Goal: Task Accomplishment & Management: Use online tool/utility

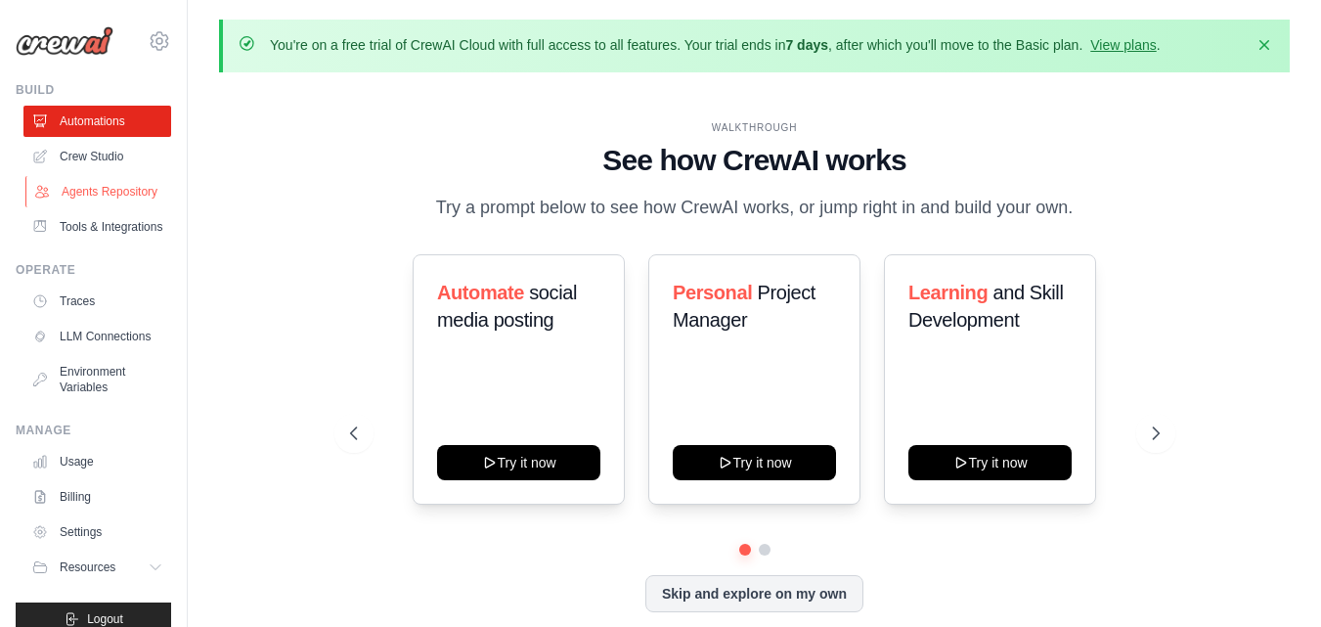
click at [79, 201] on link "Agents Repository" at bounding box center [99, 191] width 148 height 31
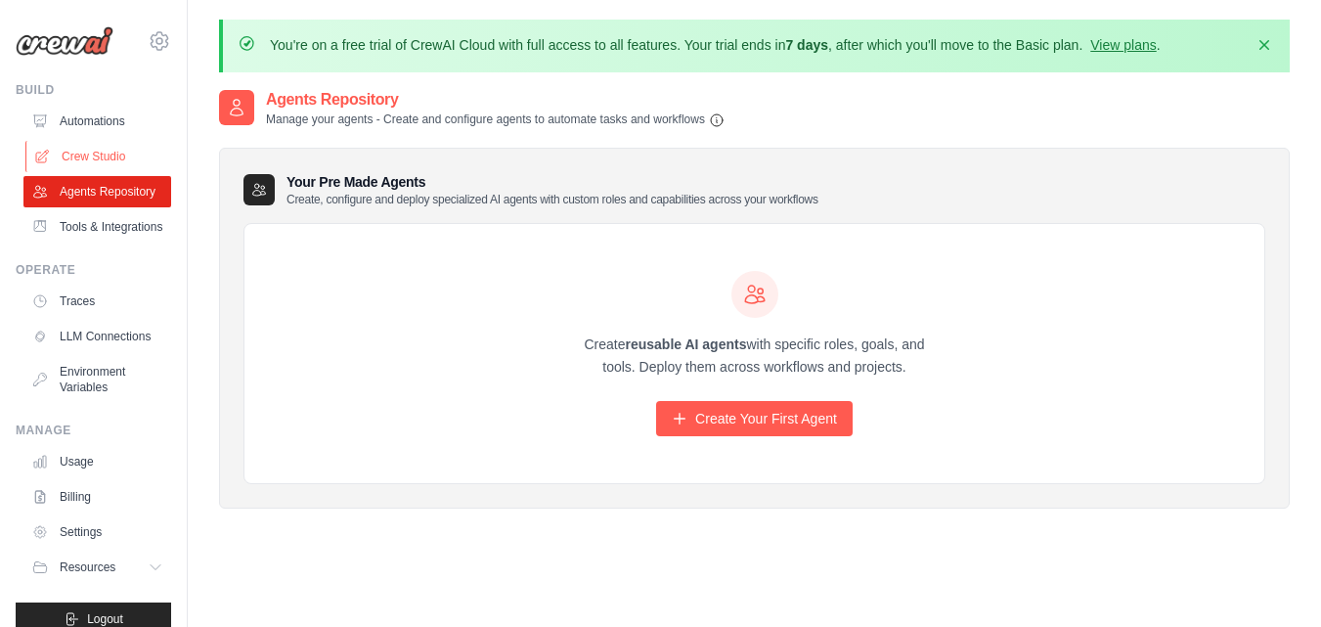
click at [65, 159] on link "Crew Studio" at bounding box center [99, 156] width 148 height 31
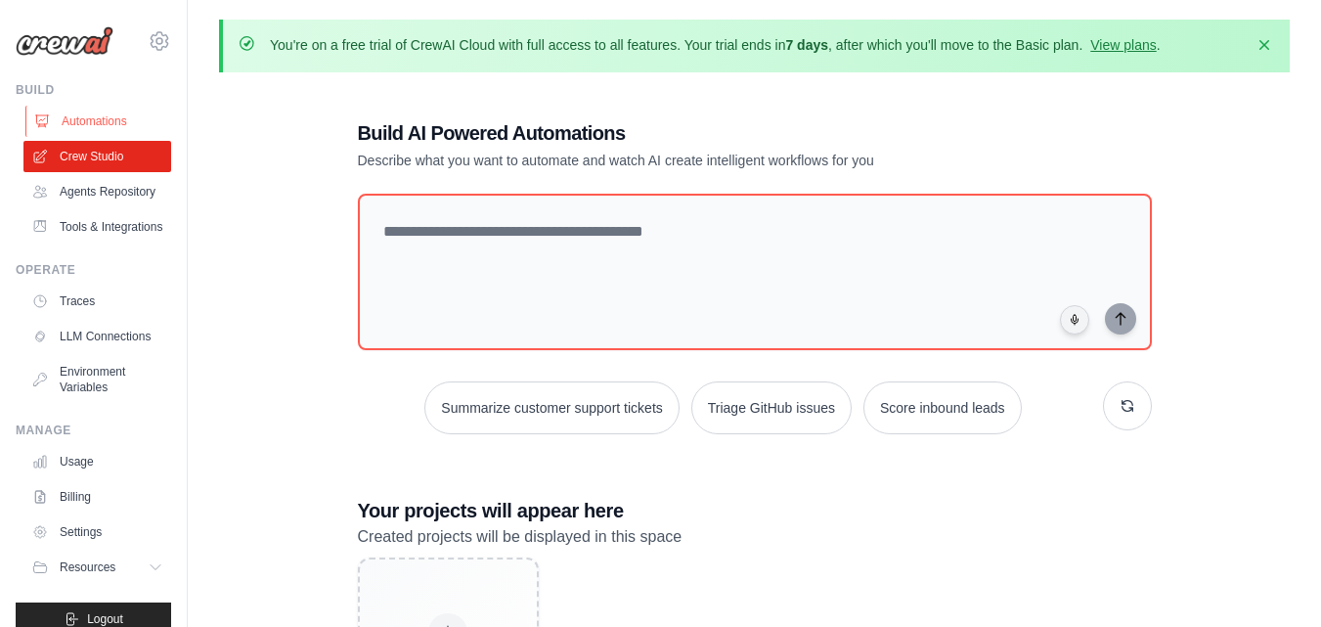
click at [94, 125] on link "Automations" at bounding box center [99, 121] width 148 height 31
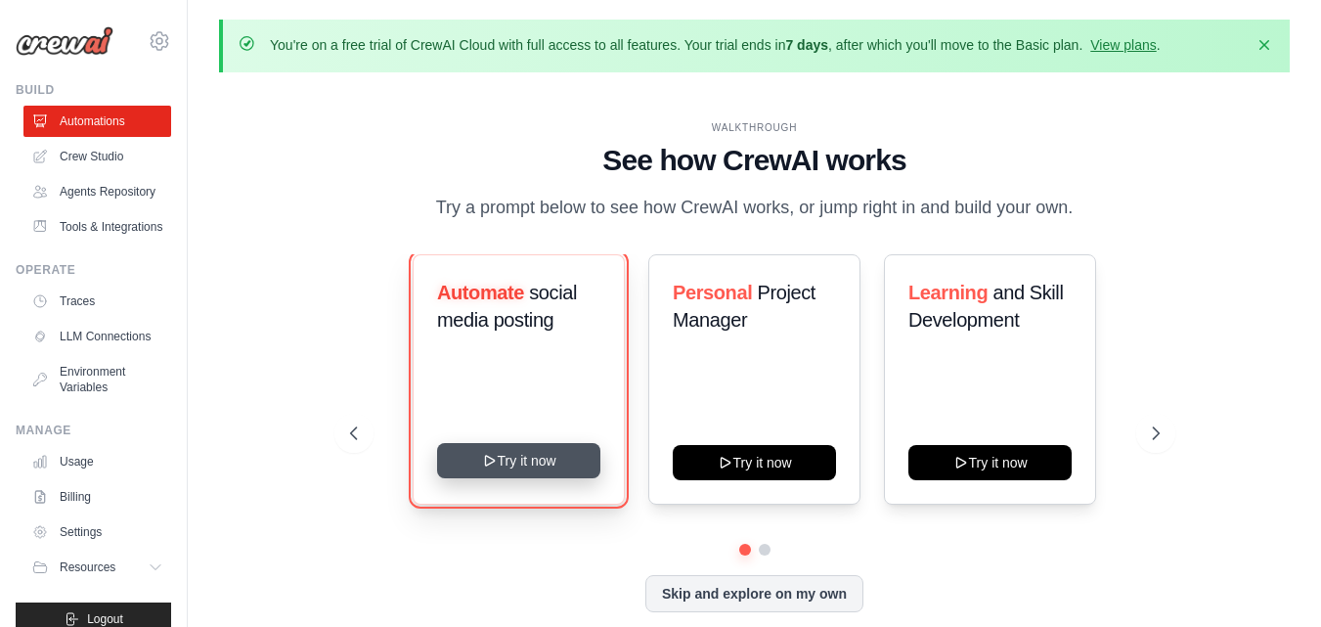
click at [524, 459] on button "Try it now" at bounding box center [518, 460] width 163 height 35
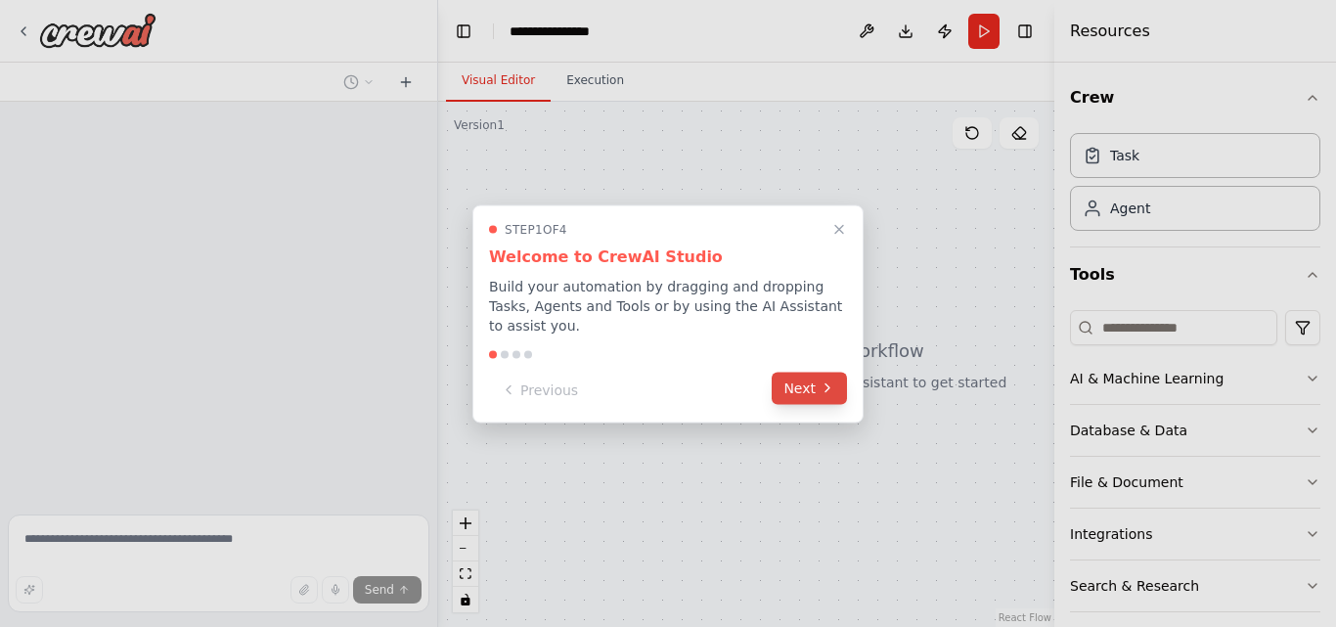
click at [802, 379] on button "Next" at bounding box center [809, 388] width 75 height 32
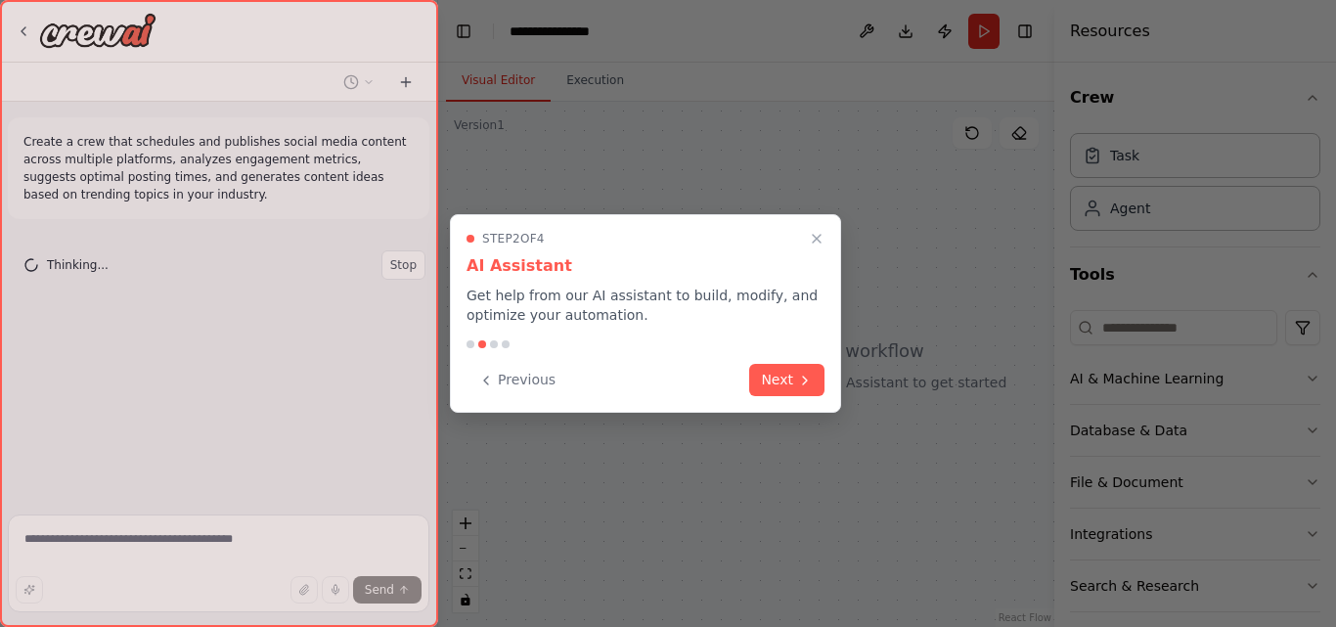
click at [802, 379] on icon at bounding box center [805, 381] width 16 height 16
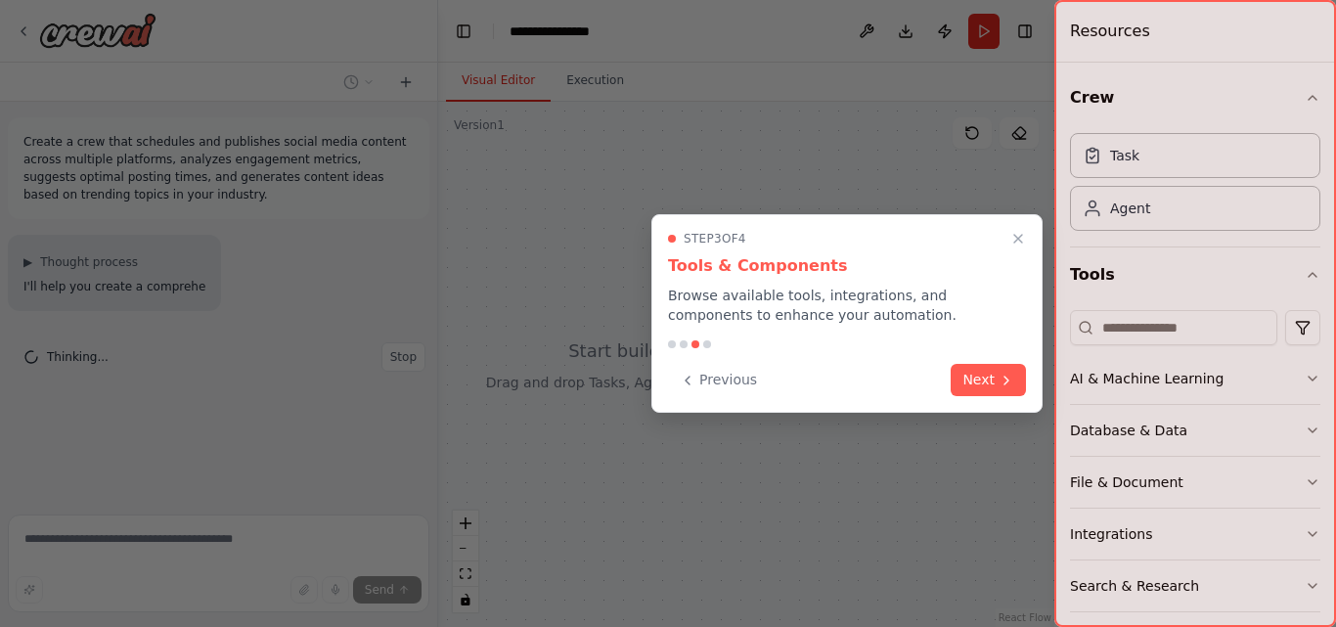
click at [802, 379] on div "Previous Next" at bounding box center [847, 380] width 358 height 32
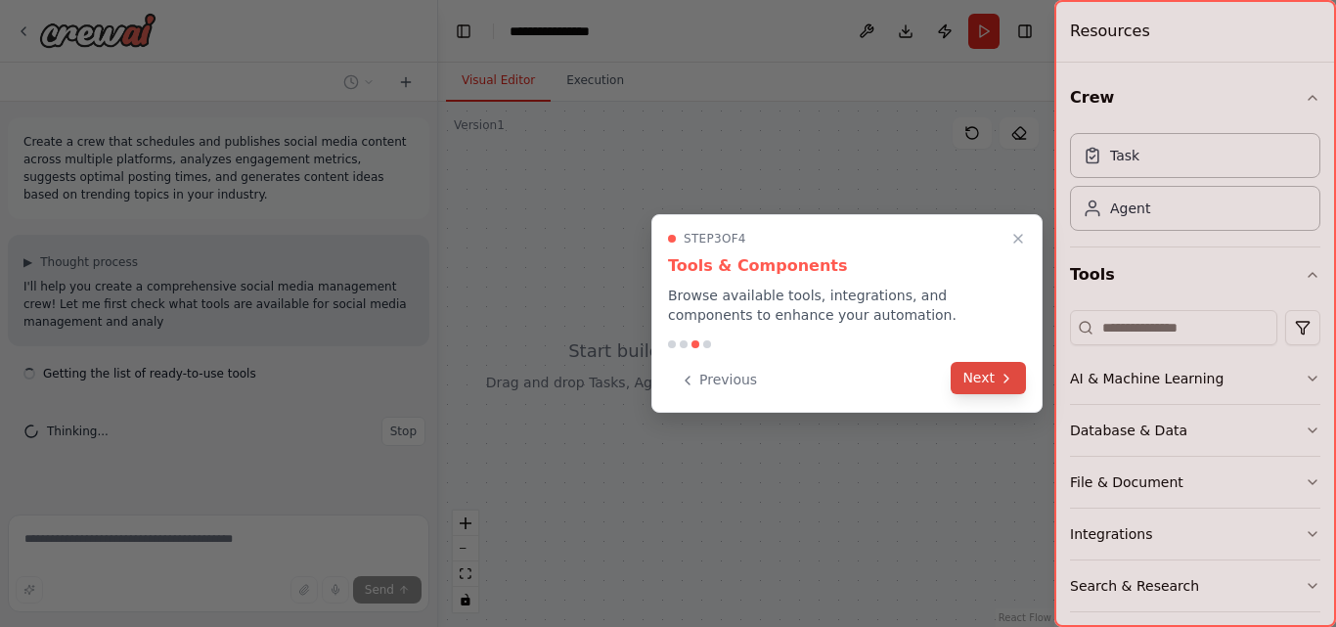
click at [986, 379] on button "Next" at bounding box center [987, 378] width 75 height 32
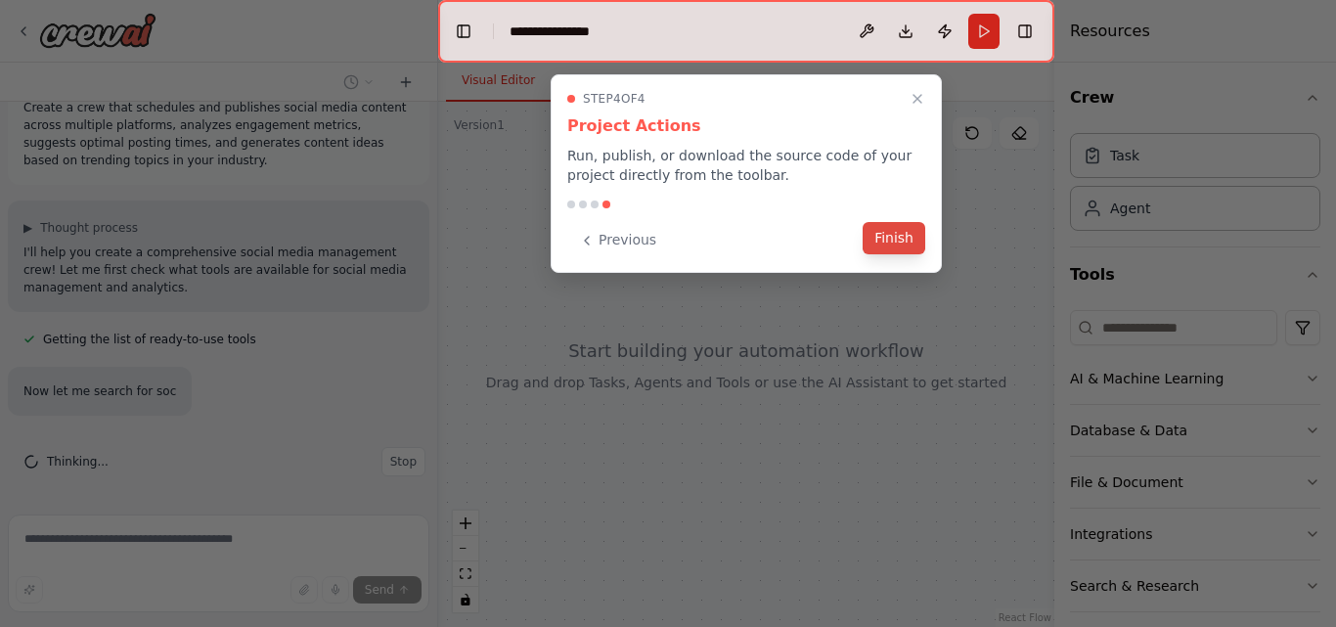
scroll to position [73, 0]
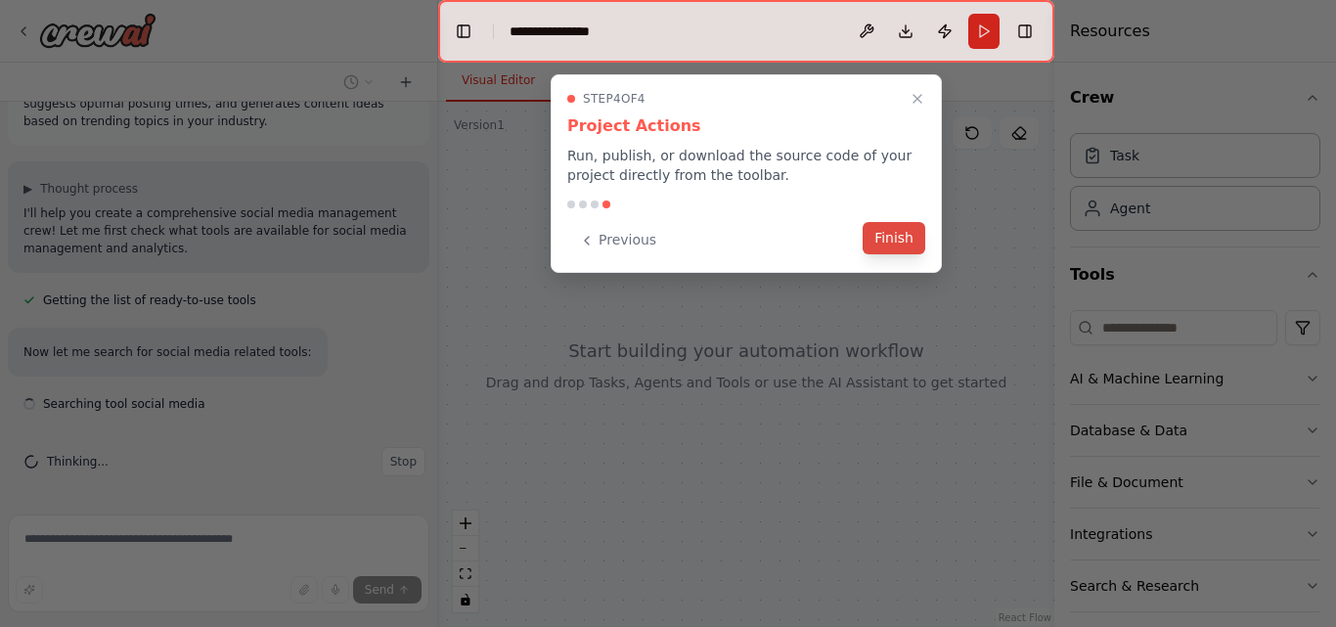
click at [901, 253] on button "Finish" at bounding box center [893, 238] width 63 height 32
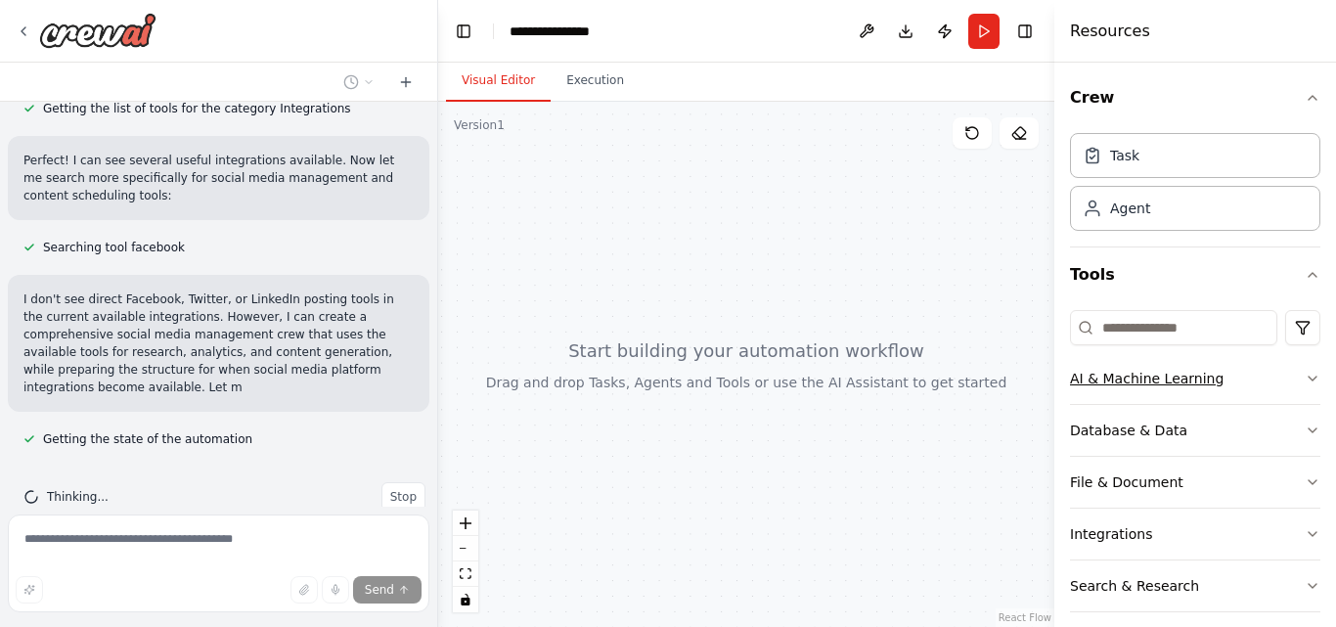
scroll to position [971, 0]
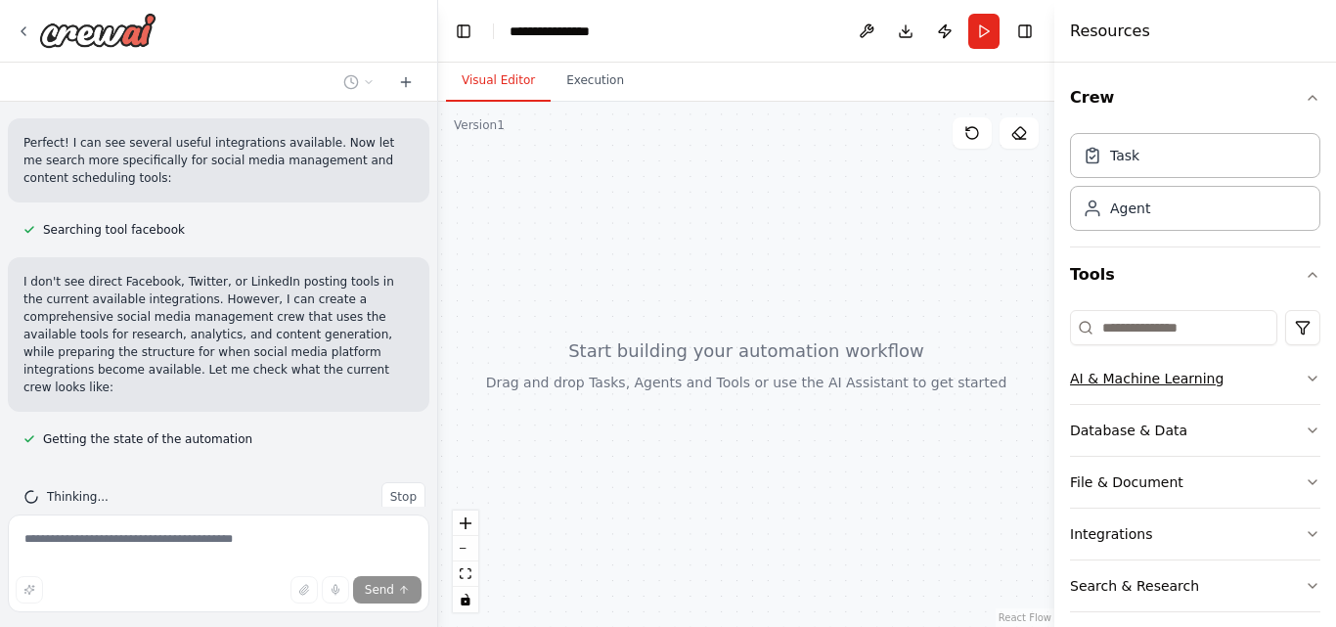
click at [1304, 376] on icon "button" at bounding box center [1312, 379] width 16 height 16
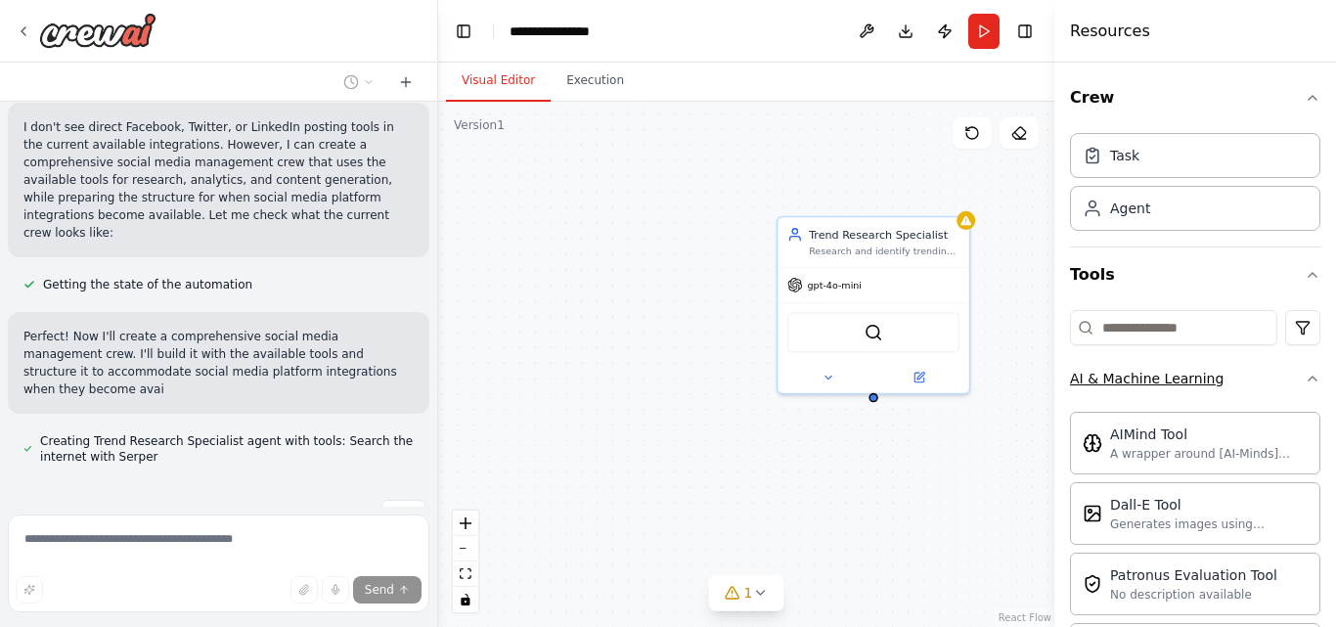
scroll to position [1143, 0]
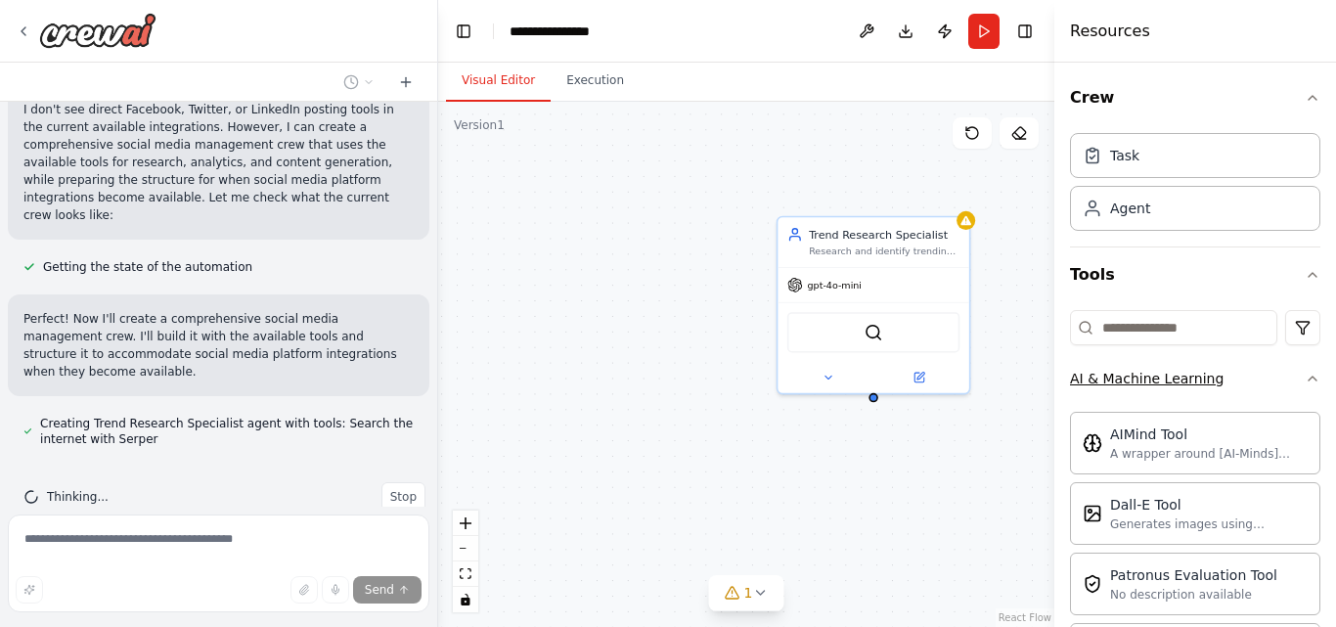
click at [1304, 378] on icon "button" at bounding box center [1312, 379] width 16 height 16
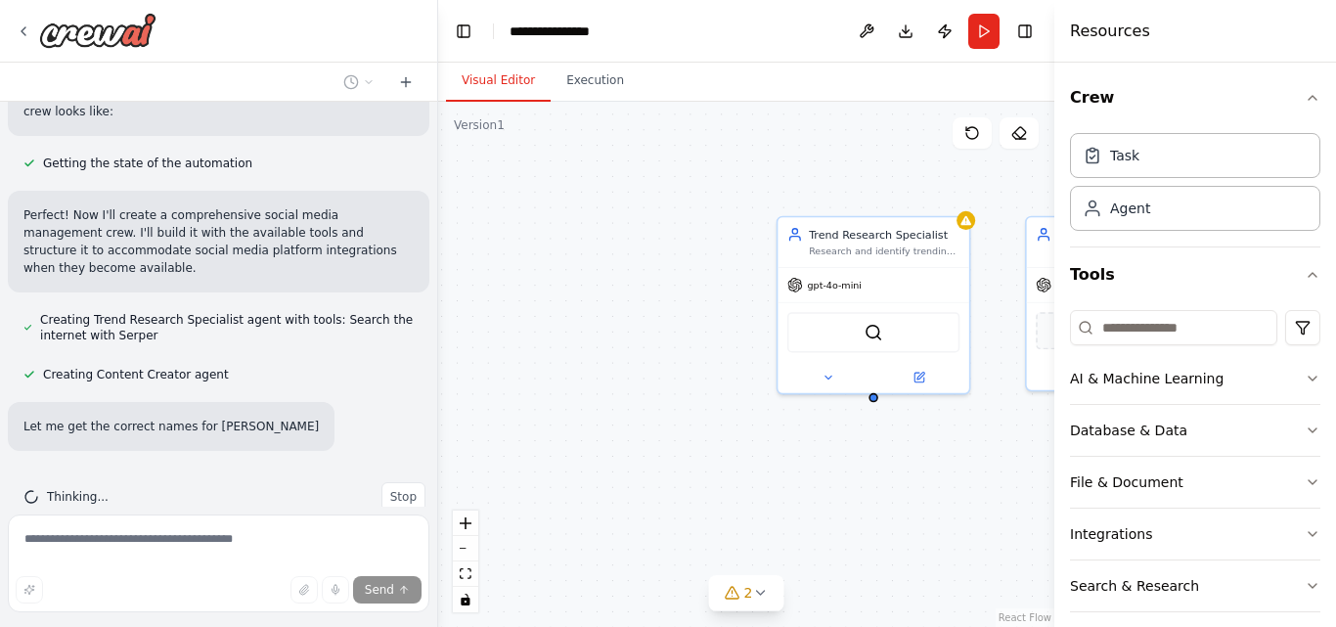
scroll to position [1286, 0]
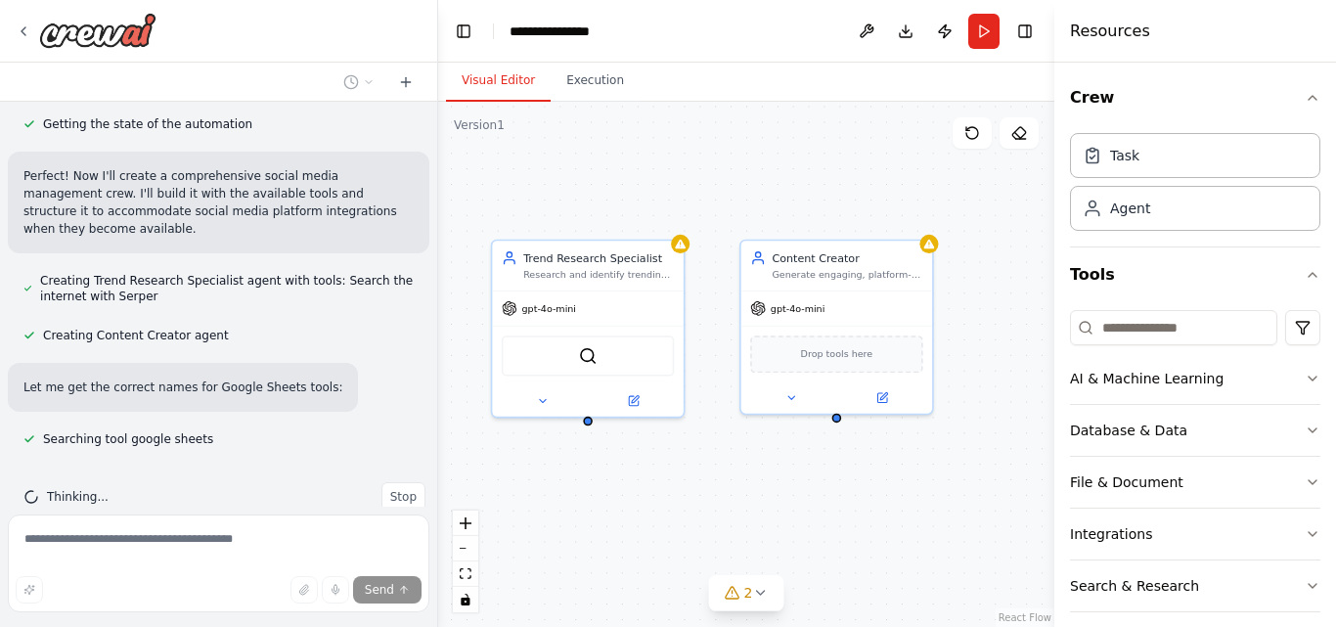
drag, startPoint x: 903, startPoint y: 483, endPoint x: 617, endPoint y: 507, distance: 286.5
click at [617, 507] on div "Trend Research Specialist Research and identify trending topics, hashtags, and …" at bounding box center [746, 364] width 616 height 525
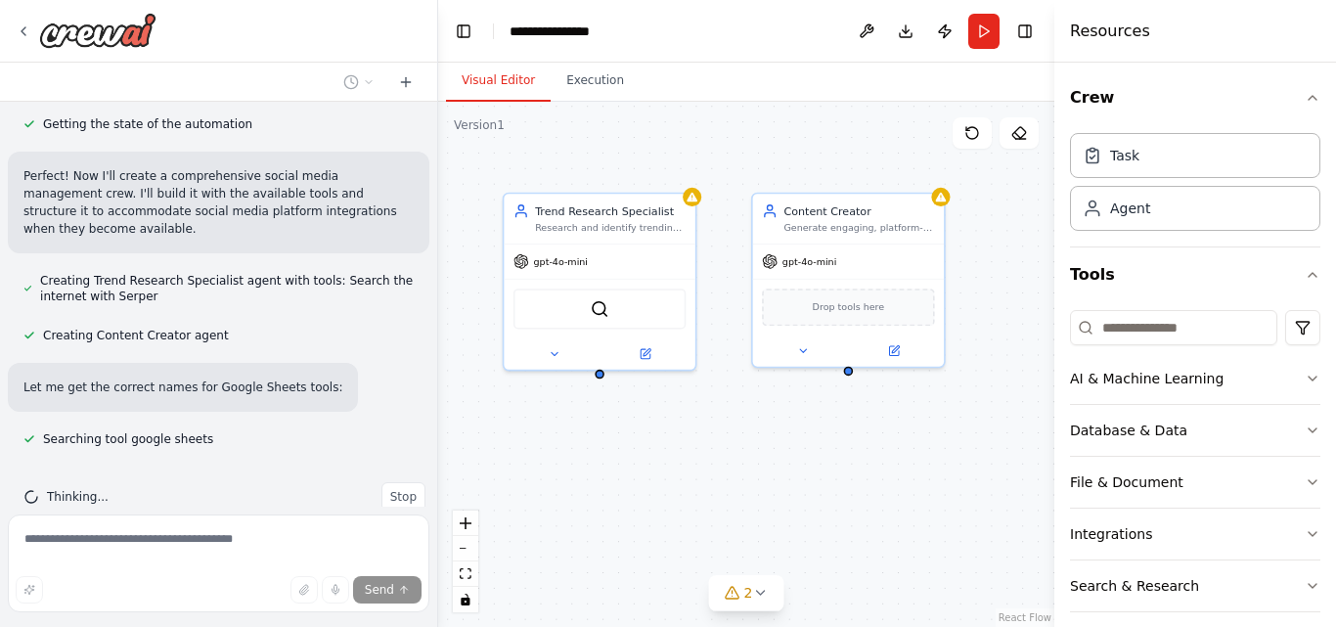
drag, startPoint x: 856, startPoint y: 514, endPoint x: 866, endPoint y: 467, distance: 48.2
click at [866, 467] on div "Trend Research Specialist Research and identify trending topics, hashtags, and …" at bounding box center [746, 364] width 616 height 525
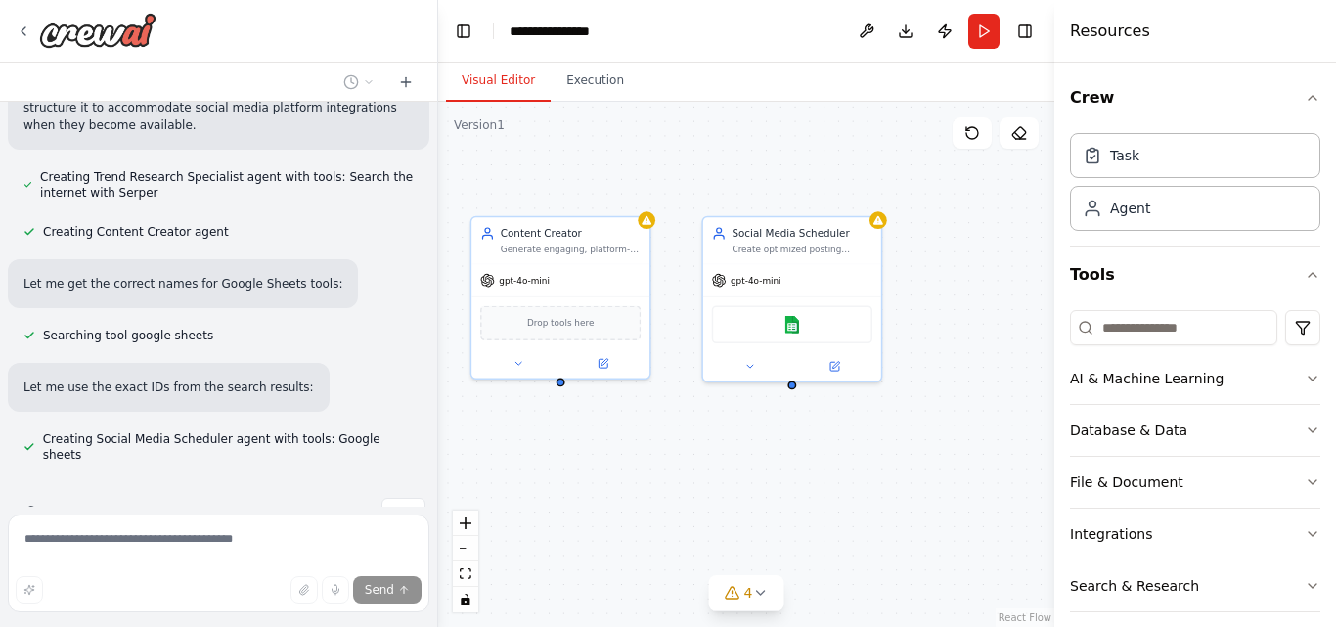
drag, startPoint x: 890, startPoint y: 454, endPoint x: 618, endPoint y: 462, distance: 272.0
click at [618, 462] on div "Trend Research Specialist Research and identify trending topics, hashtags, and …" at bounding box center [746, 364] width 616 height 525
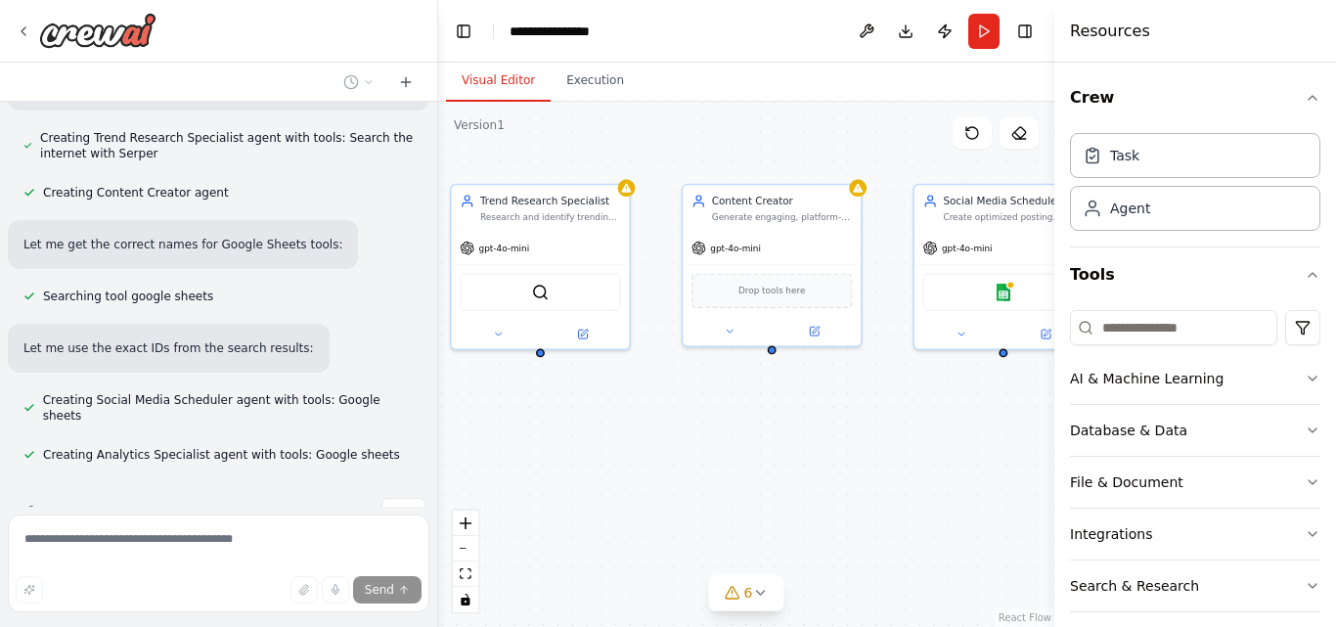
drag, startPoint x: 618, startPoint y: 462, endPoint x: 829, endPoint y: 430, distance: 213.5
click at [829, 430] on div "Trend Research Specialist Research and identify trending topics, hashtags, and …" at bounding box center [746, 364] width 616 height 525
click at [833, 432] on div "Trend Research Specialist Research and identify trending topics, hashtags, and …" at bounding box center [746, 364] width 616 height 525
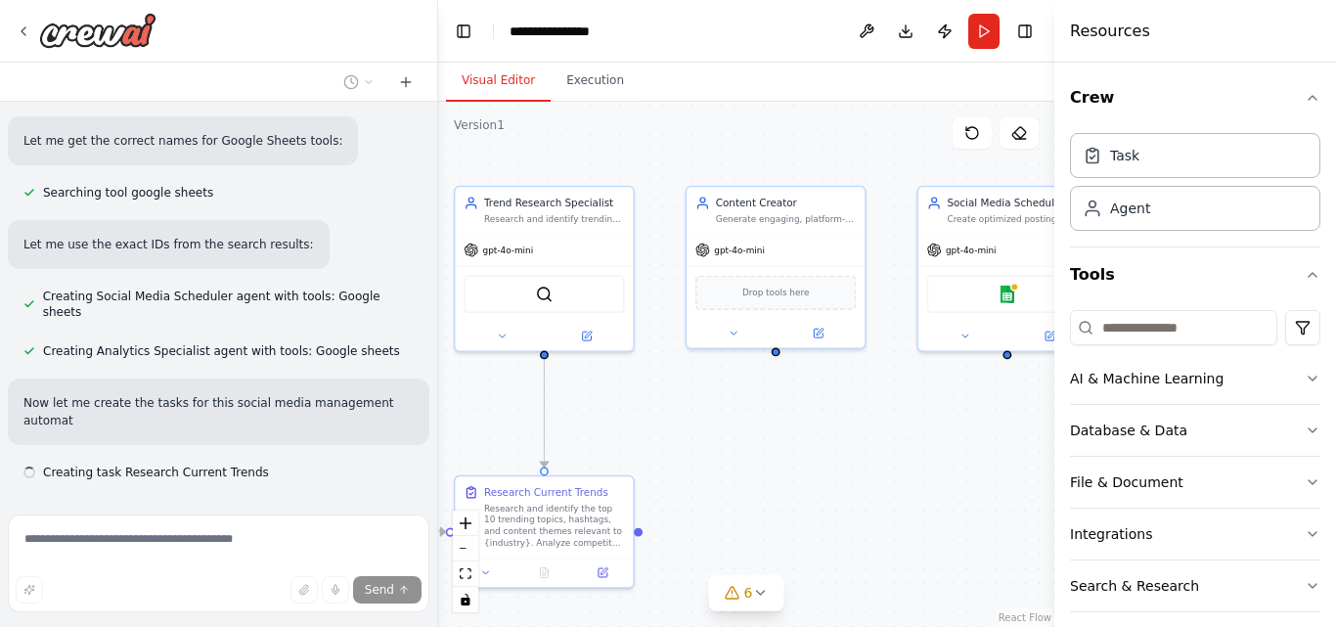
scroll to position [1550, 0]
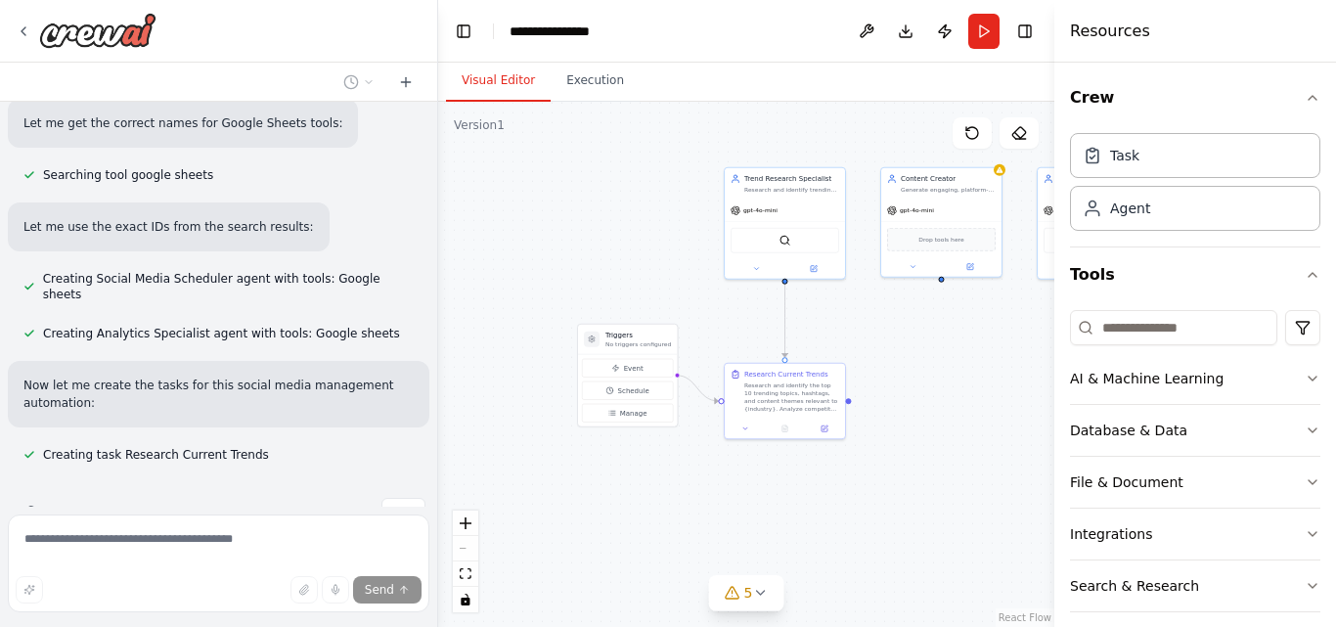
drag, startPoint x: 734, startPoint y: 481, endPoint x: 910, endPoint y: 365, distance: 211.0
click at [910, 365] on div ".deletable-edge-delete-btn { width: 20px; height: 20px; border: 0px solid #ffff…" at bounding box center [746, 364] width 616 height 525
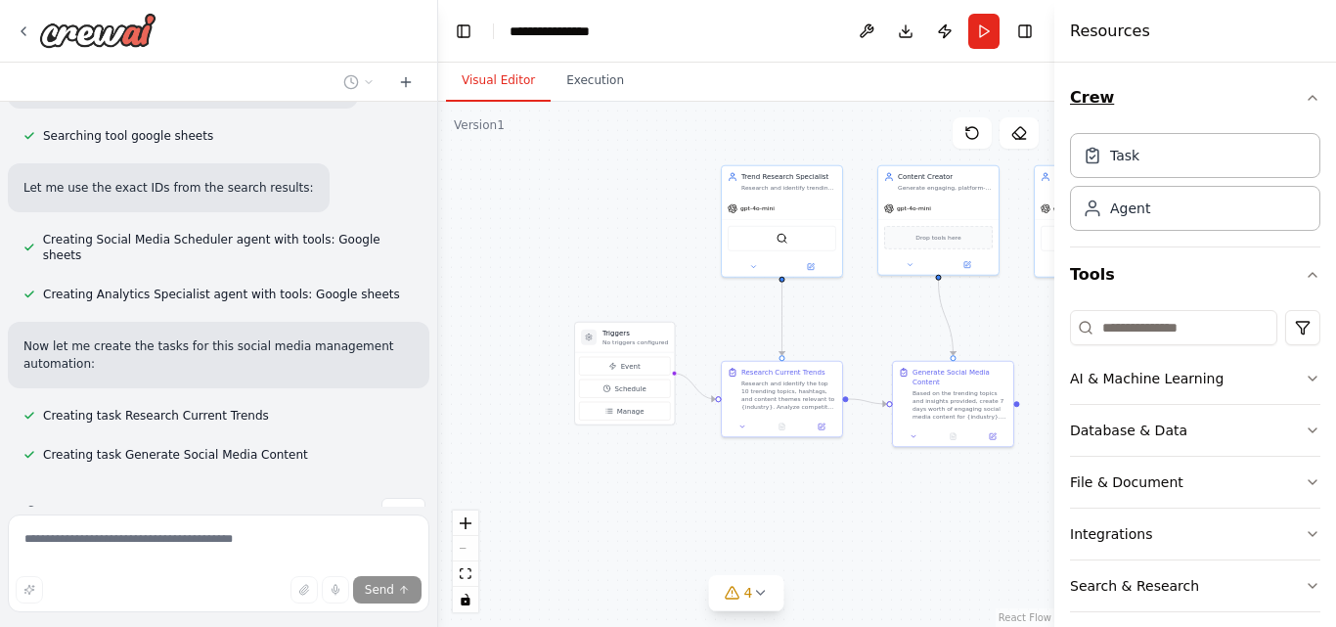
click at [1304, 99] on icon "button" at bounding box center [1312, 98] width 16 height 16
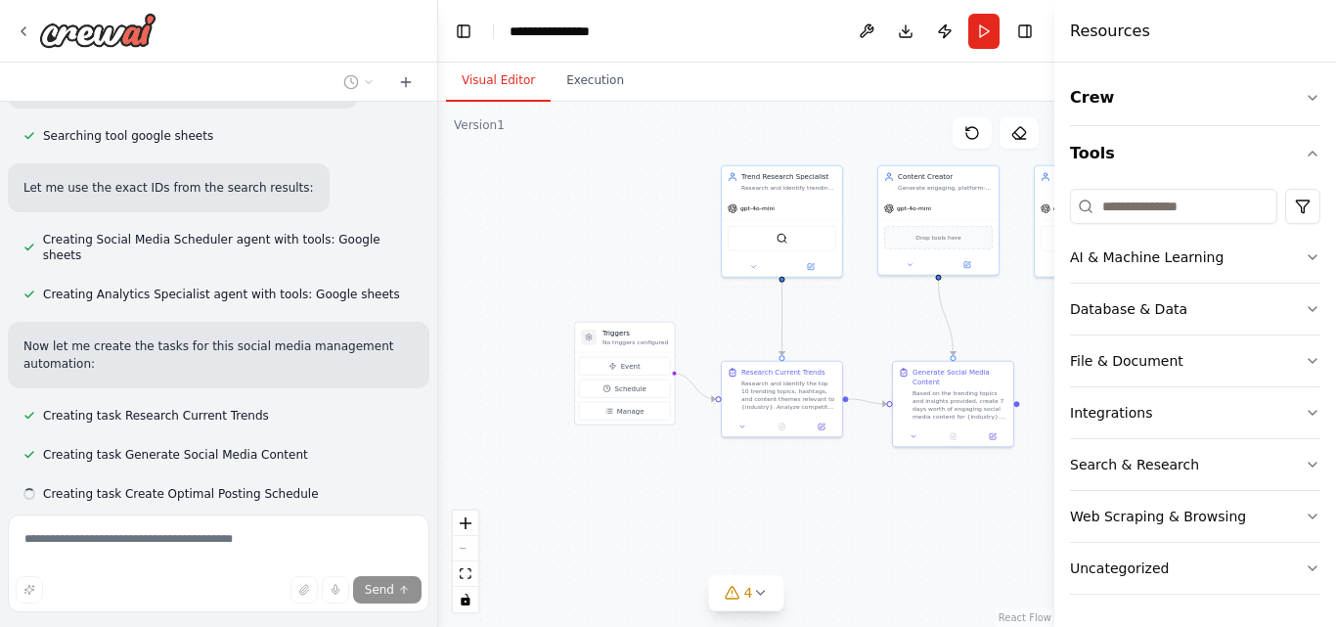
scroll to position [1628, 0]
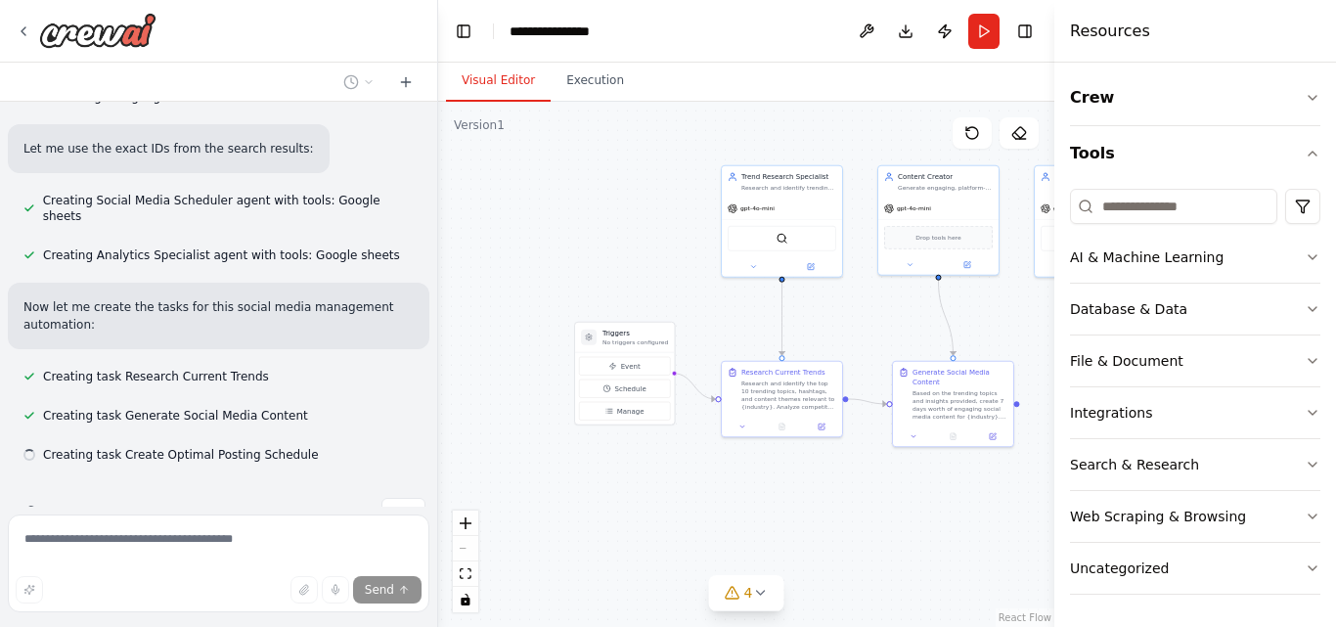
click at [1299, 43] on div "Resources" at bounding box center [1195, 31] width 282 height 63
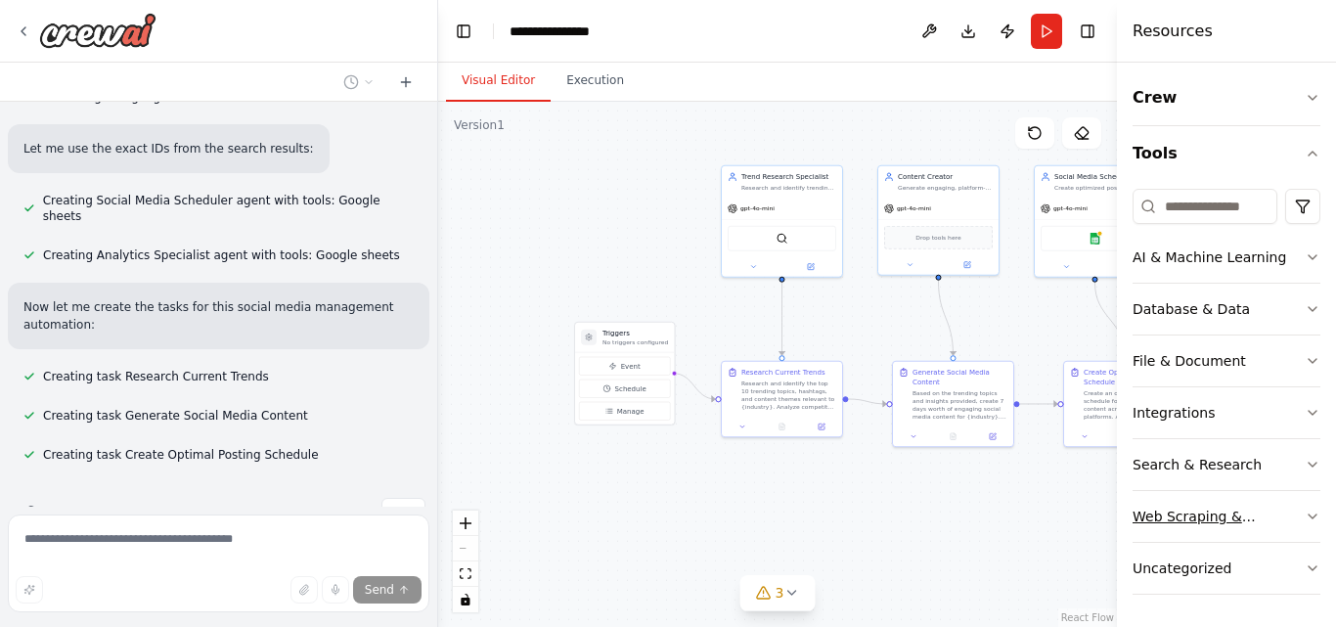
drag, startPoint x: 1060, startPoint y: 531, endPoint x: 1256, endPoint y: 491, distance: 199.6
click at [1256, 491] on div "Resources Crew Tools AI & Machine Learning Database & Data File & Document Inte…" at bounding box center [1226, 313] width 219 height 627
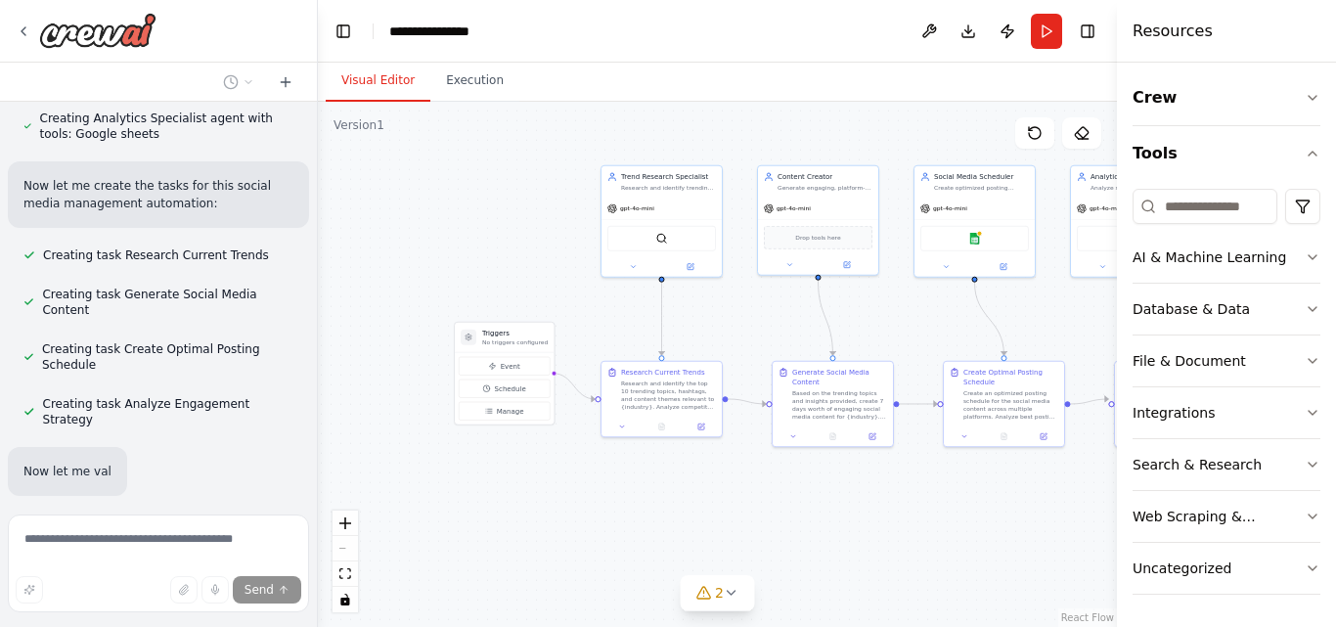
drag, startPoint x: 435, startPoint y: 293, endPoint x: 318, endPoint y: 288, distance: 117.4
click at [318, 288] on div "Create a crew that schedules and publishes social media content across multiple…" at bounding box center [668, 313] width 1336 height 627
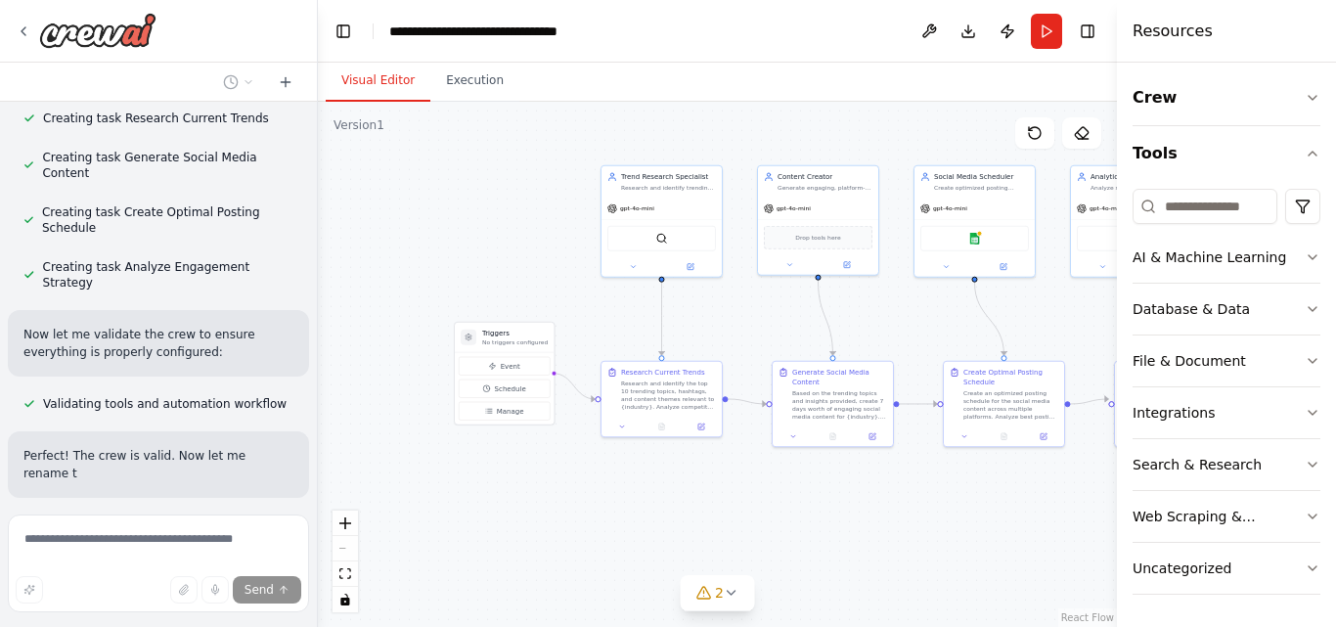
scroll to position [2164, 0]
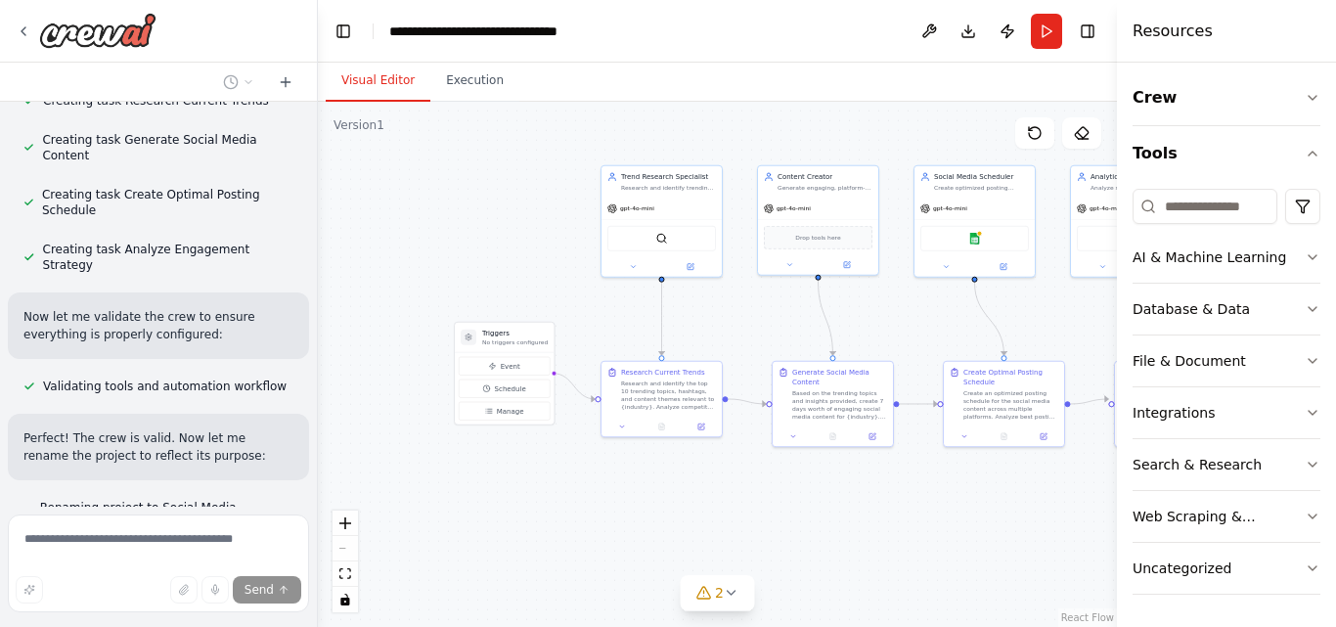
click at [859, 514] on div ".deletable-edge-delete-btn { width: 20px; height: 20px; border: 0px solid #ffff…" at bounding box center [717, 364] width 799 height 525
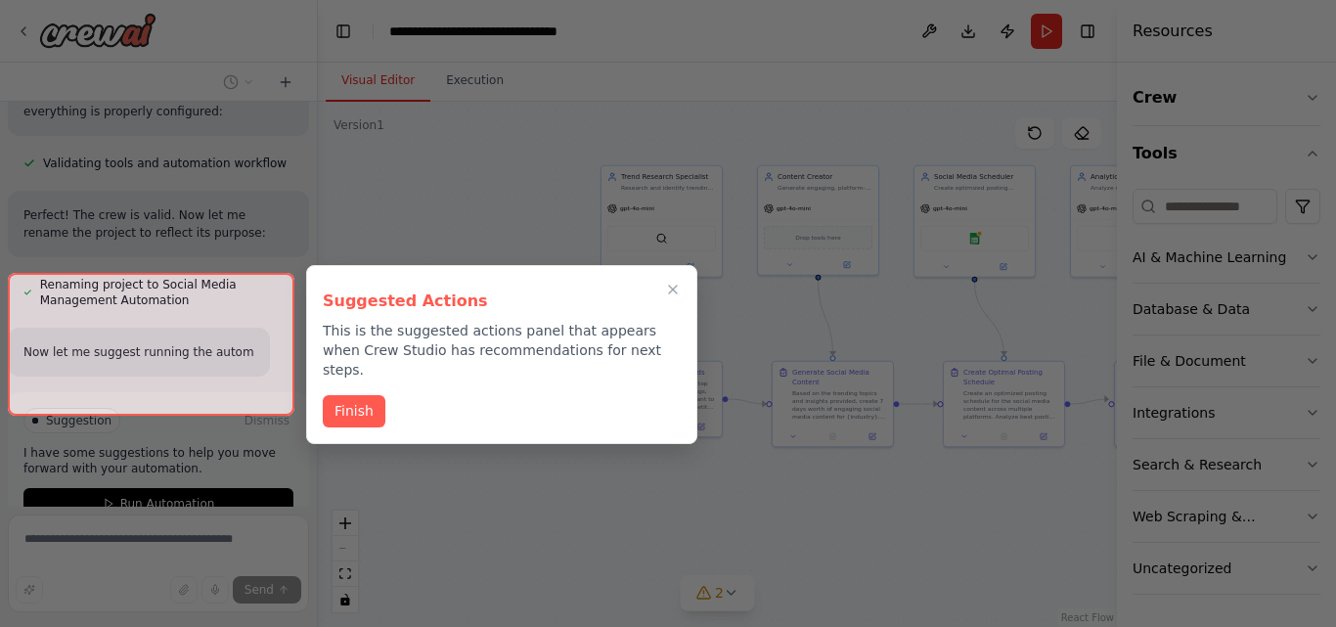
scroll to position [2405, 0]
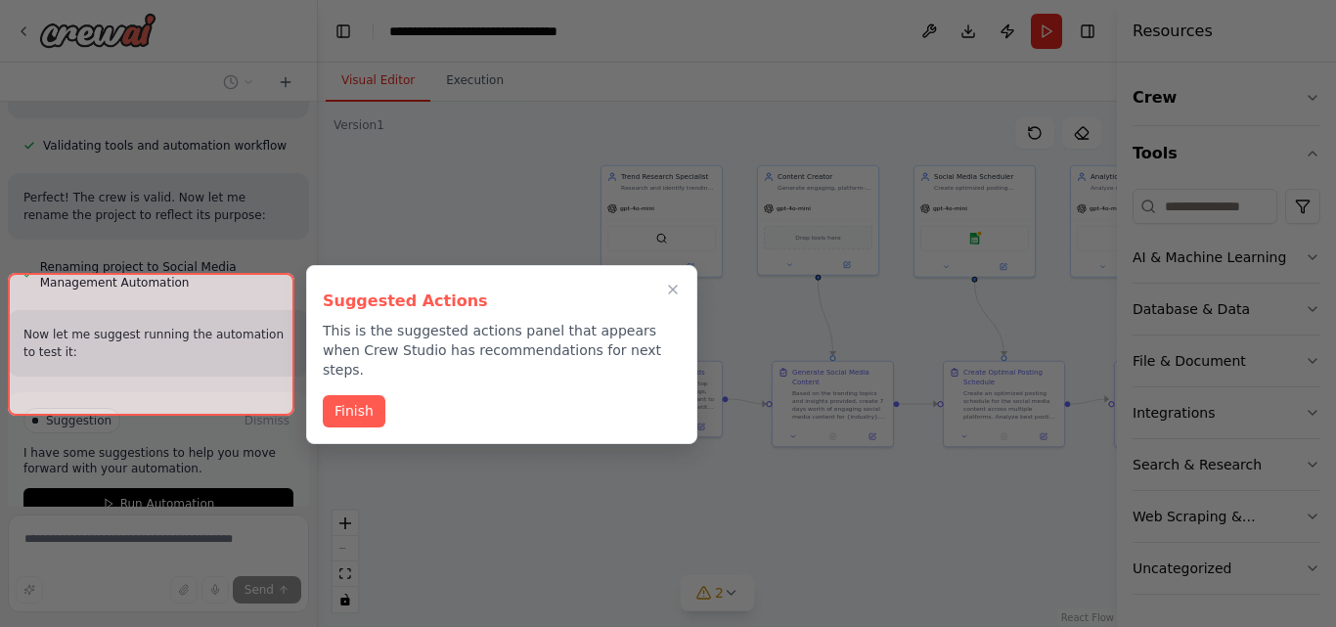
click at [192, 390] on div at bounding box center [151, 344] width 287 height 143
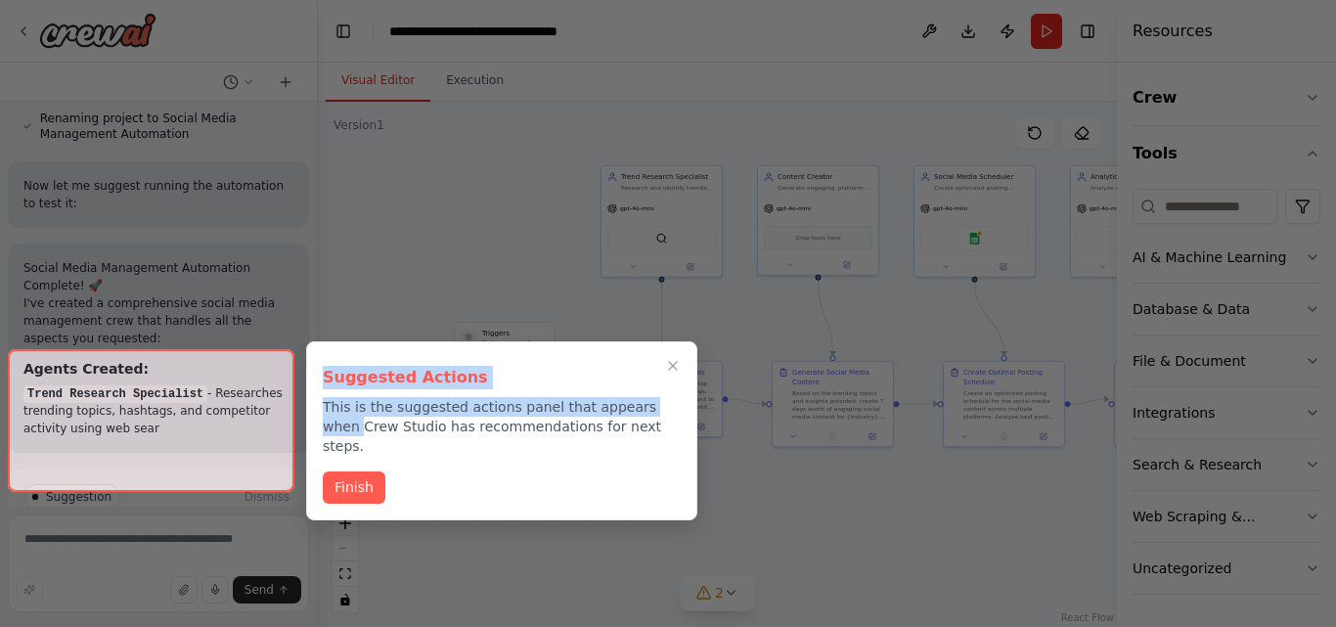
drag, startPoint x: 180, startPoint y: 456, endPoint x: 321, endPoint y: 434, distance: 142.4
click at [321, 434] on div "Create a crew that schedules and publishes social media content across multiple…" at bounding box center [668, 313] width 1336 height 627
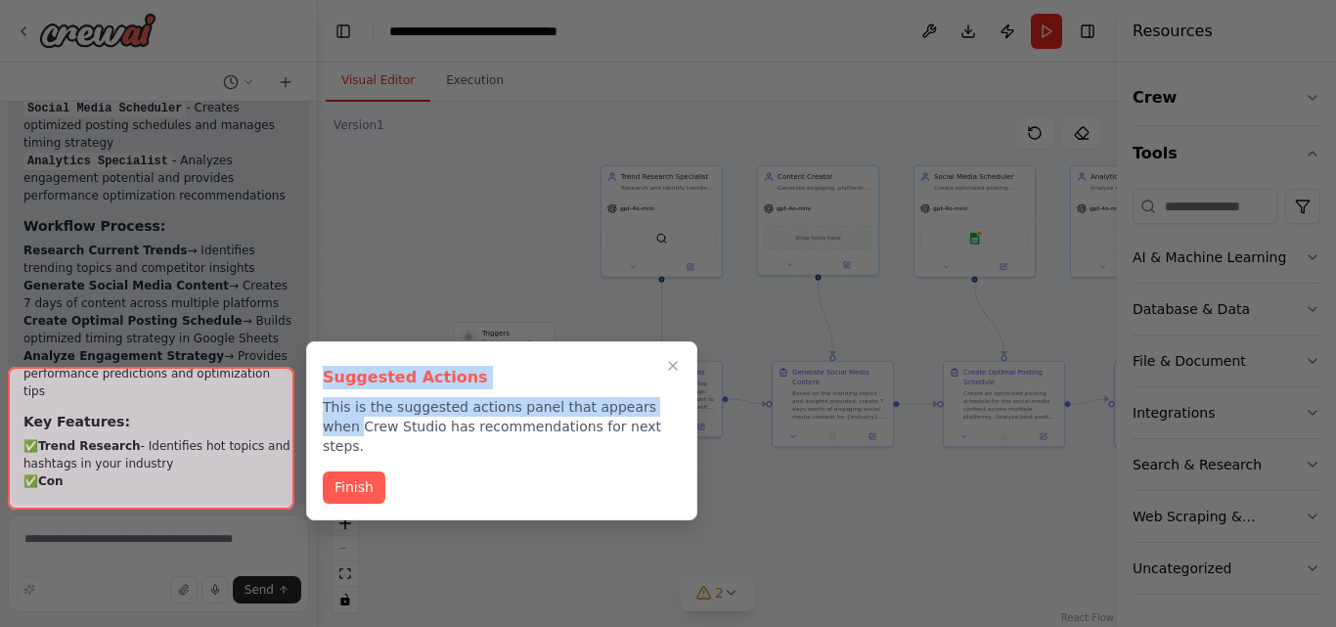
click at [673, 365] on div "Suggested Actions This is the suggested actions panel that appears when Crew St…" at bounding box center [501, 430] width 391 height 179
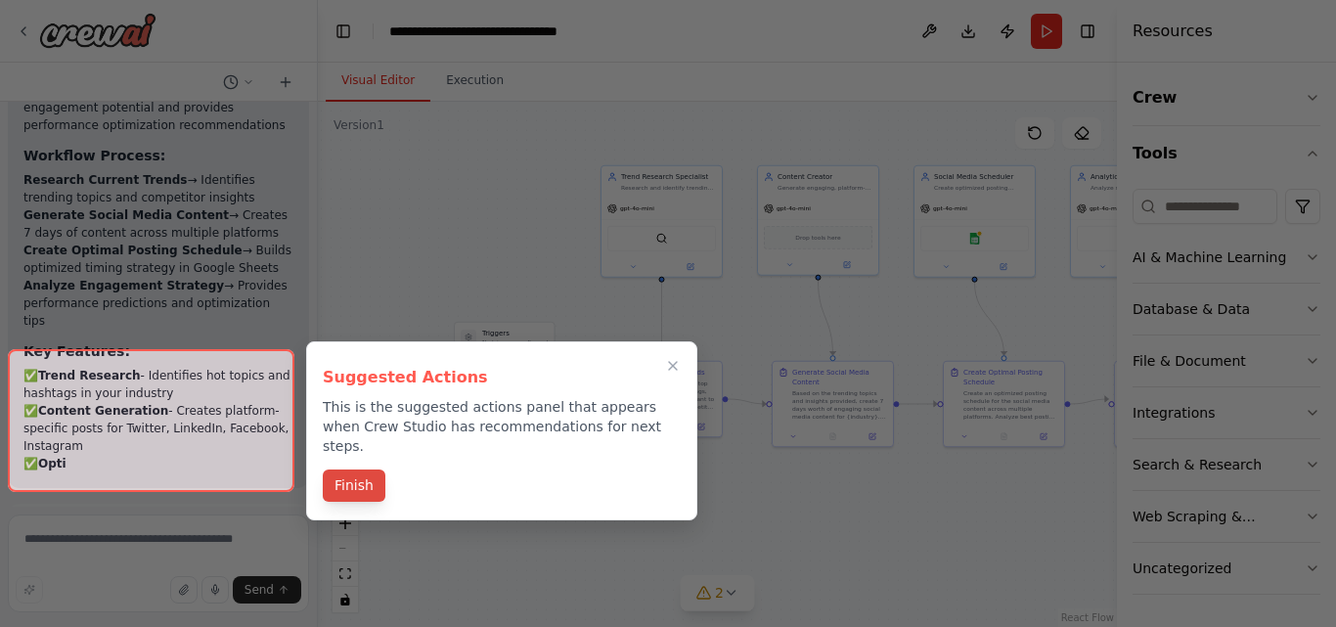
click at [350, 469] on button "Finish" at bounding box center [354, 485] width 63 height 32
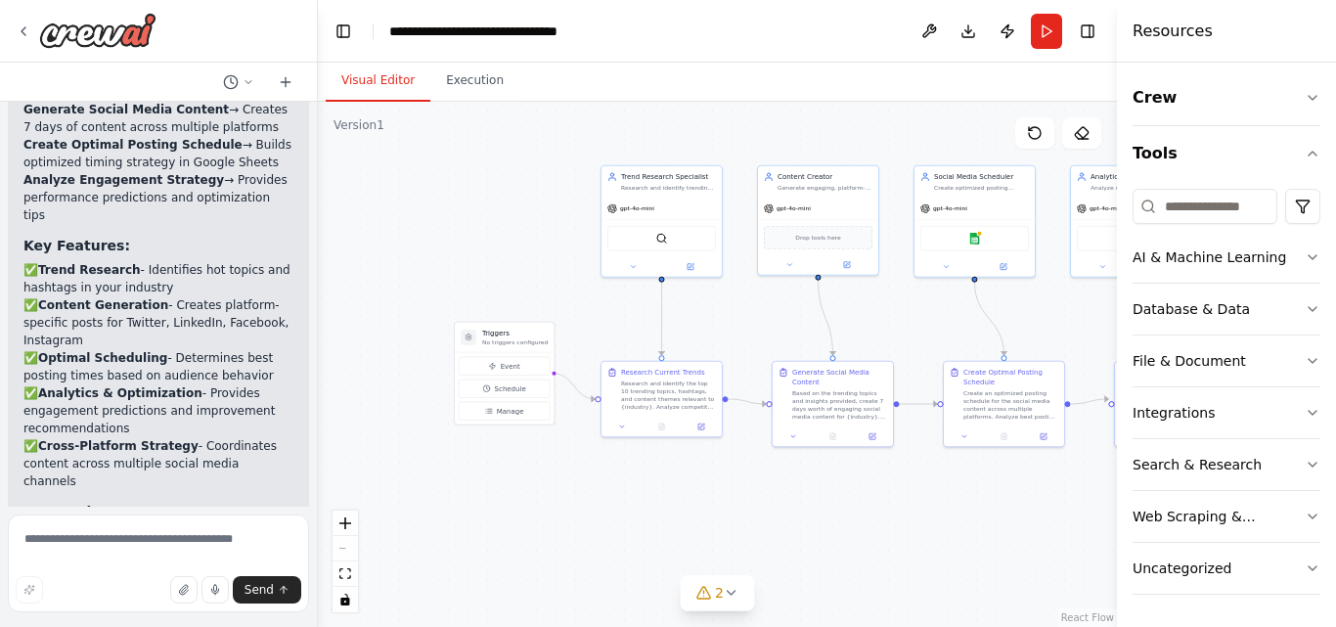
scroll to position [3197, 0]
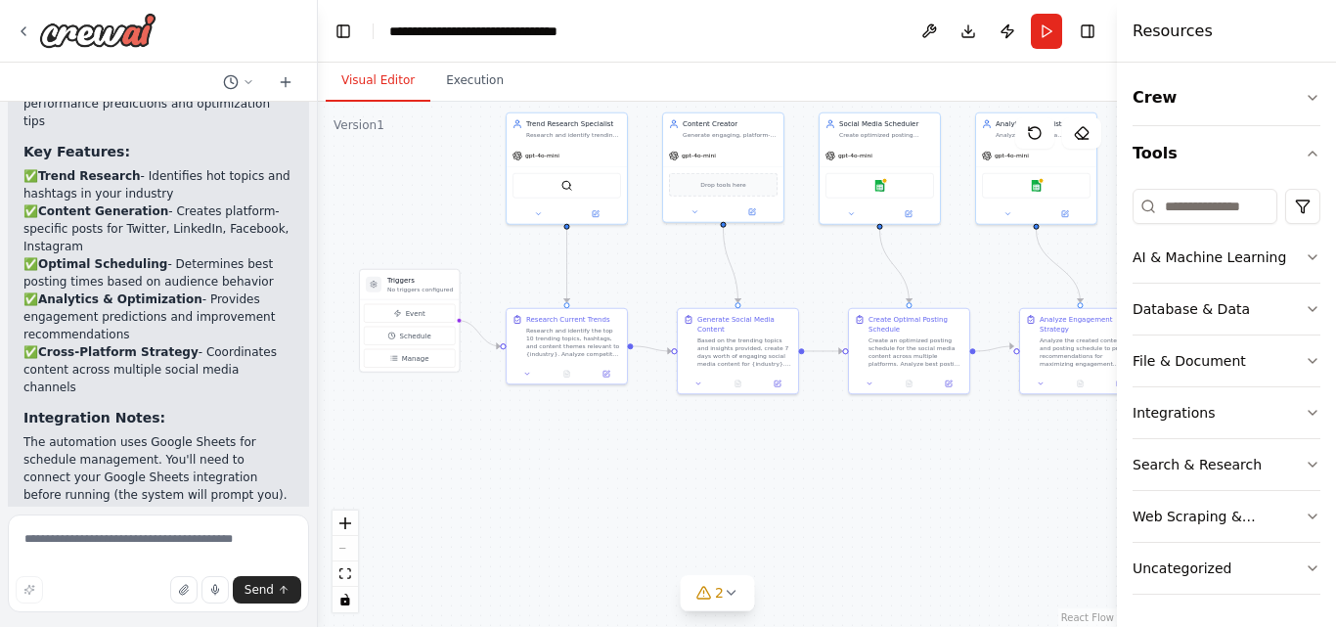
drag, startPoint x: 818, startPoint y: 493, endPoint x: 724, endPoint y: 440, distance: 108.6
click at [724, 440] on div ".deletable-edge-delete-btn { width: 20px; height: 20px; border: 0px solid #ffff…" at bounding box center [717, 364] width 799 height 525
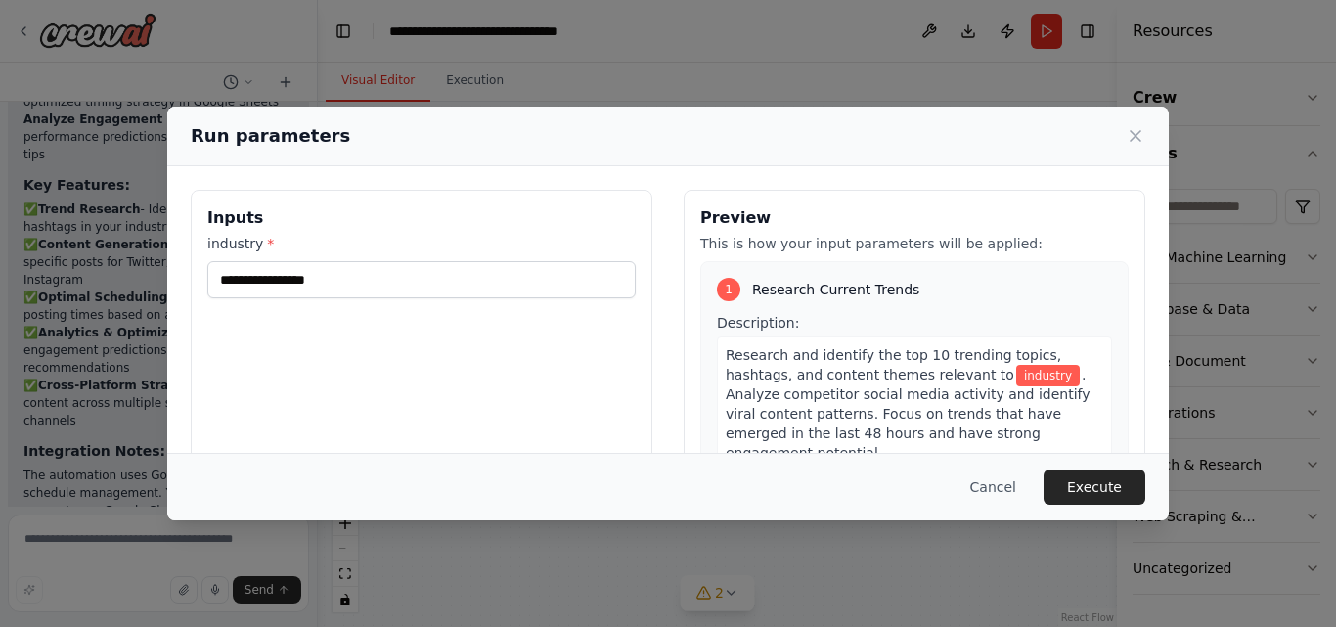
click at [758, 285] on span "Research Current Trends" at bounding box center [835, 290] width 167 height 20
click at [785, 356] on span "Research and identify the top 10 trending topics, hashtags, and content themes …" at bounding box center [893, 364] width 335 height 35
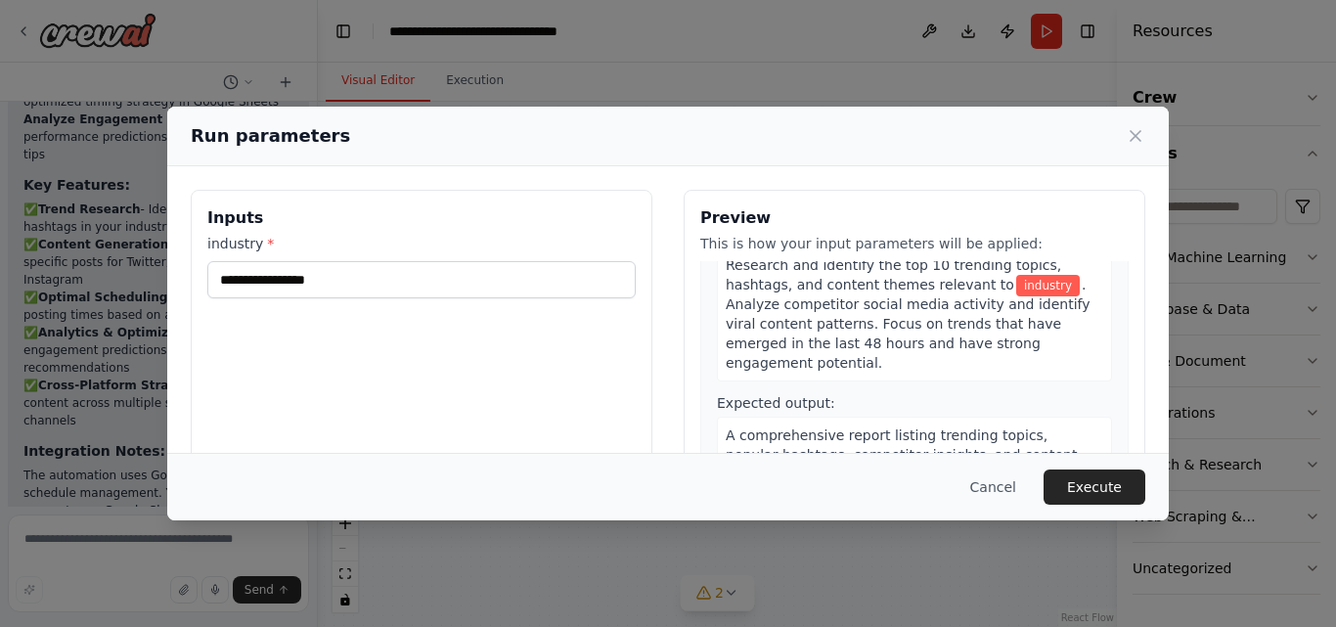
scroll to position [73, 0]
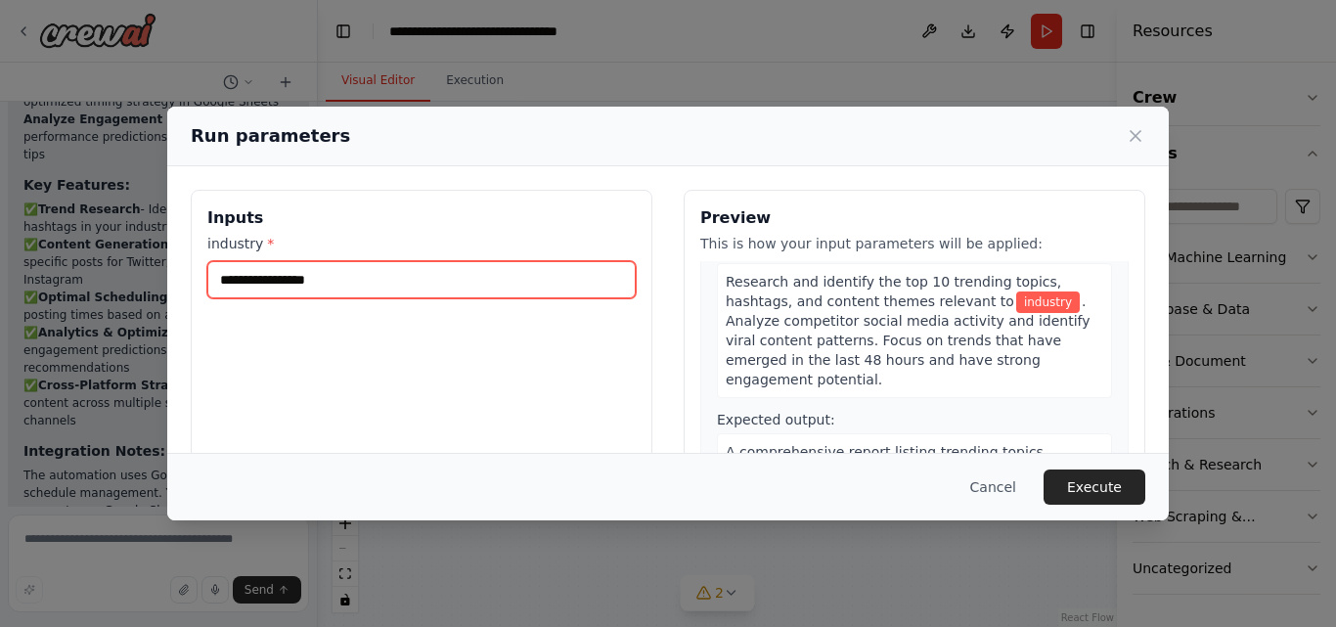
click at [280, 280] on input "industry *" at bounding box center [421, 279] width 428 height 37
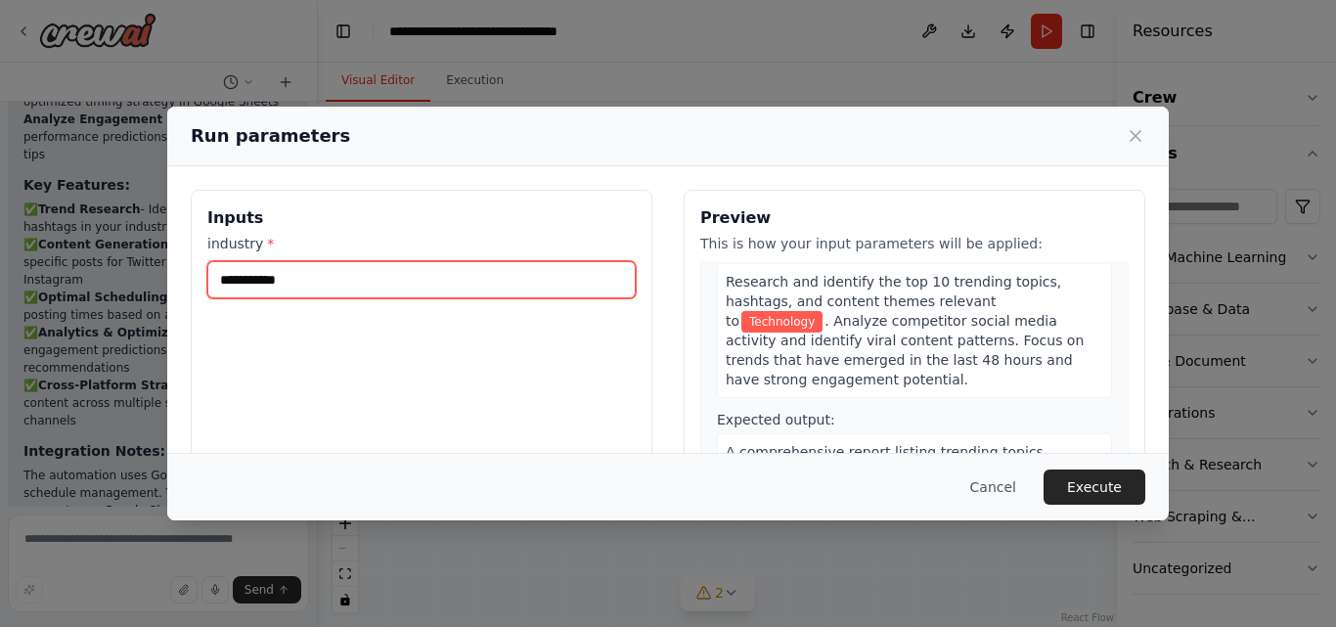
type input "**********"
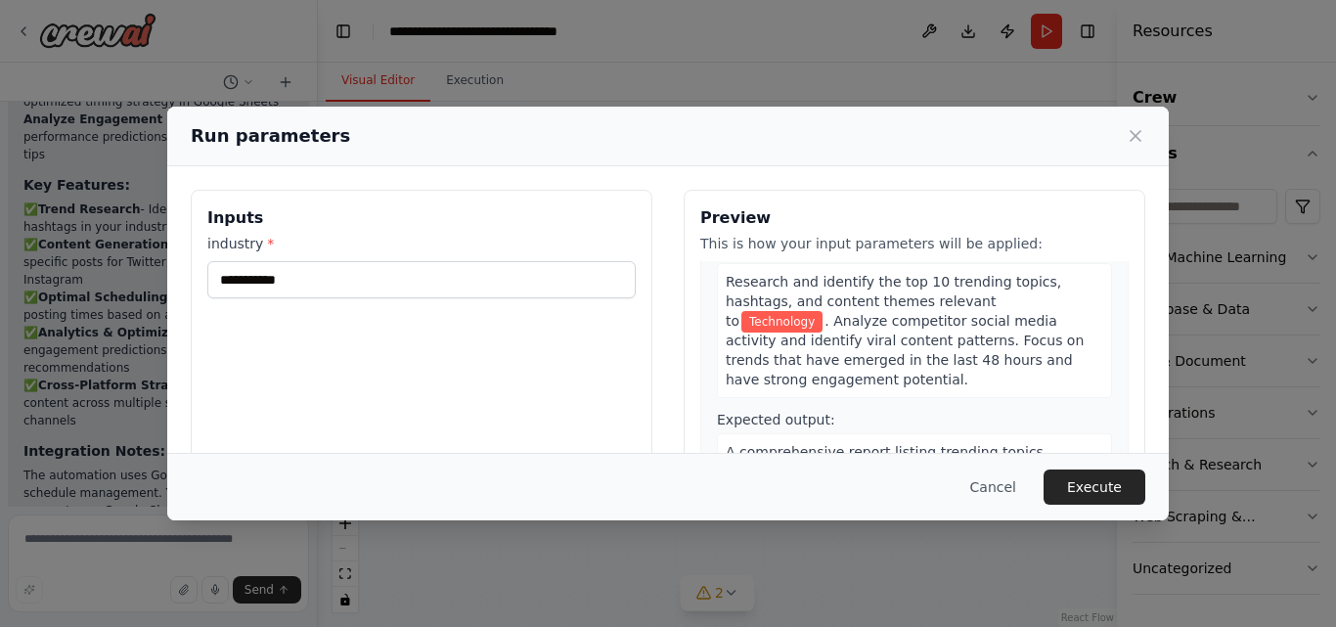
click at [496, 354] on div "**********" at bounding box center [422, 422] width 462 height 464
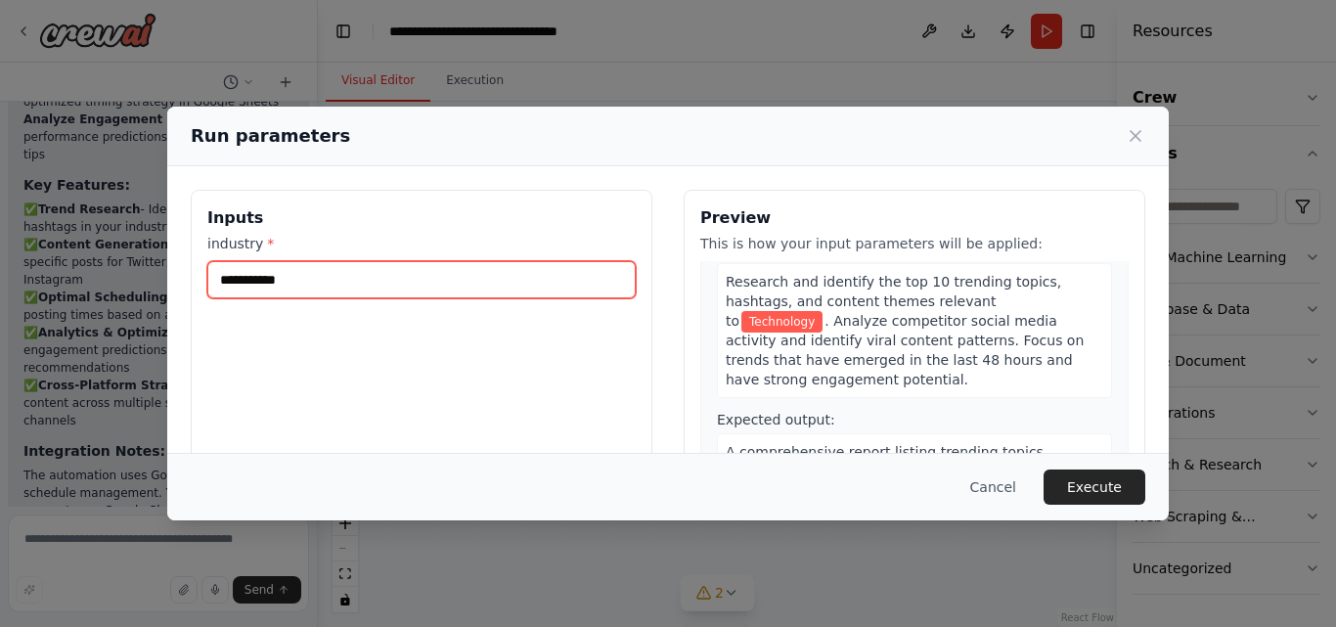
click at [406, 286] on input "**********" at bounding box center [421, 279] width 428 height 37
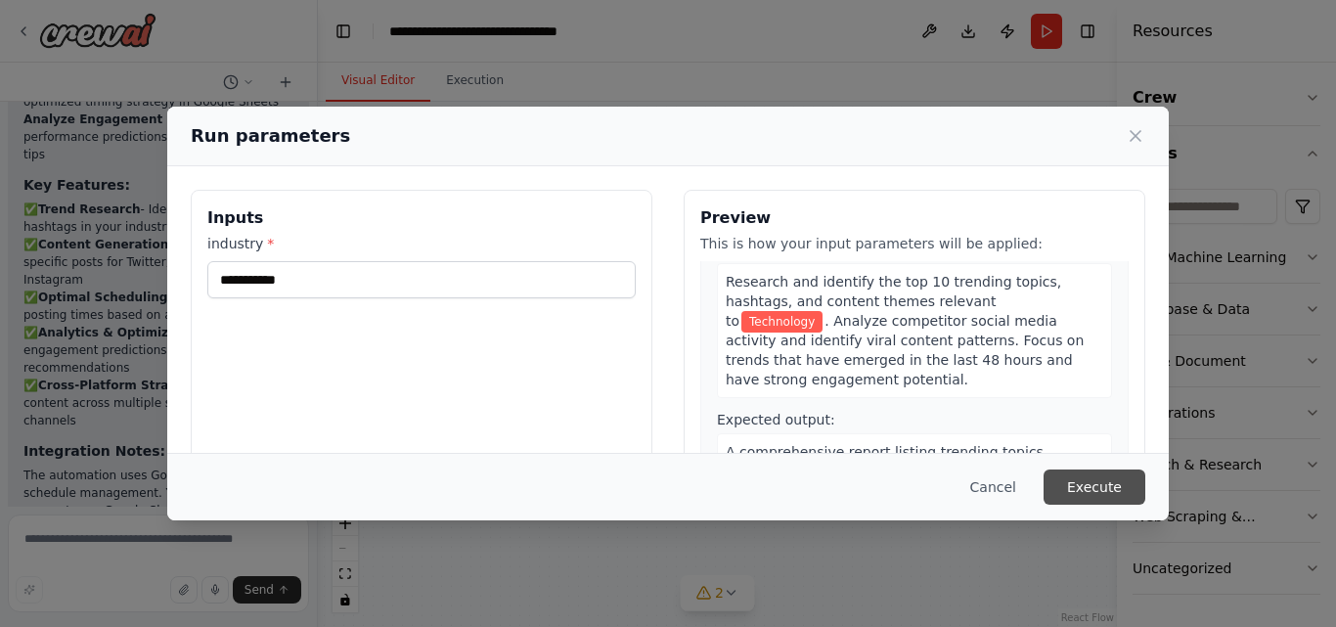
click at [1102, 494] on button "Execute" at bounding box center [1094, 486] width 102 height 35
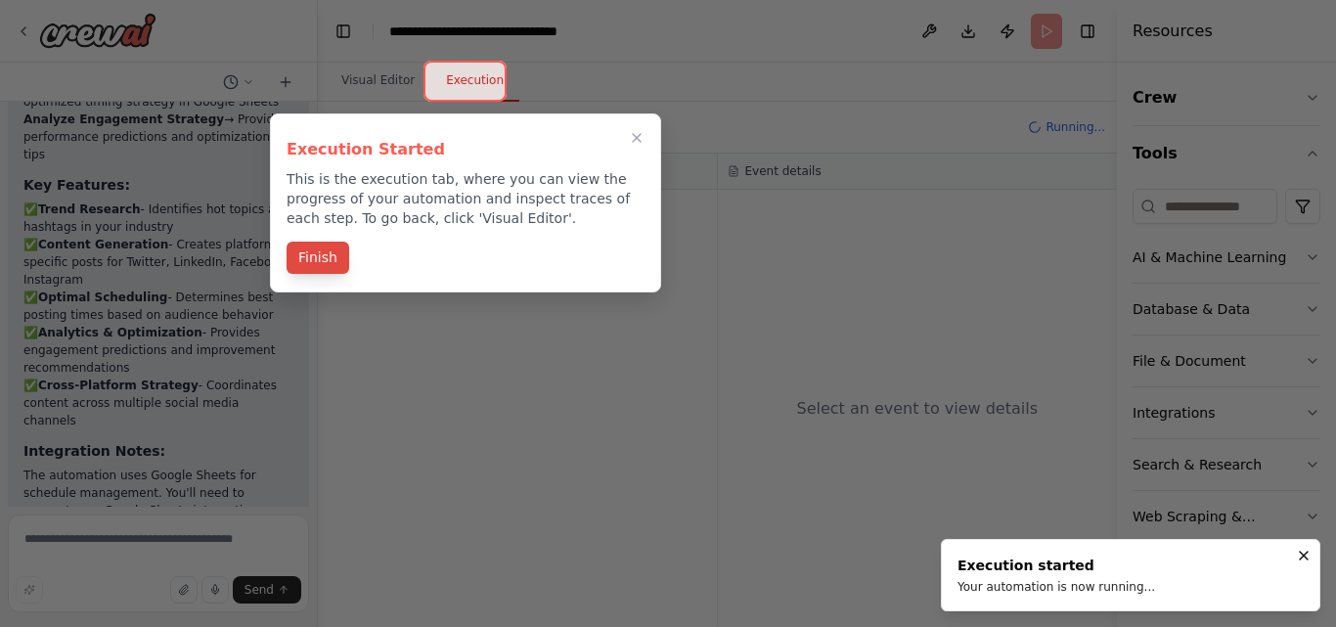
click at [325, 263] on button "Finish" at bounding box center [318, 258] width 63 height 32
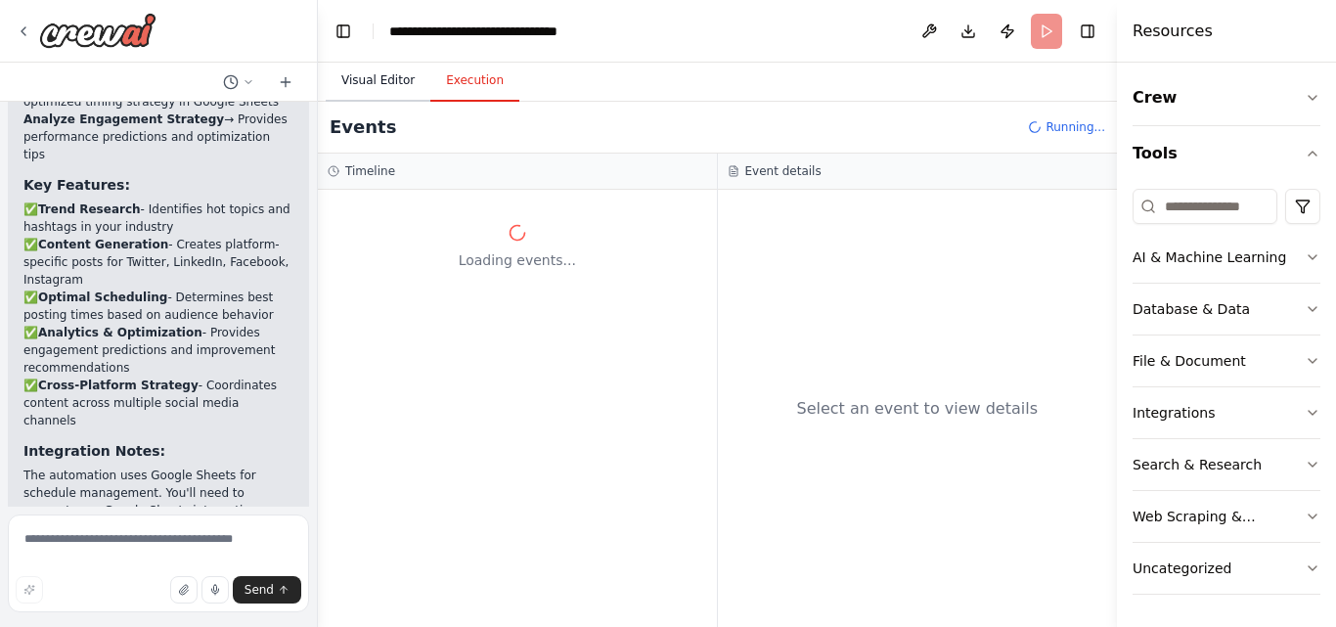
click at [377, 82] on button "Visual Editor" at bounding box center [378, 81] width 105 height 41
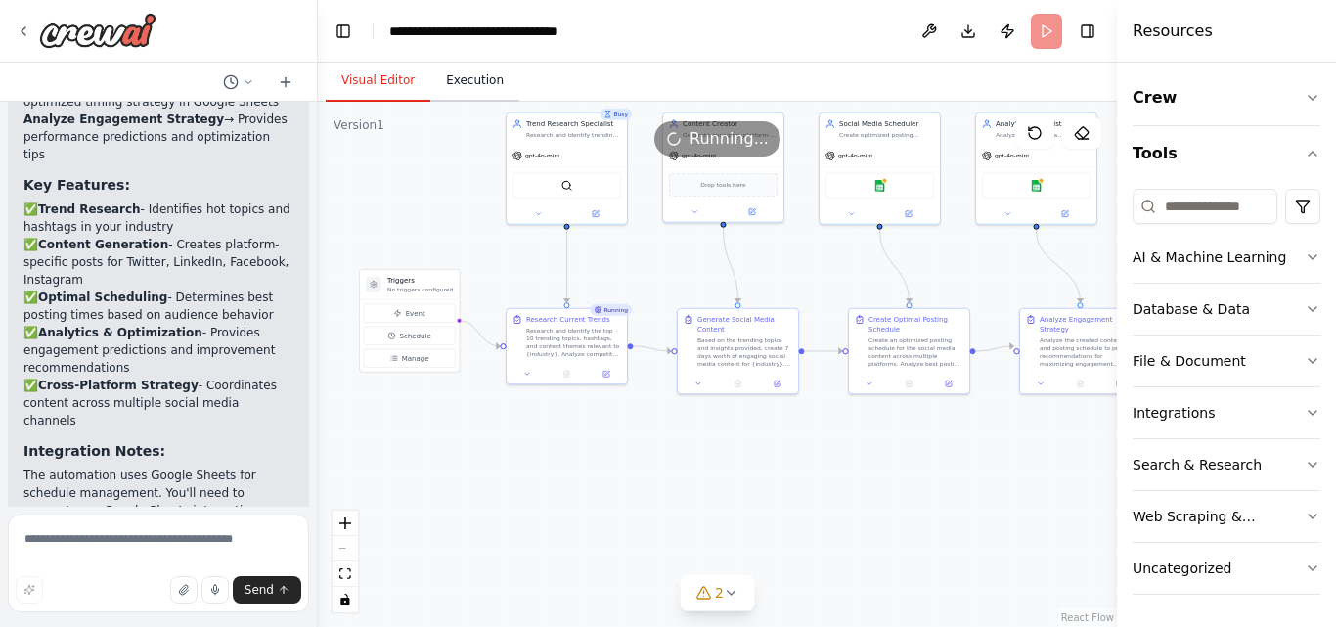
click at [458, 86] on button "Execution" at bounding box center [474, 81] width 89 height 41
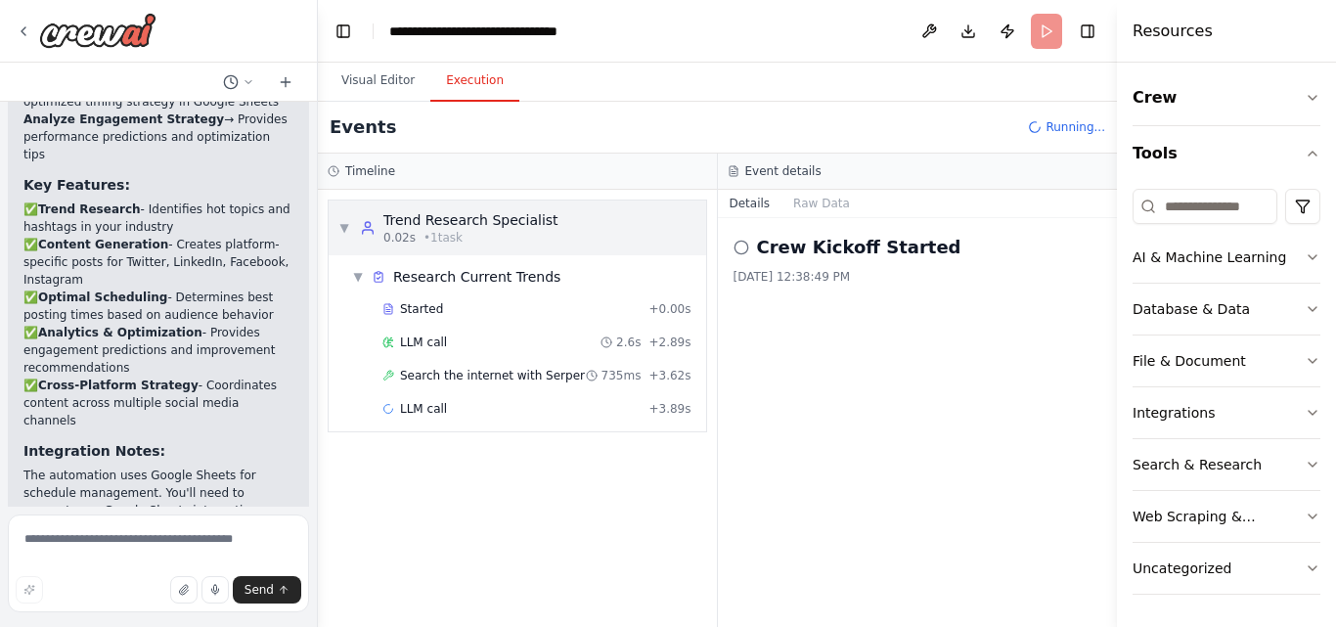
click at [441, 241] on span "• 1 task" at bounding box center [442, 238] width 39 height 16
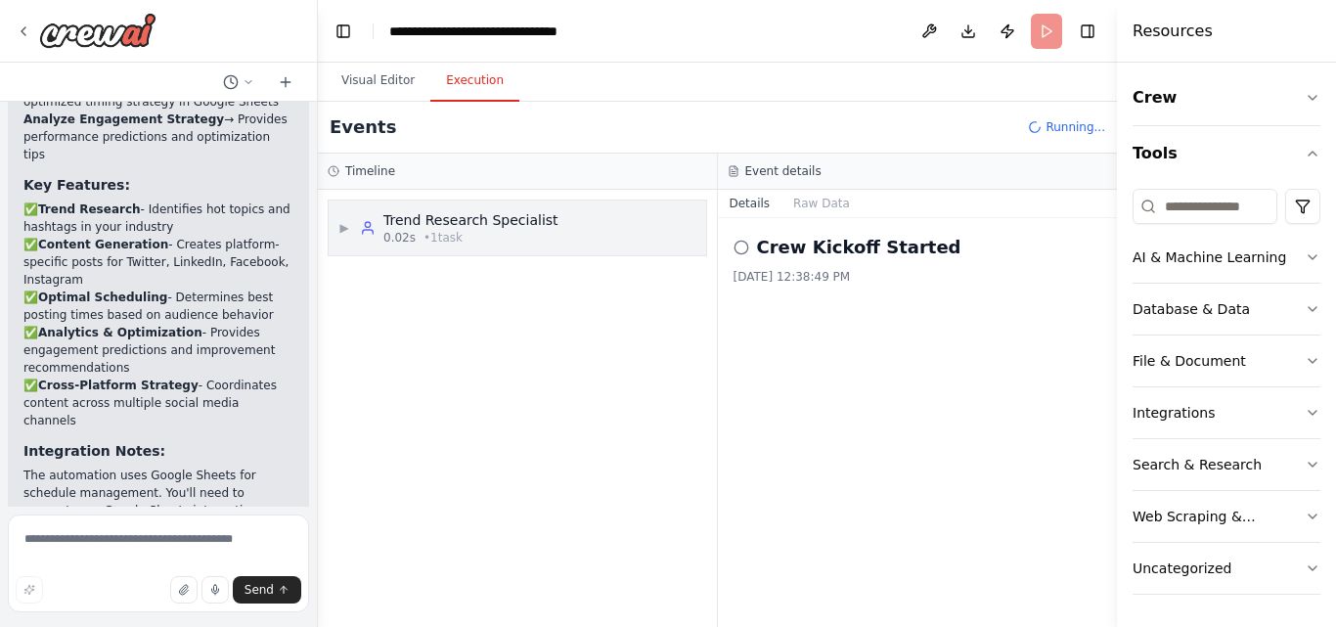
click at [441, 241] on span "• 1 task" at bounding box center [442, 238] width 39 height 16
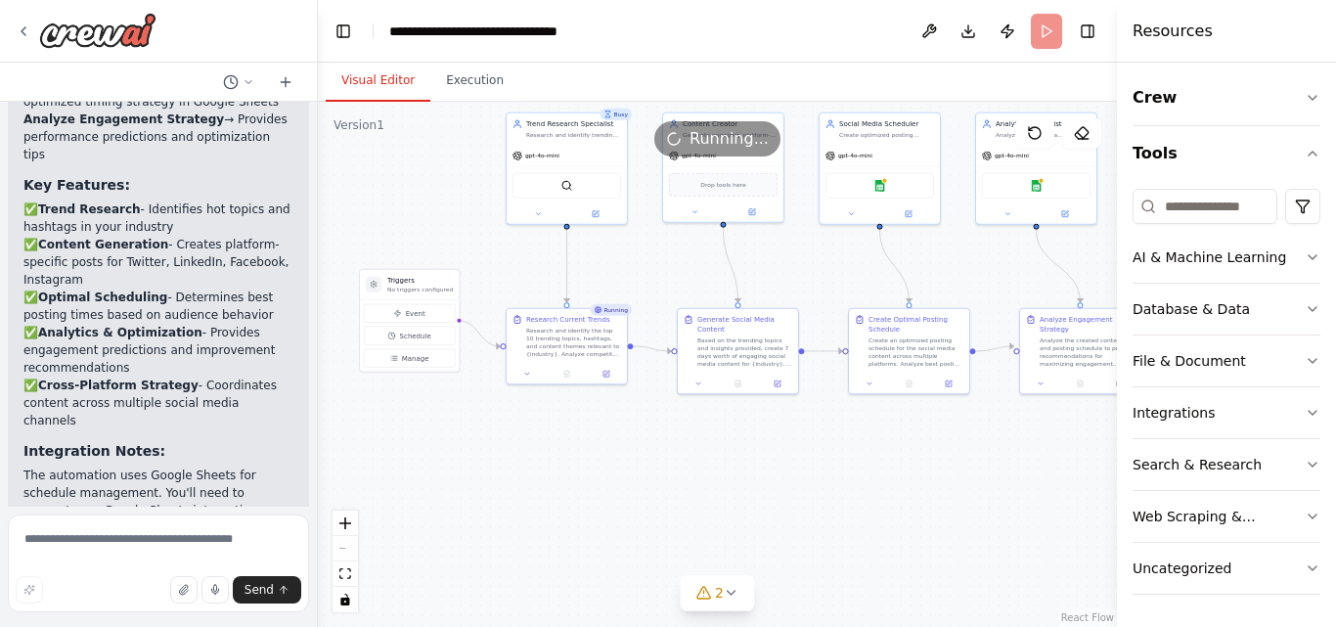
click at [365, 77] on button "Visual Editor" at bounding box center [378, 81] width 105 height 41
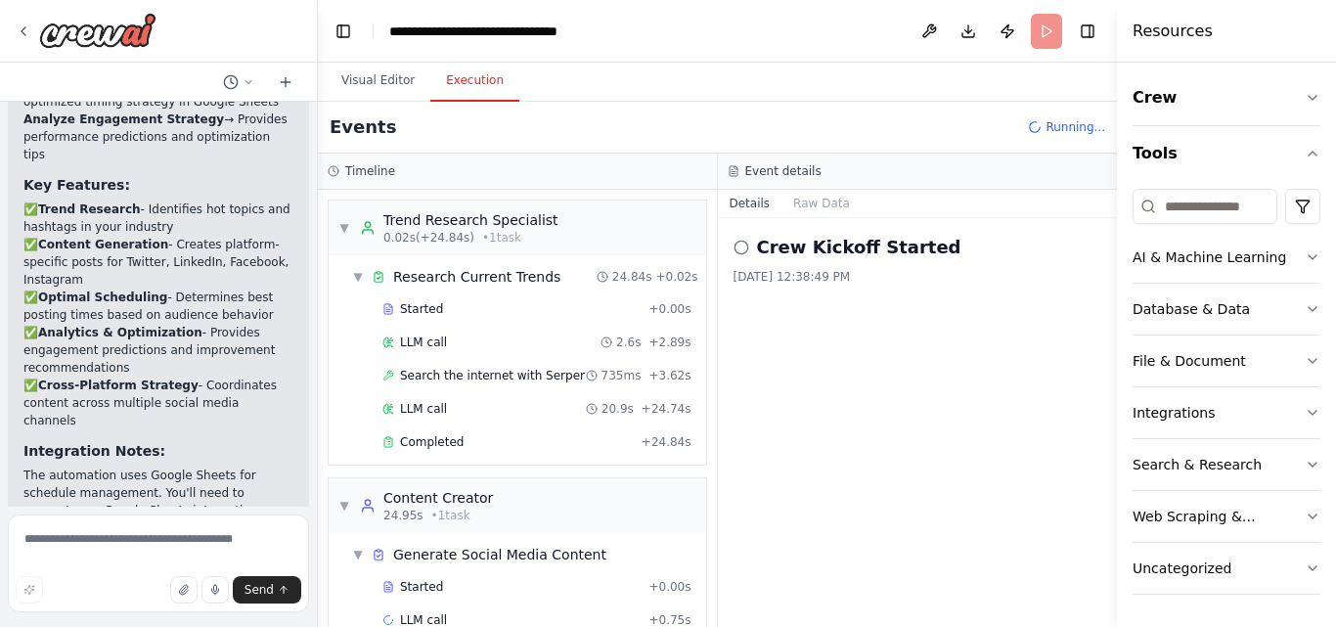
click at [467, 87] on button "Execution" at bounding box center [474, 81] width 89 height 41
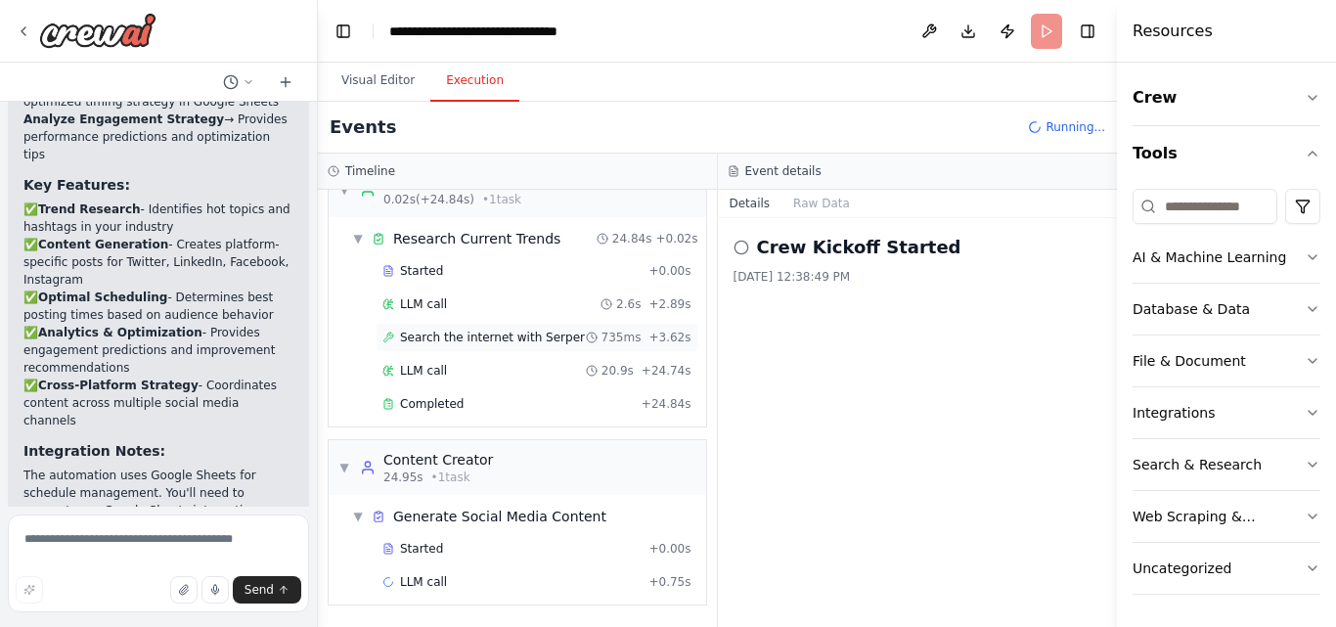
scroll to position [0, 0]
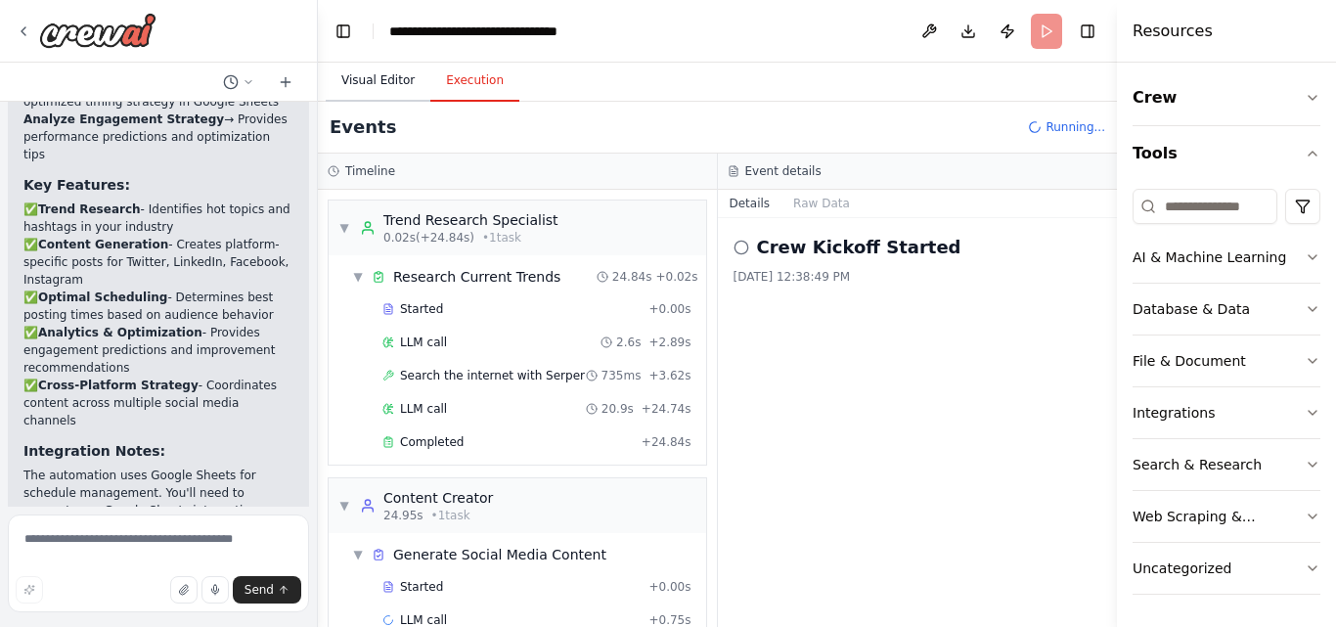
click at [389, 84] on button "Visual Editor" at bounding box center [378, 81] width 105 height 41
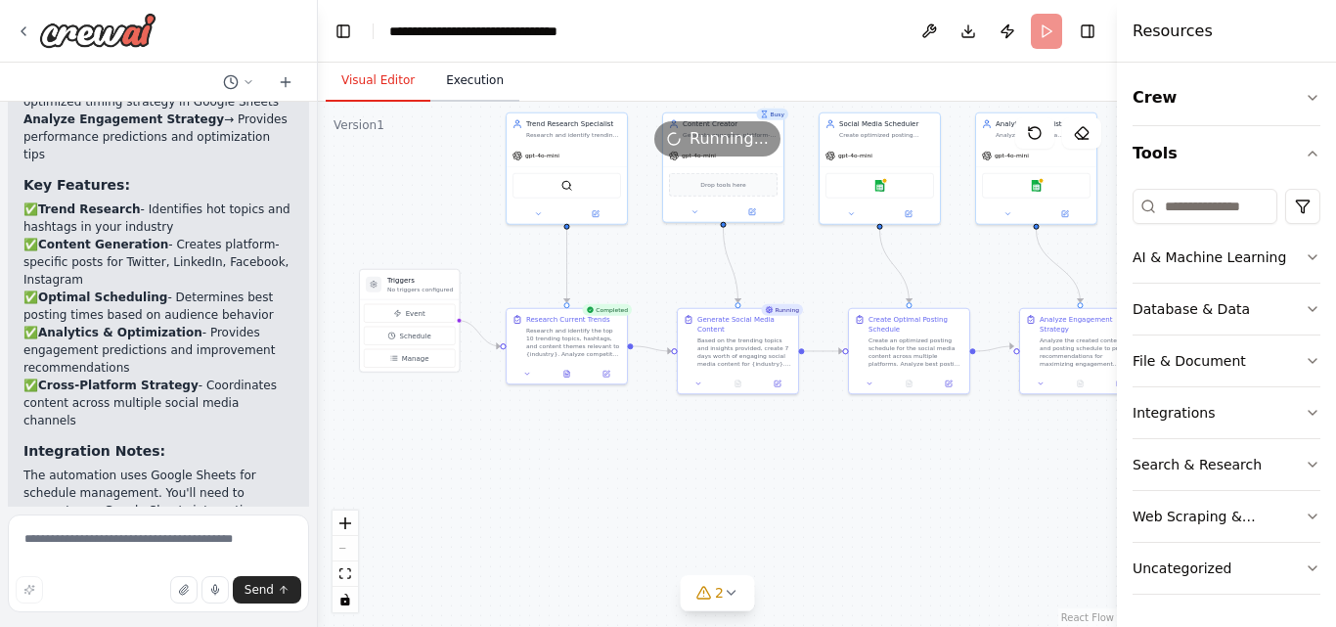
click at [464, 86] on button "Execution" at bounding box center [474, 81] width 89 height 41
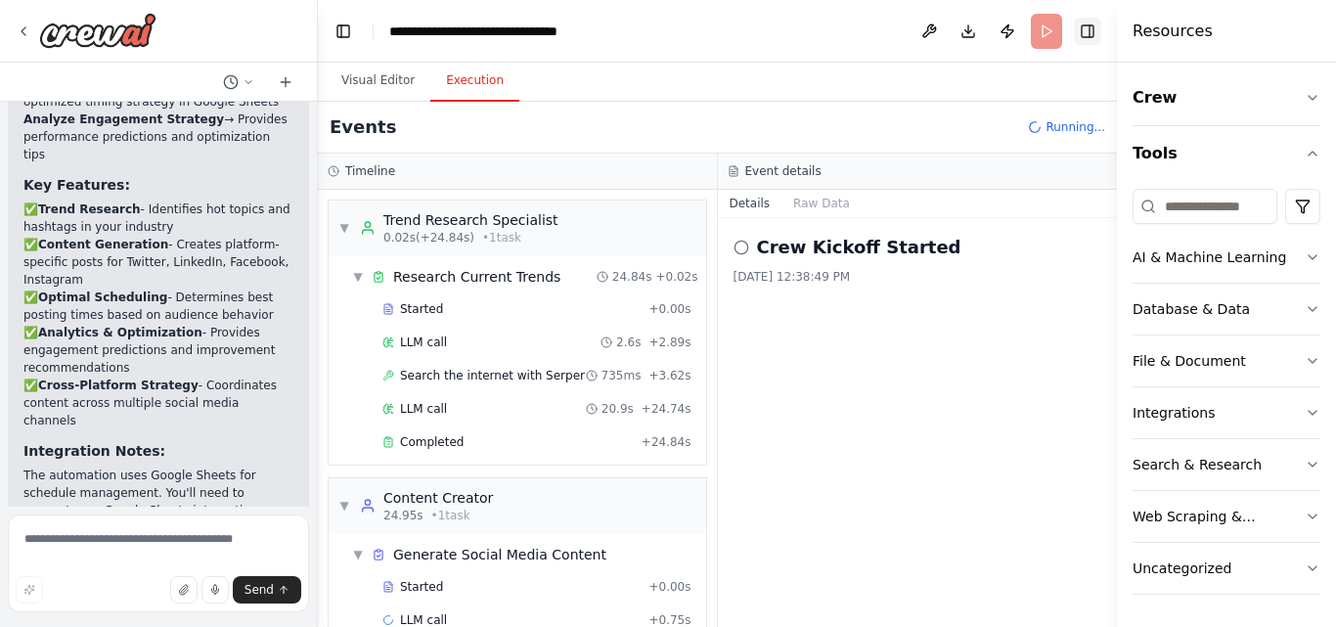
click at [1086, 28] on button "Toggle Right Sidebar" at bounding box center [1087, 31] width 27 height 27
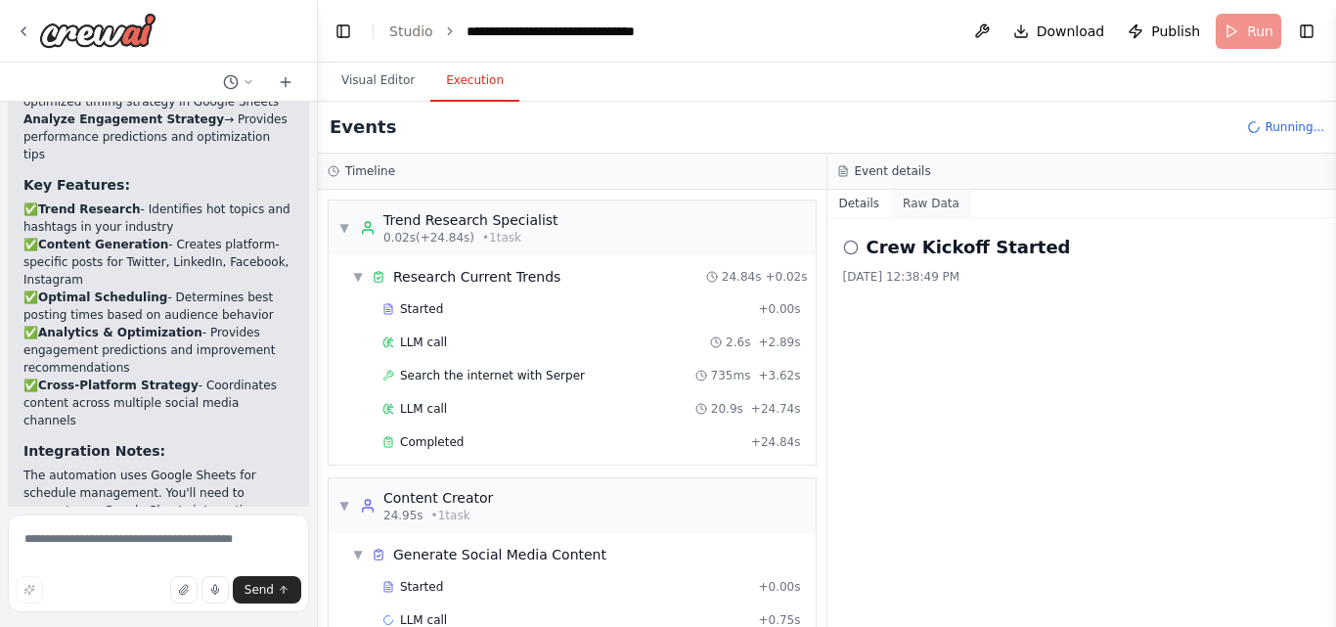
click at [921, 203] on button "Raw Data" at bounding box center [931, 203] width 80 height 27
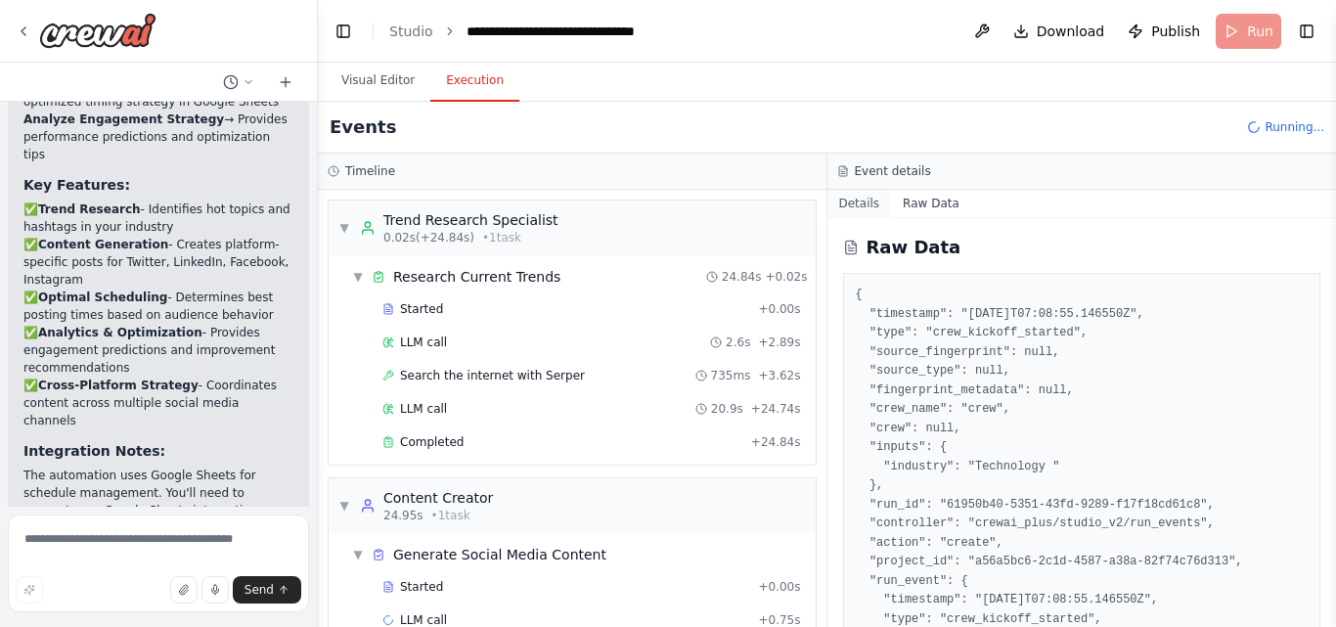
click at [862, 206] on button "Details" at bounding box center [859, 203] width 65 height 27
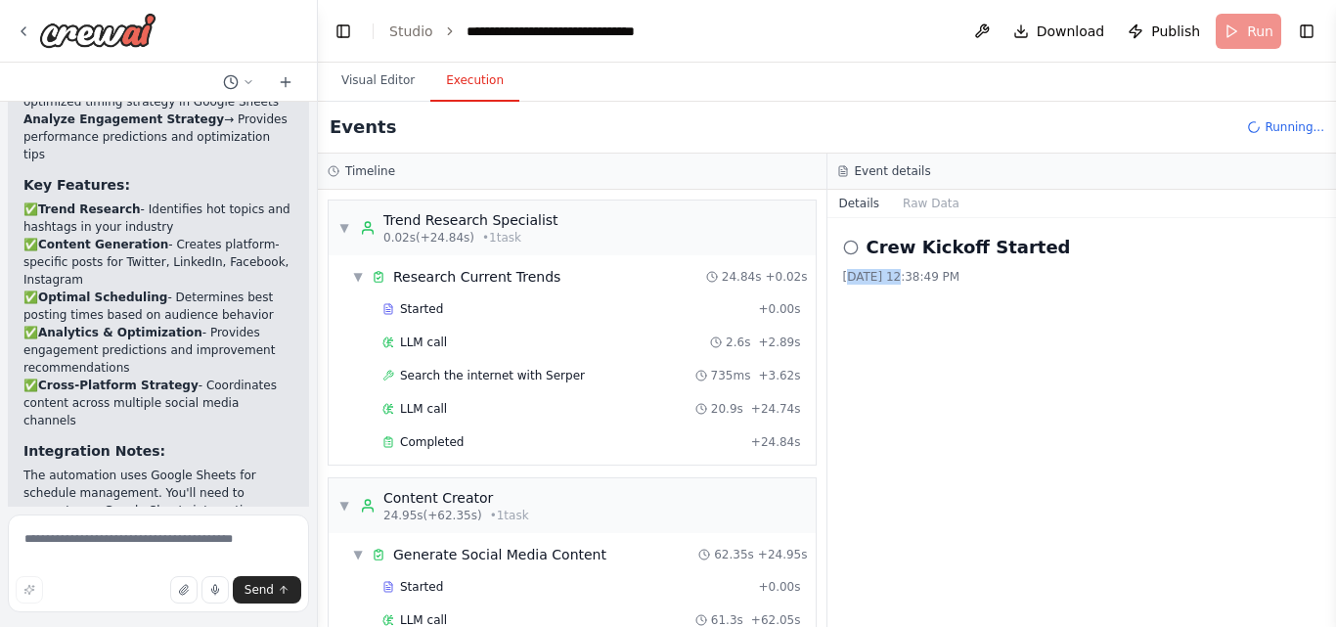
drag, startPoint x: 846, startPoint y: 282, endPoint x: 897, endPoint y: 283, distance: 50.9
click at [897, 283] on div "10/6/2025, 12:38:49 PM" at bounding box center [1082, 277] width 478 height 16
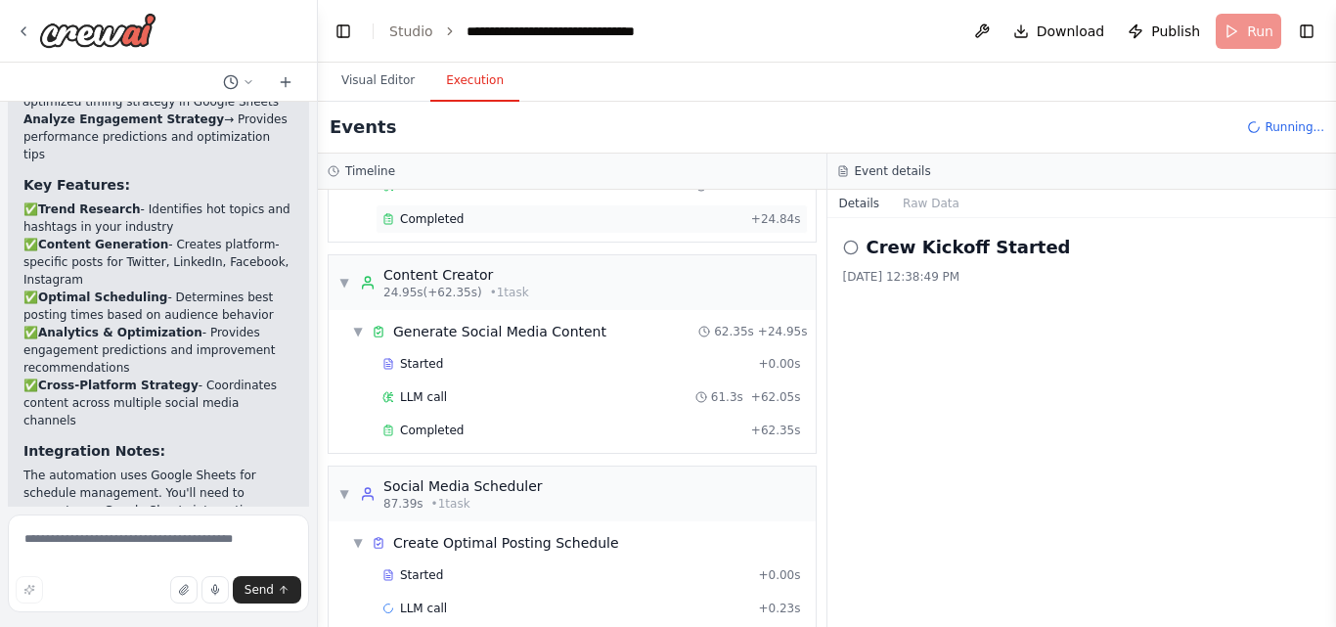
scroll to position [249, 0]
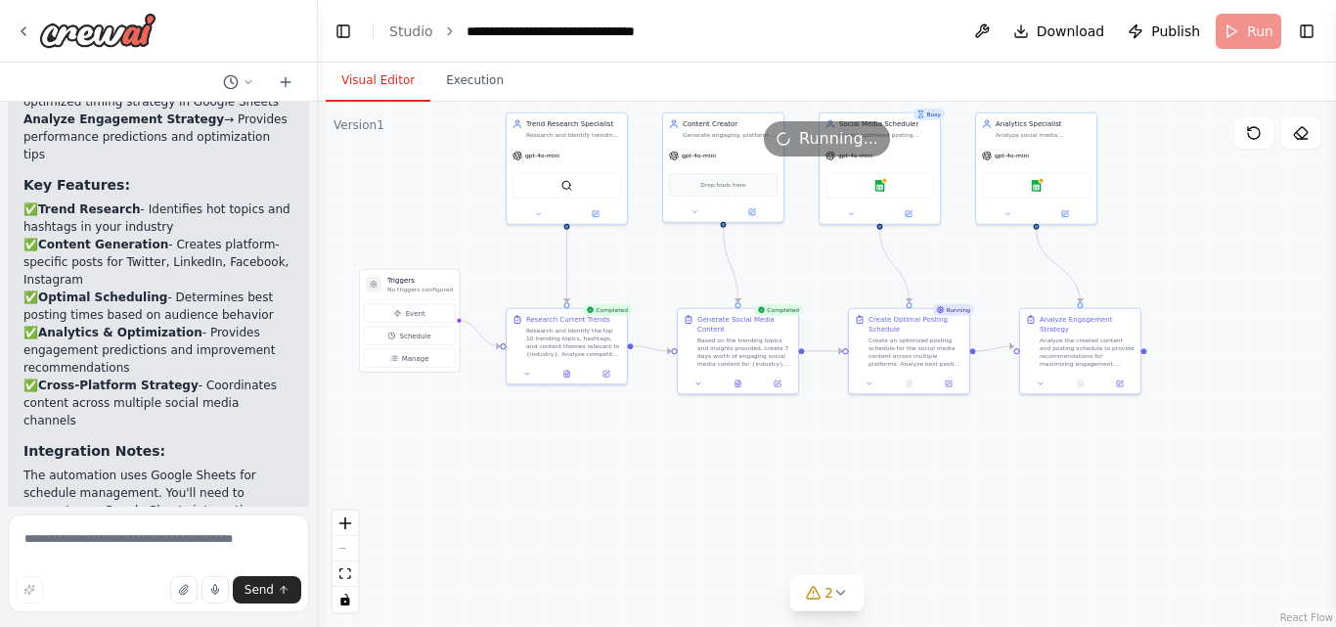
click at [385, 78] on button "Visual Editor" at bounding box center [378, 81] width 105 height 41
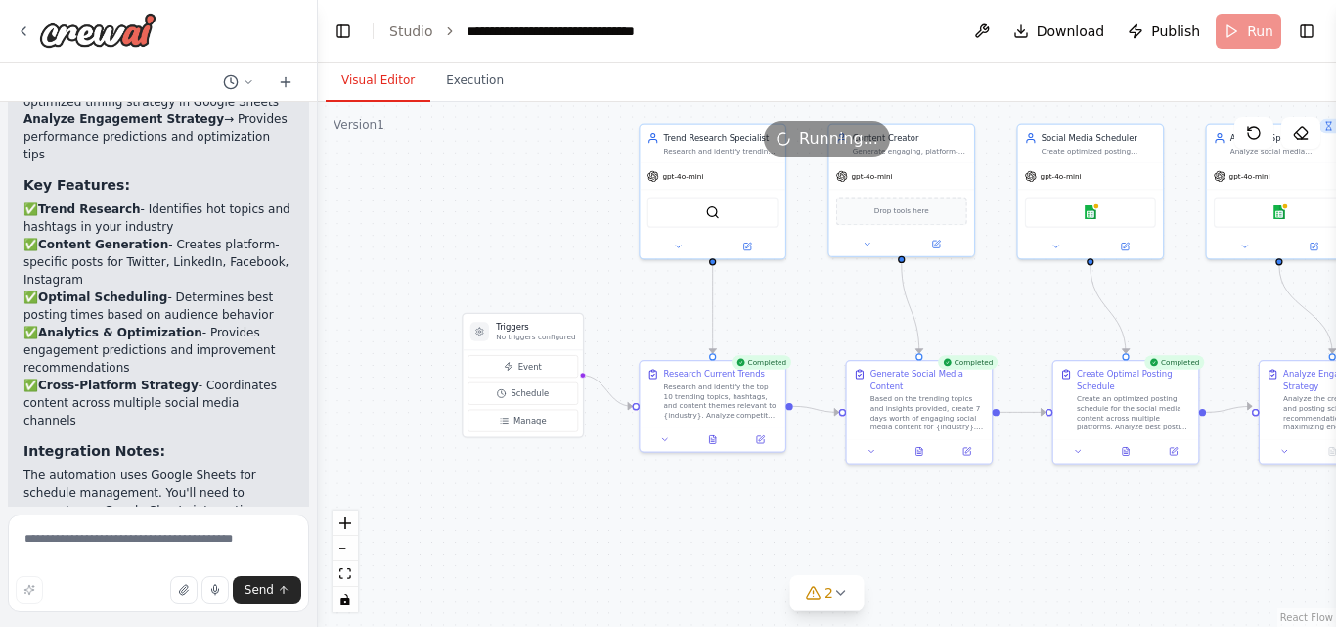
drag, startPoint x: 762, startPoint y: 277, endPoint x: 1001, endPoint y: 320, distance: 243.4
click at [1001, 320] on div ".deletable-edge-delete-btn { width: 20px; height: 20px; border: 0px solid #ffff…" at bounding box center [827, 364] width 1018 height 525
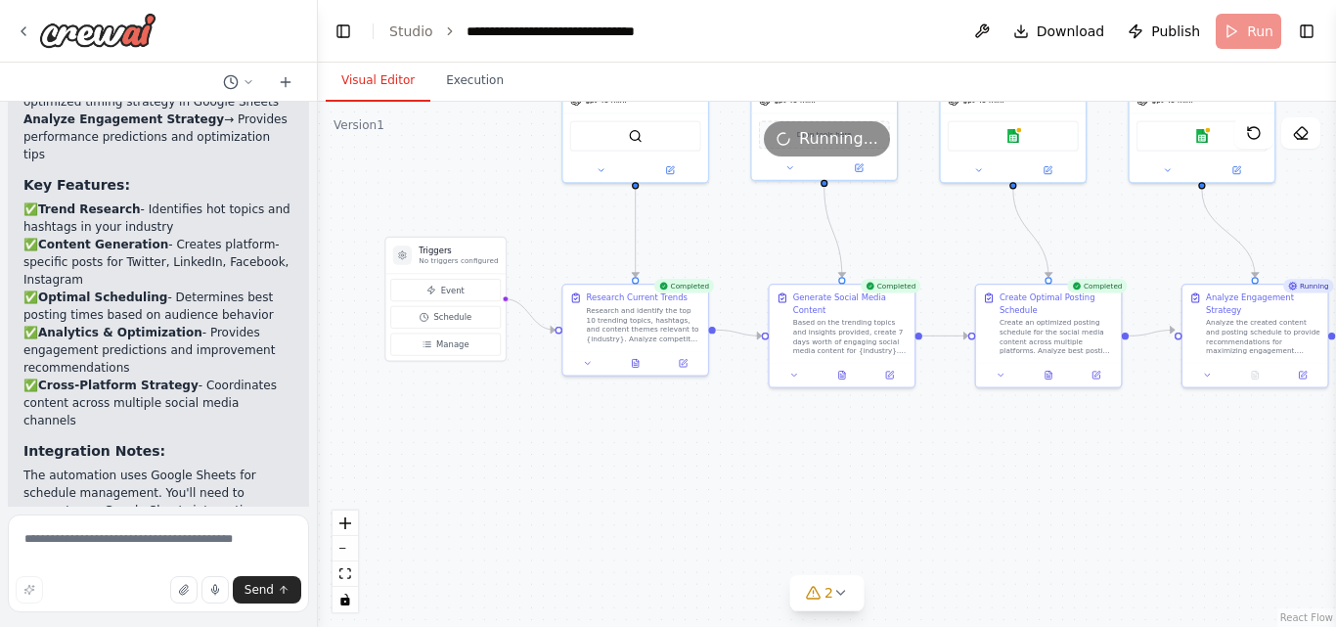
drag, startPoint x: 516, startPoint y: 264, endPoint x: 439, endPoint y: 188, distance: 108.6
click at [439, 188] on div ".deletable-edge-delete-btn { width: 20px; height: 20px; border: 0px solid #ffff…" at bounding box center [827, 364] width 1018 height 525
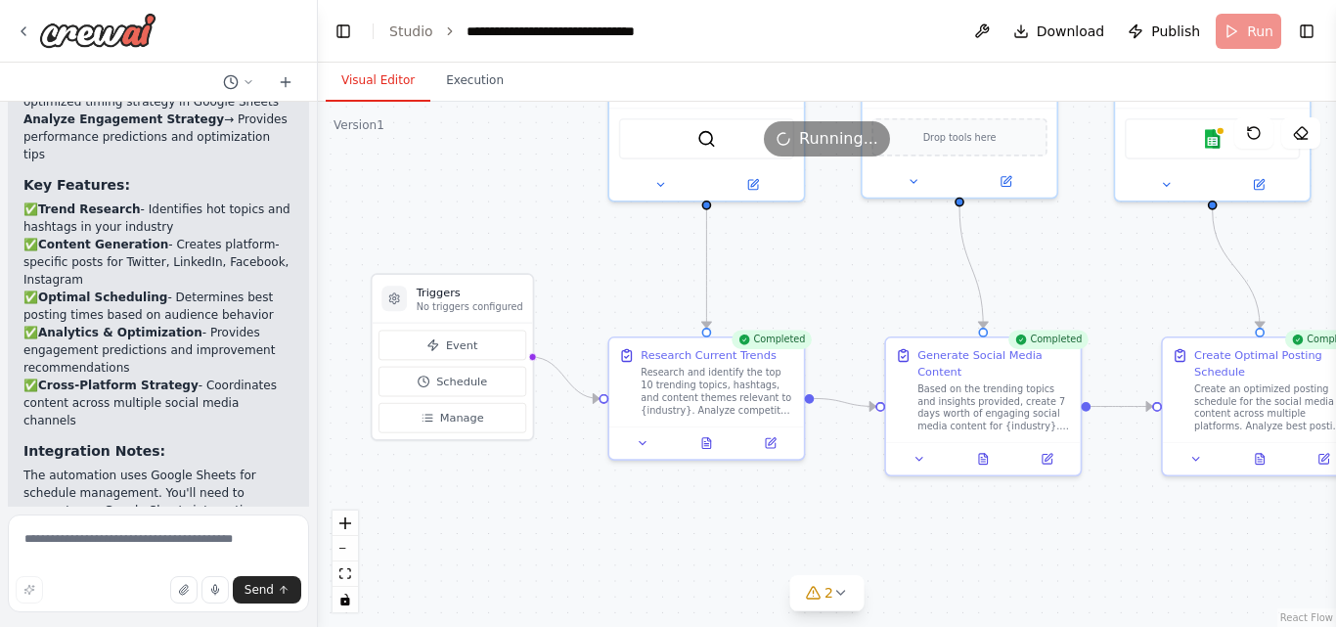
drag, startPoint x: 437, startPoint y: 188, endPoint x: 464, endPoint y: 208, distance: 33.4
click at [464, 208] on div ".deletable-edge-delete-btn { width: 20px; height: 20px; border: 0px solid #ffff…" at bounding box center [827, 364] width 1018 height 525
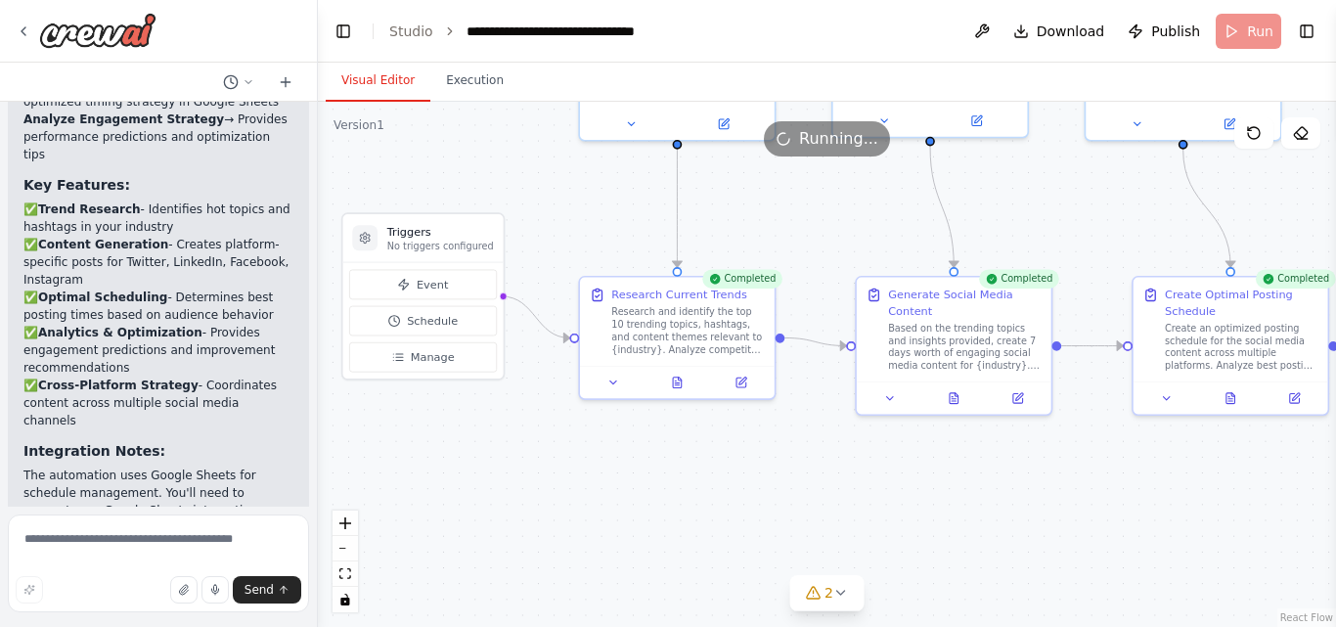
drag, startPoint x: 593, startPoint y: 287, endPoint x: 566, endPoint y: 227, distance: 65.2
click at [566, 227] on div ".deletable-edge-delete-btn { width: 20px; height: 20px; border: 0px solid #ffff…" at bounding box center [827, 364] width 1018 height 525
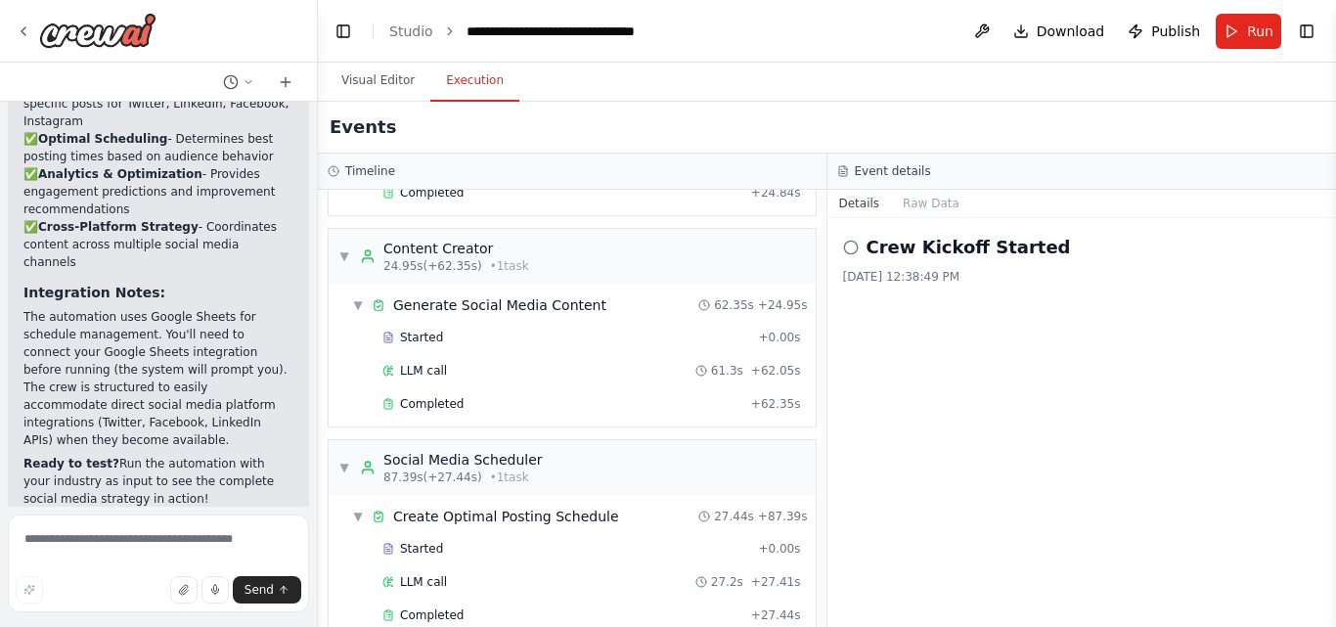
click at [461, 88] on button "Execution" at bounding box center [474, 81] width 89 height 41
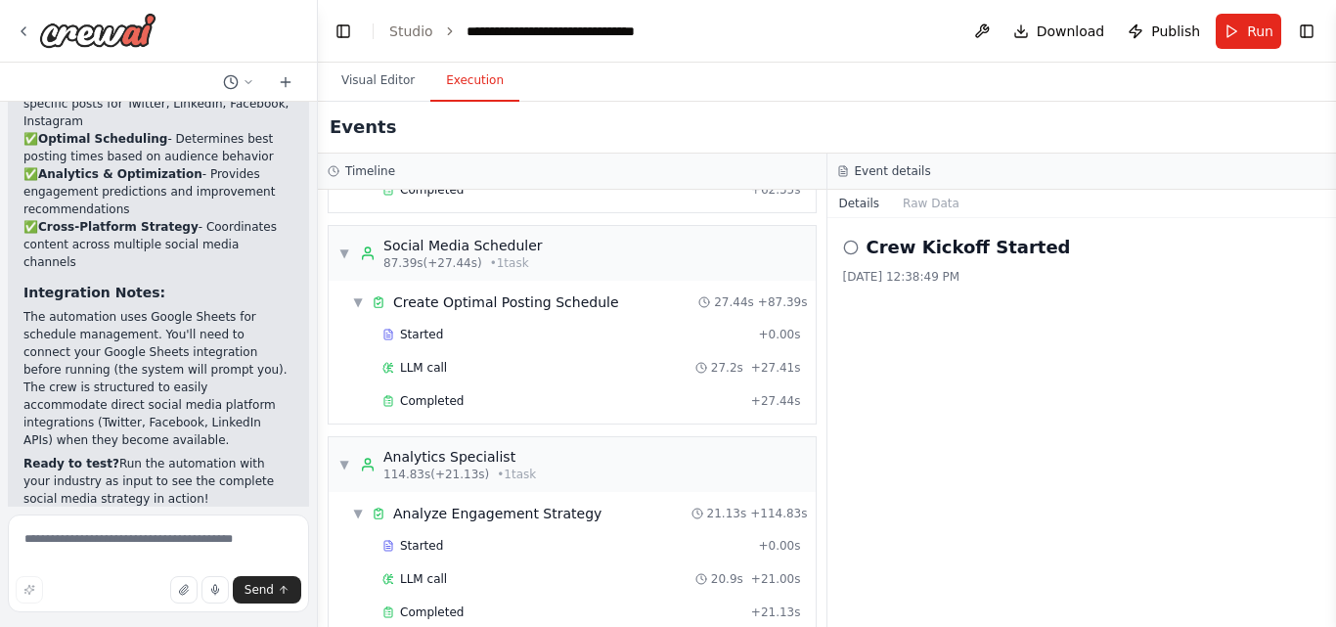
scroll to position [494, 0]
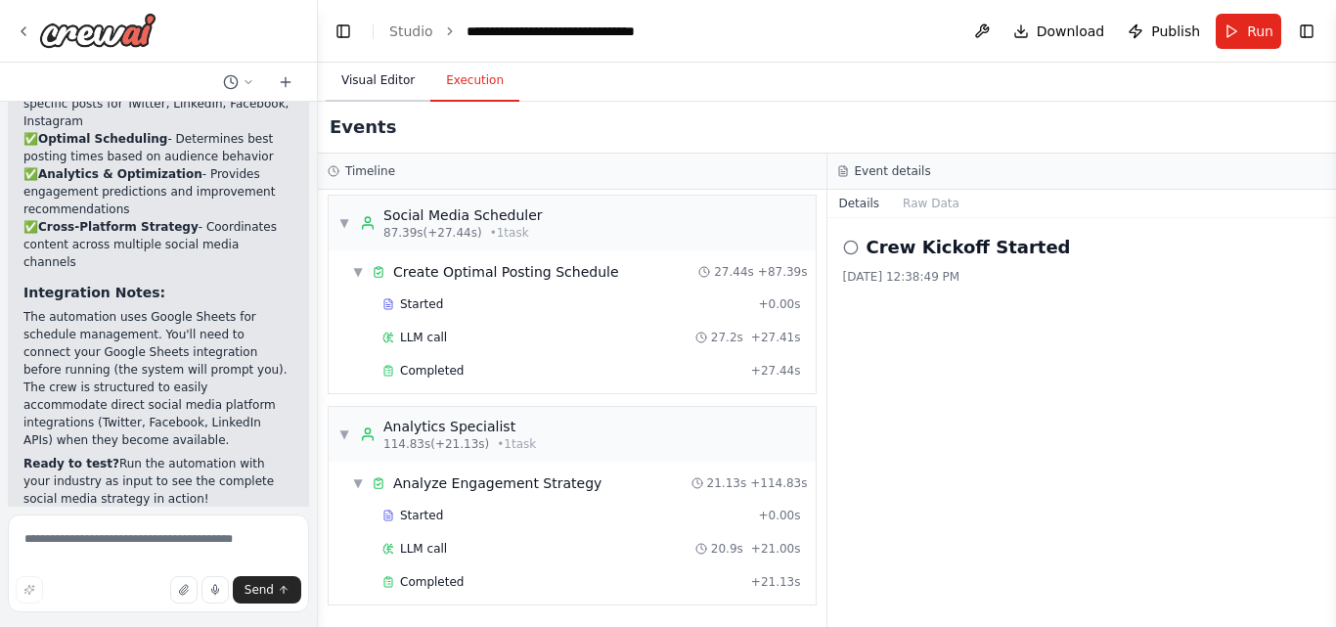
click at [371, 78] on button "Visual Editor" at bounding box center [378, 81] width 105 height 41
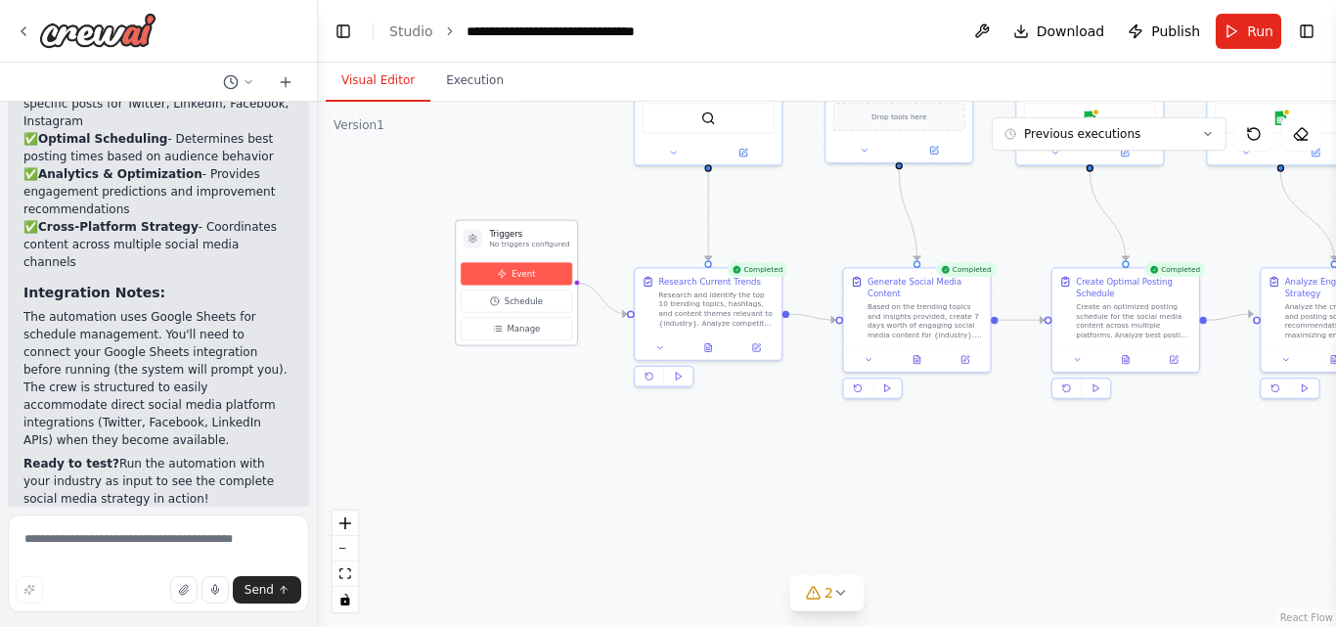
click at [501, 280] on button "Event" at bounding box center [516, 273] width 111 height 22
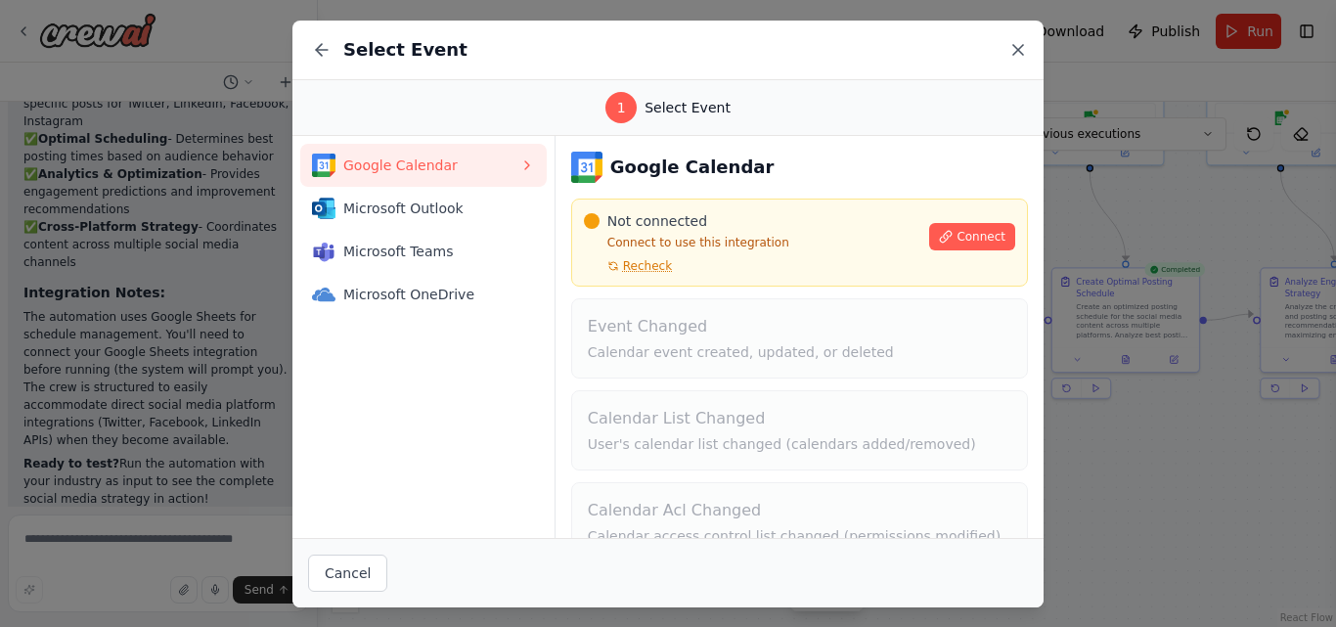
click at [1013, 52] on icon at bounding box center [1018, 50] width 20 height 20
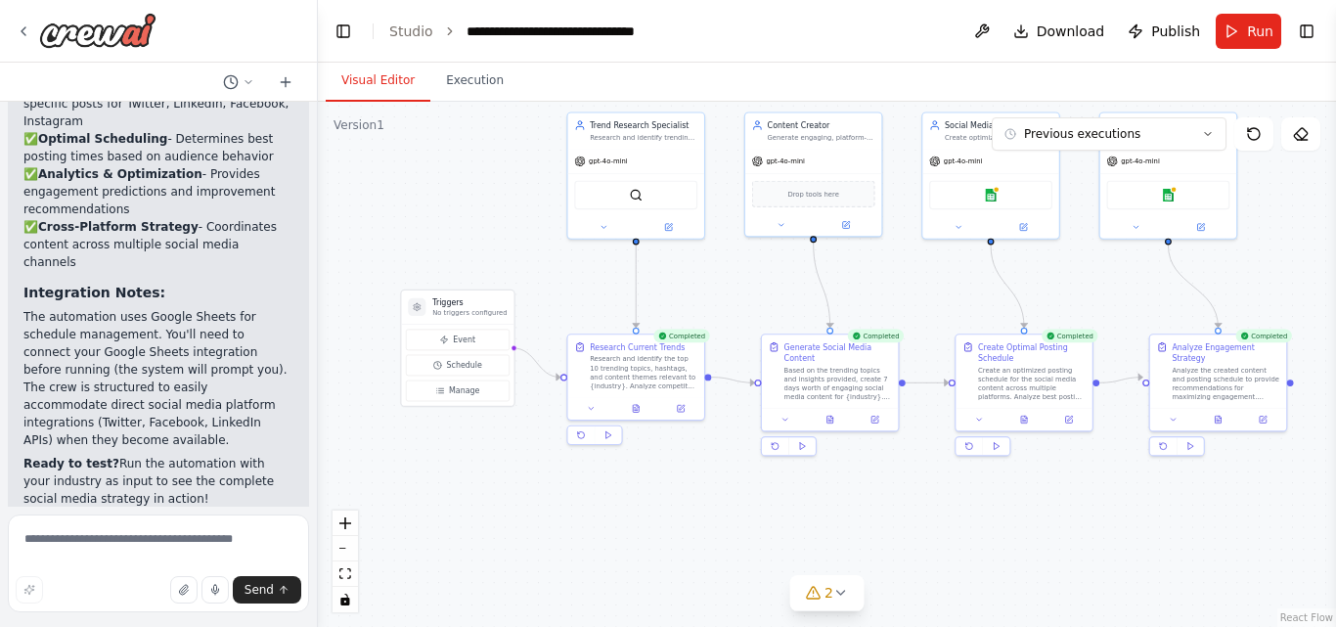
drag, startPoint x: 1001, startPoint y: 234, endPoint x: 915, endPoint y: 287, distance: 101.0
click at [915, 287] on div ".deletable-edge-delete-btn { width: 20px; height: 20px; border: 0px solid #ffff…" at bounding box center [827, 364] width 1018 height 525
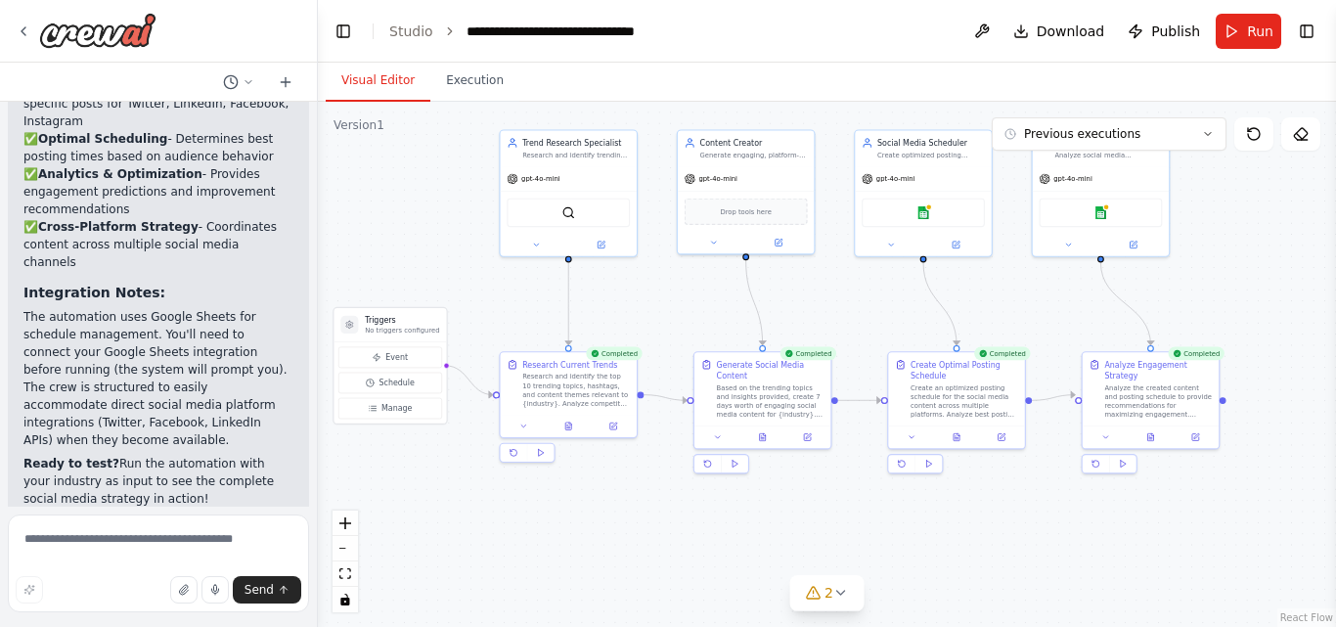
drag, startPoint x: 751, startPoint y: 302, endPoint x: 691, endPoint y: 322, distance: 62.8
click at [691, 322] on div ".deletable-edge-delete-btn { width: 20px; height: 20px; border: 0px solid #ffff…" at bounding box center [827, 364] width 1018 height 525
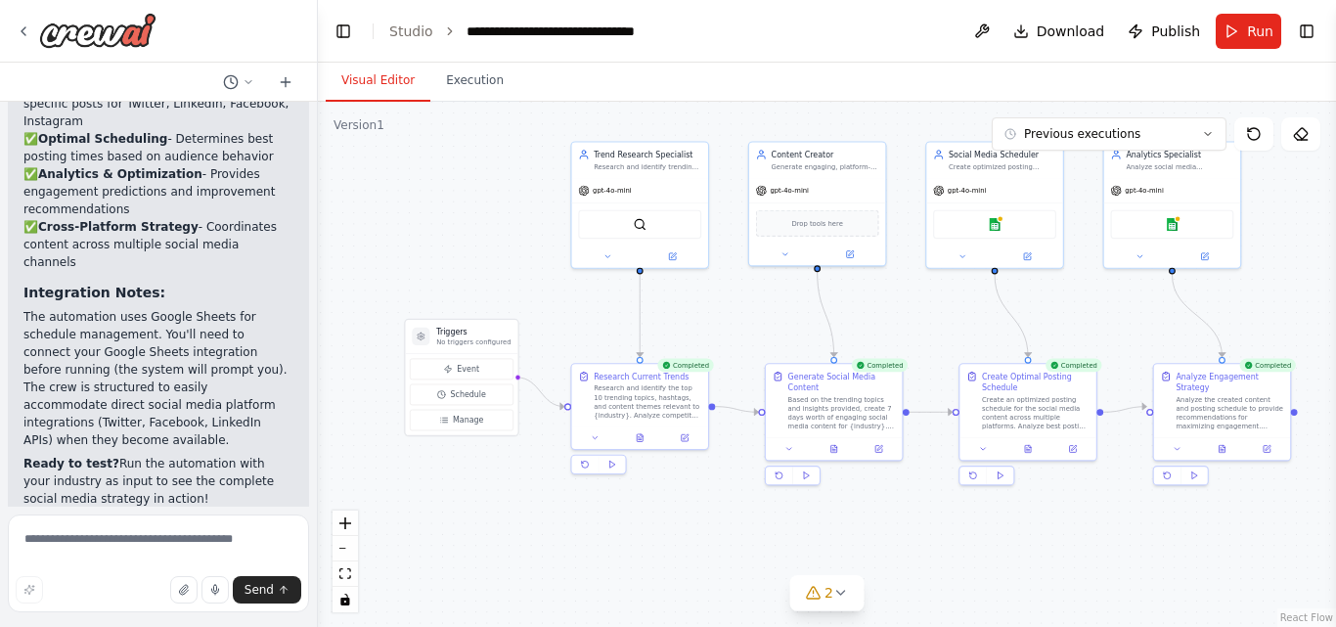
drag, startPoint x: 1085, startPoint y: 305, endPoint x: 1157, endPoint y: 317, distance: 72.3
click at [1157, 317] on div ".deletable-edge-delete-btn { width: 20px; height: 20px; border: 0px solid #ffff…" at bounding box center [827, 364] width 1018 height 525
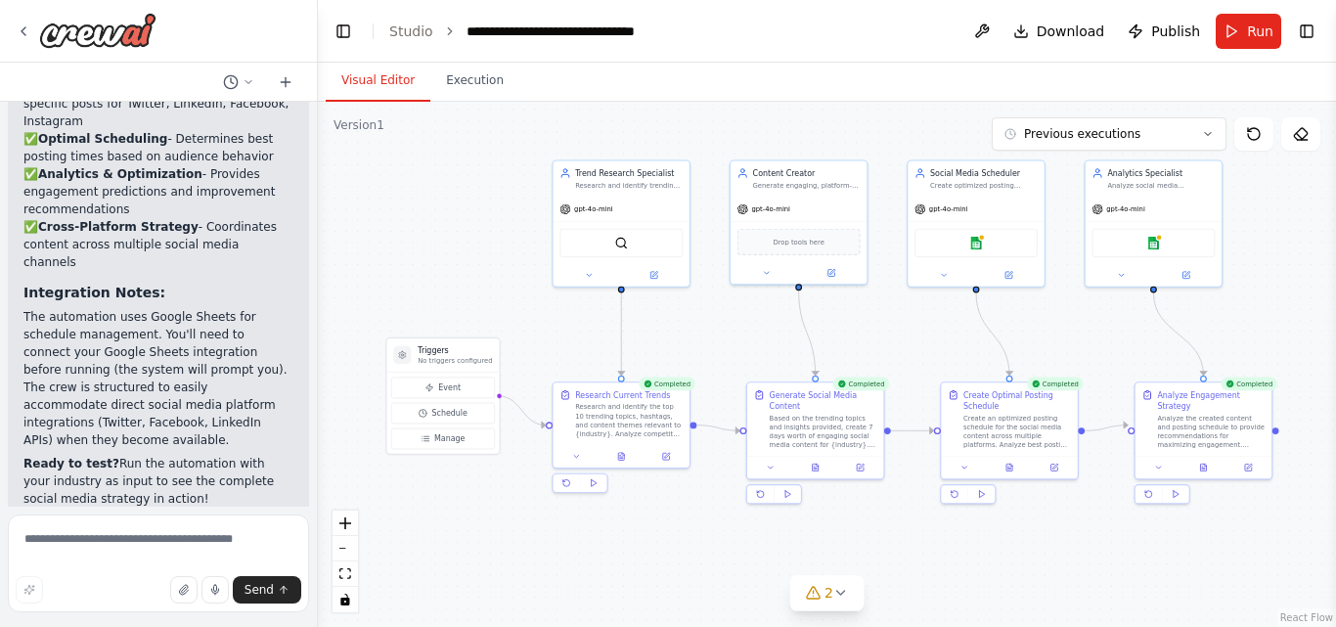
drag, startPoint x: 1109, startPoint y: 327, endPoint x: 1090, endPoint y: 345, distance: 26.3
click at [1090, 345] on div ".deletable-edge-delete-btn { width: 20px; height: 20px; border: 0px solid #ffff…" at bounding box center [827, 364] width 1018 height 525
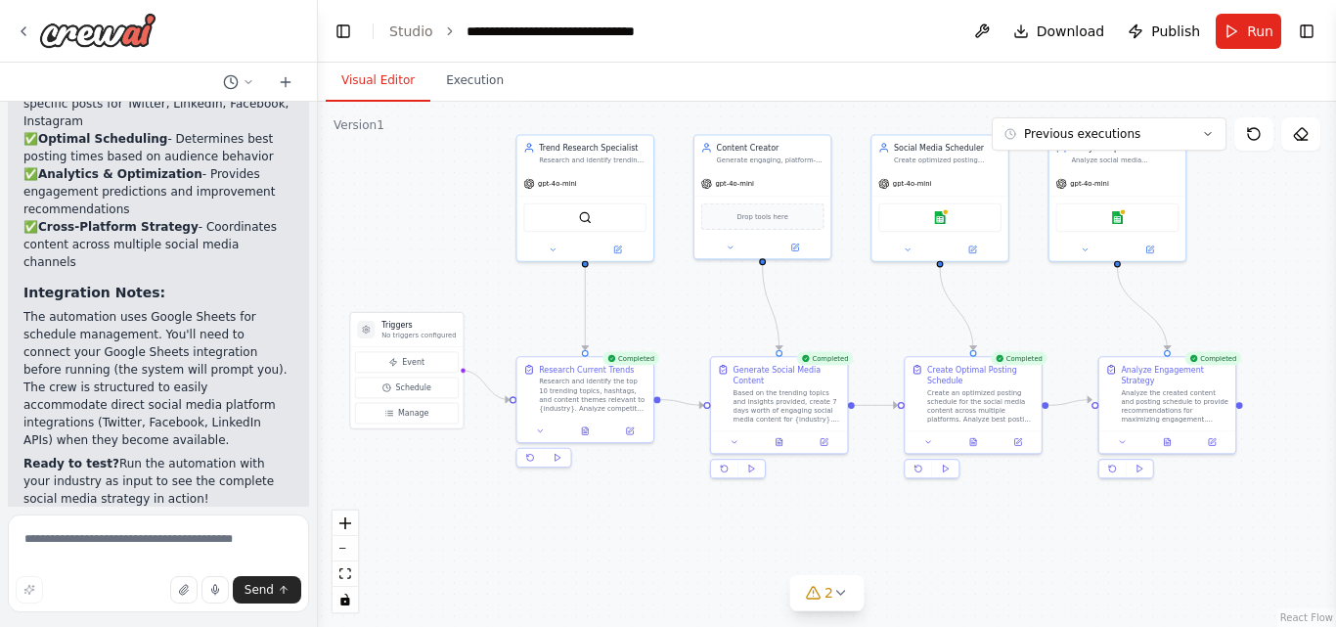
drag, startPoint x: 911, startPoint y: 334, endPoint x: 875, endPoint y: 309, distance: 44.2
click at [875, 309] on div ".deletable-edge-delete-btn { width: 20px; height: 20px; border: 0px solid #ffff…" at bounding box center [827, 364] width 1018 height 525
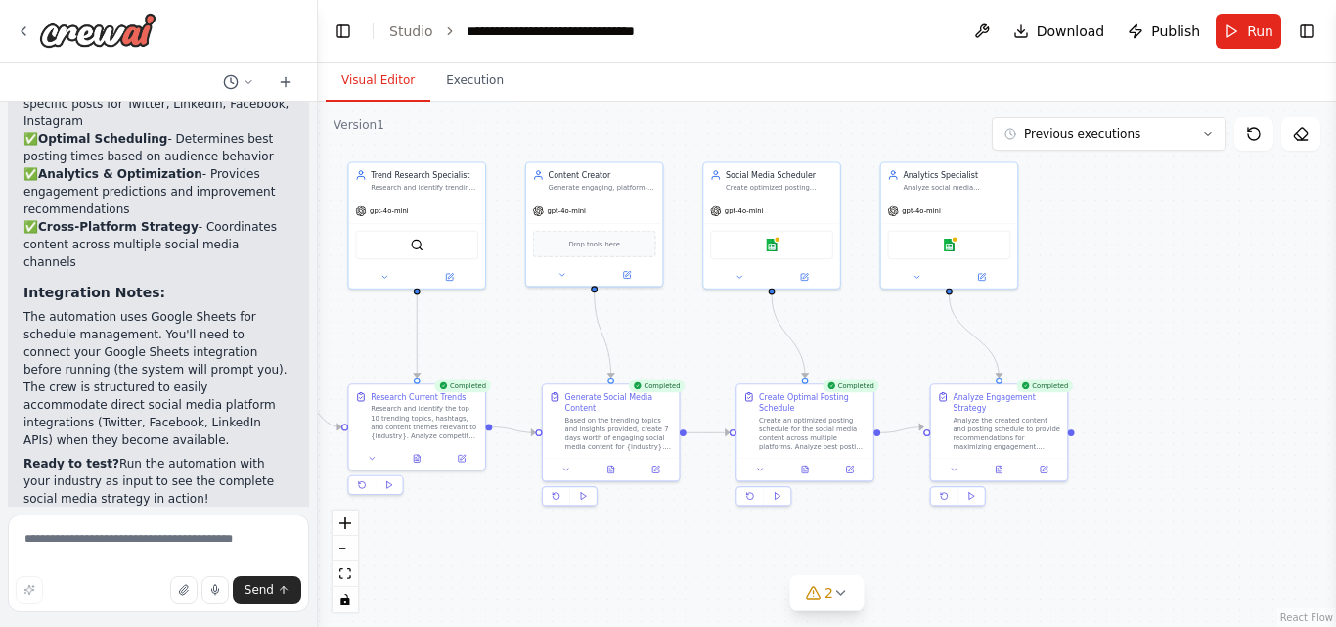
drag, startPoint x: 1012, startPoint y: 304, endPoint x: 844, endPoint y: 331, distance: 170.4
click at [844, 331] on div ".deletable-edge-delete-btn { width: 20px; height: 20px; border: 0px solid #ffff…" at bounding box center [827, 364] width 1018 height 525
click at [851, 332] on div ".deletable-edge-delete-btn { width: 20px; height: 20px; border: 0px solid #ffff…" at bounding box center [827, 364] width 1018 height 525
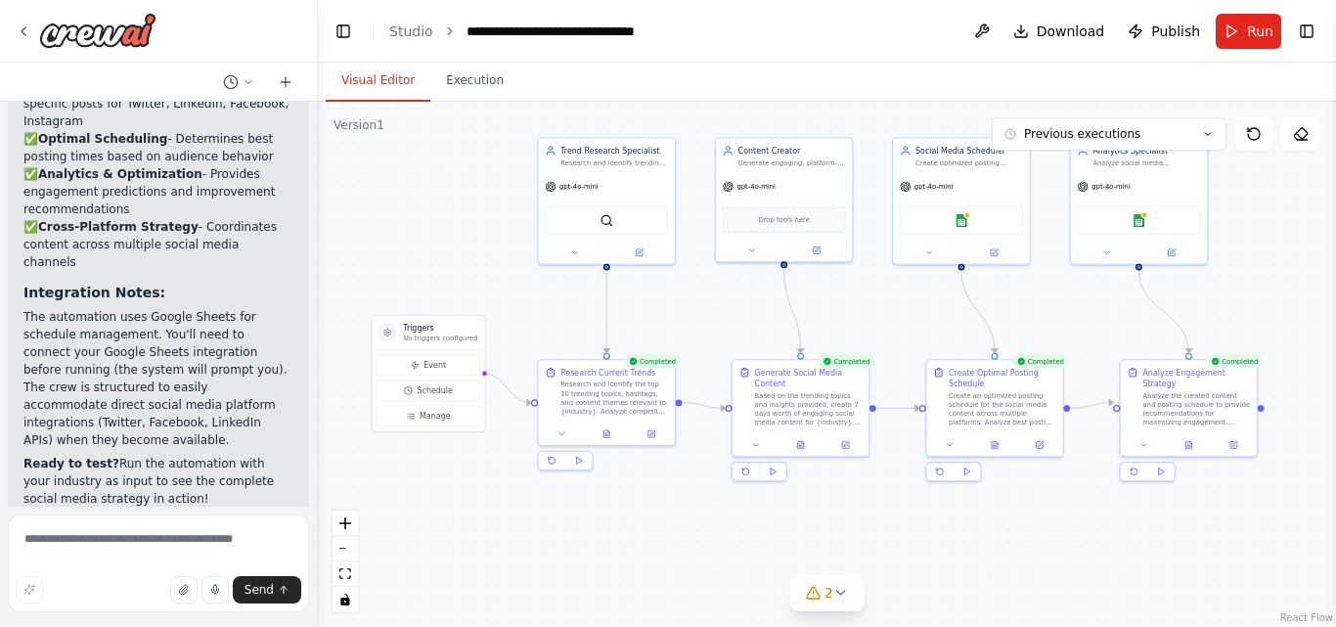
drag, startPoint x: 851, startPoint y: 332, endPoint x: 1044, endPoint y: 306, distance: 195.4
click at [1044, 306] on div ".deletable-edge-delete-btn { width: 20px; height: 20px; border: 0px solid #ffff…" at bounding box center [827, 364] width 1018 height 525
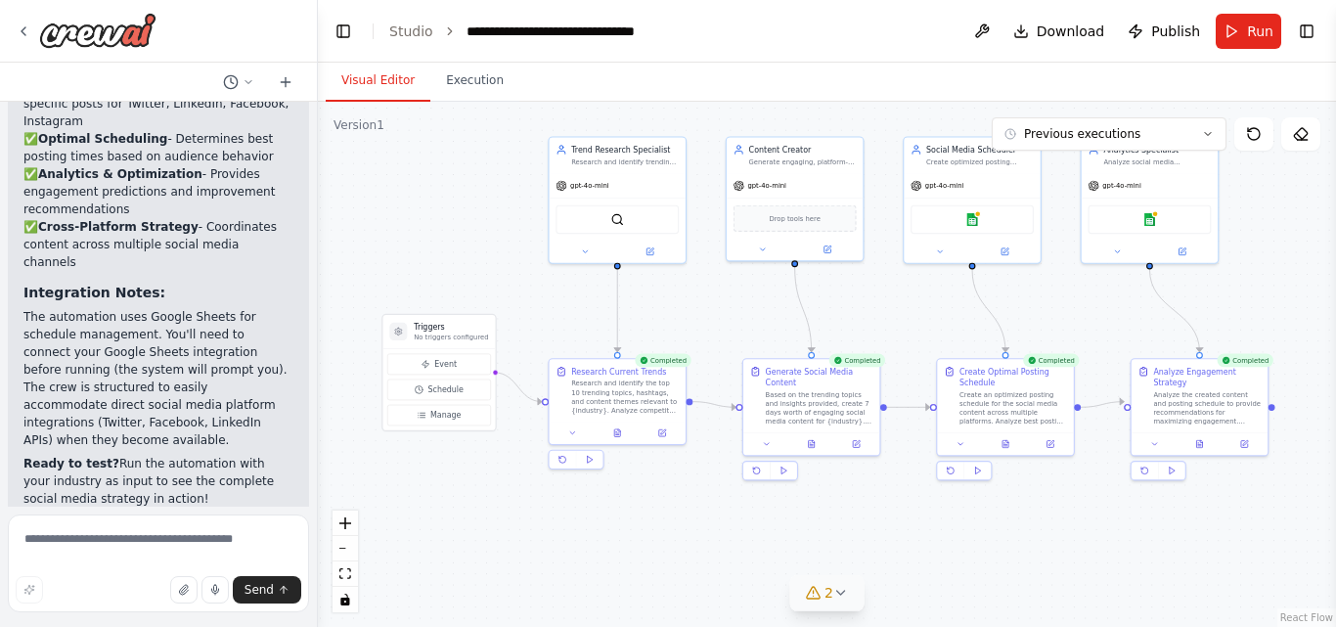
click at [837, 597] on icon at bounding box center [841, 593] width 16 height 16
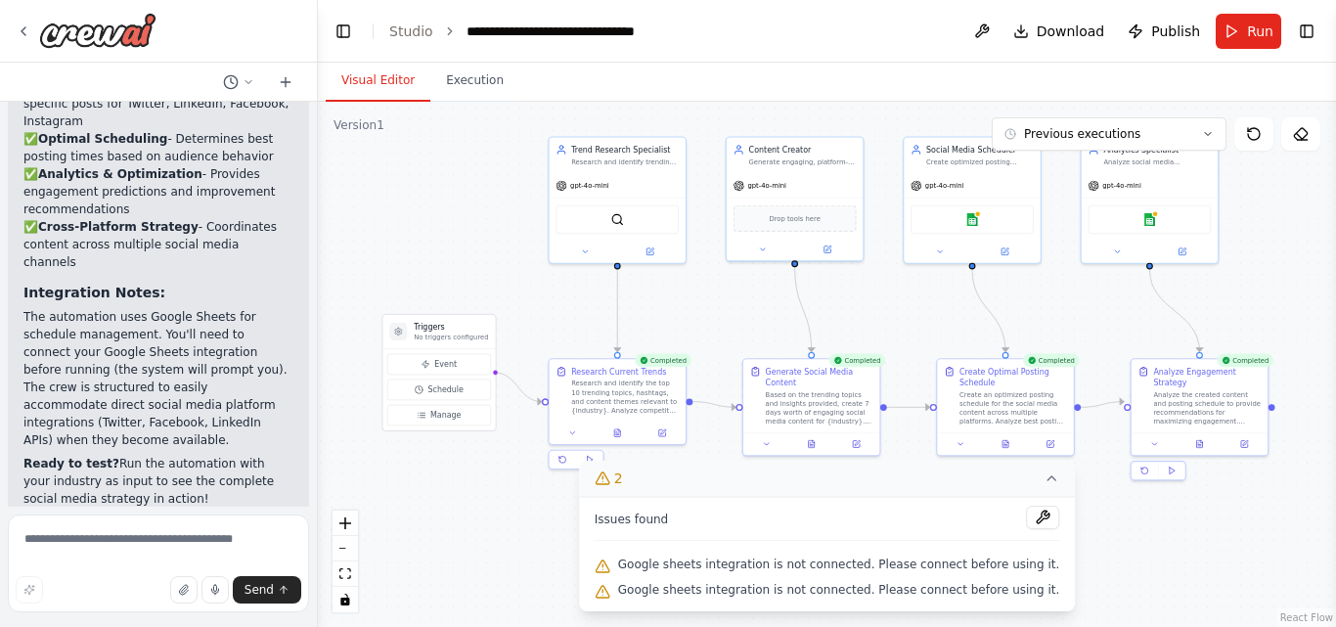
click at [753, 567] on span "Google sheets integration is not connected. Please connect before using it." at bounding box center [839, 564] width 442 height 16
click at [1026, 517] on button at bounding box center [1042, 517] width 33 height 23
click at [1043, 479] on icon at bounding box center [1051, 478] width 16 height 16
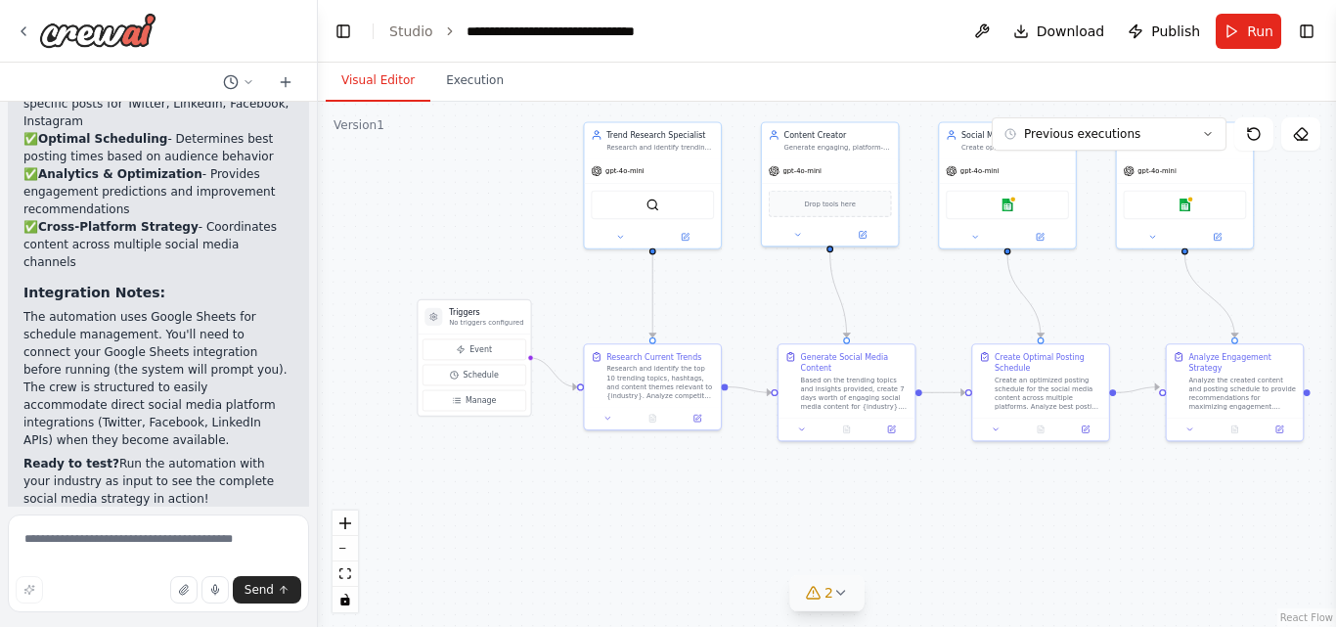
drag, startPoint x: 586, startPoint y: 557, endPoint x: 621, endPoint y: 543, distance: 38.1
click at [621, 543] on div ".deletable-edge-delete-btn { width: 20px; height: 20px; border: 0px solid #ffff…" at bounding box center [827, 364] width 1018 height 525
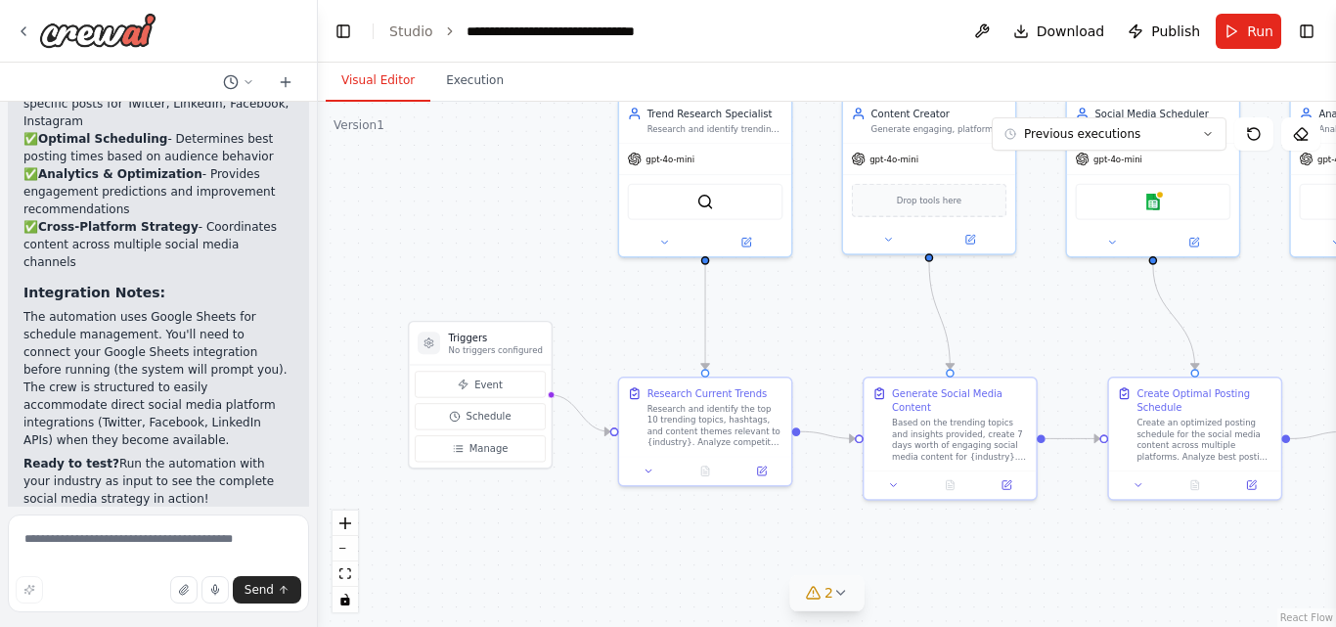
drag, startPoint x: 467, startPoint y: 197, endPoint x: 520, endPoint y: 269, distance: 89.6
click at [520, 269] on div ".deletable-edge-delete-btn { width: 20px; height: 20px; border: 0px solid #ffff…" at bounding box center [827, 364] width 1018 height 525
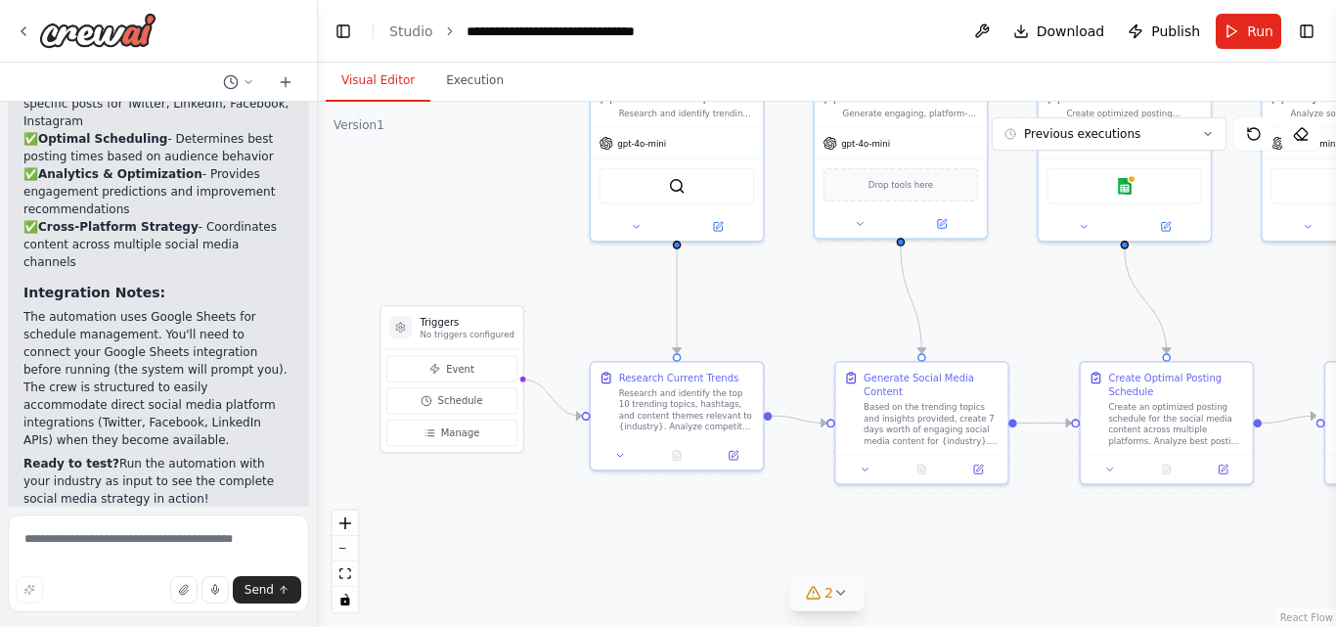
drag, startPoint x: 515, startPoint y: 251, endPoint x: 487, endPoint y: 236, distance: 32.4
click at [487, 236] on div ".deletable-edge-delete-btn { width: 20px; height: 20px; border: 0px solid #ffff…" at bounding box center [827, 364] width 1018 height 525
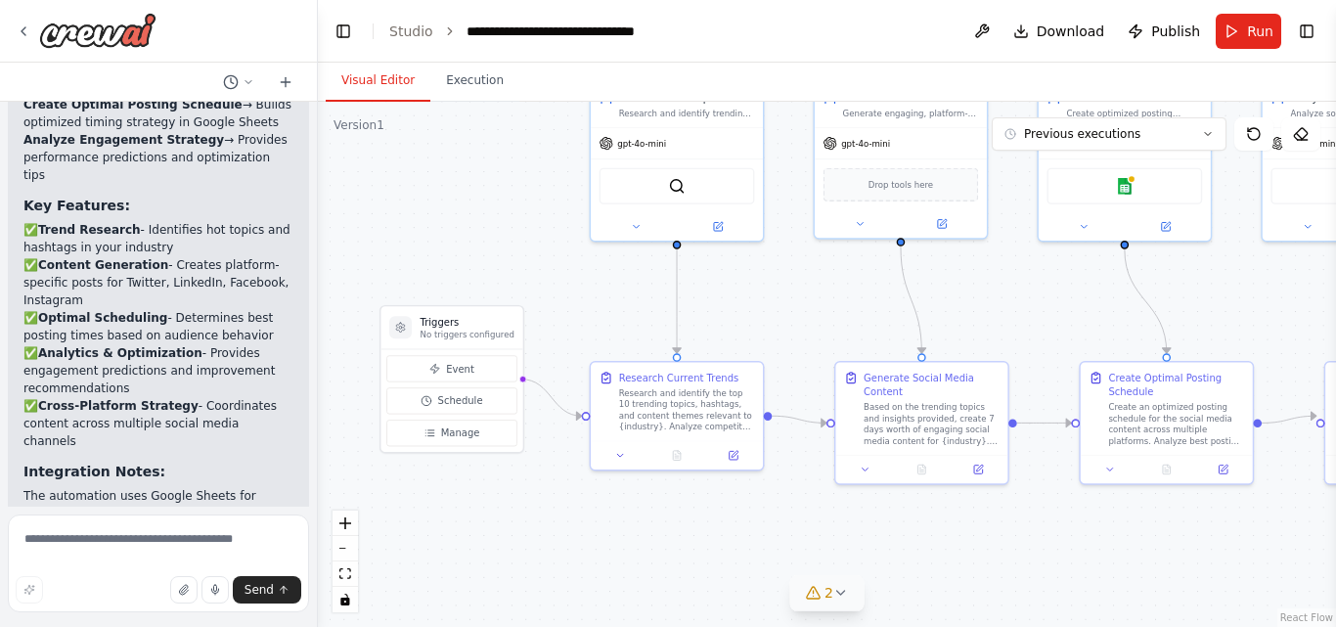
scroll to position [3322, 0]
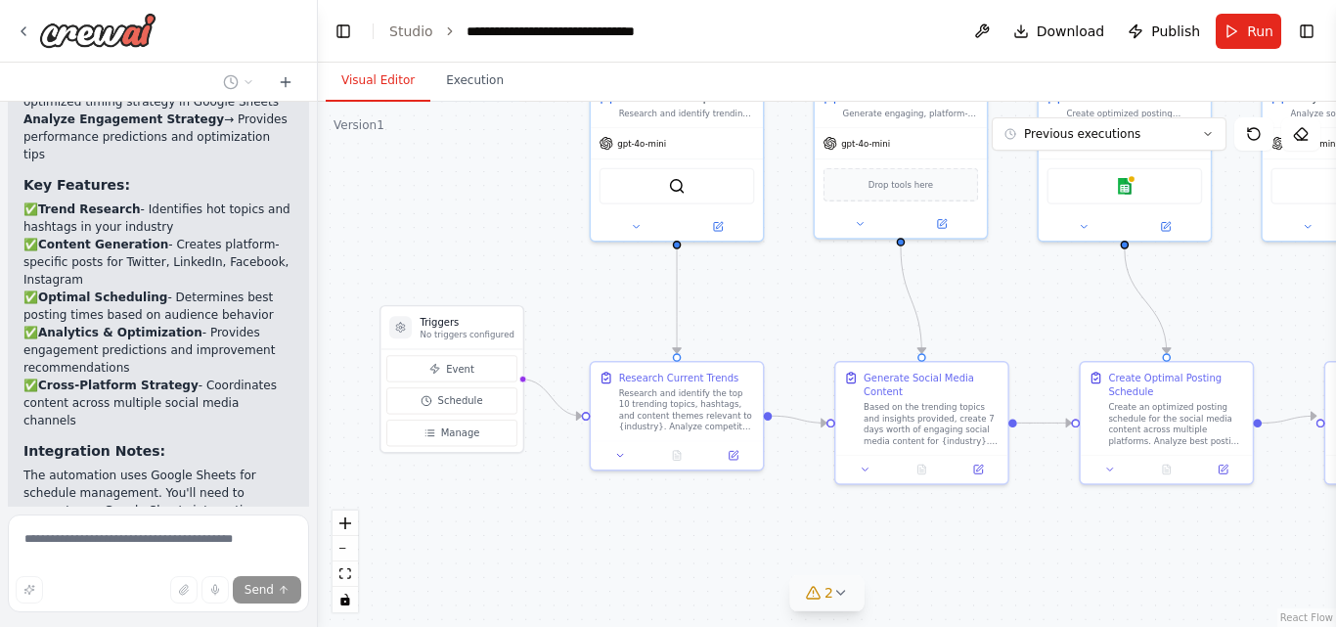
scroll to position [3240, 0]
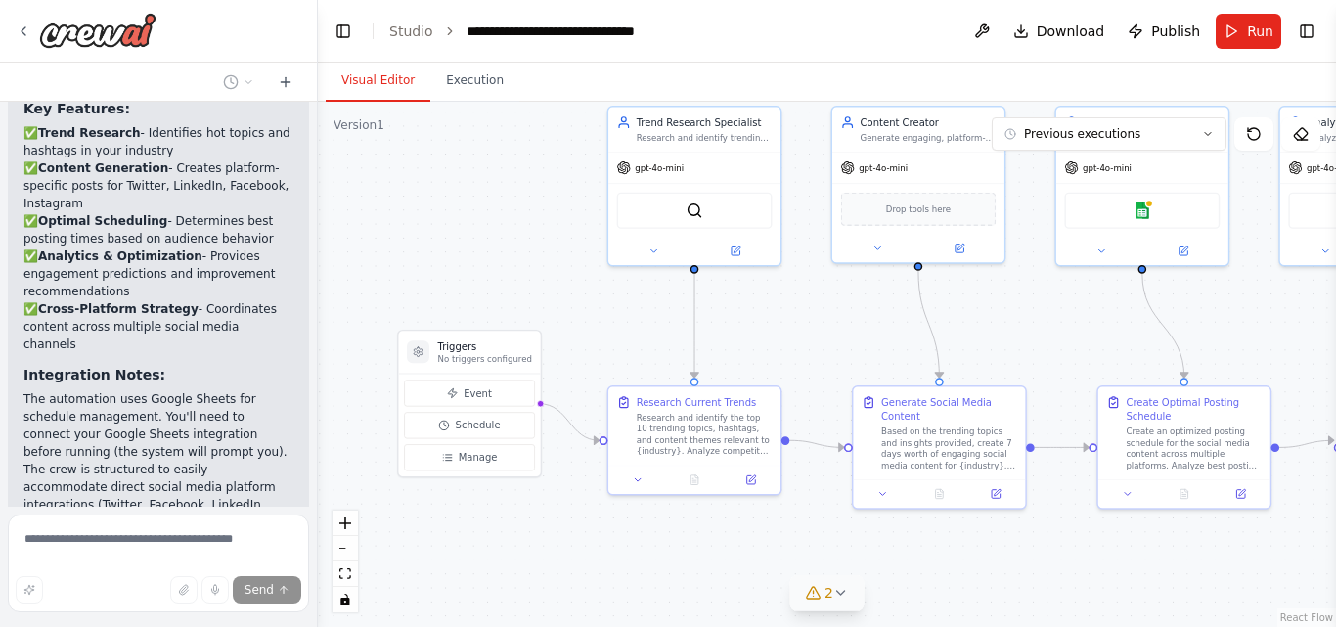
drag, startPoint x: 810, startPoint y: 302, endPoint x: 827, endPoint y: 327, distance: 30.1
click at [827, 327] on div ".deletable-edge-delete-btn { width: 20px; height: 20px; border: 0px solid #ffff…" at bounding box center [827, 364] width 1018 height 525
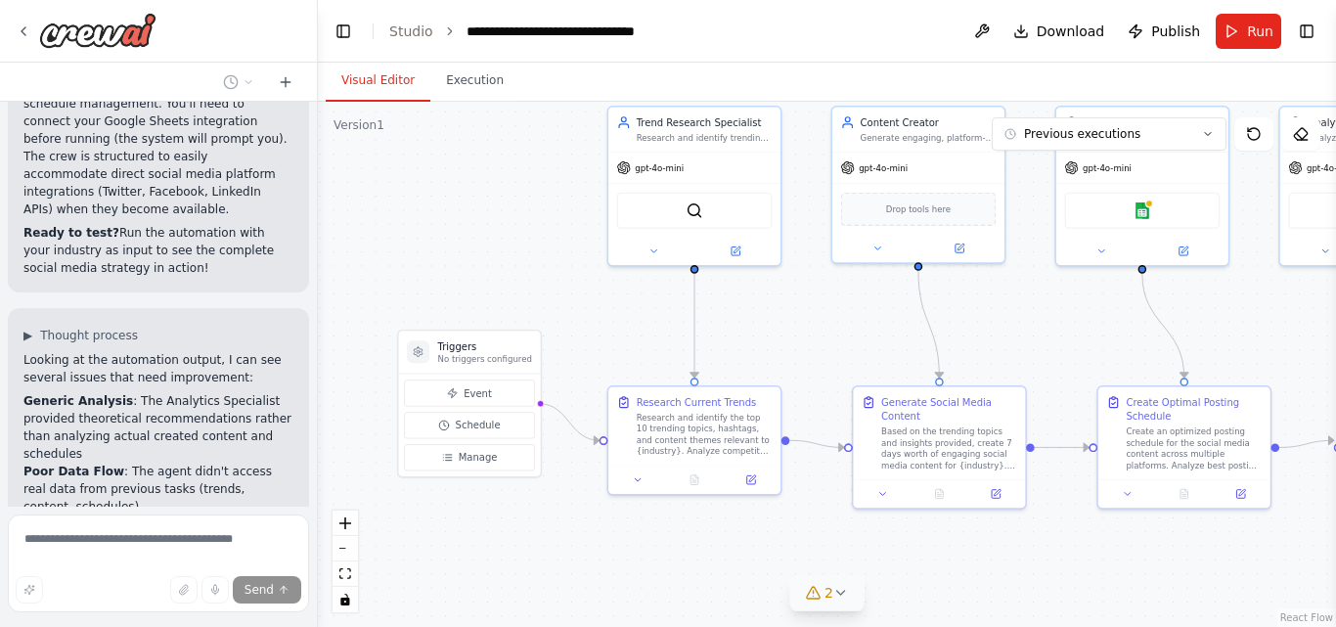
scroll to position [3570, 0]
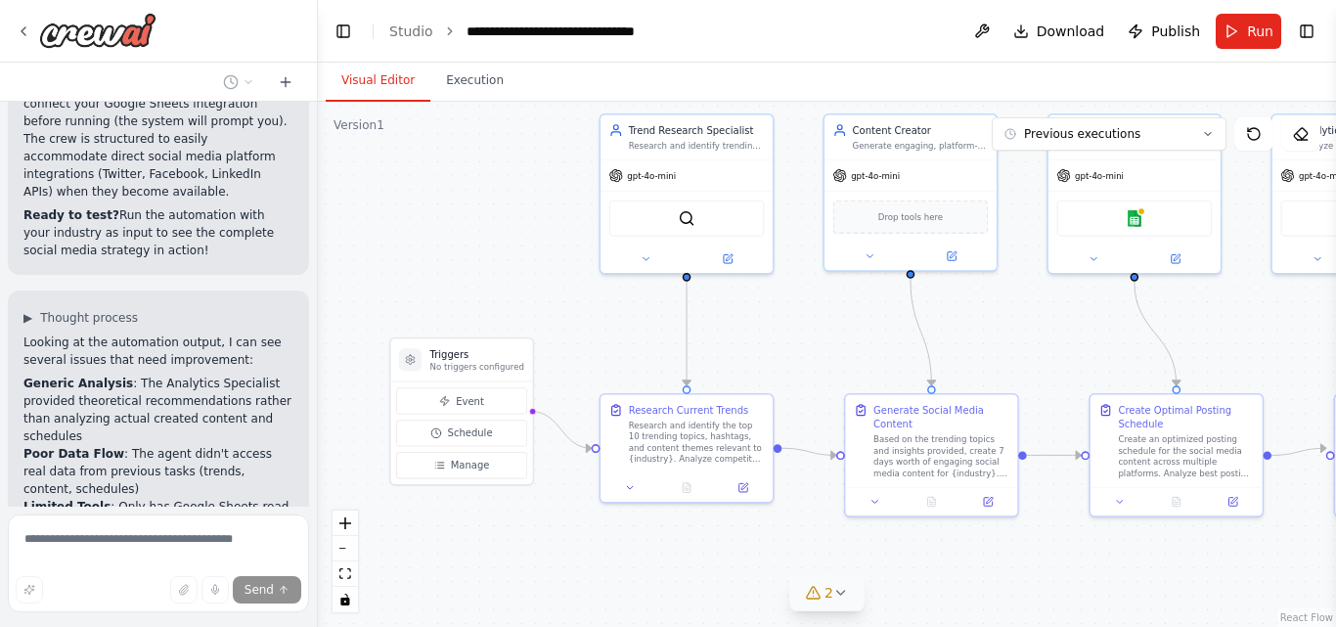
drag, startPoint x: 574, startPoint y: 300, endPoint x: 566, endPoint y: 308, distance: 11.1
click at [566, 308] on div ".deletable-edge-delete-btn { width: 20px; height: 20px; border: 0px solid #ffff…" at bounding box center [827, 364] width 1018 height 525
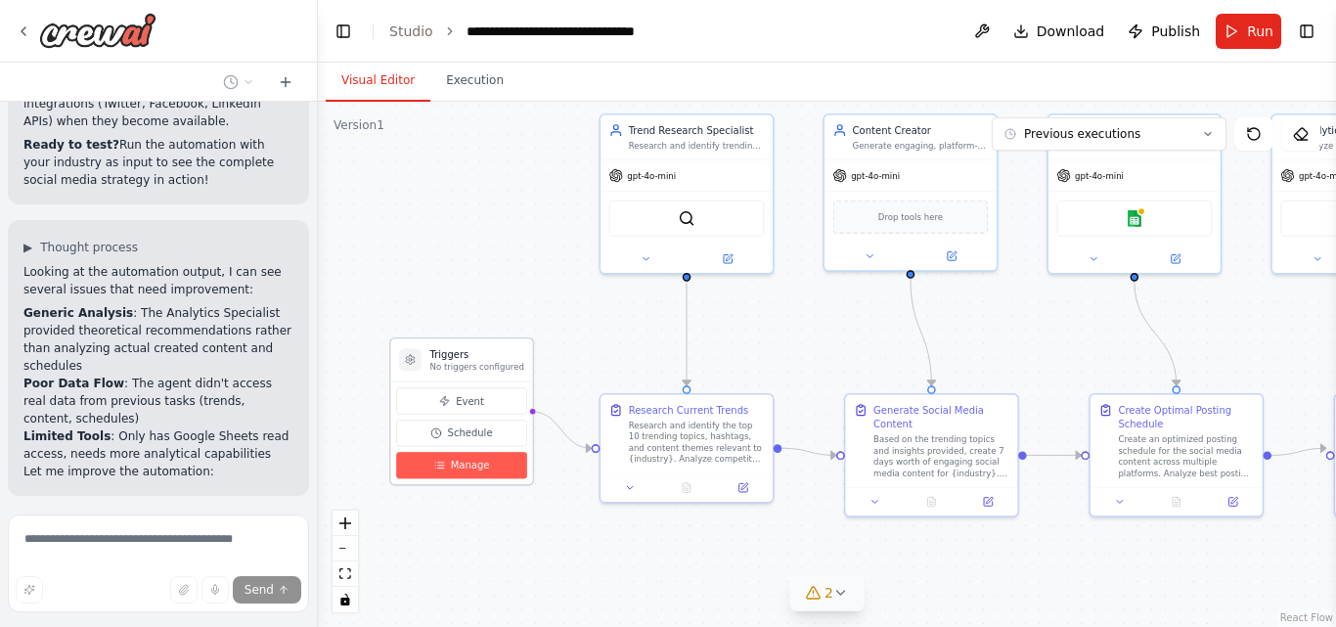
click at [481, 462] on span "Manage" at bounding box center [470, 466] width 39 height 14
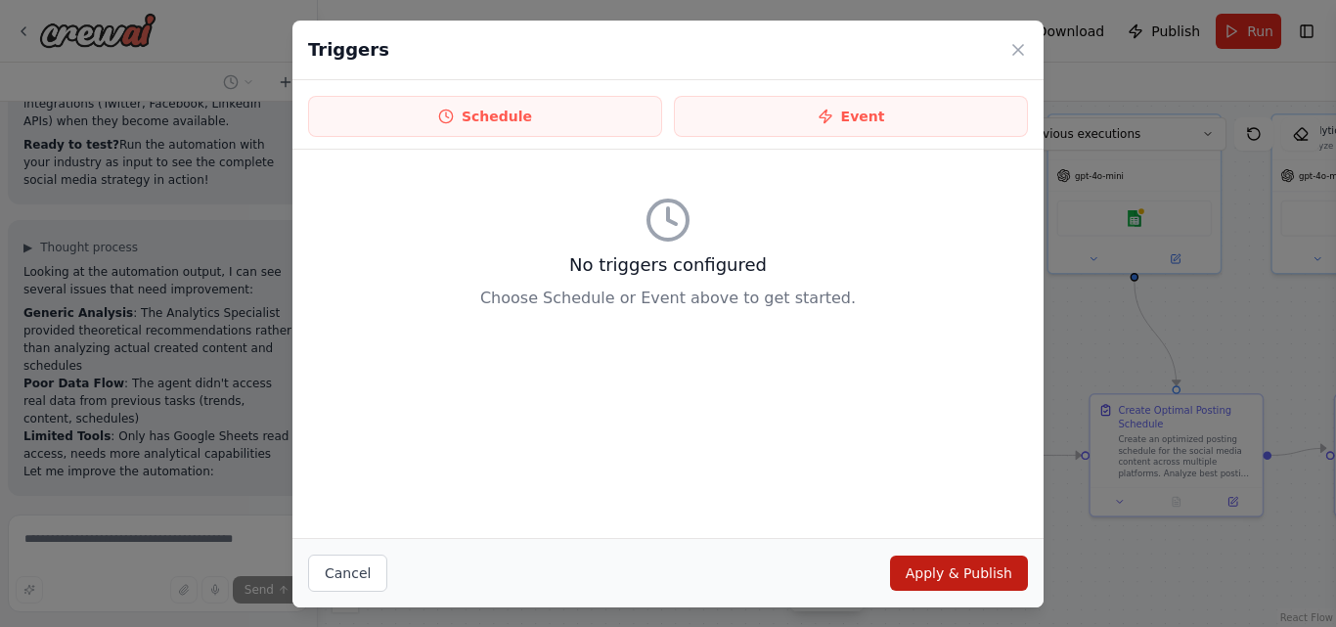
scroll to position [3680, 0]
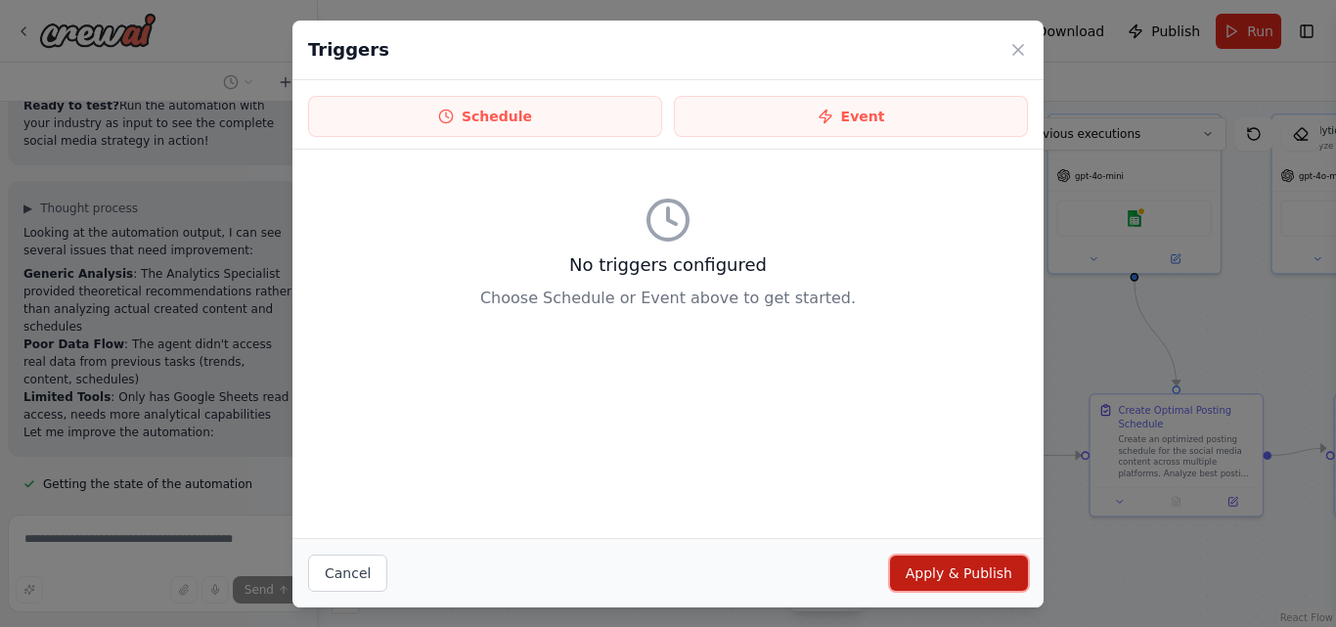
click at [969, 579] on button "Apply & Publish" at bounding box center [959, 572] width 138 height 35
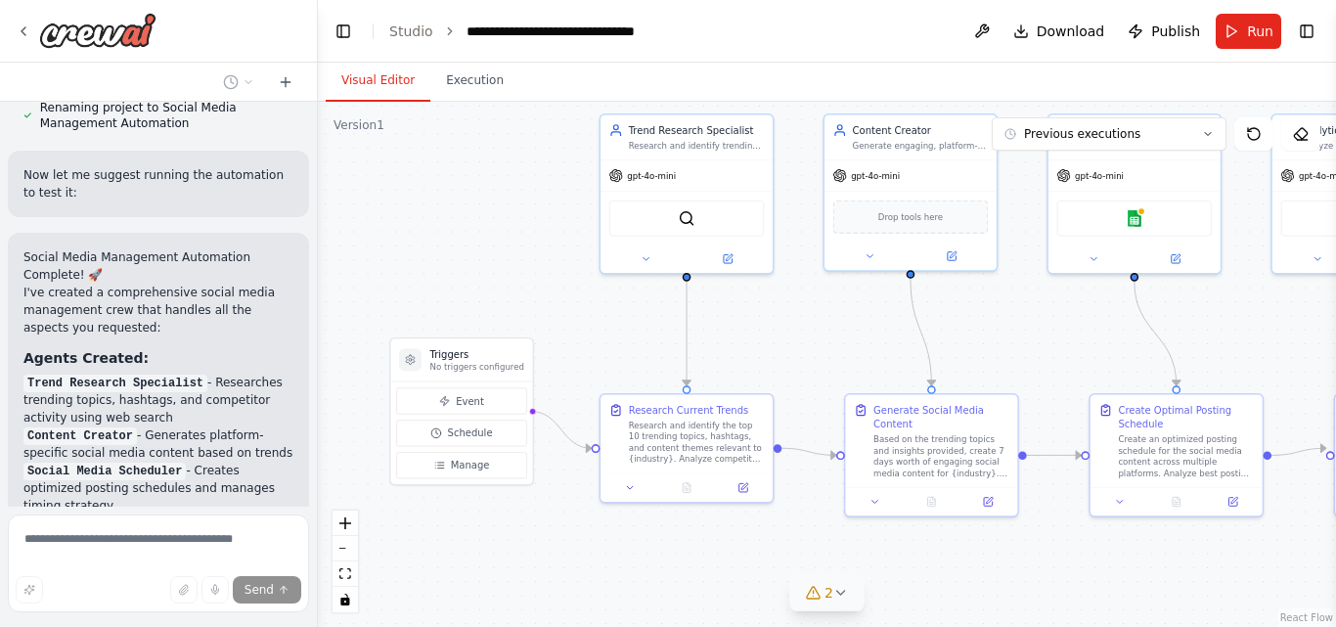
scroll to position [2565, 0]
drag, startPoint x: 22, startPoint y: 238, endPoint x: 162, endPoint y: 237, distance: 139.8
click at [162, 347] on h3 "Agents Created:" at bounding box center [158, 357] width 270 height 20
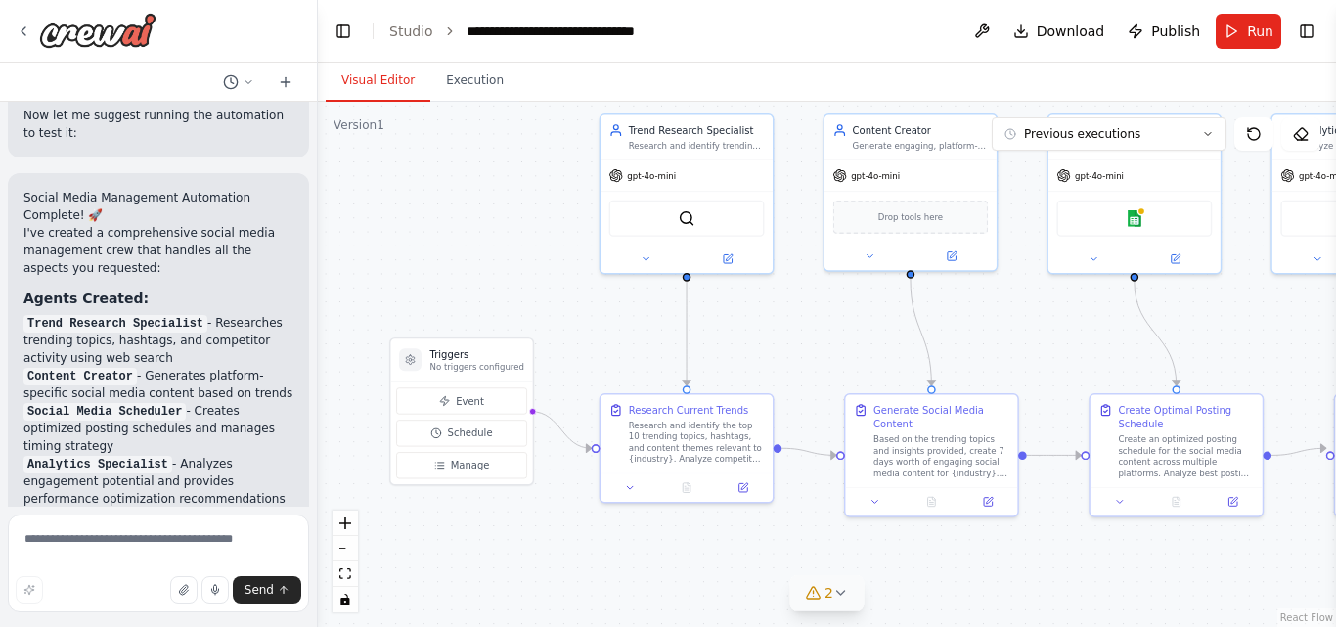
scroll to position [2625, 0]
drag, startPoint x: 36, startPoint y: 324, endPoint x: 162, endPoint y: 328, distance: 126.2
click at [162, 454] on li "Analytics Specialist - Analyzes engagement potential and provides performance o…" at bounding box center [158, 480] width 270 height 53
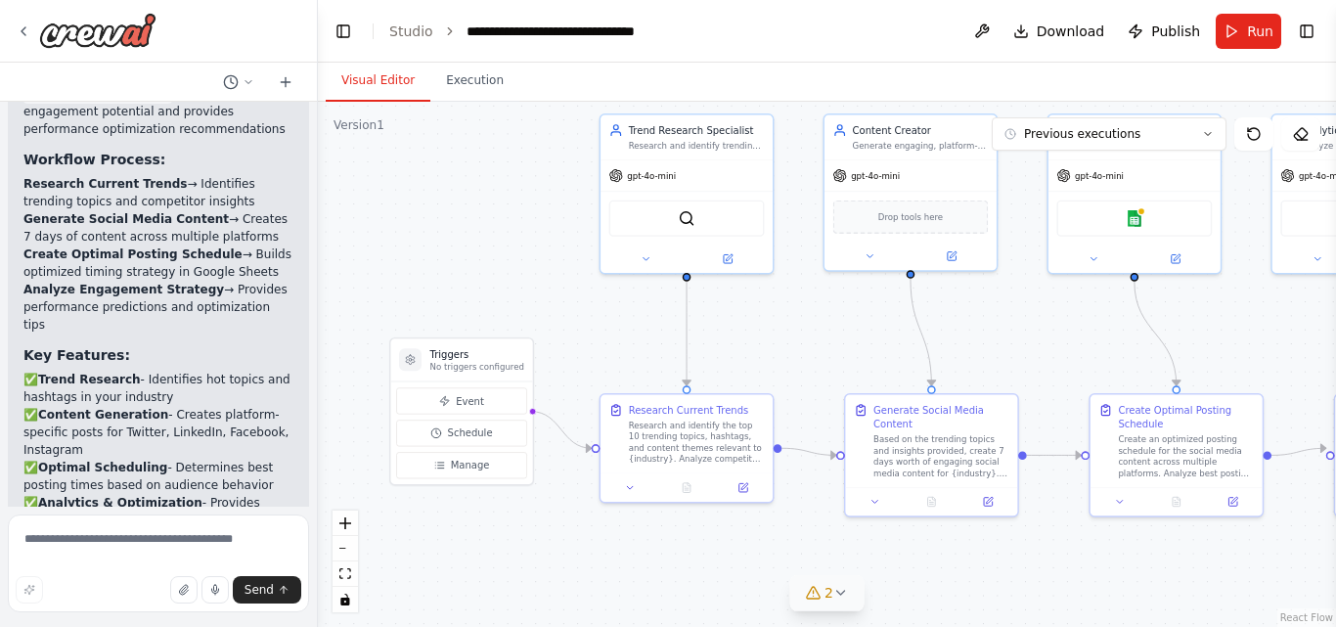
scroll to position [2994, 0]
drag, startPoint x: 44, startPoint y: 351, endPoint x: 181, endPoint y: 353, distance: 136.9
click at [181, 495] on strong "Analytics & Optimization" at bounding box center [120, 502] width 164 height 14
drag, startPoint x: 49, startPoint y: 399, endPoint x: 175, endPoint y: 401, distance: 126.2
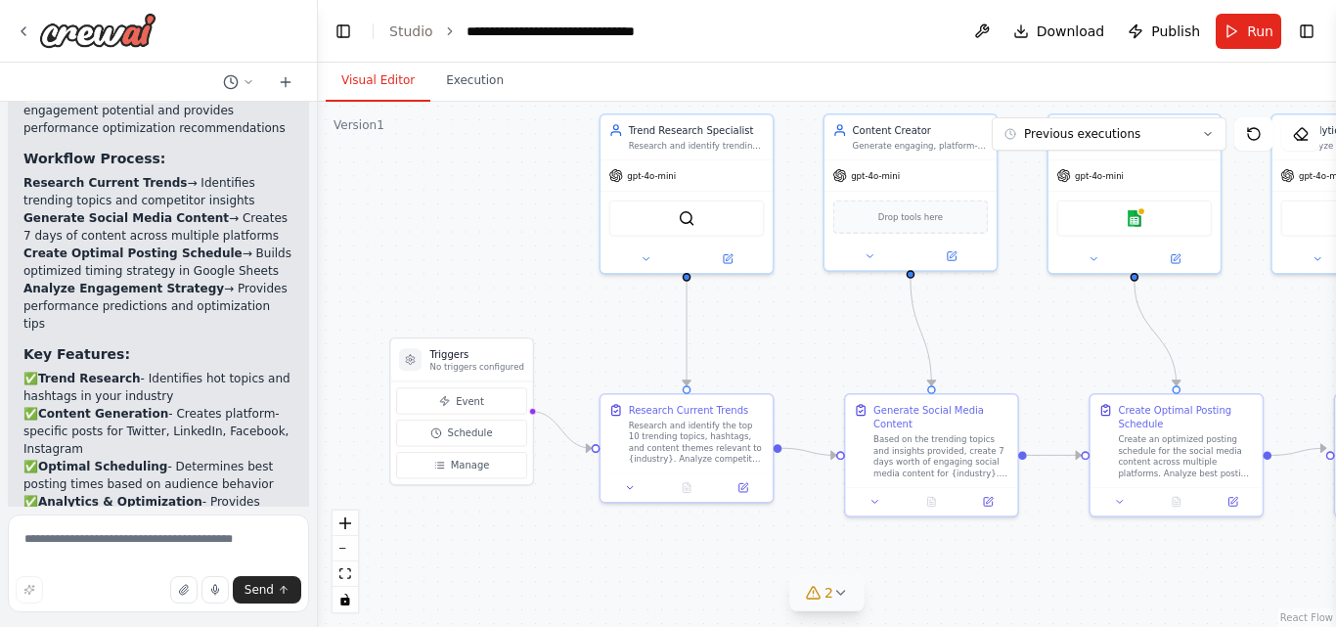
click at [175, 401] on p "✅ Trend Research - Identifies hot topics and hashtags in your industry ✅ Conten…" at bounding box center [158, 484] width 270 height 229
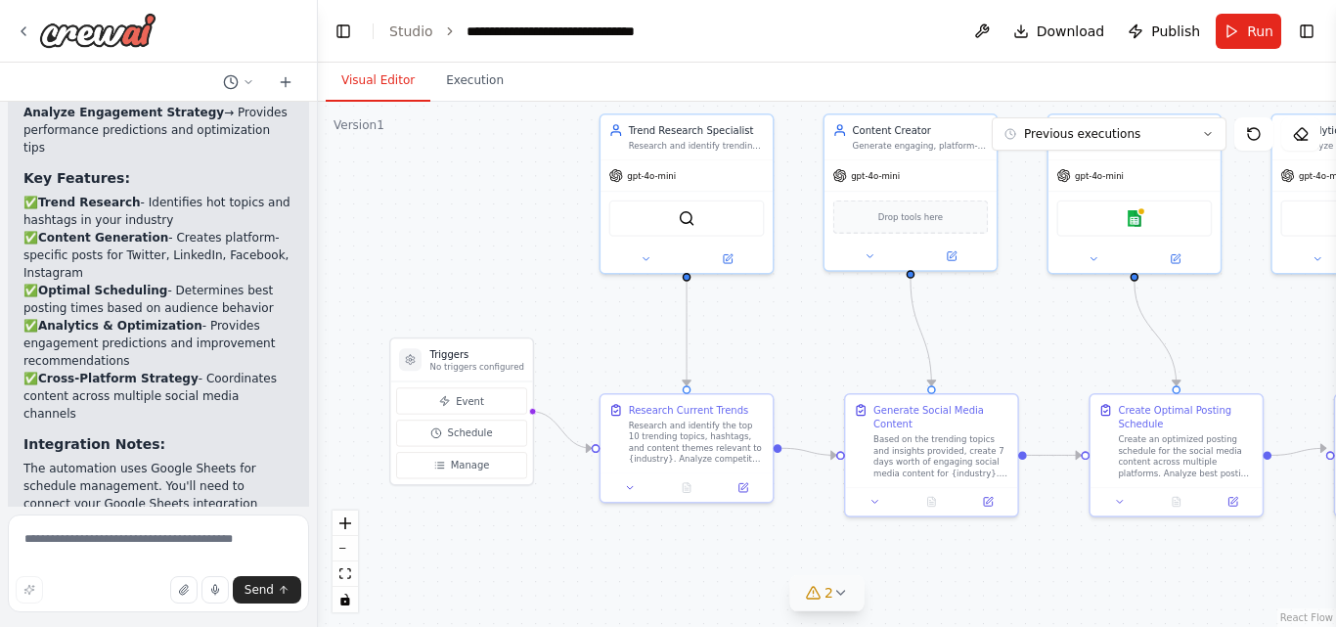
scroll to position [3171, 0]
drag, startPoint x: 43, startPoint y: 225, endPoint x: 262, endPoint y: 242, distance: 219.7
click at [262, 242] on p "✅ Trend Research - Identifies hot topics and hashtags in your industry ✅ Conten…" at bounding box center [158, 307] width 270 height 229
copy p "Cross-Platform Strategy - Coordinates content across multiple social media chan…"
click at [262, 242] on p "✅ Trend Research - Identifies hot topics and hashtags in your industry ✅ Conten…" at bounding box center [158, 307] width 270 height 229
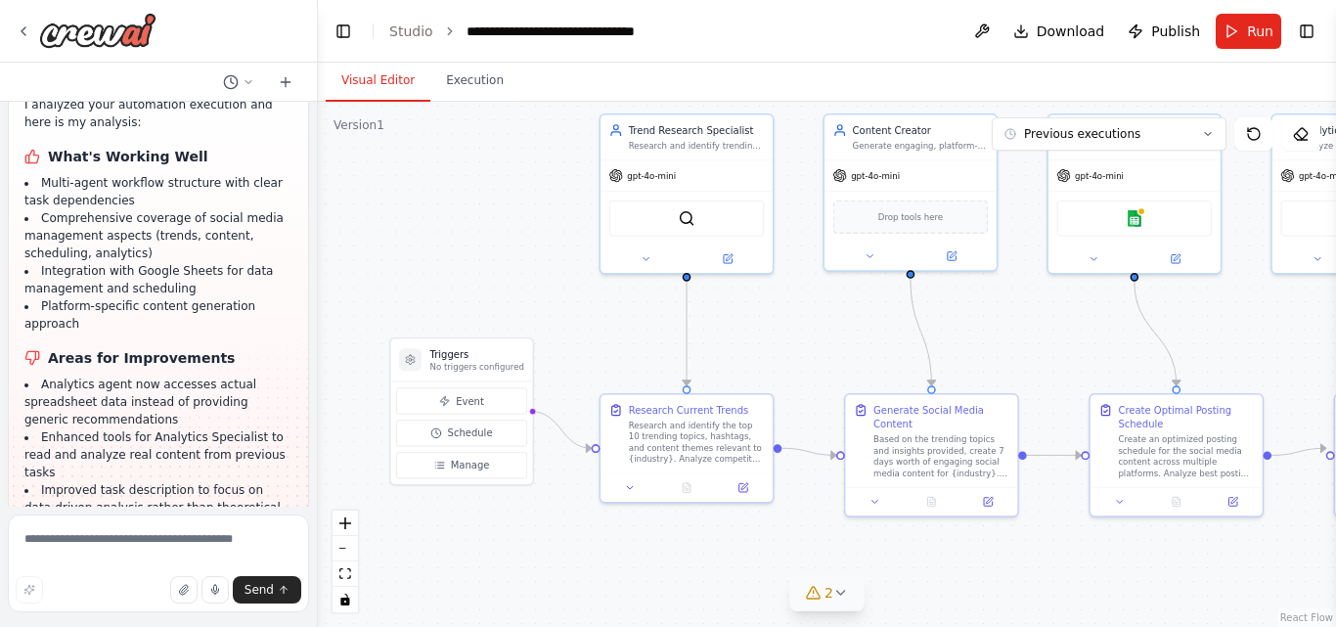
scroll to position [4421, 0]
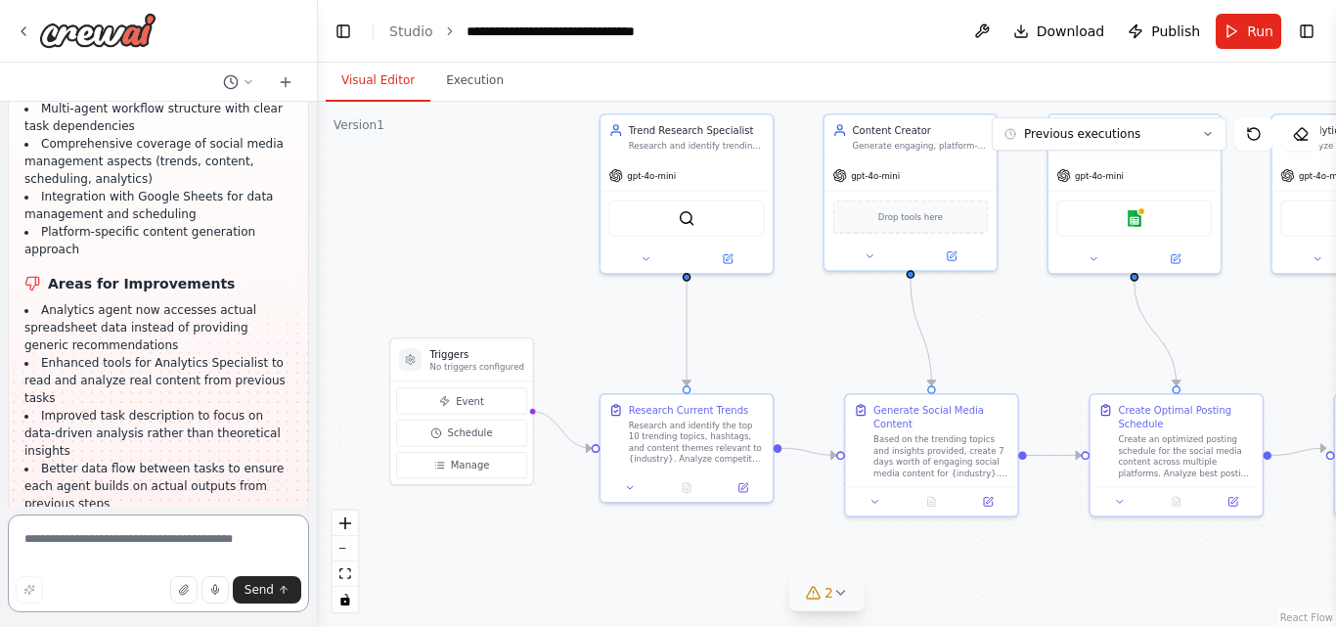
click at [86, 543] on textarea at bounding box center [158, 563] width 301 height 98
click at [1071, 344] on div ".deletable-edge-delete-btn { width: 20px; height: 20px; border: 0px solid #ffff…" at bounding box center [827, 364] width 1018 height 525
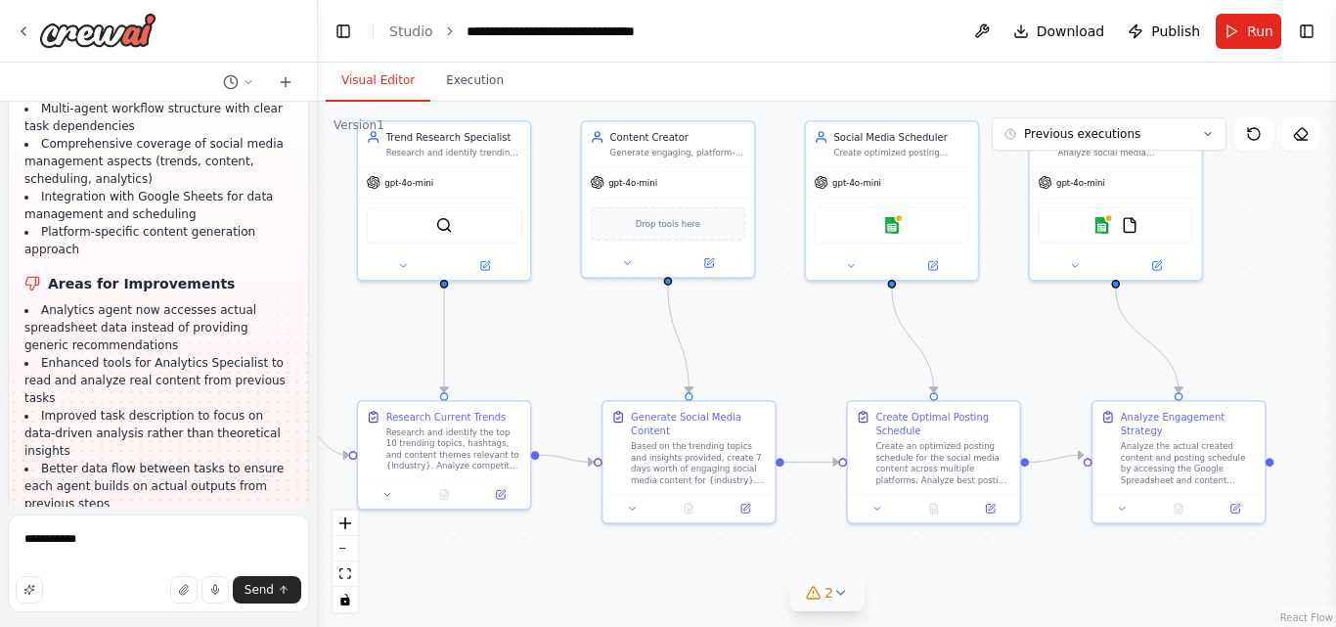
drag, startPoint x: 979, startPoint y: 559, endPoint x: 736, endPoint y: 566, distance: 242.6
click at [736, 566] on div ".deletable-edge-delete-btn { width: 20px; height: 20px; border: 0px solid #ffff…" at bounding box center [827, 364] width 1018 height 525
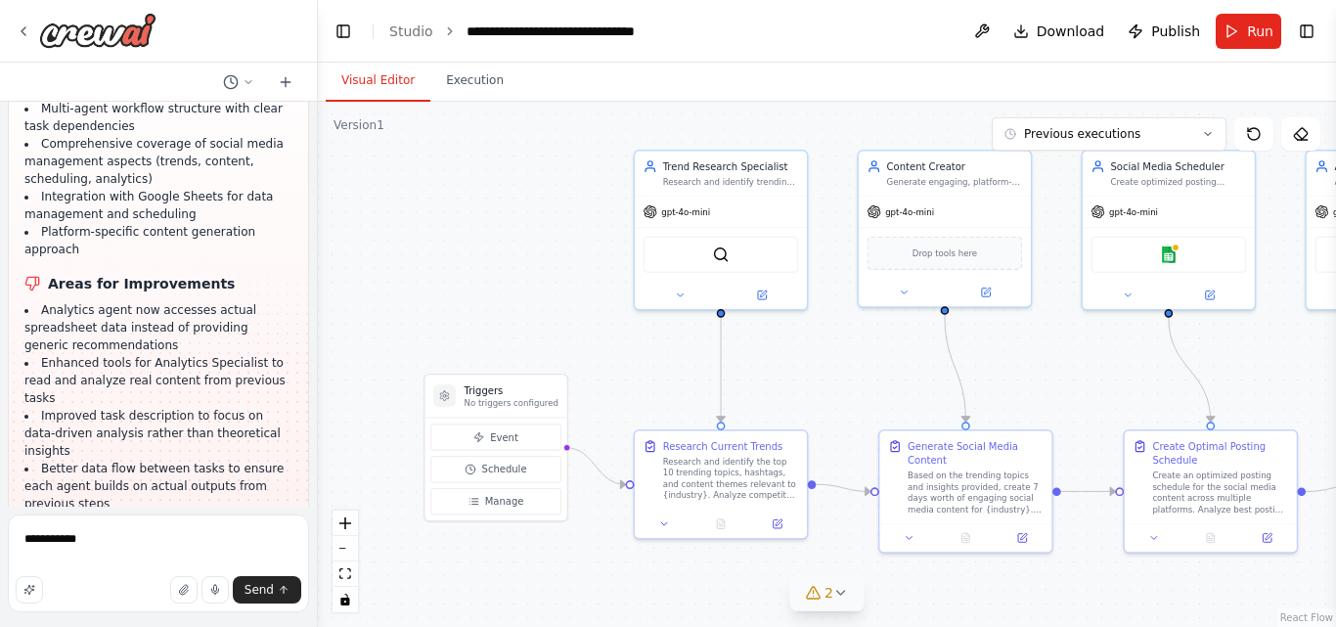
drag, startPoint x: 810, startPoint y: 361, endPoint x: 1086, endPoint y: 390, distance: 278.3
click at [1086, 390] on div ".deletable-edge-delete-btn { width: 20px; height: 20px; border: 0px solid #ffff…" at bounding box center [827, 364] width 1018 height 525
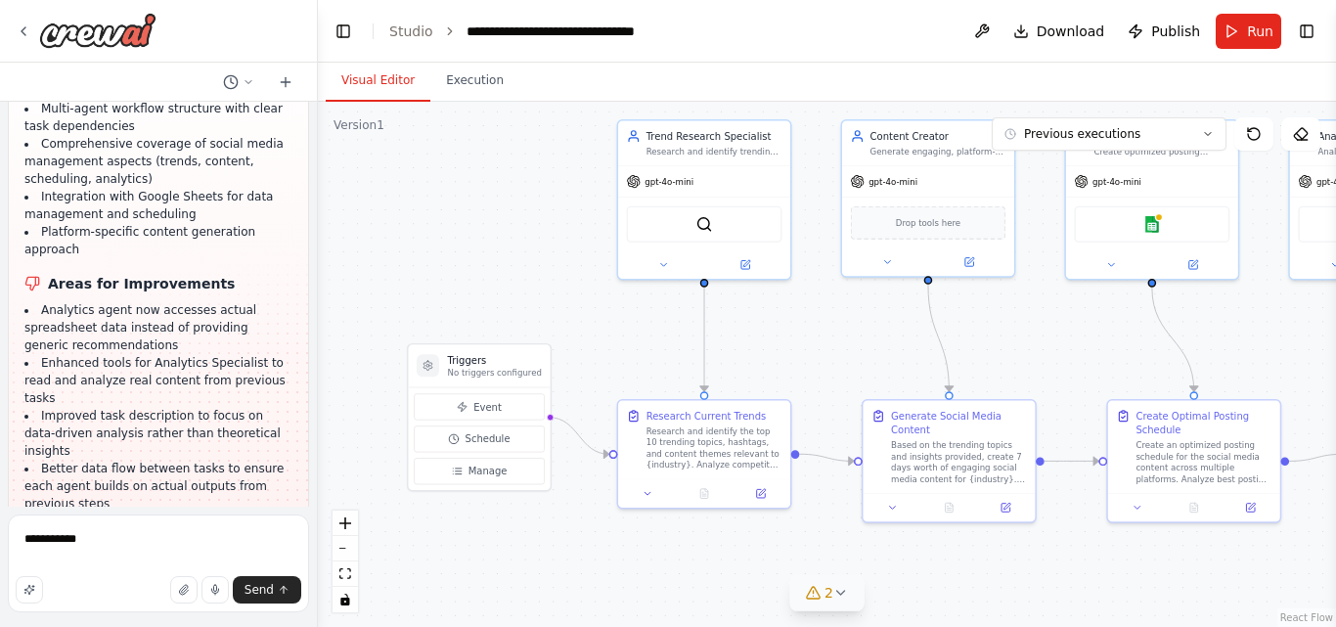
drag, startPoint x: 794, startPoint y: 389, endPoint x: 777, endPoint y: 359, distance: 34.6
click at [777, 359] on div ".deletable-edge-delete-btn { width: 20px; height: 20px; border: 0px solid #ffff…" at bounding box center [827, 364] width 1018 height 525
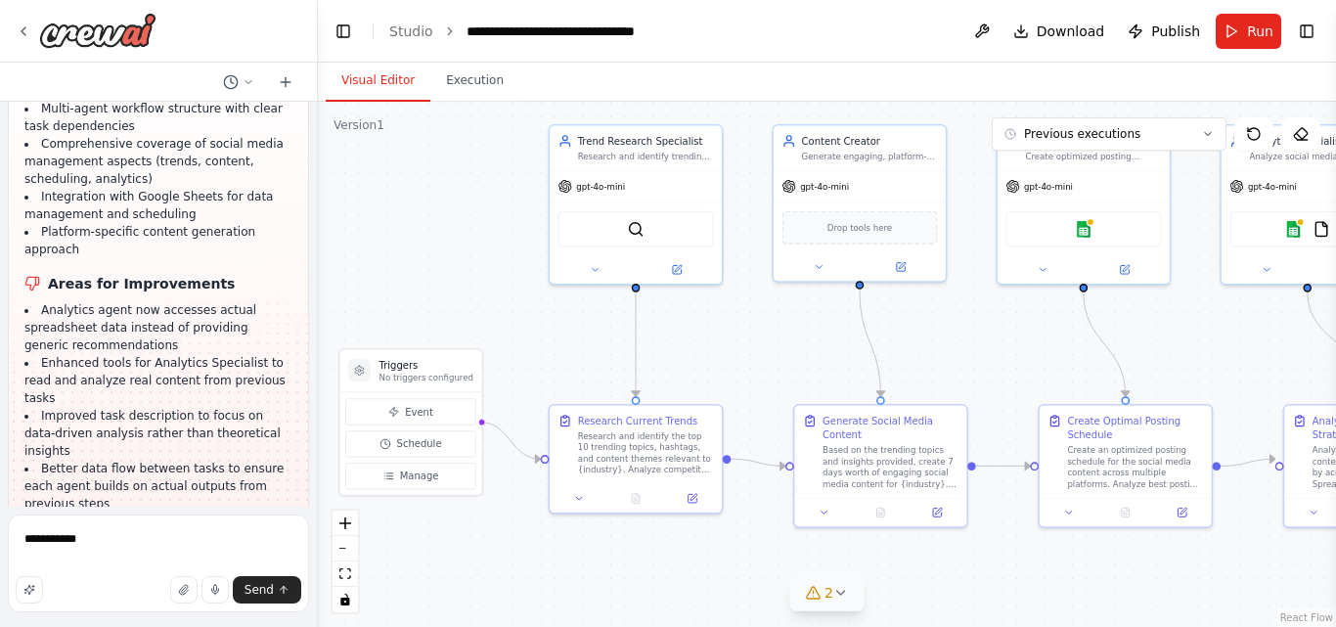
drag, startPoint x: 827, startPoint y: 350, endPoint x: 759, endPoint y: 355, distance: 68.6
click at [759, 355] on div ".deletable-edge-delete-btn { width: 20px; height: 20px; border: 0px solid #ffff…" at bounding box center [827, 364] width 1018 height 525
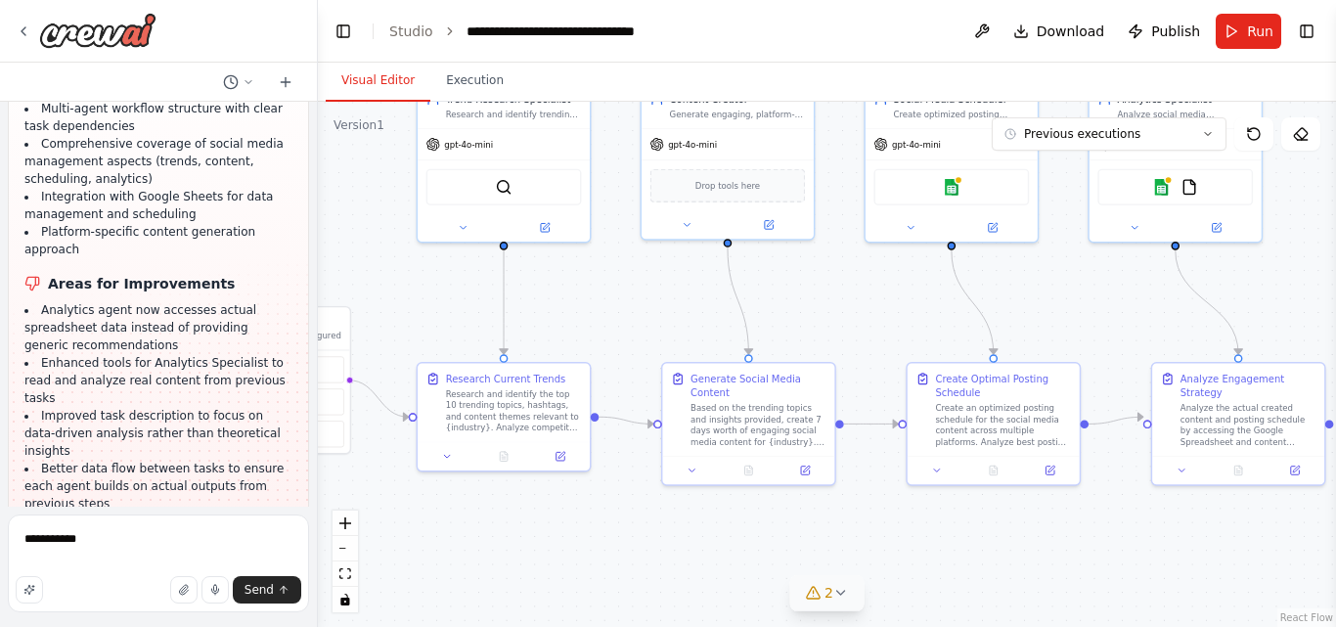
drag, startPoint x: 816, startPoint y: 350, endPoint x: 684, endPoint y: 308, distance: 138.5
click at [684, 308] on div ".deletable-edge-delete-btn { width: 20px; height: 20px; border: 0px solid #ffff…" at bounding box center [827, 364] width 1018 height 525
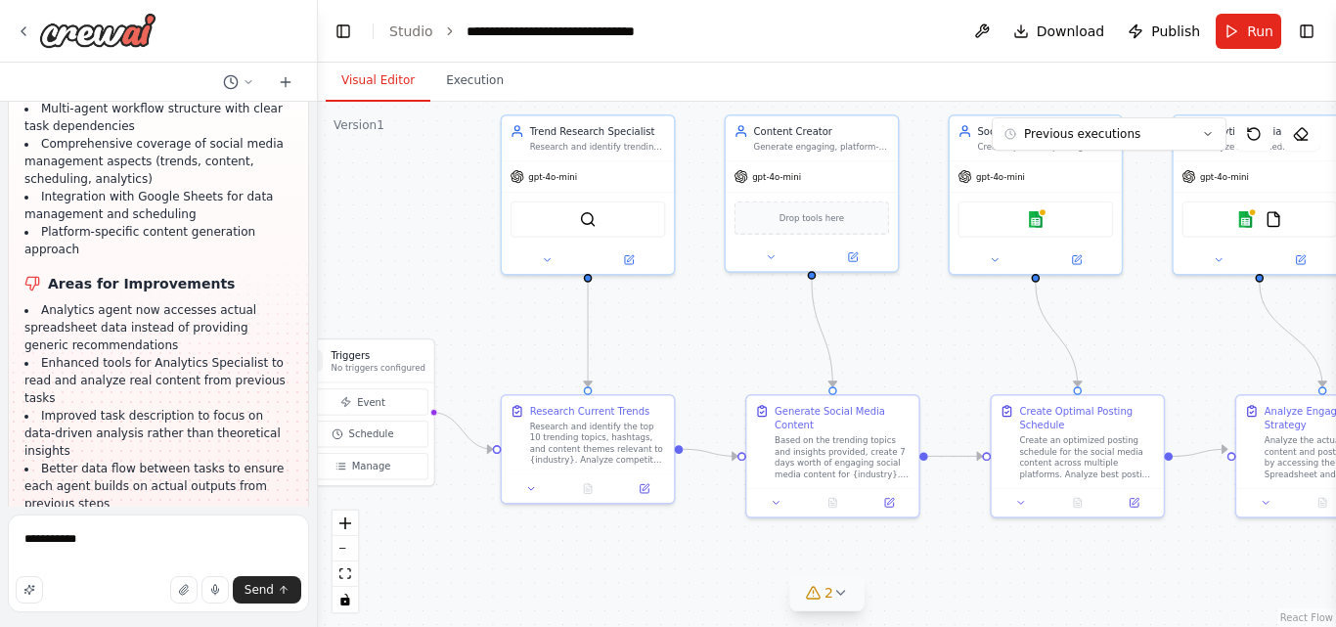
drag, startPoint x: 607, startPoint y: 333, endPoint x: 691, endPoint y: 366, distance: 90.1
click at [691, 366] on div ".deletable-edge-delete-btn { width: 20px; height: 20px; border: 0px solid #ffff…" at bounding box center [827, 364] width 1018 height 525
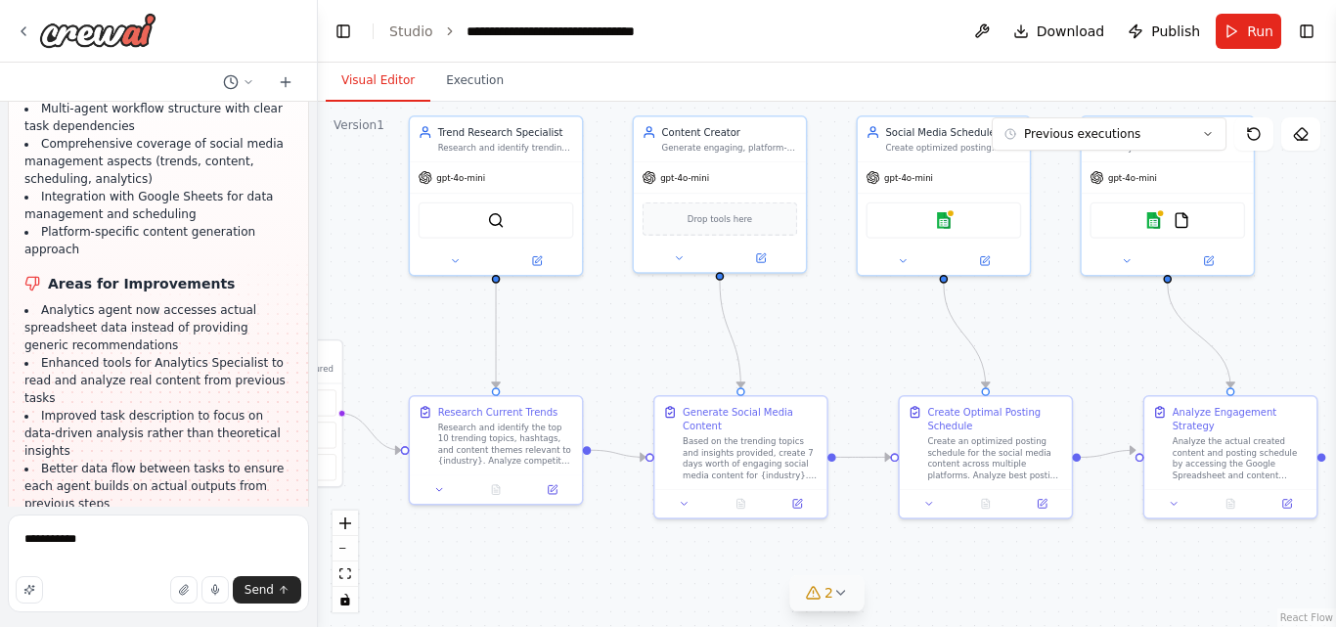
drag, startPoint x: 742, startPoint y: 299, endPoint x: 649, endPoint y: 300, distance: 92.9
click at [649, 300] on div ".deletable-edge-delete-btn { width: 20px; height: 20px; border: 0px solid #ffff…" at bounding box center [827, 364] width 1018 height 525
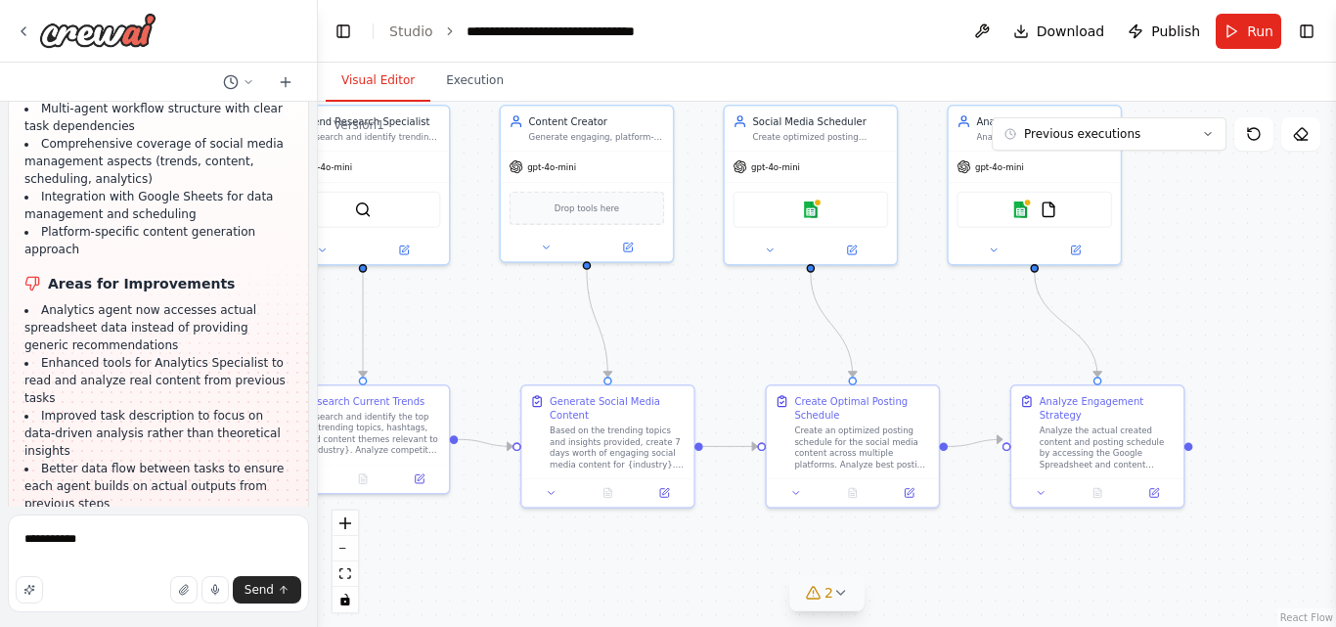
drag, startPoint x: 875, startPoint y: 332, endPoint x: 743, endPoint y: 322, distance: 132.5
click at [743, 322] on div ".deletable-edge-delete-btn { width: 20px; height: 20px; border: 0px solid #ffff…" at bounding box center [827, 364] width 1018 height 525
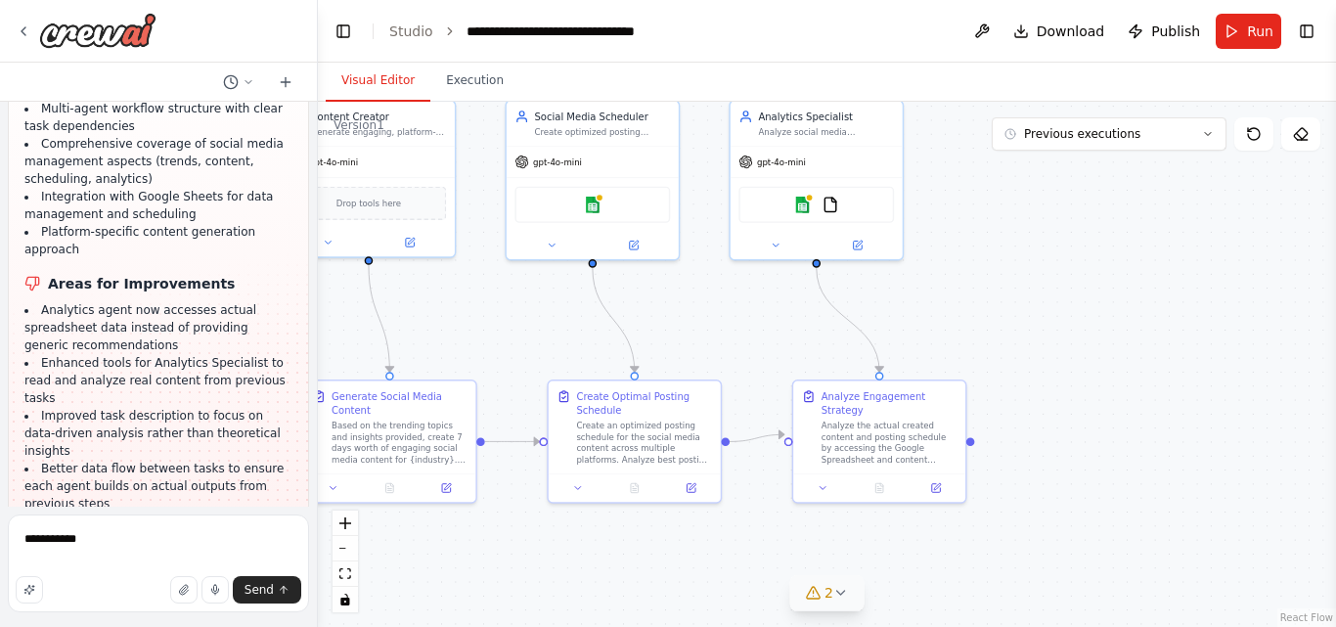
drag, startPoint x: 953, startPoint y: 316, endPoint x: 735, endPoint y: 311, distance: 218.1
click at [735, 311] on div ".deletable-edge-delete-btn { width: 20px; height: 20px; border: 0px solid #ffff…" at bounding box center [827, 364] width 1018 height 525
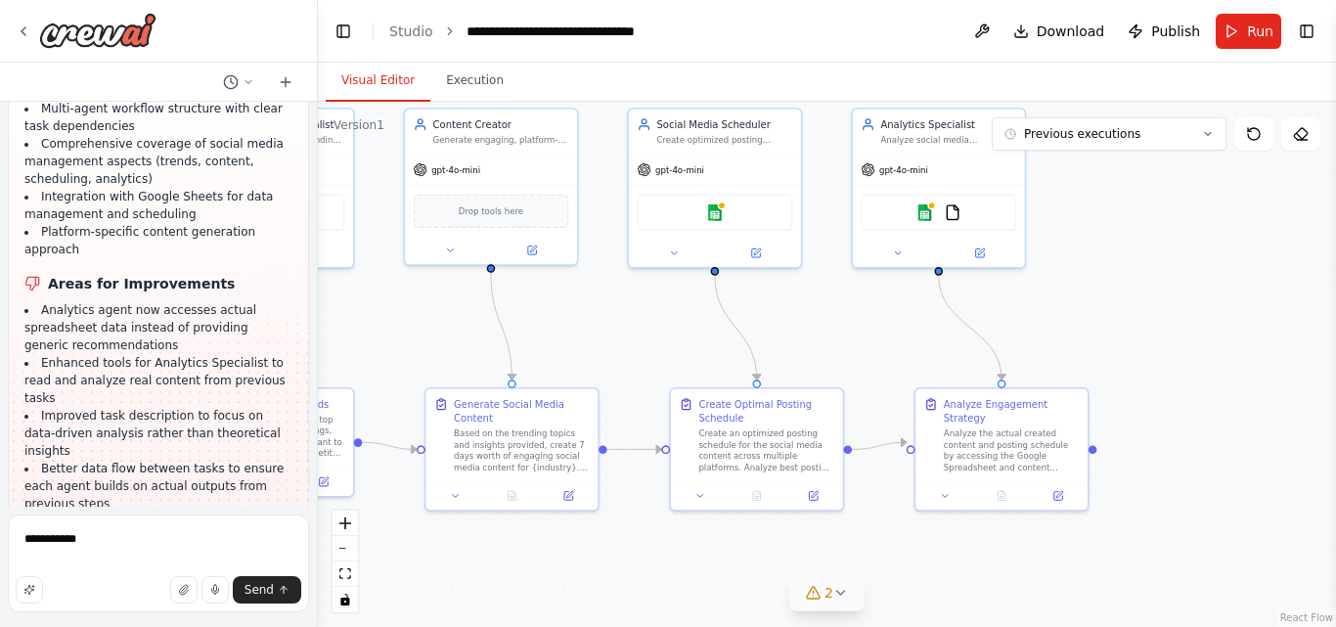
drag, startPoint x: 970, startPoint y: 313, endPoint x: 1191, endPoint y: 337, distance: 222.3
click at [1191, 337] on div ".deletable-edge-delete-btn { width: 20px; height: 20px; border: 0px solid #ffff…" at bounding box center [827, 364] width 1018 height 525
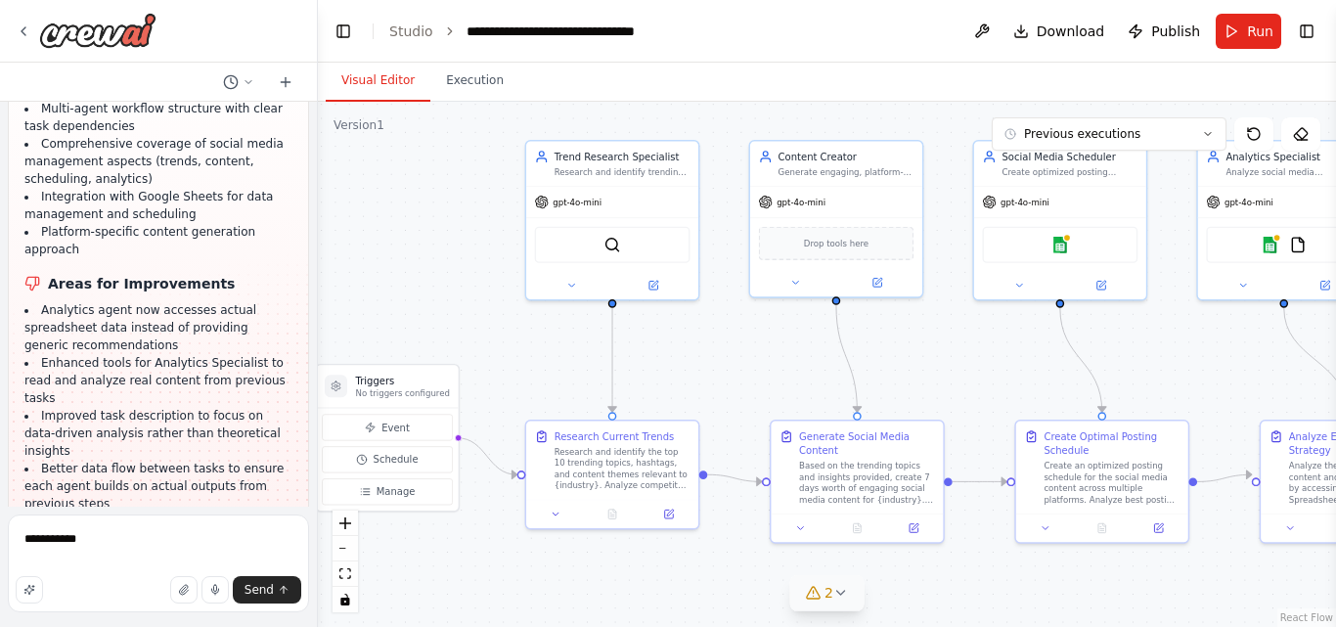
drag, startPoint x: 899, startPoint y: 342, endPoint x: 1146, endPoint y: 358, distance: 247.9
click at [1146, 358] on div ".deletable-edge-delete-btn { width: 20px; height: 20px; border: 0px solid #ffff…" at bounding box center [827, 364] width 1018 height 525
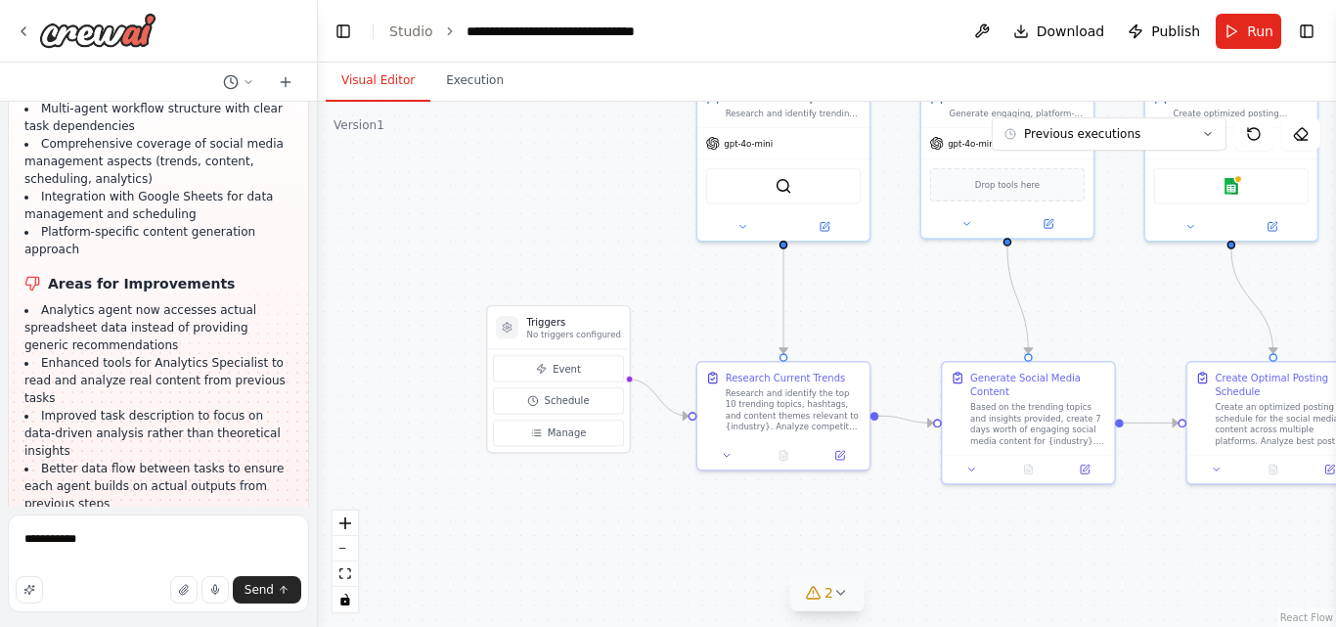
drag, startPoint x: 942, startPoint y: 381, endPoint x: 1116, endPoint y: 323, distance: 183.7
click at [1116, 323] on div ".deletable-edge-delete-btn { width: 20px; height: 20px; border: 0px solid #ffff…" at bounding box center [827, 364] width 1018 height 525
click at [572, 373] on span "Event" at bounding box center [570, 369] width 28 height 14
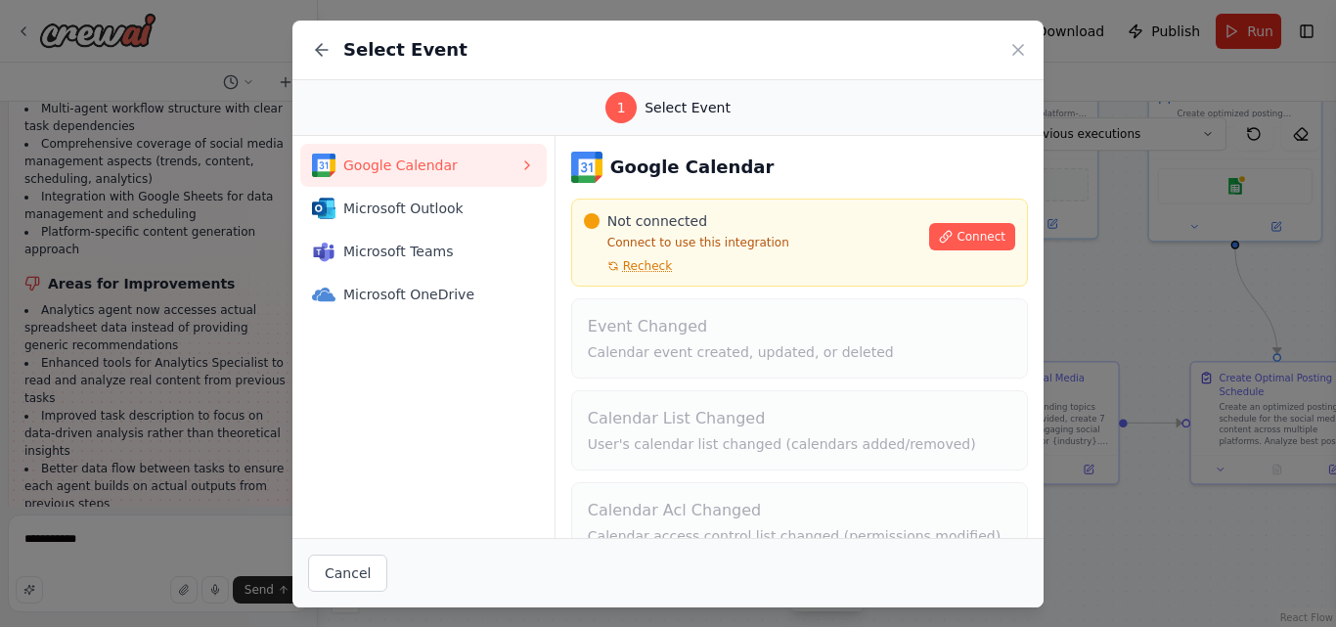
click at [458, 168] on span "Google Calendar" at bounding box center [431, 165] width 176 height 20
click at [458, 199] on span "Microsoft Outlook" at bounding box center [431, 209] width 176 height 20
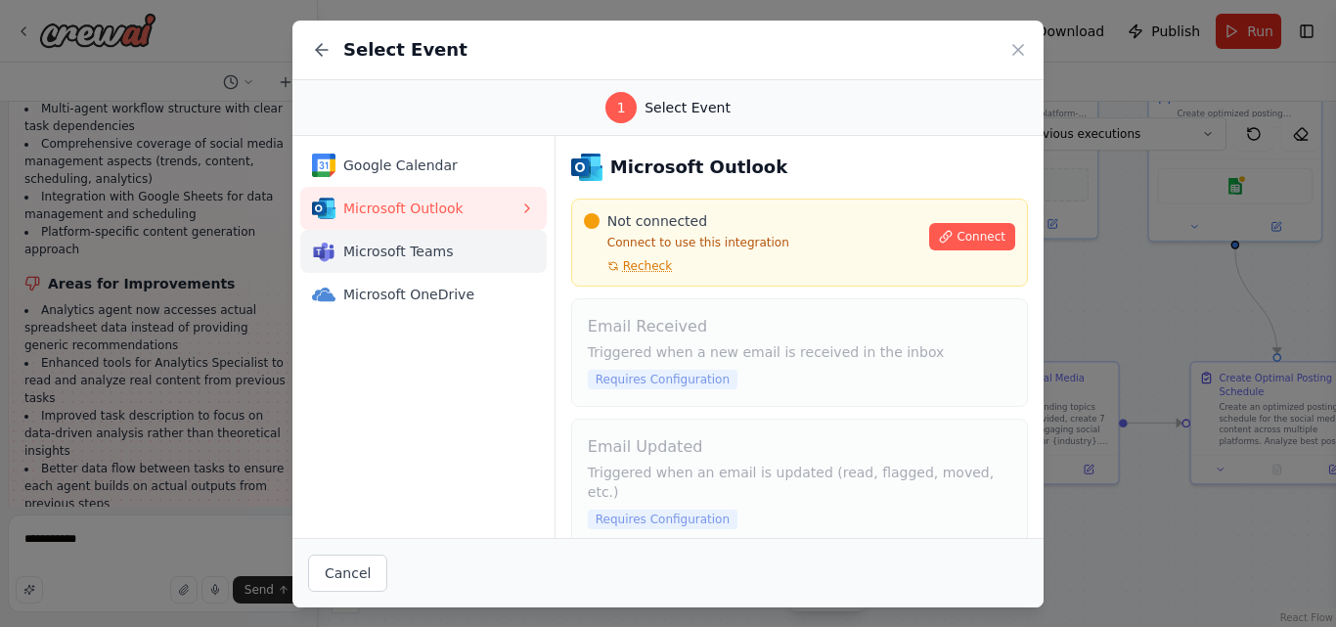
click at [460, 244] on span "Microsoft Teams" at bounding box center [431, 252] width 176 height 20
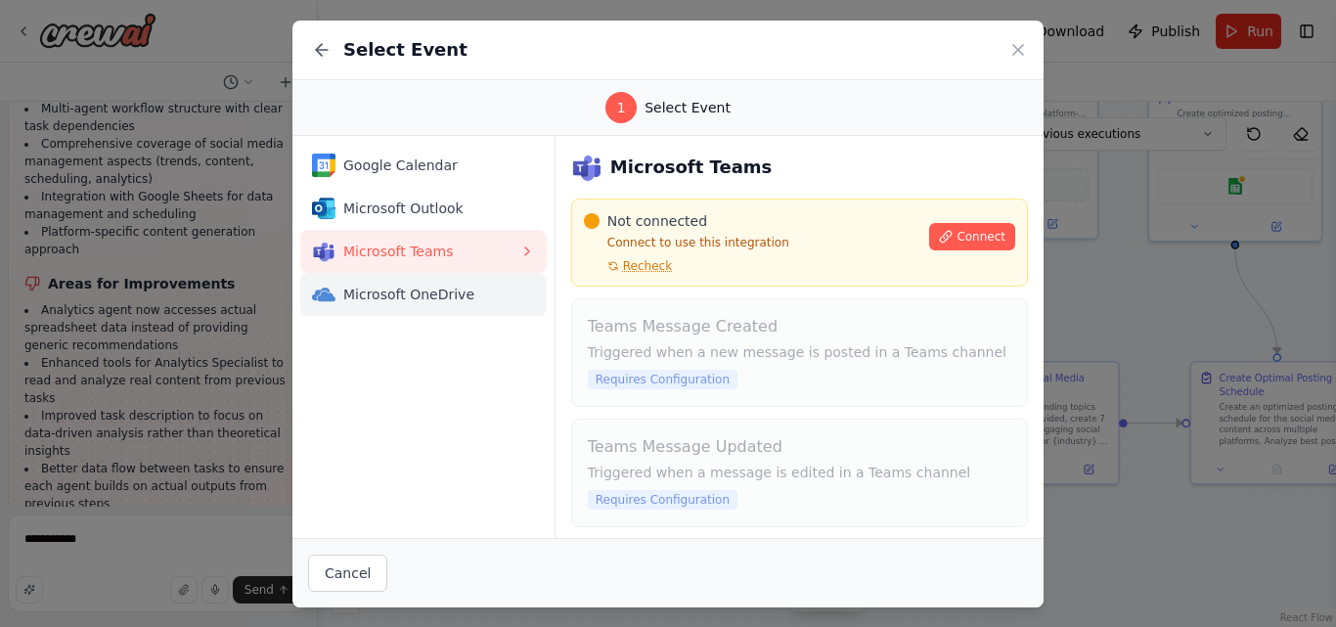
click at [460, 286] on span "Microsoft OneDrive" at bounding box center [431, 295] width 176 height 20
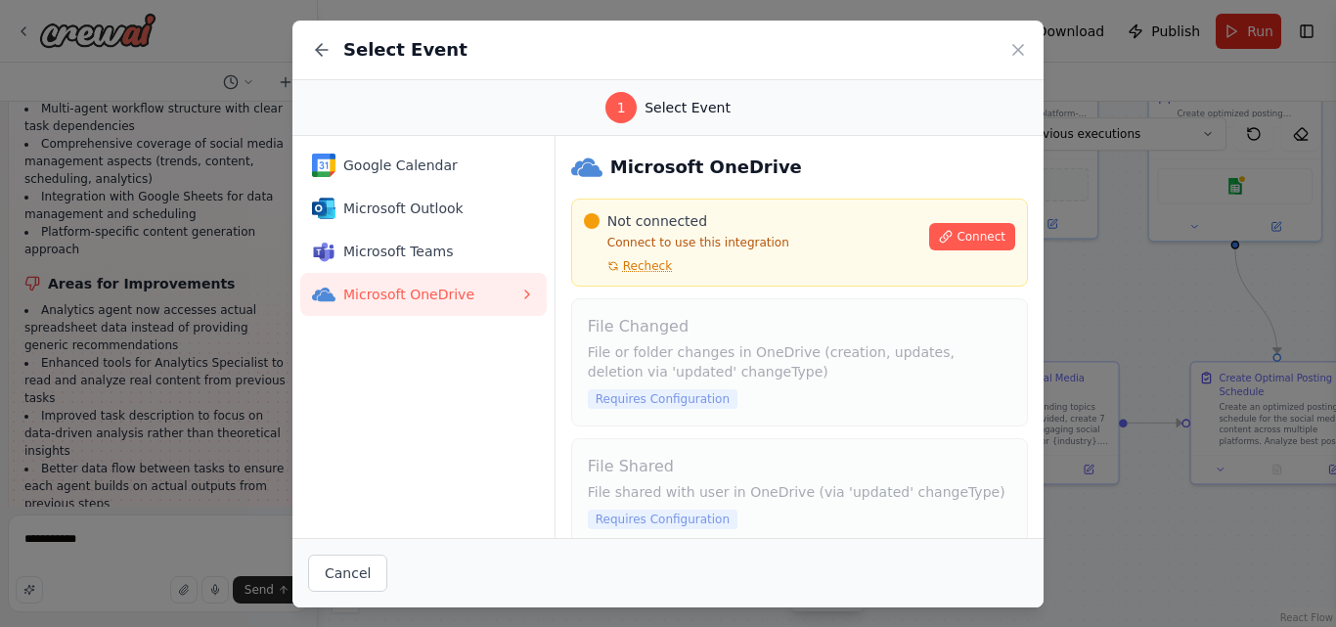
scroll to position [24, 0]
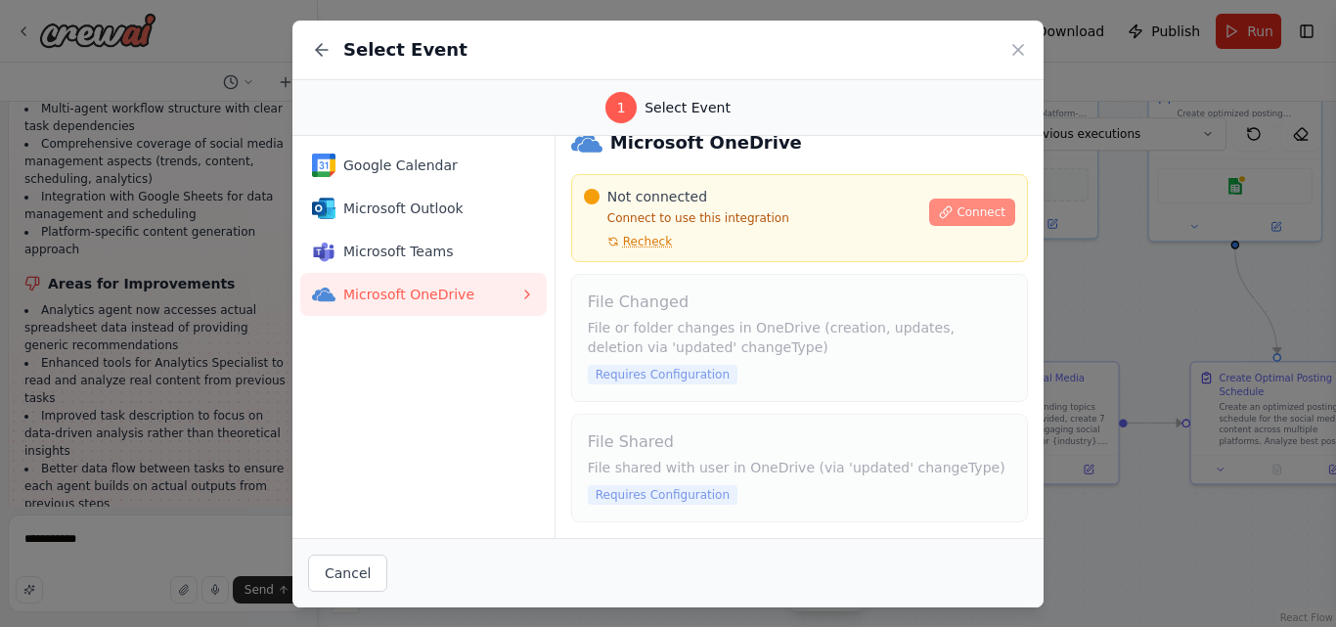
click at [956, 213] on span "Connect" at bounding box center [980, 212] width 49 height 16
click at [1012, 50] on icon at bounding box center [1018, 50] width 20 height 20
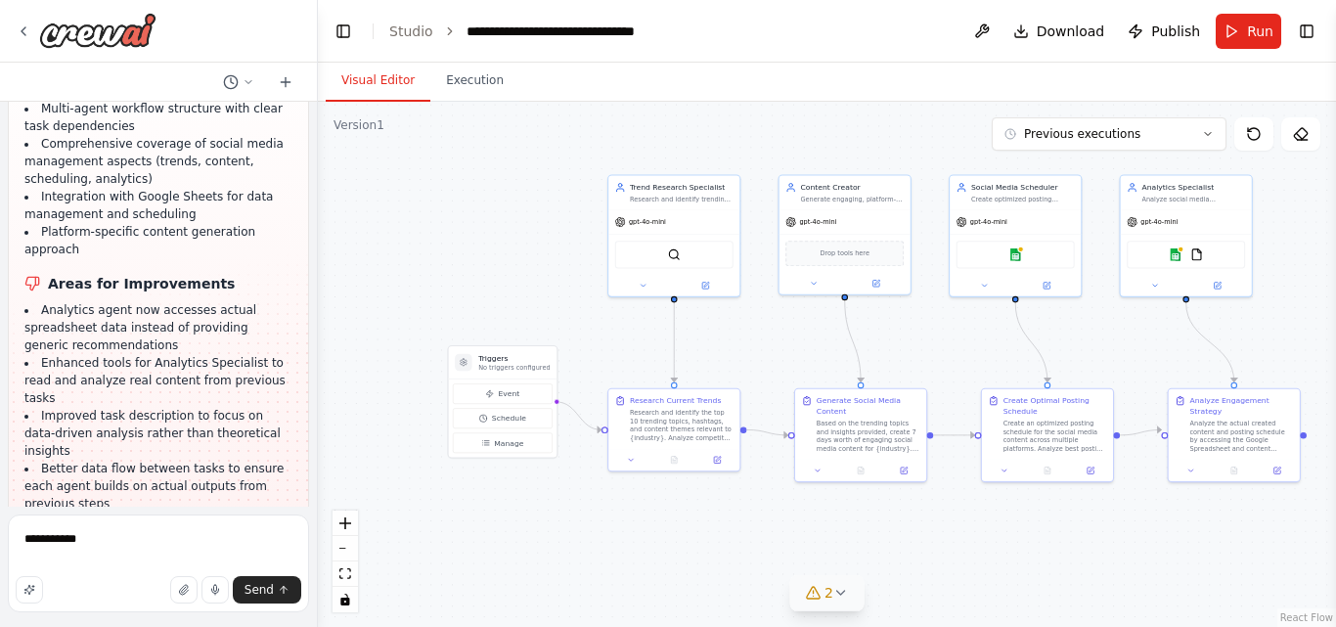
drag, startPoint x: 844, startPoint y: 331, endPoint x: 784, endPoint y: 377, distance: 75.9
click at [784, 377] on div ".deletable-edge-delete-btn { width: 20px; height: 20px; border: 0px solid #ffff…" at bounding box center [827, 364] width 1018 height 525
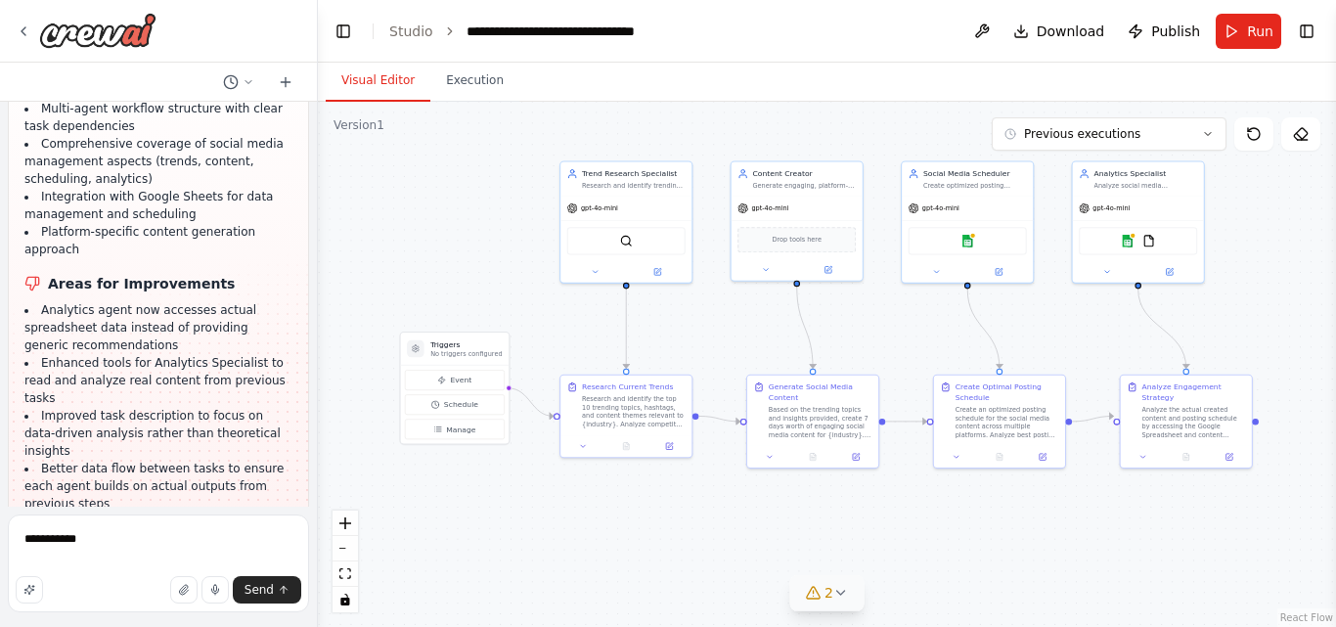
drag, startPoint x: 617, startPoint y: 325, endPoint x: 562, endPoint y: 311, distance: 56.4
click at [562, 311] on div ".deletable-edge-delete-btn { width: 20px; height: 20px; border: 0px solid #ffff…" at bounding box center [827, 364] width 1018 height 525
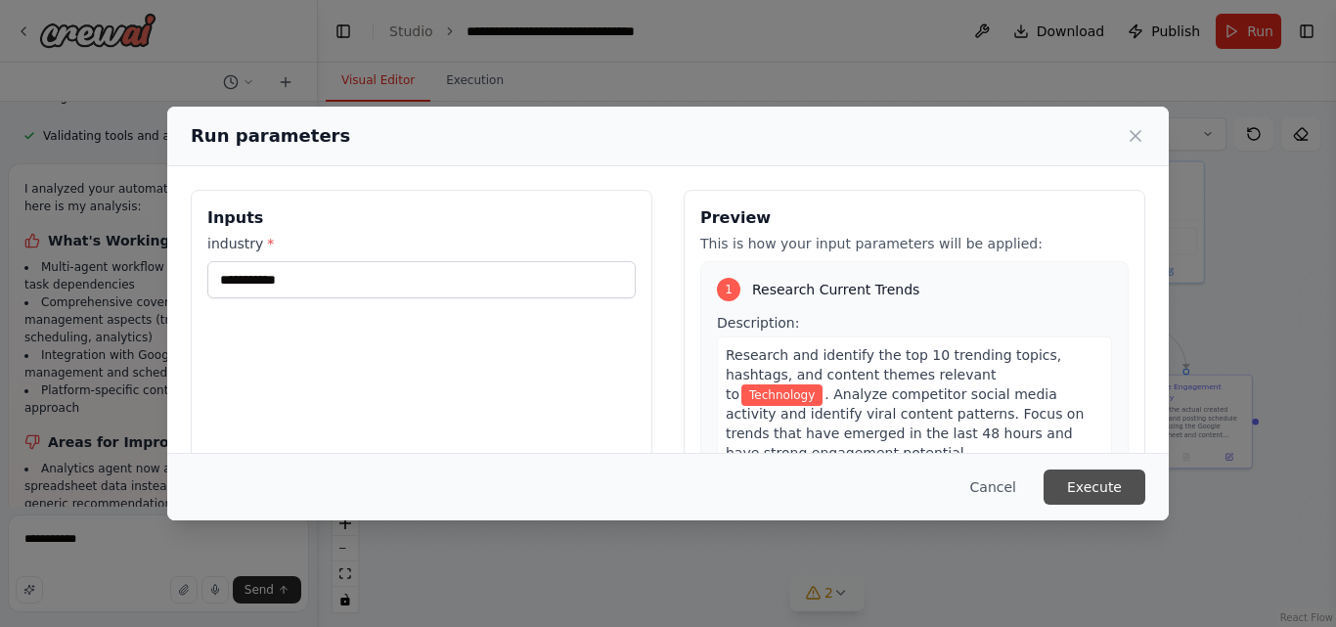
click at [1082, 480] on button "Execute" at bounding box center [1094, 486] width 102 height 35
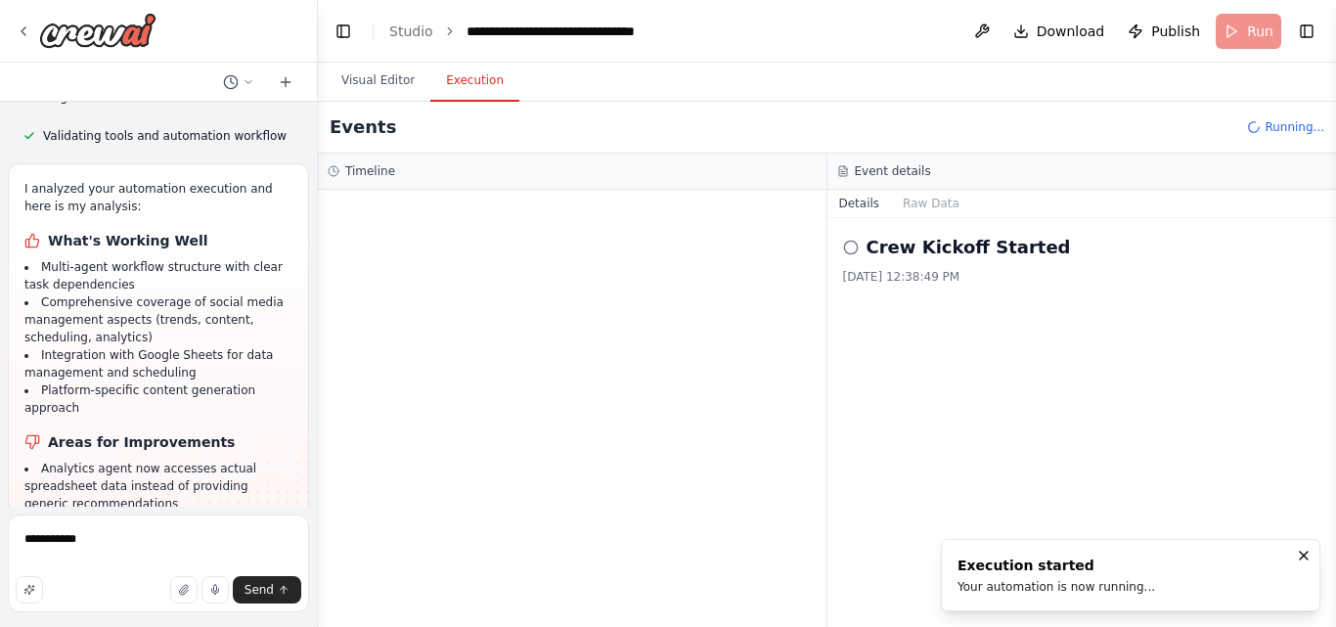
click at [465, 85] on button "Execution" at bounding box center [474, 81] width 89 height 41
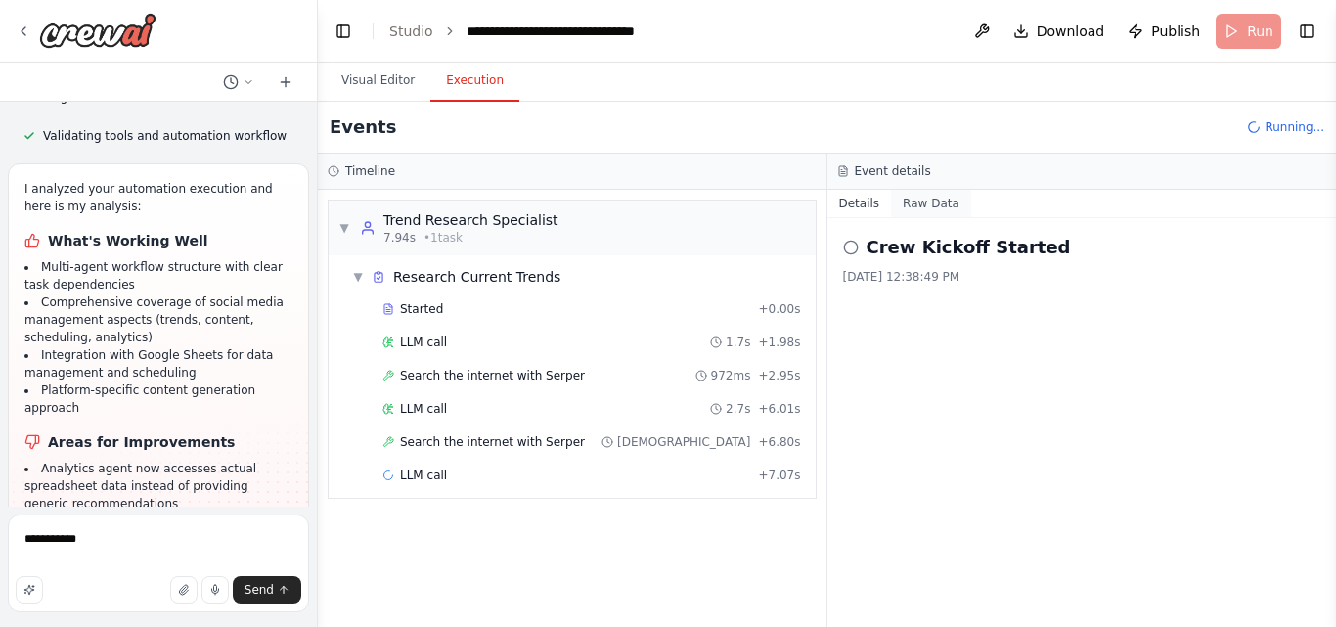
click at [921, 207] on button "Raw Data" at bounding box center [931, 203] width 80 height 27
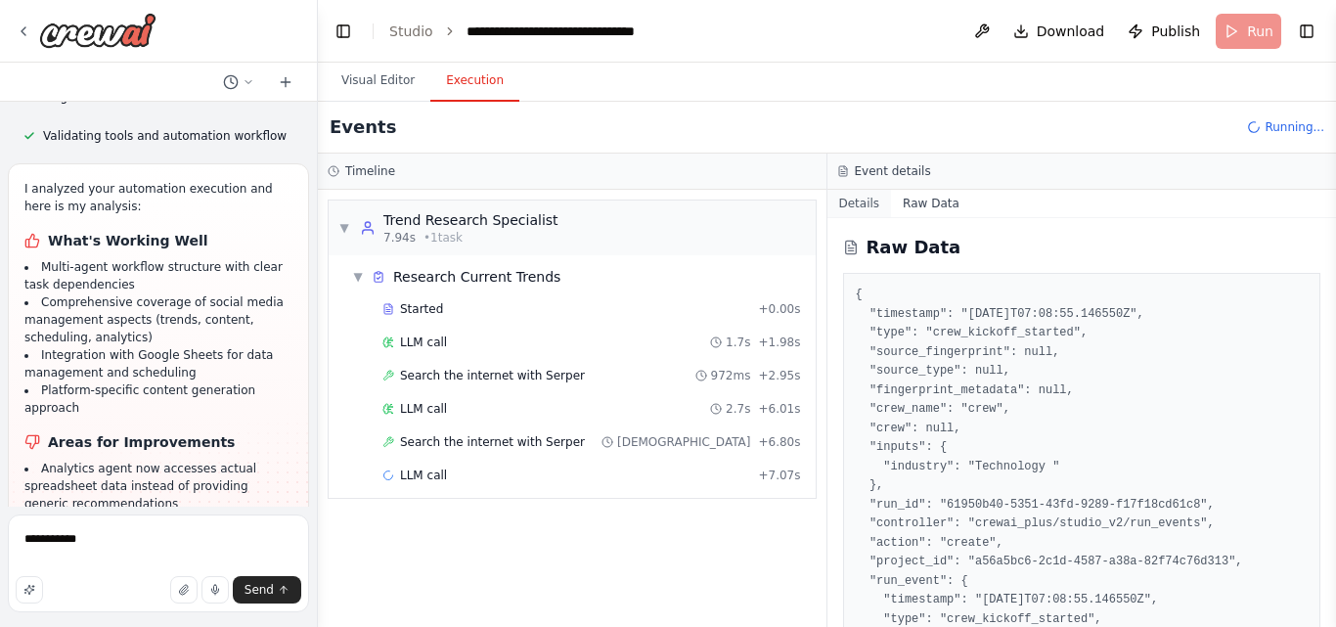
click at [862, 206] on button "Details" at bounding box center [859, 203] width 65 height 27
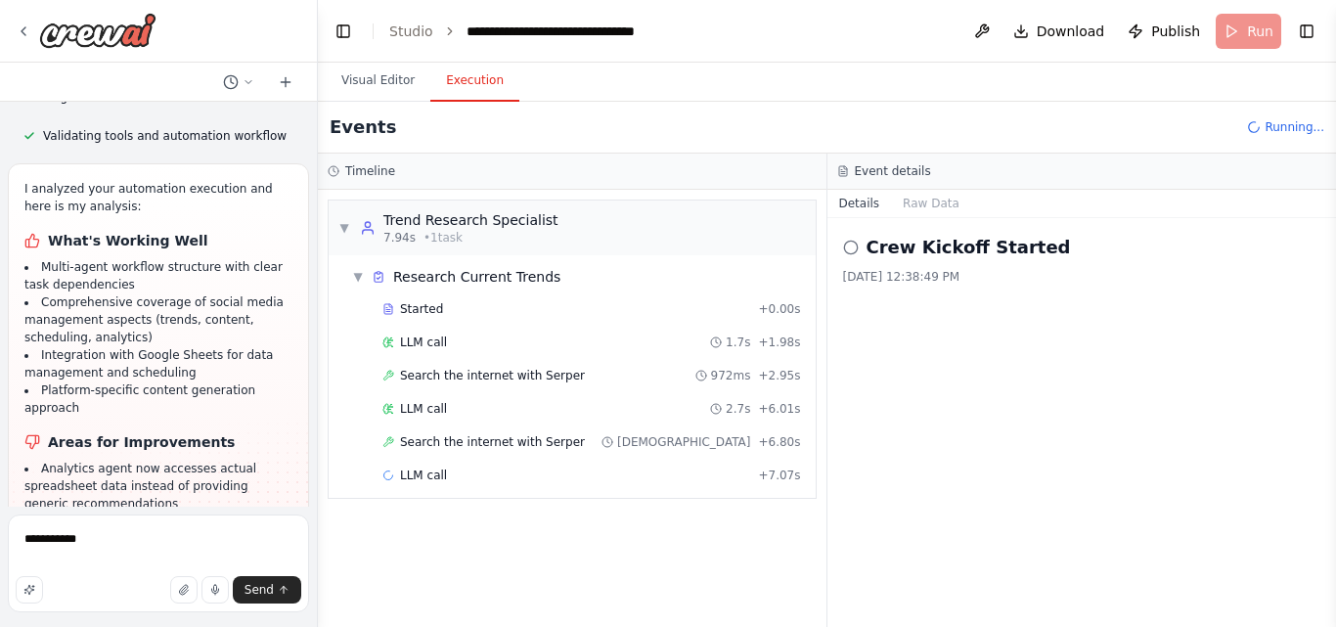
click at [853, 249] on icon at bounding box center [851, 248] width 16 height 16
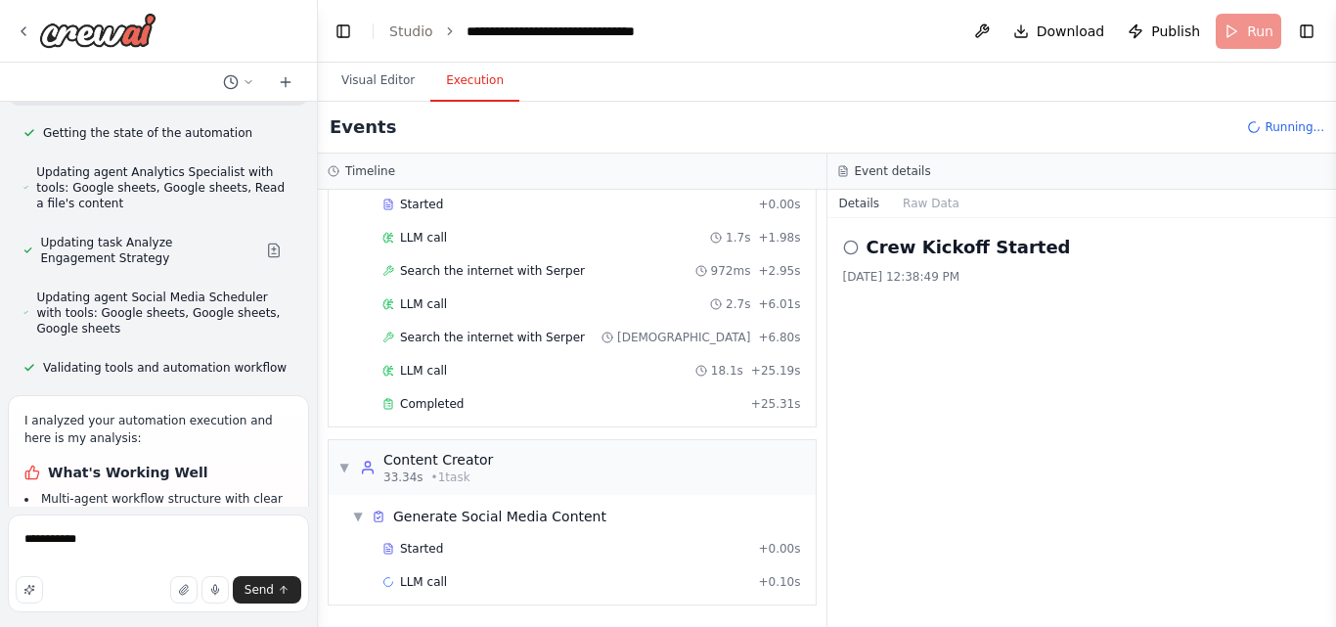
scroll to position [4034, 0]
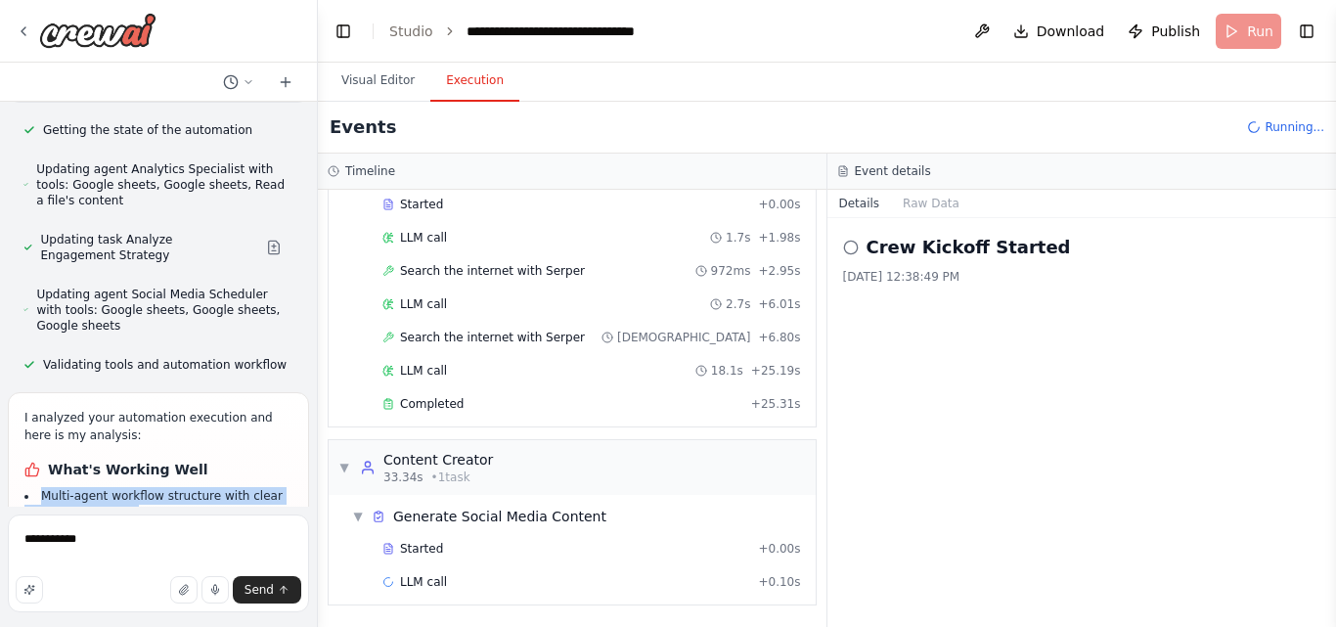
drag, startPoint x: 42, startPoint y: 307, endPoint x: 166, endPoint y: 333, distance: 127.0
click at [166, 487] on ul "Multi-agent workflow structure with clear task dependencies Comprehensive cover…" at bounding box center [158, 566] width 268 height 158
click at [166, 522] on li "Comprehensive coverage of social media management aspects (trends, content, sch…" at bounding box center [158, 548] width 268 height 53
drag, startPoint x: 41, startPoint y: 341, endPoint x: 151, endPoint y: 376, distance: 114.7
click at [151, 522] on li "Comprehensive coverage of social media management aspects (trends, content, sch…" at bounding box center [158, 548] width 268 height 53
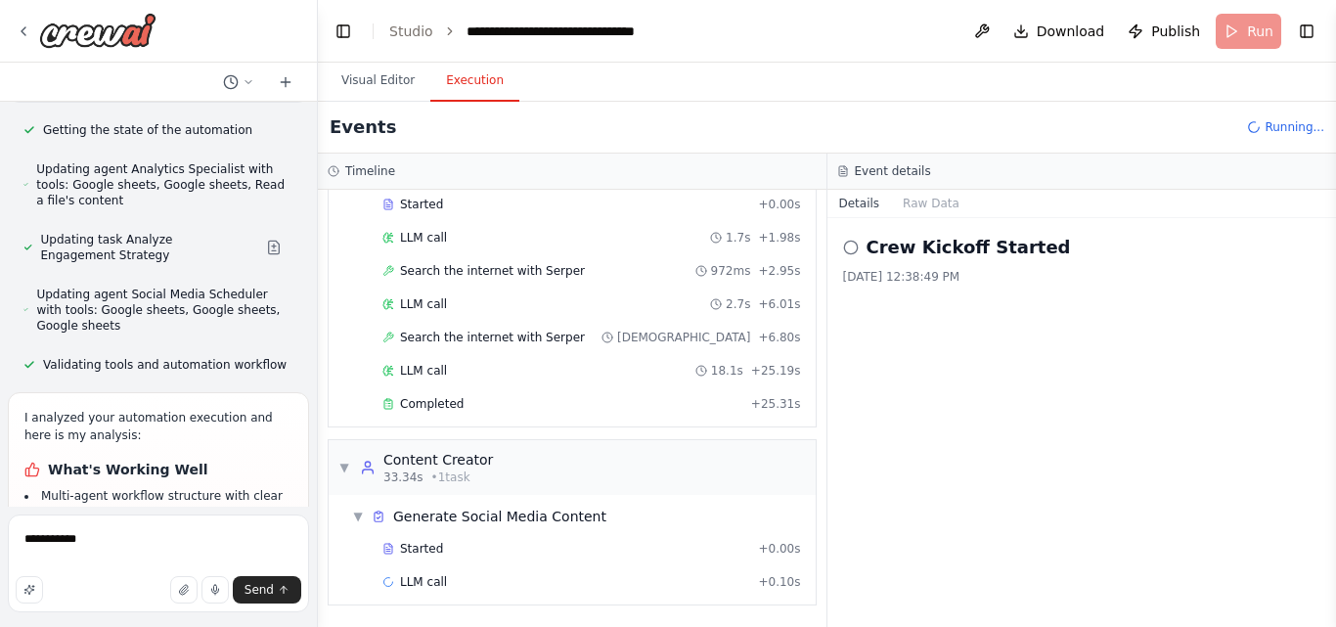
click at [151, 522] on li "Comprehensive coverage of social media management aspects (trends, content, sch…" at bounding box center [158, 548] width 268 height 53
drag, startPoint x: 42, startPoint y: 395, endPoint x: 176, endPoint y: 419, distance: 136.0
click at [176, 575] on li "Integration with Google Sheets for data management and scheduling" at bounding box center [158, 592] width 268 height 35
drag, startPoint x: 41, startPoint y: 428, endPoint x: 75, endPoint y: 452, distance: 41.5
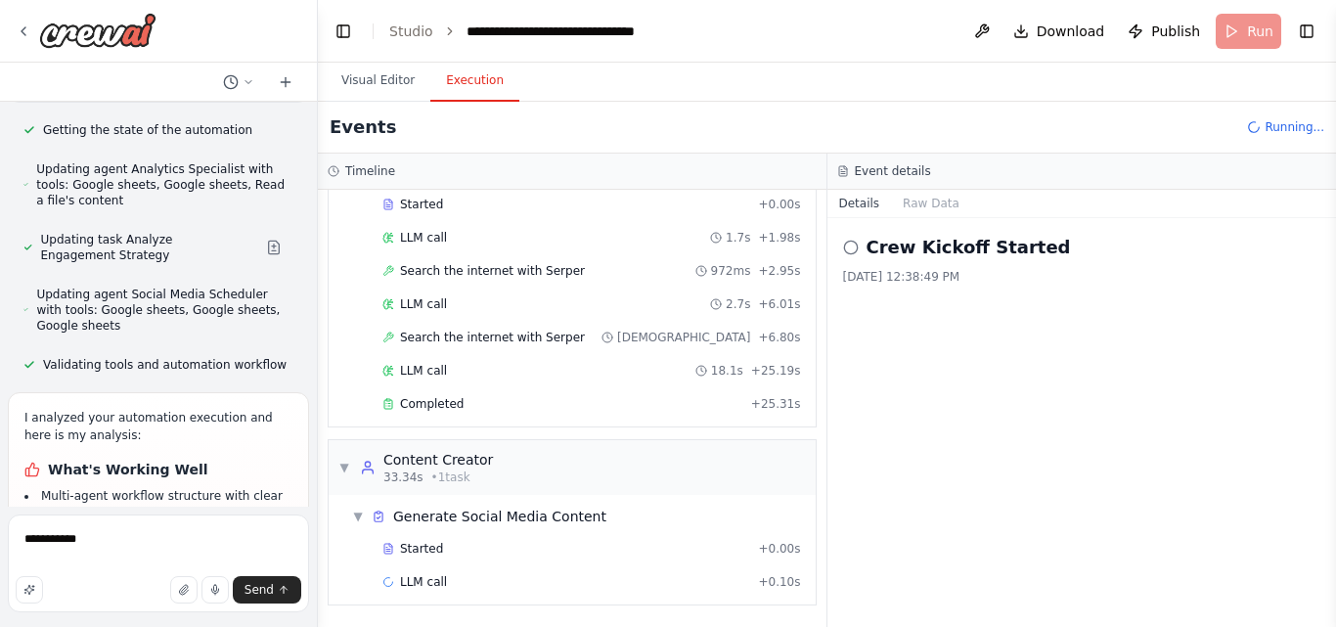
click at [75, 610] on li "Platform-specific content generation approach" at bounding box center [158, 627] width 268 height 35
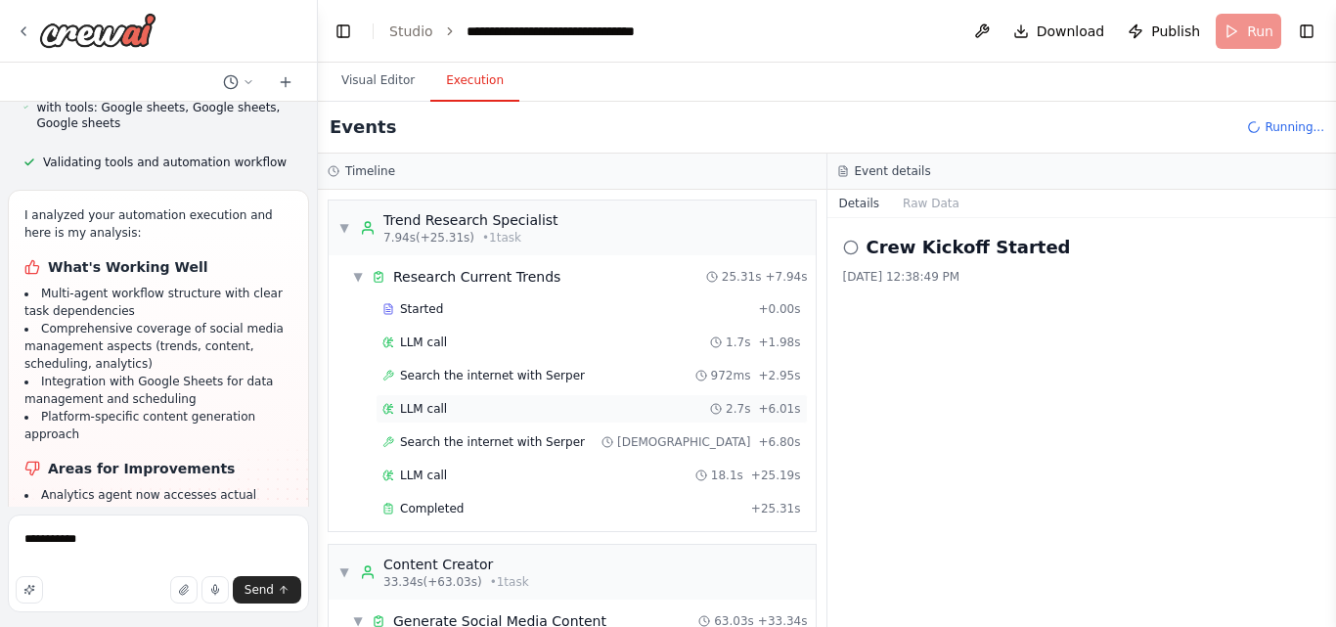
scroll to position [316, 0]
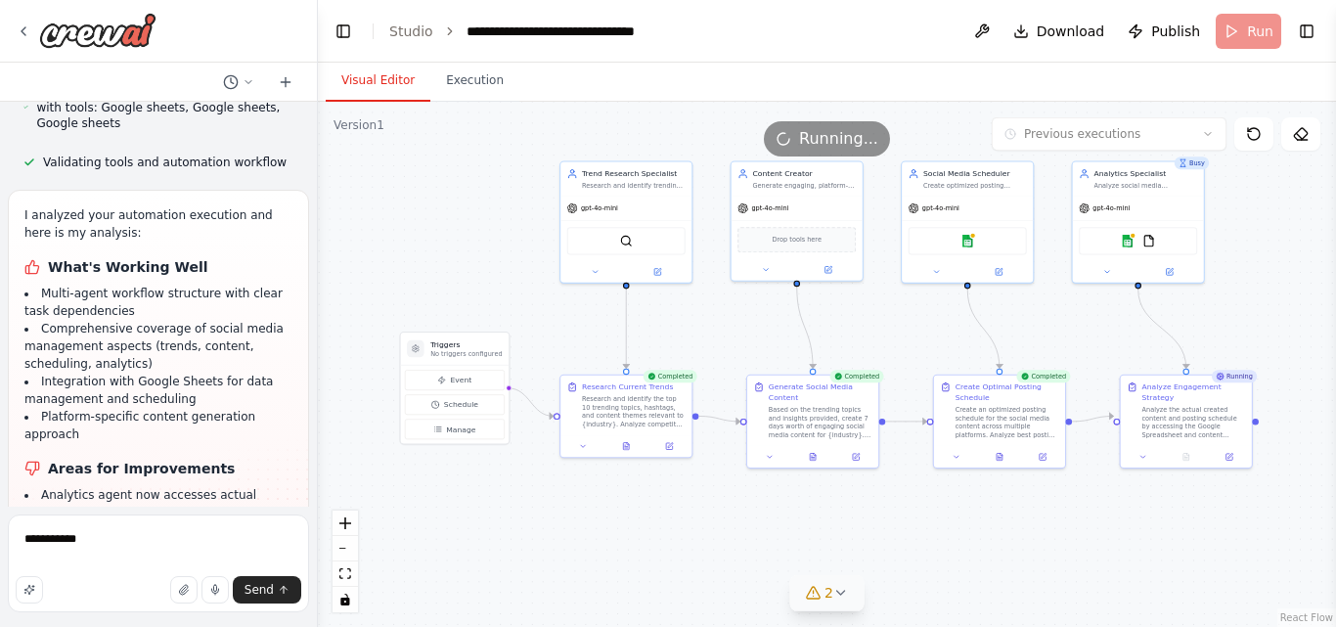
click at [380, 77] on button "Visual Editor" at bounding box center [378, 81] width 105 height 41
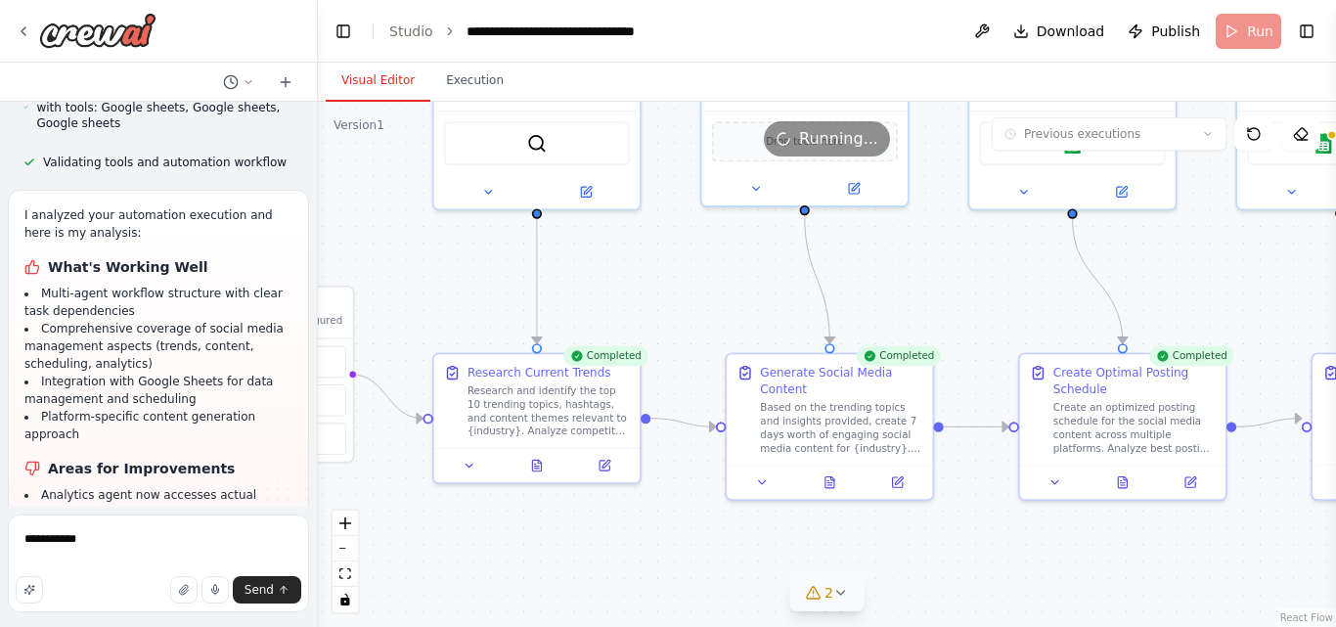
drag, startPoint x: 516, startPoint y: 471, endPoint x: 552, endPoint y: 547, distance: 83.5
click at [552, 547] on div ".deletable-edge-delete-btn { width: 20px; height: 20px; border: 0px solid #ffff…" at bounding box center [827, 364] width 1018 height 525
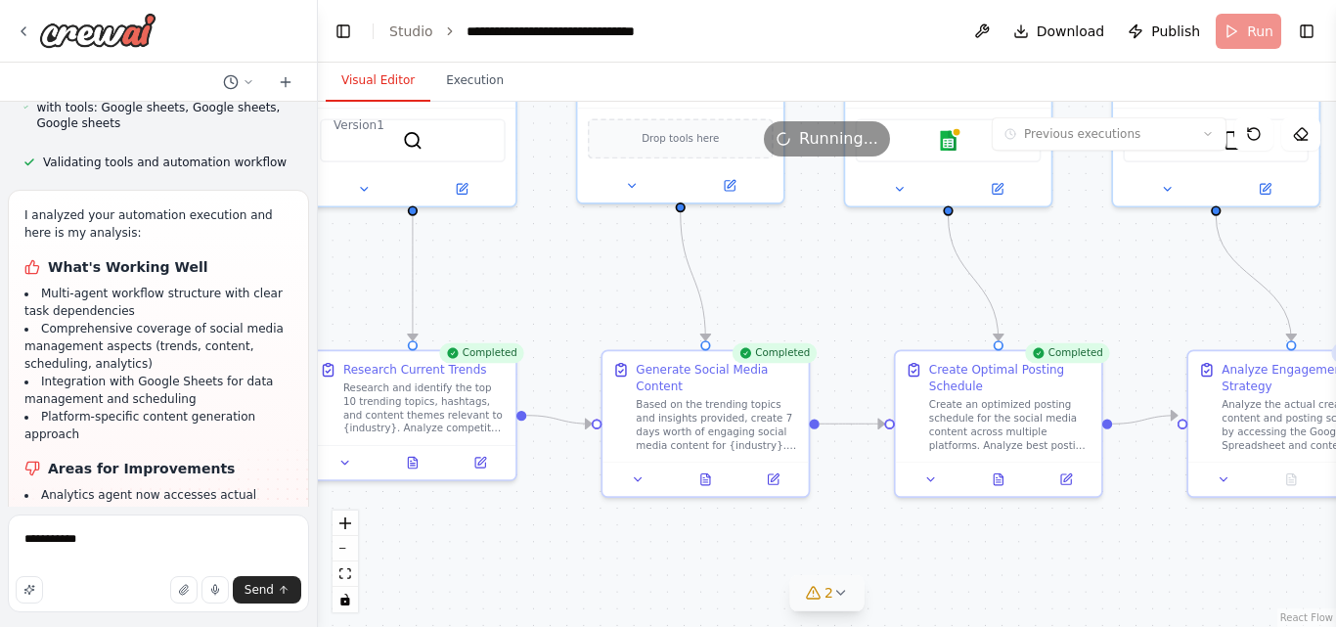
drag, startPoint x: 674, startPoint y: 527, endPoint x: 556, endPoint y: 527, distance: 117.3
click at [556, 527] on div ".deletable-edge-delete-btn { width: 20px; height: 20px; border: 0px solid #ffff…" at bounding box center [827, 364] width 1018 height 525
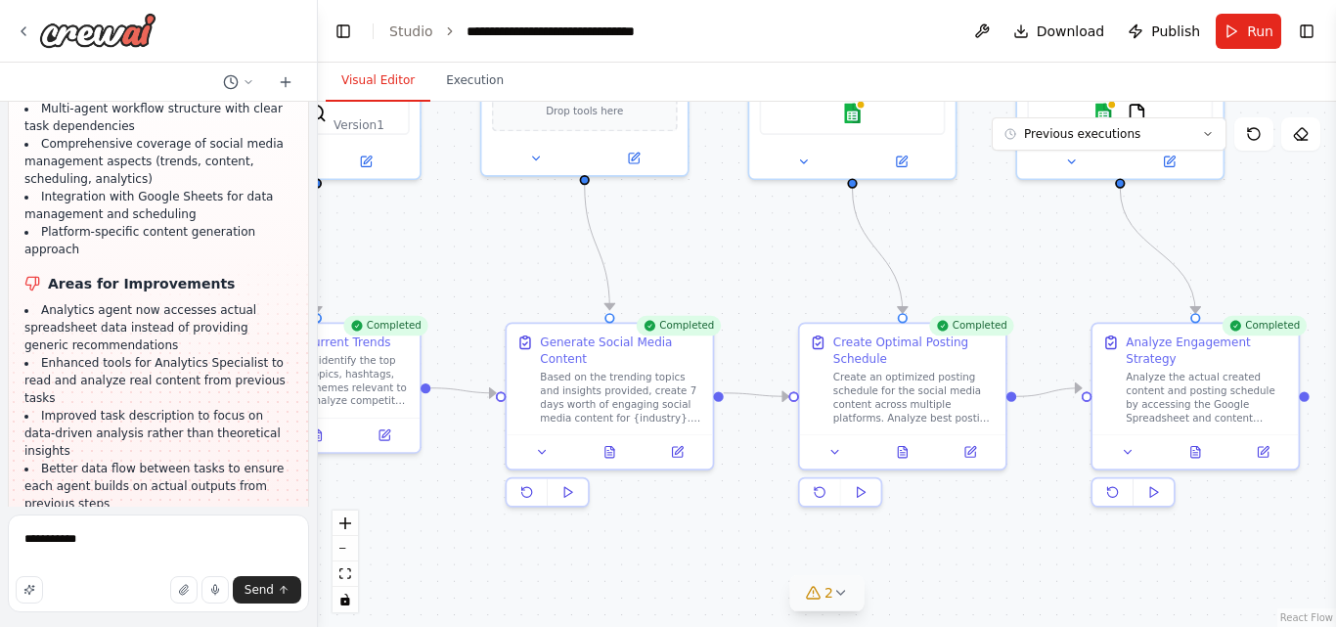
drag, startPoint x: 786, startPoint y: 552, endPoint x: 688, endPoint y: 525, distance: 101.5
click at [688, 525] on div ".deletable-edge-delete-btn { width: 20px; height: 20px; border: 0px solid #ffff…" at bounding box center [827, 364] width 1018 height 525
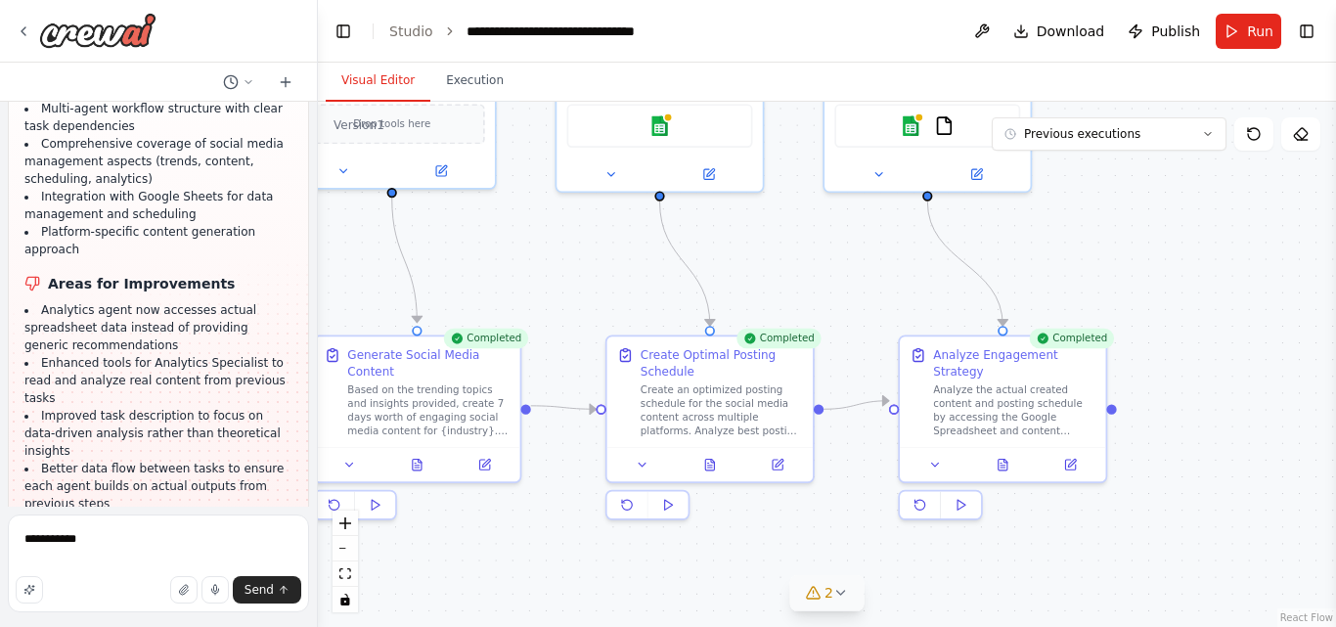
drag, startPoint x: 1004, startPoint y: 535, endPoint x: 814, endPoint y: 548, distance: 191.1
click at [814, 548] on div ".deletable-edge-delete-btn { width: 20px; height: 20px; border: 0px solid #ffff…" at bounding box center [827, 364] width 1018 height 525
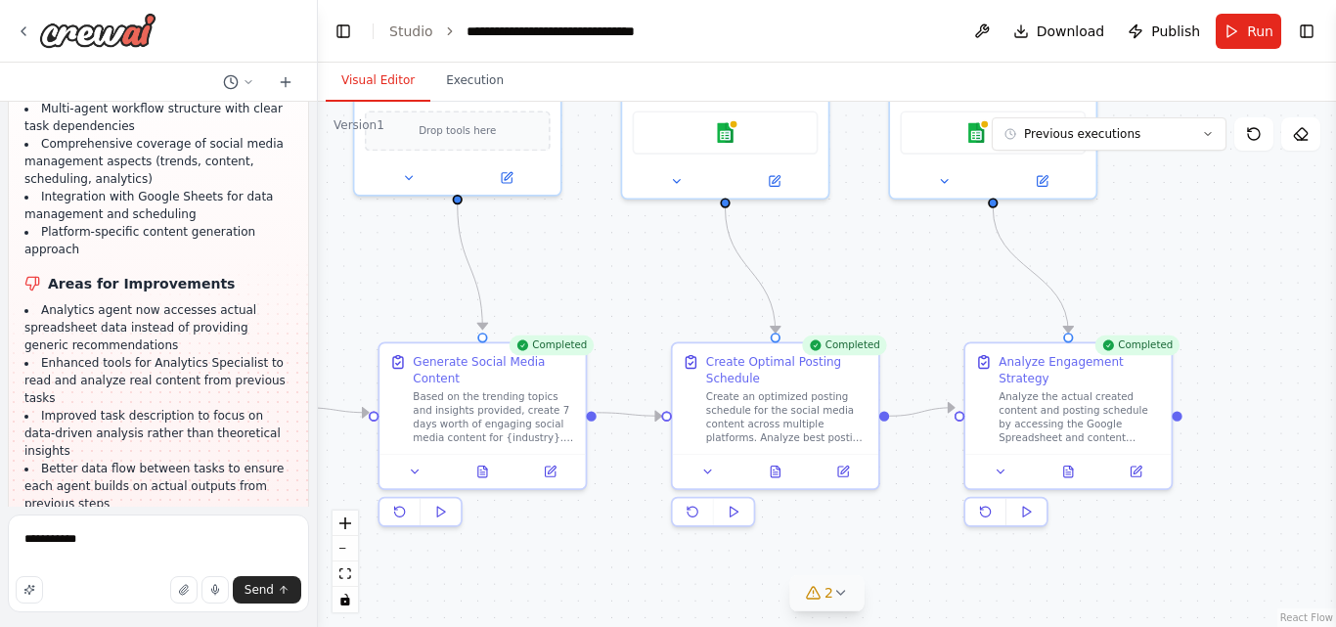
drag, startPoint x: 756, startPoint y: 550, endPoint x: 822, endPoint y: 556, distance: 66.8
click at [822, 556] on div ".deletable-edge-delete-btn { width: 20px; height: 20px; border: 0px solid #ffff…" at bounding box center [827, 364] width 1018 height 525
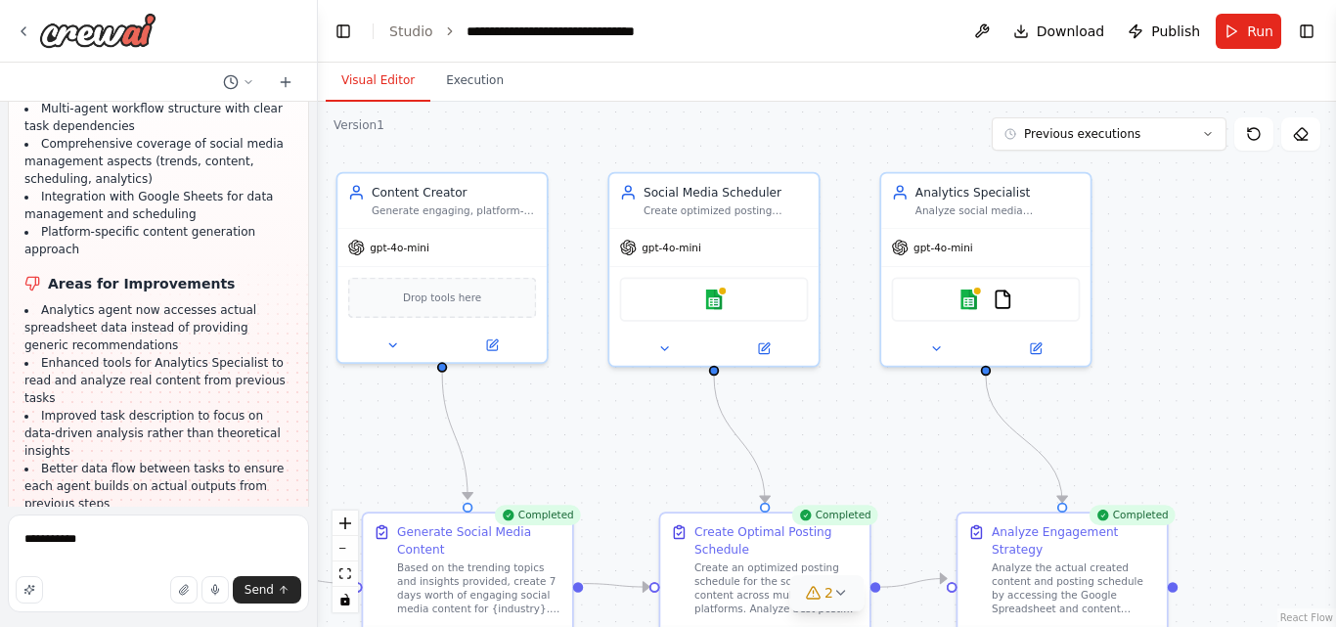
drag, startPoint x: 654, startPoint y: 296, endPoint x: 643, endPoint y: 469, distance: 173.4
click at [643, 469] on div ".deletable-edge-delete-btn { width: 20px; height: 20px; border: 0px solid #ffff…" at bounding box center [827, 364] width 1018 height 525
click at [719, 300] on img at bounding box center [714, 296] width 21 height 21
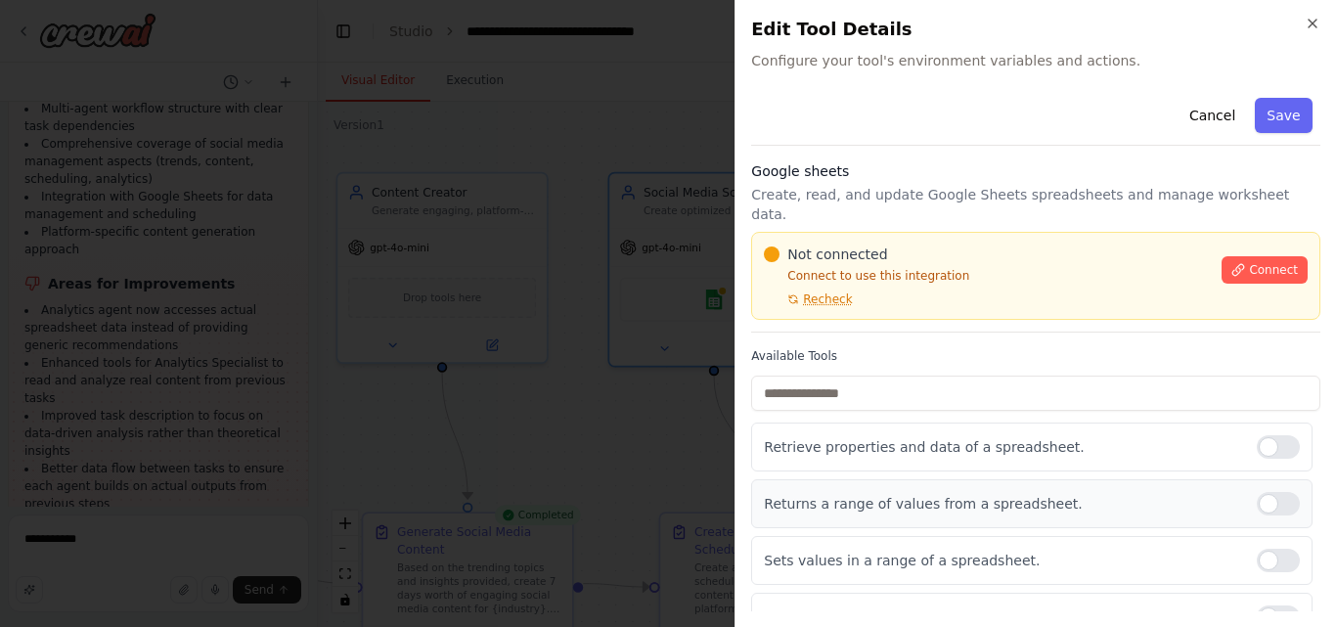
scroll to position [67, 0]
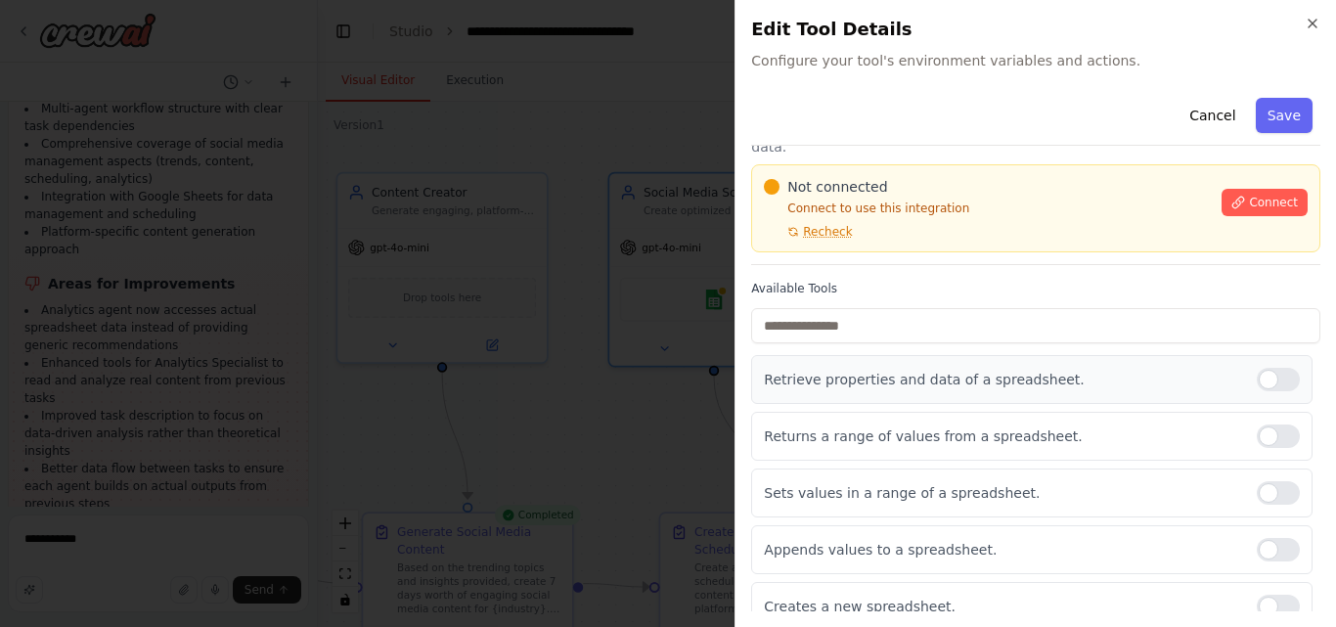
click at [1265, 368] on div at bounding box center [1278, 379] width 43 height 23
click at [1200, 120] on button "Cancel" at bounding box center [1211, 115] width 69 height 35
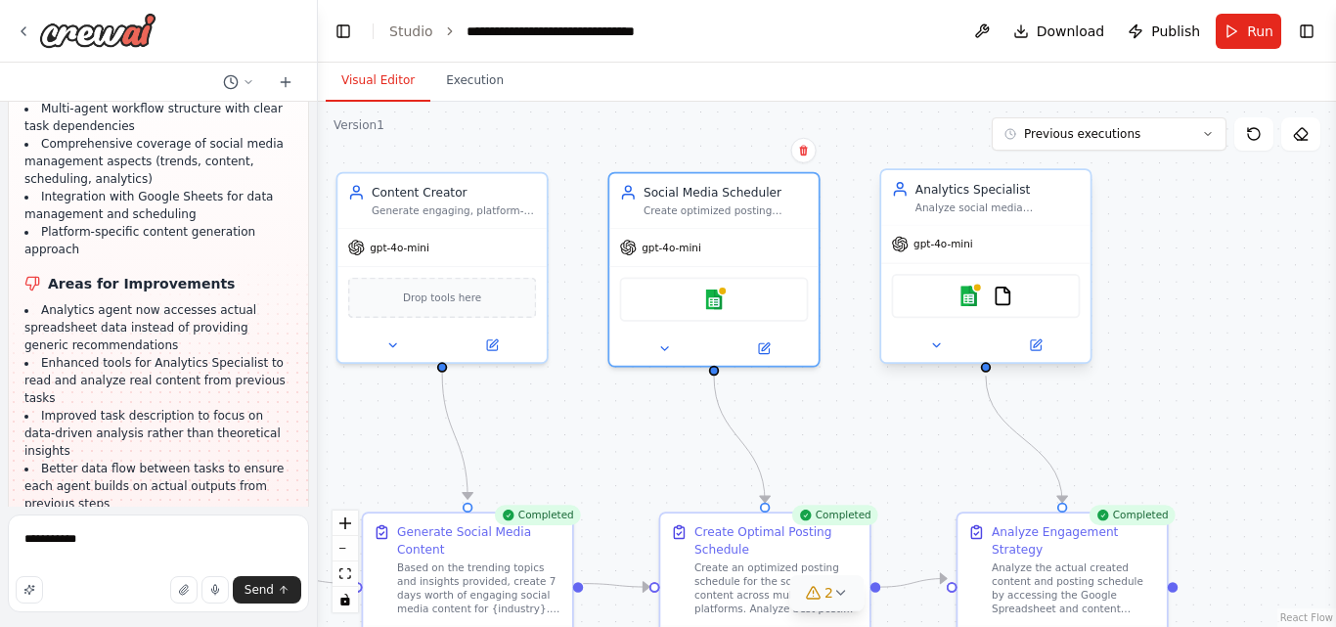
click at [1003, 308] on div "Google sheets FileReadTool" at bounding box center [986, 296] width 189 height 44
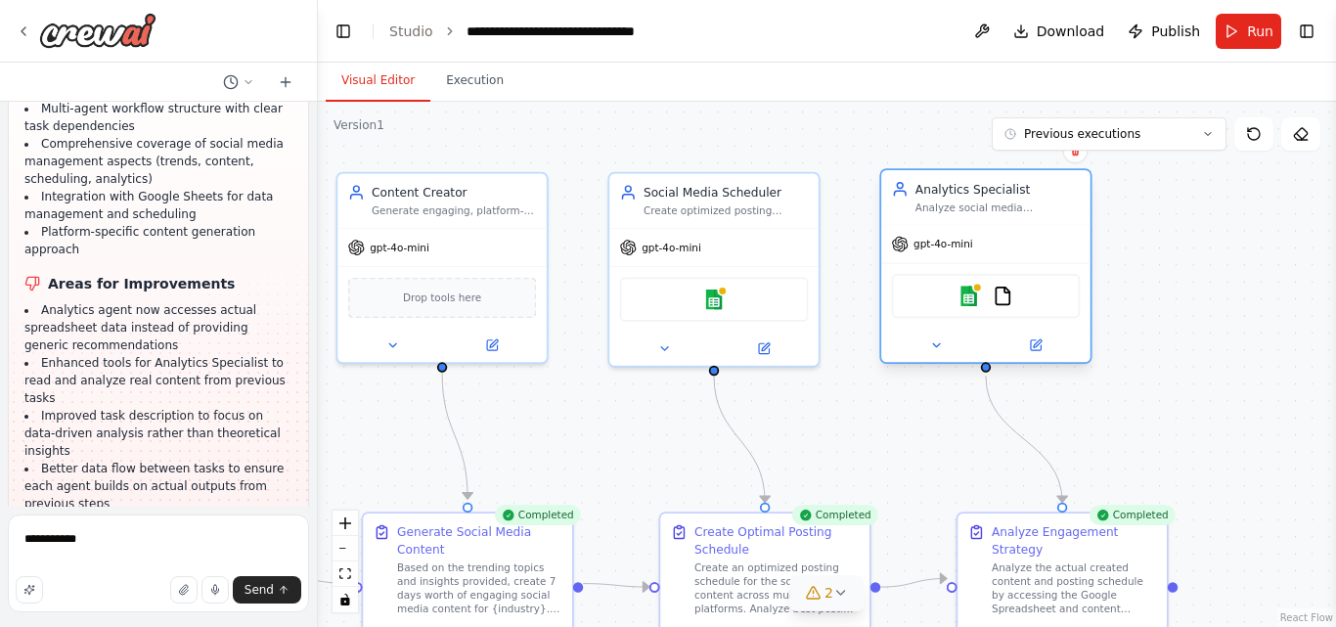
click at [967, 318] on div "Google sheets FileReadTool" at bounding box center [986, 296] width 189 height 44
click at [976, 312] on div "Google sheets FileReadTool" at bounding box center [986, 296] width 189 height 44
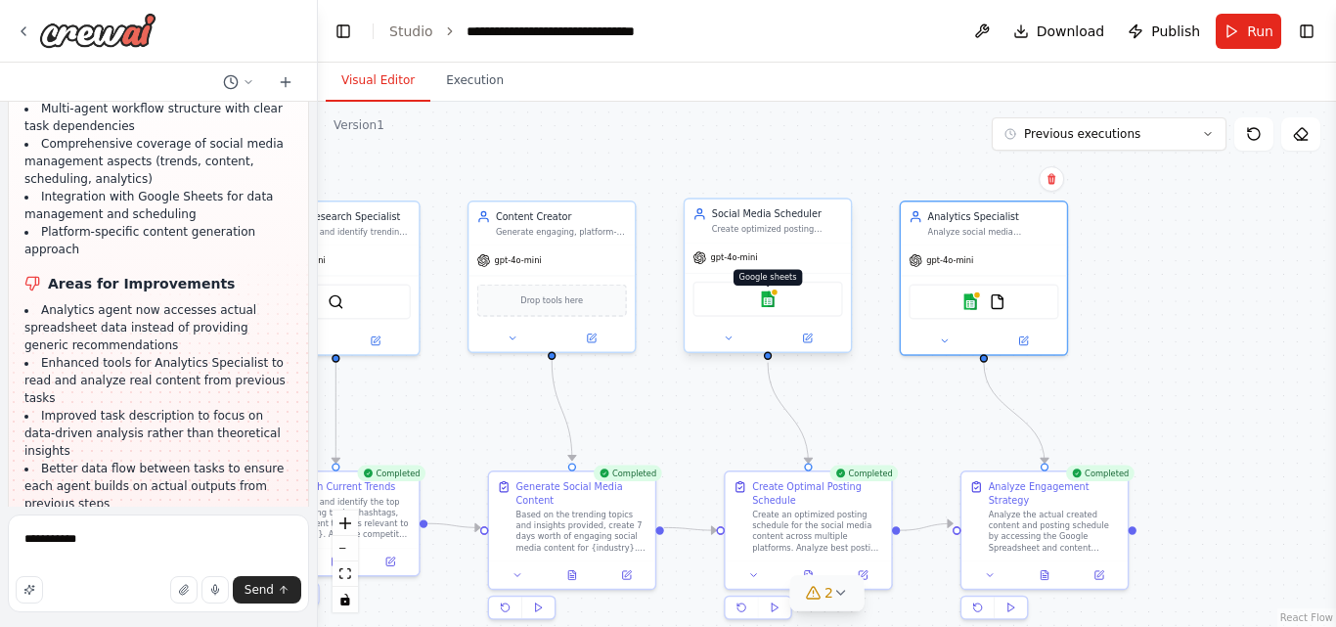
click at [770, 306] on img at bounding box center [768, 298] width 17 height 17
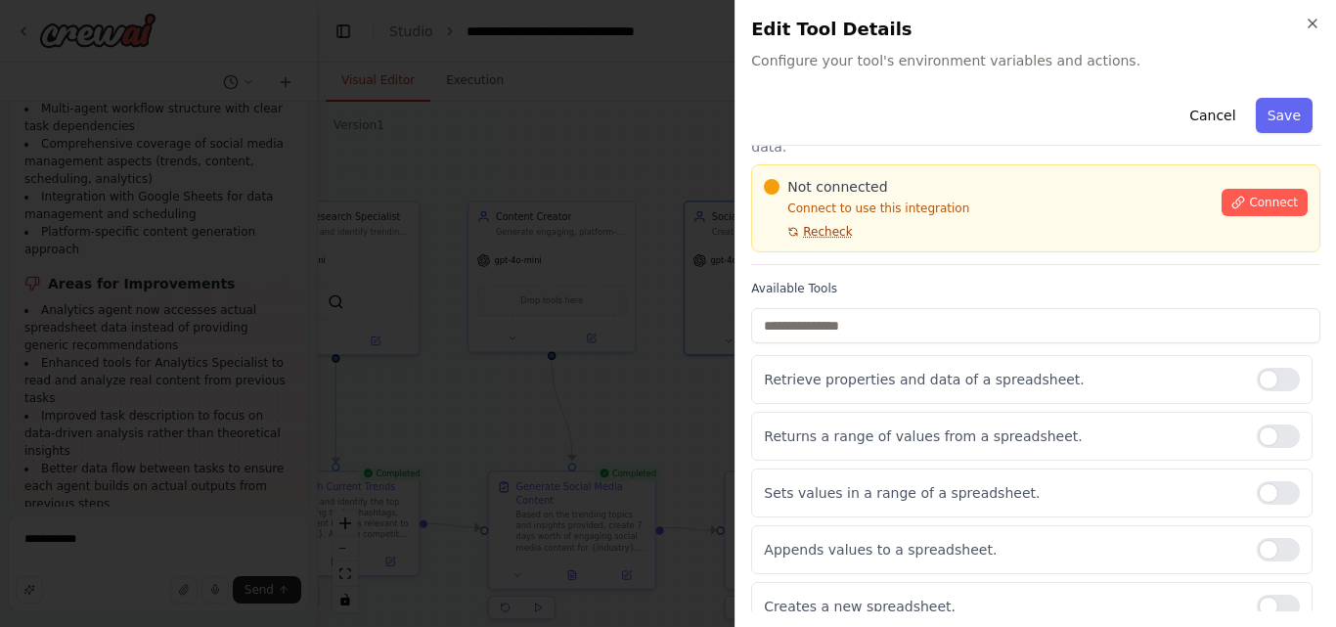
click at [821, 224] on span "Recheck" at bounding box center [827, 232] width 49 height 16
click at [1311, 17] on icon "button" at bounding box center [1312, 24] width 16 height 16
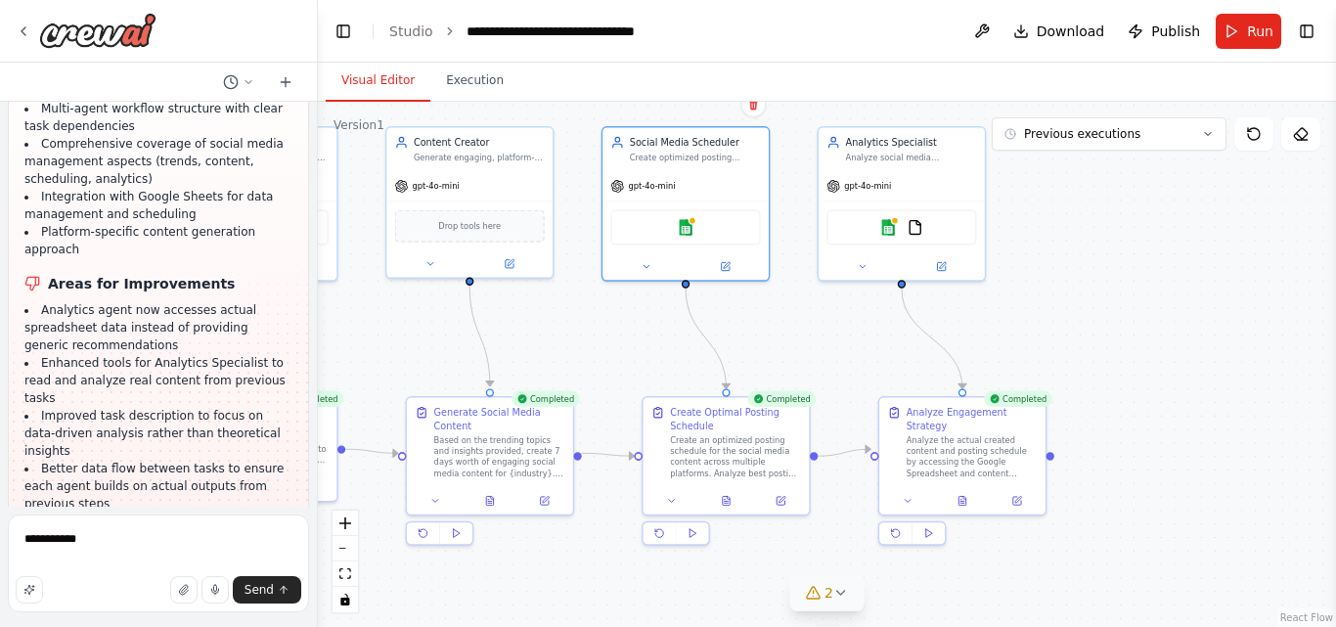
drag, startPoint x: 870, startPoint y: 423, endPoint x: 788, endPoint y: 349, distance: 110.8
click at [788, 349] on div ".deletable-edge-delete-btn { width: 20px; height: 20px; border: 0px solid #ffff…" at bounding box center [827, 364] width 1018 height 525
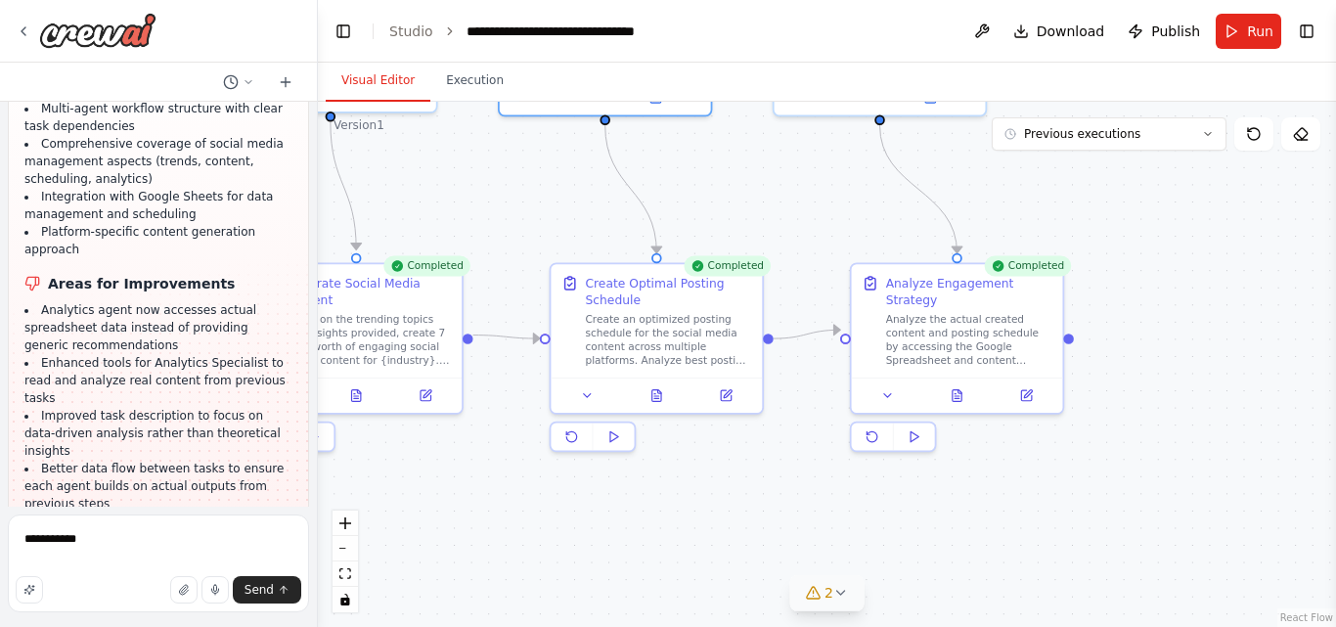
drag, startPoint x: 877, startPoint y: 349, endPoint x: 838, endPoint y: 227, distance: 128.3
click at [838, 227] on div ".deletable-edge-delete-btn { width: 20px; height: 20px; border: 0px solid #ffff…" at bounding box center [827, 364] width 1018 height 525
click at [913, 431] on polygon at bounding box center [914, 436] width 8 height 11
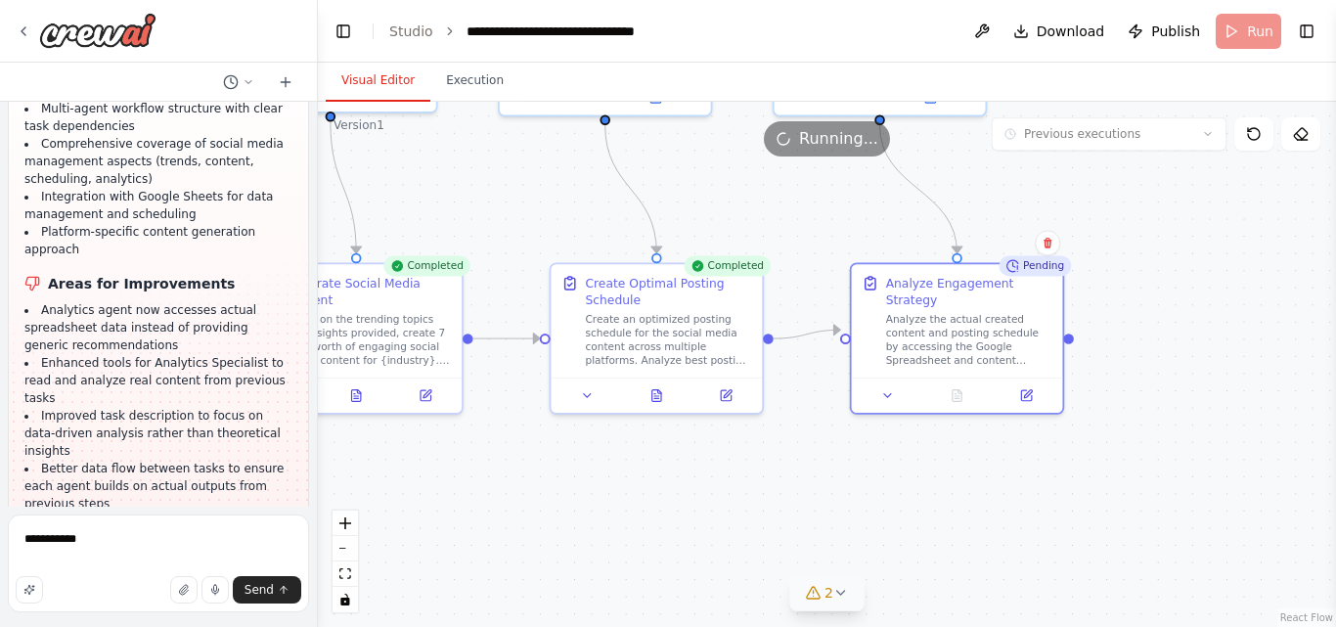
click at [617, 446] on div ".deletable-edge-delete-btn { width: 20px; height: 20px; border: 0px solid #ffff…" at bounding box center [827, 364] width 1018 height 525
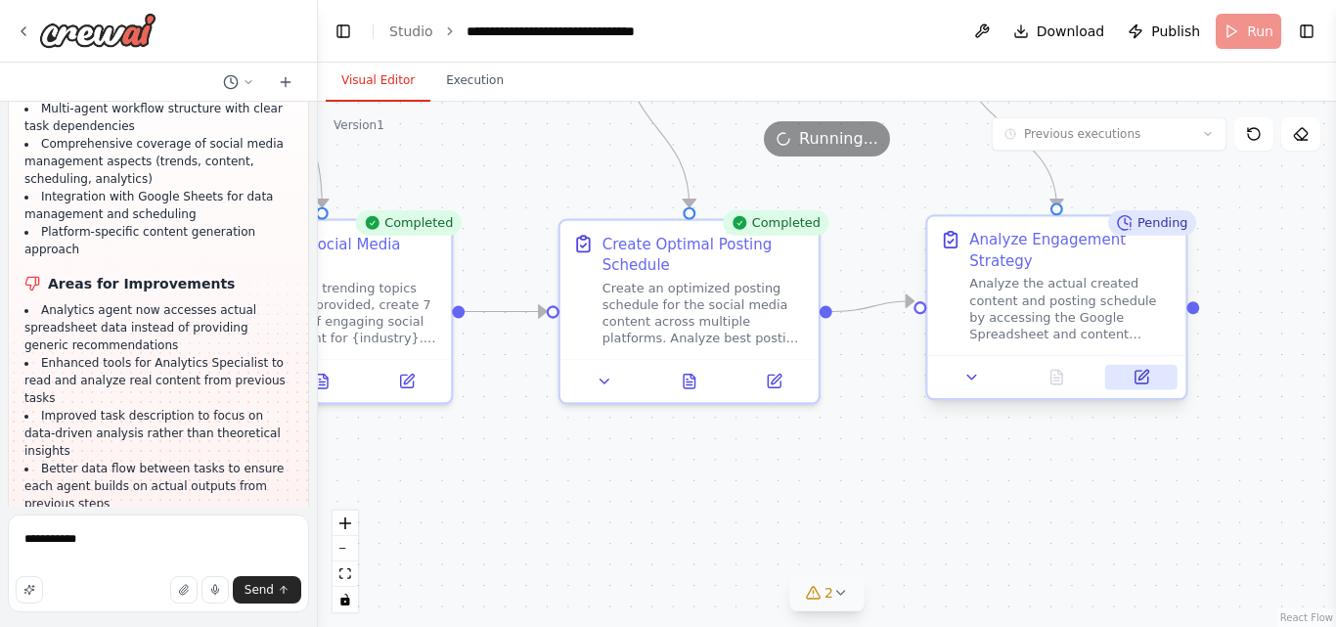
click at [1142, 371] on icon at bounding box center [1141, 377] width 13 height 13
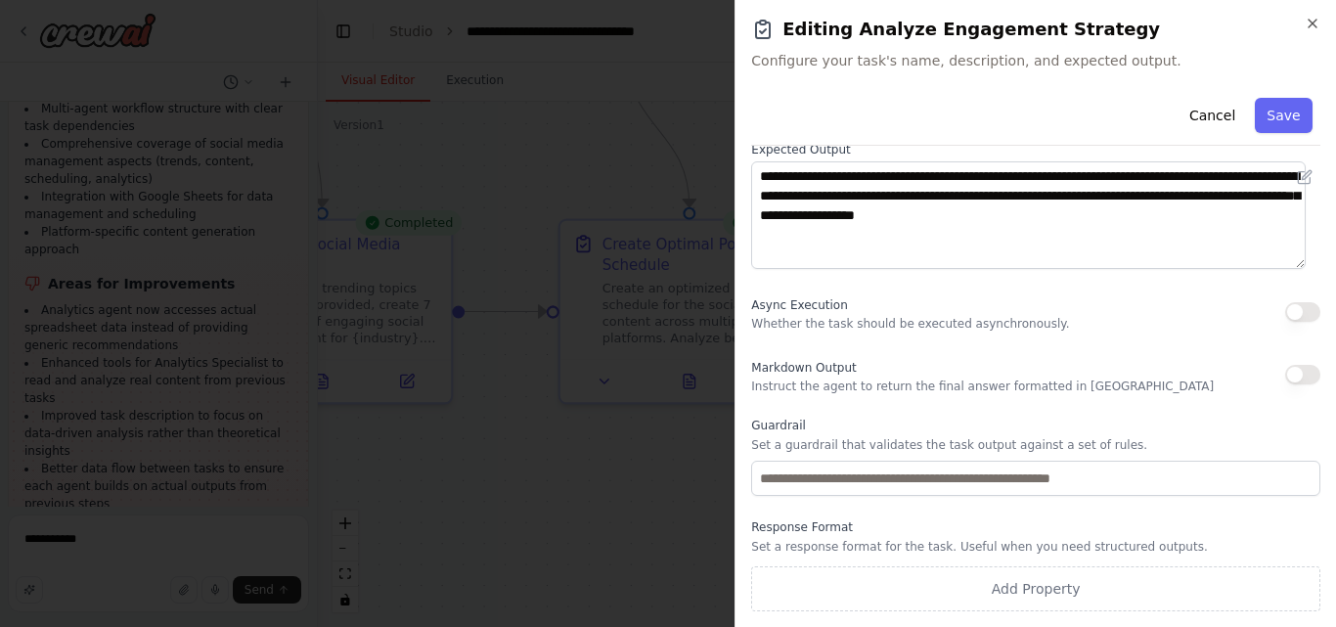
scroll to position [0, 0]
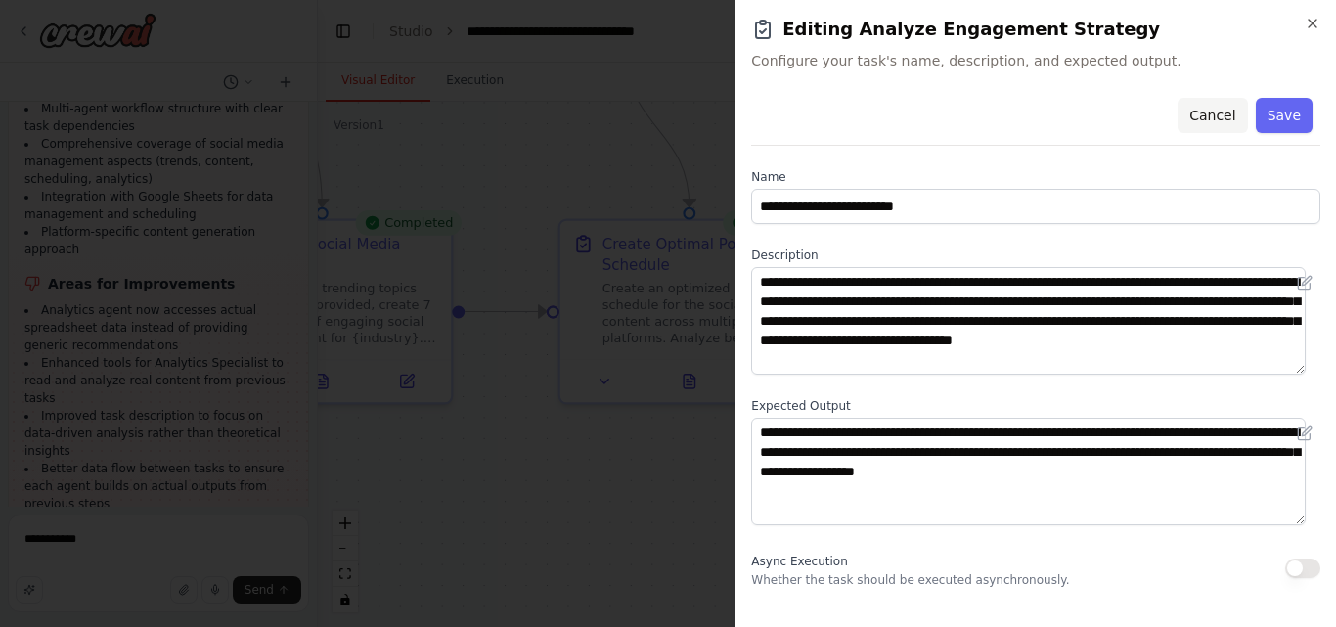
click at [1190, 124] on button "Cancel" at bounding box center [1211, 115] width 69 height 35
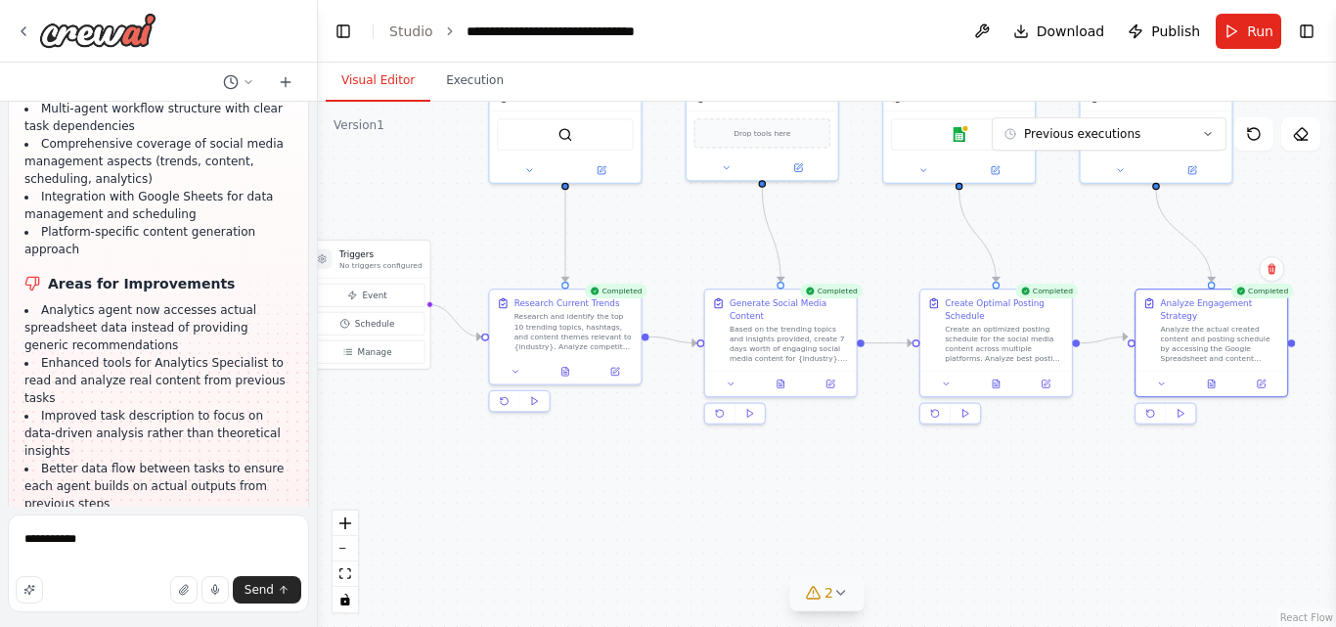
drag, startPoint x: 833, startPoint y: 285, endPoint x: 1053, endPoint y: 243, distance: 224.0
click at [1053, 243] on div ".deletable-edge-delete-btn { width: 20px; height: 20px; border: 0px solid #ffff…" at bounding box center [827, 364] width 1018 height 525
click at [116, 544] on textarea "**********" at bounding box center [158, 563] width 301 height 98
paste textarea "**********"
click at [223, 542] on textarea "**********" at bounding box center [158, 563] width 301 height 98
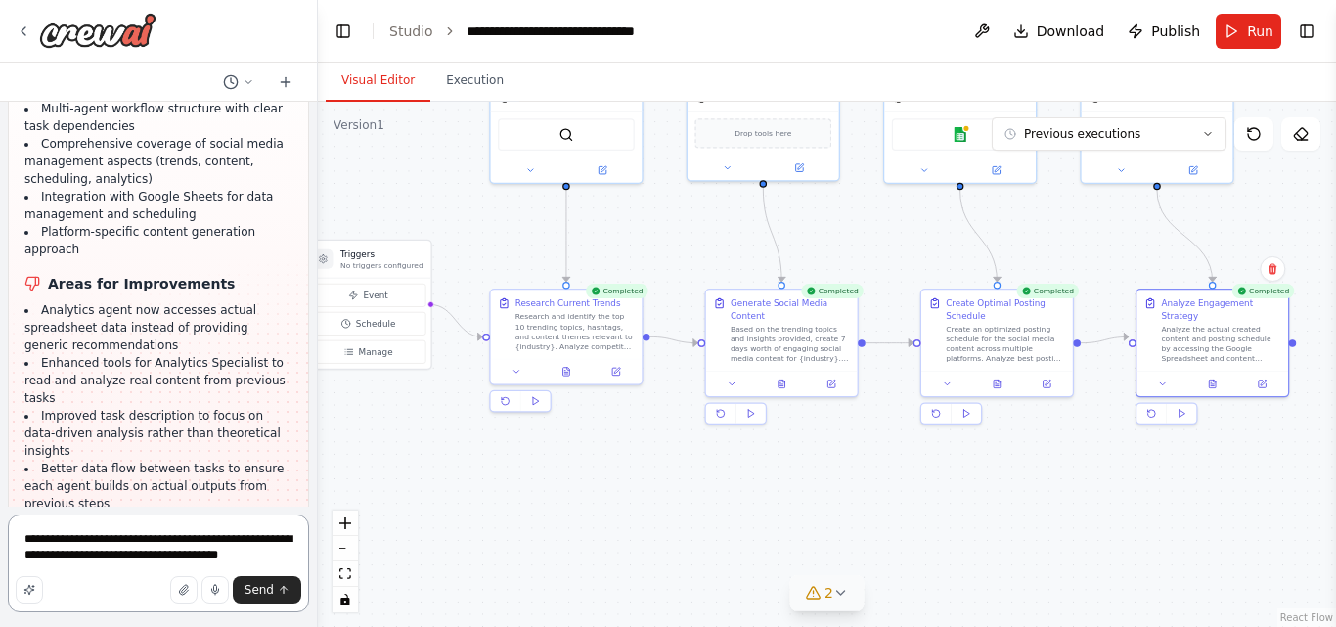
click at [270, 557] on textarea "**********" at bounding box center [158, 563] width 301 height 98
click at [273, 557] on textarea "**********" at bounding box center [158, 563] width 301 height 98
type textarea "**********"
click at [288, 557] on textarea "**********" at bounding box center [158, 563] width 301 height 98
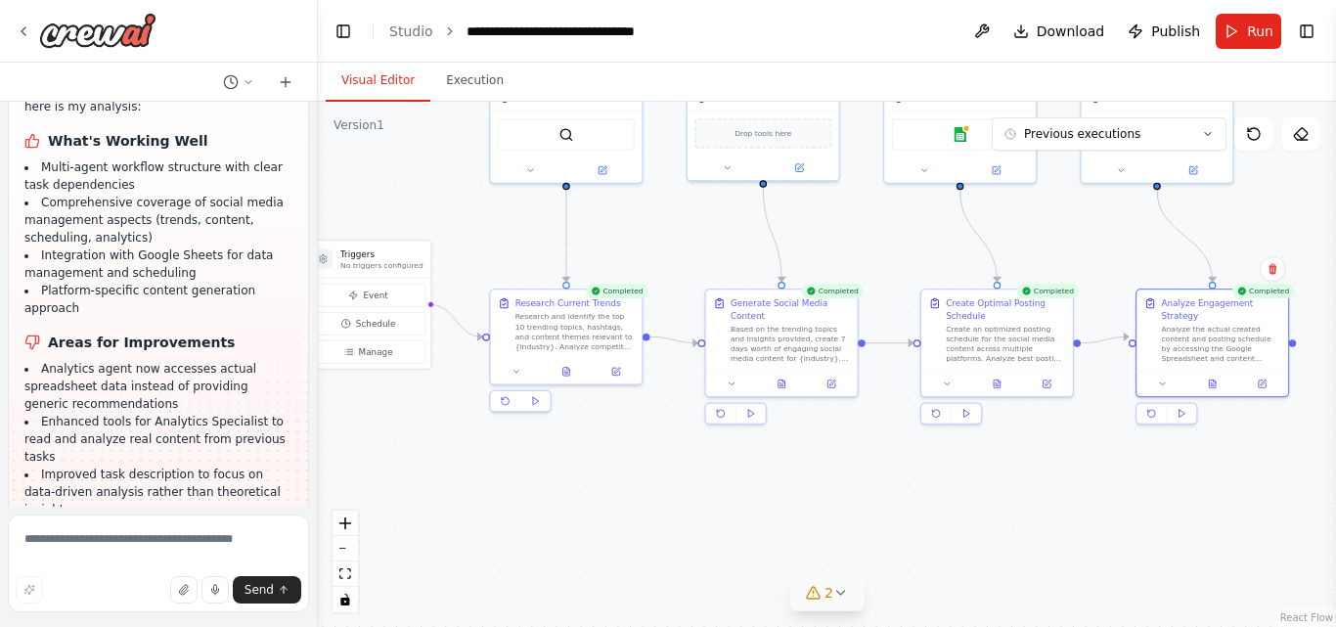
scroll to position [4470, 0]
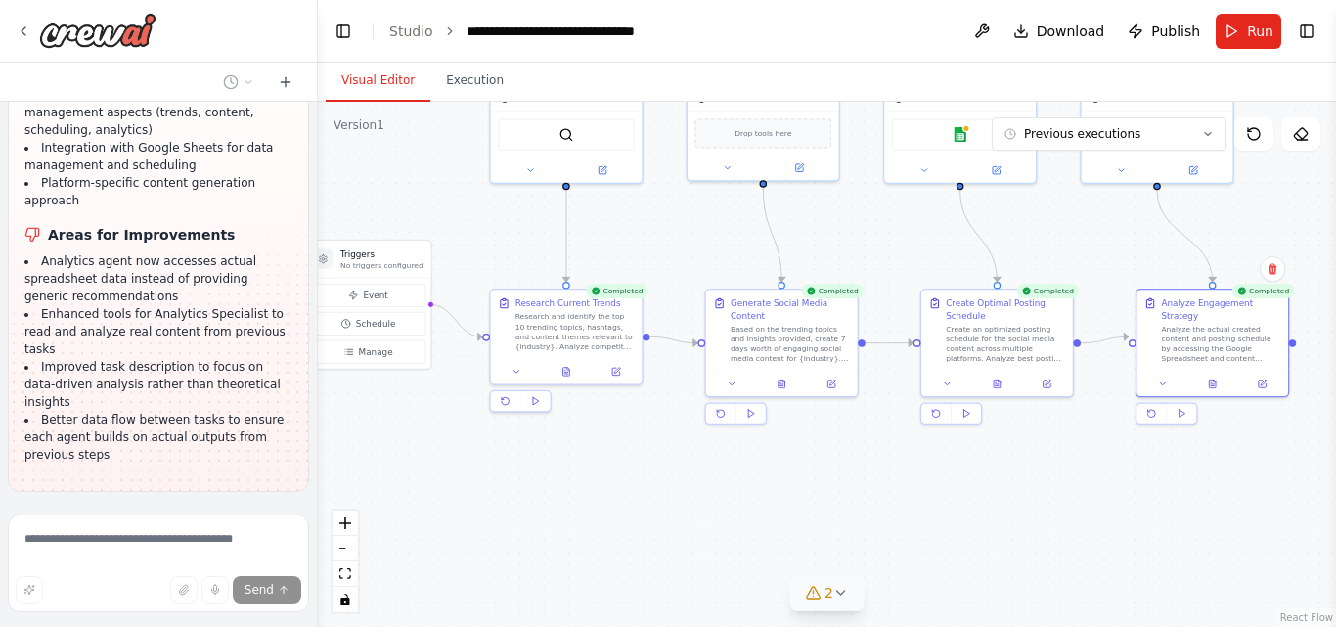
drag, startPoint x: 65, startPoint y: 359, endPoint x: 103, endPoint y: 362, distance: 38.2
click at [103, 523] on p "give me add Cross-Platform Strategy - Coordinates content across multiple socia…" at bounding box center [158, 549] width 270 height 53
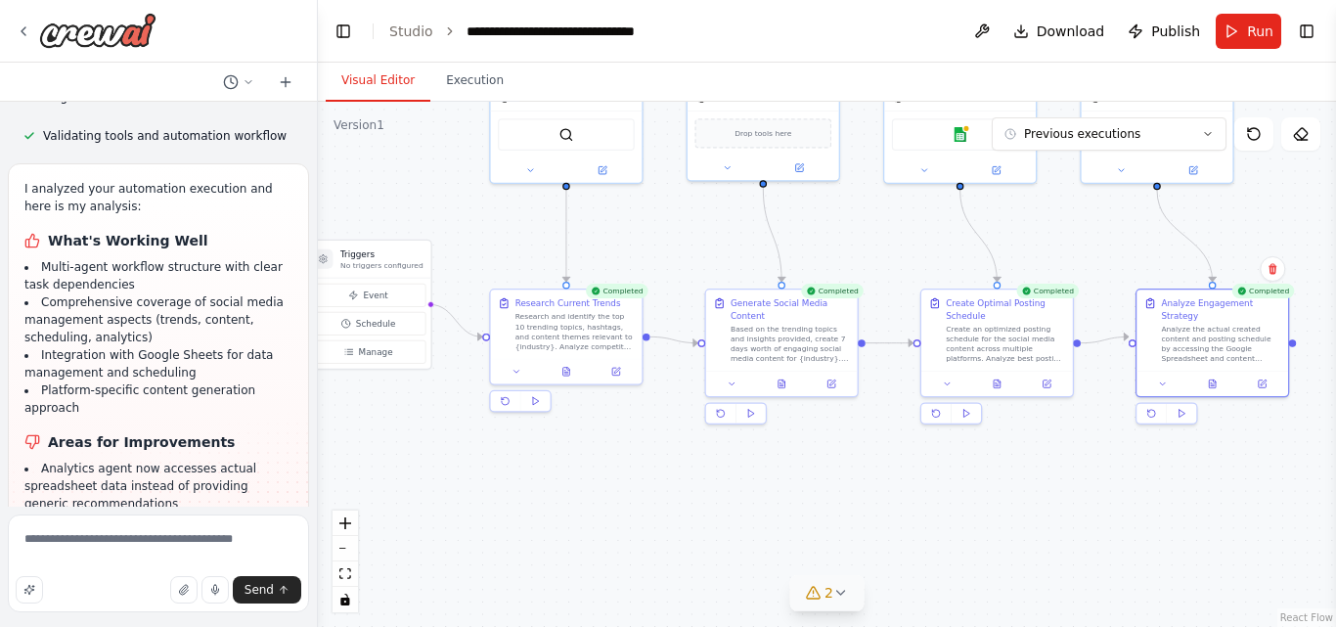
click at [289, 560] on textarea "**********" at bounding box center [158, 563] width 301 height 98
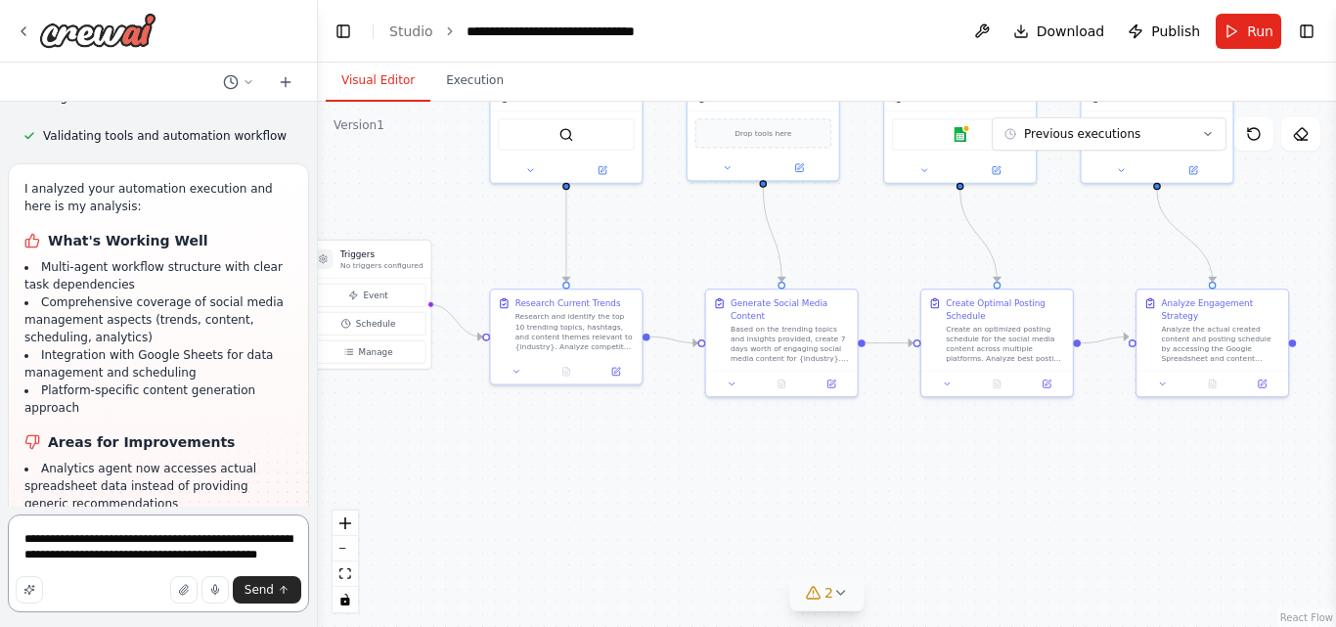
scroll to position [4274, 0]
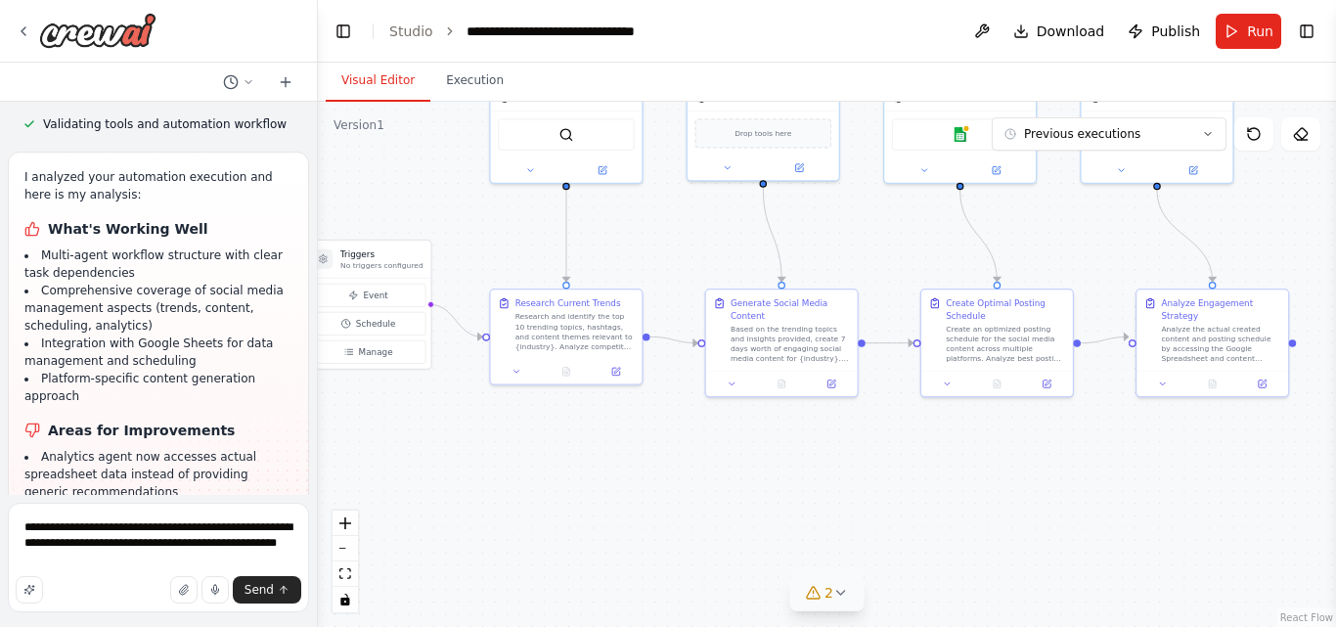
drag, startPoint x: 146, startPoint y: 564, endPoint x: 433, endPoint y: 198, distance: 466.0
click at [433, 198] on div ".deletable-edge-delete-btn { width: 20px; height: 20px; border: 0px solid #ffff…" at bounding box center [827, 364] width 1018 height 525
click at [158, 565] on textarea "**********" at bounding box center [158, 558] width 301 height 110
drag, startPoint x: 158, startPoint y: 565, endPoint x: 148, endPoint y: 563, distance: 10.9
click at [148, 563] on textarea "**********" at bounding box center [158, 558] width 301 height 110
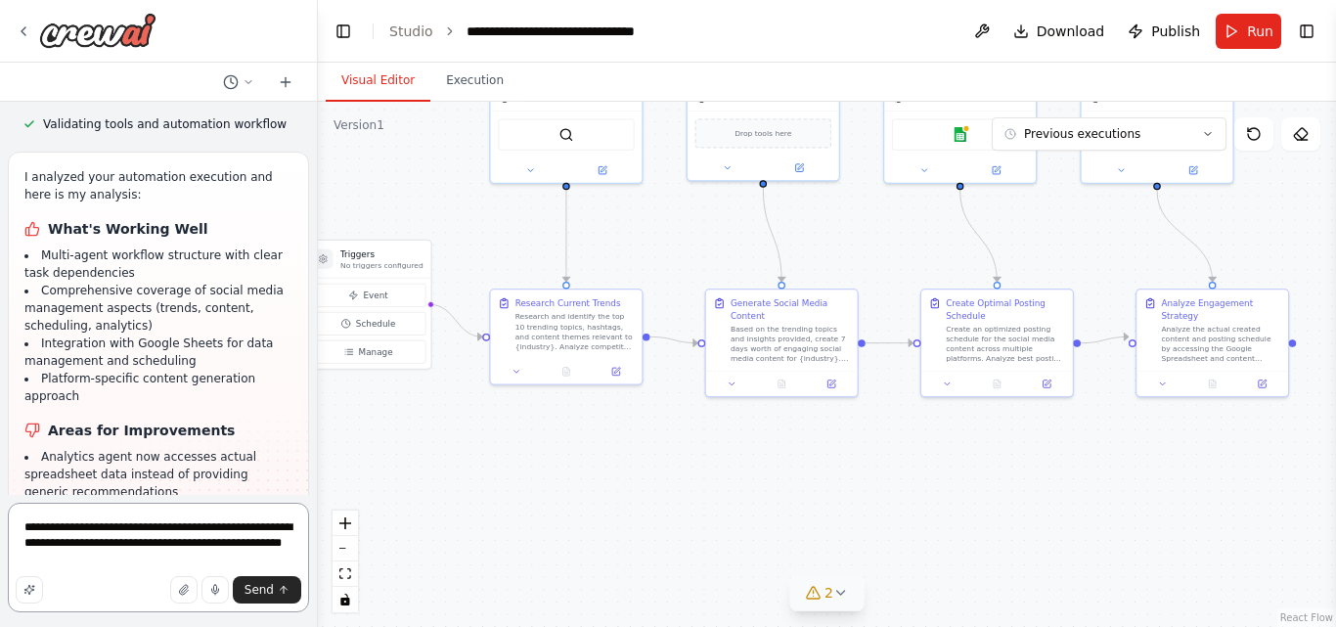
click at [159, 563] on textarea "**********" at bounding box center [158, 558] width 301 height 110
click at [134, 562] on textarea "**********" at bounding box center [158, 558] width 301 height 110
click at [152, 562] on textarea "**********" at bounding box center [158, 558] width 301 height 110
click at [157, 562] on textarea "**********" at bounding box center [158, 558] width 301 height 110
click at [185, 562] on textarea "**********" at bounding box center [158, 558] width 301 height 110
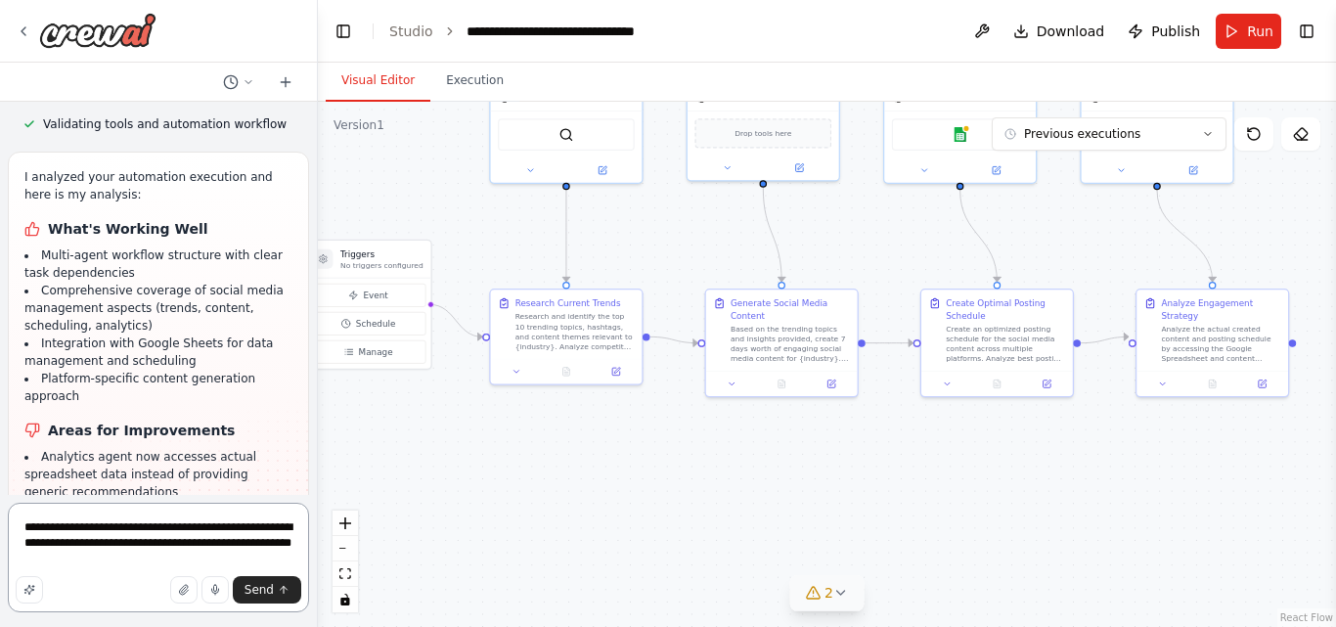
click at [154, 564] on textarea "**********" at bounding box center [158, 558] width 301 height 110
click at [166, 564] on textarea "**********" at bounding box center [158, 558] width 301 height 110
click at [212, 562] on textarea "**********" at bounding box center [158, 558] width 301 height 110
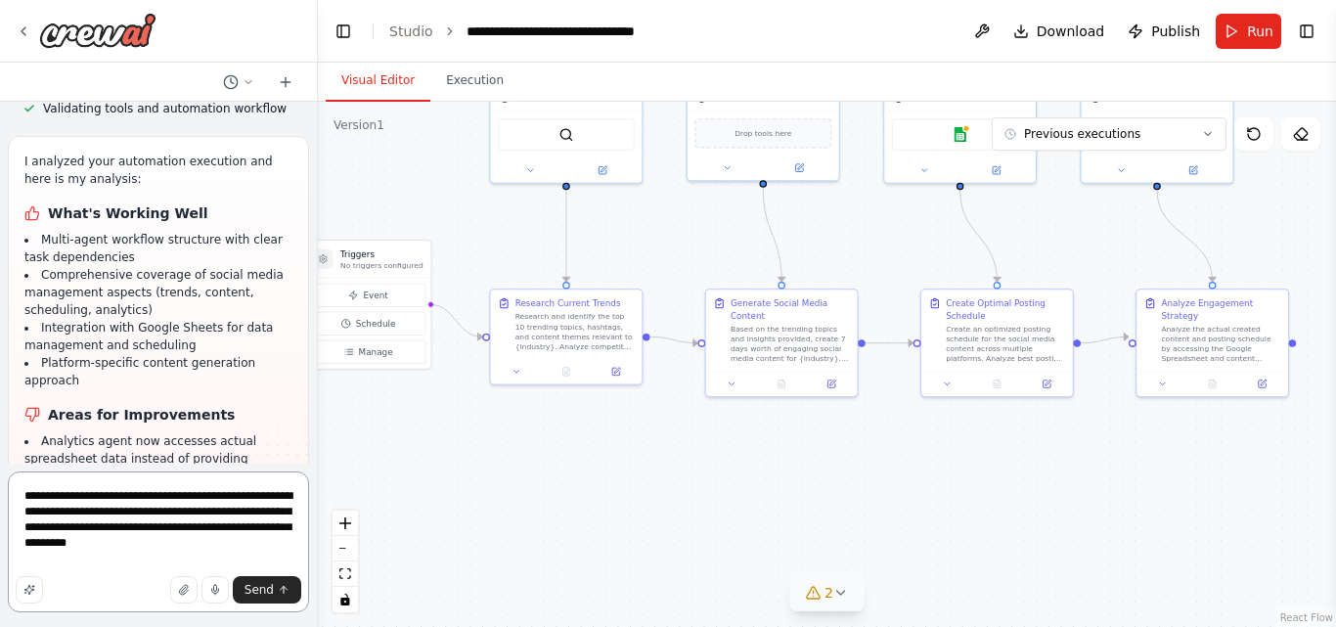
scroll to position [4306, 0]
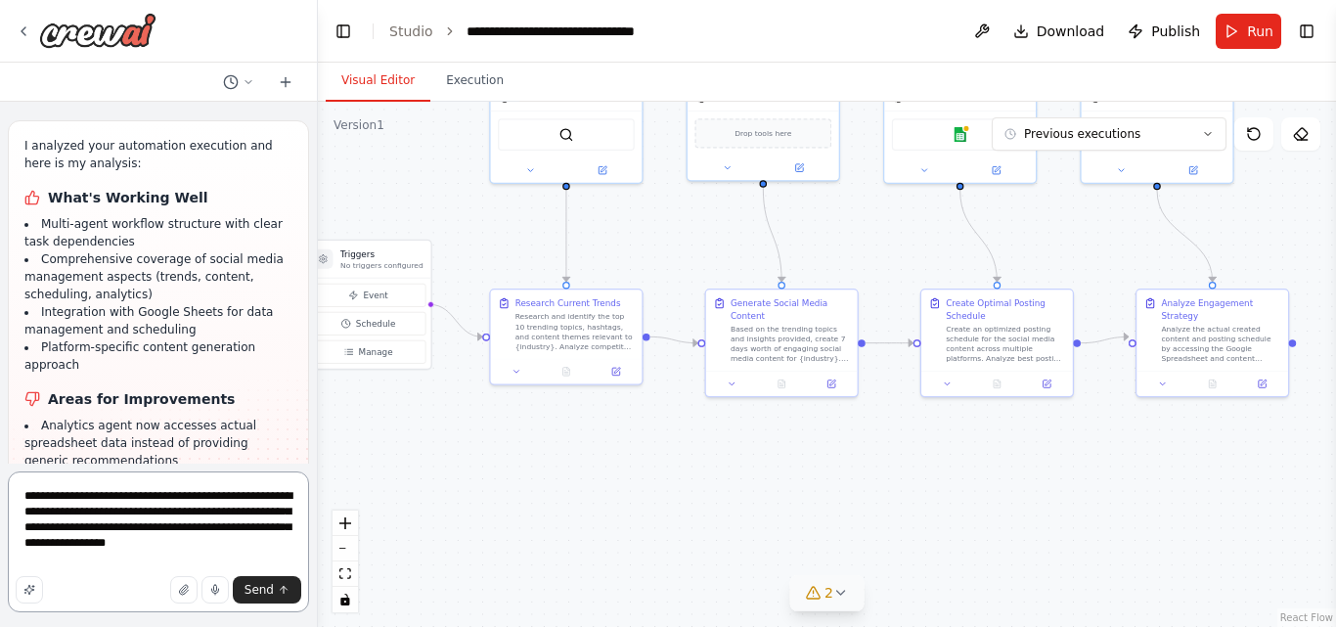
type textarea "**********"
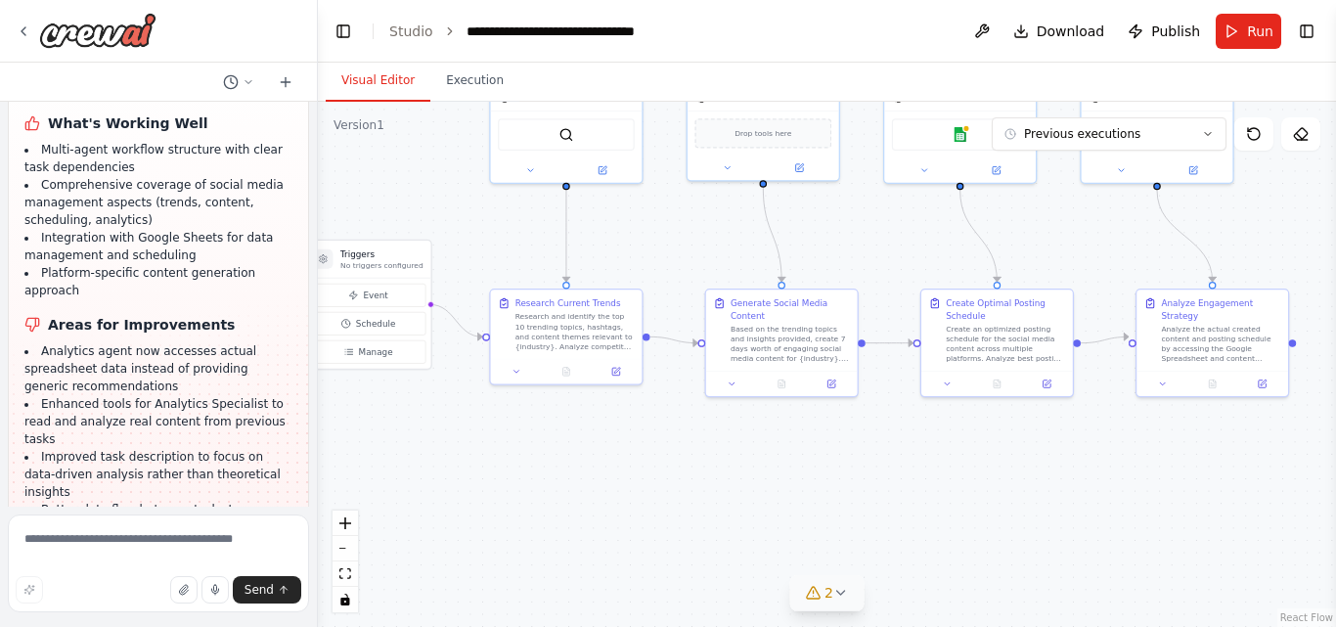
scroll to position [4487, 0]
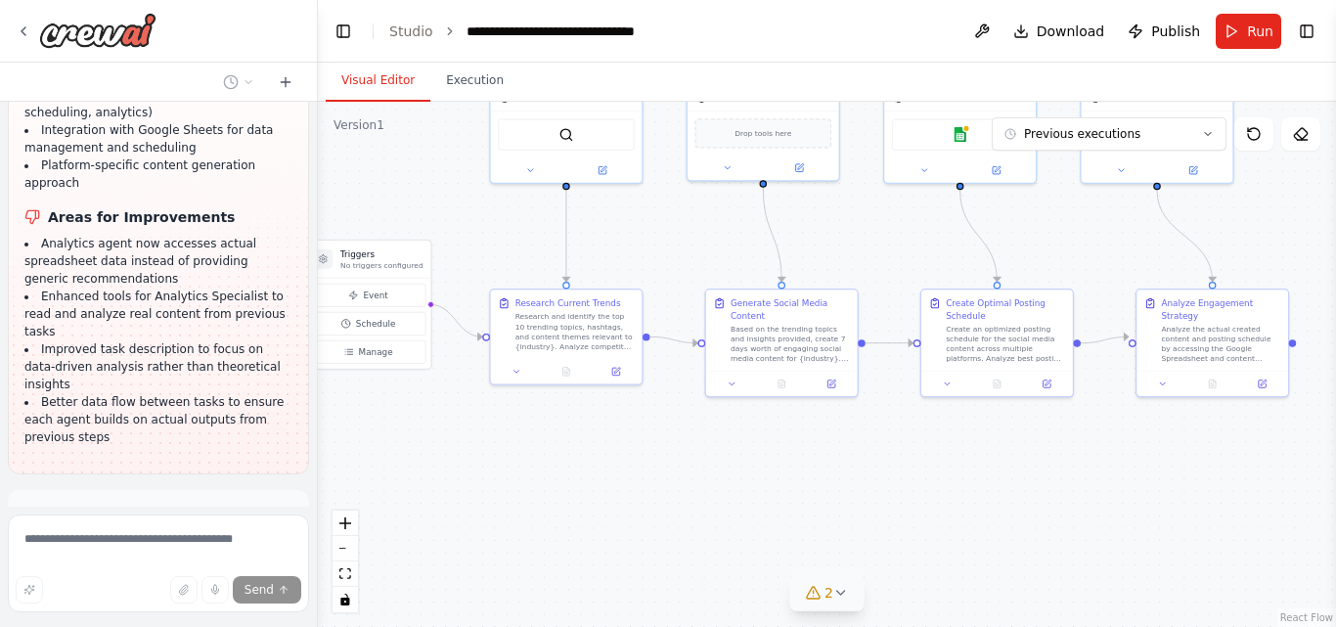
click at [222, 490] on div "give me add Cross-Platform Strategy - Coordinates content across multiple socia…" at bounding box center [158, 565] width 301 height 151
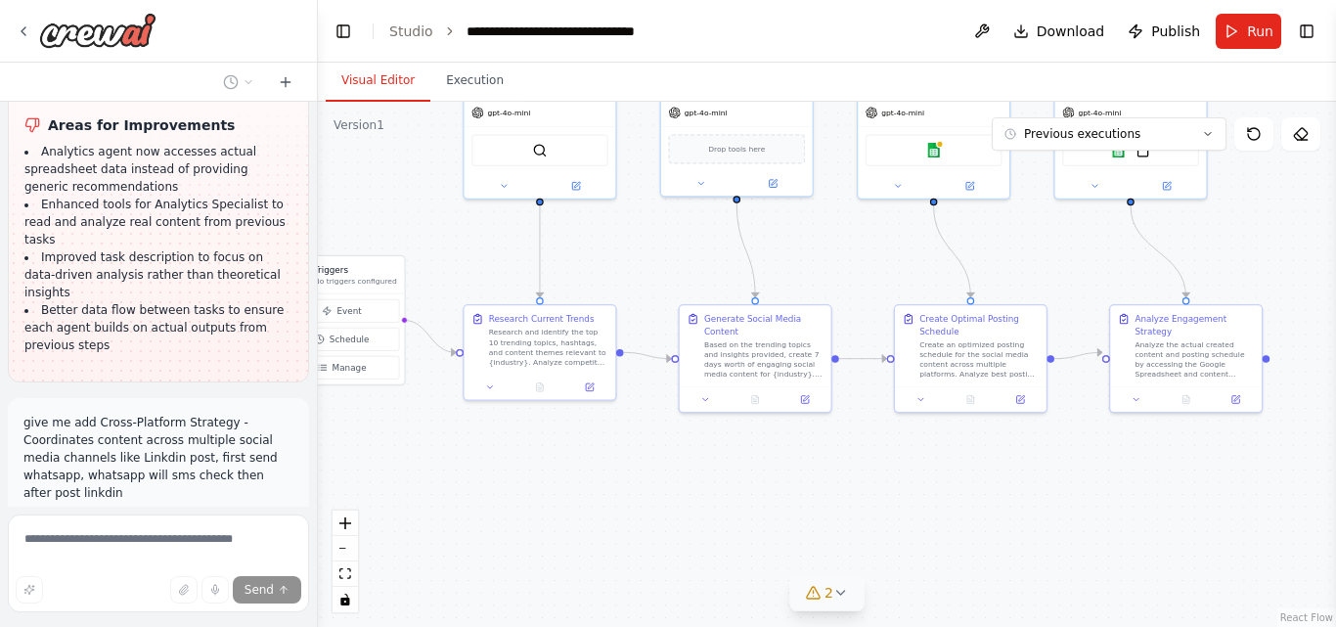
drag, startPoint x: 523, startPoint y: 500, endPoint x: 497, endPoint y: 515, distance: 30.7
click at [497, 515] on div ".deletable-edge-delete-btn { width: 20px; height: 20px; border: 0px solid #ffff…" at bounding box center [827, 364] width 1018 height 525
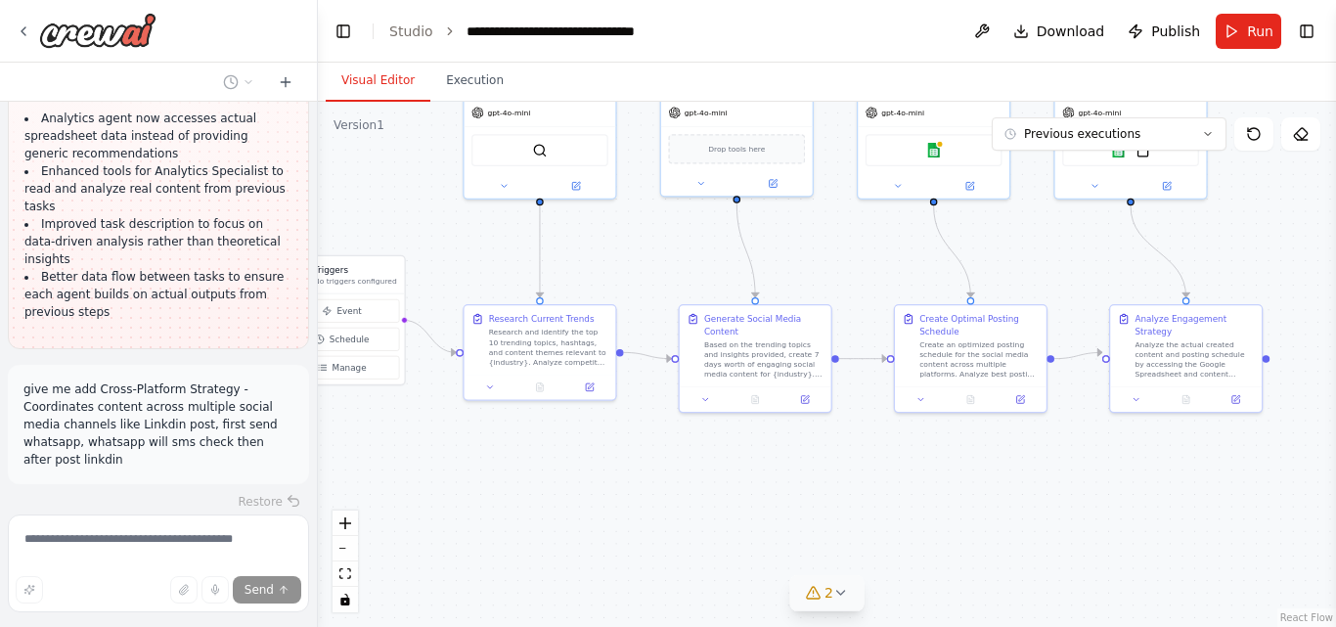
scroll to position [4612, 0]
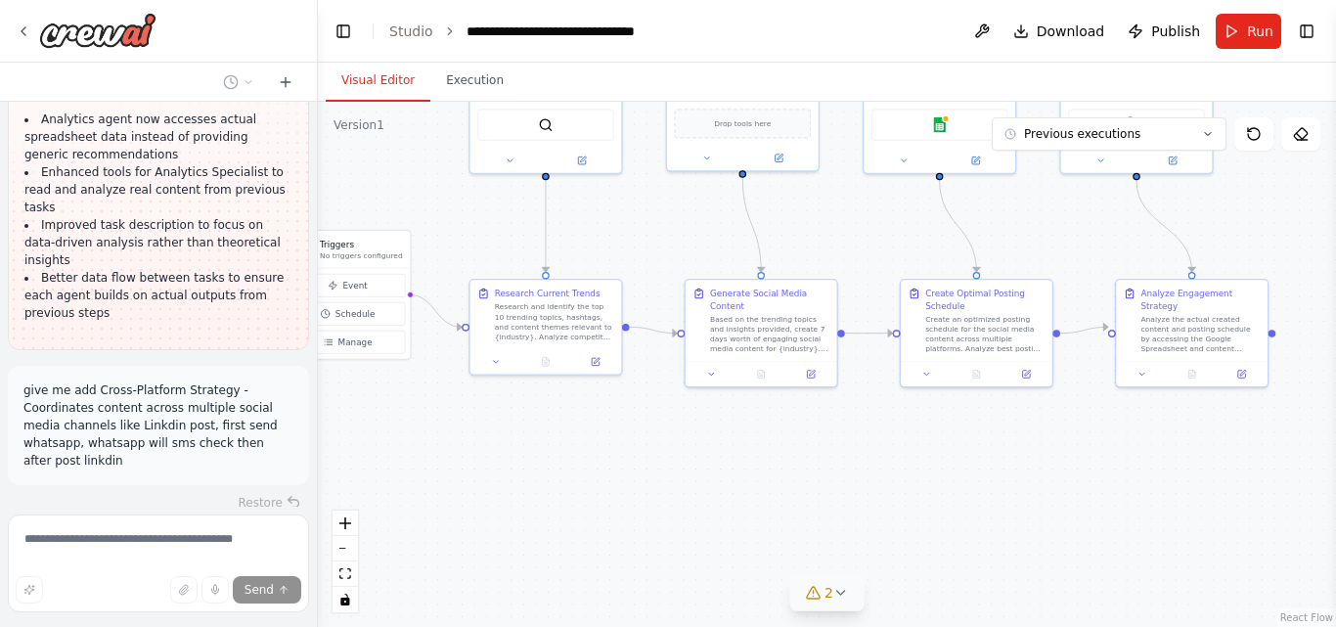
drag, startPoint x: 629, startPoint y: 259, endPoint x: 636, endPoint y: 234, distance: 26.3
click at [636, 234] on div ".deletable-edge-delete-btn { width: 20px; height: 20px; border: 0px solid #ffff…" at bounding box center [827, 364] width 1018 height 525
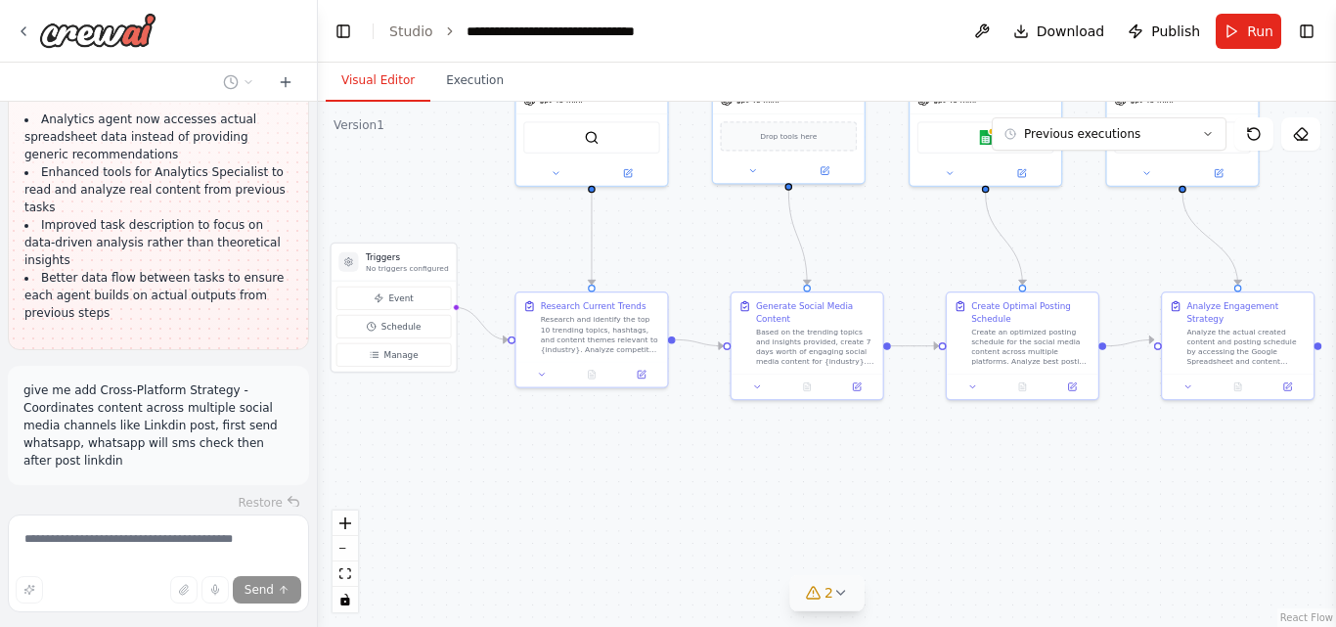
drag, startPoint x: 636, startPoint y: 234, endPoint x: 681, endPoint y: 246, distance: 46.7
click at [681, 246] on div ".deletable-edge-delete-btn { width: 20px; height: 20px; border: 0px solid #ffff…" at bounding box center [827, 364] width 1018 height 525
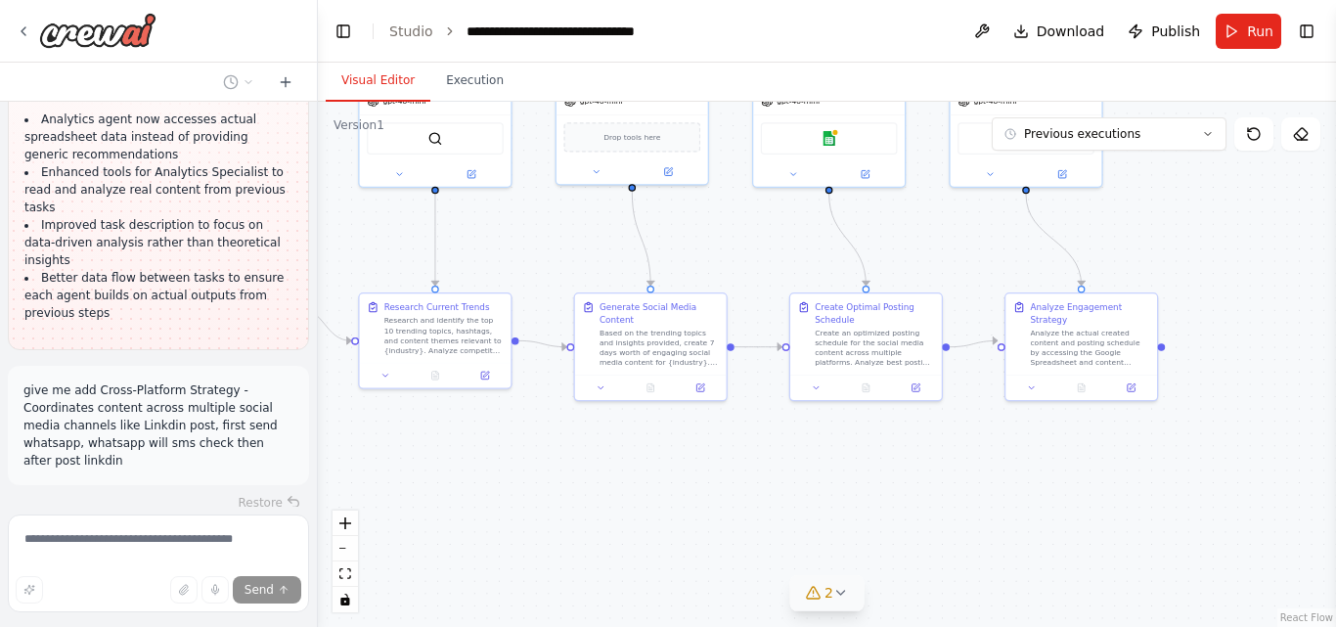
drag, startPoint x: 917, startPoint y: 274, endPoint x: 761, endPoint y: 275, distance: 156.5
click at [761, 275] on div ".deletable-edge-delete-btn { width: 20px; height: 20px; border: 0px solid #ffff…" at bounding box center [827, 364] width 1018 height 525
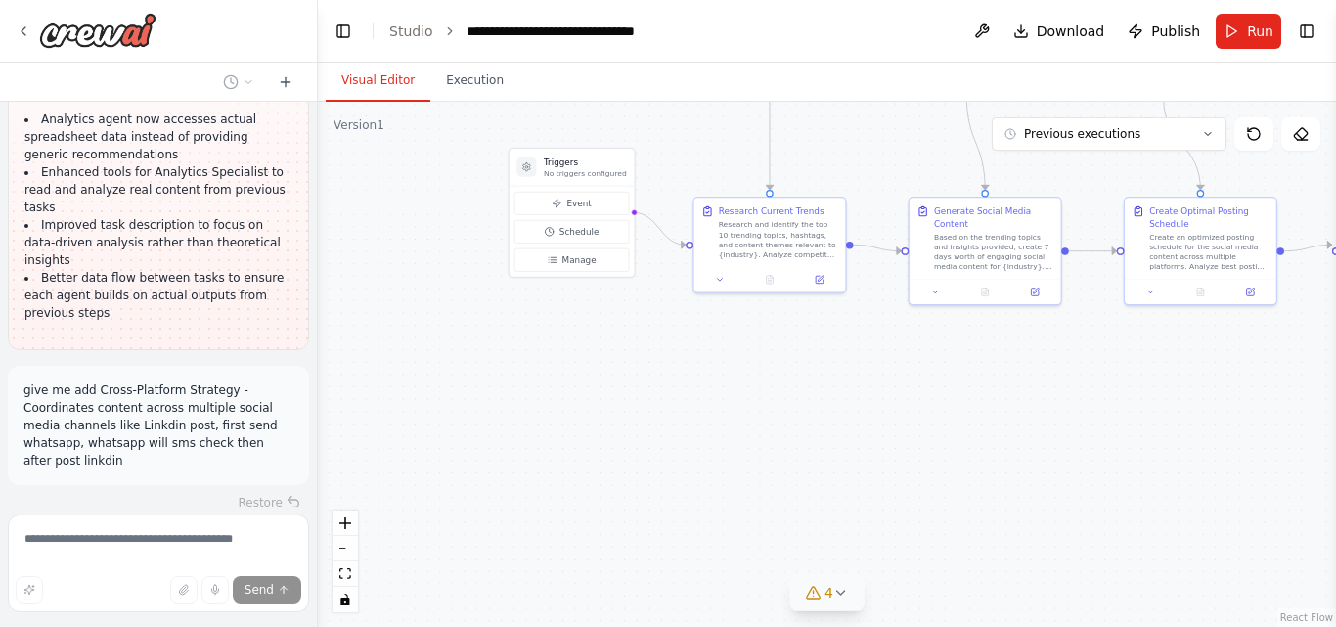
drag, startPoint x: 671, startPoint y: 485, endPoint x: 1006, endPoint y: 398, distance: 346.5
click at [1006, 398] on div ".deletable-edge-delete-btn { width: 20px; height: 20px; border: 0px solid #ffff…" at bounding box center [827, 364] width 1018 height 525
click at [836, 597] on icon at bounding box center [841, 593] width 16 height 16
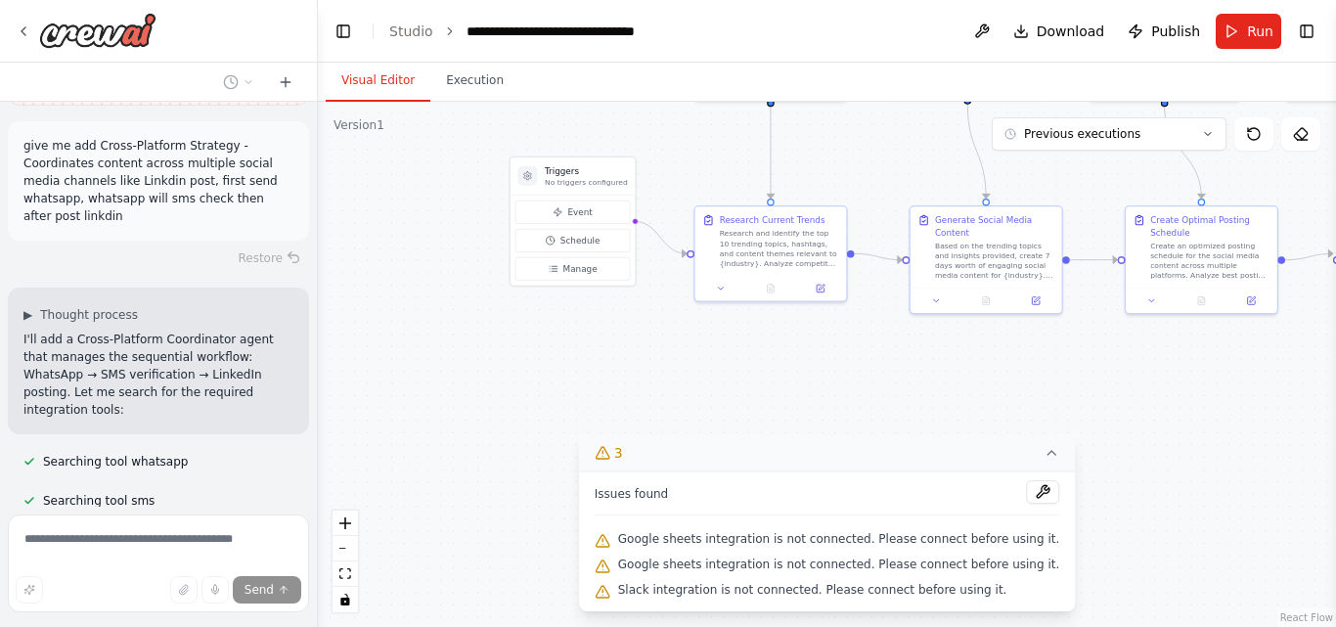
scroll to position [4858, 0]
drag, startPoint x: 66, startPoint y: 301, endPoint x: 174, endPoint y: 301, distance: 108.5
click at [174, 526] on div "Searching tool linkedin" at bounding box center [100, 537] width 185 height 23
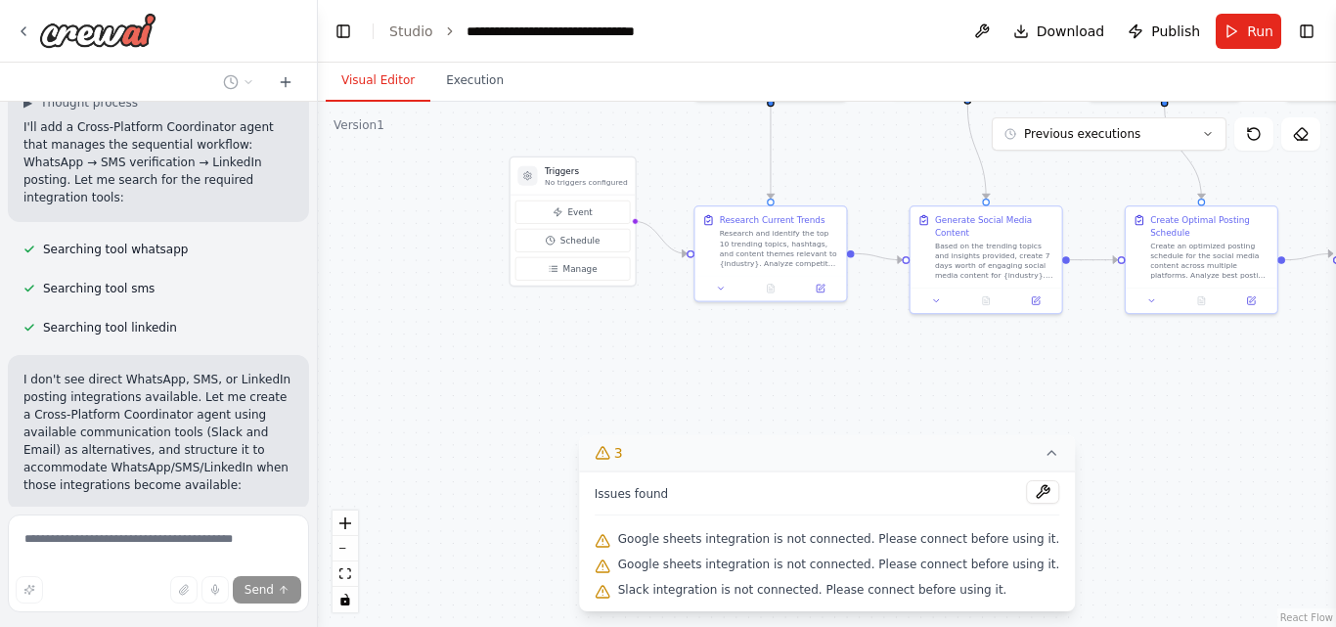
scroll to position [5227, 0]
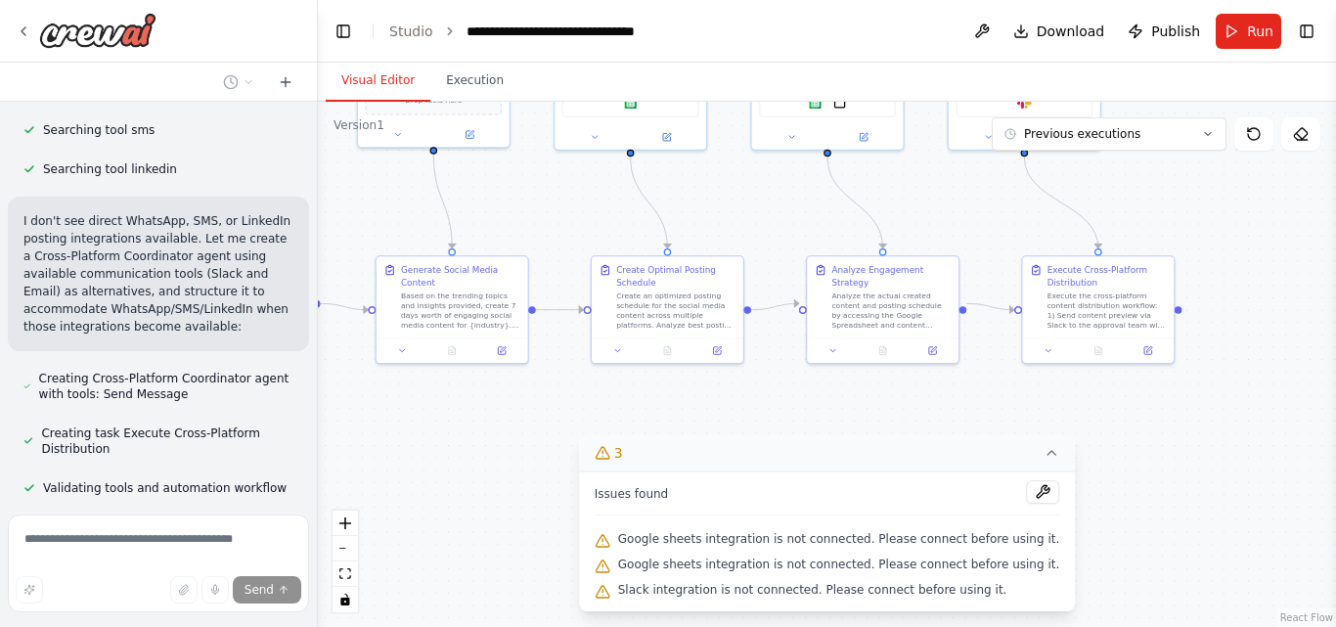
drag, startPoint x: 1152, startPoint y: 366, endPoint x: 618, endPoint y: 416, distance: 536.2
click at [618, 416] on div ".deletable-edge-delete-btn { width: 20px; height: 20px; border: 0px solid #ffff…" at bounding box center [827, 364] width 1018 height 525
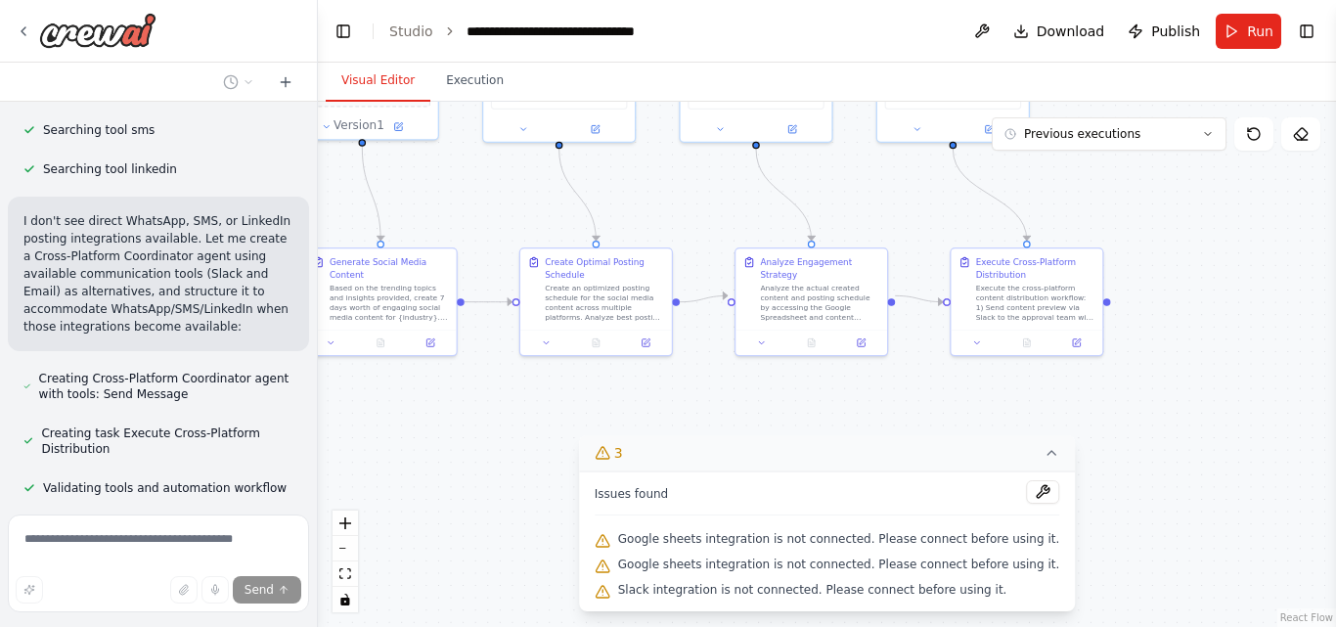
drag, startPoint x: 1163, startPoint y: 440, endPoint x: 1088, endPoint y: 433, distance: 74.6
click at [1088, 433] on div ".deletable-edge-delete-btn { width: 20px; height: 20px; border: 0px solid #ffff…" at bounding box center [827, 364] width 1018 height 525
click at [1043, 456] on icon at bounding box center [1051, 453] width 16 height 16
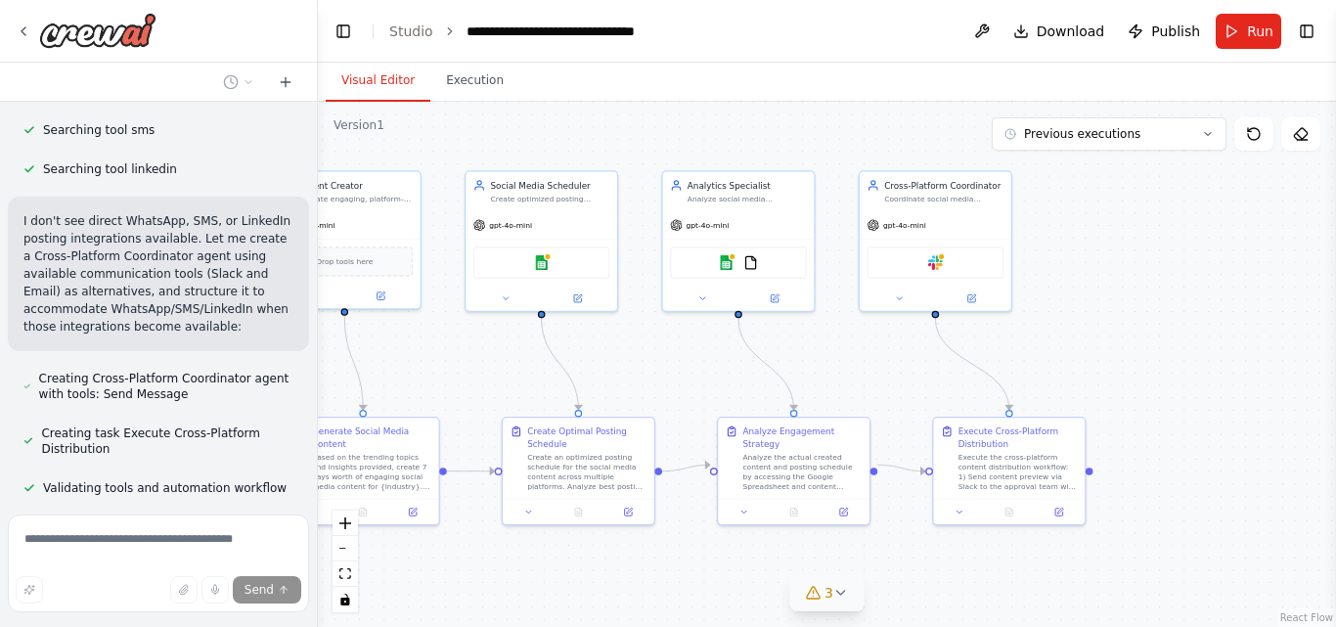
drag, startPoint x: 1035, startPoint y: 419, endPoint x: 1020, endPoint y: 587, distance: 168.8
click at [1020, 587] on div ".deletable-edge-delete-btn { width: 20px; height: 20px; border: 0px solid #ffff…" at bounding box center [827, 364] width 1018 height 525
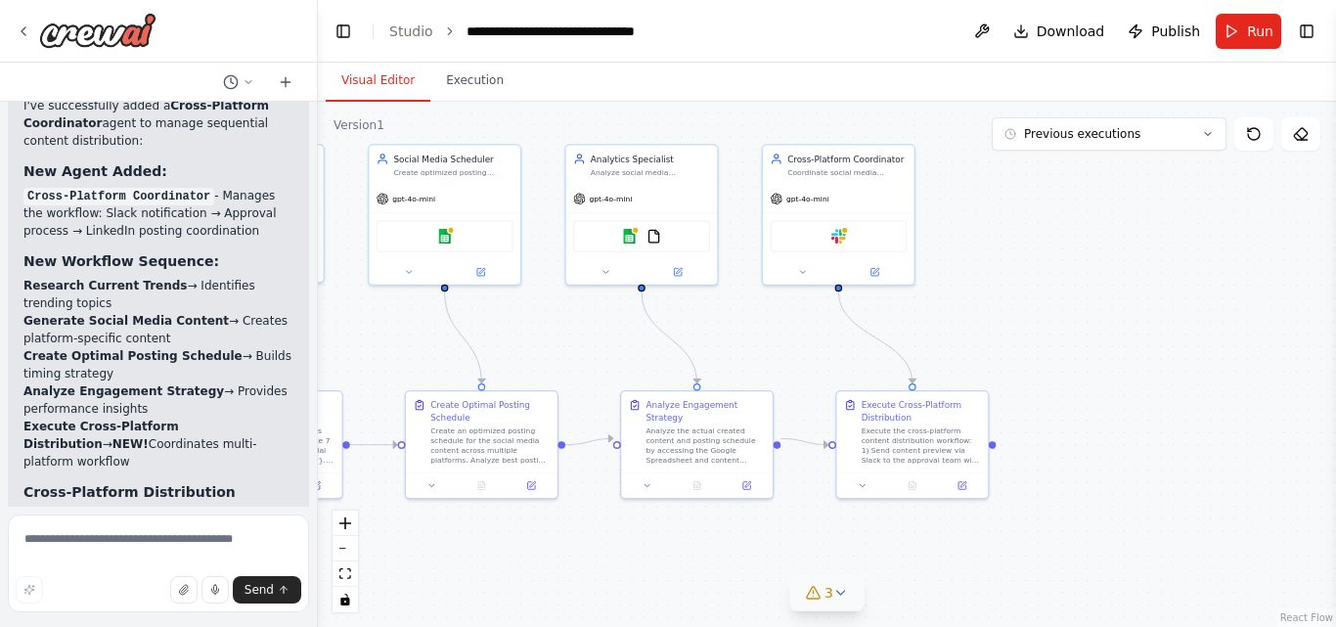
drag, startPoint x: 1104, startPoint y: 339, endPoint x: 1007, endPoint y: 313, distance: 100.3
click at [1007, 313] on div ".deletable-edge-delete-btn { width: 20px; height: 20px; border: 0px solid #ffff…" at bounding box center [827, 364] width 1018 height 525
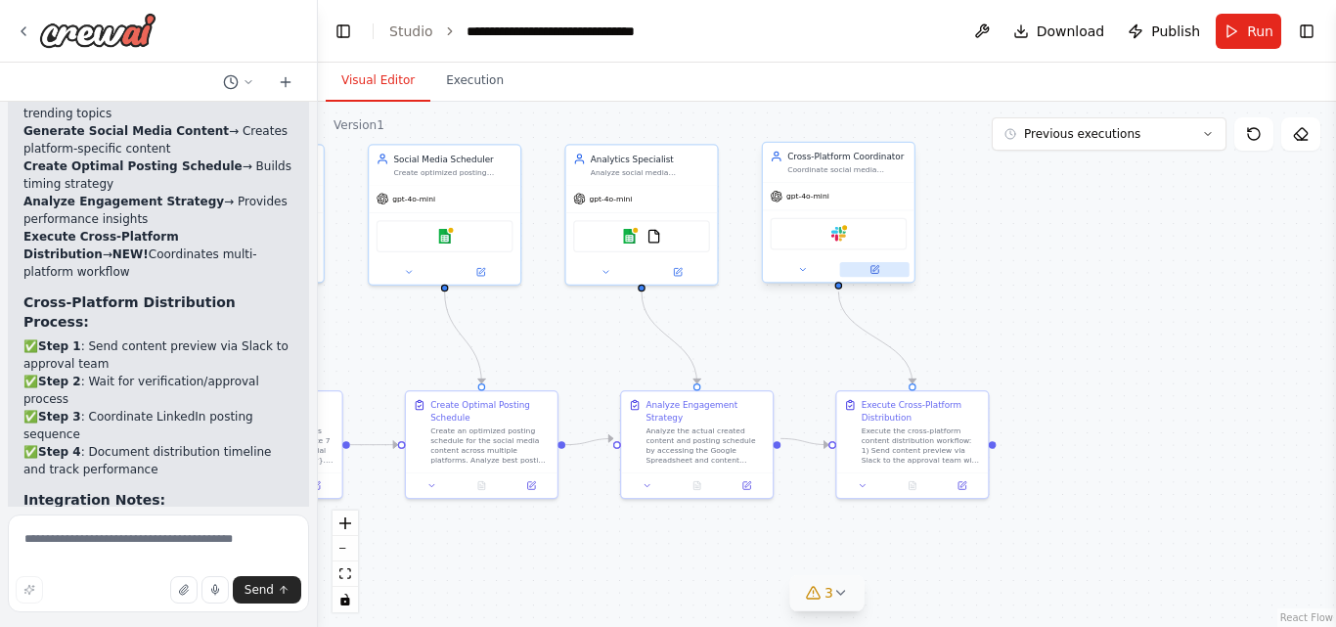
click at [875, 274] on icon at bounding box center [874, 270] width 10 height 10
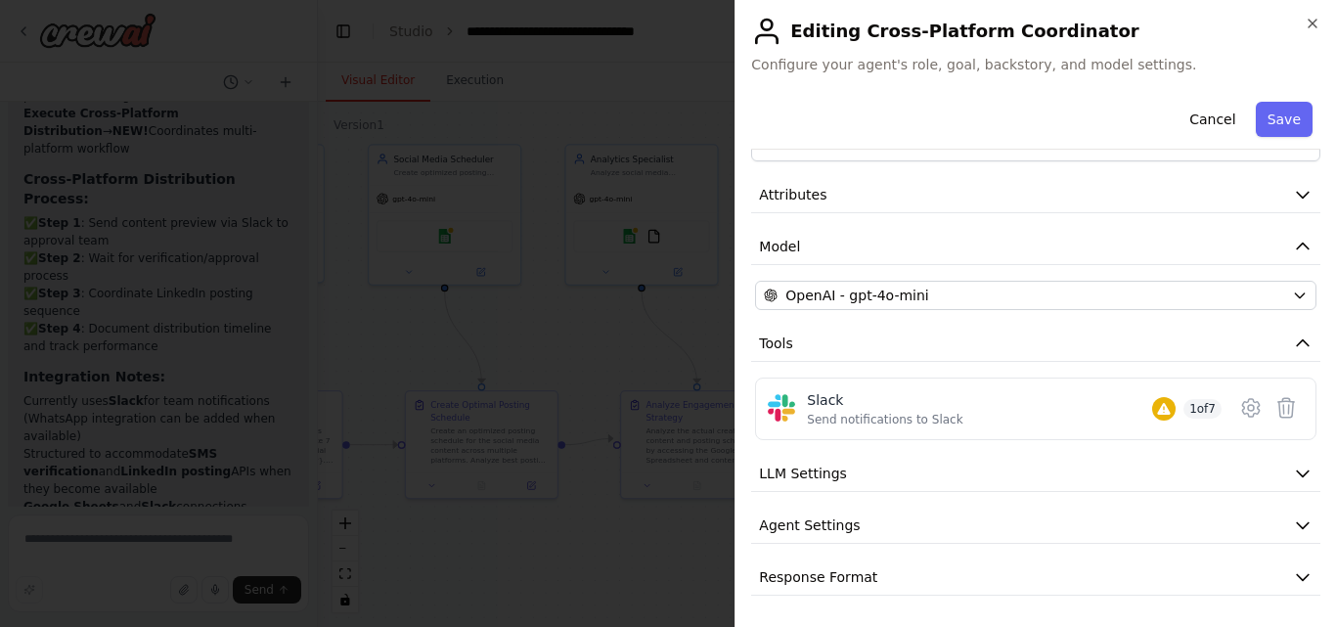
scroll to position [6009, 0]
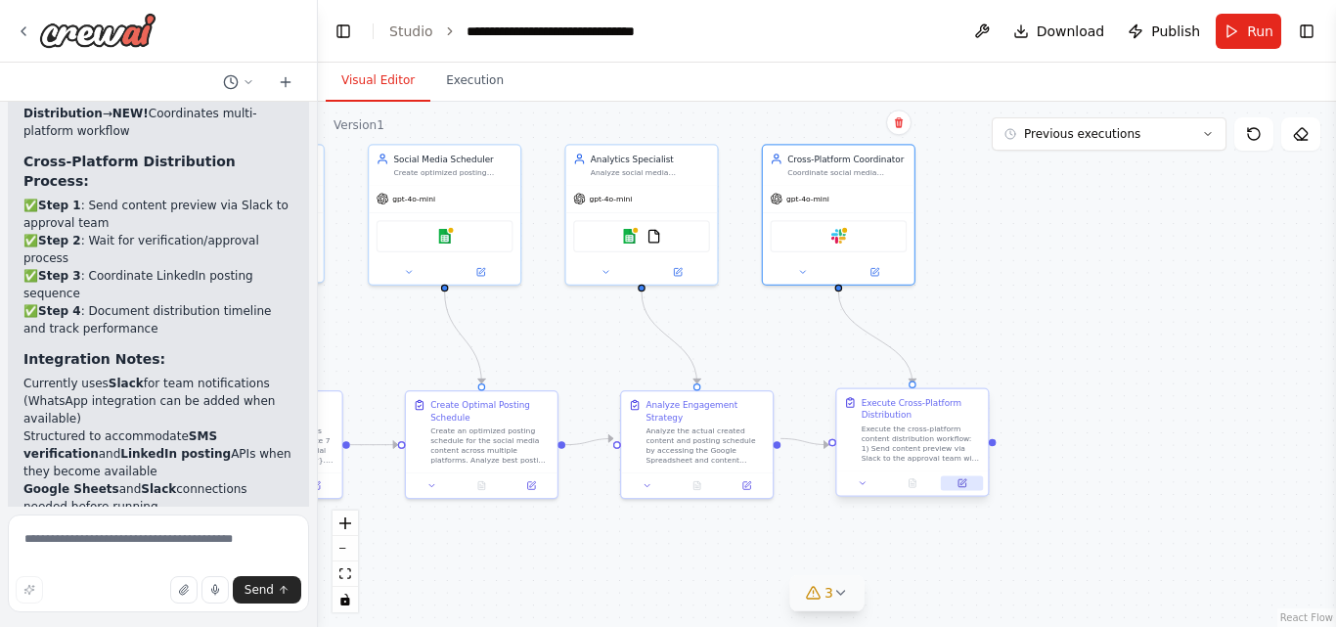
click at [969, 486] on button at bounding box center [962, 482] width 42 height 15
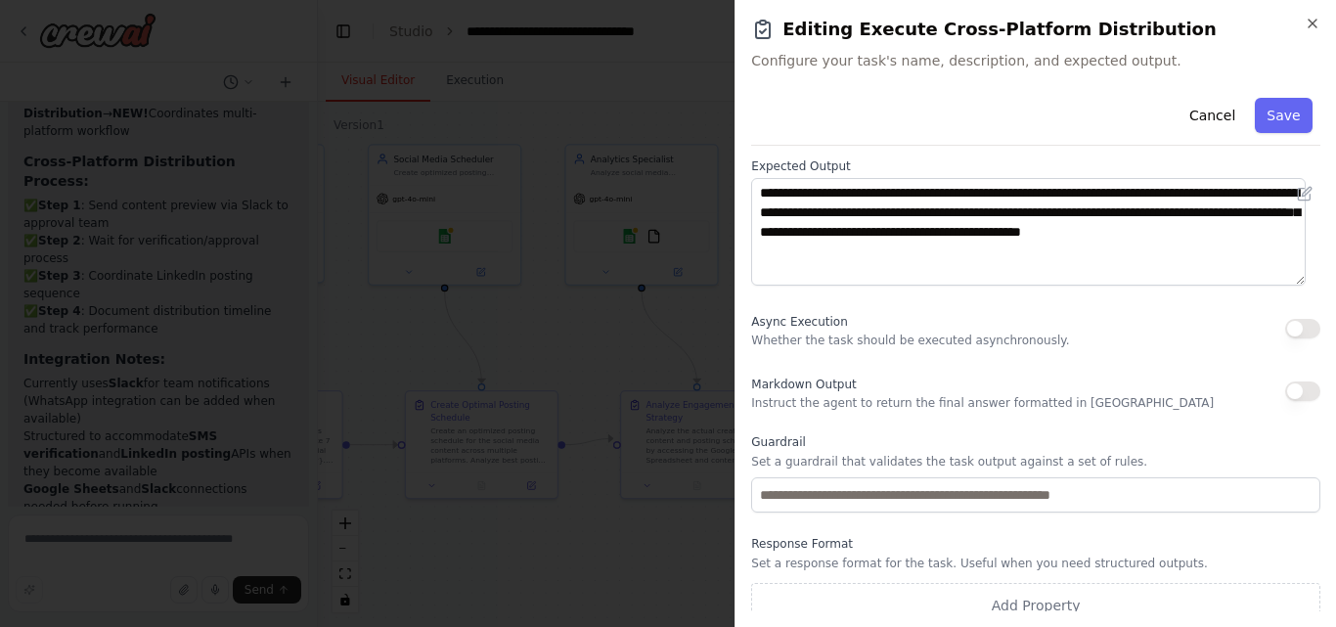
scroll to position [256, 0]
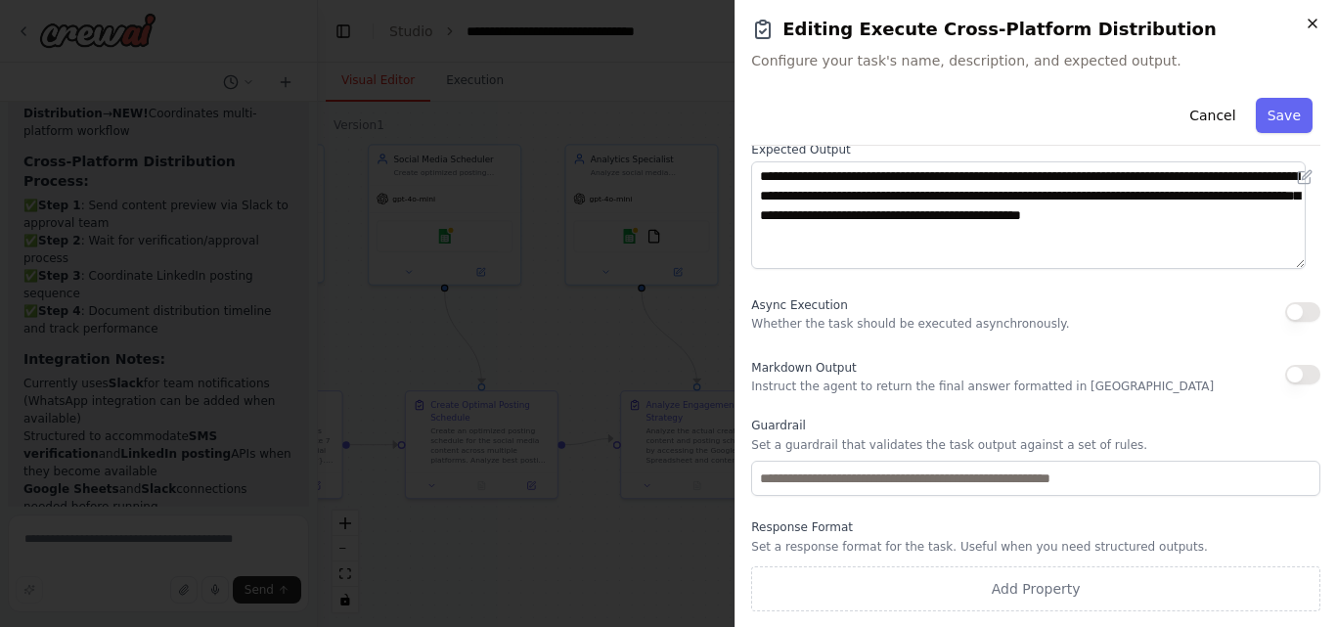
click at [1307, 18] on icon "button" at bounding box center [1312, 24] width 16 height 16
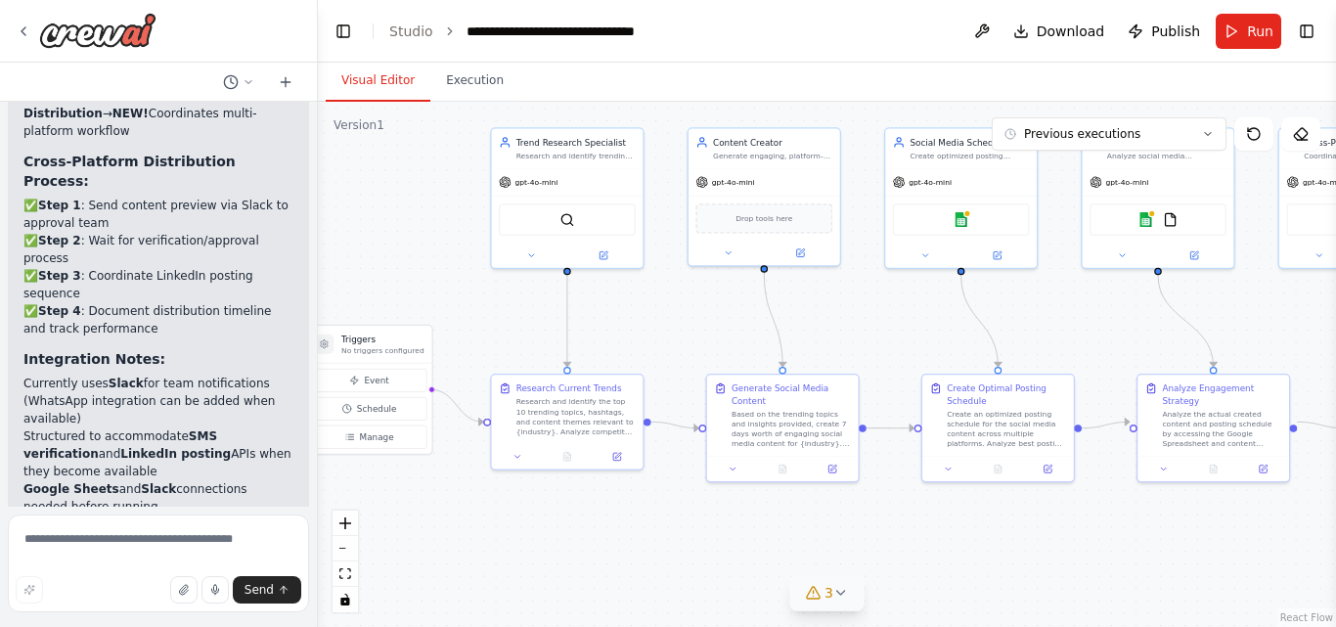
drag, startPoint x: 796, startPoint y: 323, endPoint x: 1312, endPoint y: 306, distance: 516.6
click at [1312, 306] on div ".deletable-edge-delete-btn { width: 20px; height: 20px; border: 0px solid #ffff…" at bounding box center [827, 364] width 1018 height 525
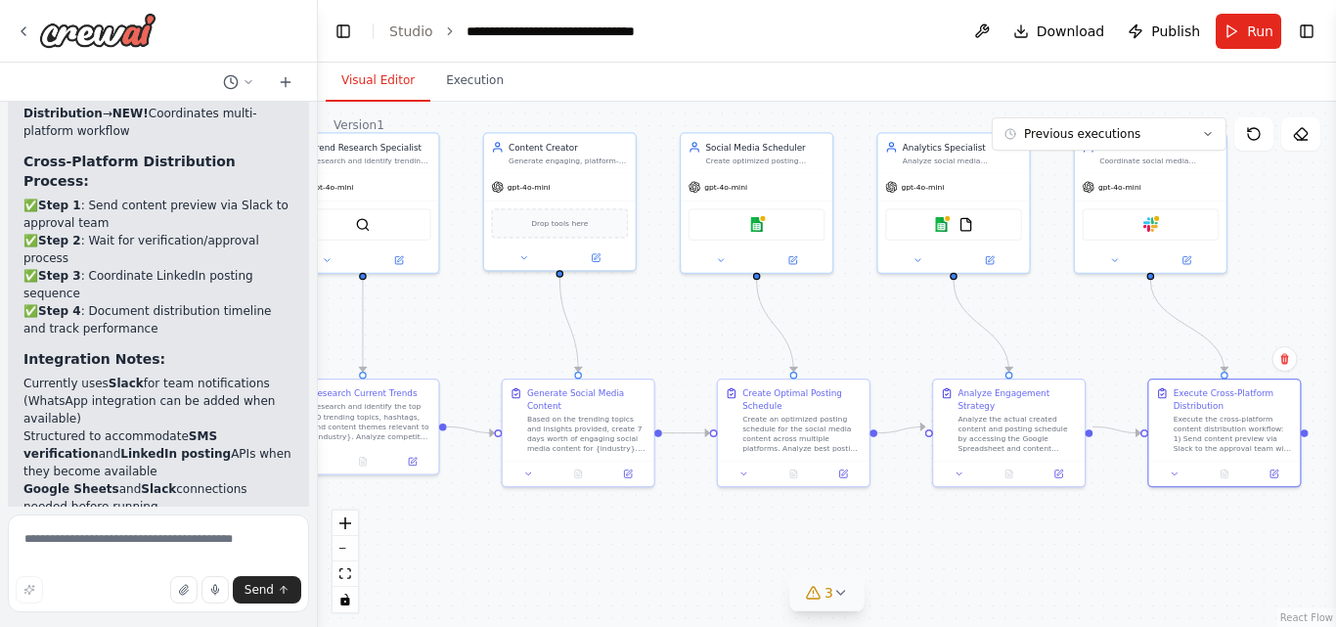
drag, startPoint x: 1102, startPoint y: 316, endPoint x: 898, endPoint y: 321, distance: 204.4
click at [898, 321] on div ".deletable-edge-delete-btn { width: 20px; height: 20px; border: 0px solid #ffff…" at bounding box center [827, 364] width 1018 height 525
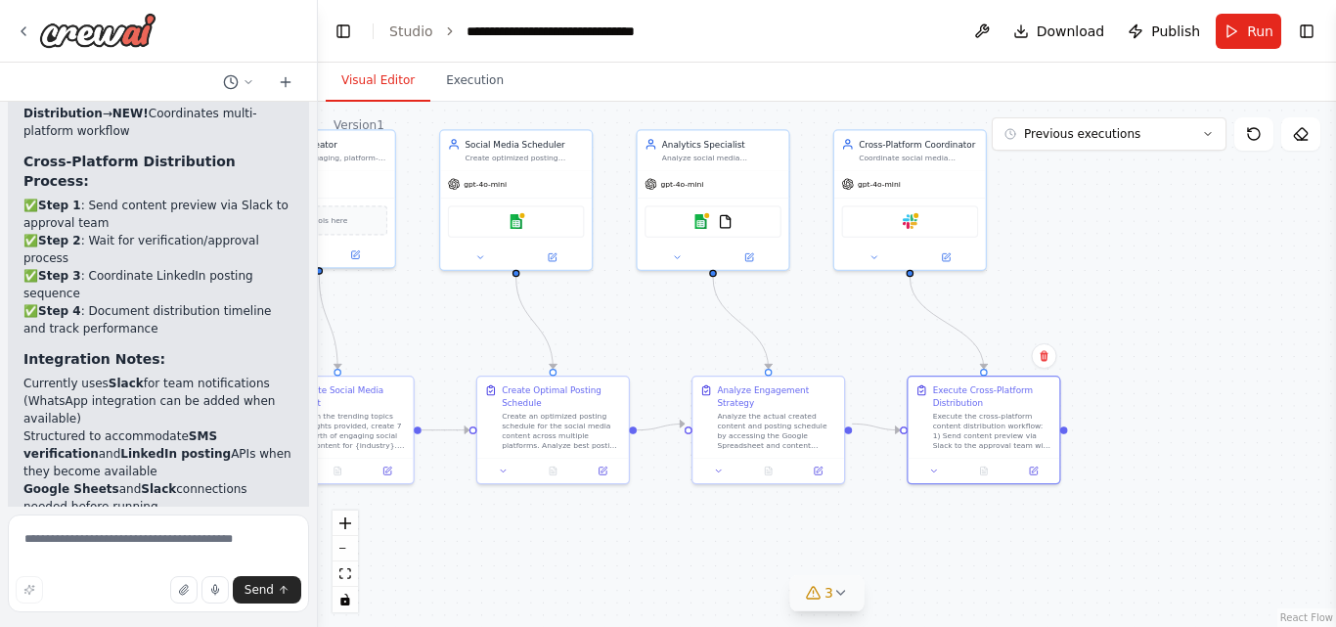
drag, startPoint x: 879, startPoint y: 348, endPoint x: 639, endPoint y: 345, distance: 240.6
click at [639, 345] on div ".deletable-edge-delete-btn { width: 20px; height: 20px; border: 0px solid #ffff…" at bounding box center [827, 364] width 1018 height 525
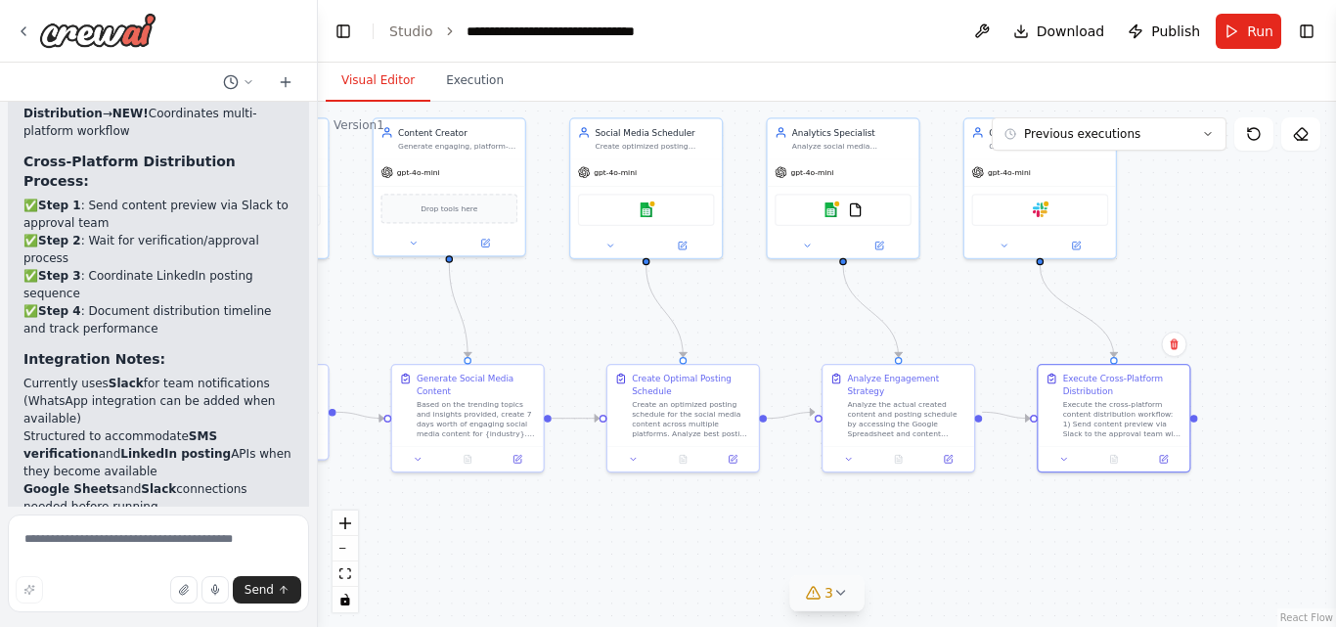
drag, startPoint x: 827, startPoint y: 322, endPoint x: 957, endPoint y: 312, distance: 130.4
click at [957, 312] on div ".deletable-edge-delete-btn { width: 20px; height: 20px; border: 0px solid #ffff…" at bounding box center [827, 364] width 1018 height 525
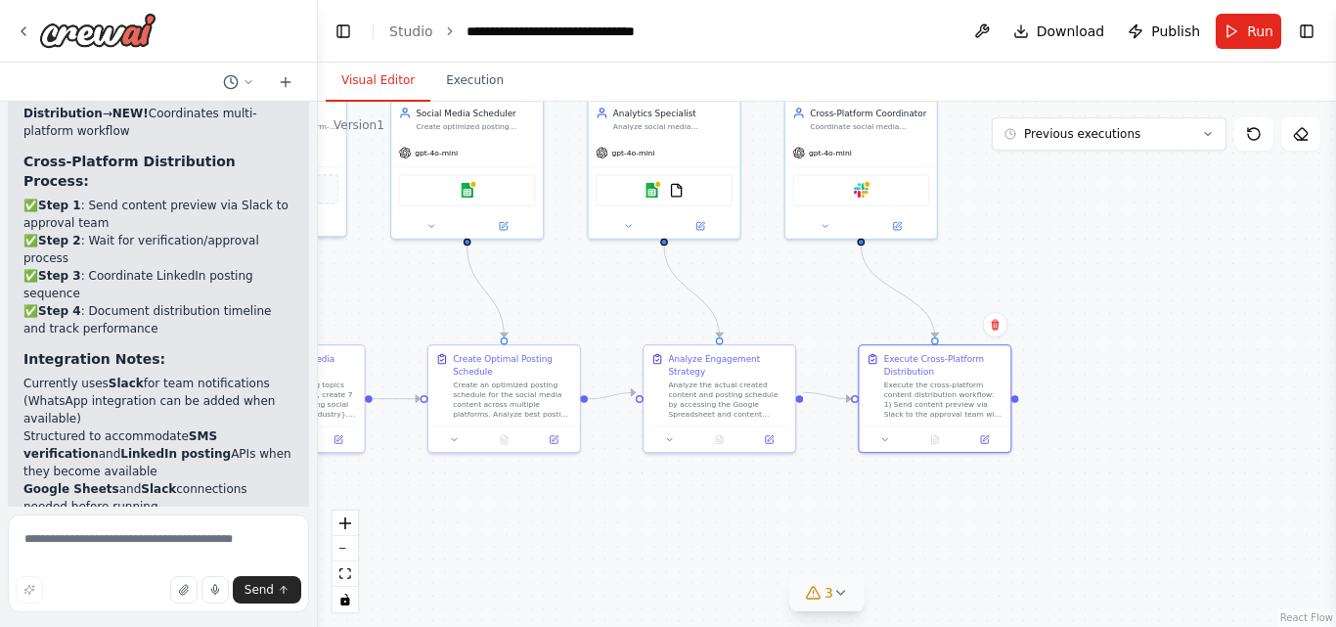
drag, startPoint x: 957, startPoint y: 312, endPoint x: 778, endPoint y: 290, distance: 180.2
click at [778, 290] on div ".deletable-edge-delete-btn { width: 20px; height: 20px; border: 0px solid #ffff…" at bounding box center [827, 364] width 1018 height 525
click at [988, 434] on icon at bounding box center [986, 436] width 6 height 6
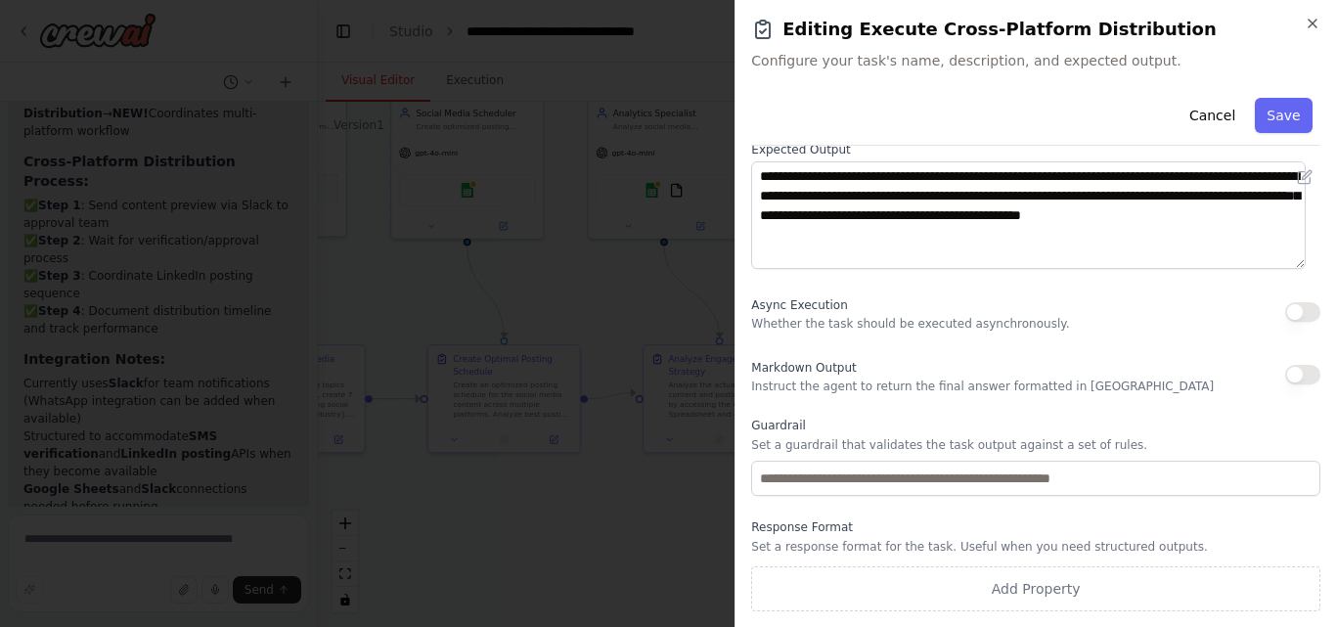
scroll to position [0, 0]
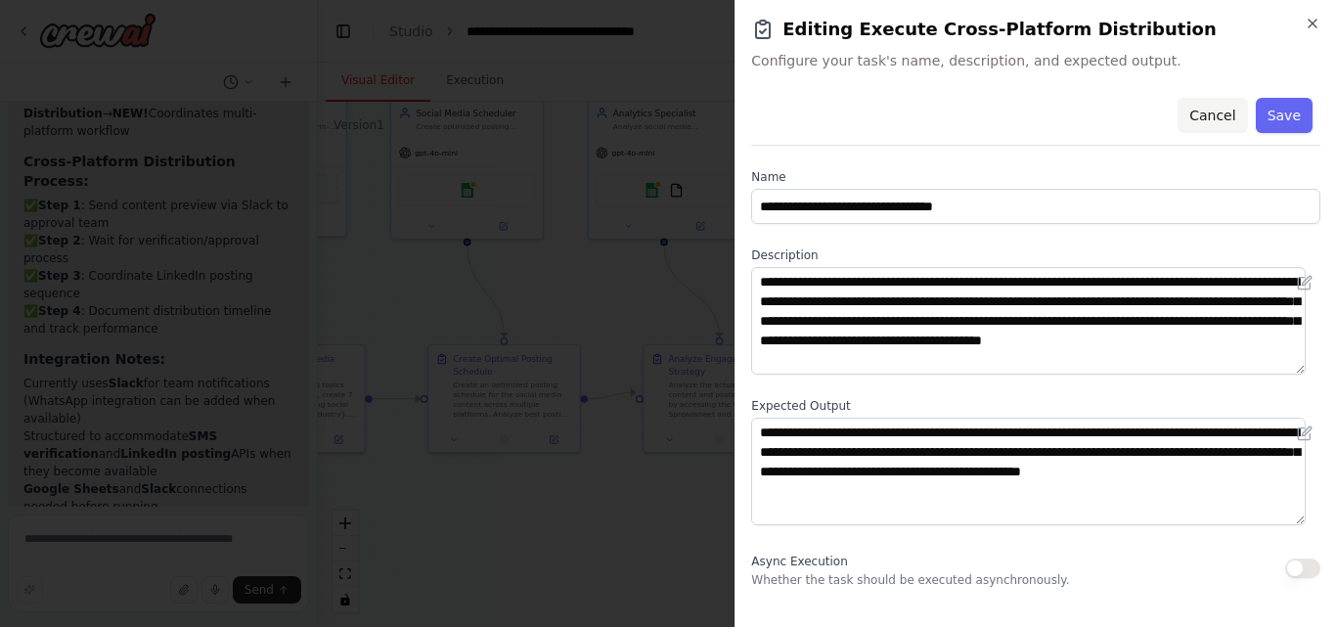
click at [1199, 114] on button "Cancel" at bounding box center [1211, 115] width 69 height 35
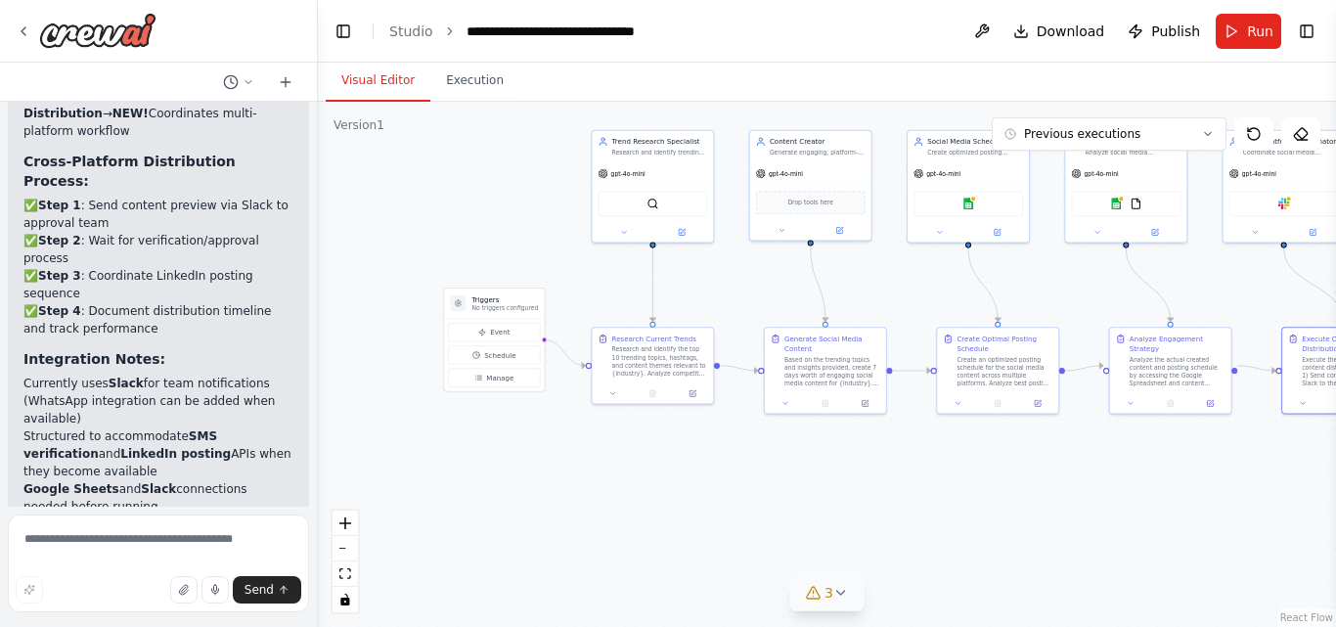
drag, startPoint x: 833, startPoint y: 274, endPoint x: 1208, endPoint y: 275, distance: 374.5
click at [1208, 275] on div ".deletable-edge-delete-btn { width: 20px; height: 20px; border: 0px solid #ffff…" at bounding box center [827, 364] width 1018 height 525
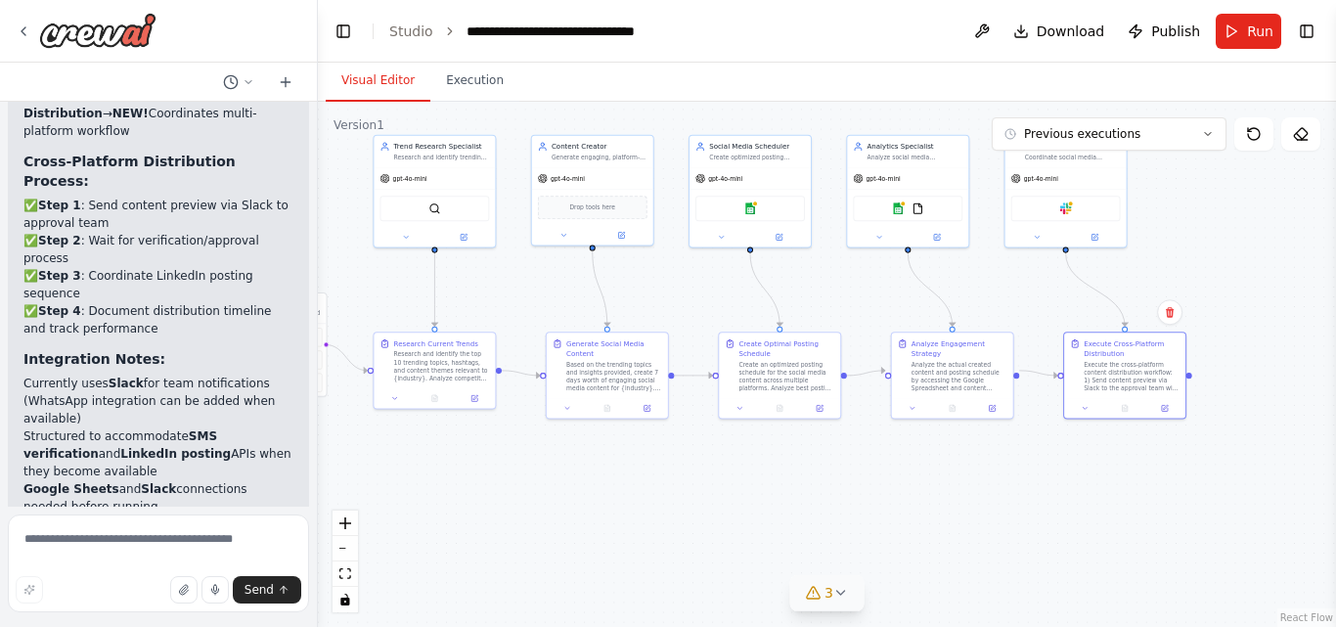
drag, startPoint x: 894, startPoint y: 305, endPoint x: 676, endPoint y: 310, distance: 218.1
click at [676, 310] on div ".deletable-edge-delete-btn { width: 20px; height: 20px; border: 0px solid #ffff…" at bounding box center [827, 364] width 1018 height 525
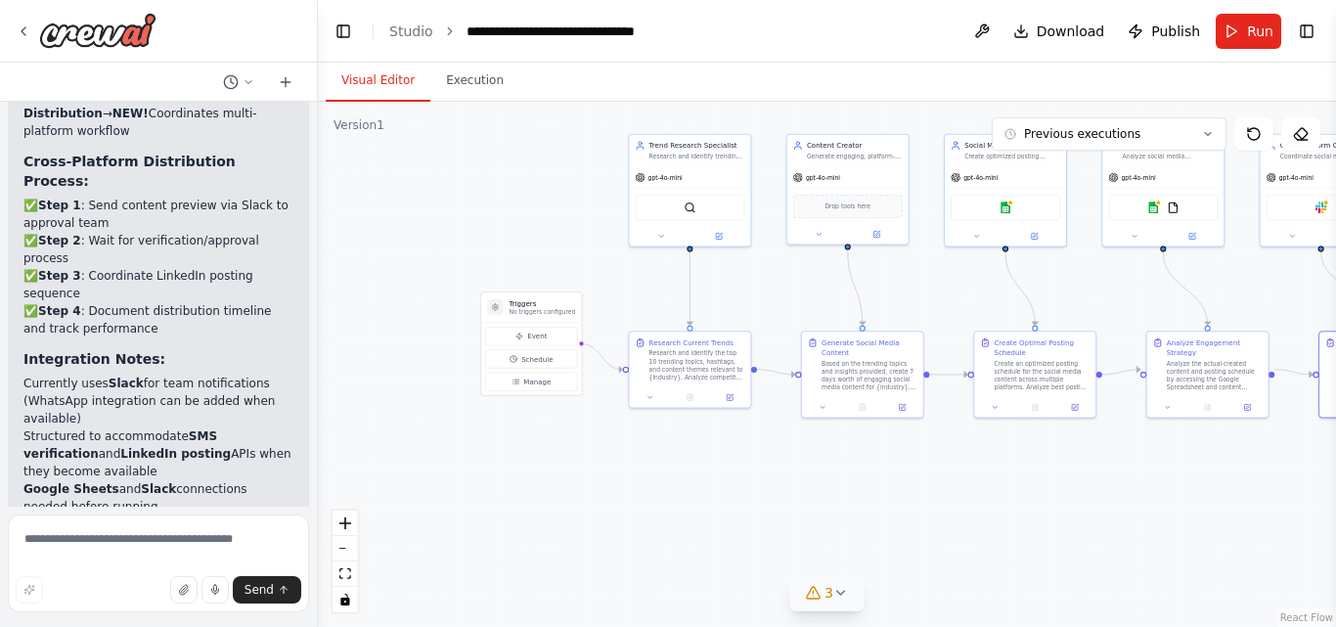
drag, startPoint x: 714, startPoint y: 519, endPoint x: 969, endPoint y: 518, distance: 255.2
click at [969, 518] on div ".deletable-edge-delete-btn { width: 20px; height: 20px; border: 0px solid #ffff…" at bounding box center [827, 364] width 1018 height 525
click at [527, 305] on h3 "Triggers" at bounding box center [541, 303] width 66 height 10
click at [529, 315] on p "No triggers configured" at bounding box center [541, 312] width 66 height 8
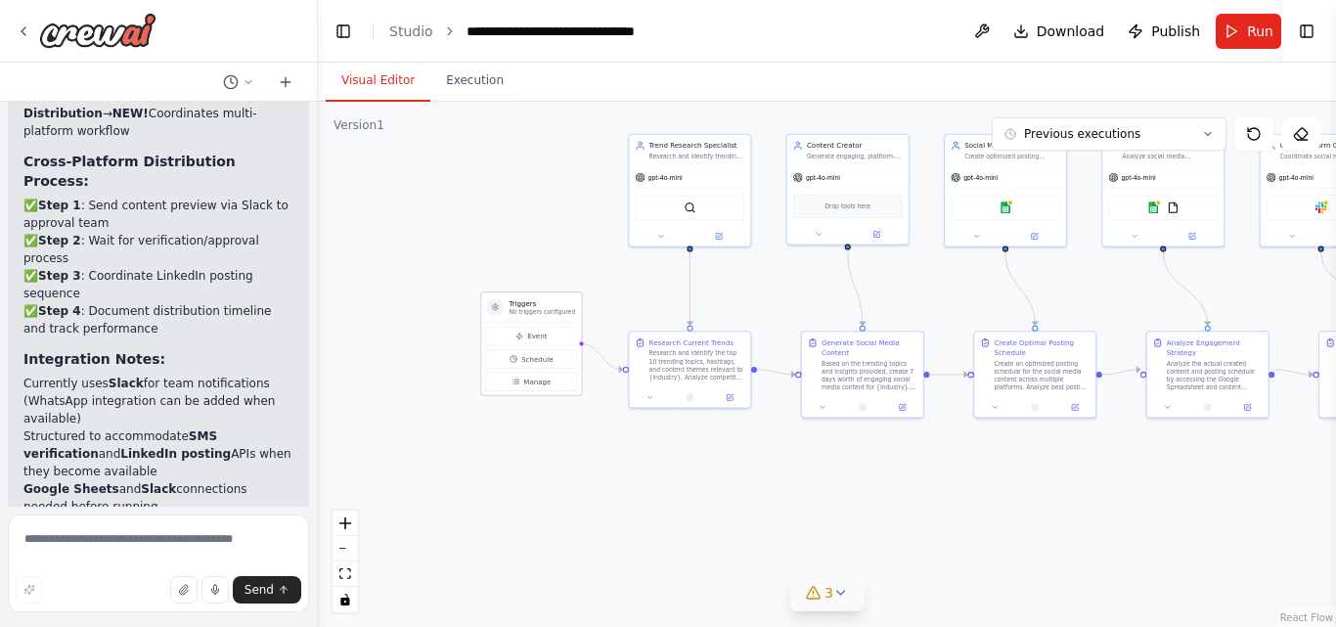
click at [529, 315] on p "No triggers configured" at bounding box center [541, 312] width 66 height 8
click at [492, 310] on icon at bounding box center [495, 307] width 8 height 8
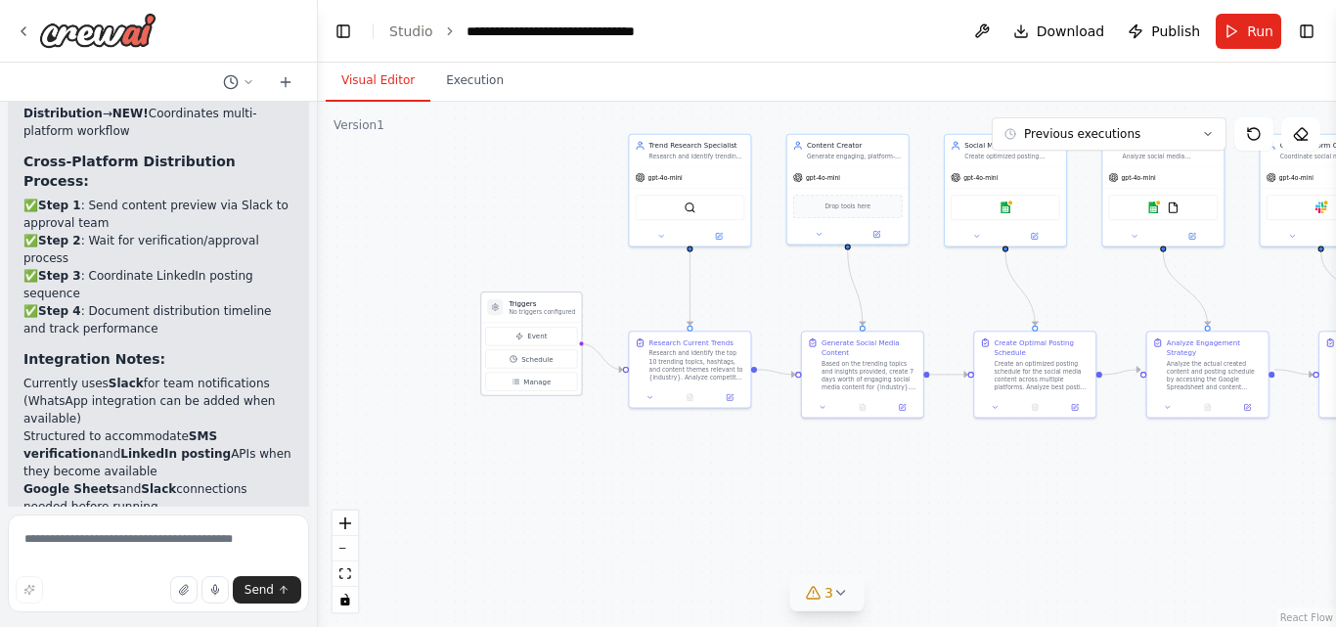
click at [492, 310] on icon at bounding box center [495, 307] width 8 height 8
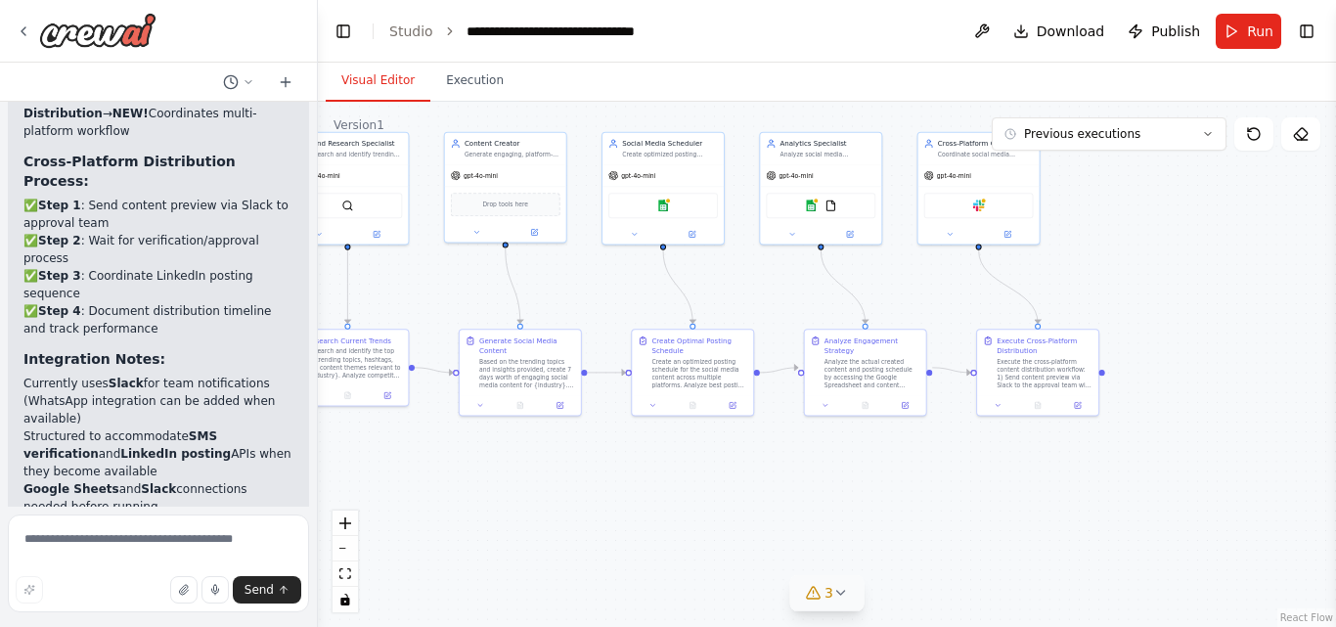
drag, startPoint x: 759, startPoint y: 489, endPoint x: 417, endPoint y: 487, distance: 342.3
click at [417, 487] on div ".deletable-edge-delete-btn { width: 20px; height: 20px; border: 0px solid #ffff…" at bounding box center [827, 364] width 1018 height 525
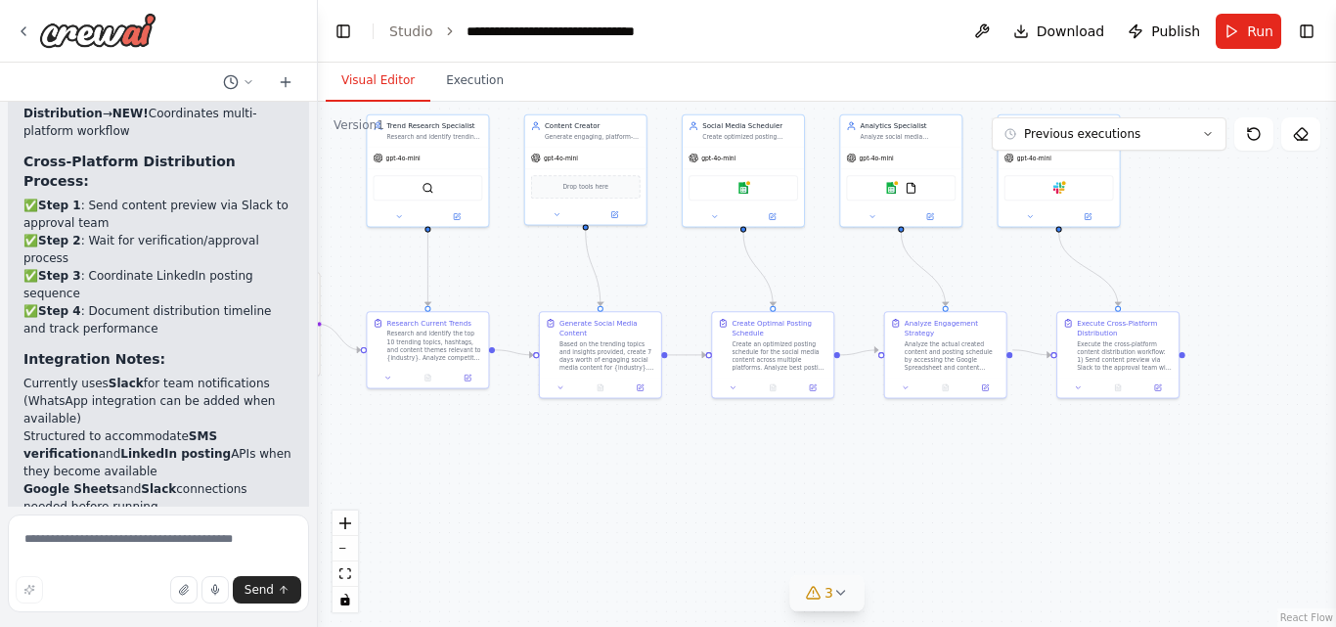
drag, startPoint x: 1117, startPoint y: 254, endPoint x: 1198, endPoint y: 237, distance: 83.1
click at [1198, 237] on div ".deletable-edge-delete-btn { width: 20px; height: 20px; border: 0px solid #ffff…" at bounding box center [827, 364] width 1018 height 525
click at [89, 536] on textarea at bounding box center [158, 563] width 301 height 98
type textarea "**********"
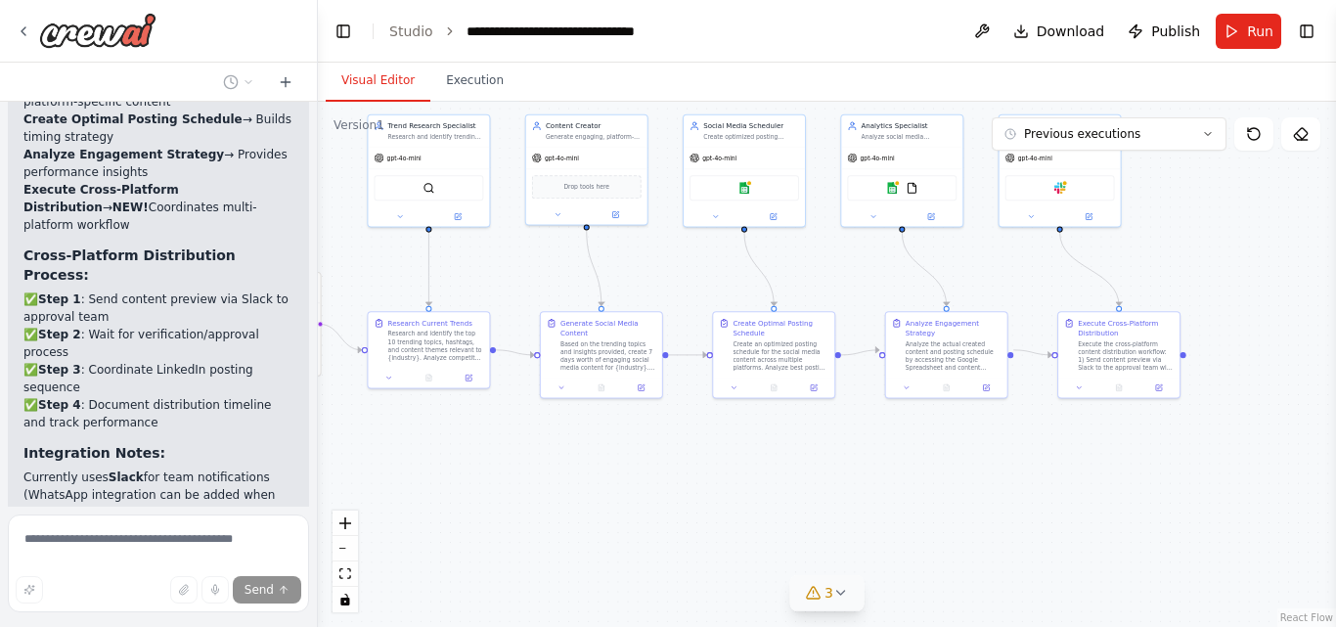
scroll to position [6023, 0]
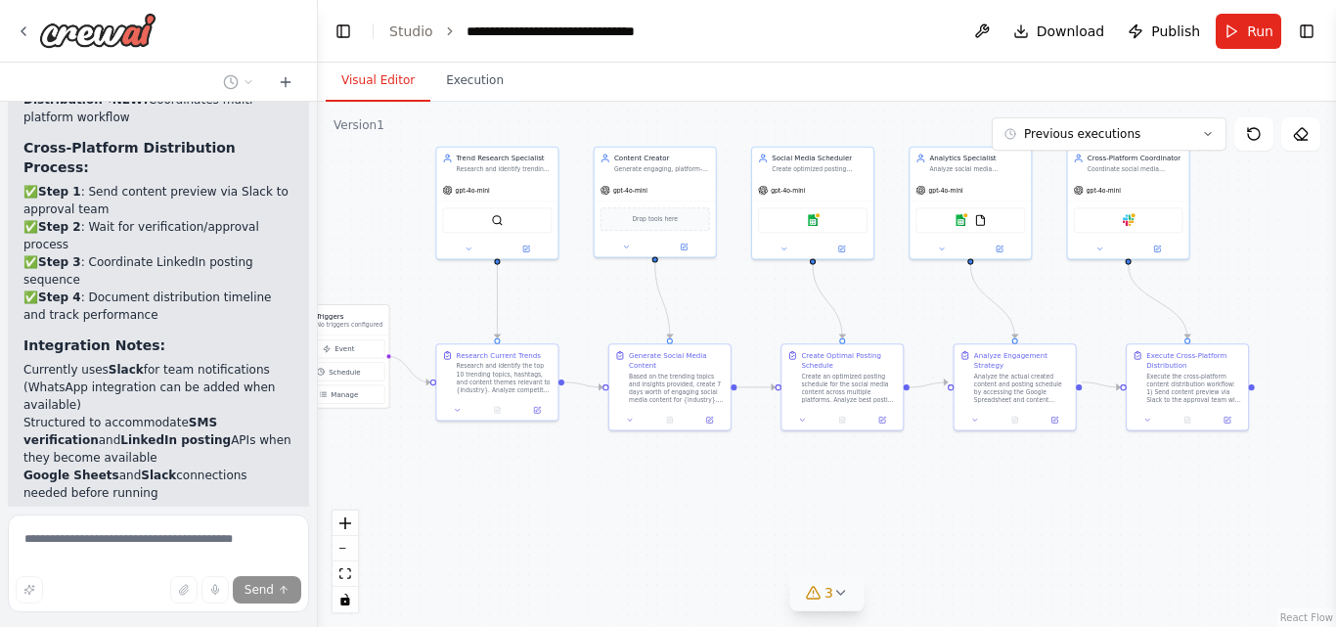
drag, startPoint x: 627, startPoint y: 448, endPoint x: 695, endPoint y: 480, distance: 75.7
click at [695, 480] on div ".deletable-edge-delete-btn { width: 20px; height: 20px; border: 0px solid #ffff…" at bounding box center [827, 364] width 1018 height 525
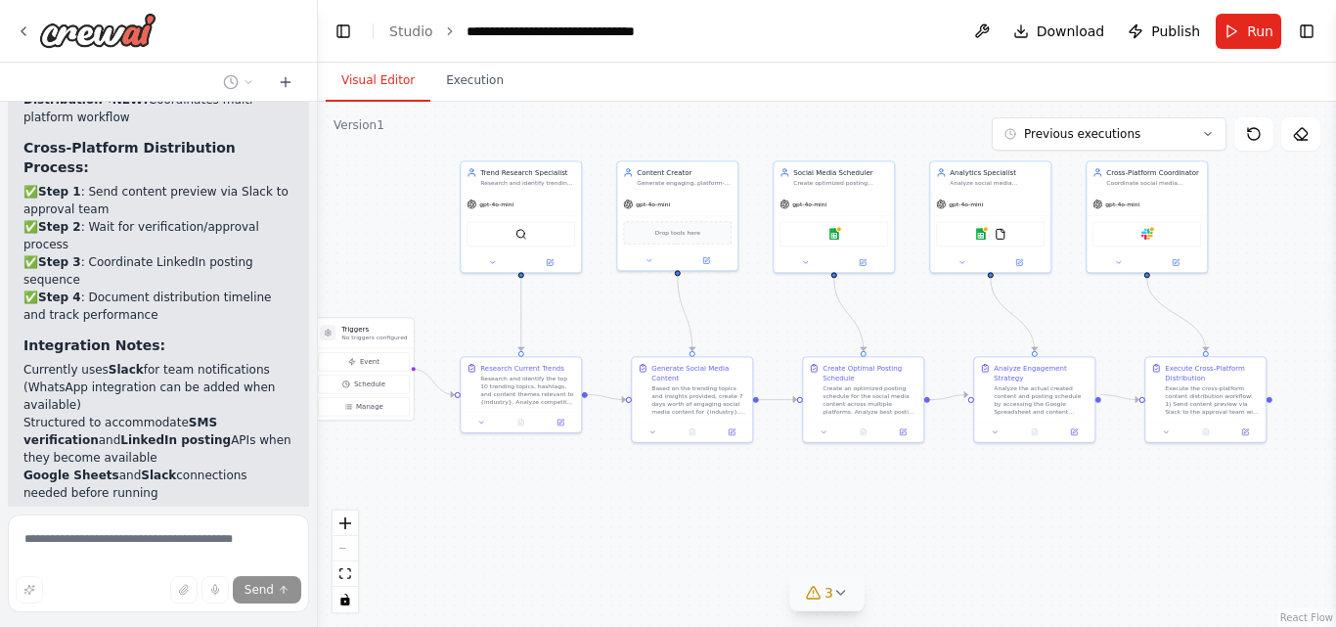
drag, startPoint x: 525, startPoint y: 470, endPoint x: 549, endPoint y: 481, distance: 25.8
click at [549, 481] on div ".deletable-edge-delete-btn { width: 20px; height: 20px; border: 0px solid #ffff…" at bounding box center [827, 364] width 1018 height 525
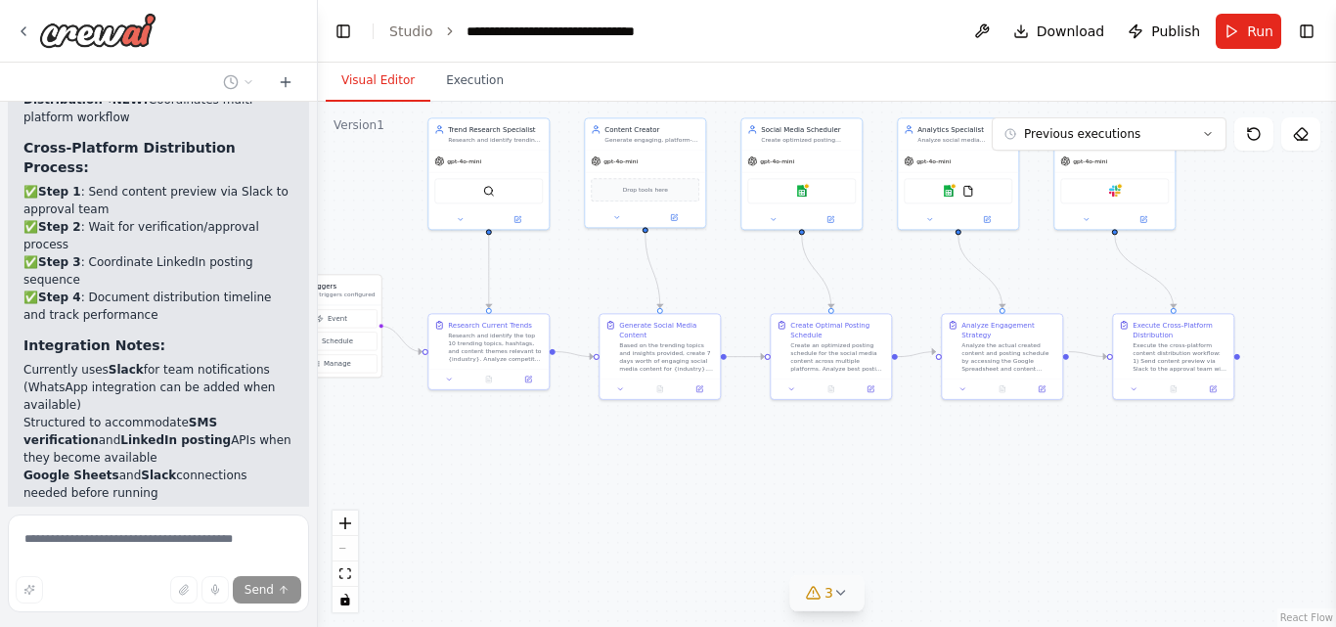
drag, startPoint x: 549, startPoint y: 481, endPoint x: 516, endPoint y: 439, distance: 53.0
click at [516, 439] on div ".deletable-edge-delete-btn { width: 20px; height: 20px; border: 0px solid #ffff…" at bounding box center [827, 364] width 1018 height 525
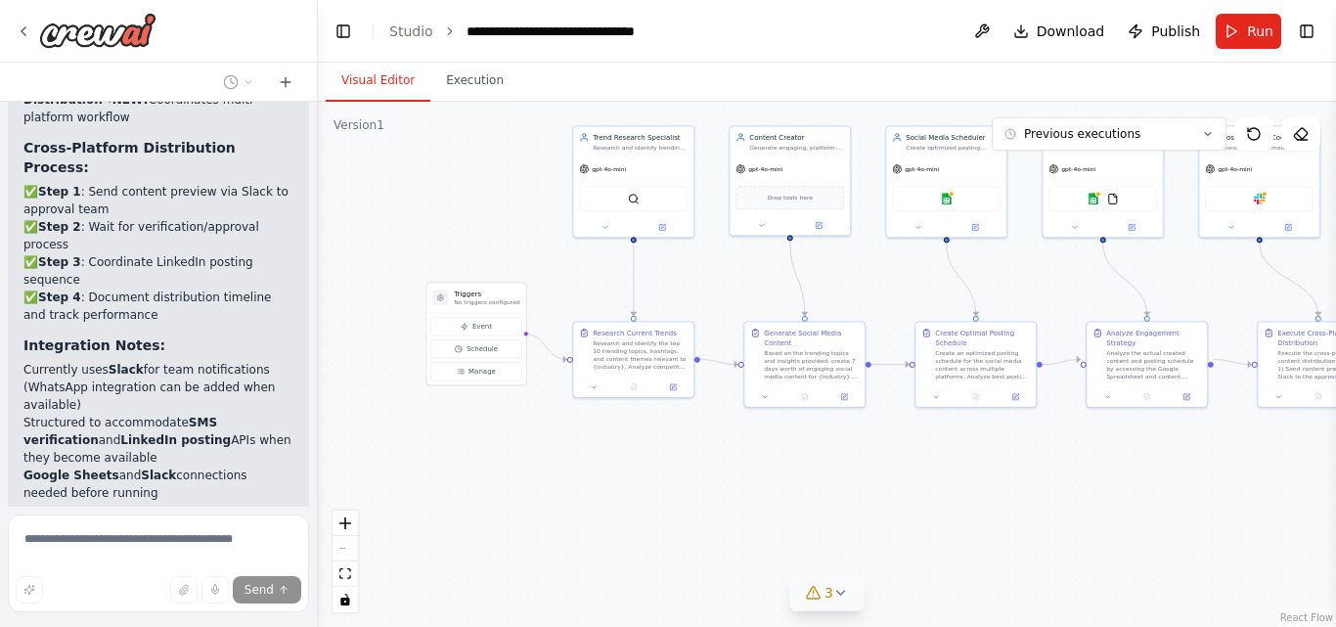
drag, startPoint x: 556, startPoint y: 500, endPoint x: 701, endPoint y: 508, distance: 144.9
click at [701, 508] on div ".deletable-edge-delete-btn { width: 20px; height: 20px; border: 0px solid #ffff…" at bounding box center [827, 364] width 1018 height 525
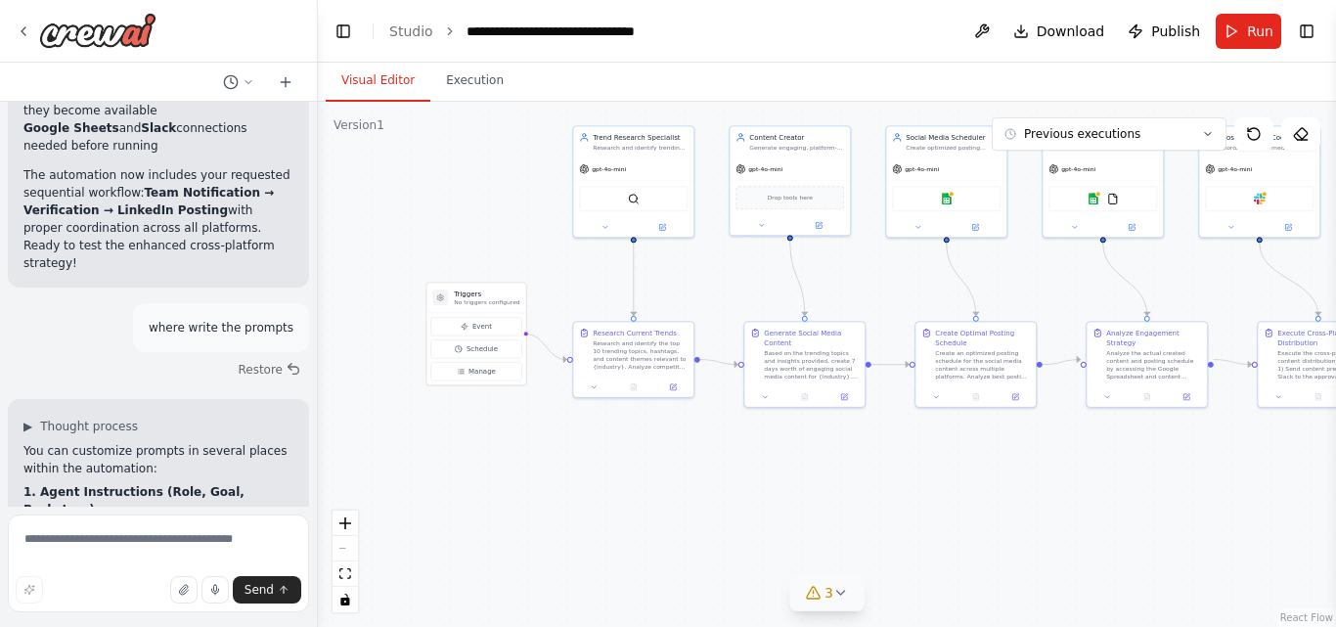
scroll to position [6410, 0]
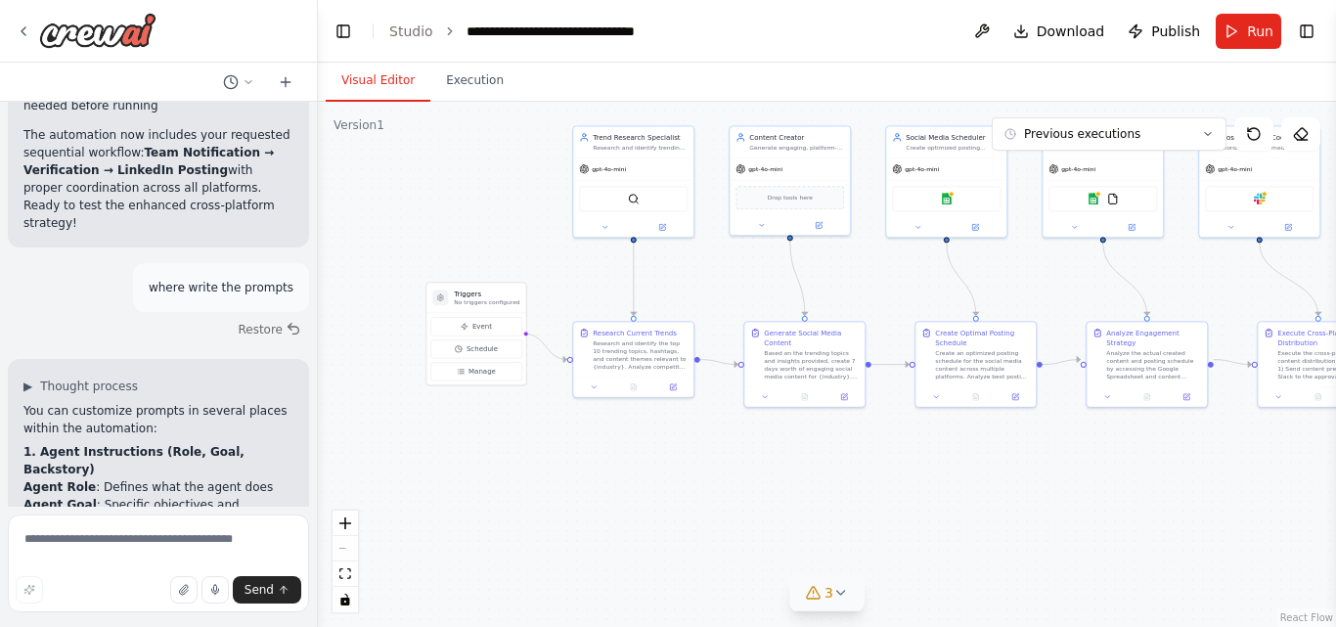
click at [119, 596] on li "Task Description : Detailed instructions on what to do" at bounding box center [158, 613] width 270 height 35
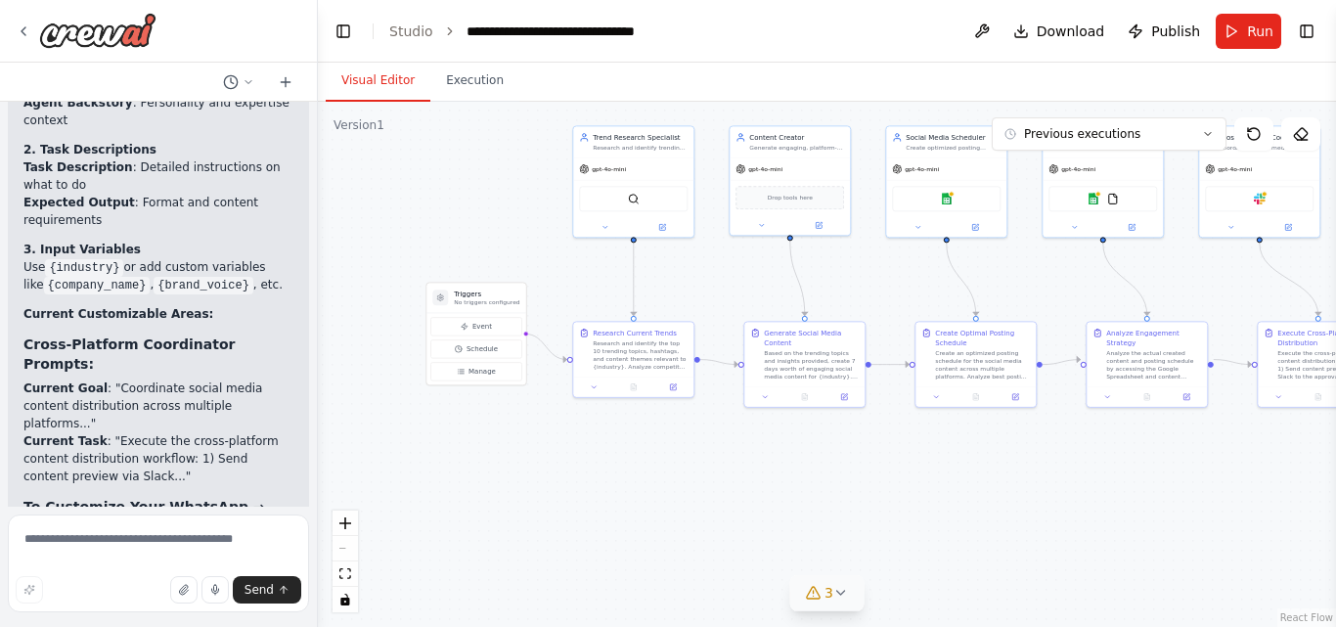
scroll to position [6848, 0]
drag, startPoint x: 34, startPoint y: 278, endPoint x: 155, endPoint y: 280, distance: 120.3
drag, startPoint x: 72, startPoint y: 331, endPoint x: 245, endPoint y: 346, distance: 173.8
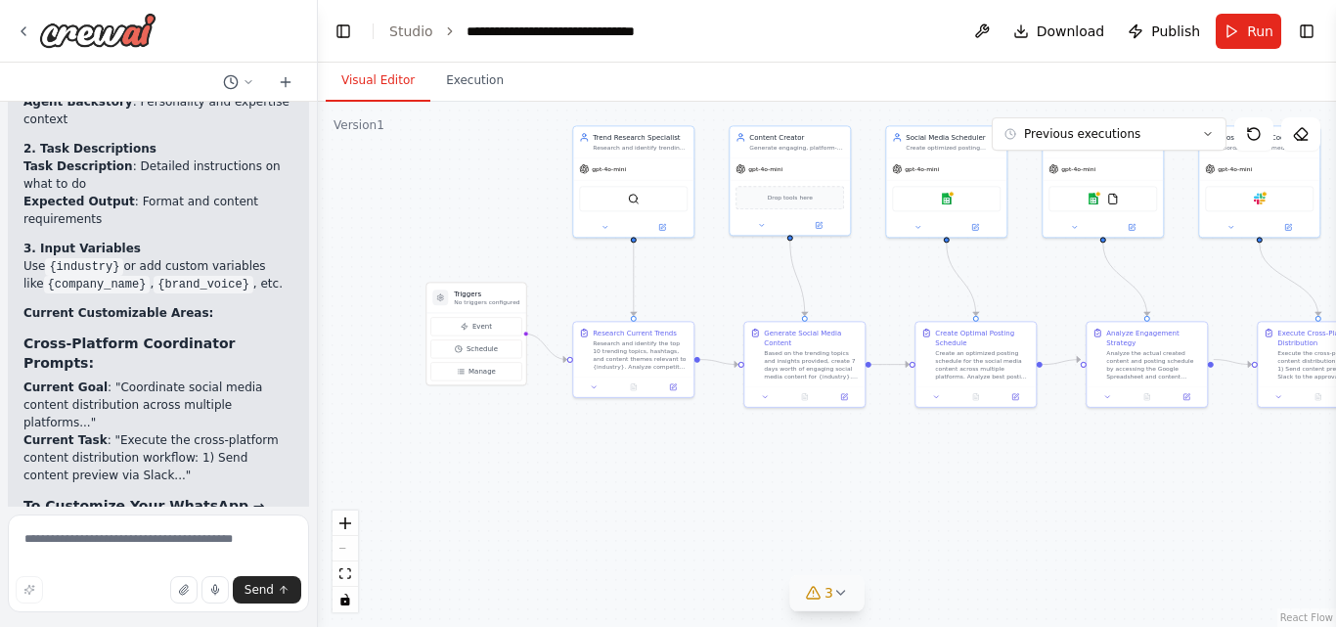
drag, startPoint x: 31, startPoint y: 390, endPoint x: 172, endPoint y: 382, distance: 141.0
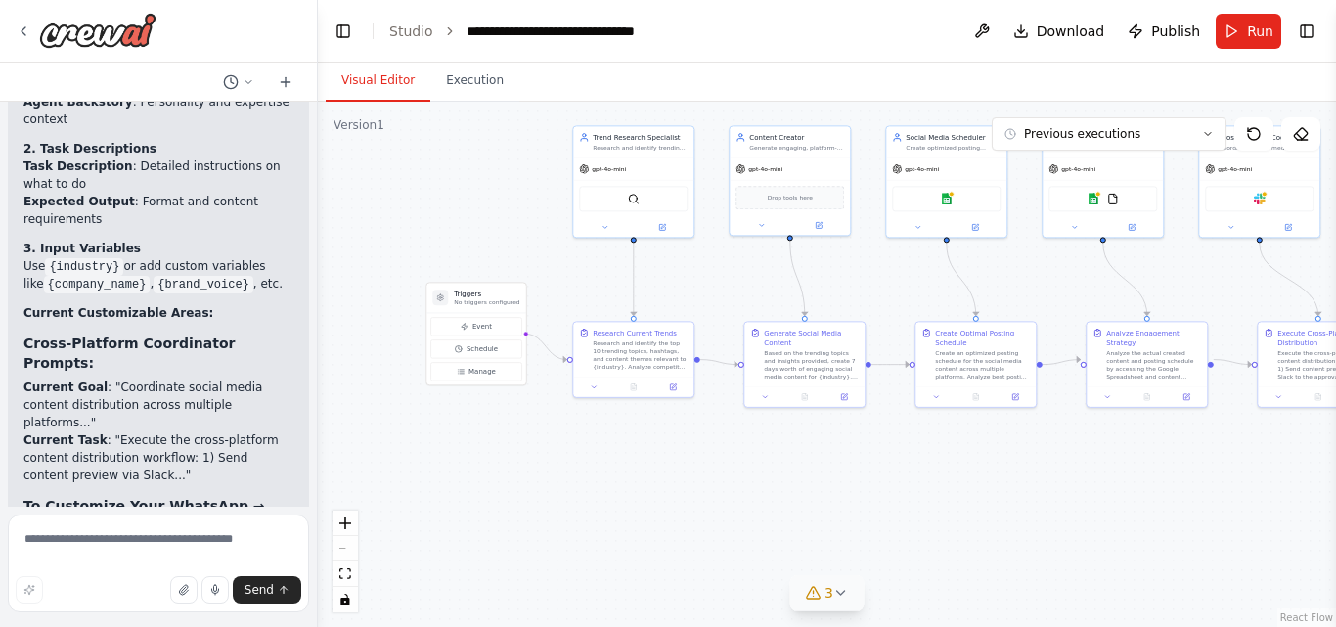
drag, startPoint x: 173, startPoint y: 404, endPoint x: 14, endPoint y: 404, distance: 159.4
click at [14, 404] on div "▶ Thought process You can customize prompts in several places within the automa…" at bounding box center [158, 409] width 301 height 976
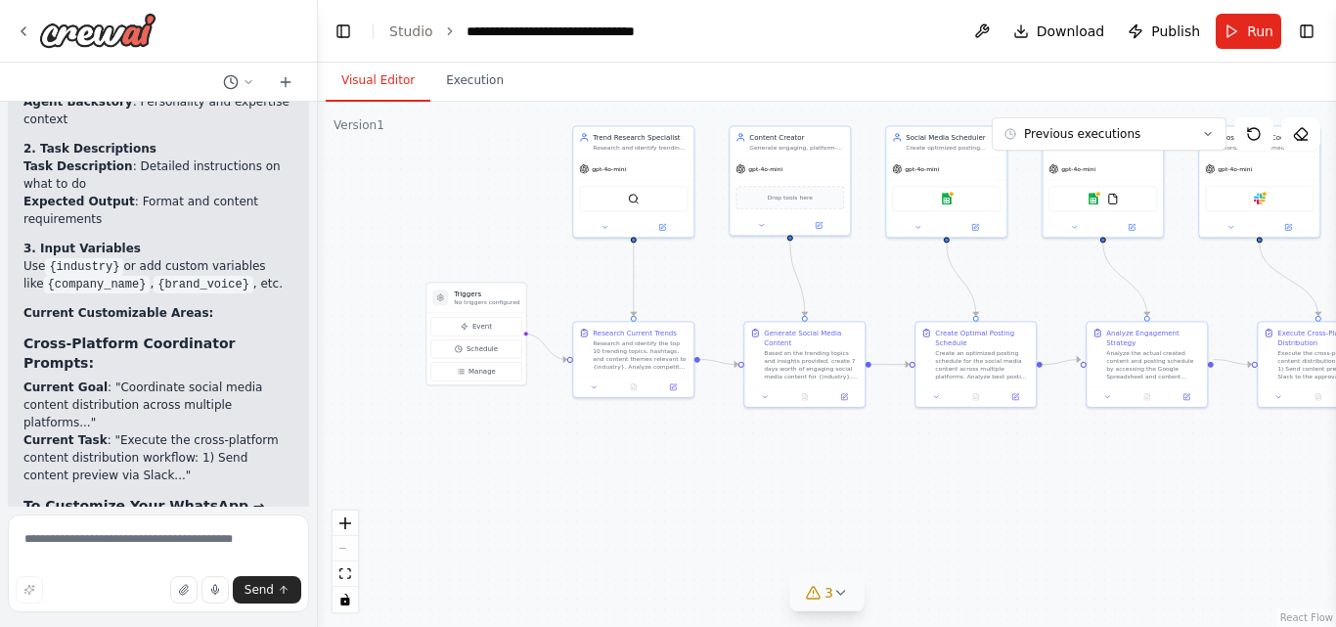
drag, startPoint x: 19, startPoint y: 420, endPoint x: 161, endPoint y: 421, distance: 142.8
click at [161, 421] on div "▶ Thought process You can customize prompts in several places within the automa…" at bounding box center [158, 409] width 301 height 976
drag, startPoint x: 27, startPoint y: 447, endPoint x: 226, endPoint y: 477, distance: 200.8
click at [226, 477] on div "▶ Thought process You can customize prompts in several places within the automa…" at bounding box center [158, 409] width 301 height 976
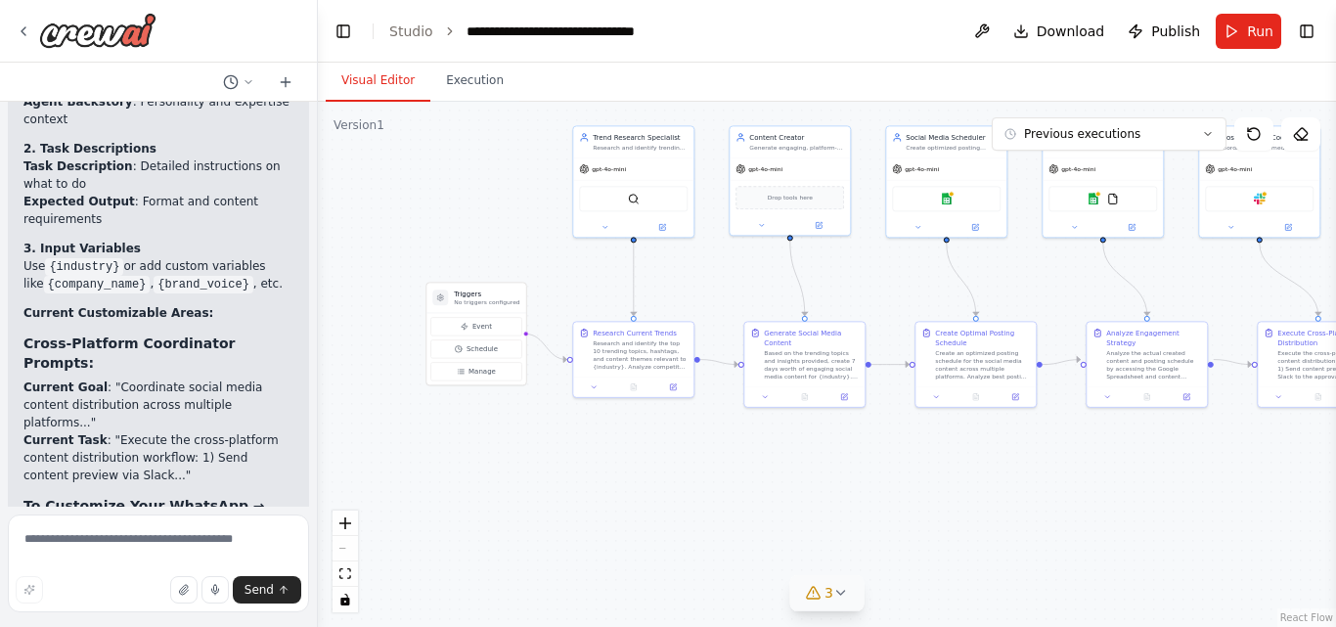
click at [226, 477] on div "▶ Thought process You can customize prompts in several places within the automa…" at bounding box center [158, 409] width 301 height 976
drag, startPoint x: 24, startPoint y: 273, endPoint x: 127, endPoint y: 292, distance: 104.5
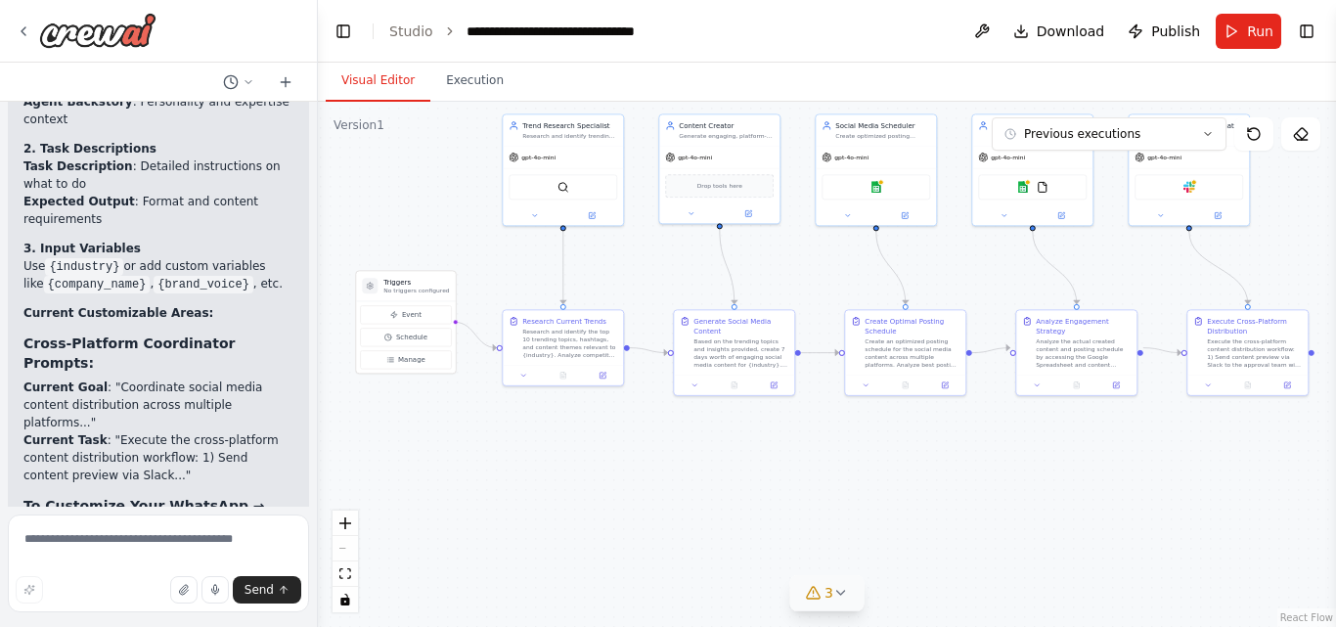
drag, startPoint x: 922, startPoint y: 500, endPoint x: 852, endPoint y: 488, distance: 71.4
click at [852, 488] on div ".deletable-edge-delete-btn { width: 20px; height: 20px; border: 0px solid #ffff…" at bounding box center [827, 364] width 1018 height 525
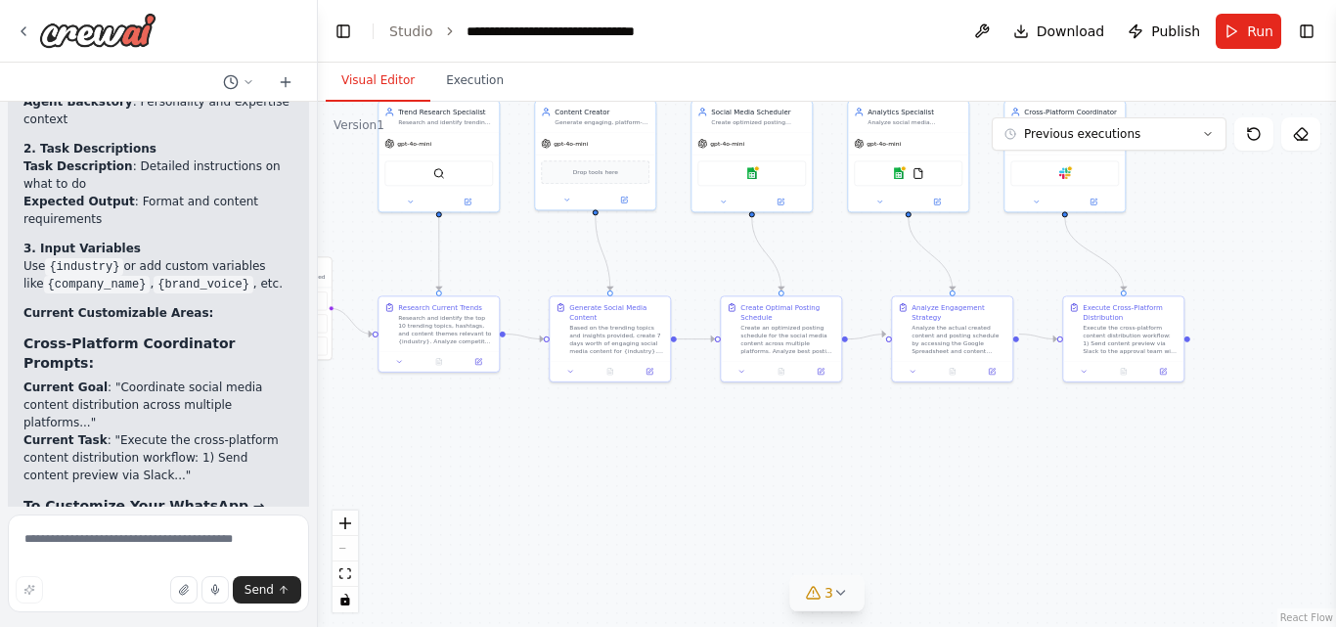
drag, startPoint x: 852, startPoint y: 488, endPoint x: 702, endPoint y: 466, distance: 151.2
click at [702, 466] on div ".deletable-edge-delete-btn { width: 20px; height: 20px; border: 0px solid #ffff…" at bounding box center [827, 364] width 1018 height 525
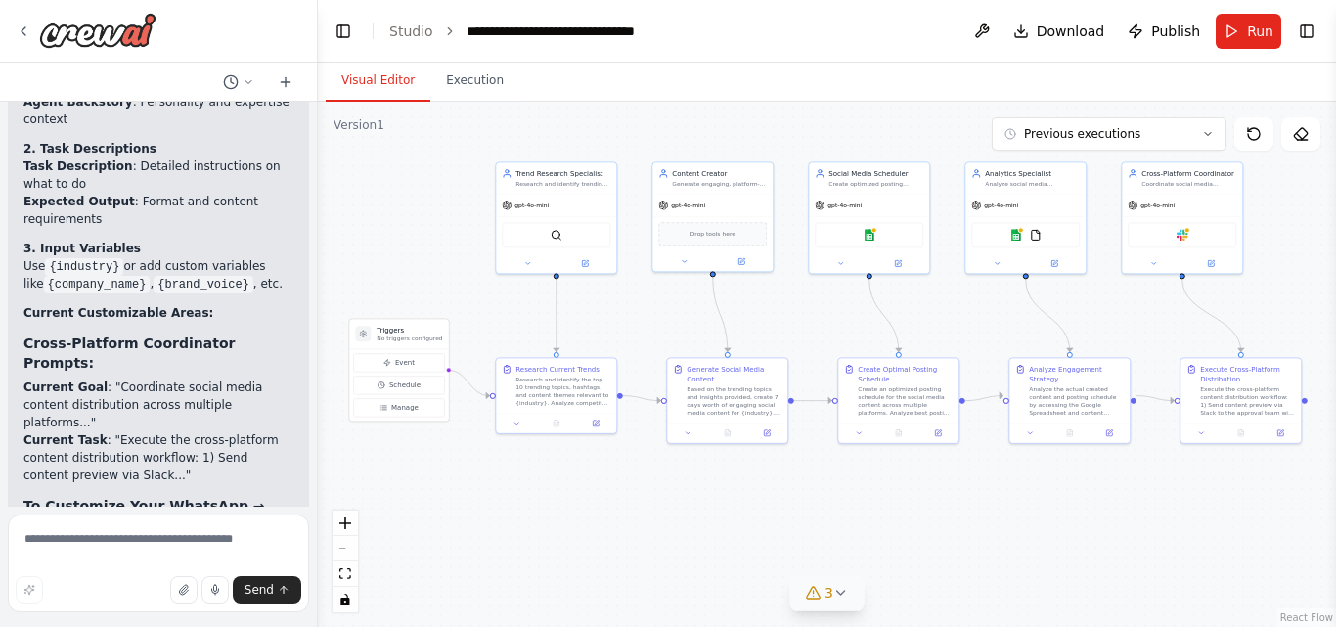
drag, startPoint x: 702, startPoint y: 466, endPoint x: 845, endPoint y: 536, distance: 158.8
click at [845, 536] on div ".deletable-edge-delete-btn { width: 20px; height: 20px; border: 0px solid #ffff…" at bounding box center [827, 364] width 1018 height 525
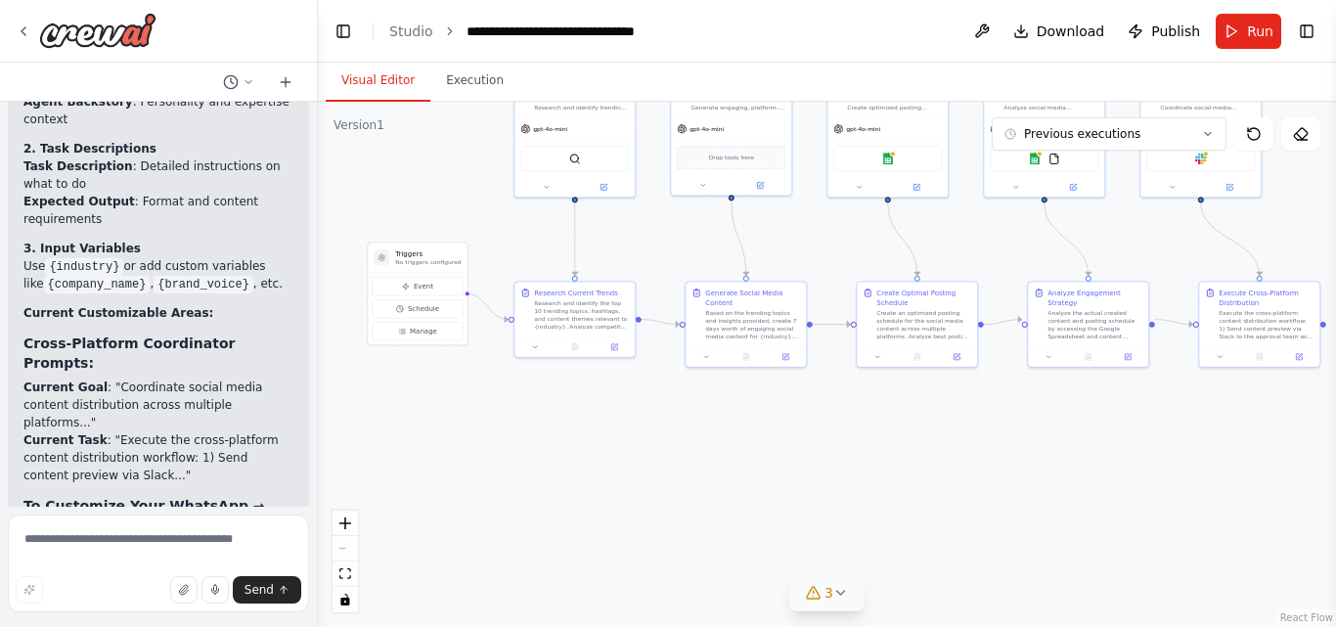
drag, startPoint x: 649, startPoint y: 512, endPoint x: 668, endPoint y: 436, distance: 78.5
click at [668, 436] on div ".deletable-edge-delete-btn { width: 20px; height: 20px; border: 0px solid #ffff…" at bounding box center [827, 364] width 1018 height 525
drag, startPoint x: 558, startPoint y: 314, endPoint x: 570, endPoint y: 316, distance: 11.9
click at [570, 316] on div "Research and identify the top 10 trending topics, hashtags, and content themes …" at bounding box center [591, 322] width 95 height 31
click at [773, 513] on div ".deletable-edge-delete-btn { width: 20px; height: 20px; border: 0px solid #ffff…" at bounding box center [827, 364] width 1018 height 525
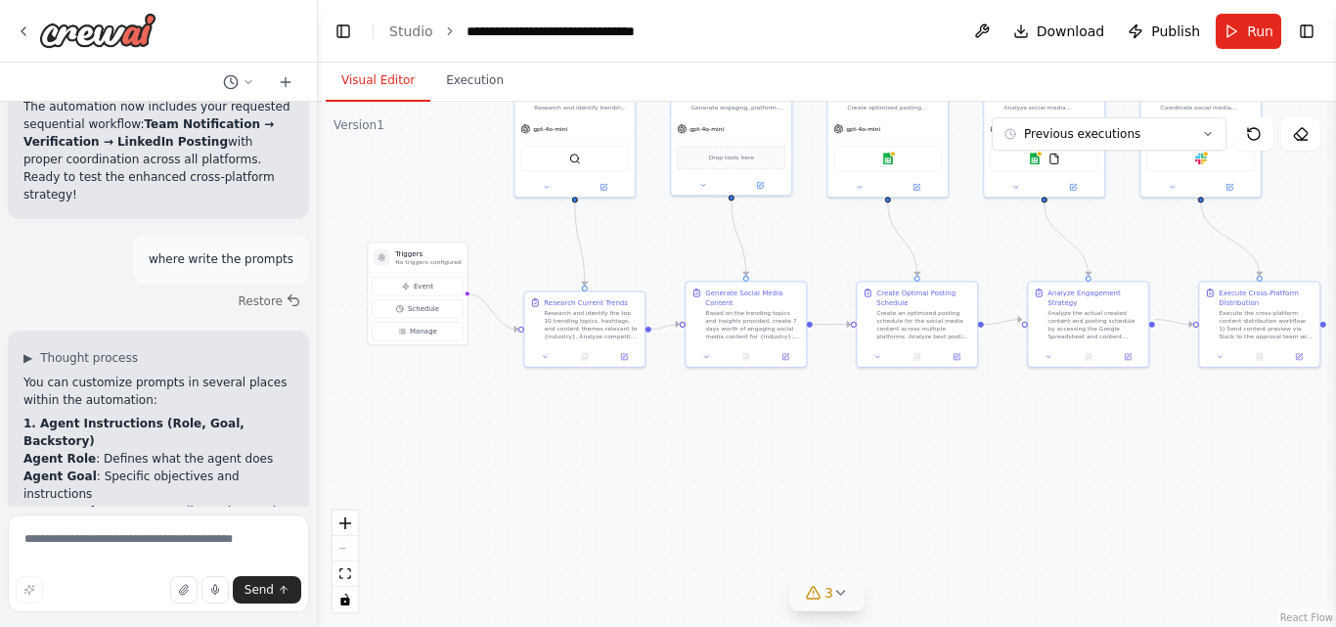
scroll to position [6439, 0]
drag, startPoint x: 209, startPoint y: 345, endPoint x: 142, endPoint y: 349, distance: 67.6
drag, startPoint x: 31, startPoint y: 376, endPoint x: 209, endPoint y: 369, distance: 178.1
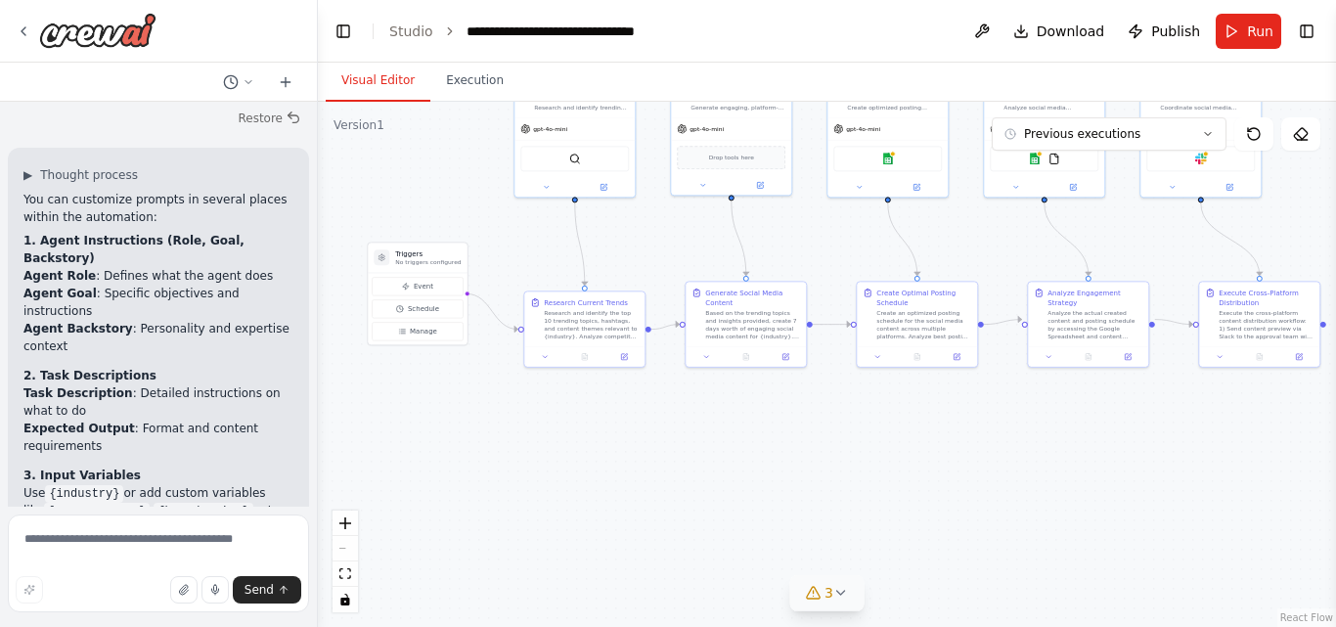
scroll to position [6623, 0]
drag, startPoint x: 19, startPoint y: 220, endPoint x: 276, endPoint y: 222, distance: 257.2
click at [276, 222] on div "▶ Thought process You can customize prompts in several places within the automa…" at bounding box center [158, 634] width 301 height 976
click at [235, 560] on strong "Cross-Platform Coordinator Prompts:" at bounding box center [128, 577] width 211 height 35
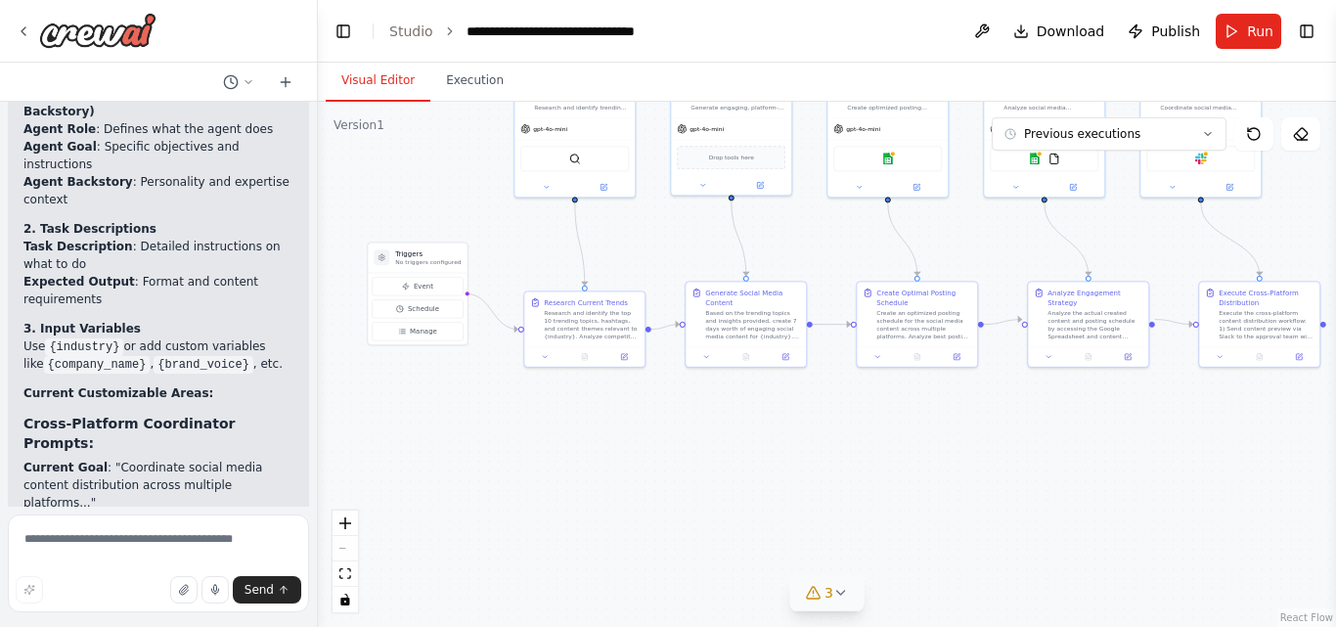
scroll to position [6848, 0]
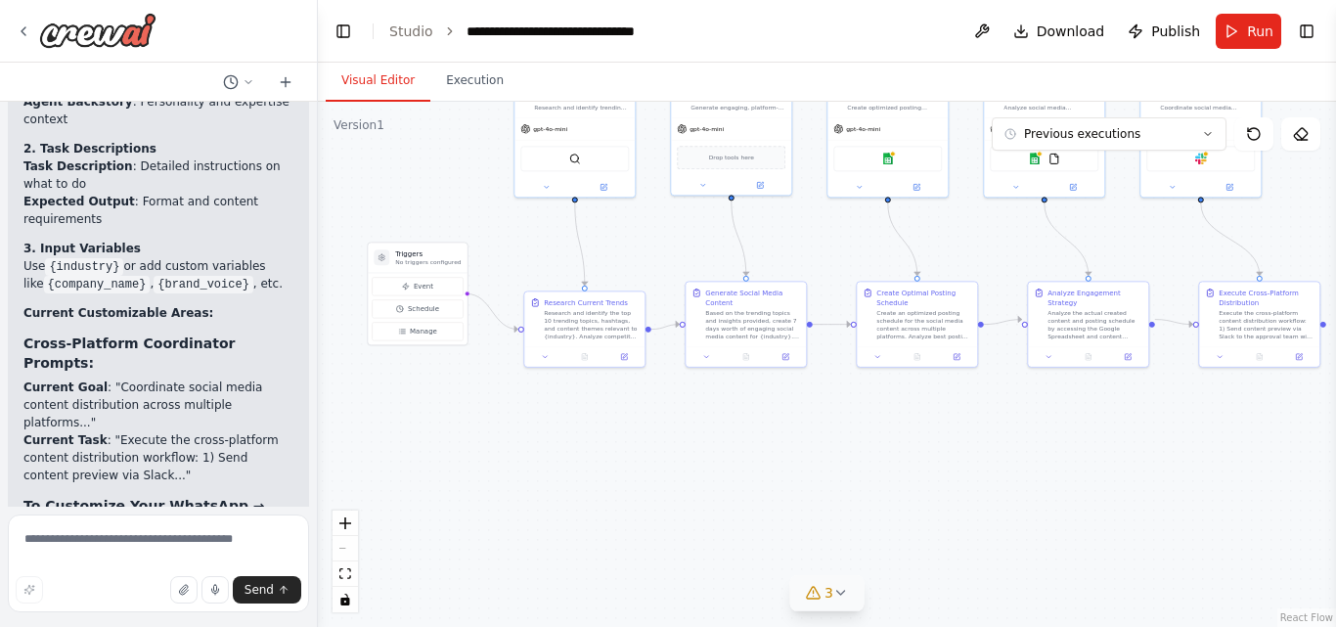
drag, startPoint x: 22, startPoint y: 456, endPoint x: 186, endPoint y: 484, distance: 166.7
click at [186, 484] on div "▶ Thought process You can customize prompts in several places within the automa…" at bounding box center [158, 409] width 301 height 976
drag, startPoint x: 183, startPoint y: 465, endPoint x: 19, endPoint y: 451, distance: 164.9
click at [19, 451] on div "▶ Thought process You can customize prompts in several places within the automa…" at bounding box center [158, 409] width 301 height 976
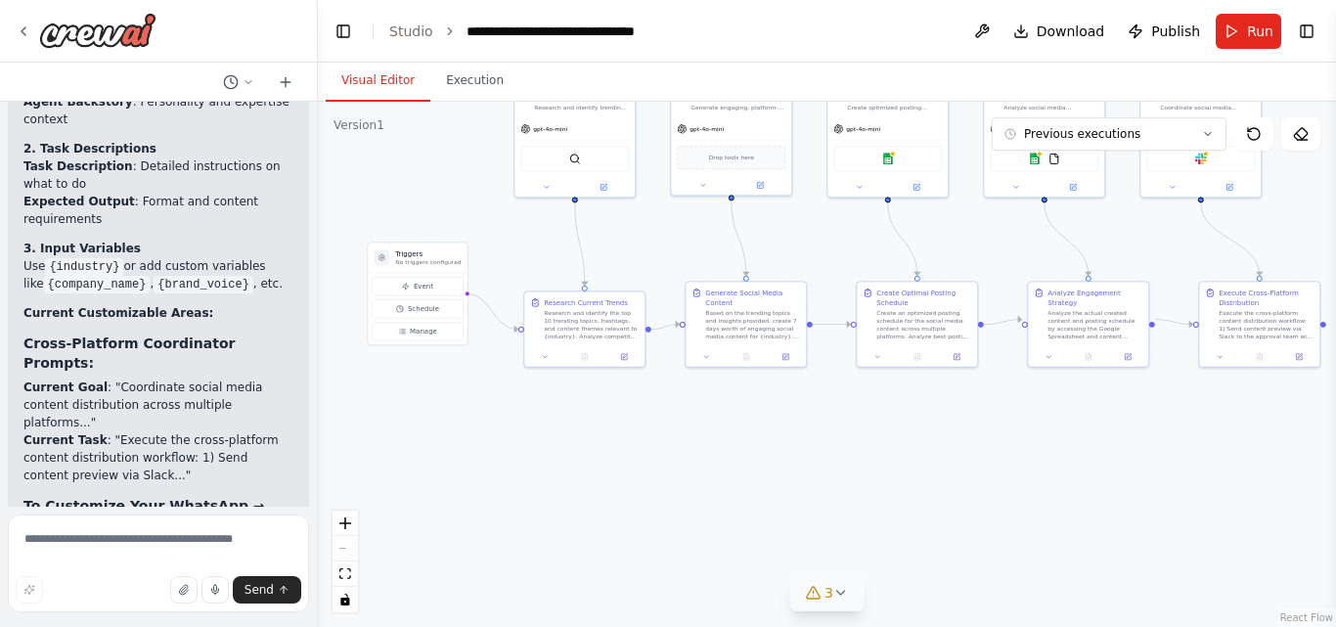
click at [22, 447] on div "▶ Thought process You can customize prompts in several places within the automa…" at bounding box center [158, 409] width 301 height 976
drag, startPoint x: 22, startPoint y: 447, endPoint x: 243, endPoint y: 468, distance: 222.0
click at [243, 468] on div "▶ Thought process You can customize prompts in several places within the automa…" at bounding box center [158, 409] width 301 height 976
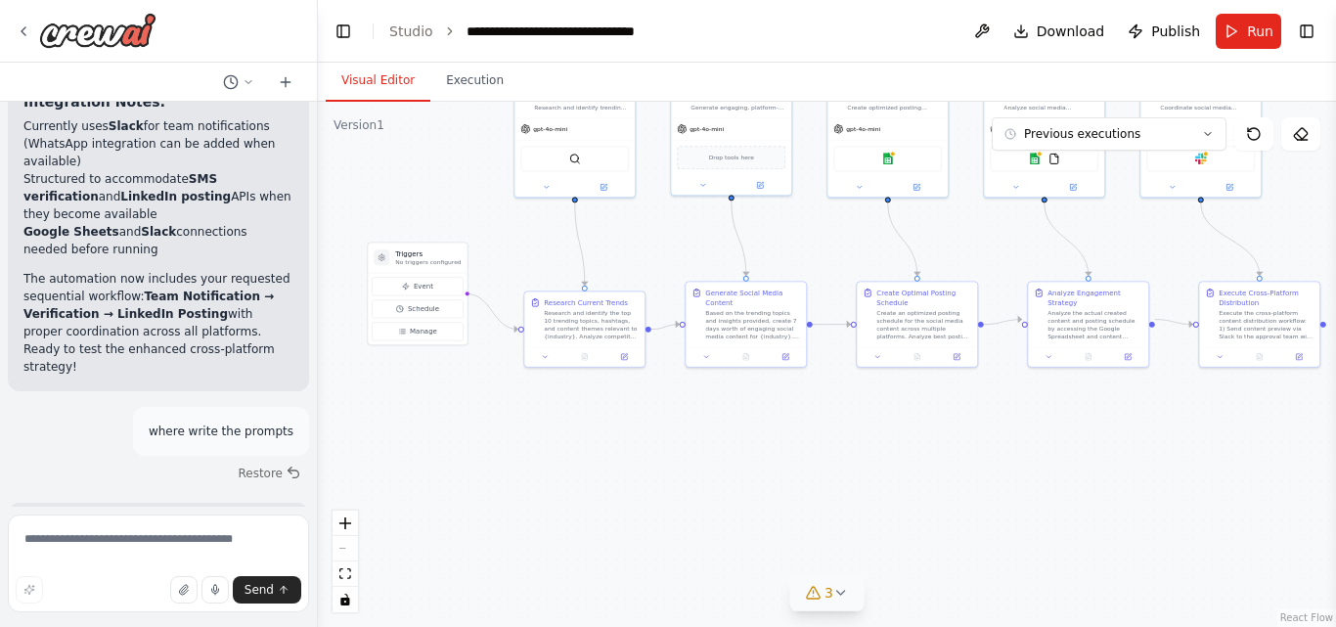
scroll to position [6263, 0]
drag, startPoint x: 26, startPoint y: 399, endPoint x: 117, endPoint y: 401, distance: 91.0
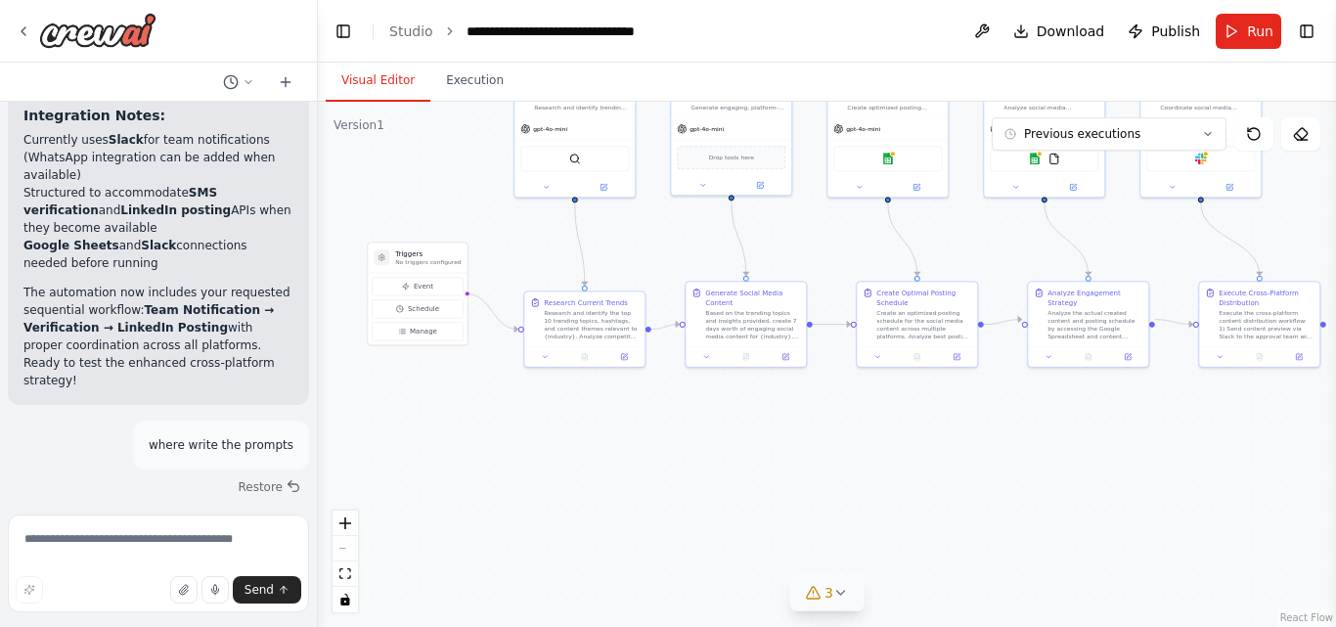
scroll to position [6251, 0]
drag, startPoint x: 88, startPoint y: 316, endPoint x: 262, endPoint y: 346, distance: 176.7
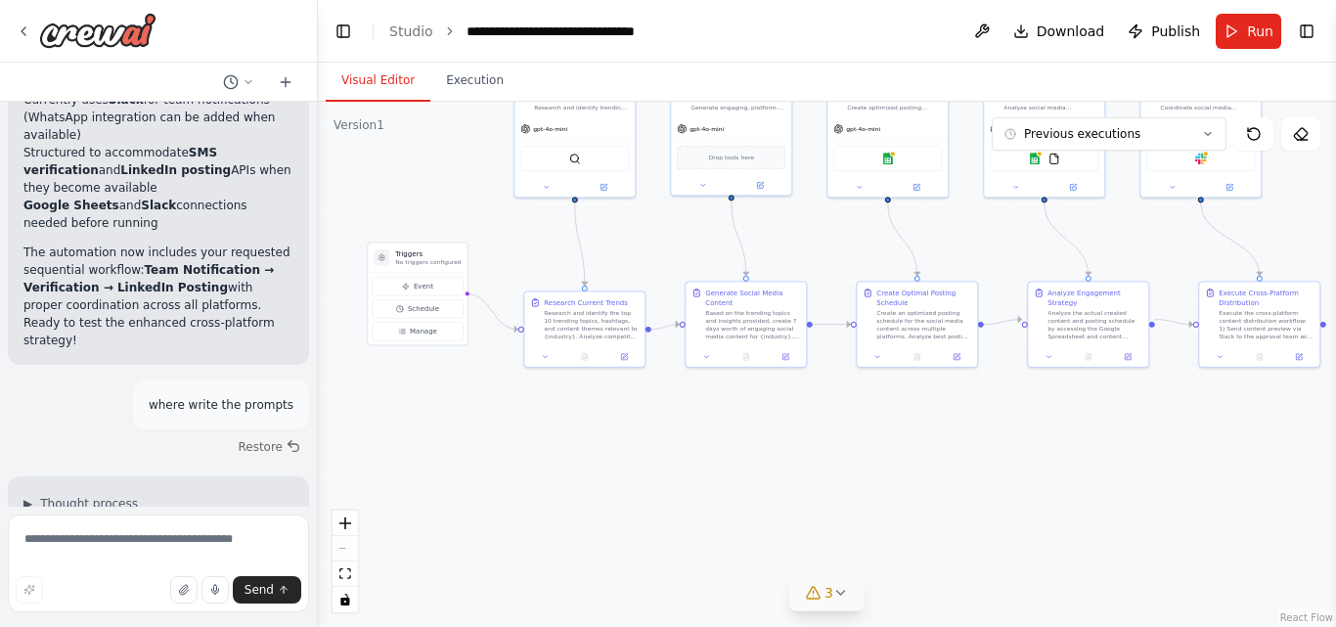
scroll to position [6296, 0]
drag, startPoint x: 91, startPoint y: 289, endPoint x: 275, endPoint y: 287, distance: 183.9
click at [275, 610] on li "Agent Goal : Specific objectives and instructions" at bounding box center [158, 627] width 270 height 35
drag, startPoint x: 22, startPoint y: 216, endPoint x: 152, endPoint y: 223, distance: 130.2
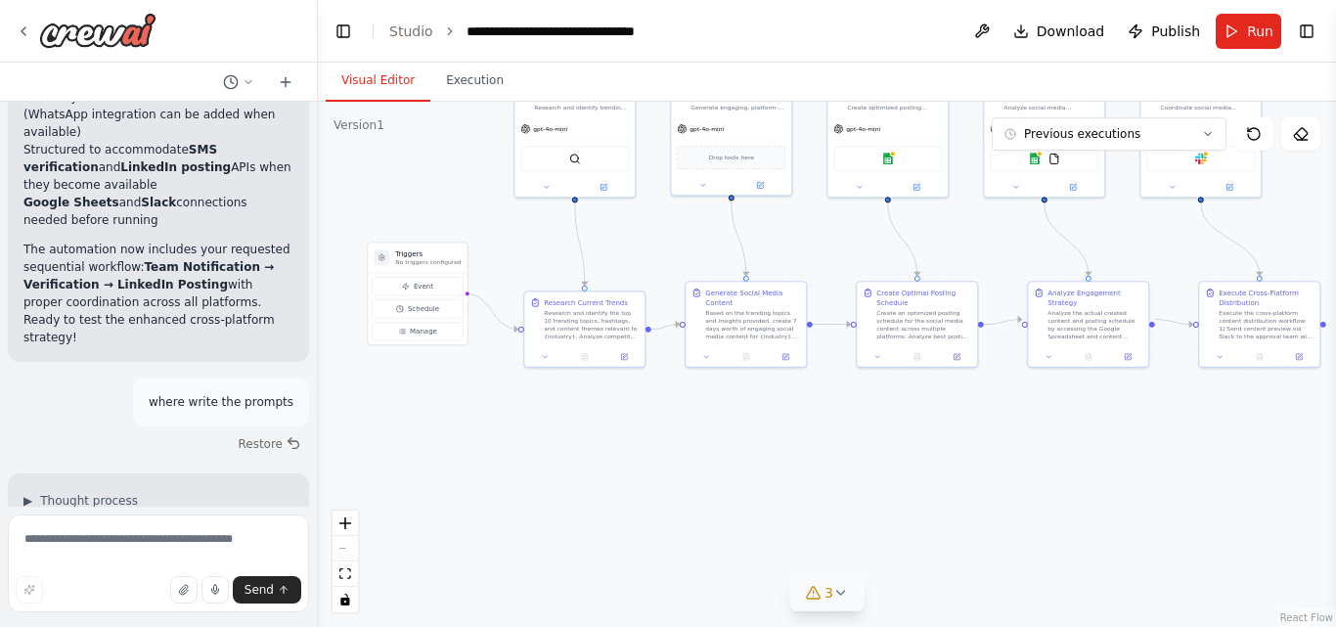
click at [152, 516] on p "You can customize prompts in several places within the automation:" at bounding box center [158, 533] width 270 height 35
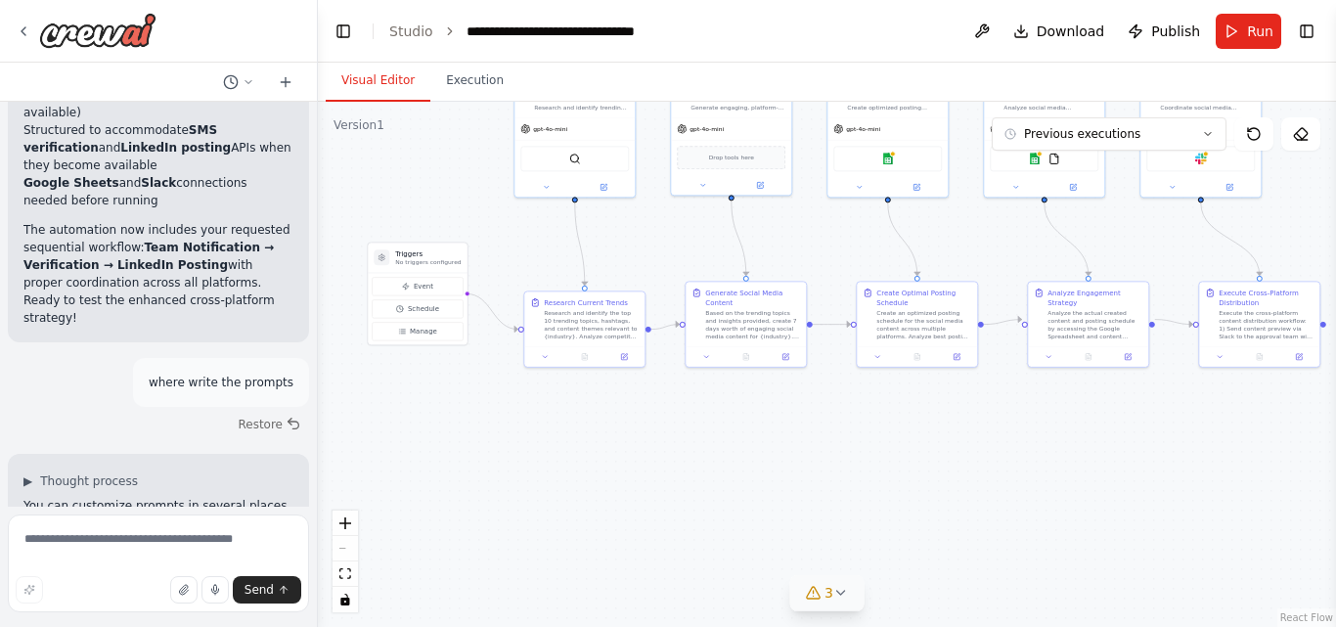
scroll to position [6341, 0]
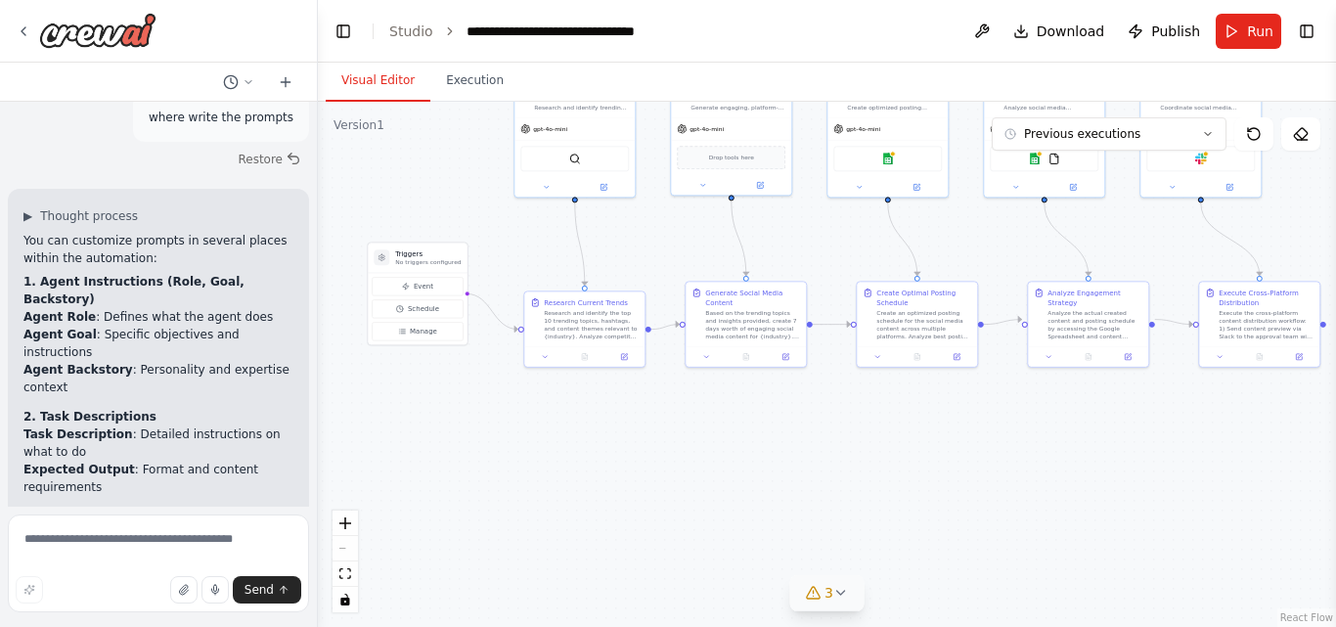
scroll to position [6582, 0]
drag, startPoint x: 23, startPoint y: 327, endPoint x: 78, endPoint y: 332, distance: 55.1
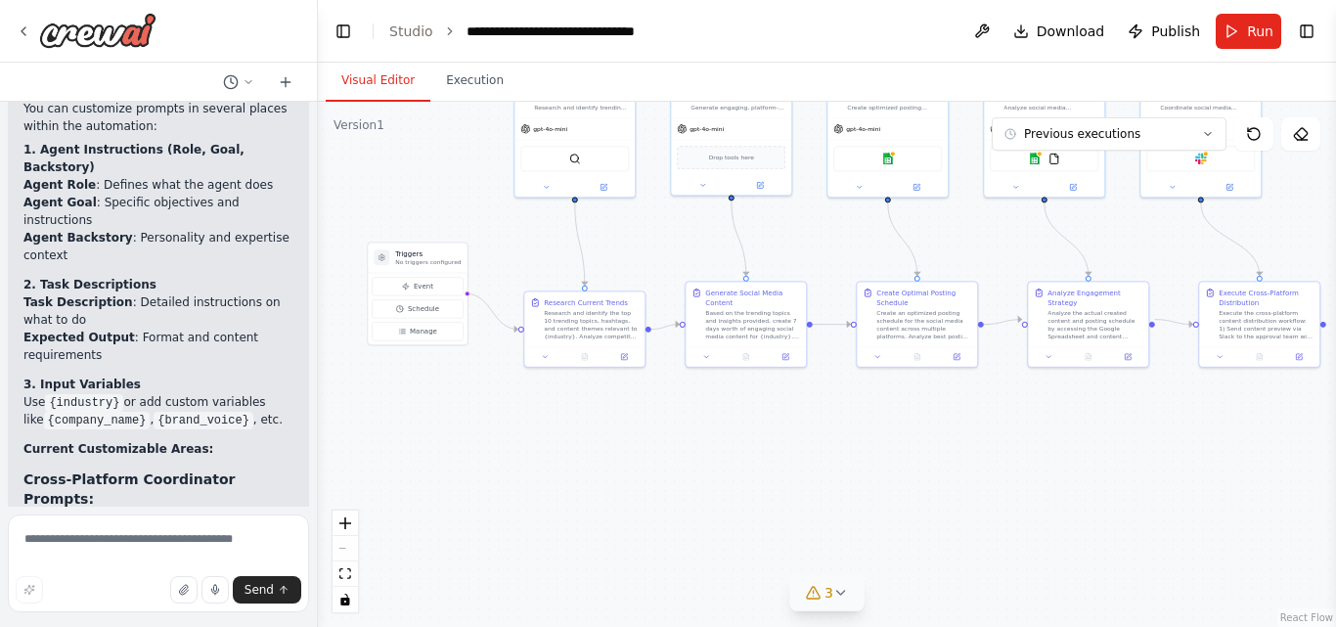
scroll to position [6713, 0]
drag, startPoint x: 154, startPoint y: 225, endPoint x: 18, endPoint y: 152, distance: 154.4
click at [18, 152] on div "▶ Thought process You can customize prompts in several places within the automa…" at bounding box center [158, 544] width 301 height 976
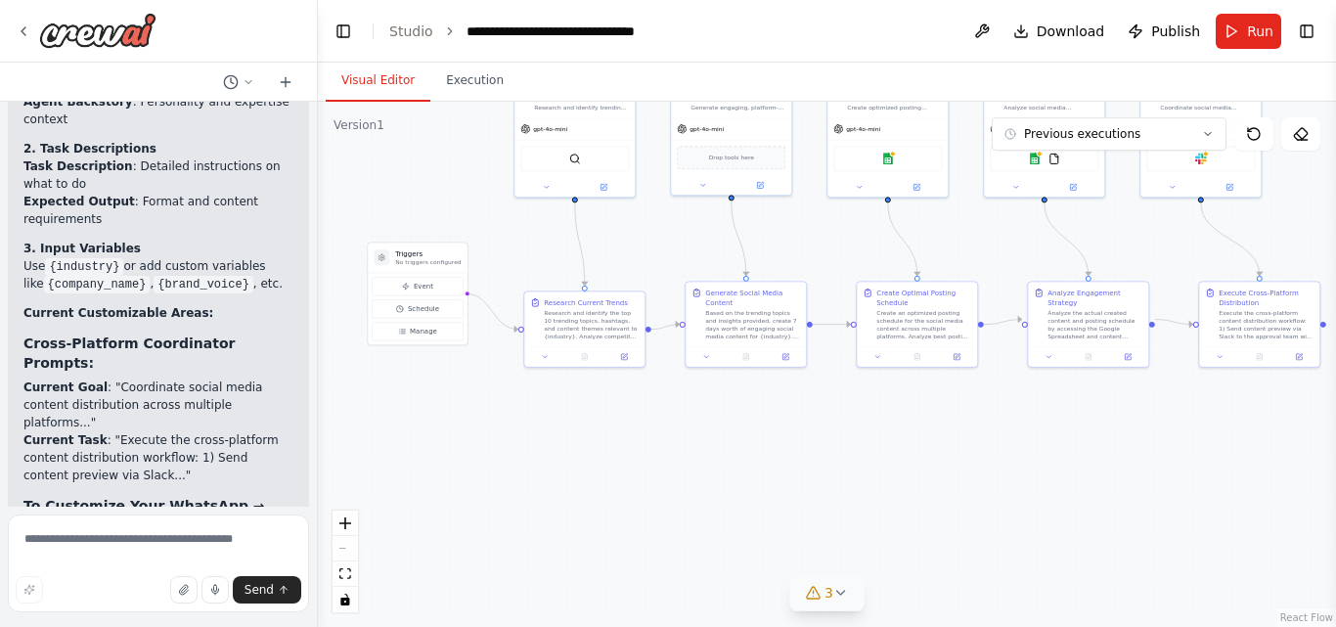
drag, startPoint x: 145, startPoint y: 256, endPoint x: 27, endPoint y: 238, distance: 118.8
click at [27, 599] on li "Add custom input variables (like {whatsapp_message} , {sms_code} , {linkedin_te…" at bounding box center [158, 625] width 270 height 53
click at [109, 618] on code "{whatsapp_message}" at bounding box center [176, 627] width 135 height 18
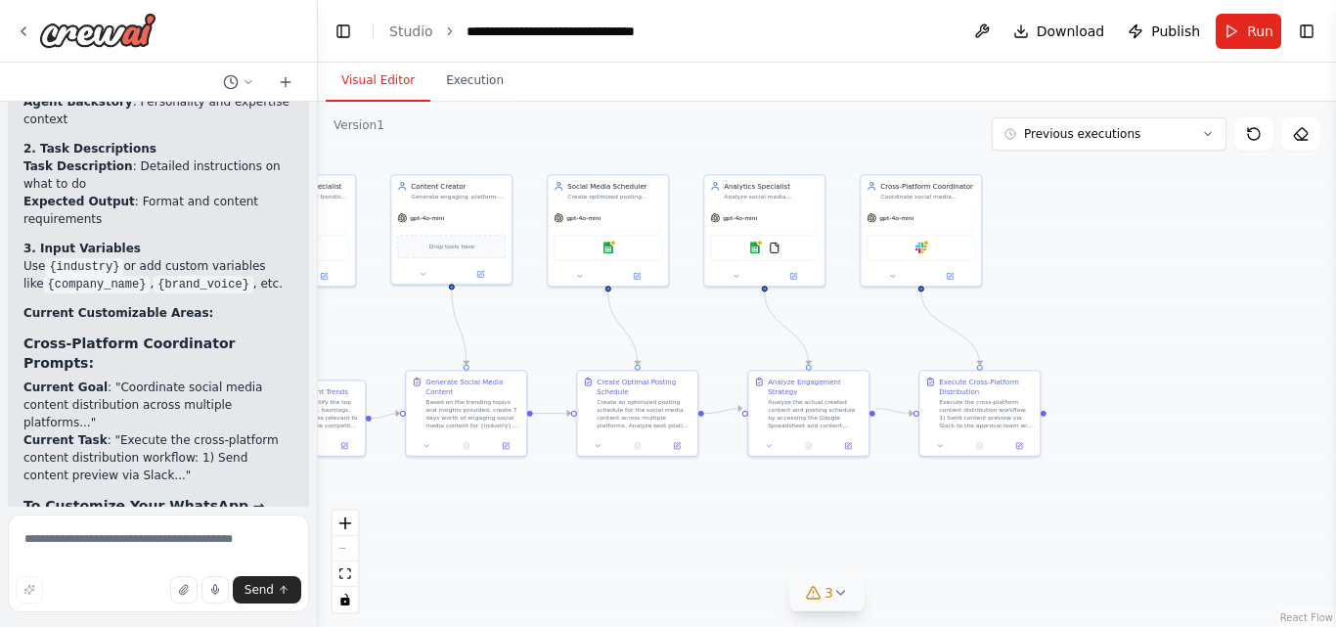
drag, startPoint x: 1160, startPoint y: 403, endPoint x: 880, endPoint y: 492, distance: 293.5
click at [880, 492] on div ".deletable-edge-delete-btn { width: 20px; height: 20px; border: 0px solid #ffff…" at bounding box center [827, 364] width 1018 height 525
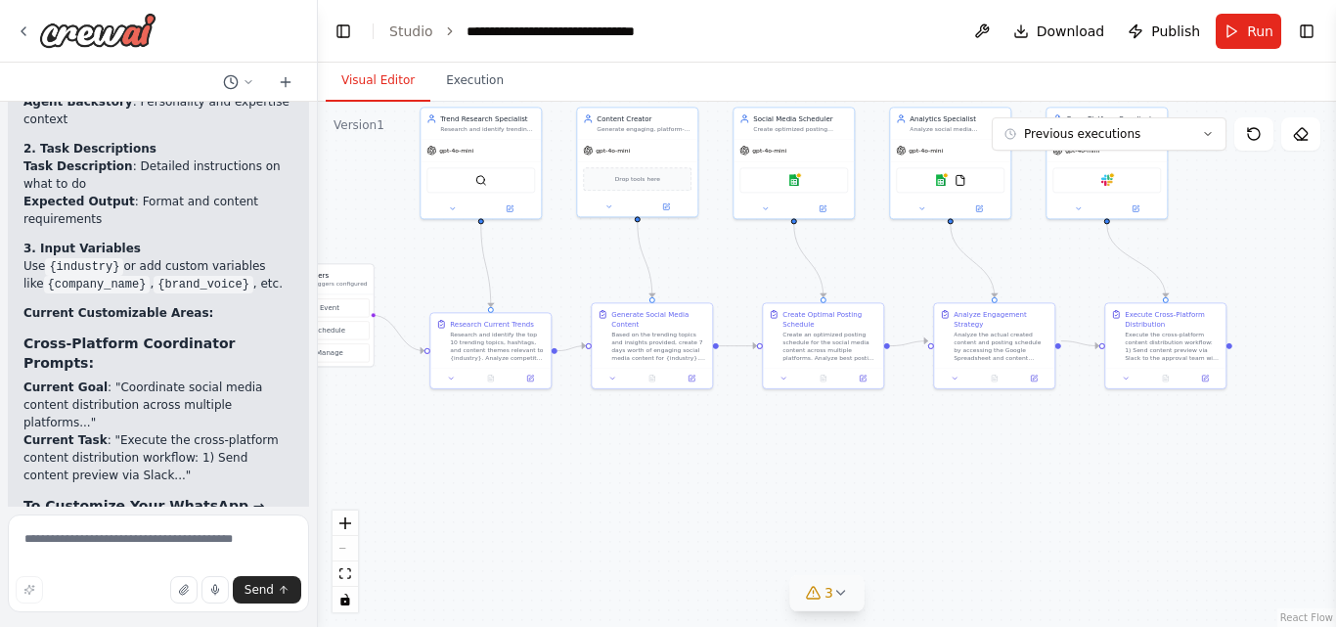
drag, startPoint x: 765, startPoint y: 514, endPoint x: 952, endPoint y: 447, distance: 199.5
click at [952, 447] on div ".deletable-edge-delete-btn { width: 20px; height: 20px; border: 0px solid #ffff…" at bounding box center [827, 364] width 1018 height 525
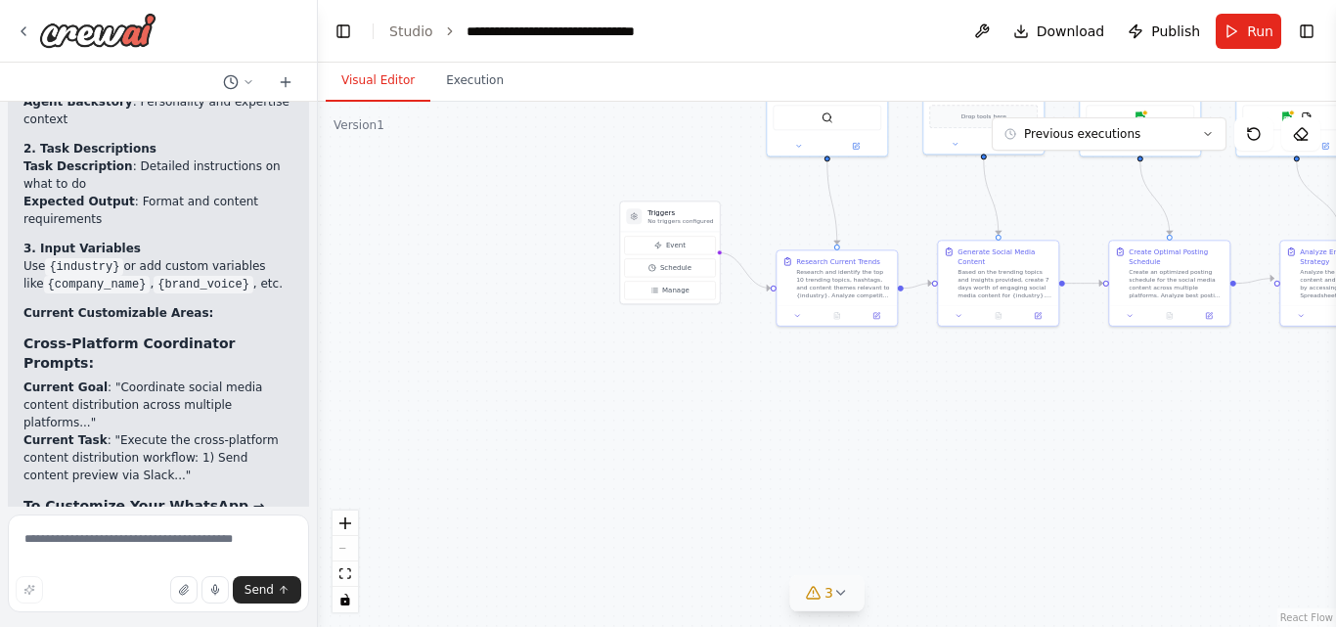
drag, startPoint x: 705, startPoint y: 501, endPoint x: 1049, endPoint y: 438, distance: 349.9
click at [1049, 438] on div ".deletable-edge-delete-btn { width: 20px; height: 20px; border: 0px solid #ffff…" at bounding box center [827, 364] width 1018 height 525
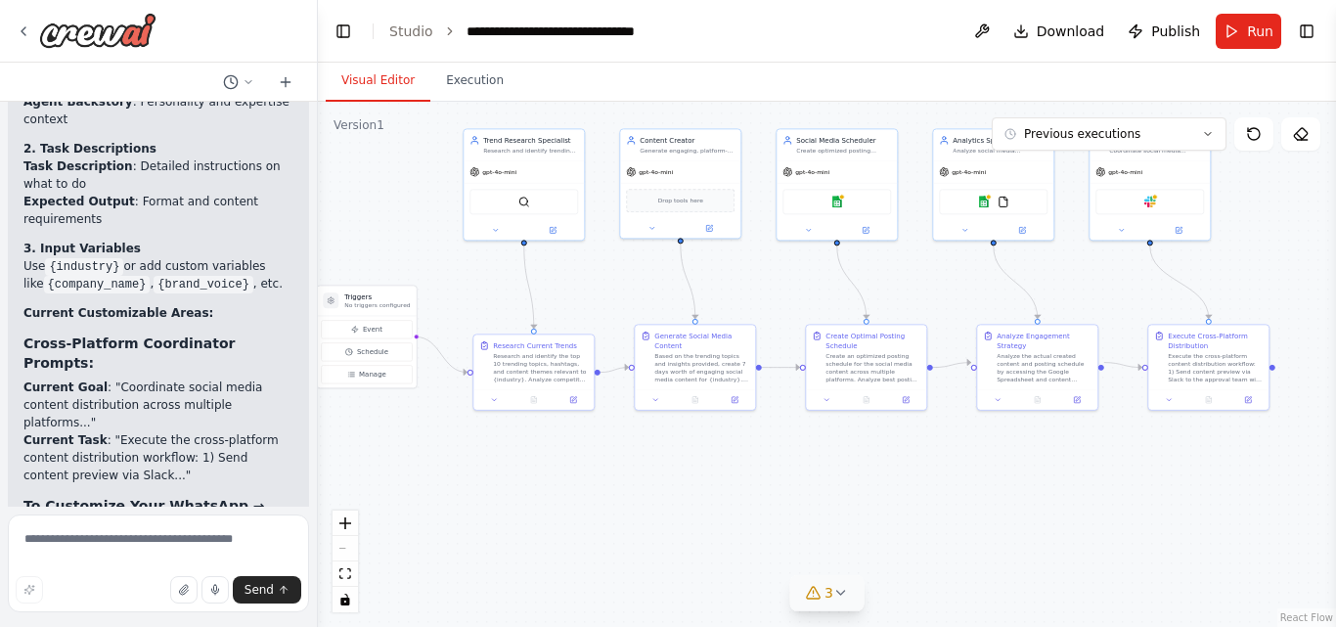
drag, startPoint x: 694, startPoint y: 436, endPoint x: 391, endPoint y: 520, distance: 314.6
click at [391, 520] on div ".deletable-edge-delete-btn { width: 20px; height: 20px; border: 0px solid #ffff…" at bounding box center [827, 364] width 1018 height 525
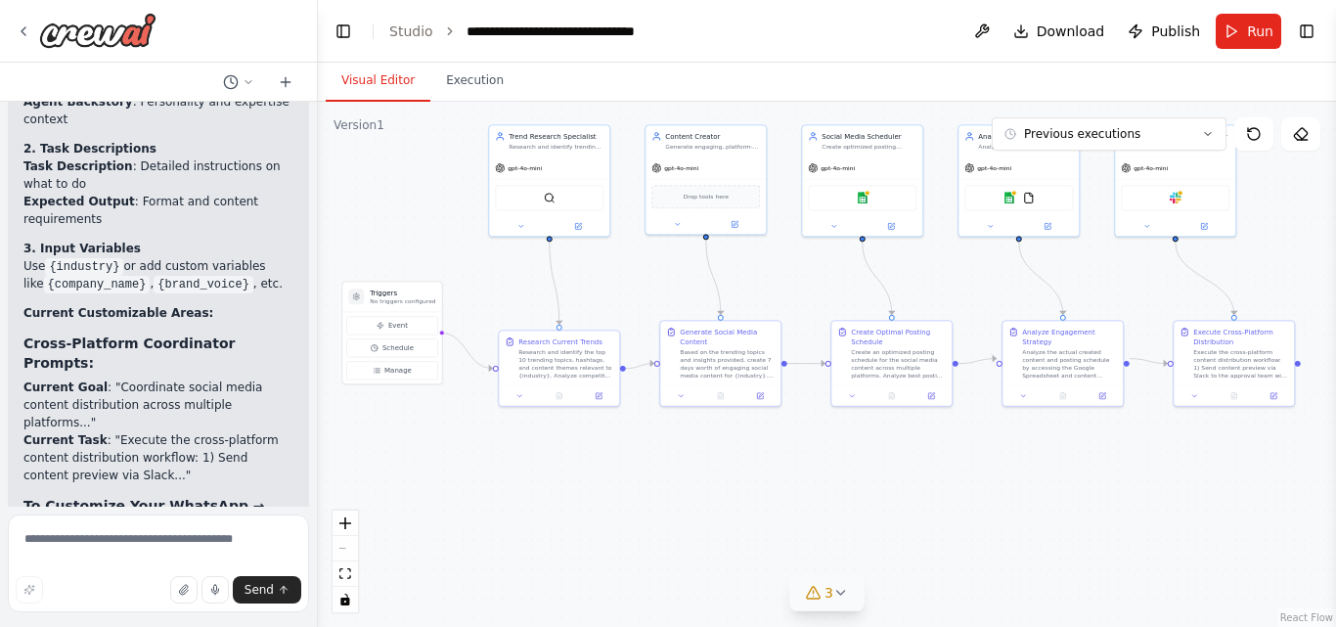
drag, startPoint x: 391, startPoint y: 520, endPoint x: 417, endPoint y: 516, distance: 25.7
click at [417, 516] on div ".deletable-edge-delete-btn { width: 20px; height: 20px; border: 0px solid #ffff…" at bounding box center [827, 364] width 1018 height 525
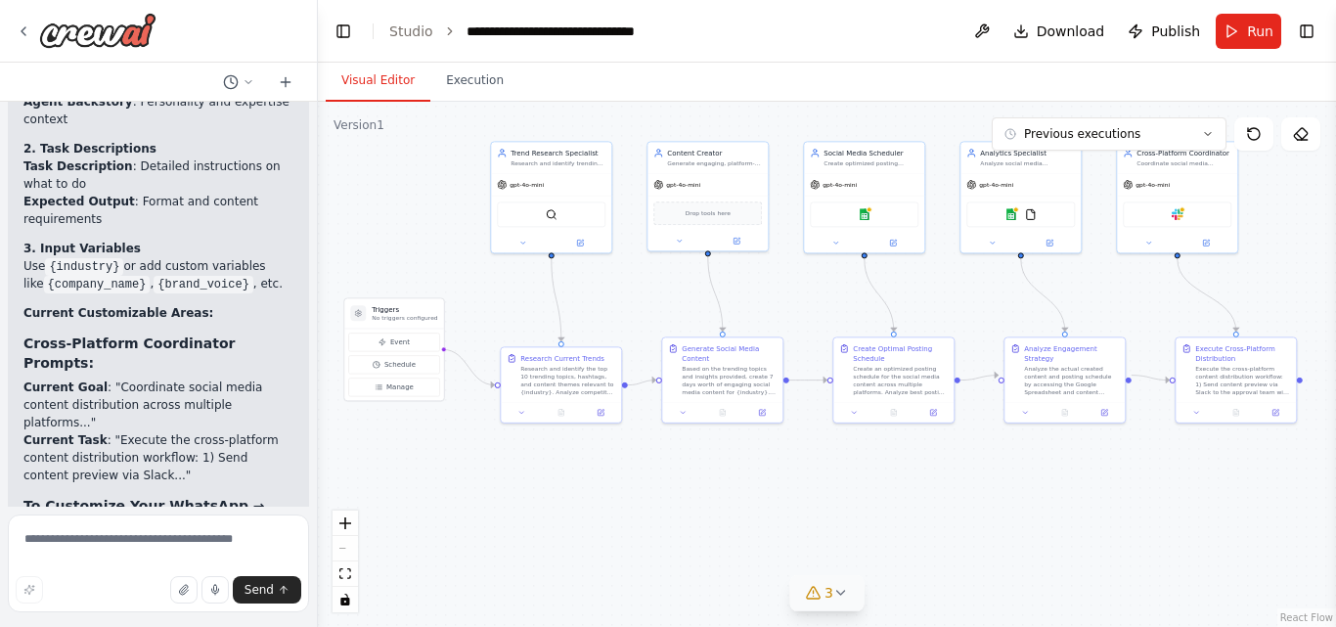
drag, startPoint x: 804, startPoint y: 464, endPoint x: 806, endPoint y: 480, distance: 16.7
click at [806, 480] on div ".deletable-edge-delete-btn { width: 20px; height: 20px; border: 0px solid #ffff…" at bounding box center [827, 364] width 1018 height 525
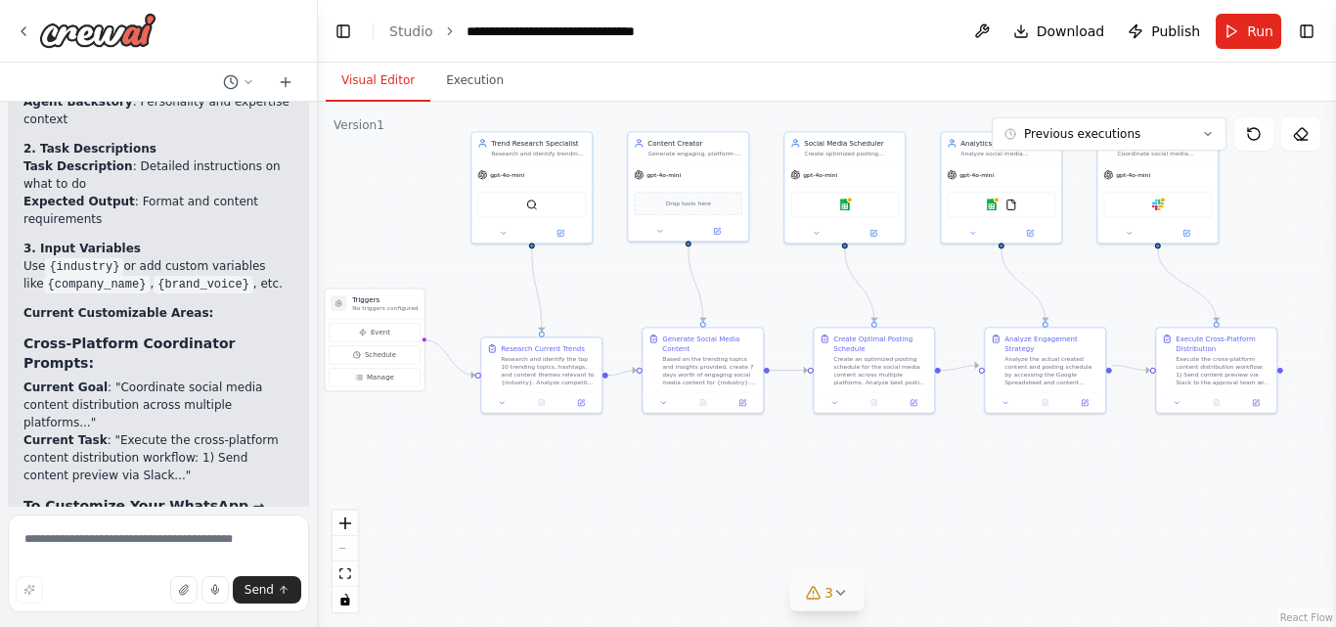
drag, startPoint x: 1081, startPoint y: 513, endPoint x: 1061, endPoint y: 504, distance: 21.9
click at [1061, 504] on div ".deletable-edge-delete-btn { width: 20px; height: 20px; border: 0px solid #ffff…" at bounding box center [827, 364] width 1018 height 525
click at [94, 540] on textarea at bounding box center [158, 563] width 301 height 98
drag, startPoint x: 155, startPoint y: 416, endPoint x: 15, endPoint y: 363, distance: 149.5
click at [15, 363] on div "▶ Thought process You can customize prompts in several places within the automa…" at bounding box center [158, 409] width 301 height 976
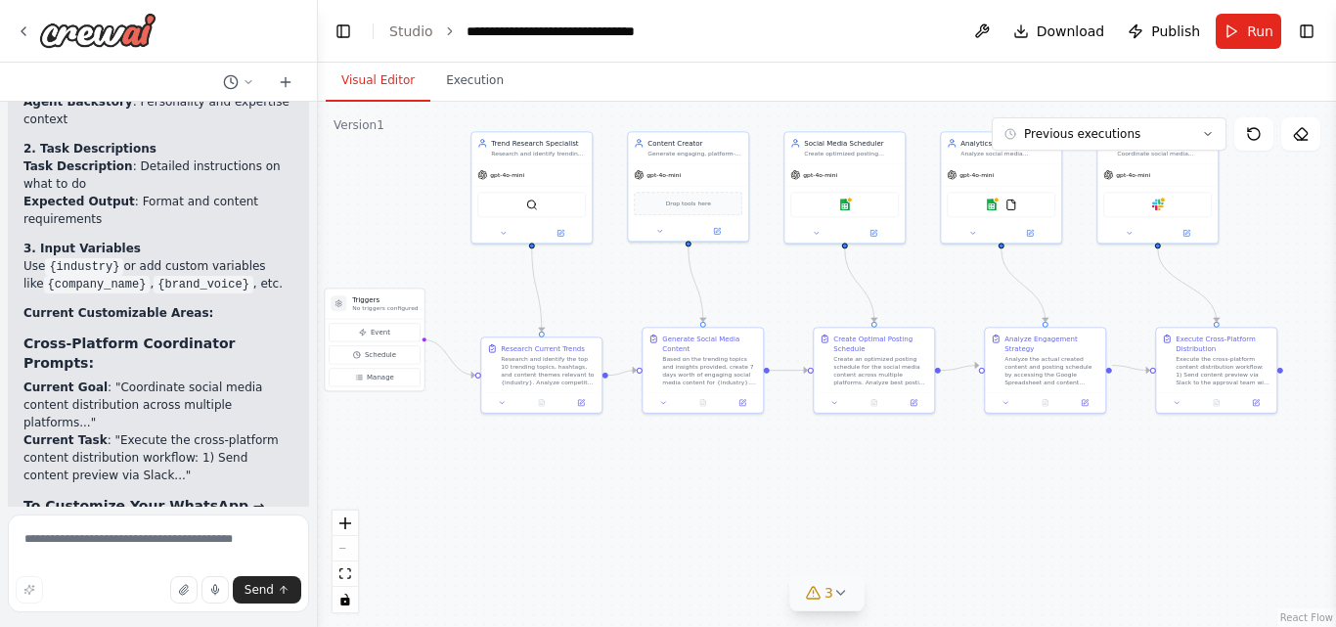
copy ul "WhatsApp message template SMS verification format LinkedIn post structure Appro…"
click at [68, 536] on textarea at bounding box center [158, 563] width 301 height 98
paste textarea "**********"
type textarea "**********"
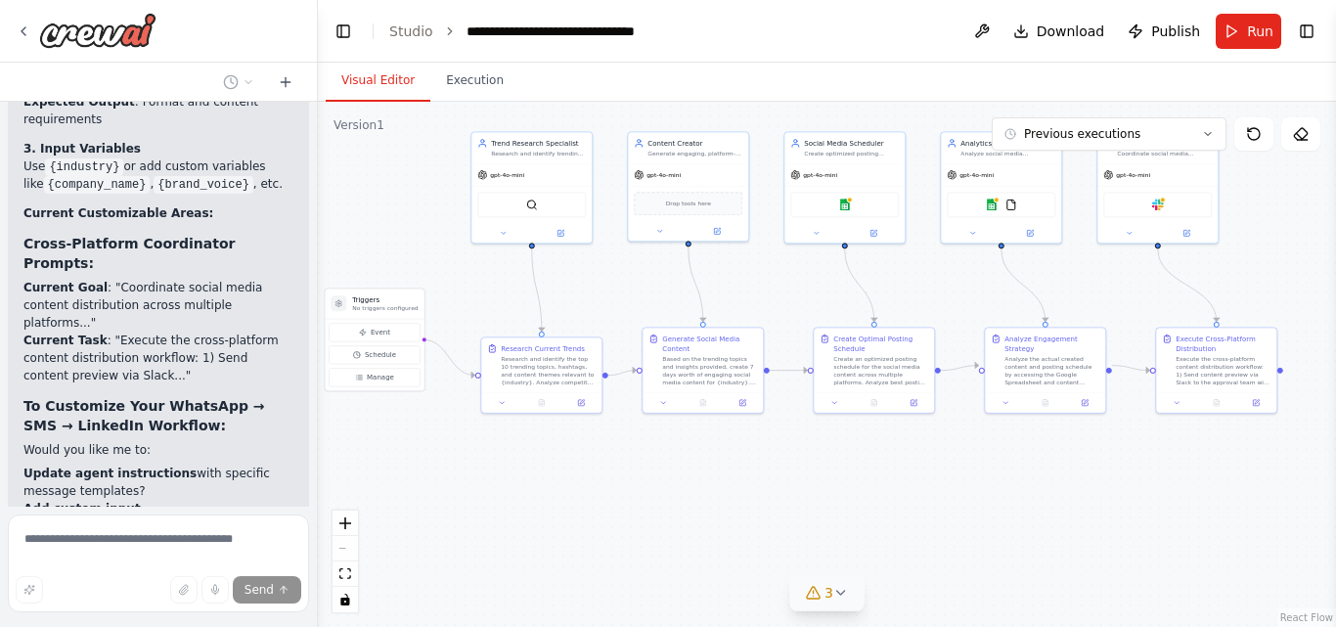
scroll to position [6991, 0]
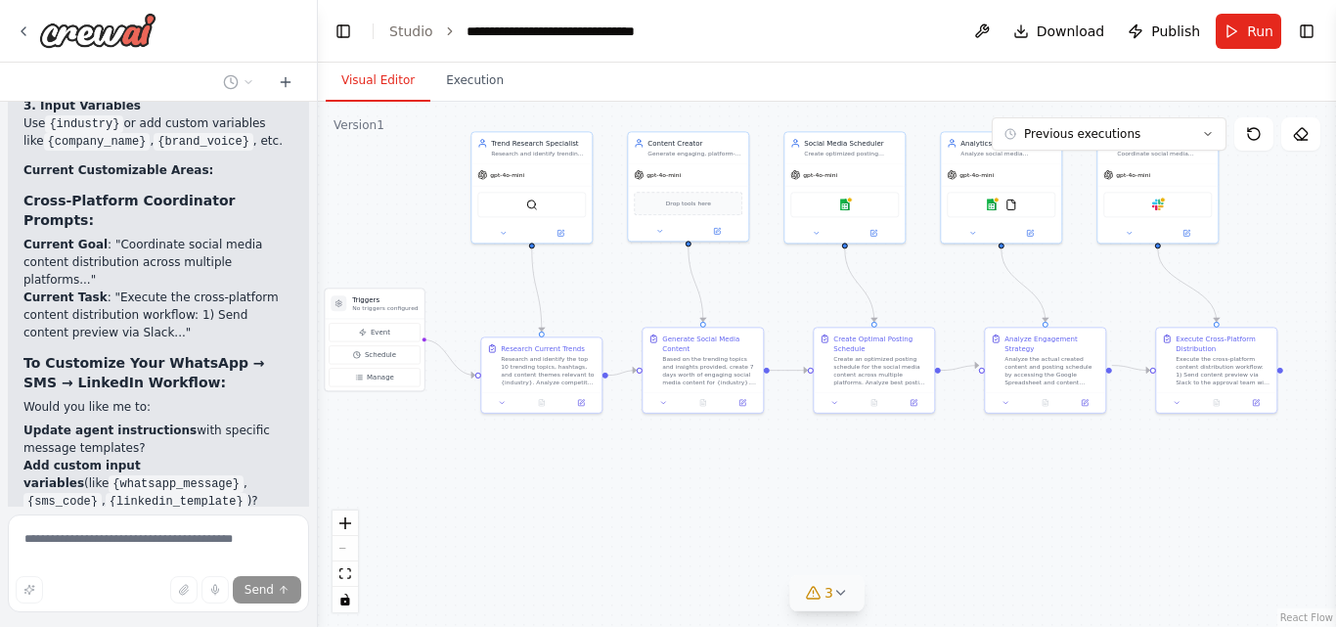
drag, startPoint x: 528, startPoint y: 517, endPoint x: 470, endPoint y: 327, distance: 199.2
drag, startPoint x: 470, startPoint y: 327, endPoint x: 248, endPoint y: 426, distance: 243.4
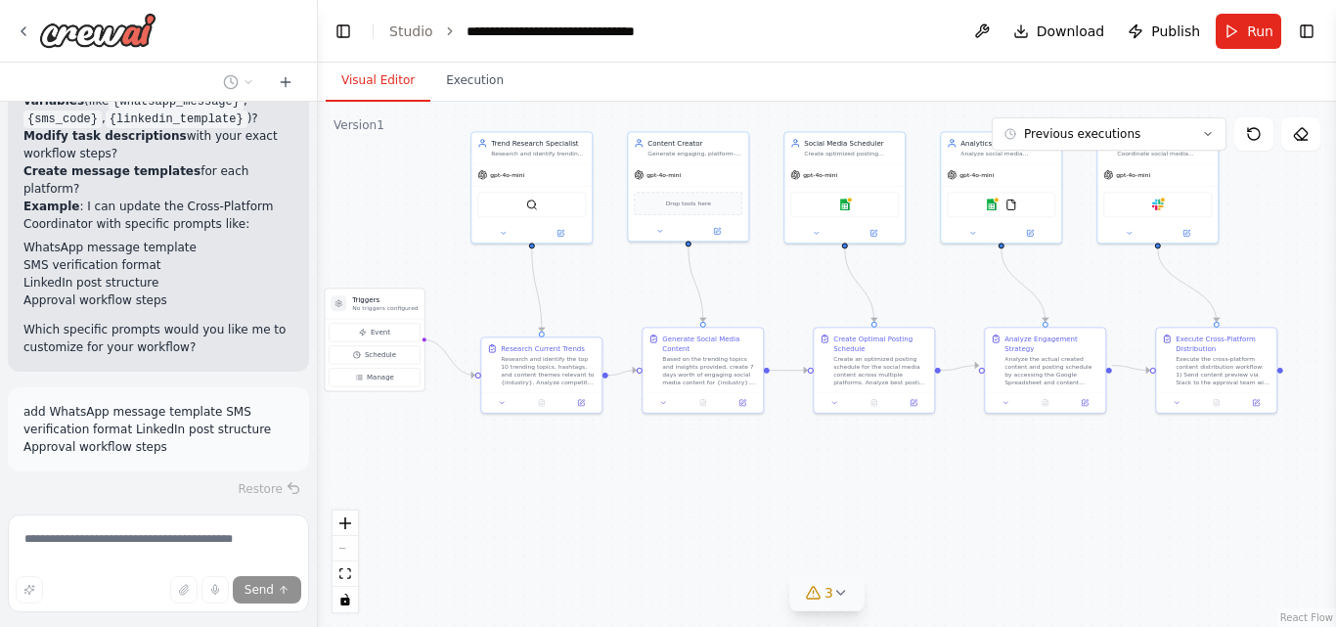
scroll to position [7374, 0]
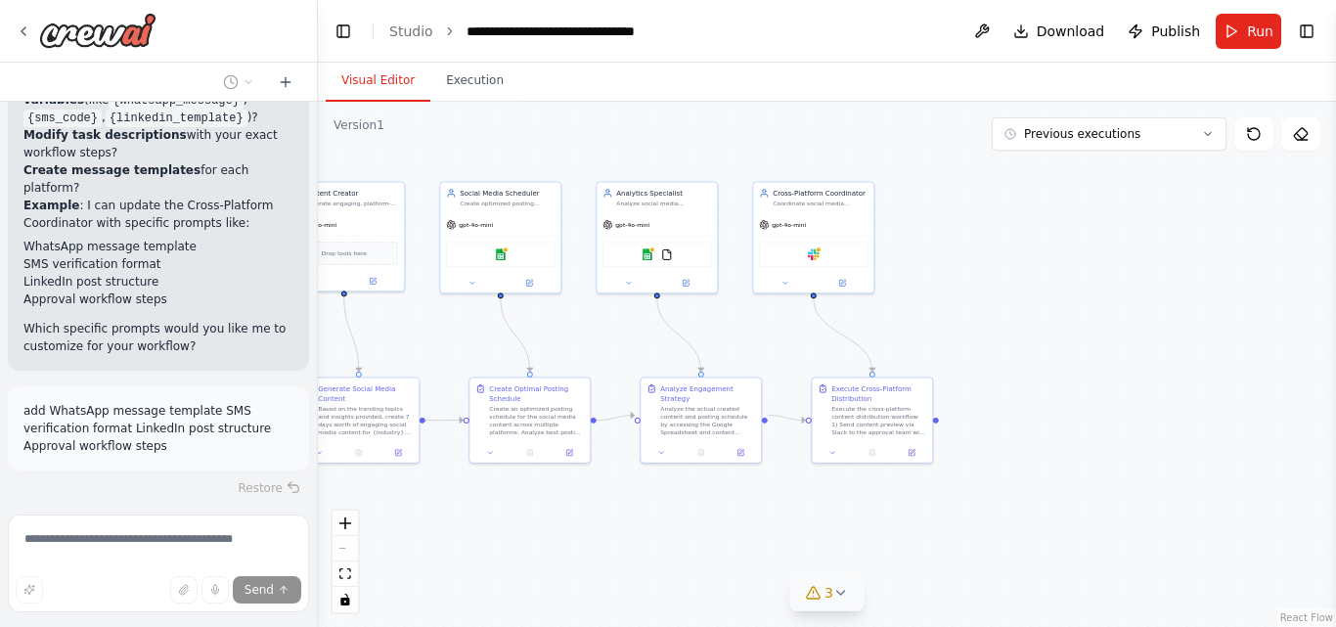
drag, startPoint x: 1097, startPoint y: 475, endPoint x: 753, endPoint y: 525, distance: 347.8
click at [753, 525] on div ".deletable-edge-delete-btn { width: 20px; height: 20px; border: 0px solid #ffff…" at bounding box center [827, 364] width 1018 height 525
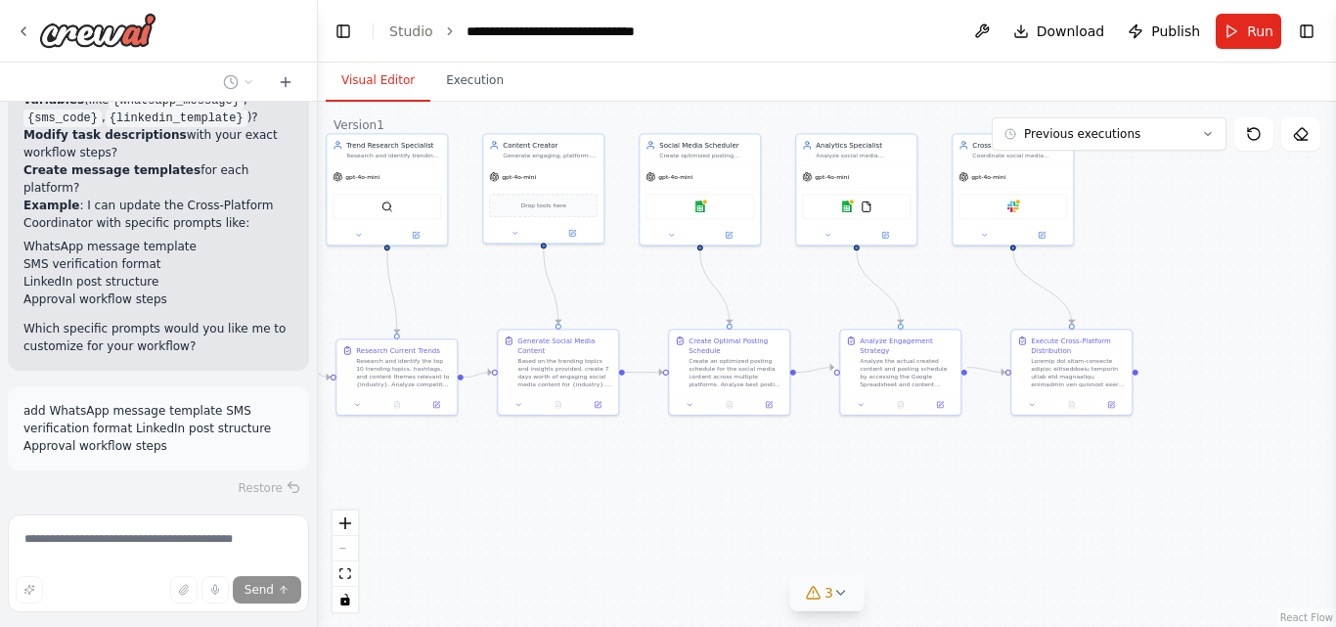
drag, startPoint x: 959, startPoint y: 329, endPoint x: 1159, endPoint y: 281, distance: 205.2
click at [1159, 281] on div ".deletable-edge-delete-btn { width: 20px; height: 20px; border: 0px solid #ffff…" at bounding box center [827, 364] width 1018 height 525
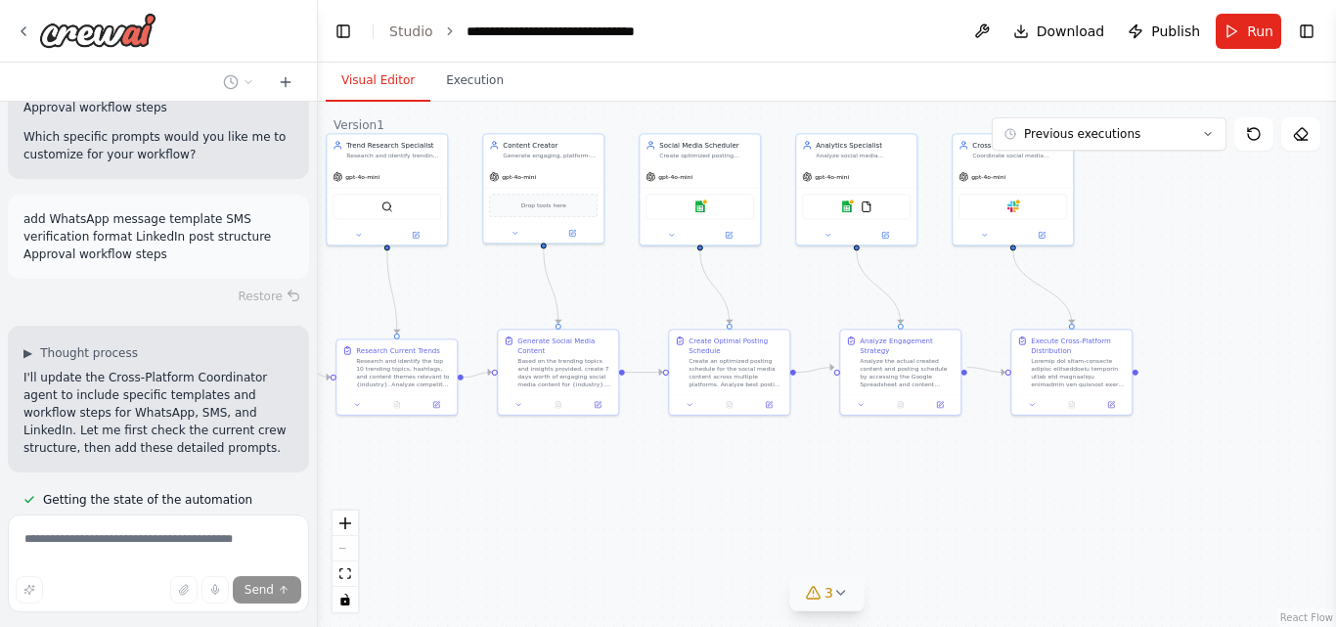
scroll to position [7613, 0]
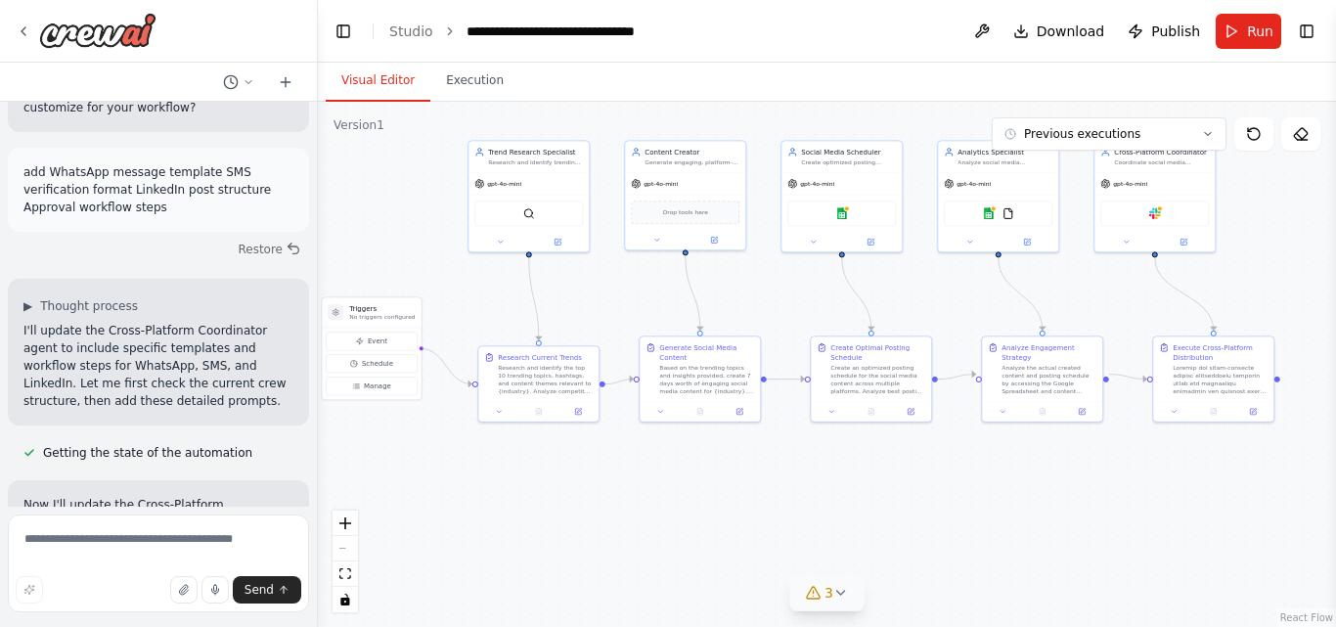
drag, startPoint x: 416, startPoint y: 463, endPoint x: 557, endPoint y: 469, distance: 142.0
click at [557, 469] on div ".deletable-edge-delete-btn { width: 20px; height: 20px; border: 0px solid #ffff…" at bounding box center [827, 364] width 1018 height 525
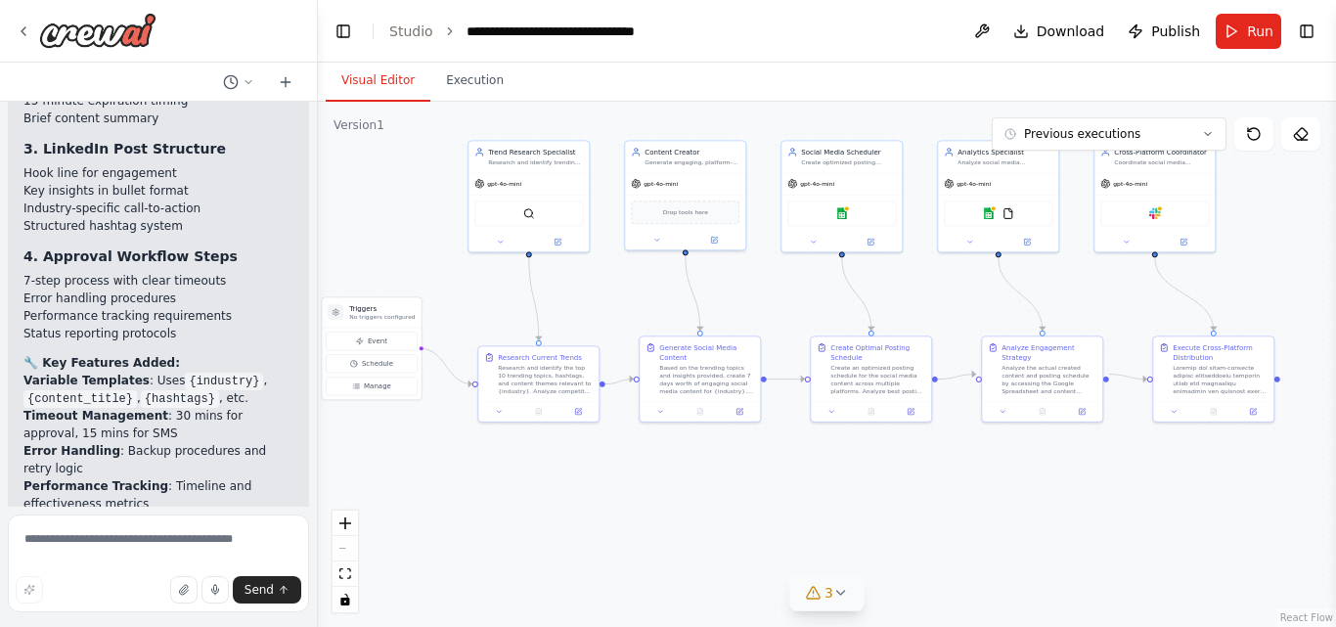
scroll to position [8659, 0]
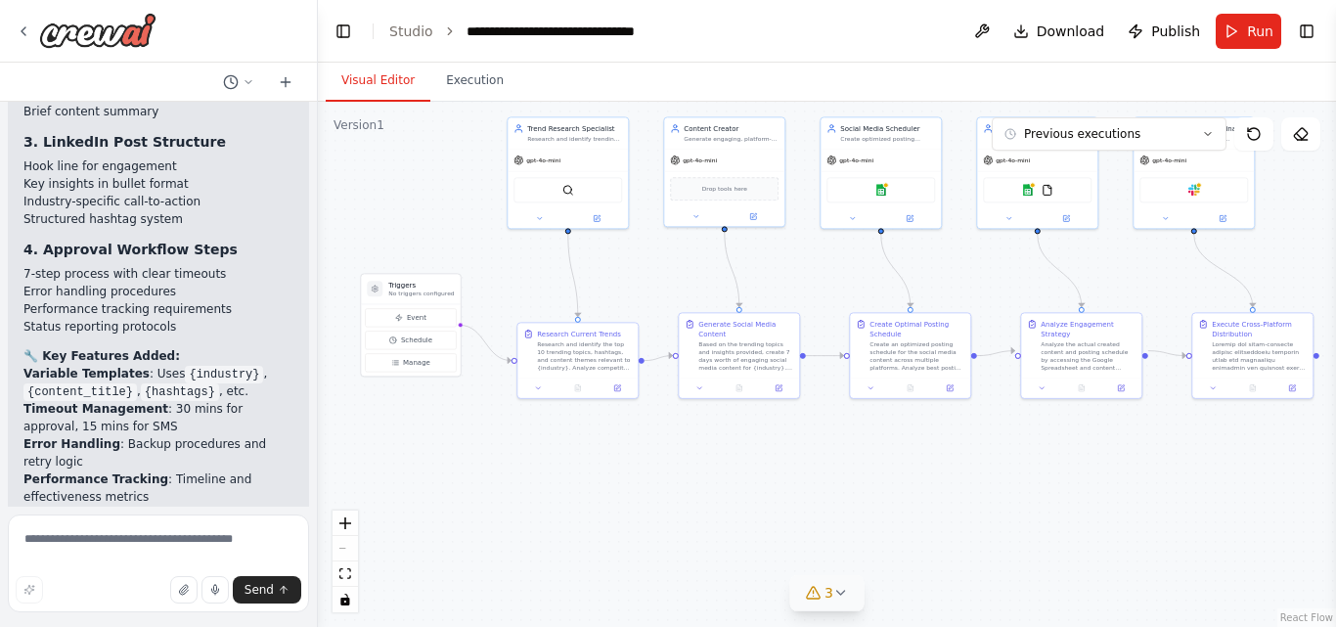
drag, startPoint x: 812, startPoint y: 530, endPoint x: 851, endPoint y: 507, distance: 45.6
click at [851, 507] on div ".deletable-edge-delete-btn { width: 20px; height: 20px; border: 0px solid #ffff…" at bounding box center [827, 364] width 1018 height 525
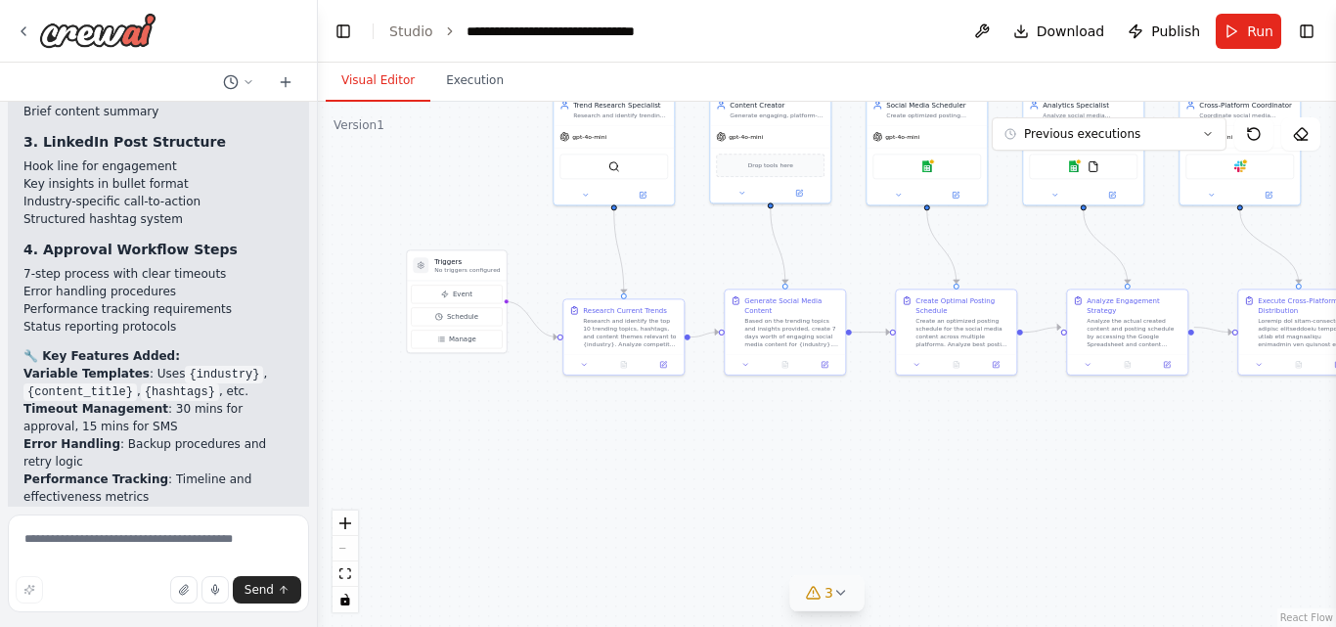
drag, startPoint x: 801, startPoint y: 561, endPoint x: 847, endPoint y: 538, distance: 51.6
click at [847, 538] on div ".deletable-edge-delete-btn { width: 20px; height: 20px; border: 0px solid #ffff…" at bounding box center [827, 364] width 1018 height 525
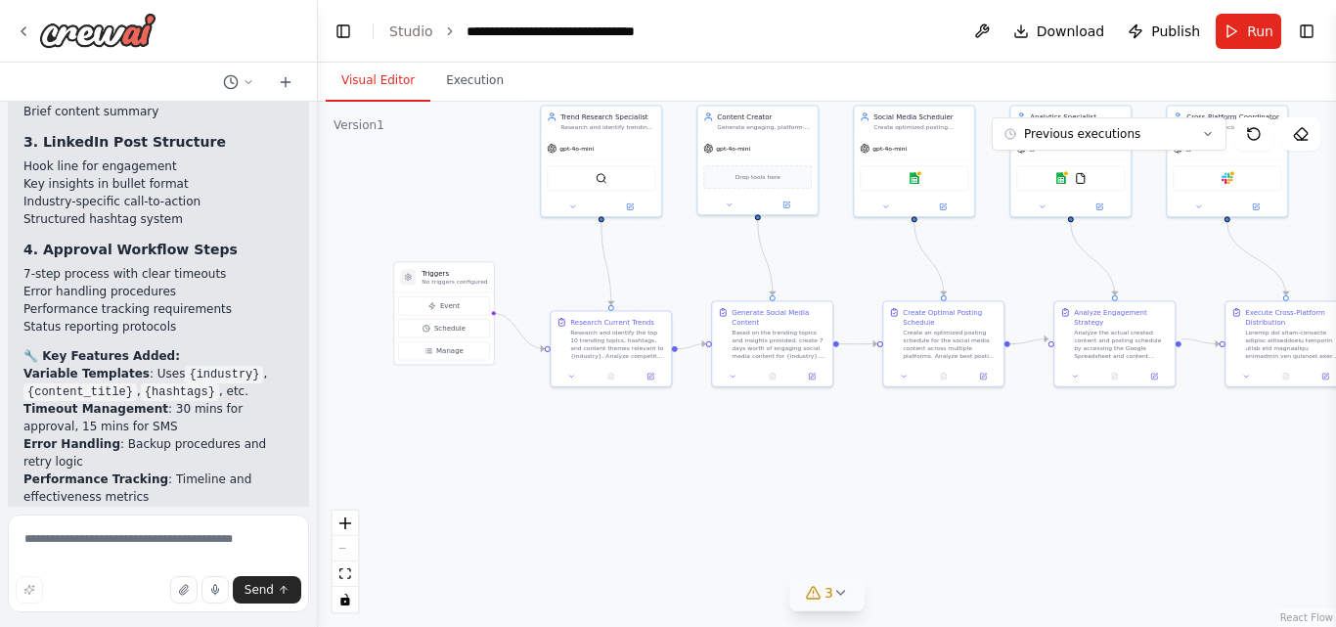
drag, startPoint x: 662, startPoint y: 460, endPoint x: 649, endPoint y: 471, distance: 17.3
click at [649, 471] on div ".deletable-edge-delete-btn { width: 20px; height: 20px; border: 0px solid #ffff…" at bounding box center [827, 364] width 1018 height 525
click at [648, 457] on div ".deletable-edge-delete-btn { width: 20px; height: 20px; border: 0px solid #ffff…" at bounding box center [827, 364] width 1018 height 525
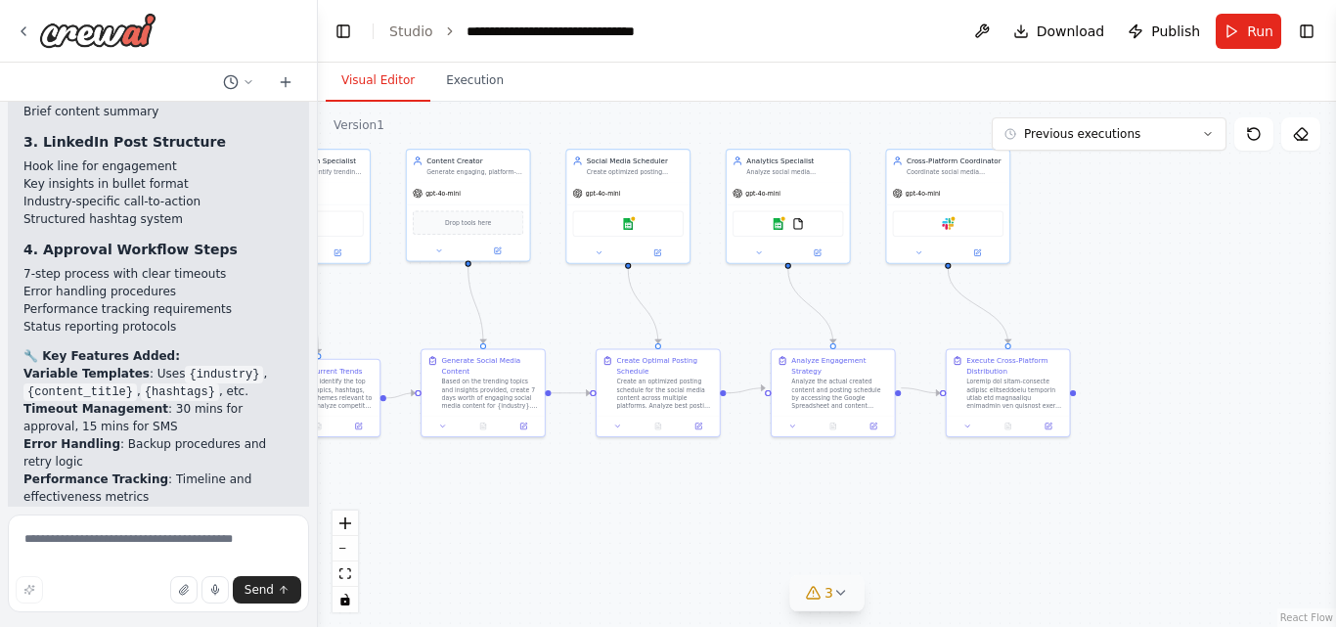
drag, startPoint x: 974, startPoint y: 429, endPoint x: 684, endPoint y: 480, distance: 294.8
click at [684, 480] on div ".deletable-edge-delete-btn { width: 20px; height: 20px; border: 0px solid #ffff…" at bounding box center [827, 364] width 1018 height 525
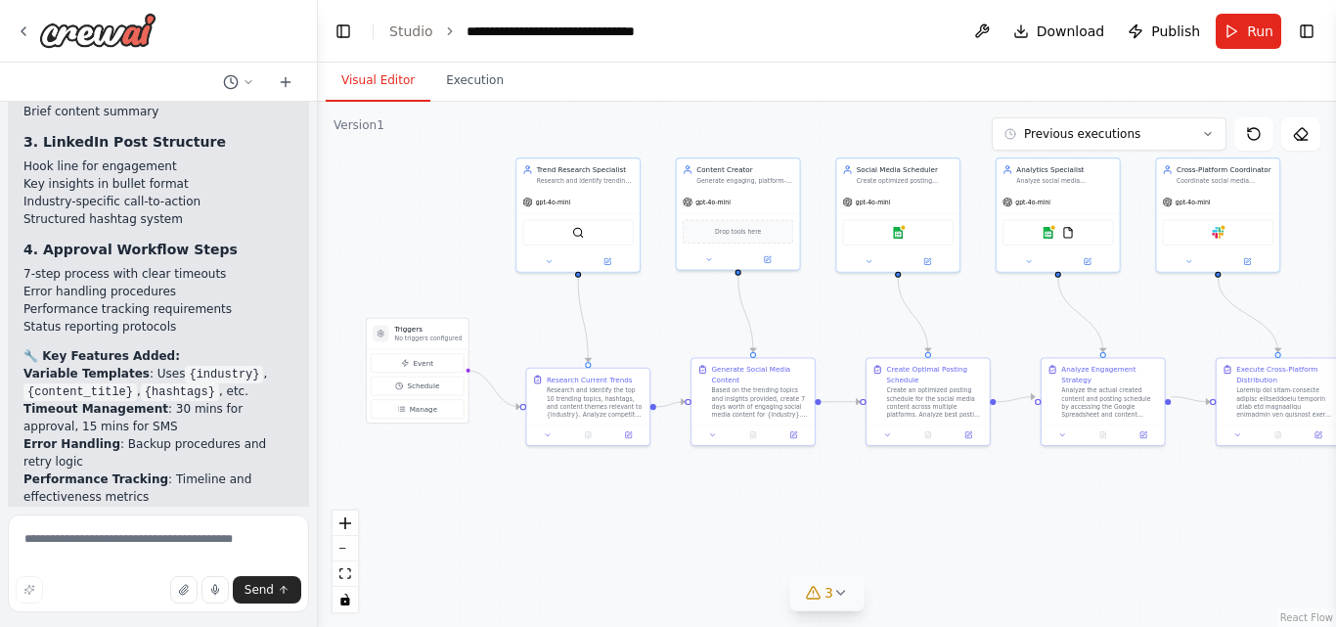
drag, startPoint x: 684, startPoint y: 480, endPoint x: 953, endPoint y: 489, distance: 270.0
click at [953, 489] on div ".deletable-edge-delete-btn { width: 20px; height: 20px; border: 0px solid #ffff…" at bounding box center [827, 364] width 1018 height 525
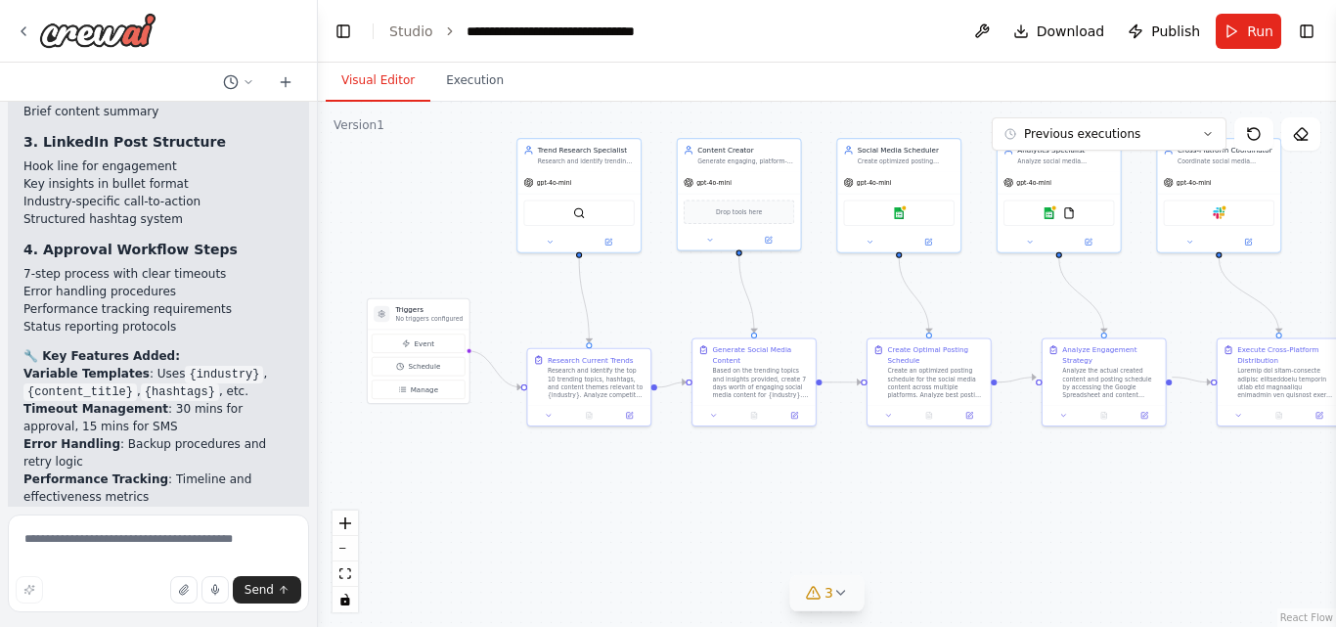
drag, startPoint x: 851, startPoint y: 499, endPoint x: 852, endPoint y: 479, distance: 19.6
click at [852, 479] on div ".deletable-edge-delete-btn { width: 20px; height: 20px; border: 0px solid #ffff…" at bounding box center [827, 364] width 1018 height 525
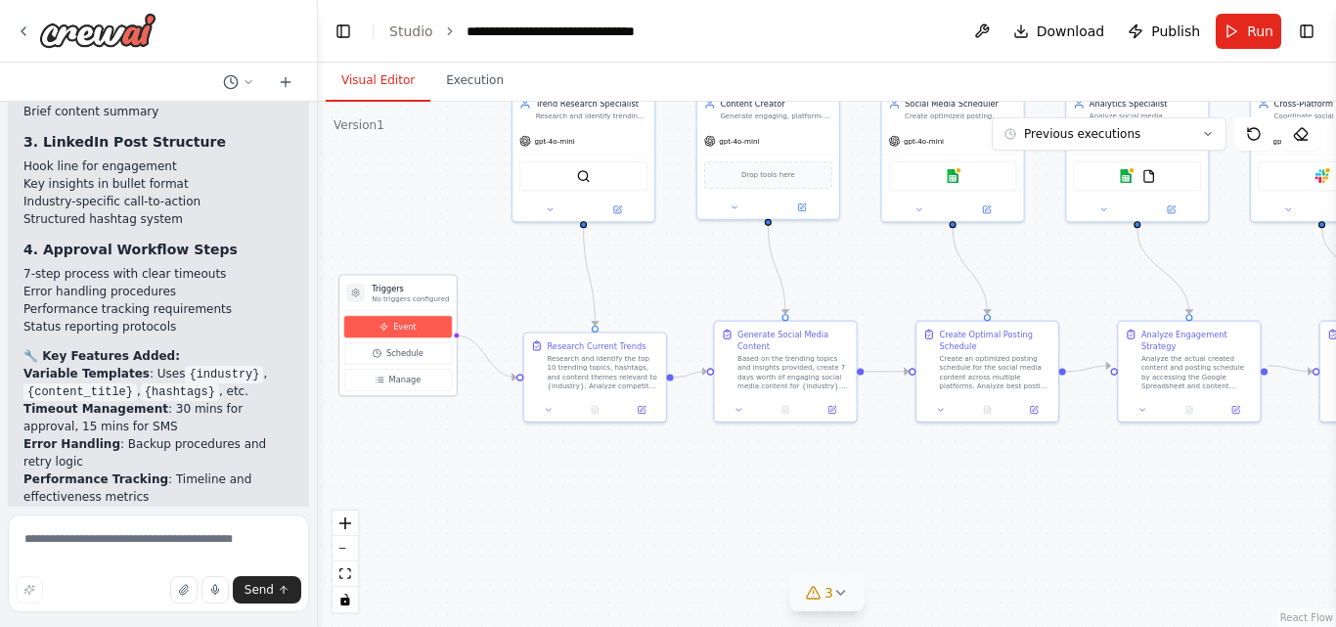
click at [394, 322] on span "Event" at bounding box center [404, 327] width 23 height 12
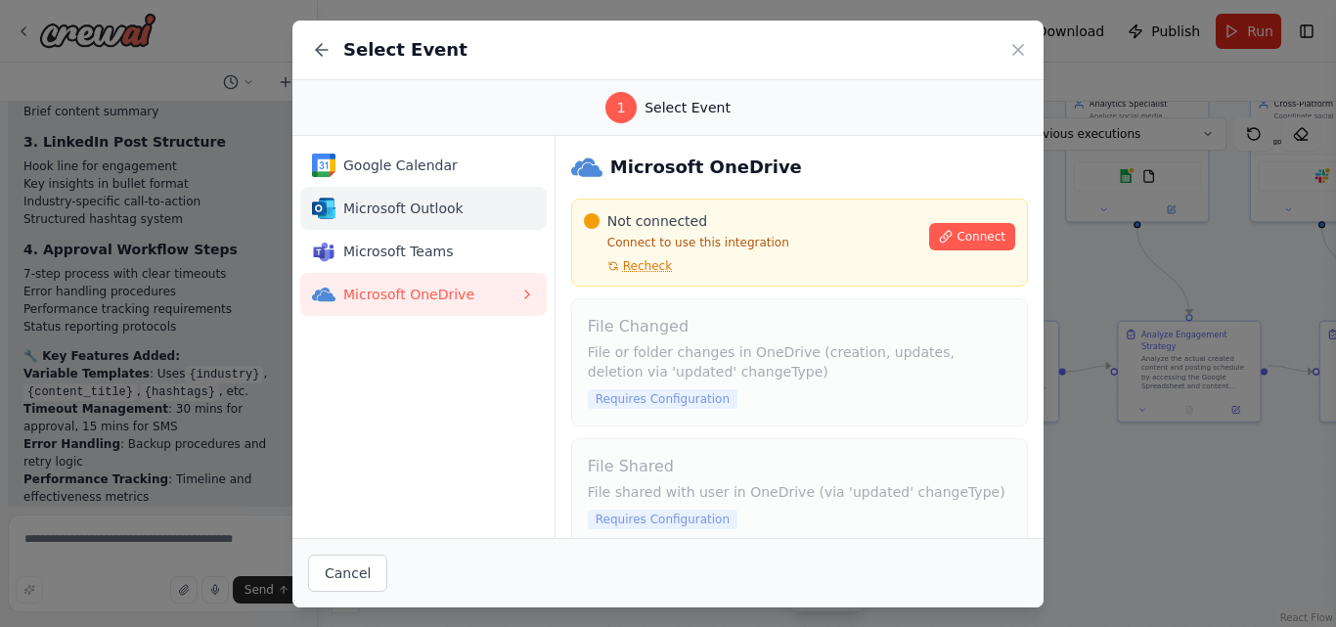
click at [413, 218] on div "Microsoft Outlook" at bounding box center [415, 208] width 207 height 23
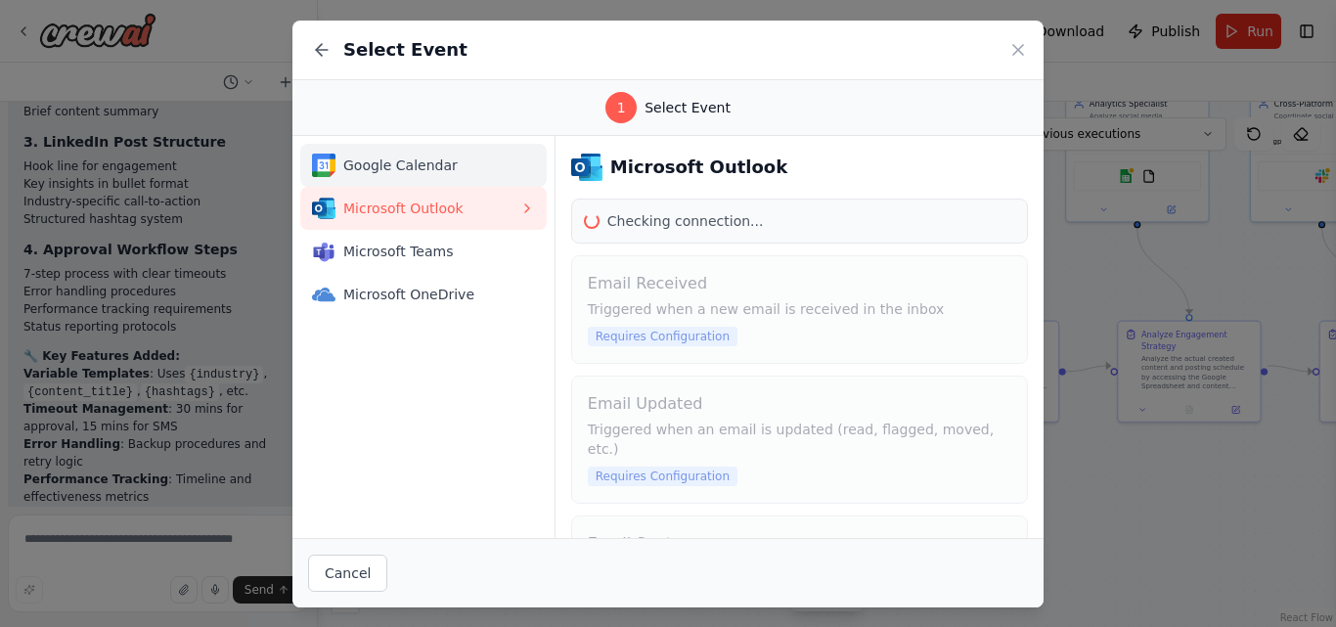
click at [409, 179] on button "Google Calendar" at bounding box center [423, 165] width 246 height 43
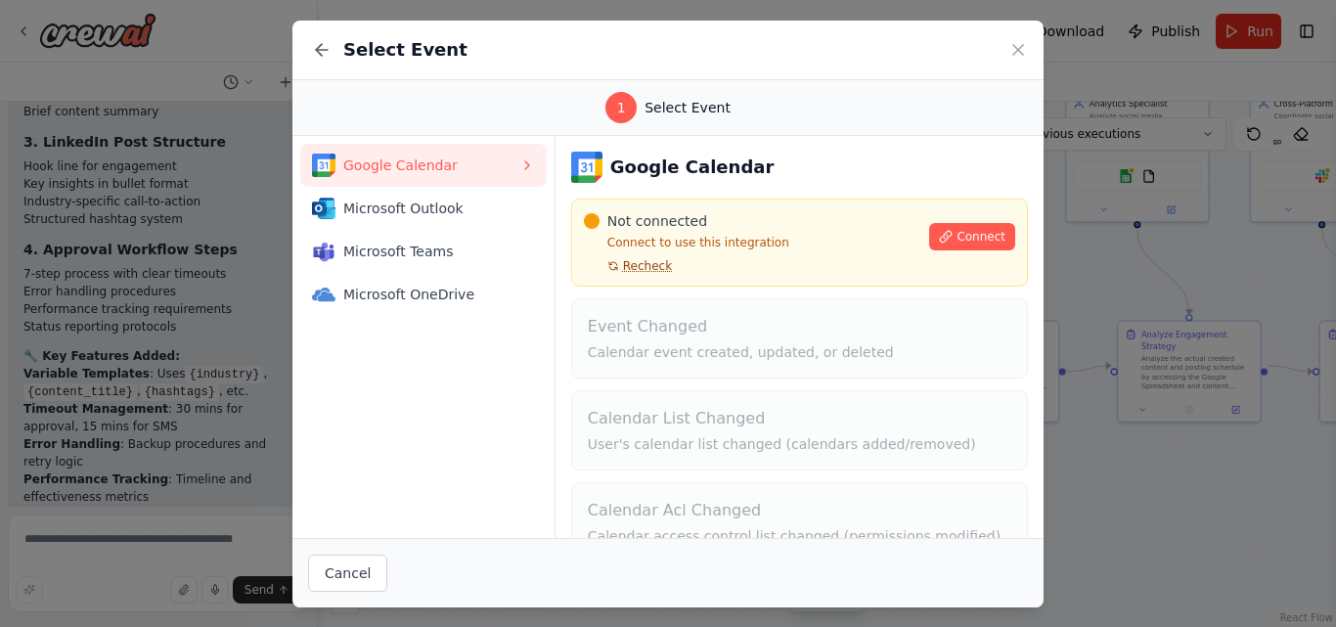
click at [603, 267] on button "Recheck" at bounding box center [628, 266] width 88 height 16
click at [1014, 51] on icon at bounding box center [1018, 50] width 20 height 20
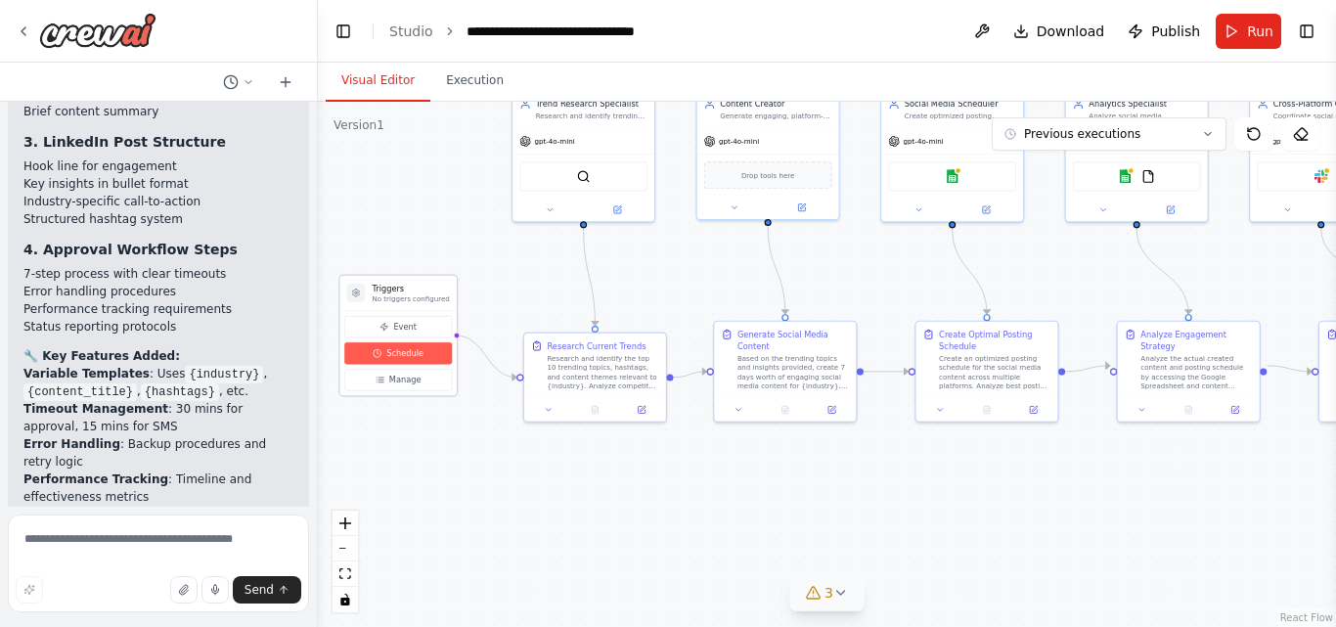
click at [390, 358] on span "Schedule" at bounding box center [404, 353] width 37 height 12
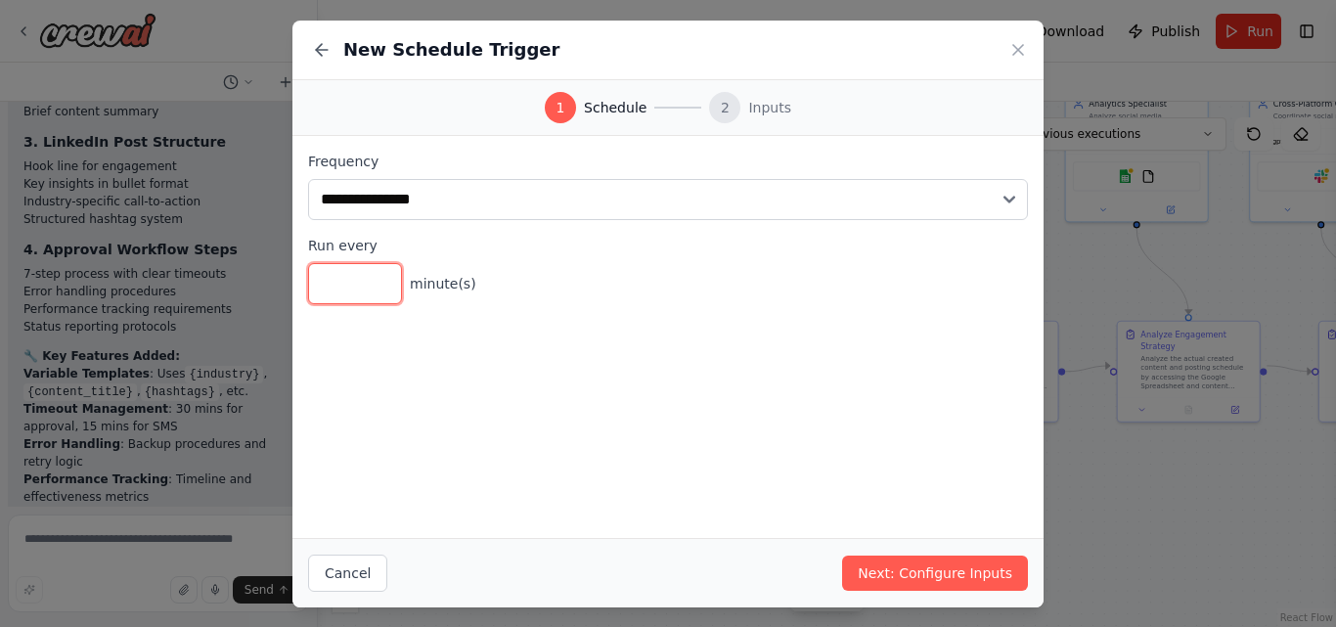
click at [370, 287] on input "*" at bounding box center [355, 283] width 94 height 41
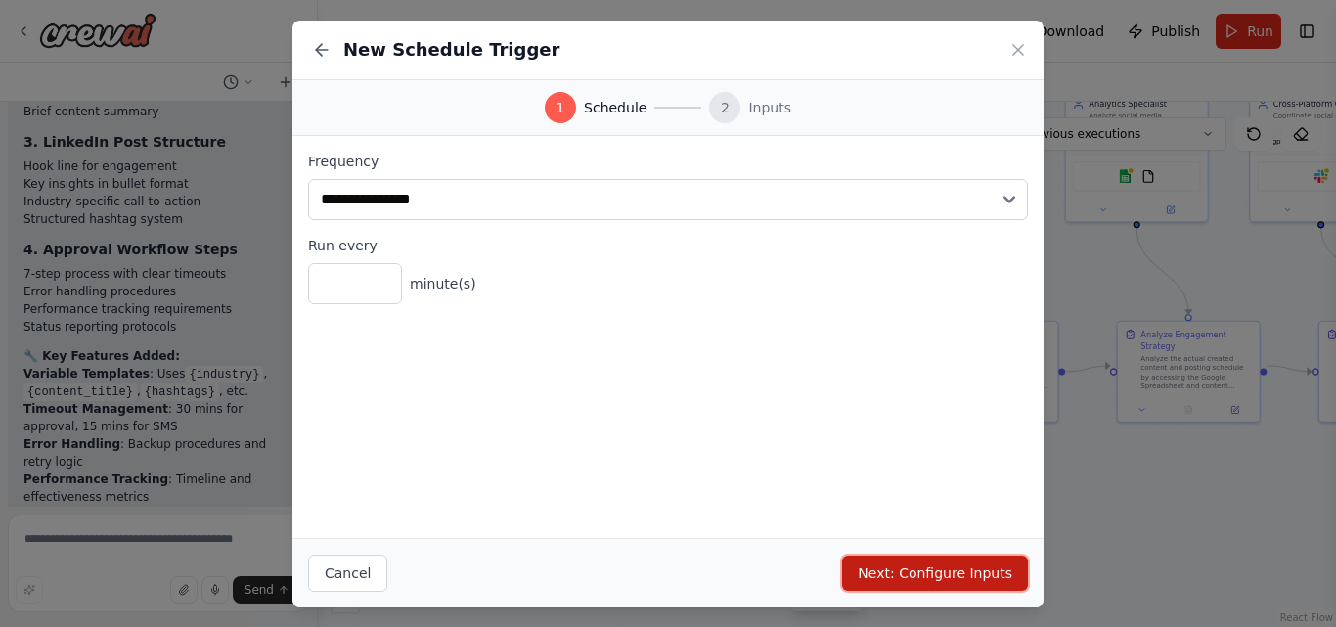
click at [933, 575] on button "Next: Configure Inputs" at bounding box center [935, 572] width 186 height 35
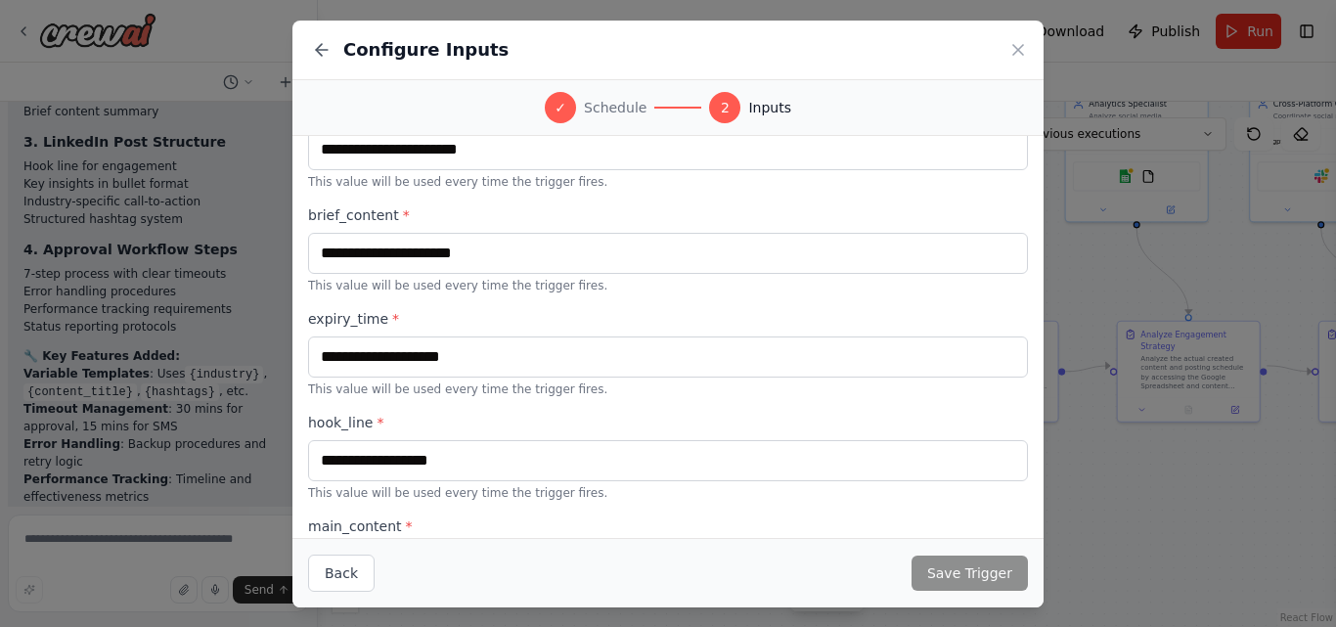
scroll to position [930, 0]
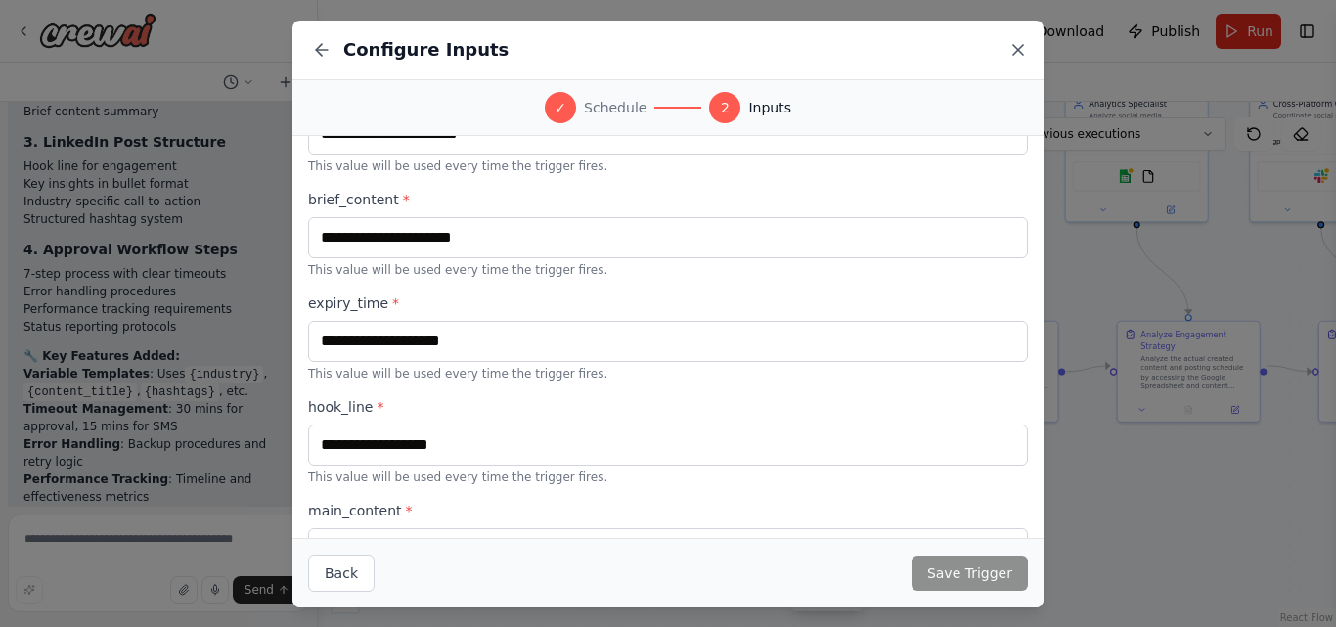
click at [1021, 49] on icon at bounding box center [1018, 50] width 20 height 20
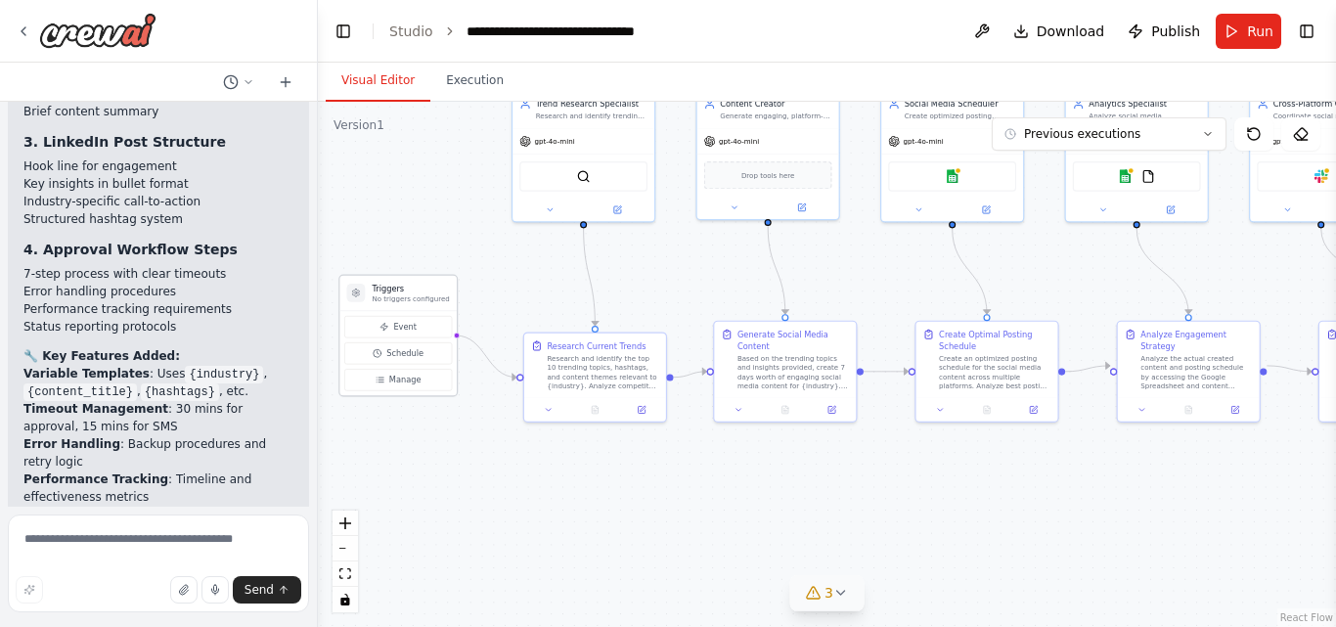
click at [396, 392] on div "Event Schedule Manage" at bounding box center [397, 353] width 116 height 85
click at [385, 391] on div "Event Schedule Manage" at bounding box center [397, 353] width 116 height 85
click at [400, 384] on span "Manage" at bounding box center [405, 380] width 32 height 12
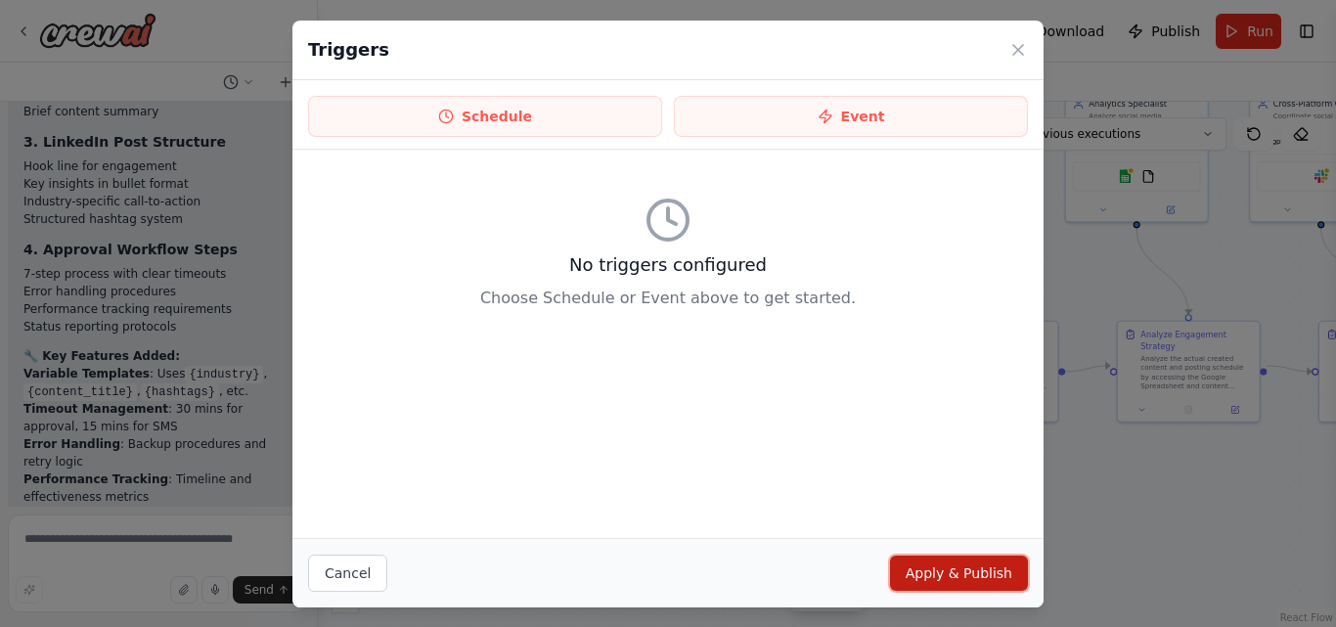
click at [957, 575] on button "Apply & Publish" at bounding box center [959, 572] width 138 height 35
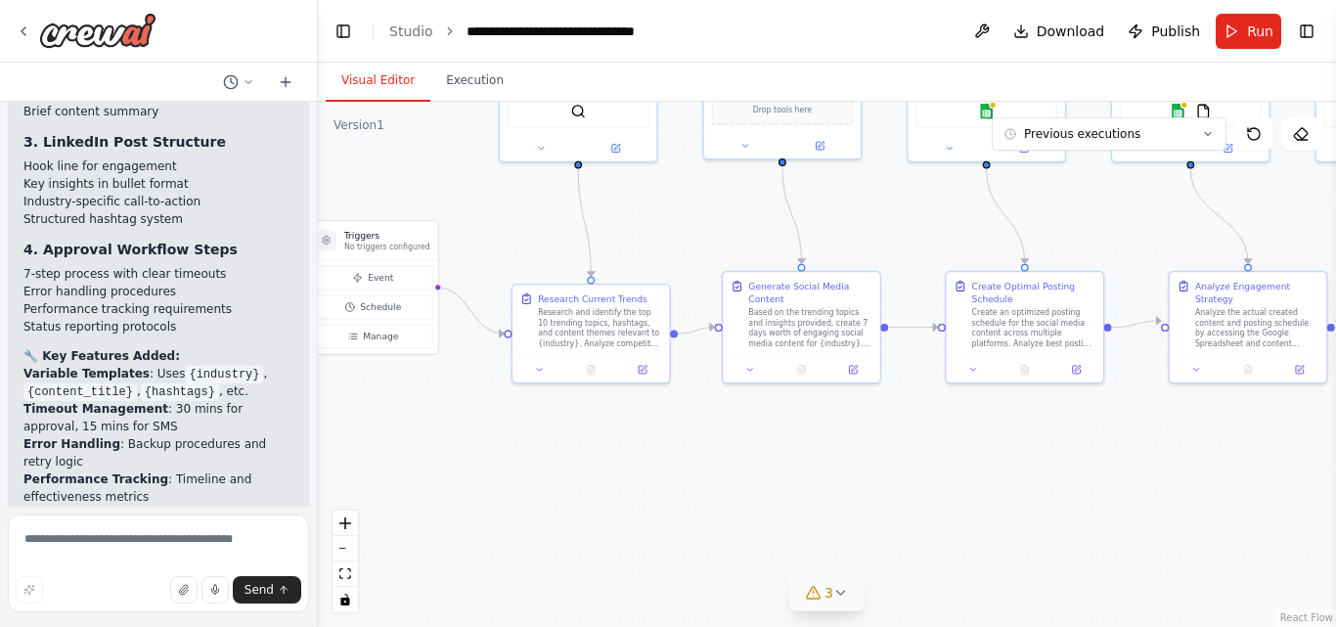
drag, startPoint x: 600, startPoint y: 482, endPoint x: 601, endPoint y: 454, distance: 28.4
click at [601, 454] on div ".deletable-edge-delete-btn { width: 20px; height: 20px; border: 0px solid #ffff…" at bounding box center [827, 364] width 1018 height 525
click at [367, 344] on span "Manage" at bounding box center [384, 337] width 35 height 13
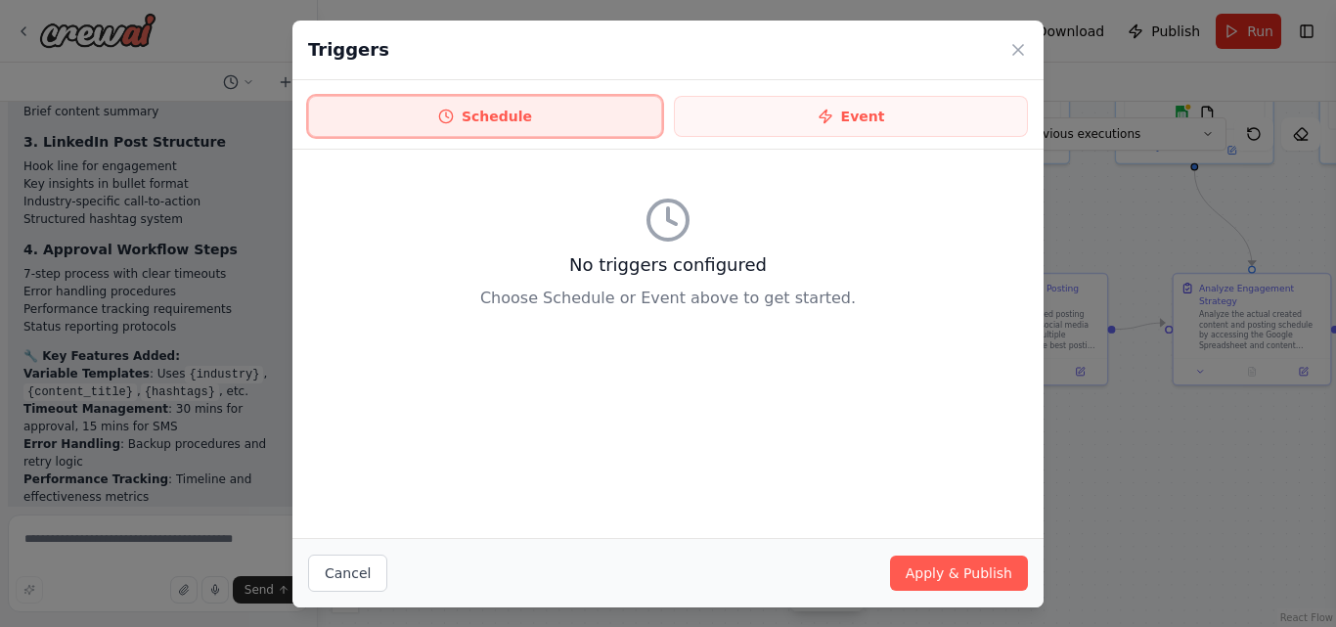
click at [472, 127] on button "Schedule" at bounding box center [485, 116] width 354 height 41
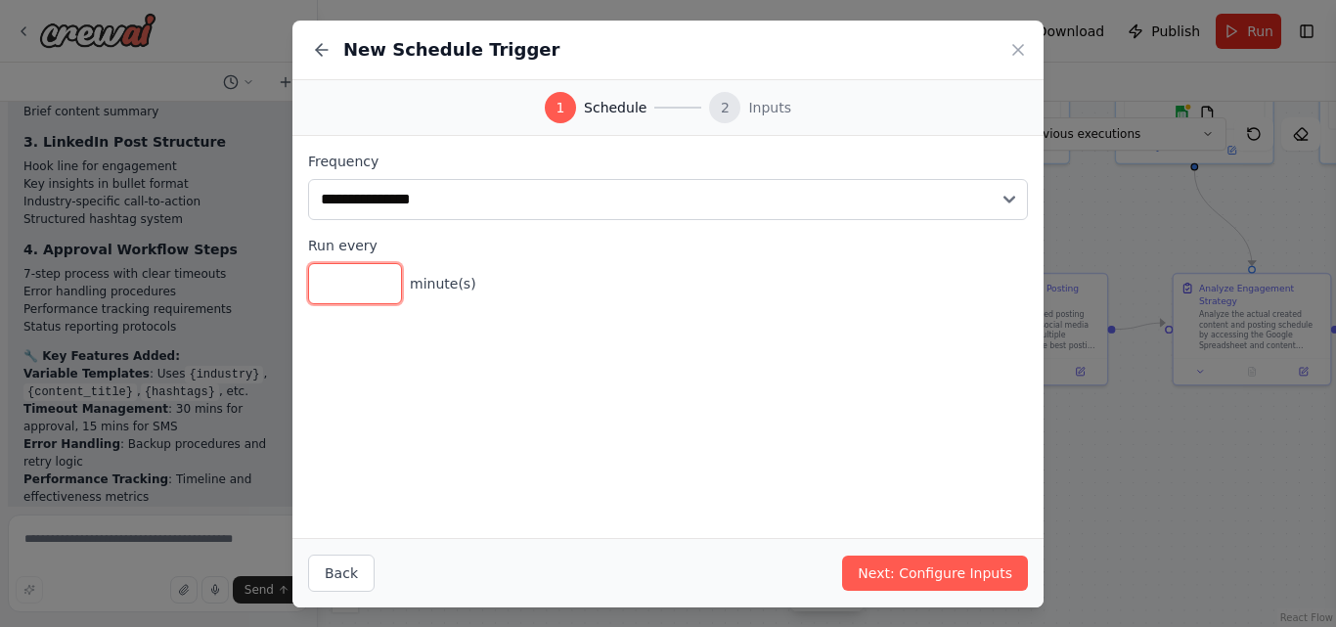
click at [381, 284] on input "*" at bounding box center [355, 283] width 94 height 41
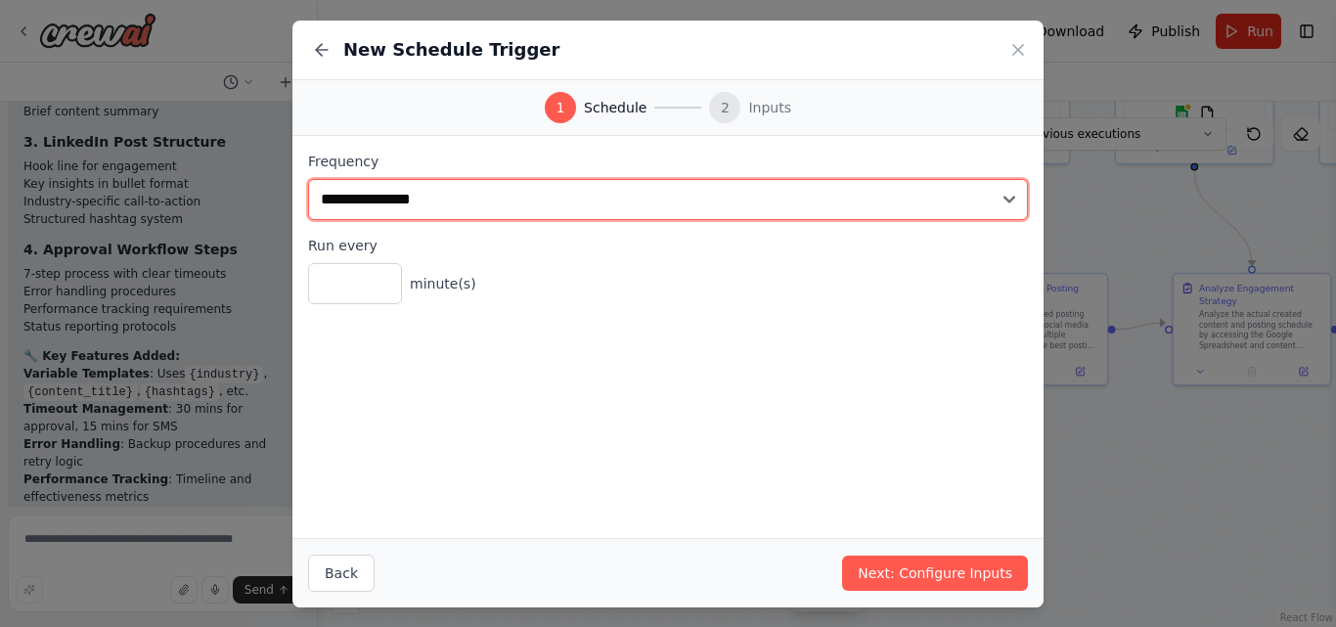
click at [777, 191] on select "**********" at bounding box center [668, 199] width 720 height 41
select select "*****"
click at [308, 179] on select "**********" at bounding box center [668, 199] width 720 height 41
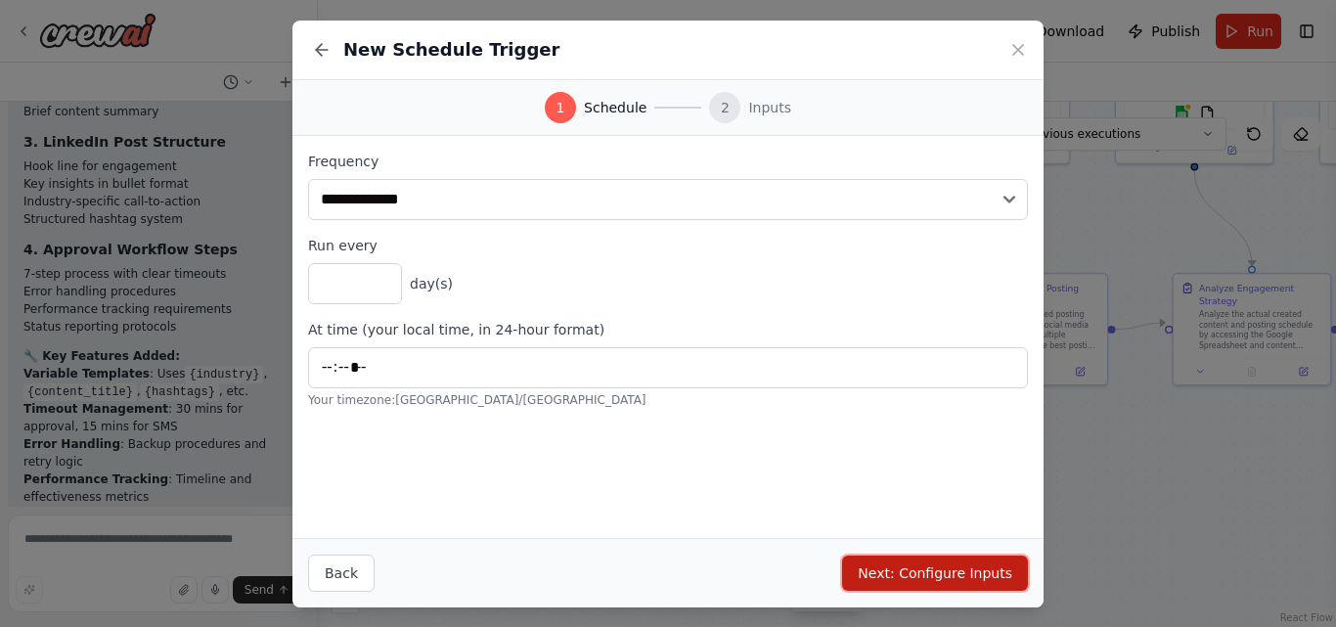
click at [916, 574] on button "Next: Configure Inputs" at bounding box center [935, 572] width 186 height 35
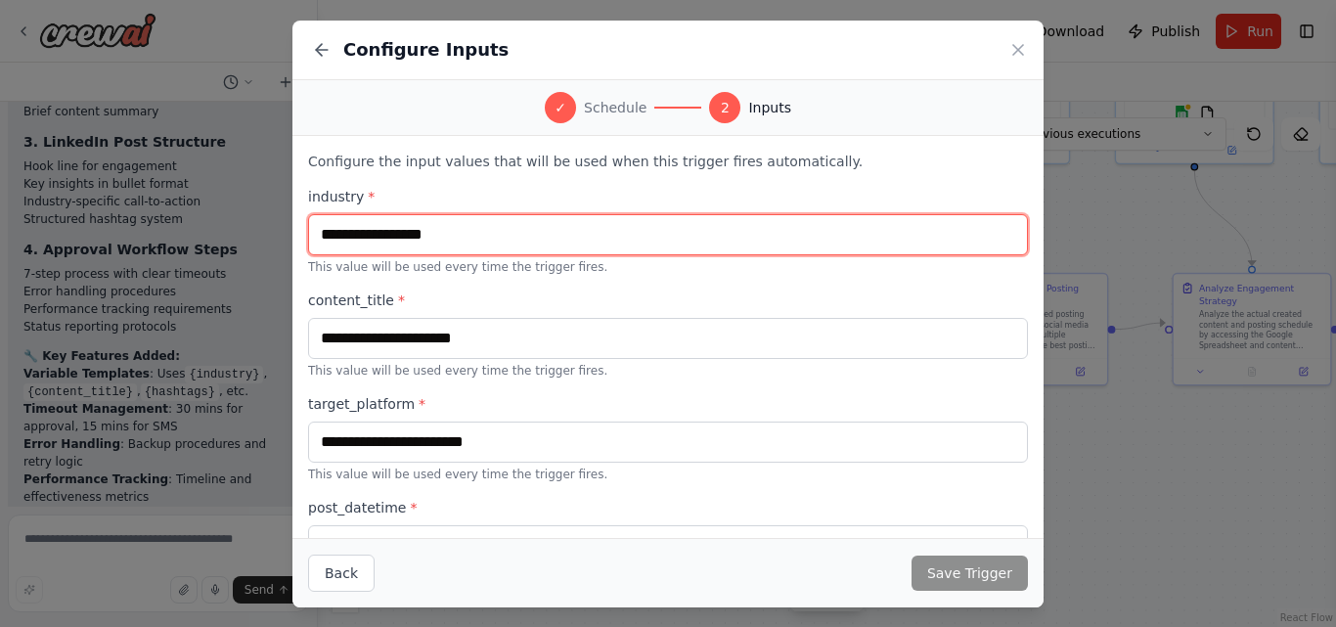
click at [479, 237] on input "text" at bounding box center [668, 234] width 720 height 41
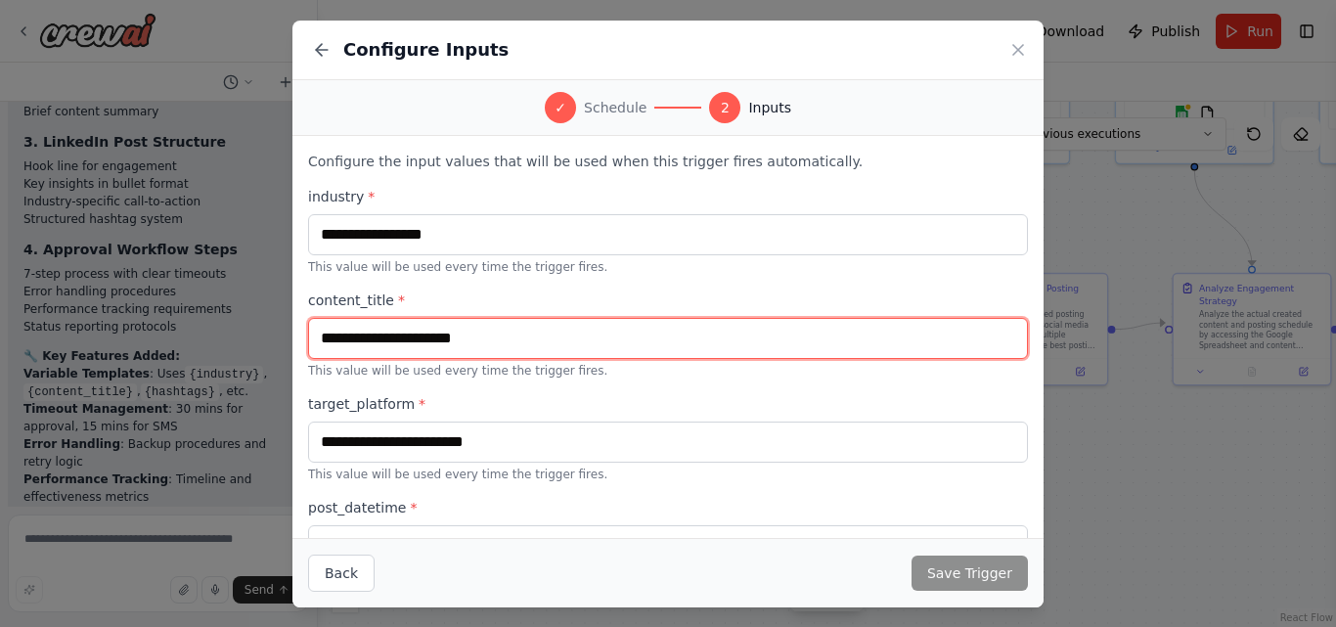
click at [523, 334] on input "text" at bounding box center [668, 338] width 720 height 41
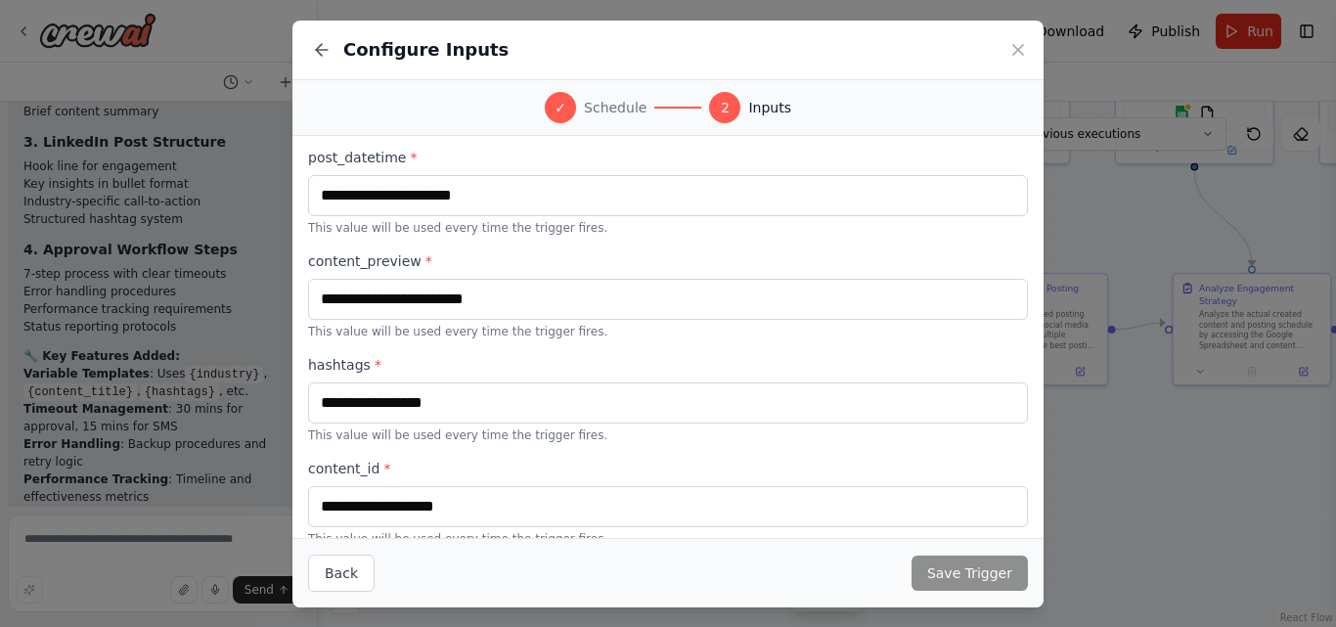
scroll to position [392, 0]
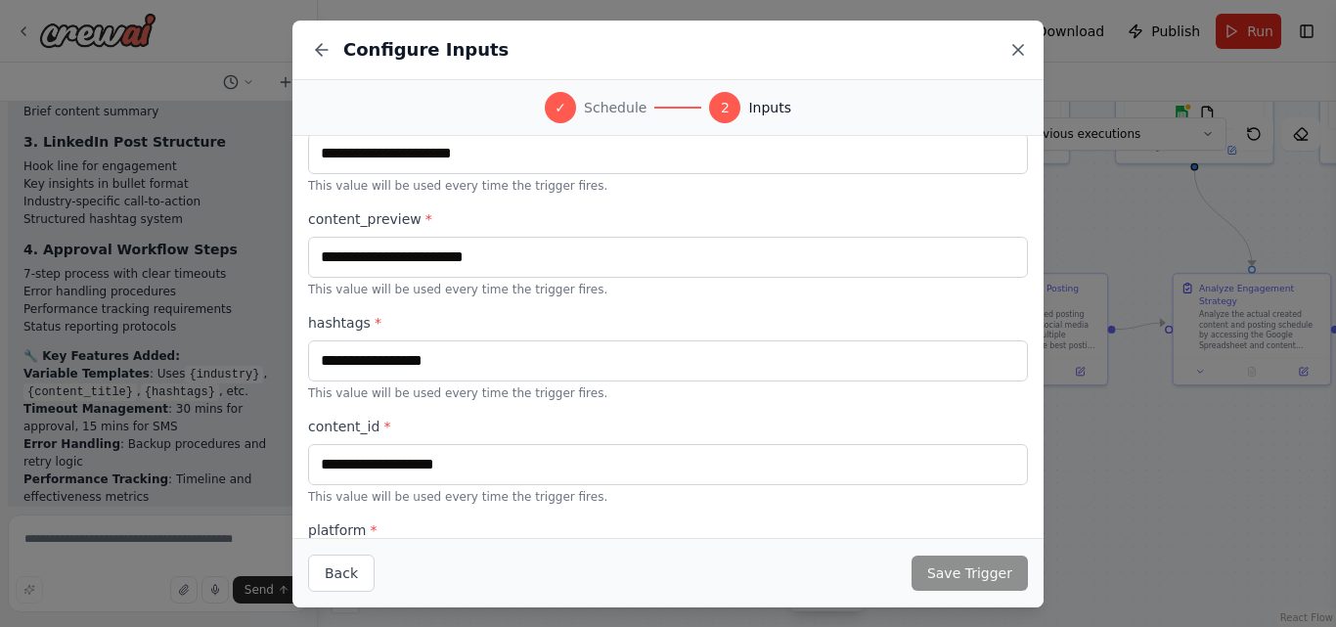
click at [1010, 55] on icon at bounding box center [1018, 50] width 20 height 20
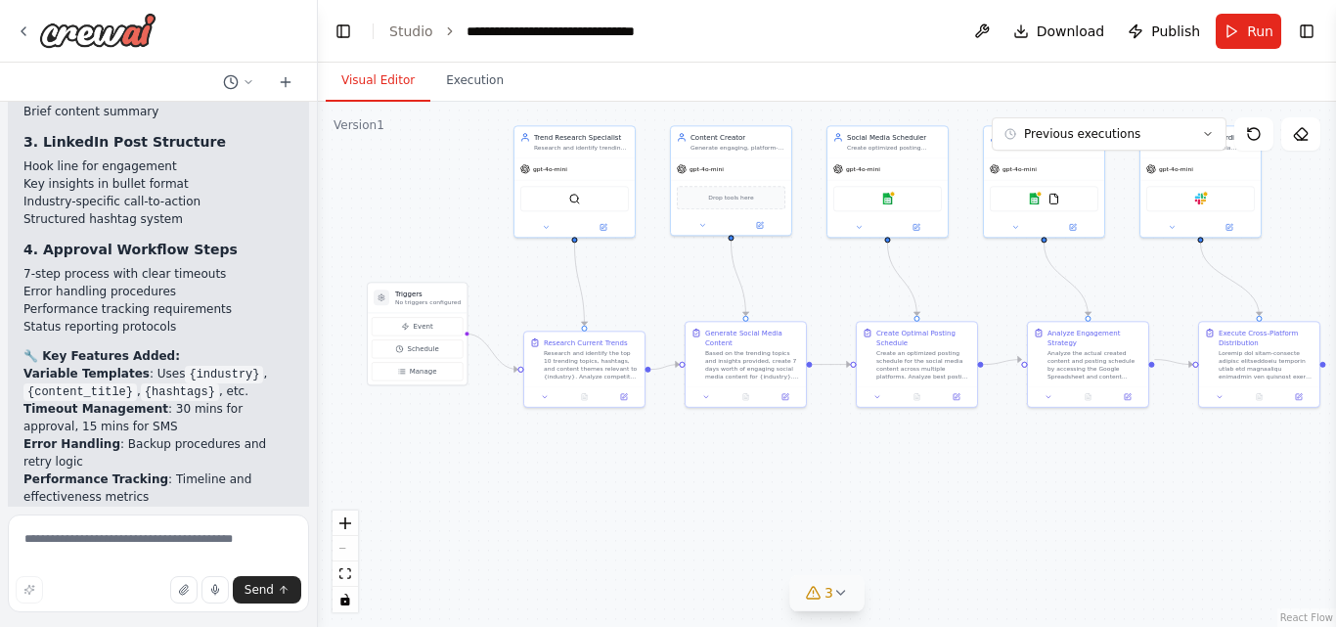
click at [587, 466] on div ".deletable-edge-delete-btn { width: 20px; height: 20px; border: 0px solid #ffff…" at bounding box center [827, 364] width 1018 height 525
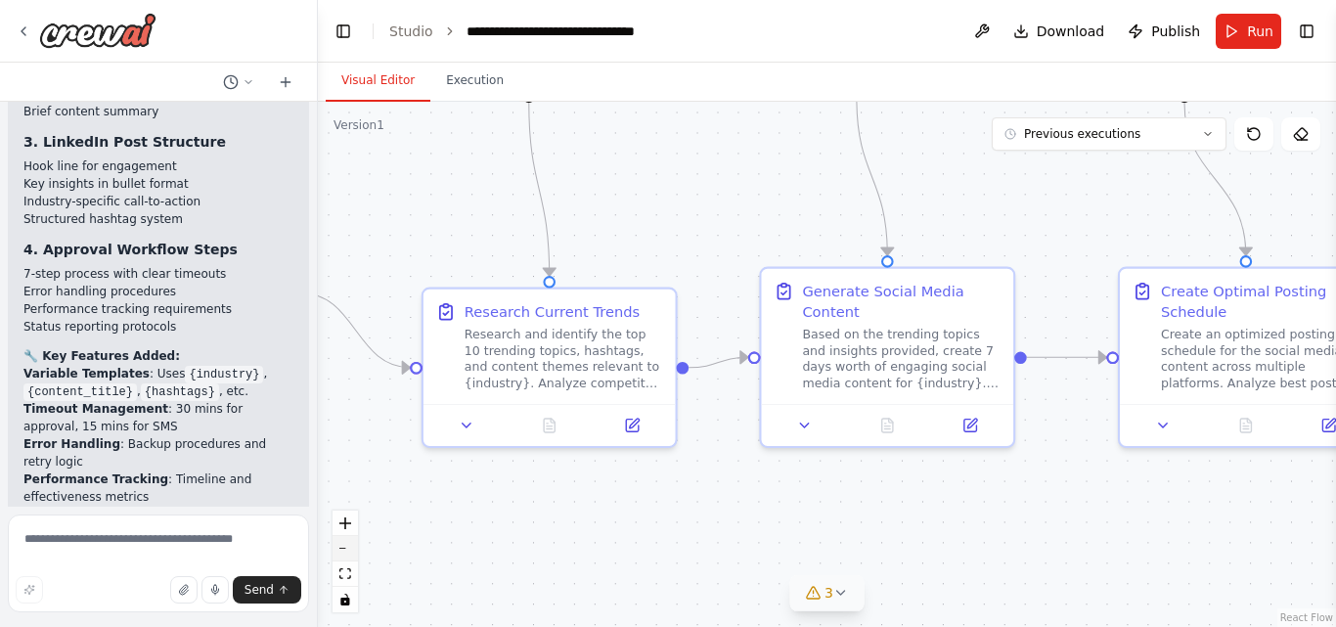
drag, startPoint x: 503, startPoint y: 449, endPoint x: 355, endPoint y: 550, distance: 178.7
click at [355, 550] on div ".deletable-edge-delete-btn { width: 20px; height: 20px; border: 0px solid #ffff…" at bounding box center [827, 364] width 1018 height 525
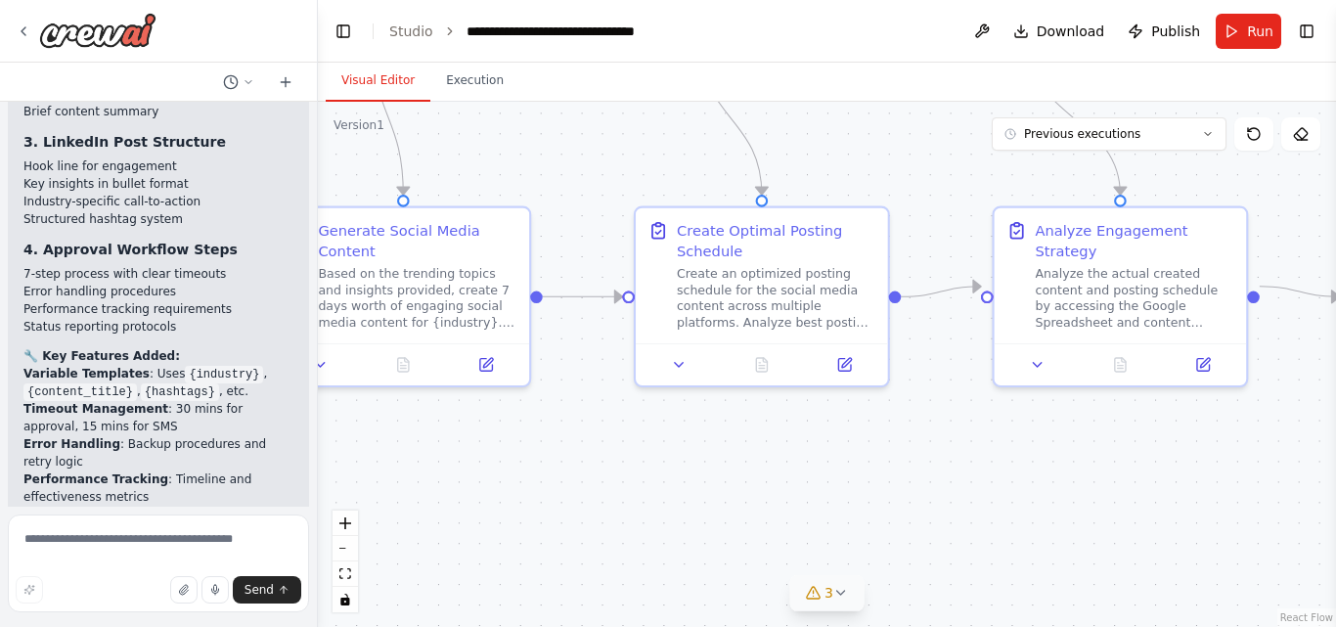
drag, startPoint x: 869, startPoint y: 525, endPoint x: 501, endPoint y: 468, distance: 373.0
click at [501, 468] on div ".deletable-edge-delete-btn { width: 20px; height: 20px; border: 0px solid #ffff…" at bounding box center [827, 364] width 1018 height 525
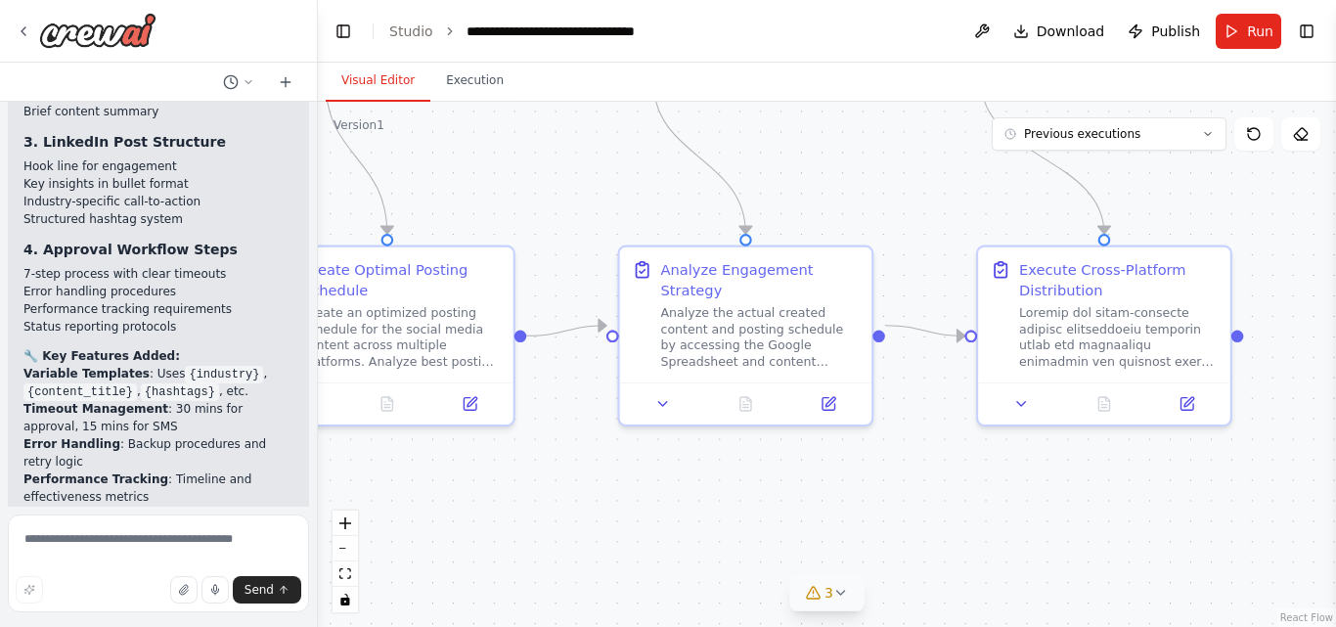
drag, startPoint x: 949, startPoint y: 420, endPoint x: 574, endPoint y: 460, distance: 376.6
click at [574, 460] on div ".deletable-edge-delete-btn { width: 20px; height: 20px; border: 0px solid #ffff…" at bounding box center [827, 364] width 1018 height 525
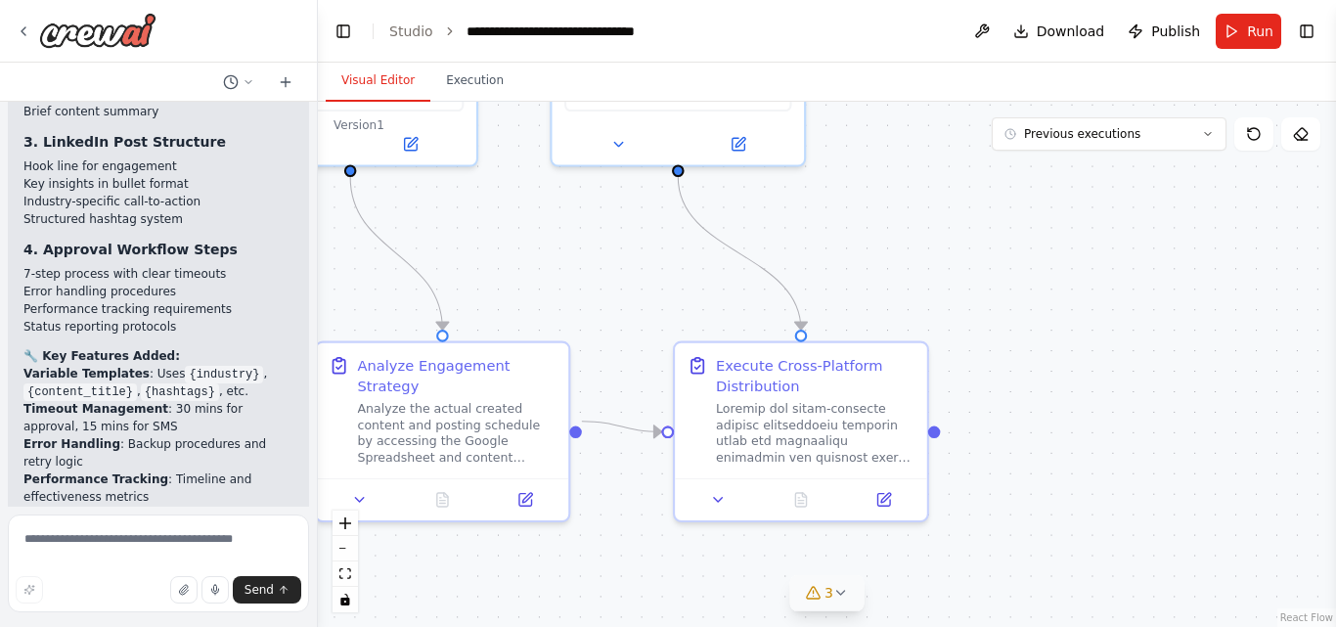
drag, startPoint x: 975, startPoint y: 468, endPoint x: 643, endPoint y: 577, distance: 348.8
click at [643, 577] on div ".deletable-edge-delete-btn { width: 20px; height: 20px; border: 0px solid #ffff…" at bounding box center [827, 364] width 1018 height 525
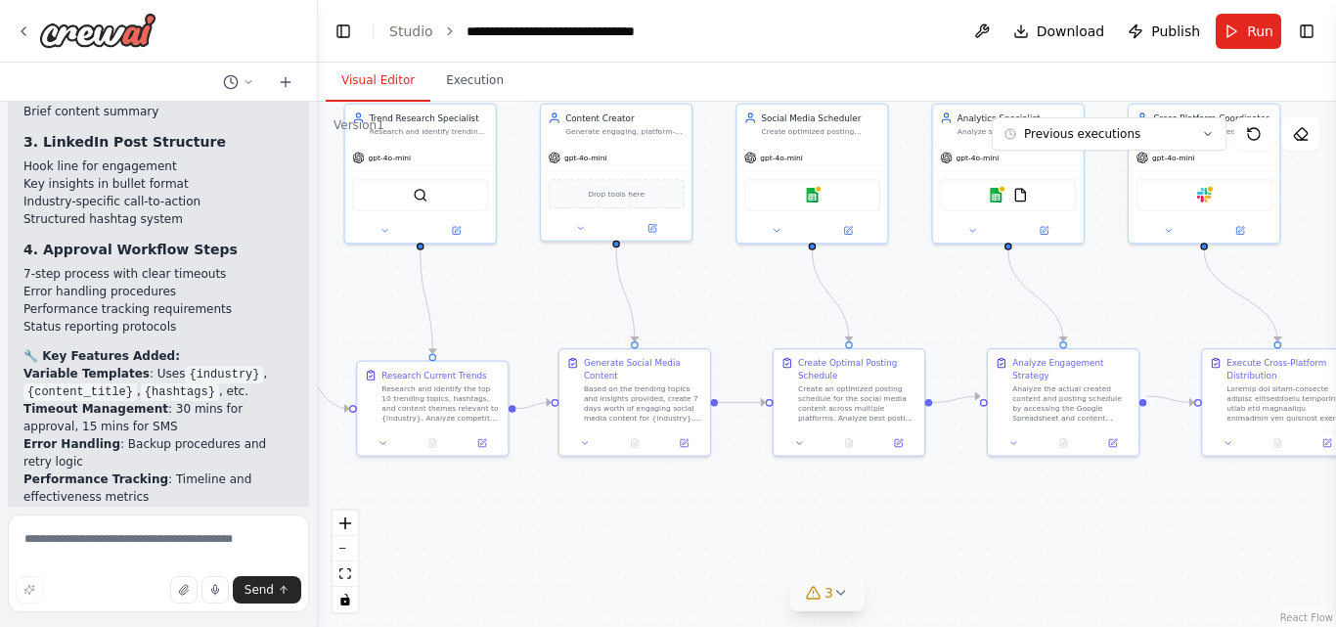
drag, startPoint x: 895, startPoint y: 258, endPoint x: 1330, endPoint y: 293, distance: 436.6
click at [1330, 293] on div "Create a crew that schedules and publishes social media content across multiple…" at bounding box center [668, 313] width 1336 height 627
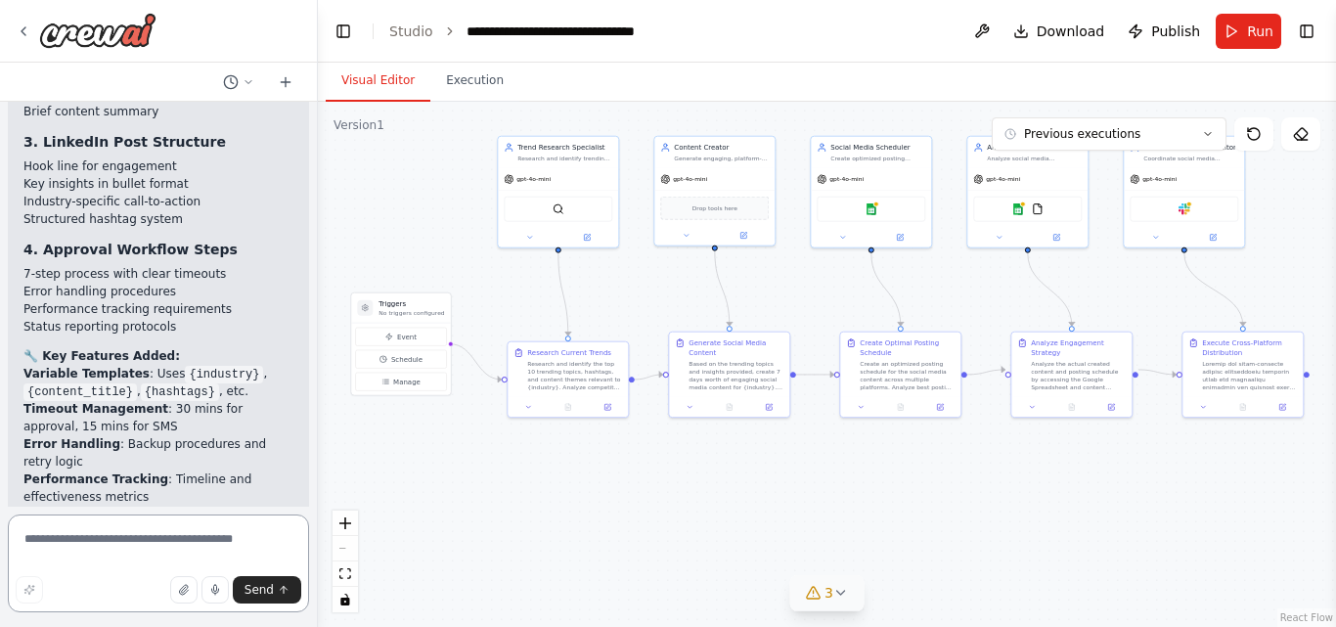
click at [81, 542] on textarea at bounding box center [158, 563] width 301 height 98
type textarea "**********"
click at [252, 589] on span "Send" at bounding box center [258, 590] width 29 height 16
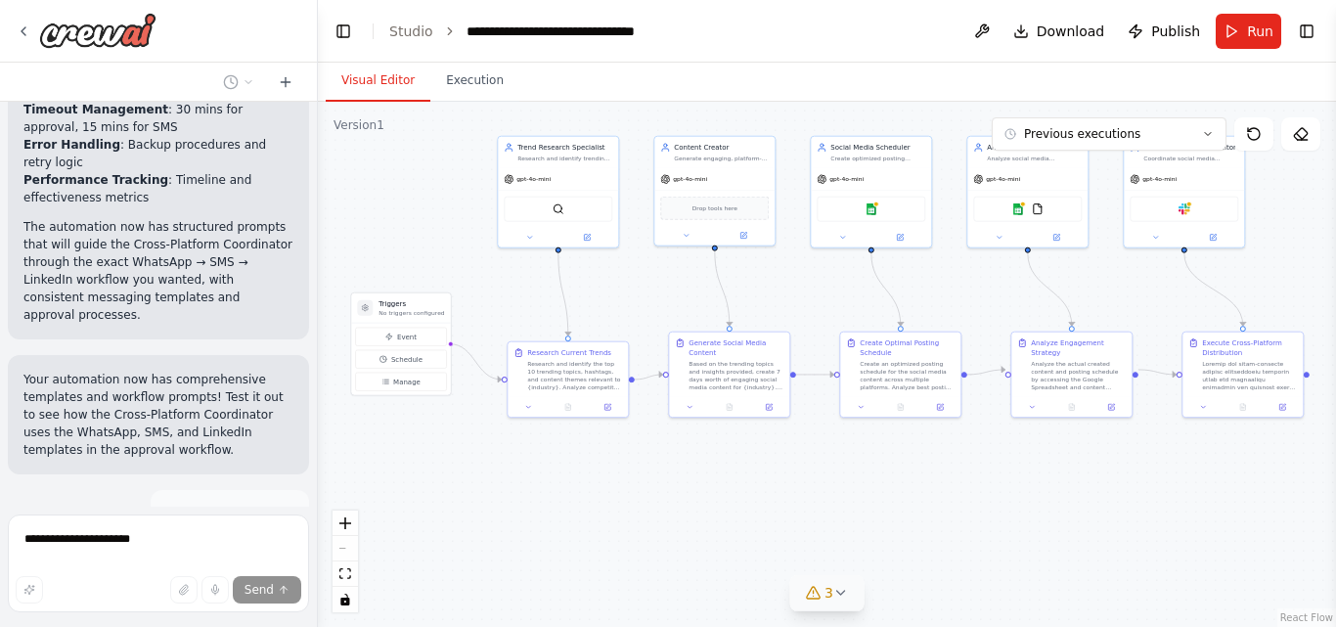
scroll to position [8956, 0]
drag, startPoint x: 132, startPoint y: 286, endPoint x: 272, endPoint y: 285, distance: 139.8
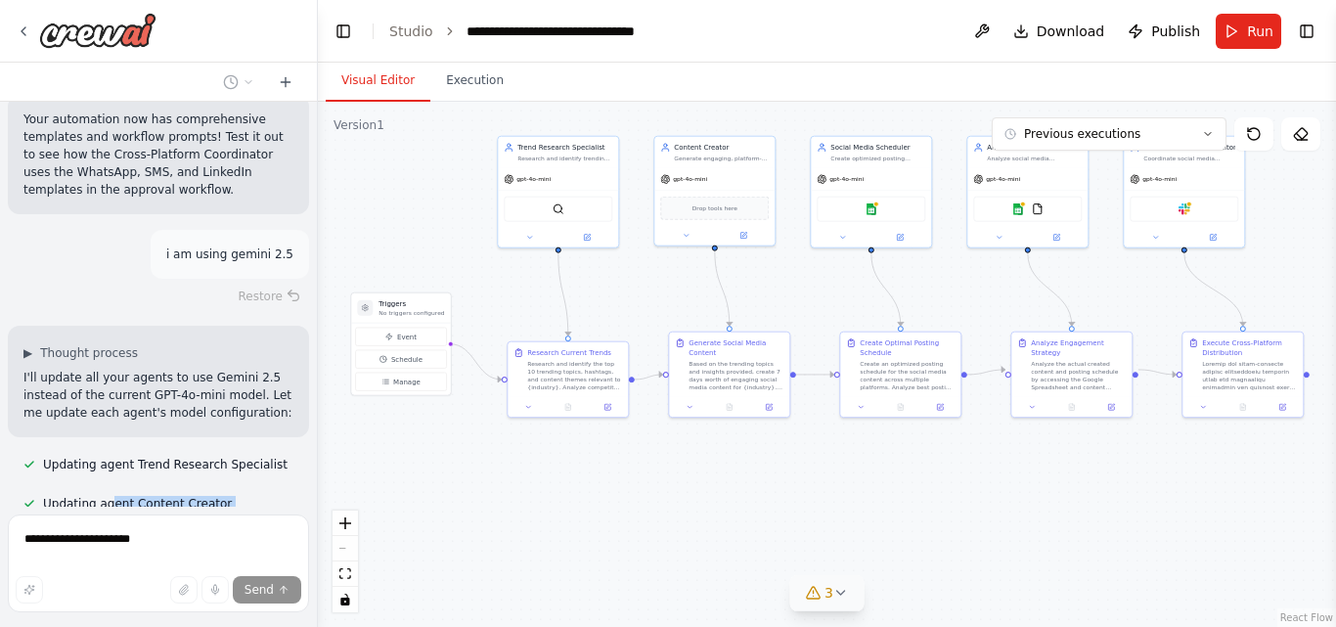
drag, startPoint x: 110, startPoint y: 325, endPoint x: 202, endPoint y: 327, distance: 92.9
click at [202, 327] on div "Create a crew that schedules and publishes social media content across multiple…" at bounding box center [158, 304] width 317 height 405
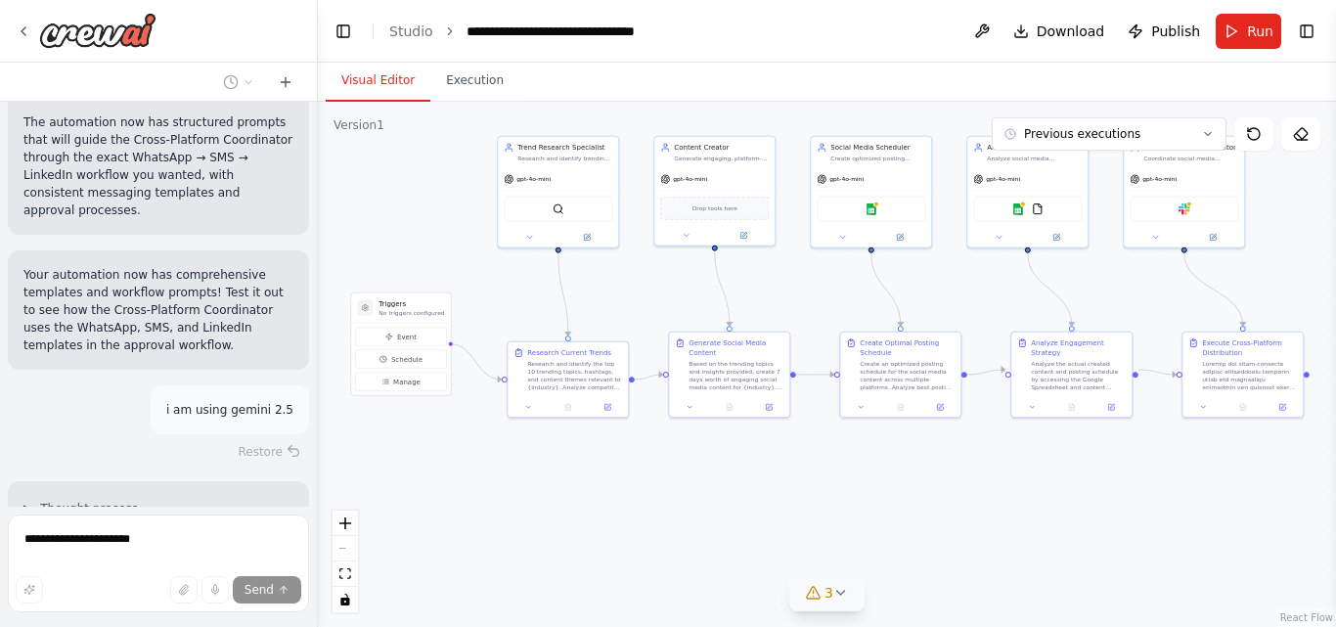
scroll to position [9062, 0]
drag, startPoint x: 127, startPoint y: 292, endPoint x: 246, endPoint y: 314, distance: 121.2
click at [246, 314] on div "Create a crew that schedules and publishes social media content across multiple…" at bounding box center [158, 304] width 317 height 405
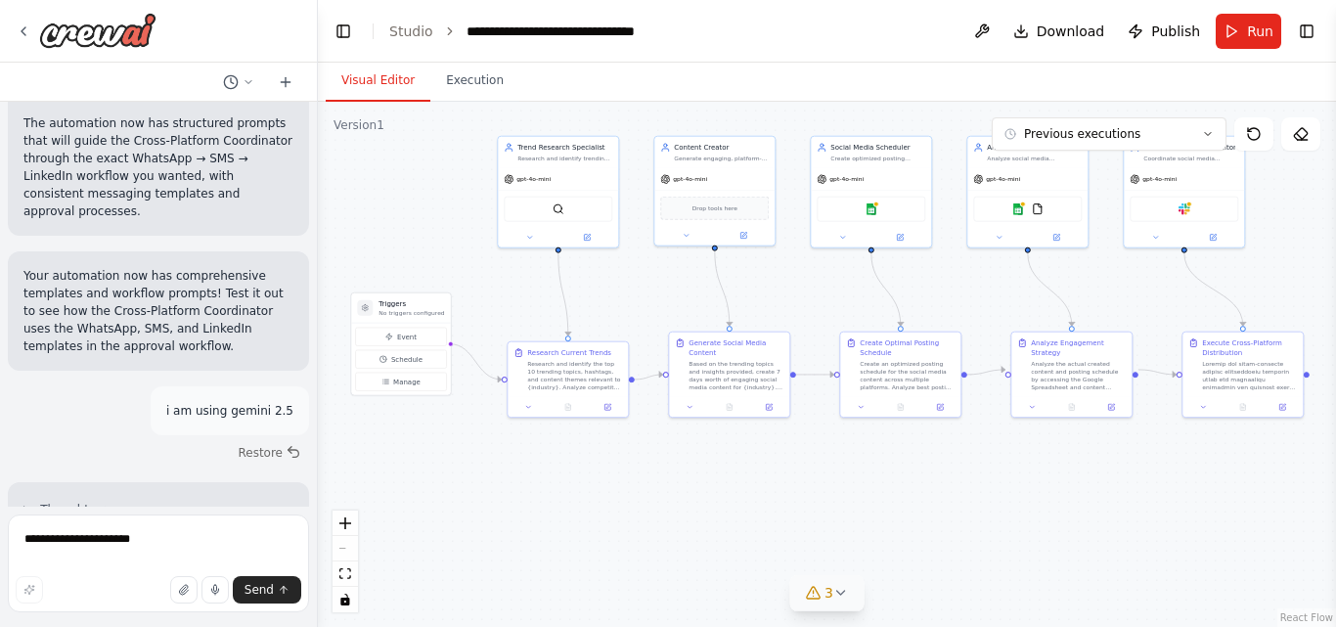
drag, startPoint x: 123, startPoint y: 329, endPoint x: 268, endPoint y: 335, distance: 144.9
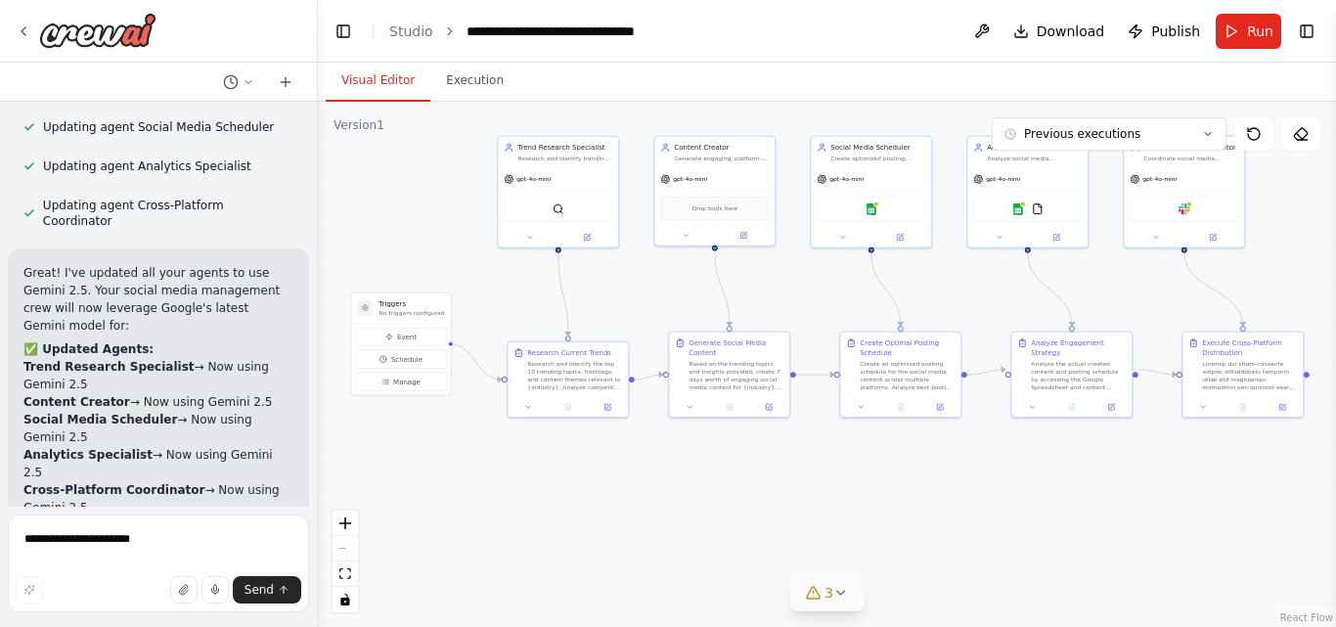
scroll to position [9658, 0]
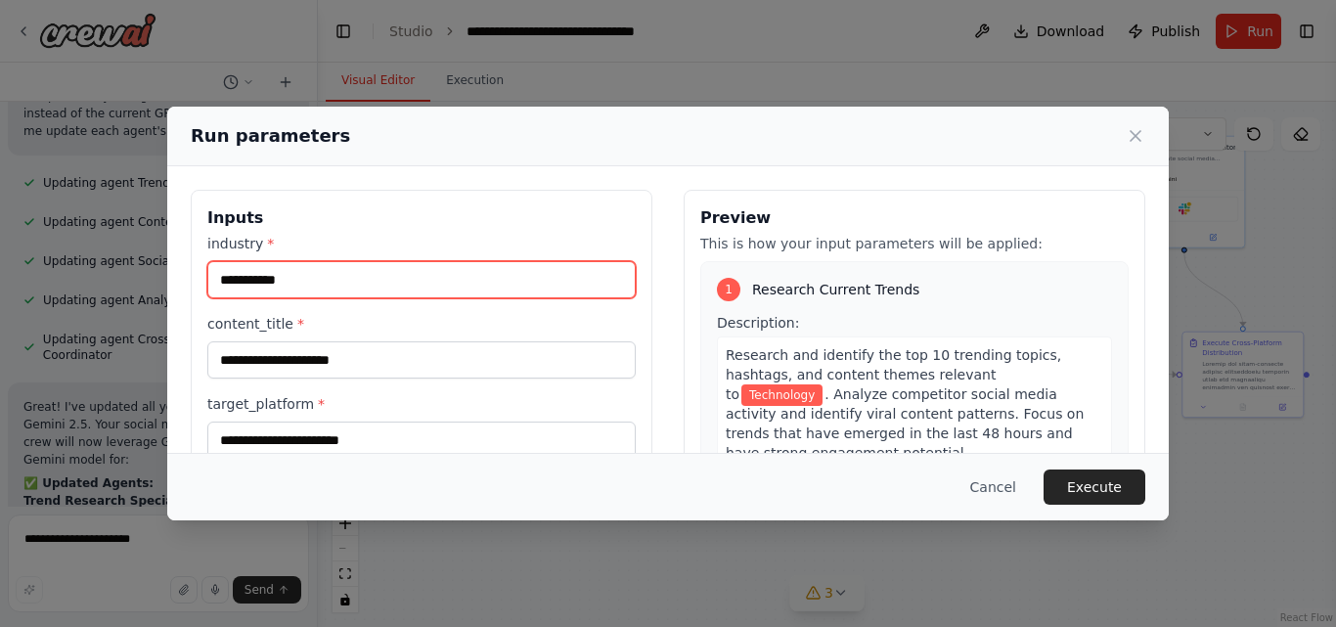
click at [350, 286] on input "**********" at bounding box center [421, 279] width 428 height 37
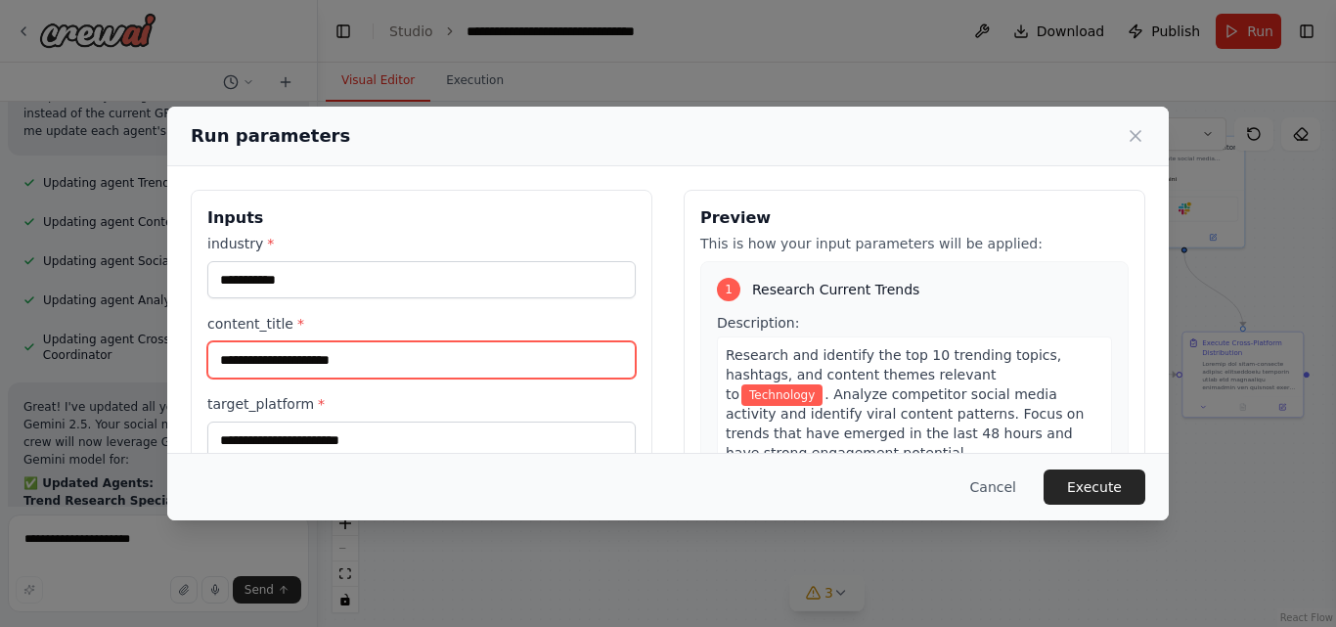
click at [349, 372] on input "content_title *" at bounding box center [421, 359] width 428 height 37
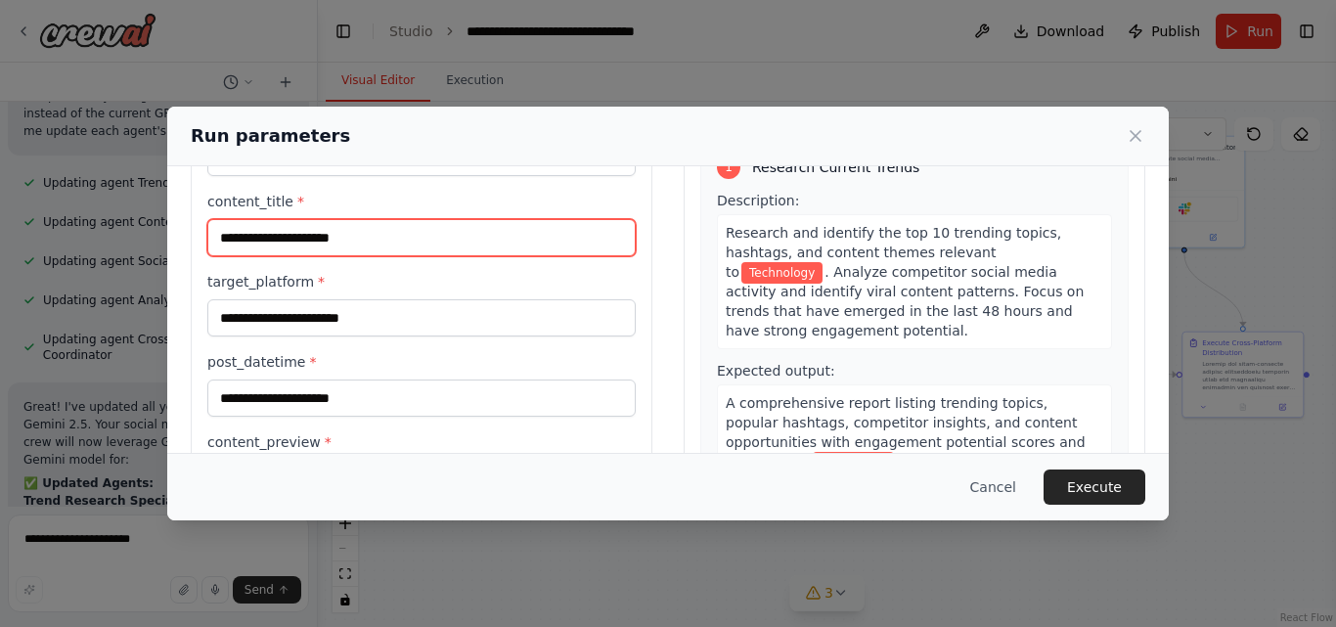
scroll to position [123, 0]
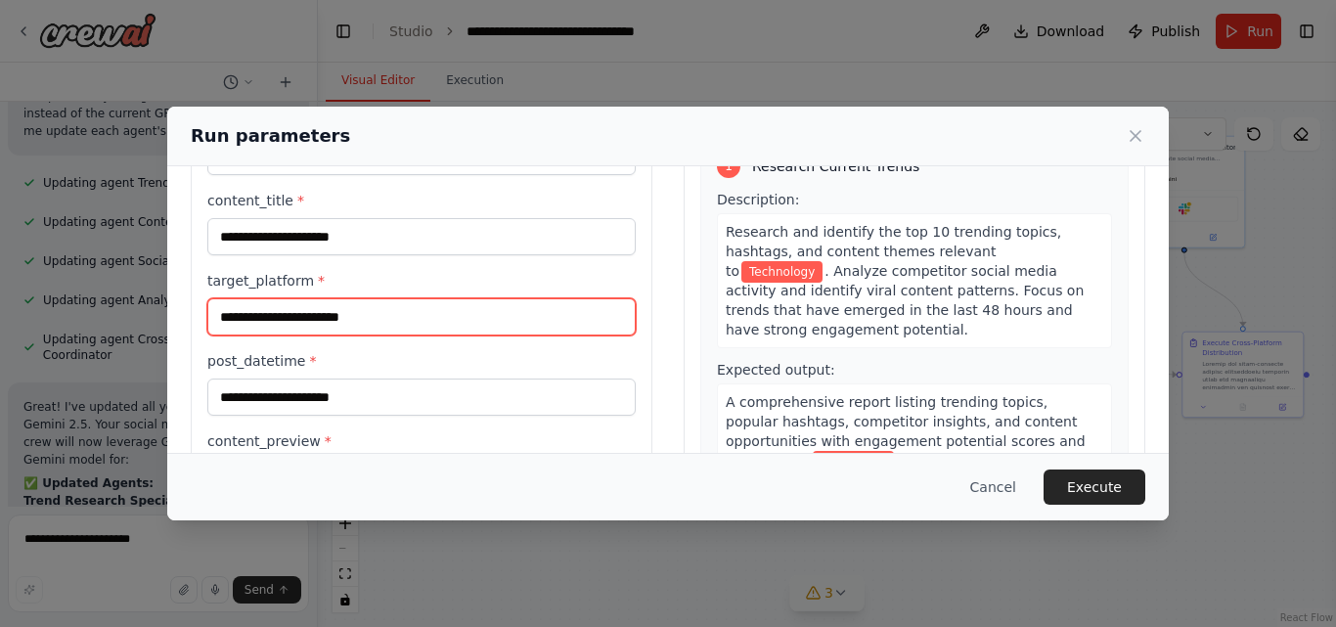
click at [289, 298] on input "target_platform *" at bounding box center [421, 316] width 428 height 37
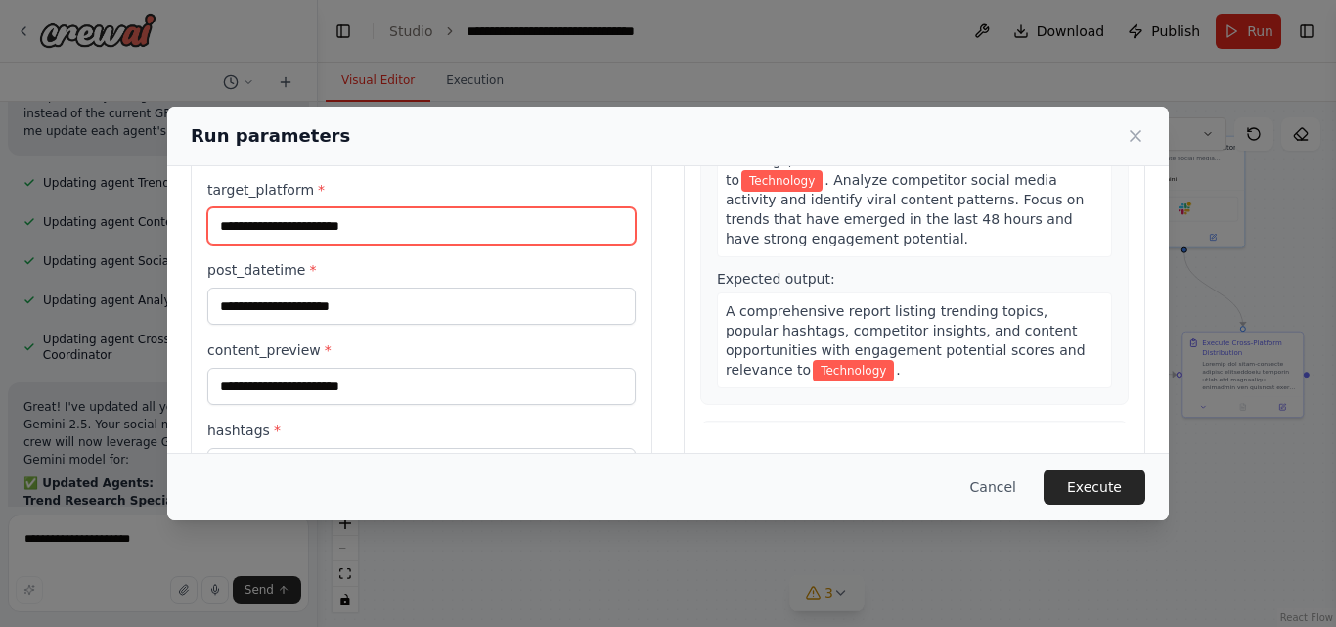
scroll to position [218, 0]
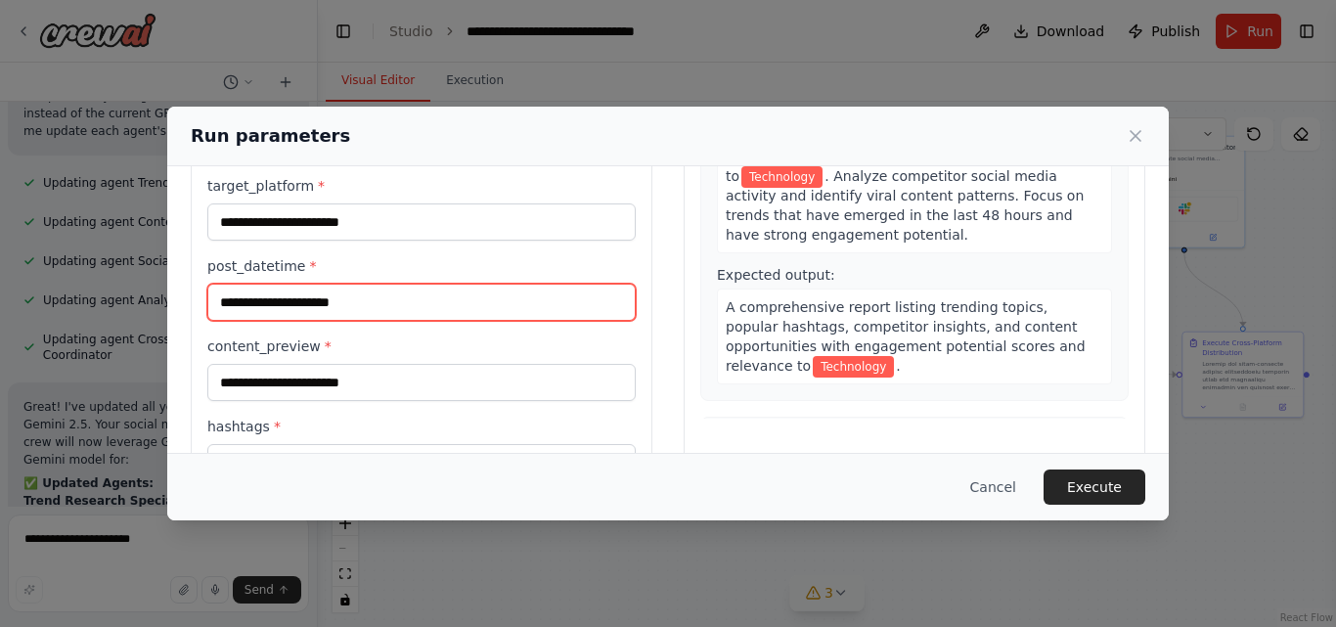
click at [289, 298] on input "post_datetime *" at bounding box center [421, 302] width 428 height 37
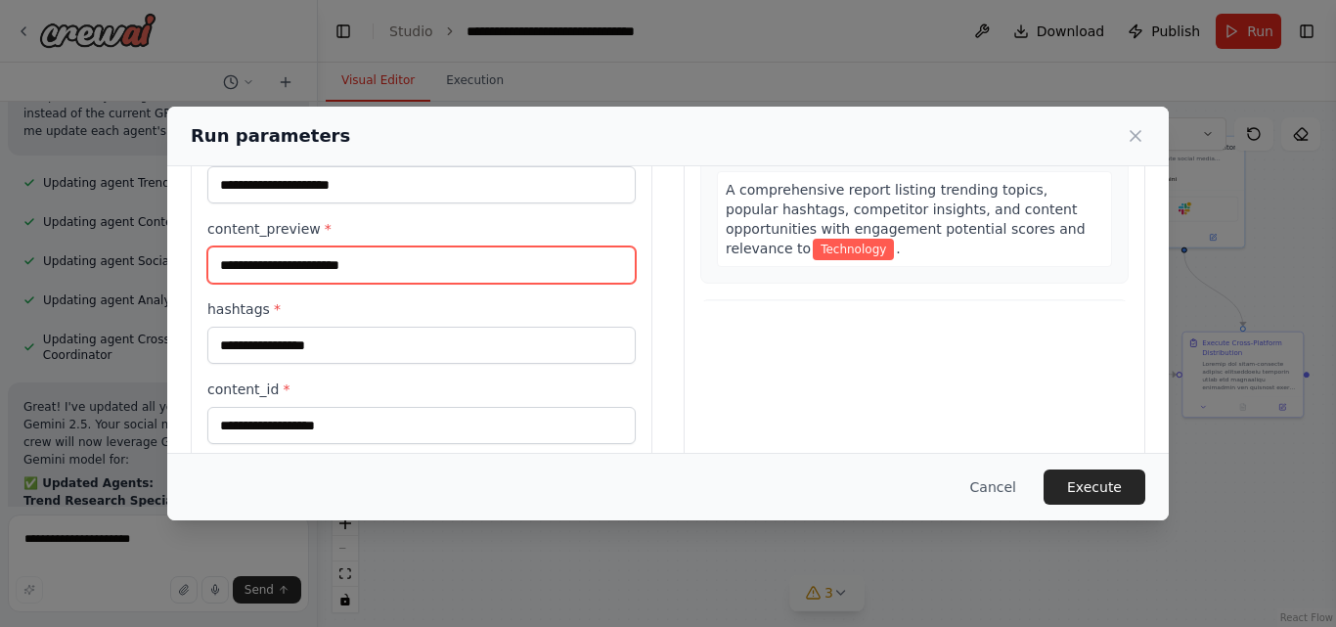
click at [288, 276] on input "content_preview *" at bounding box center [421, 264] width 428 height 37
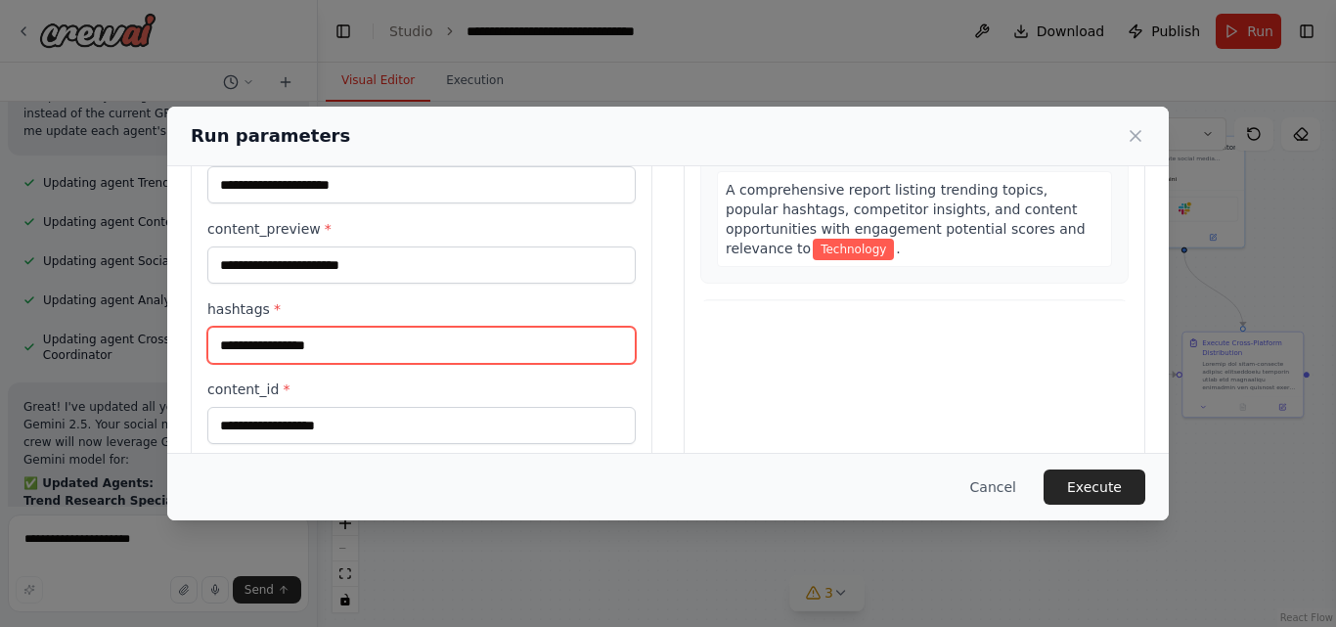
click at [302, 357] on input "hashtags *" at bounding box center [421, 345] width 428 height 37
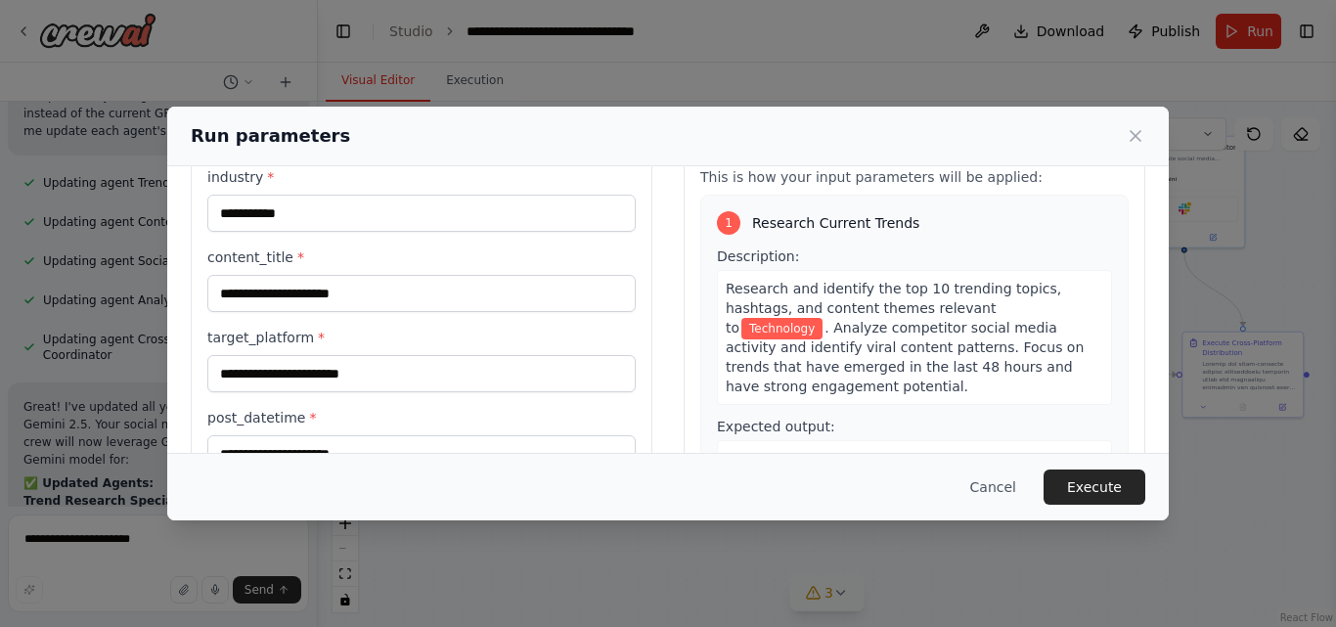
scroll to position [67, 0]
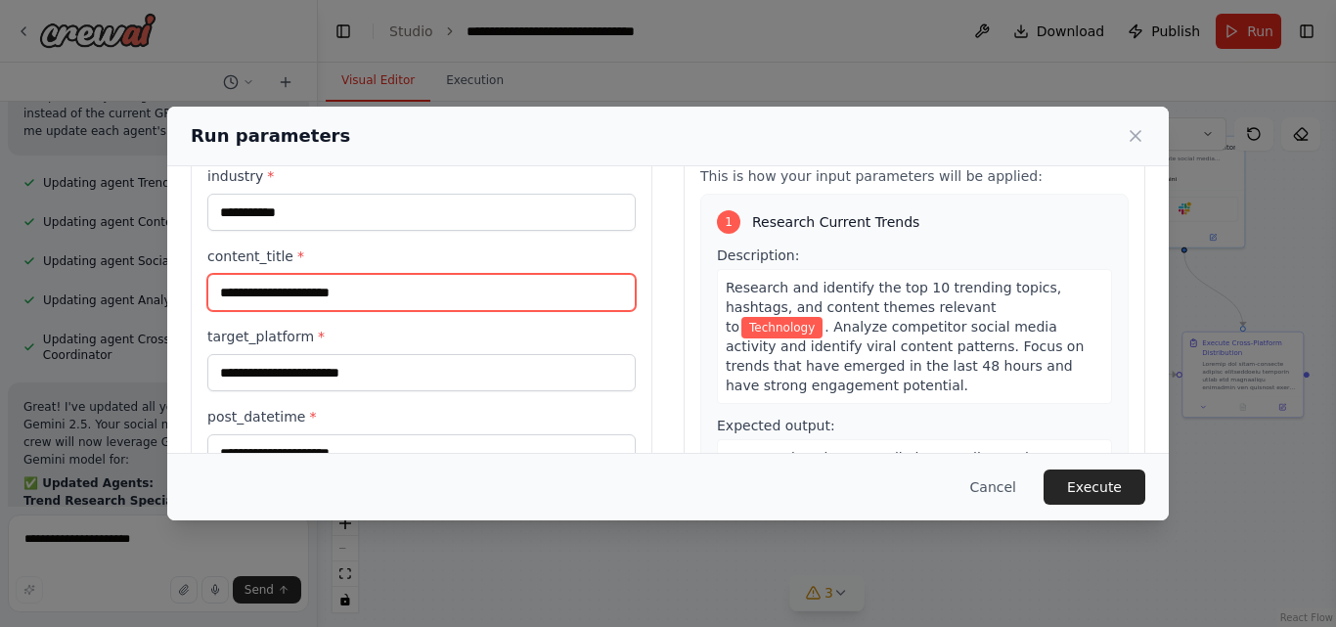
click at [360, 295] on input "content_title *" at bounding box center [421, 292] width 428 height 37
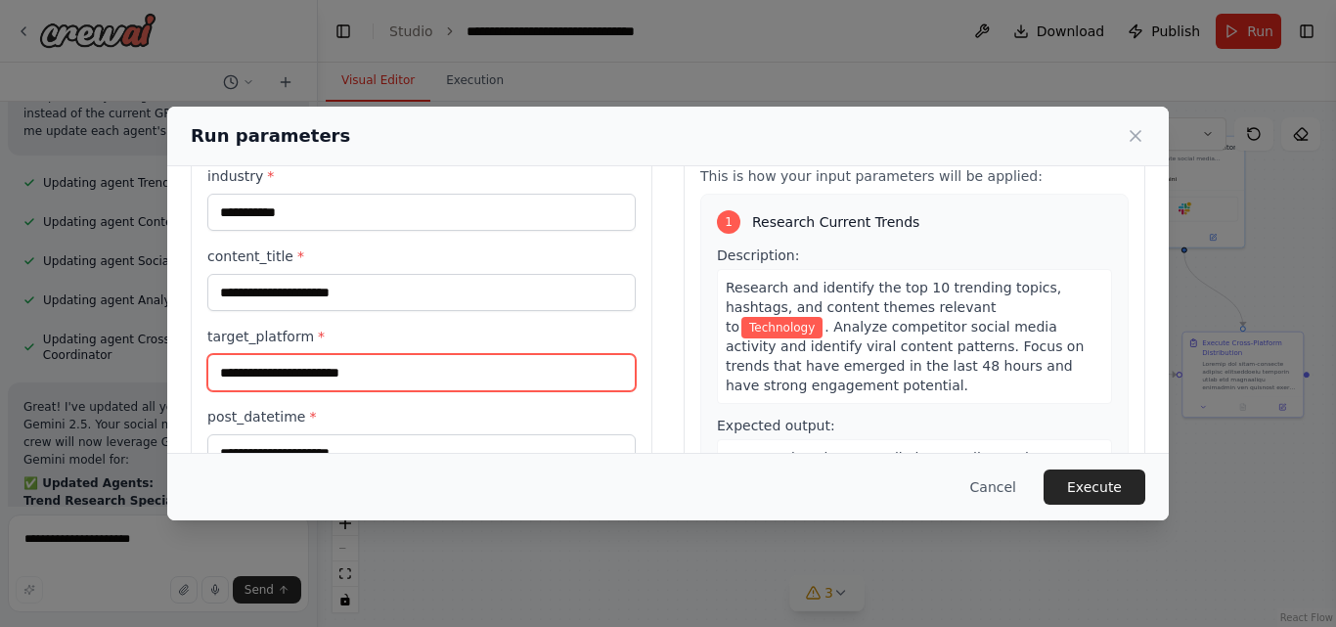
click at [386, 377] on input "target_platform *" at bounding box center [421, 372] width 428 height 37
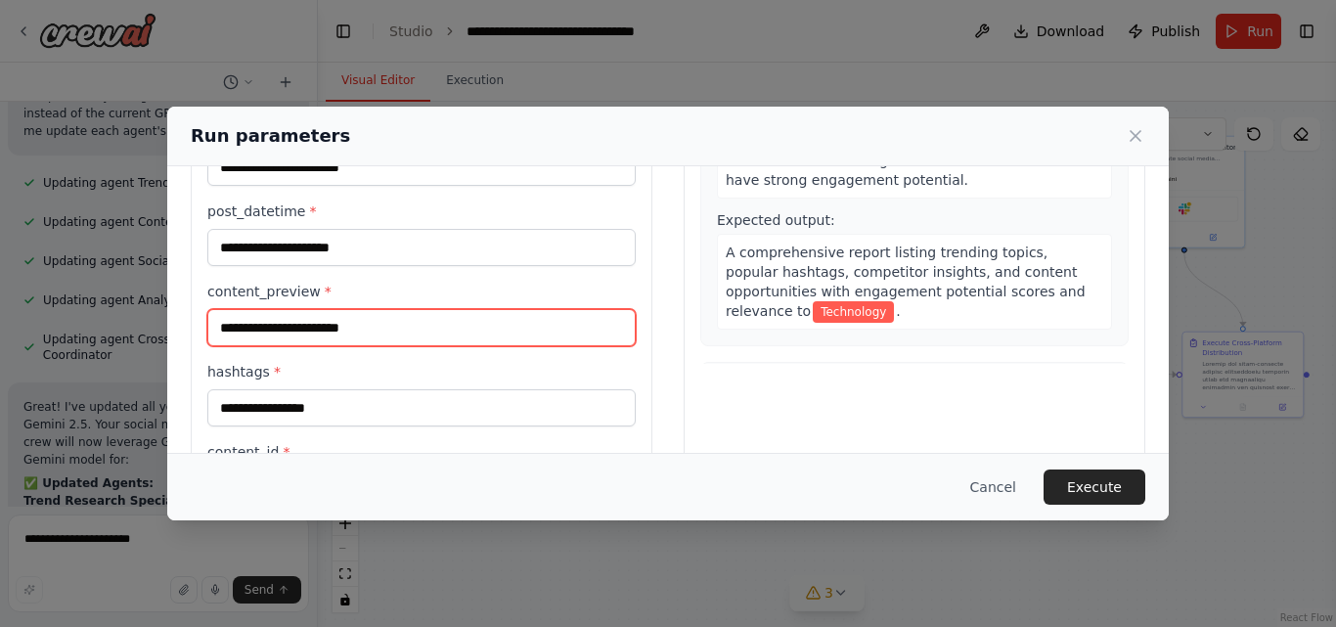
click at [392, 337] on input "content_preview *" at bounding box center [421, 327] width 428 height 37
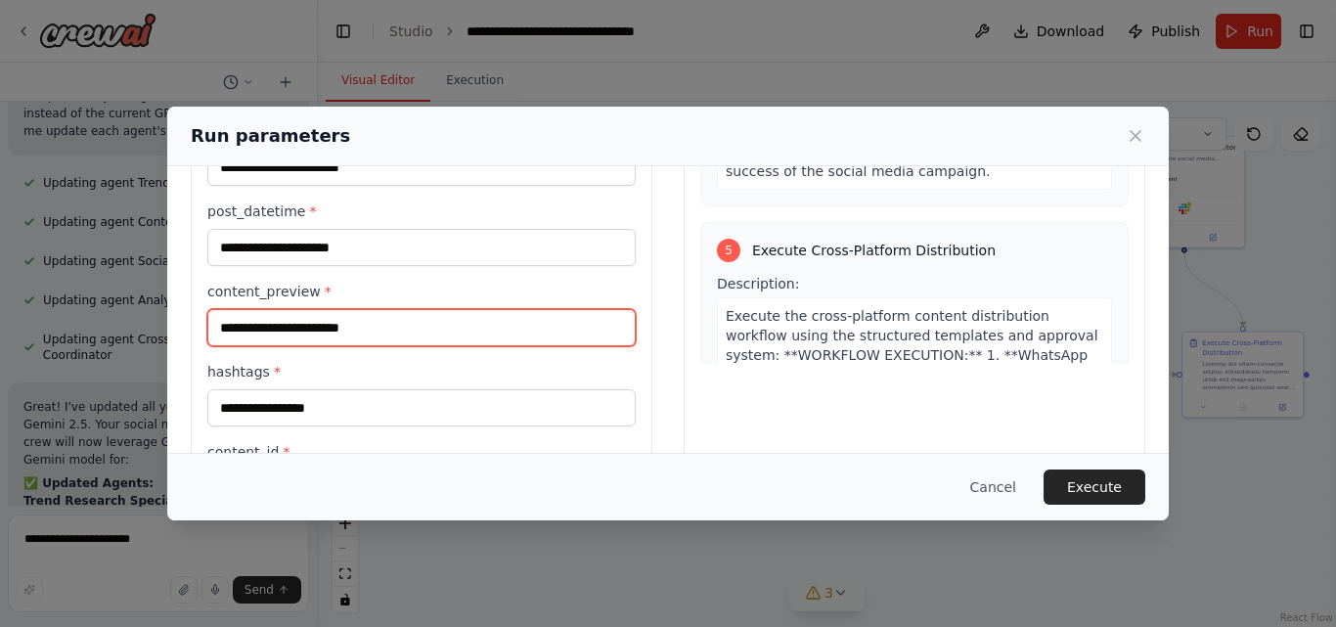
scroll to position [1300, 0]
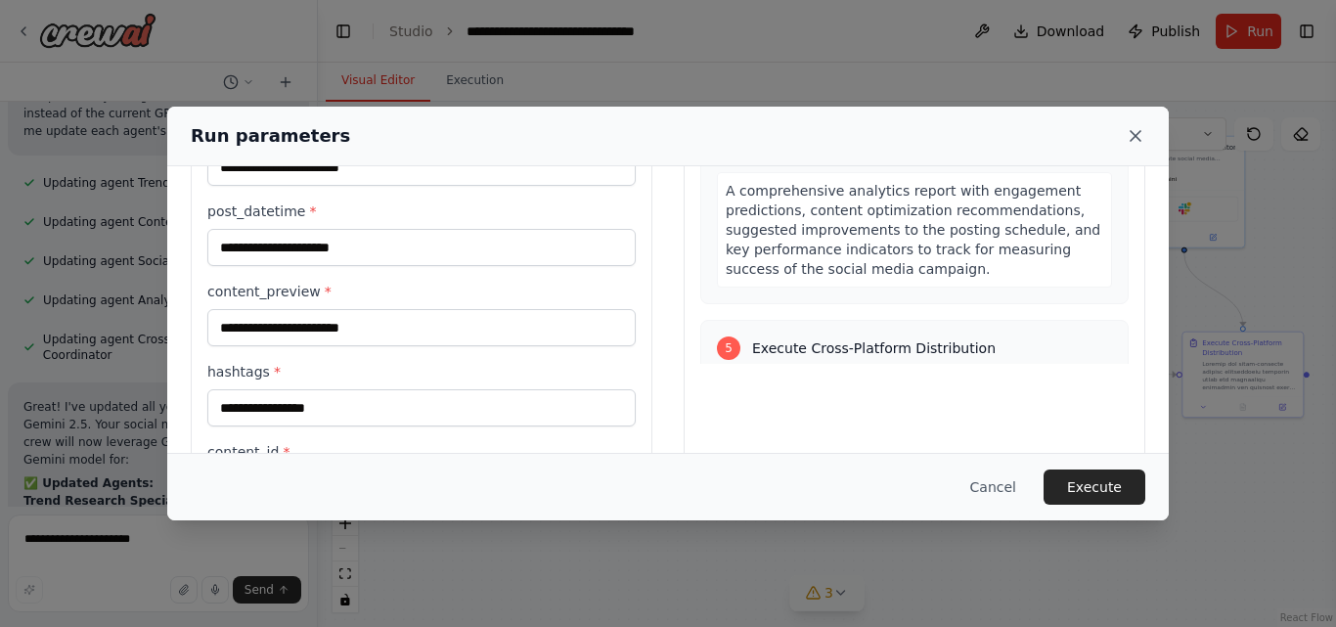
click at [1140, 140] on icon at bounding box center [1135, 136] width 10 height 10
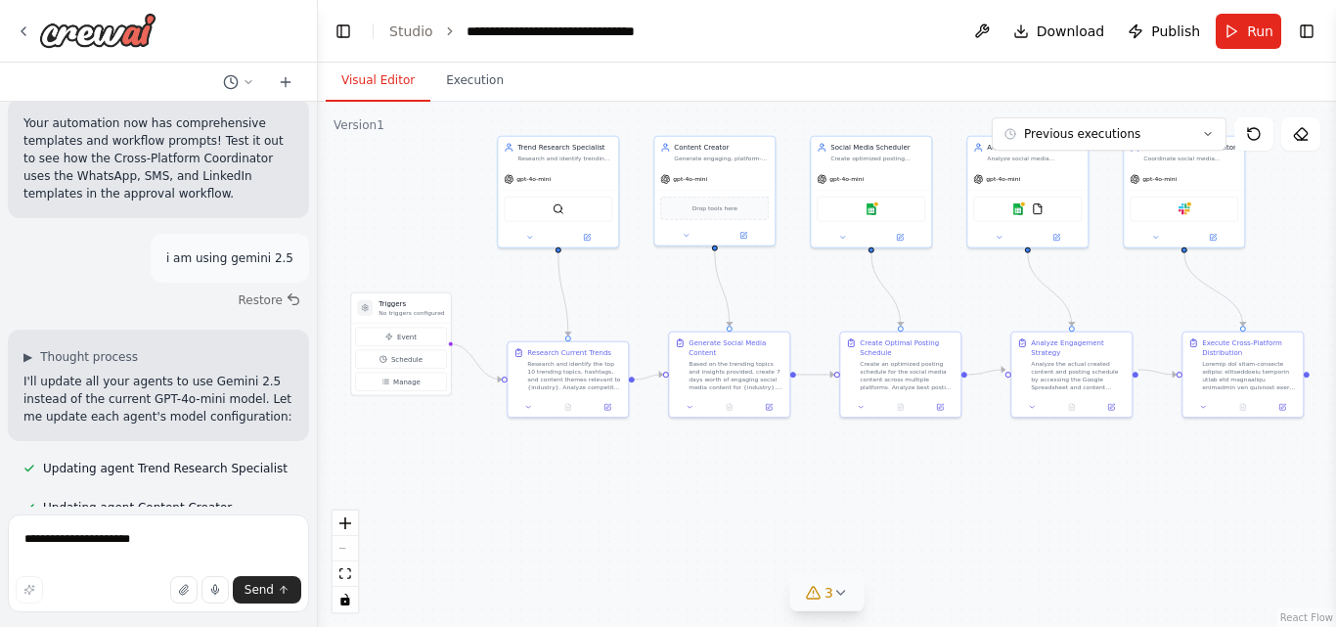
scroll to position [9500, 0]
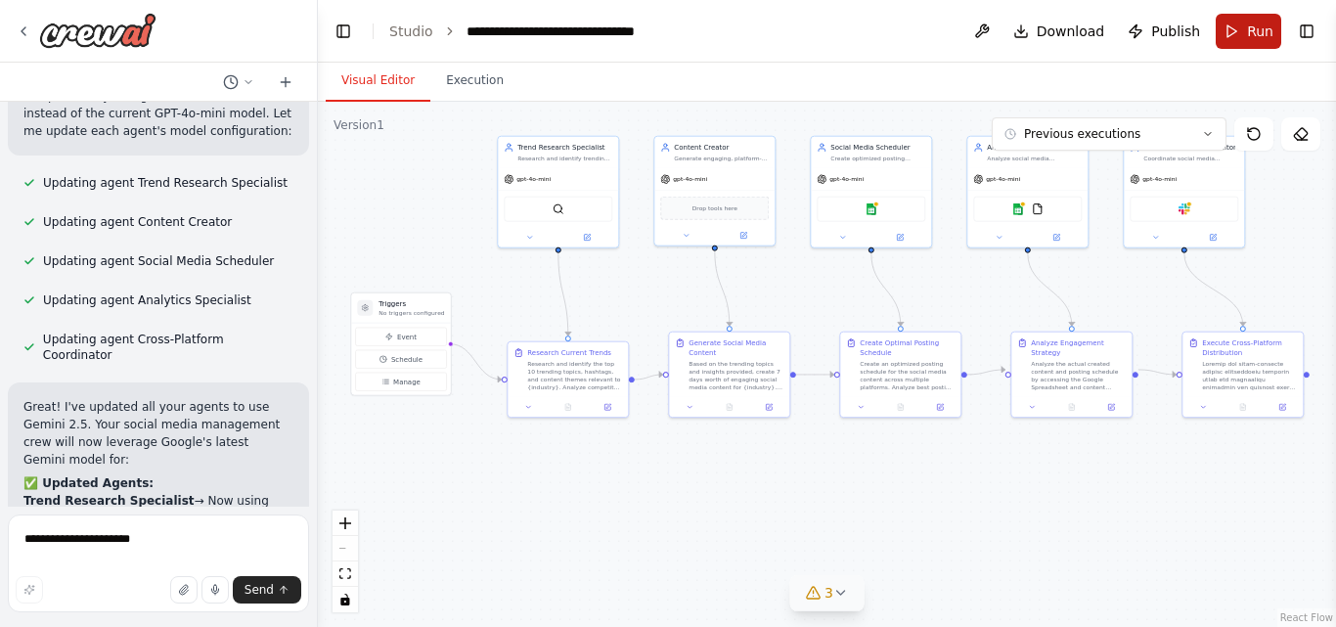
click at [1248, 39] on span "Run" at bounding box center [1260, 32] width 26 height 20
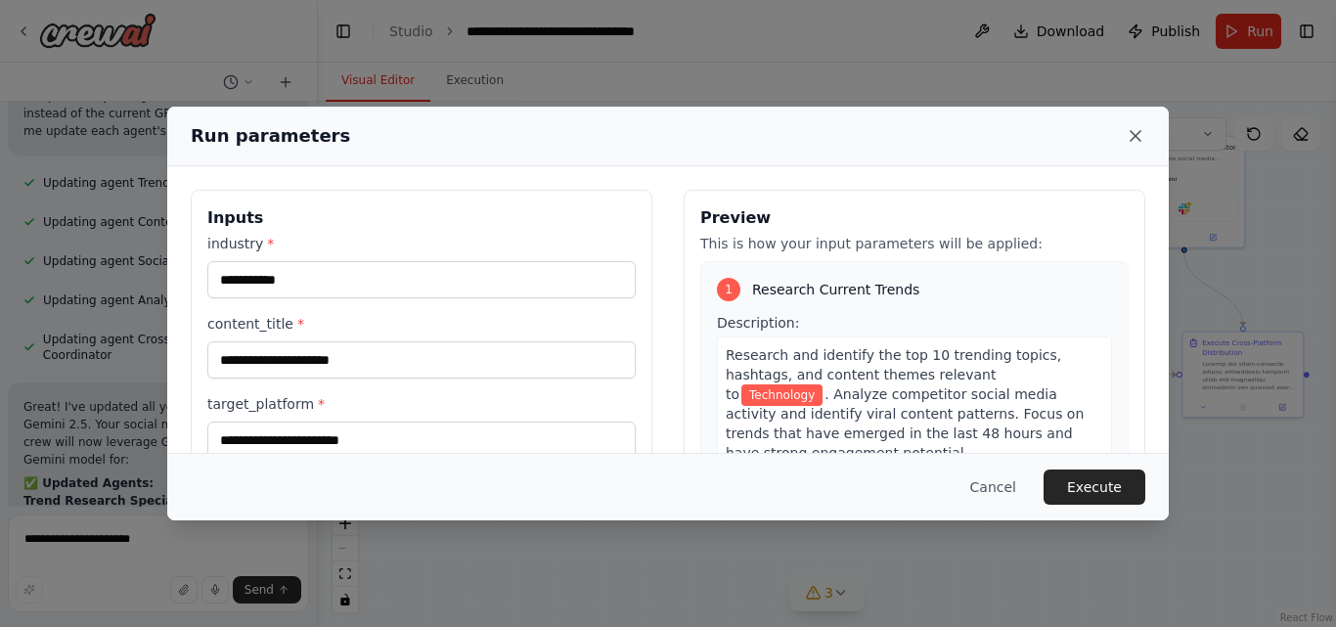
click at [1142, 132] on icon at bounding box center [1136, 136] width 20 height 20
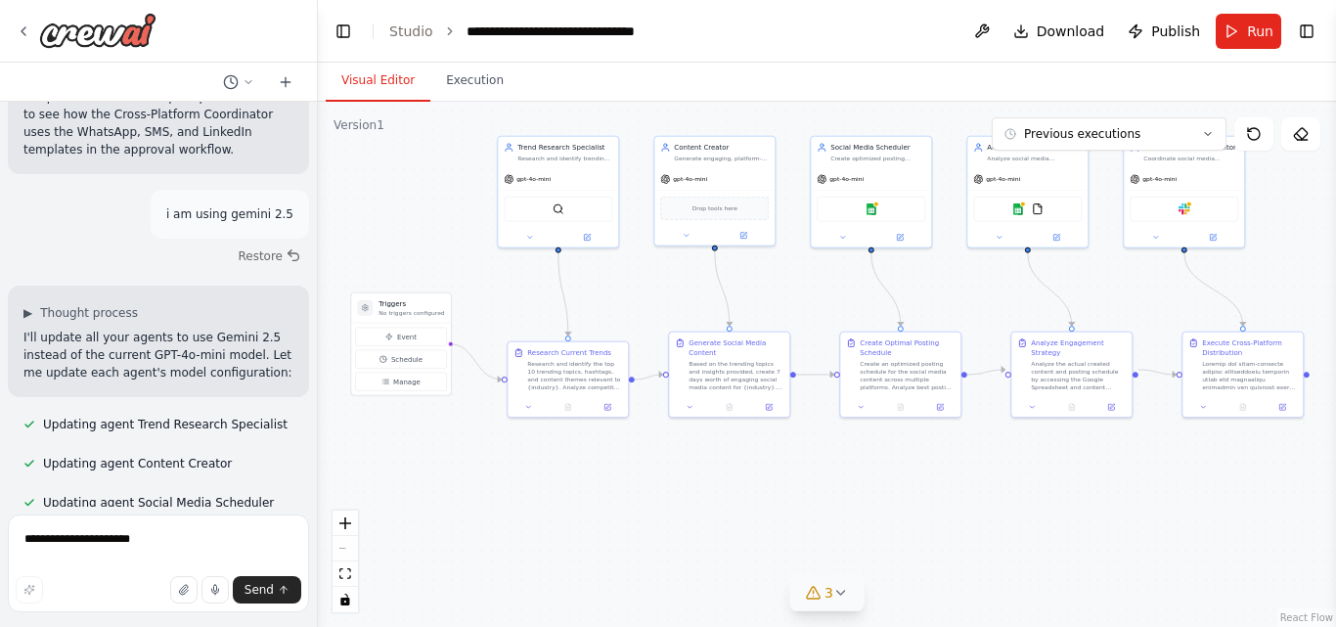
scroll to position [9258, 0]
click at [137, 553] on textarea "**********" at bounding box center [158, 563] width 301 height 98
click at [86, 558] on textarea "**********" at bounding box center [158, 563] width 301 height 98
click at [110, 559] on textarea "**********" at bounding box center [158, 563] width 301 height 98
click at [174, 555] on textarea "**********" at bounding box center [158, 563] width 301 height 98
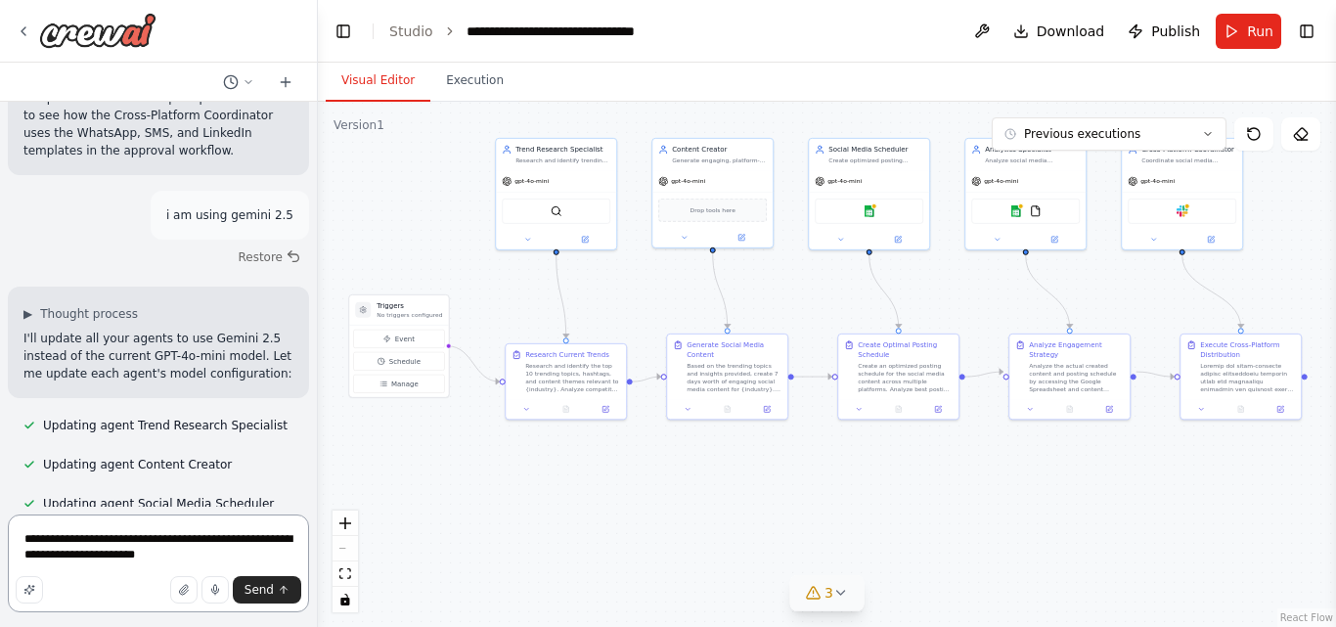
click at [133, 558] on textarea "**********" at bounding box center [158, 563] width 301 height 98
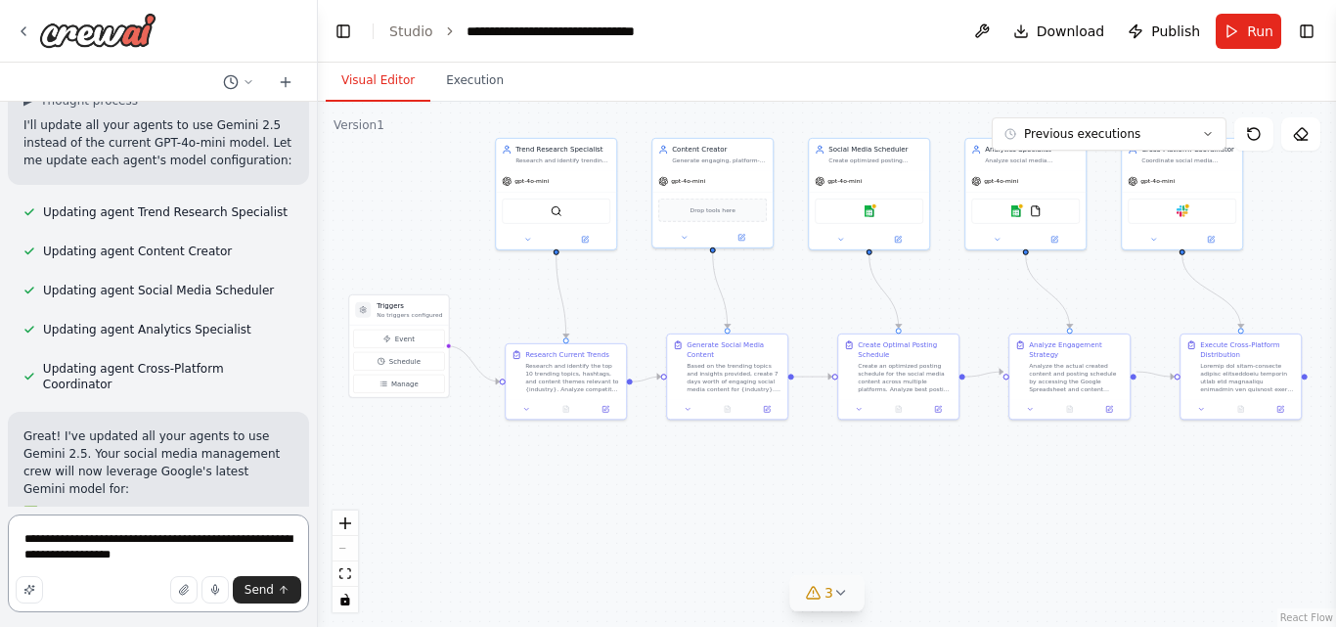
scroll to position [9500, 0]
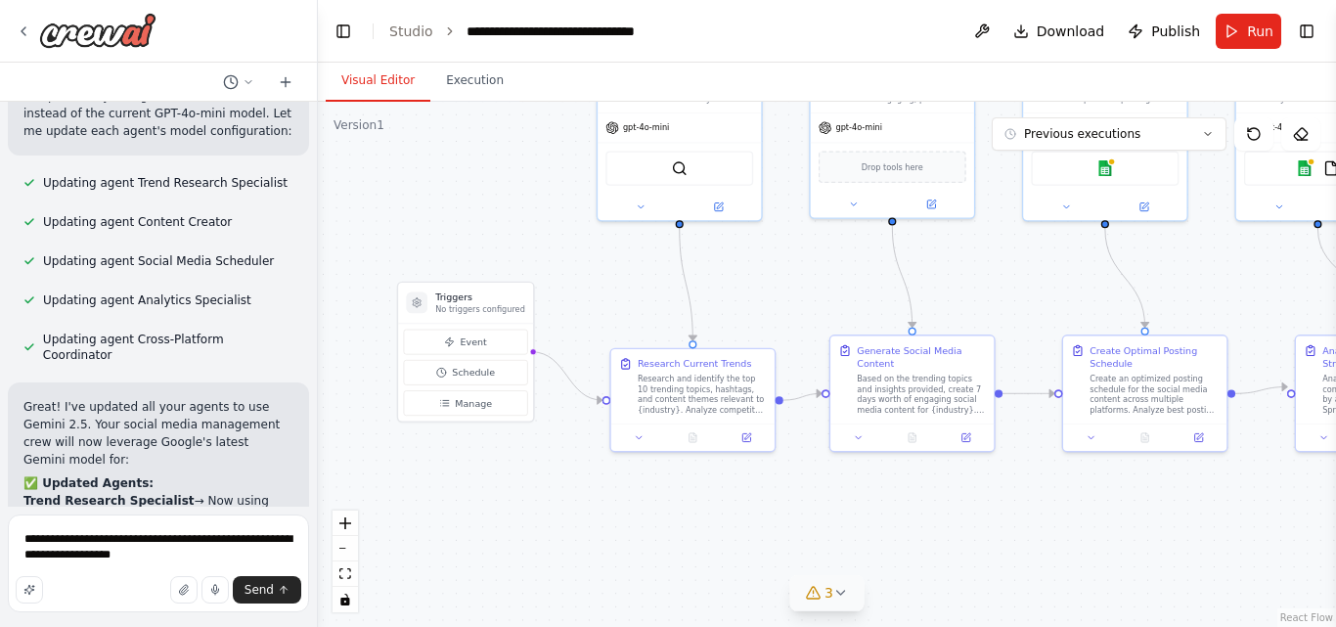
drag, startPoint x: 451, startPoint y: 316, endPoint x: 617, endPoint y: 313, distance: 166.3
click at [617, 313] on div ".deletable-edge-delete-btn { width: 20px; height: 20px; border: 0px solid #ffff…" at bounding box center [827, 364] width 1018 height 525
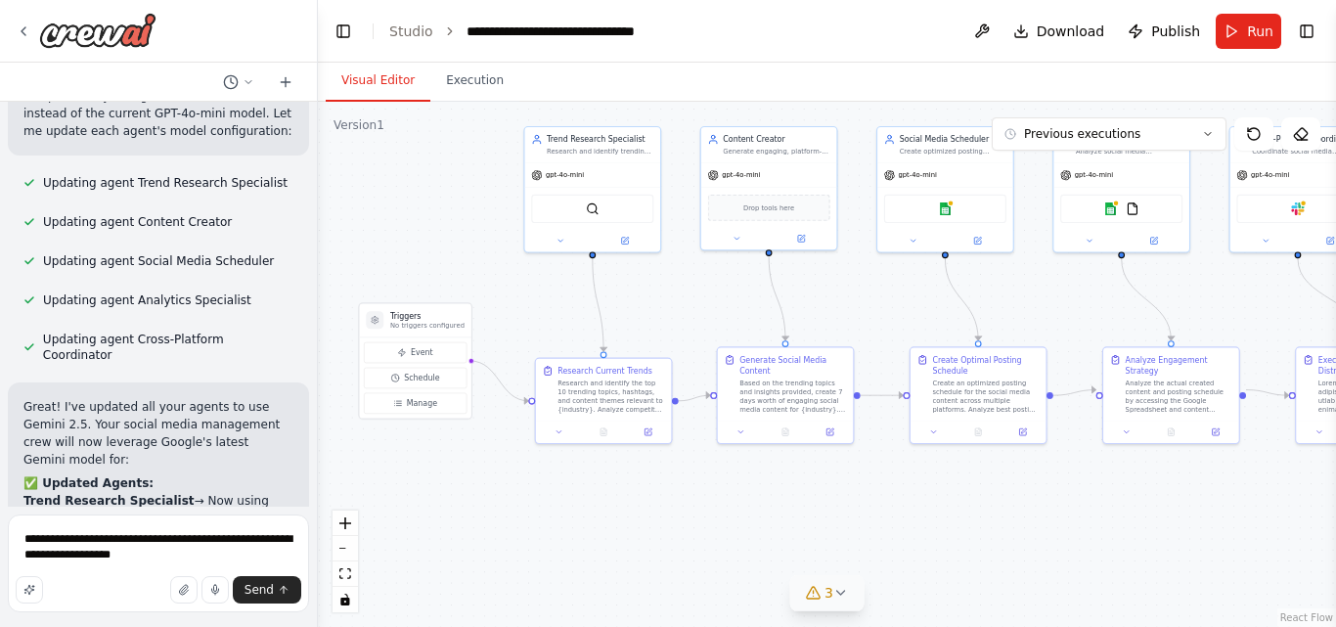
drag, startPoint x: 786, startPoint y: 287, endPoint x: 711, endPoint y: 303, distance: 77.1
click at [711, 303] on div ".deletable-edge-delete-btn { width: 20px; height: 20px; border: 0px solid #ffff…" at bounding box center [827, 364] width 1018 height 525
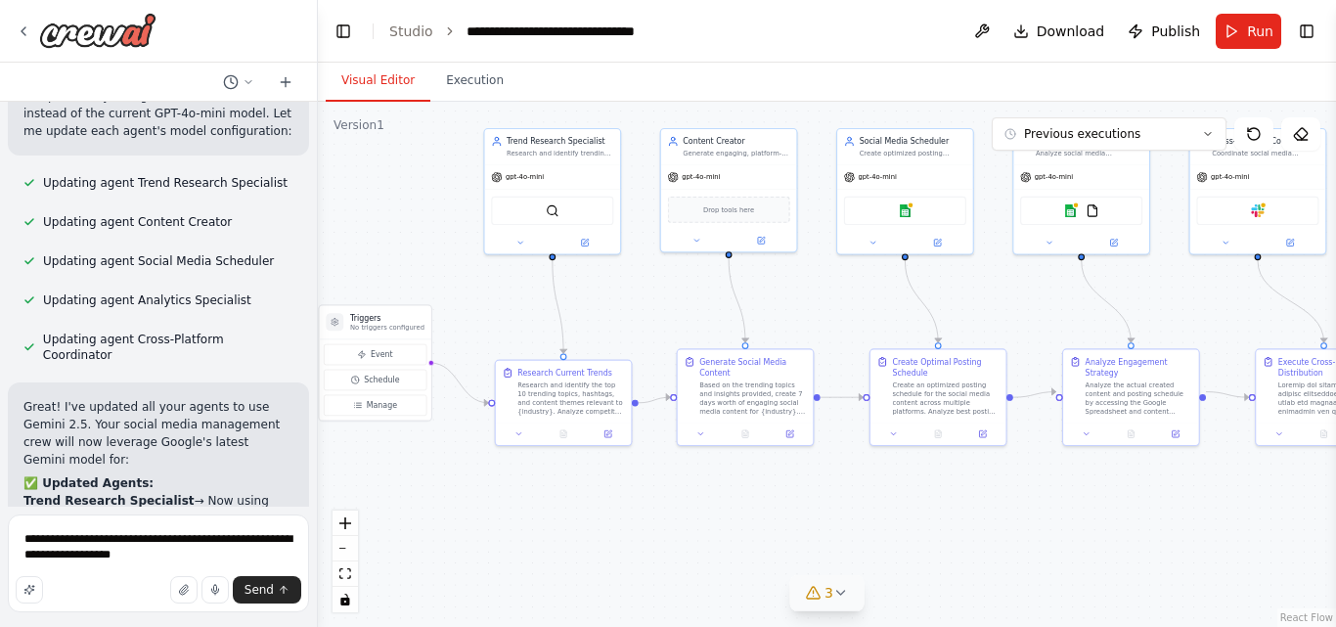
drag, startPoint x: 711, startPoint y: 303, endPoint x: 670, endPoint y: 304, distance: 41.1
click at [670, 304] on div ".deletable-edge-delete-btn { width: 20px; height: 20px; border: 0px solid #ffff…" at bounding box center [827, 364] width 1018 height 525
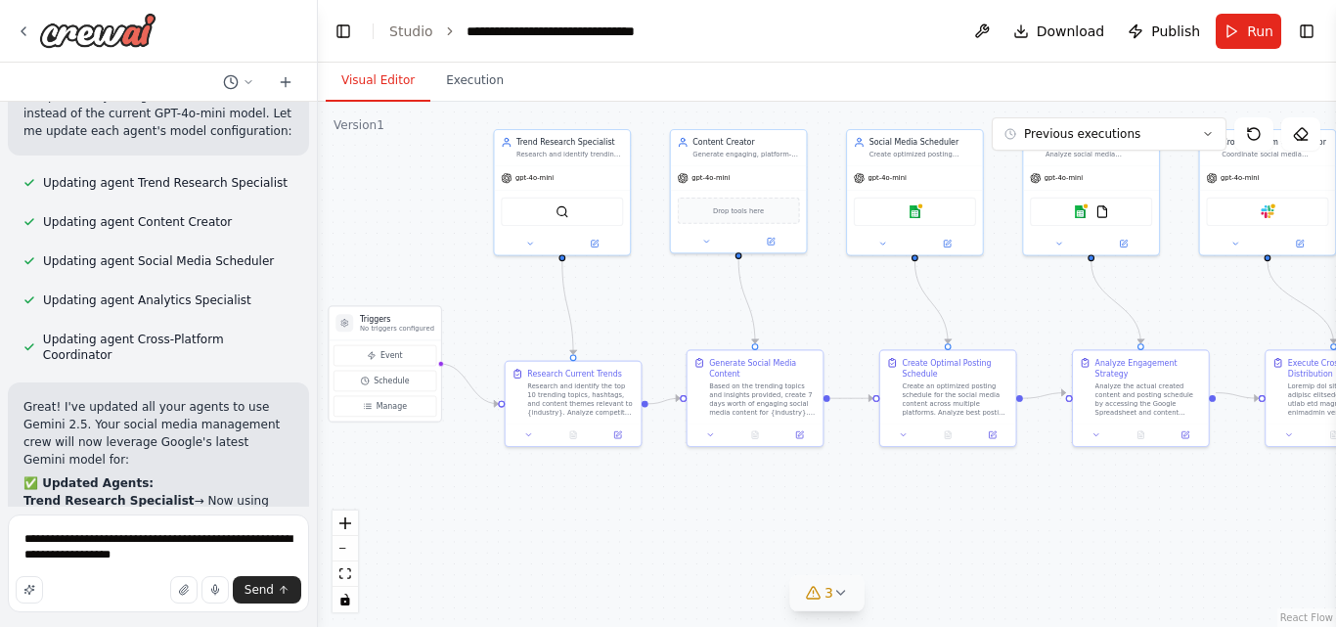
drag, startPoint x: 621, startPoint y: 317, endPoint x: 631, endPoint y: 318, distance: 9.8
click at [631, 318] on div ".deletable-edge-delete-btn { width: 20px; height: 20px; border: 0px solid #ffff…" at bounding box center [827, 364] width 1018 height 525
click at [161, 561] on textarea "**********" at bounding box center [158, 563] width 301 height 98
click at [155, 559] on textarea "**********" at bounding box center [158, 563] width 301 height 98
drag, startPoint x: 598, startPoint y: 414, endPoint x: 589, endPoint y: 403, distance: 14.5
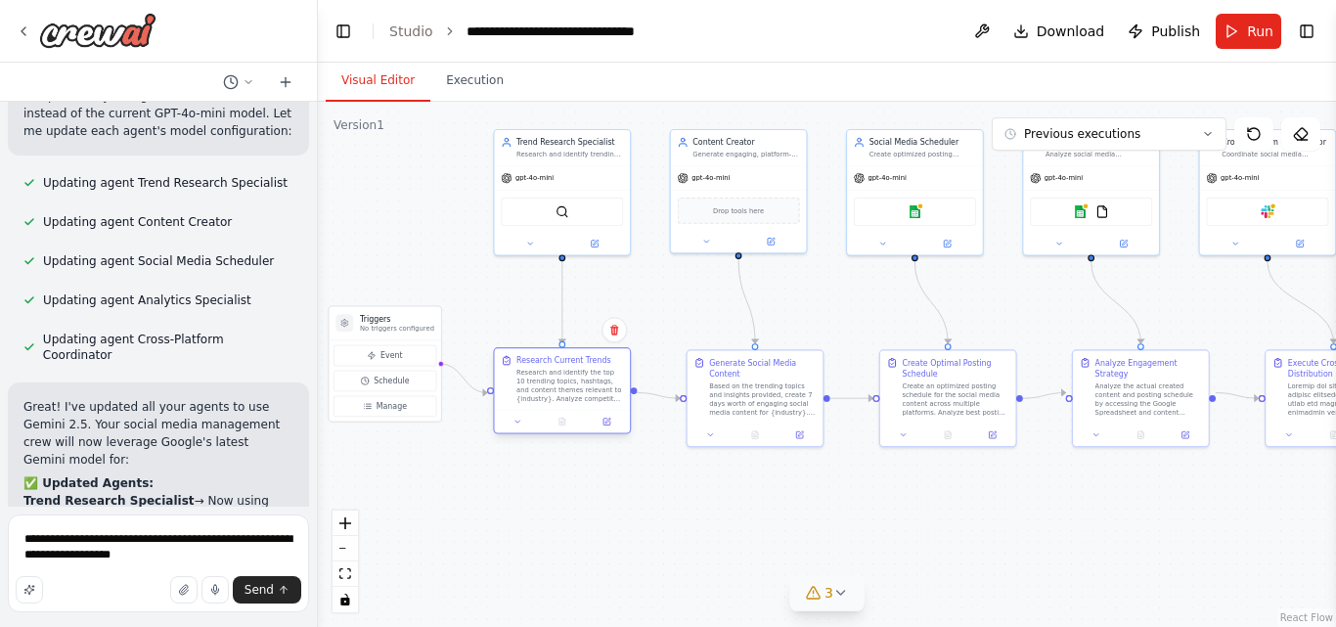
click at [589, 403] on div "Research and identify the top 10 trending topics, hashtags, and content themes …" at bounding box center [569, 385] width 107 height 35
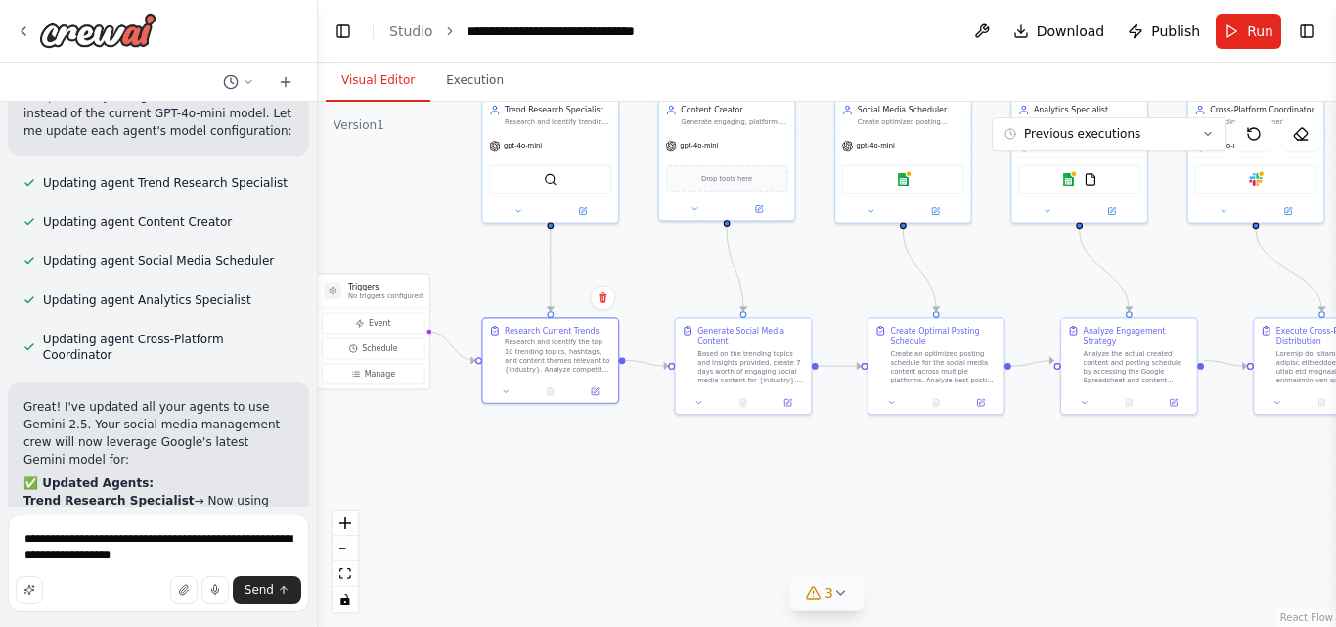
drag, startPoint x: 889, startPoint y: 516, endPoint x: 877, endPoint y: 484, distance: 34.3
click at [877, 484] on div ".deletable-edge-delete-btn { width: 20px; height: 20px; border: 0px solid #ffff…" at bounding box center [827, 364] width 1018 height 525
click at [1106, 394] on button at bounding box center [1090, 401] width 38 height 14
click at [1126, 376] on div "Analyze the actual created content and posting schedule by accessing the Google…" at bounding box center [1141, 375] width 107 height 35
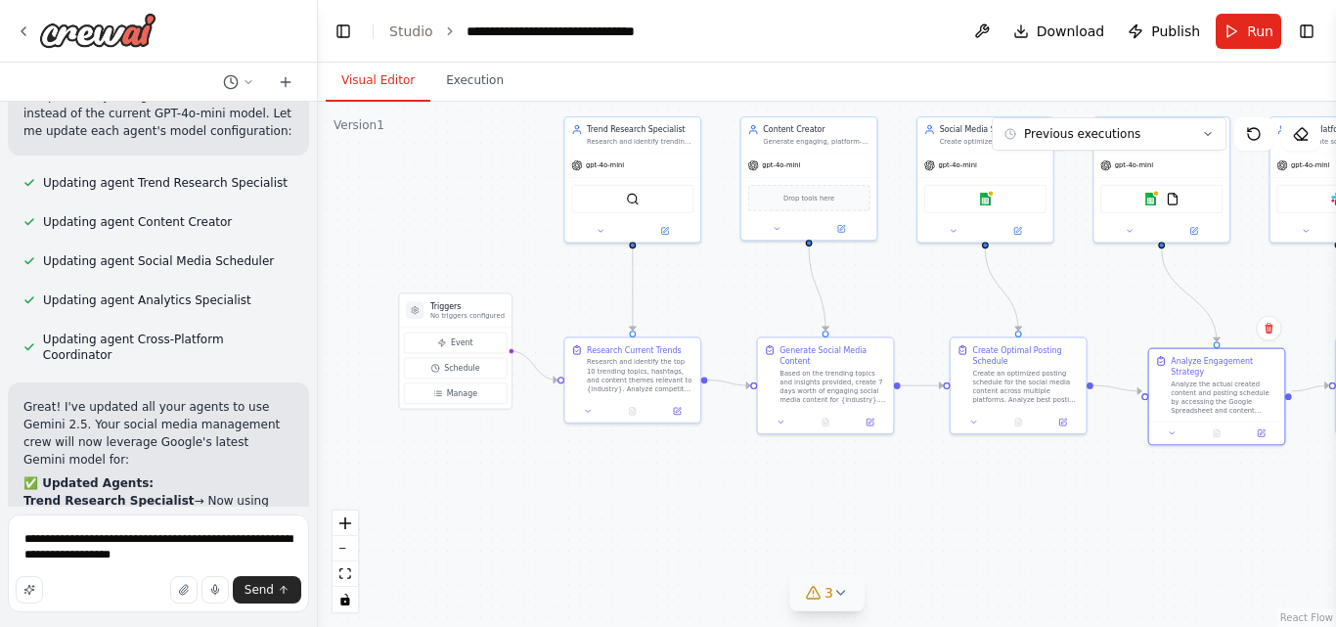
drag, startPoint x: 592, startPoint y: 489, endPoint x: 674, endPoint y: 508, distance: 84.4
click at [674, 508] on div ".deletable-edge-delete-btn { width: 20px; height: 20px; border: 0px solid #ffff…" at bounding box center [827, 364] width 1018 height 525
click at [153, 557] on textarea "**********" at bounding box center [158, 563] width 301 height 98
click at [180, 554] on textarea "**********" at bounding box center [158, 563] width 301 height 98
click at [164, 556] on textarea "**********" at bounding box center [158, 563] width 301 height 98
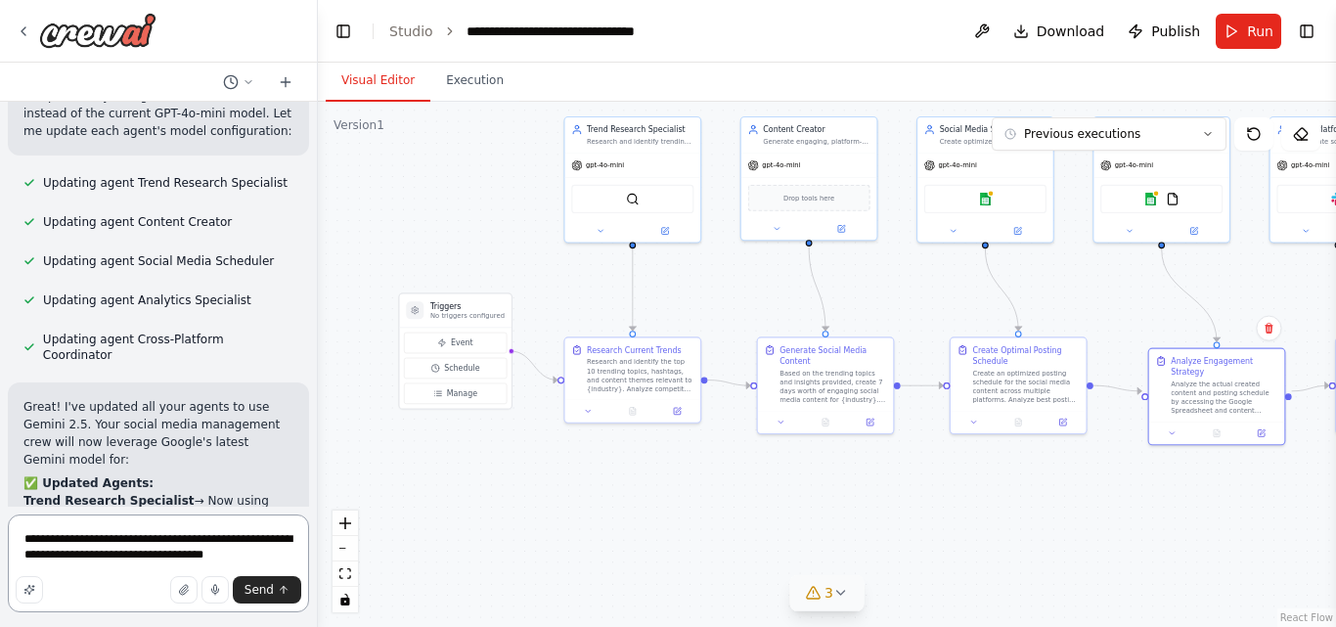
click at [247, 555] on textarea "**********" at bounding box center [158, 563] width 301 height 98
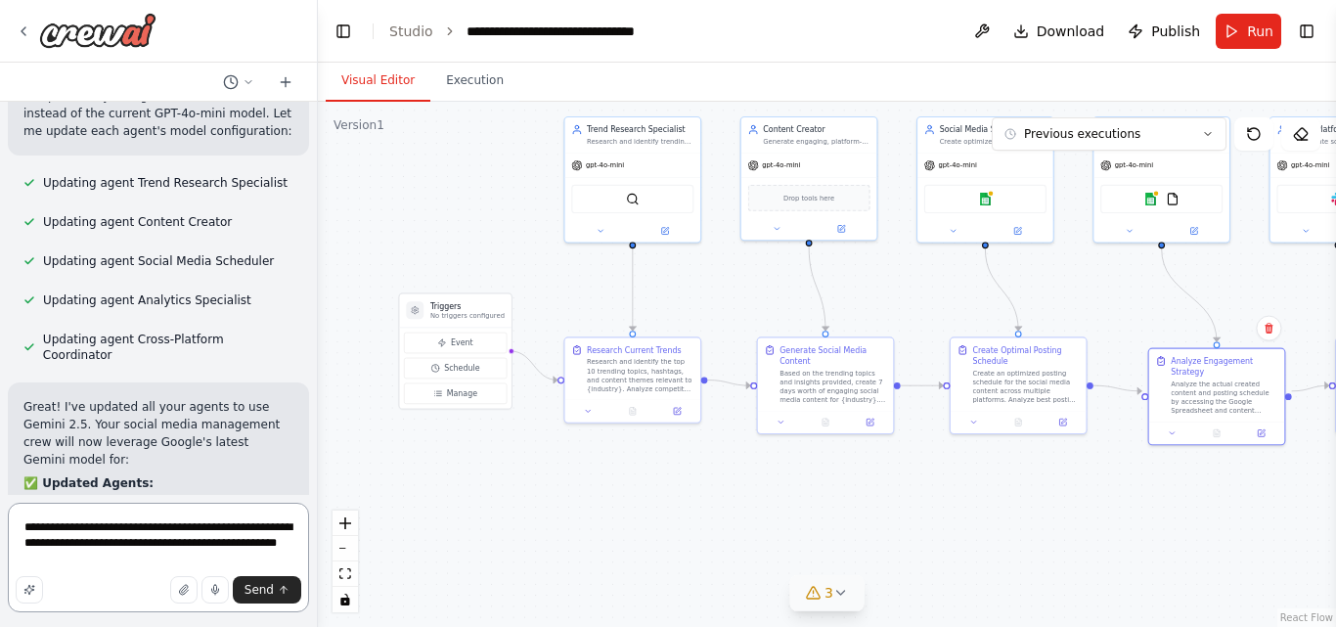
click at [61, 559] on textarea "**********" at bounding box center [158, 558] width 301 height 110
click at [123, 562] on textarea "**********" at bounding box center [158, 558] width 301 height 110
drag, startPoint x: 123, startPoint y: 562, endPoint x: 63, endPoint y: 562, distance: 60.6
click at [63, 562] on textarea "**********" at bounding box center [158, 558] width 301 height 110
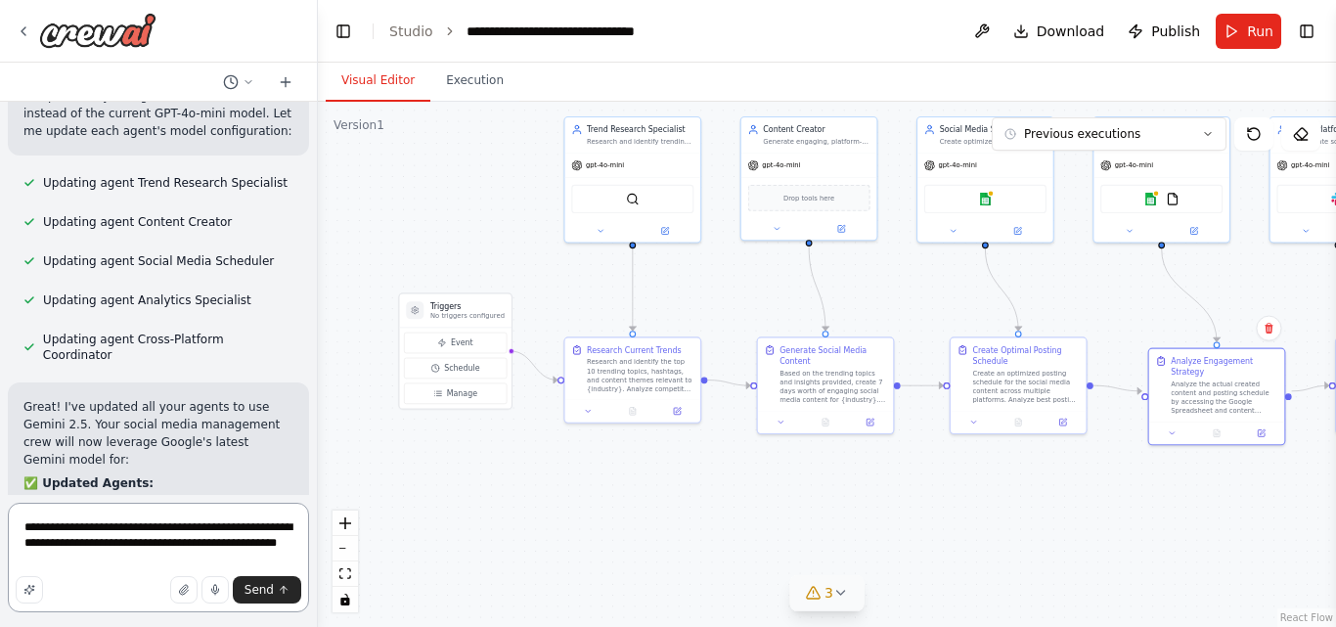
click at [60, 561] on textarea "**********" at bounding box center [158, 558] width 301 height 110
click at [61, 560] on textarea "**********" at bounding box center [158, 558] width 301 height 110
click at [84, 561] on textarea "**********" at bounding box center [158, 558] width 301 height 110
click at [107, 548] on textarea "**********" at bounding box center [158, 558] width 301 height 110
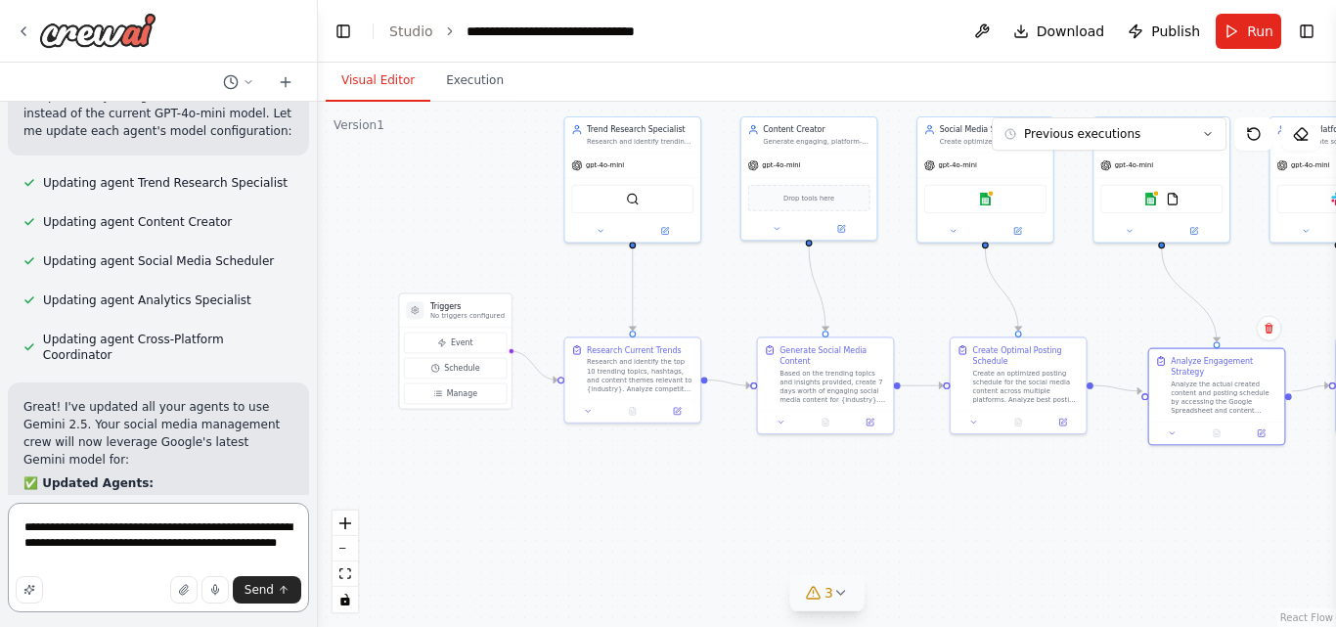
click at [111, 548] on textarea "**********" at bounding box center [158, 558] width 301 height 110
click at [137, 548] on textarea "**********" at bounding box center [158, 558] width 301 height 110
click at [113, 548] on textarea "**********" at bounding box center [158, 558] width 301 height 110
click at [218, 547] on textarea "**********" at bounding box center [158, 558] width 301 height 110
click at [194, 548] on textarea "**********" at bounding box center [158, 558] width 301 height 110
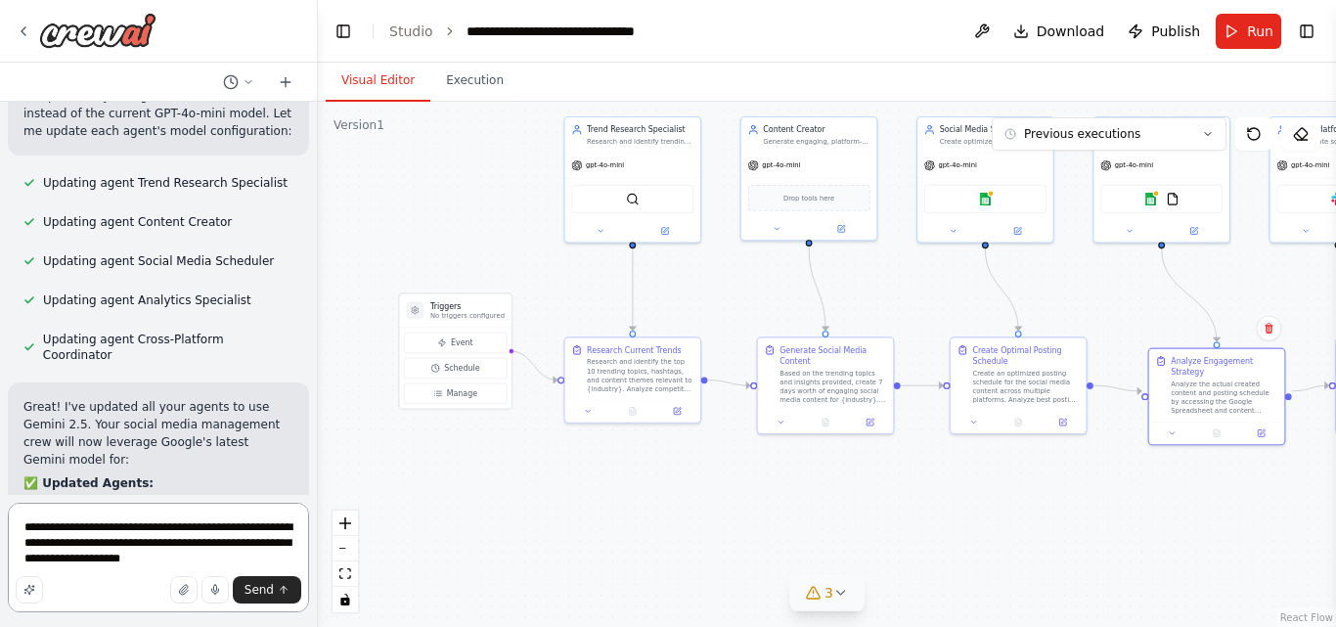
click at [218, 563] on textarea "**********" at bounding box center [158, 558] width 301 height 110
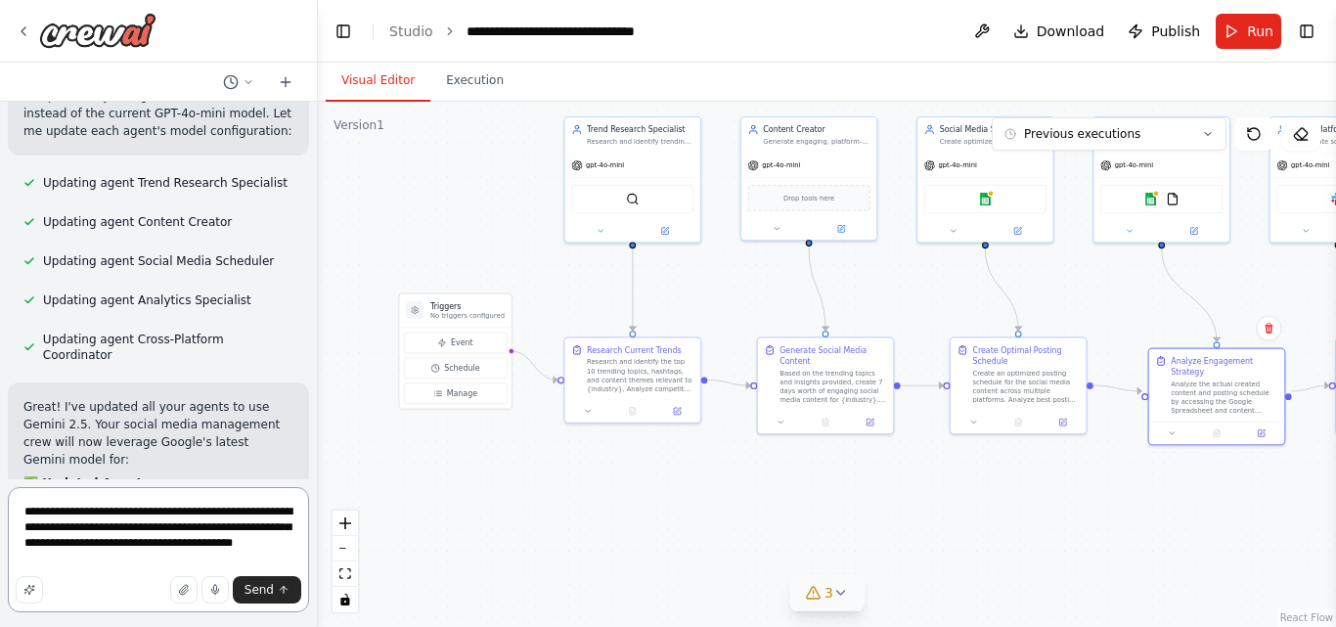
type textarea "**********"
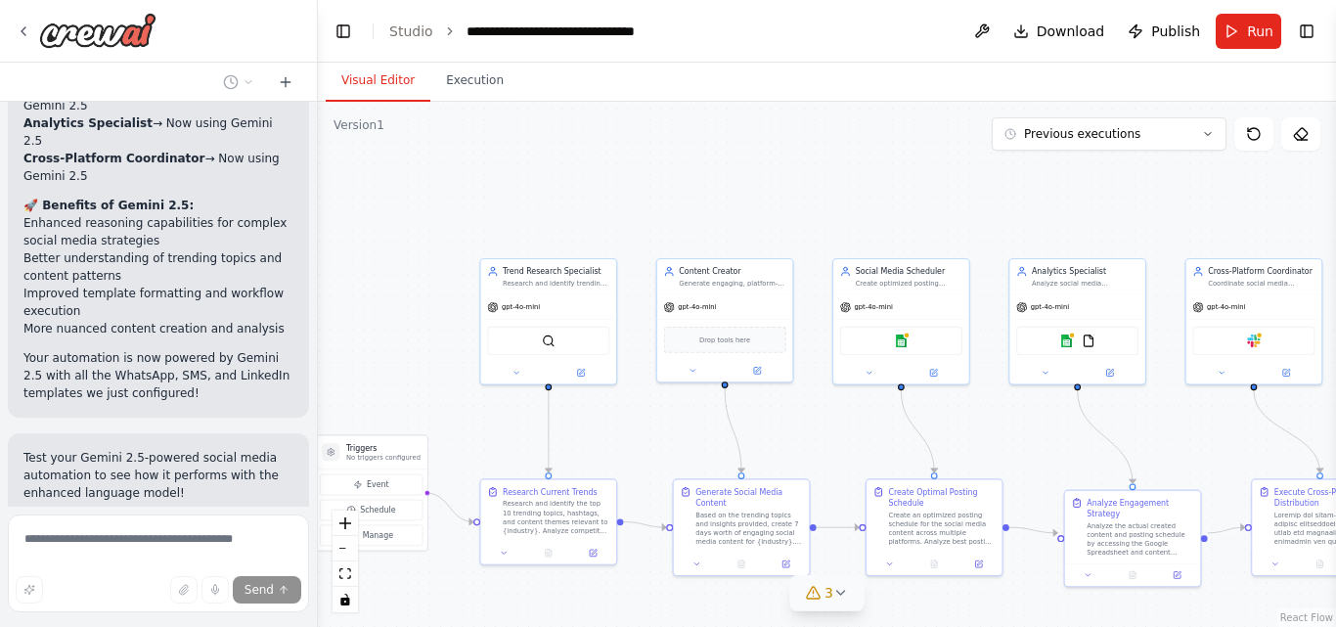
scroll to position [9983, 0]
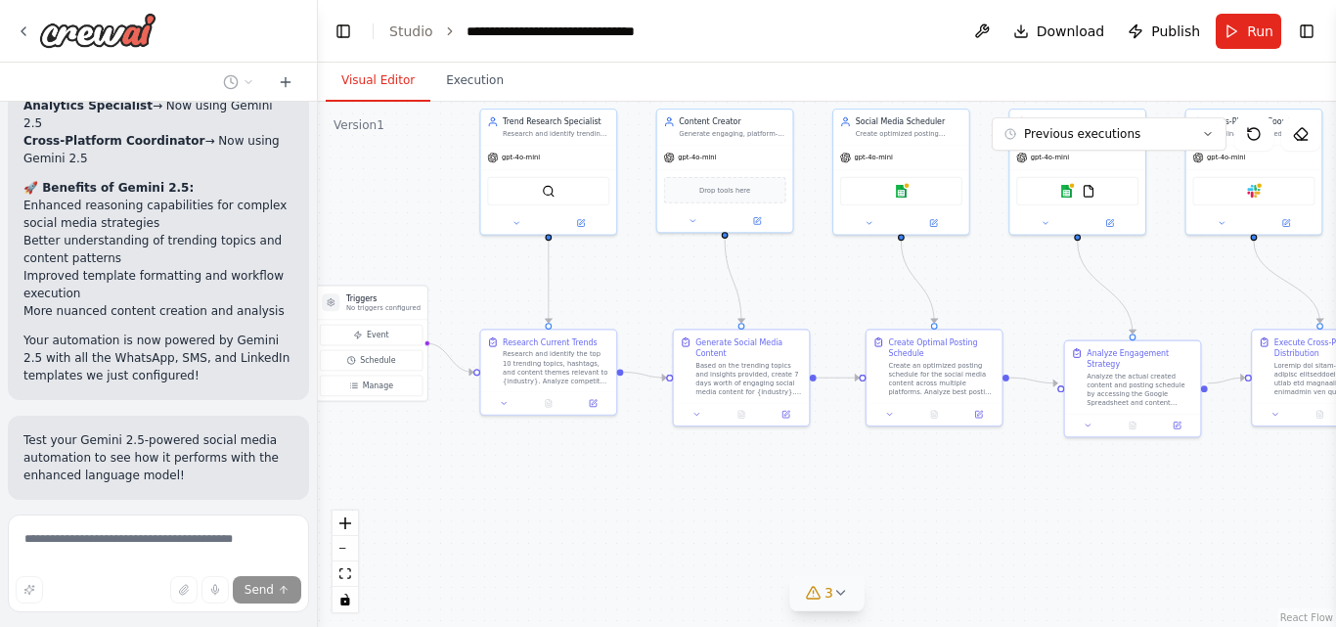
drag, startPoint x: 612, startPoint y: 503, endPoint x: 528, endPoint y: 494, distance: 84.6
click at [528, 494] on div ".deletable-edge-delete-btn { width: 20px; height: 20px; border: 0px solid #ffff…" at bounding box center [827, 364] width 1018 height 525
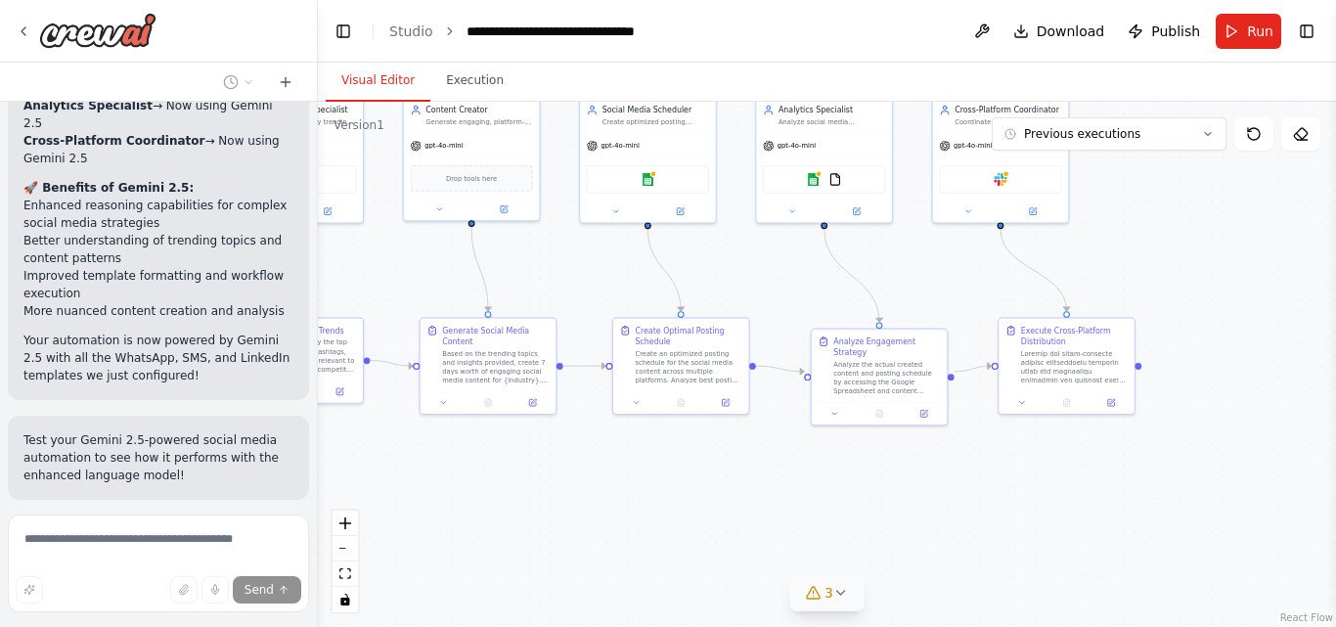
drag, startPoint x: 816, startPoint y: 525, endPoint x: 540, endPoint y: 511, distance: 276.1
click at [540, 511] on div ".deletable-edge-delete-btn { width: 20px; height: 20px; border: 0px solid #ffff…" at bounding box center [827, 364] width 1018 height 525
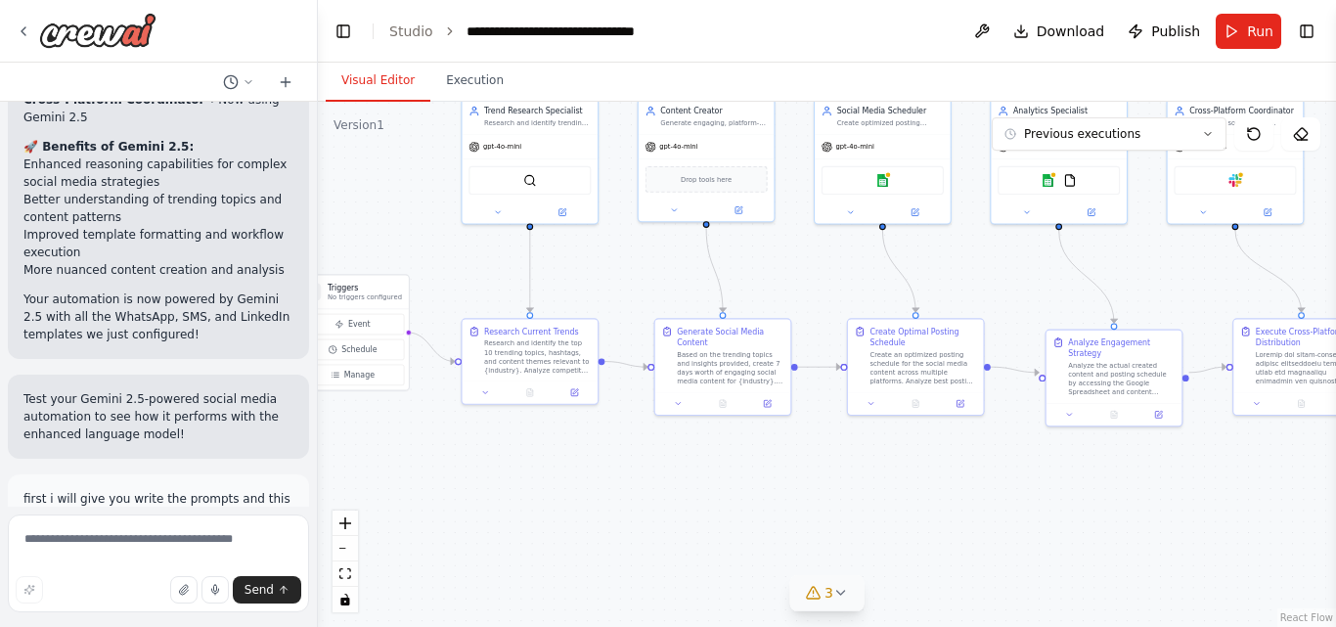
drag, startPoint x: 489, startPoint y: 495, endPoint x: 746, endPoint y: 499, distance: 257.2
click at [746, 499] on div ".deletable-edge-delete-btn { width: 20px; height: 20px; border: 0px solid #ffff…" at bounding box center [827, 364] width 1018 height 525
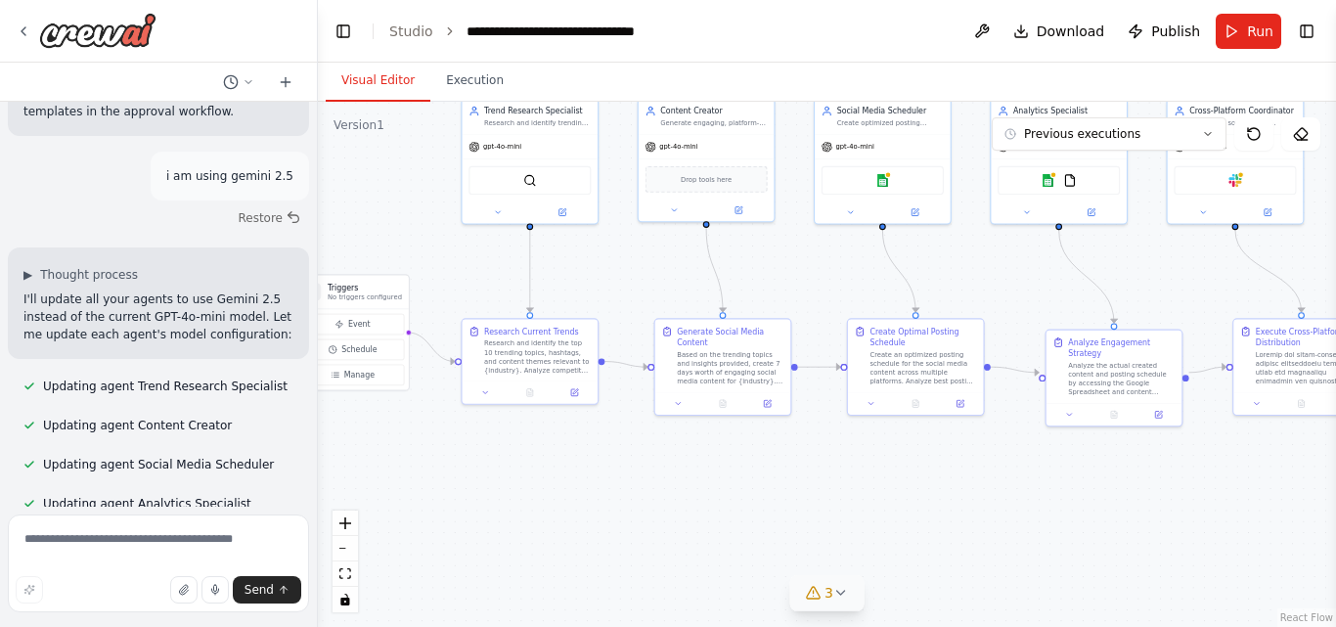
scroll to position [9295, 0]
click at [582, 507] on div ".deletable-edge-delete-btn { width: 20px; height: 20px; border: 0px solid #ffff…" at bounding box center [827, 364] width 1018 height 525
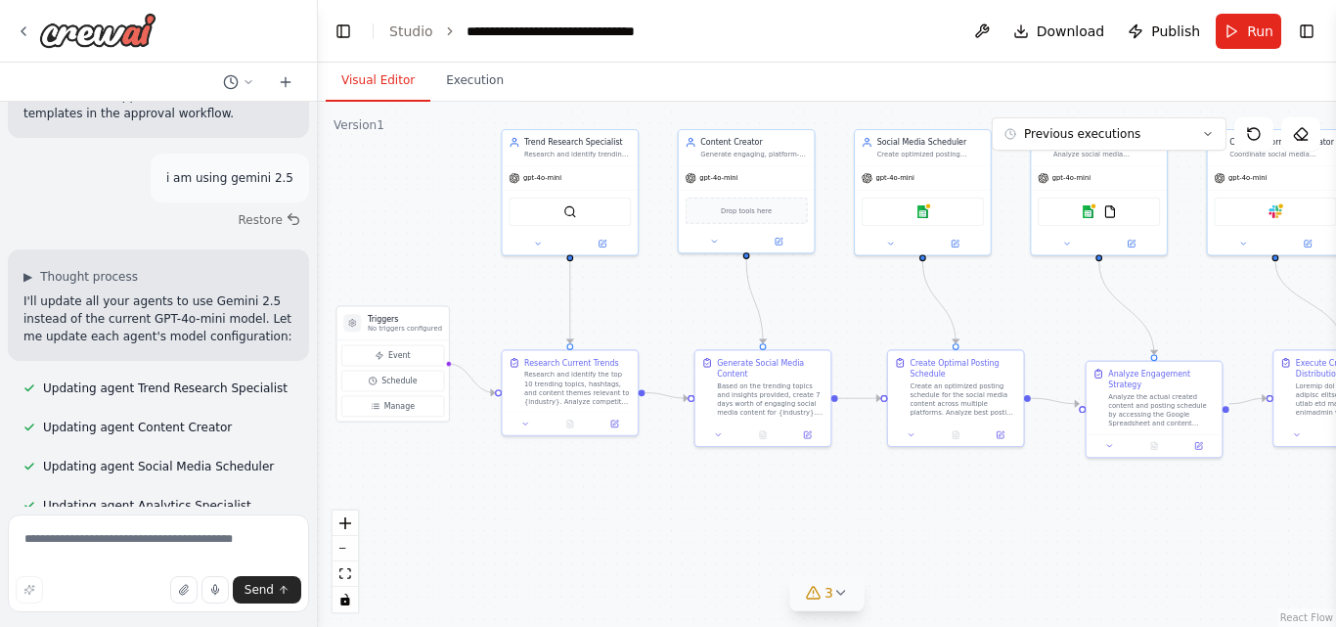
drag, startPoint x: 444, startPoint y: 308, endPoint x: 483, endPoint y: 338, distance: 49.5
click at [483, 338] on div ".deletable-edge-delete-btn { width: 20px; height: 20px; border: 0px solid #ffff…" at bounding box center [827, 364] width 1018 height 525
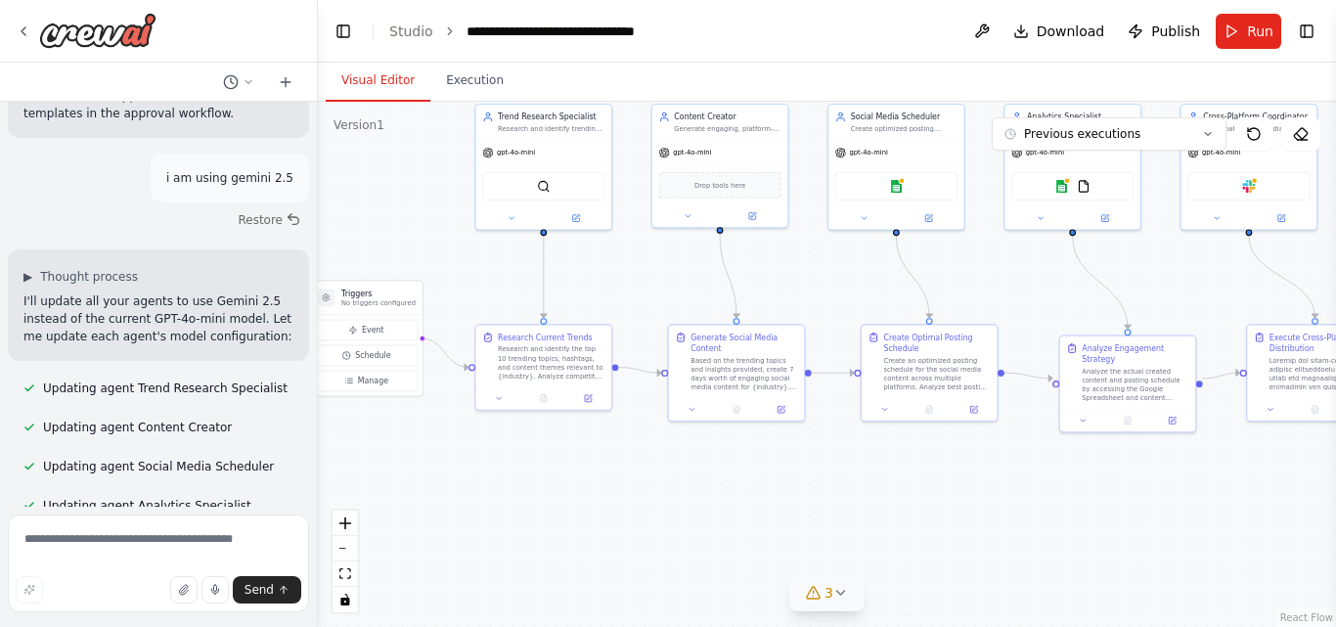
drag, startPoint x: 660, startPoint y: 330, endPoint x: 635, endPoint y: 305, distance: 35.3
click at [635, 305] on div ".deletable-edge-delete-btn { width: 20px; height: 20px; border: 0px solid #ffff…" at bounding box center [827, 364] width 1018 height 525
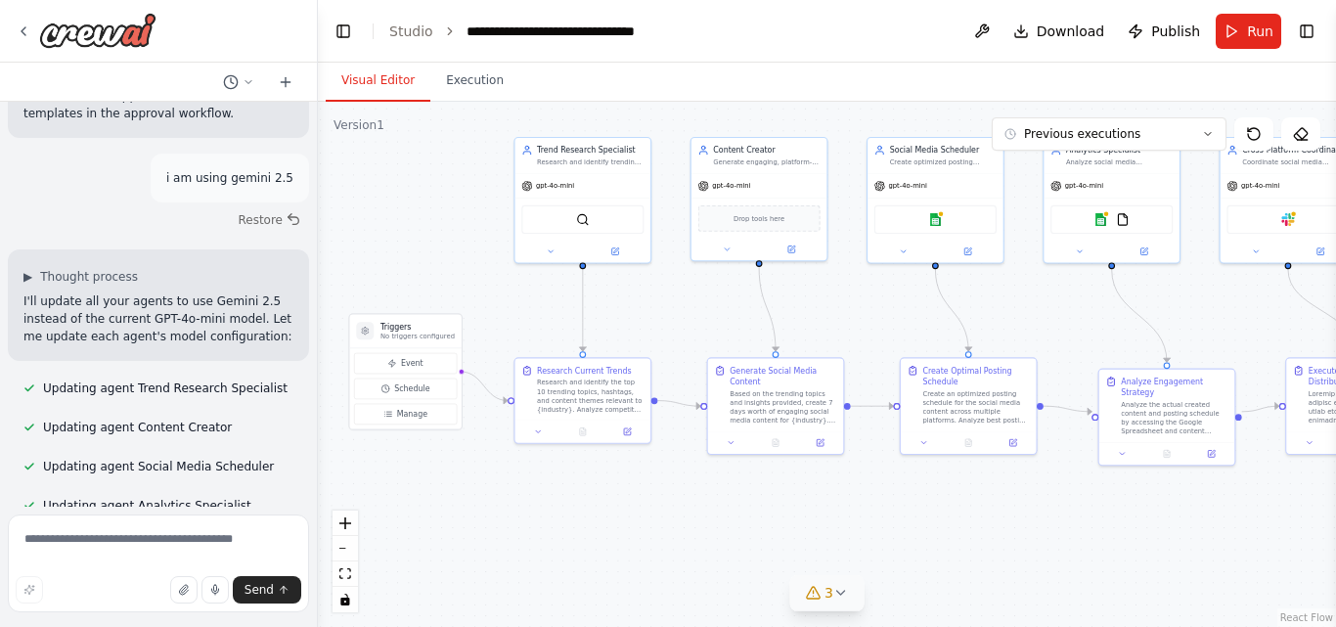
drag, startPoint x: 635, startPoint y: 305, endPoint x: 674, endPoint y: 338, distance: 51.3
click at [674, 338] on div ".deletable-edge-delete-btn { width: 20px; height: 20px; border: 0px solid #ffff…" at bounding box center [827, 364] width 1018 height 525
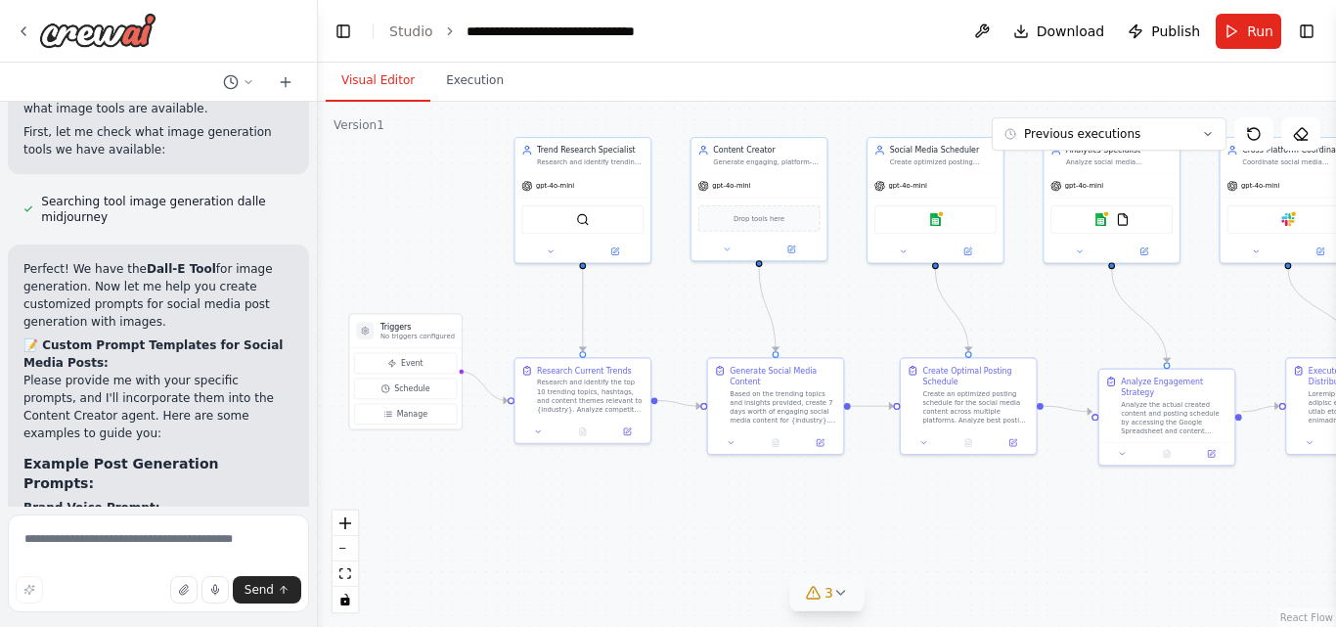
scroll to position [10959, 0]
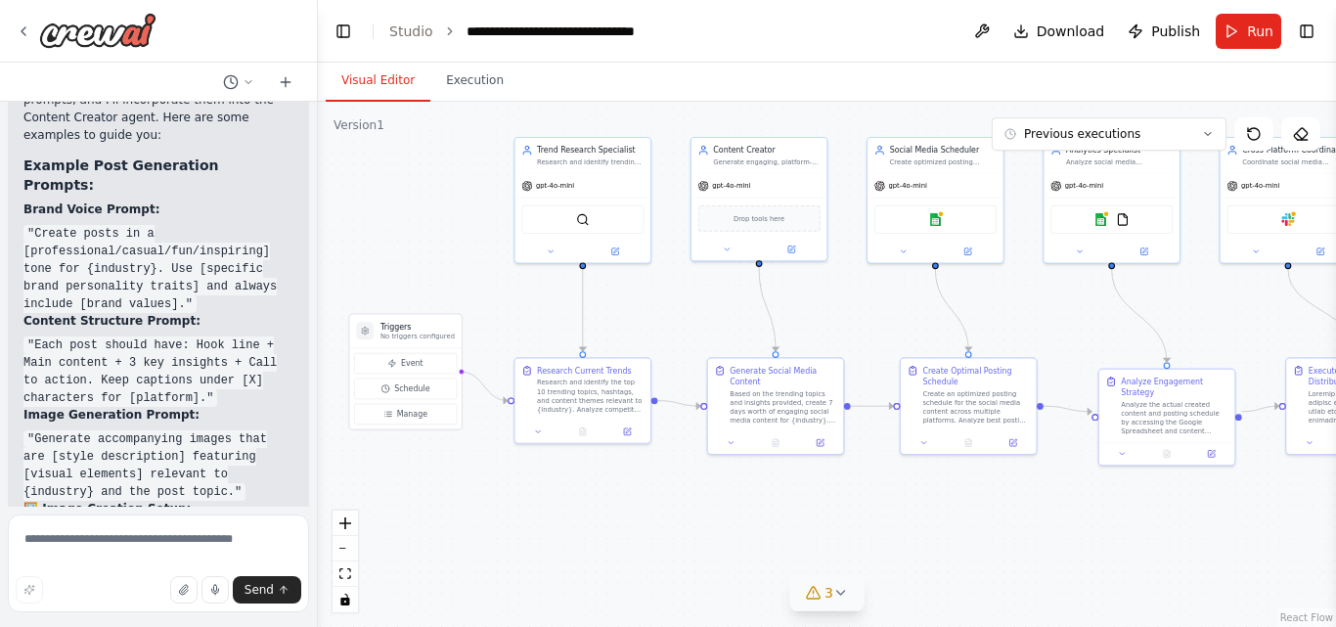
drag, startPoint x: 32, startPoint y: 410, endPoint x: 146, endPoint y: 413, distance: 113.5
click at [122, 539] on textarea at bounding box center [158, 563] width 301 height 98
type textarea "***"
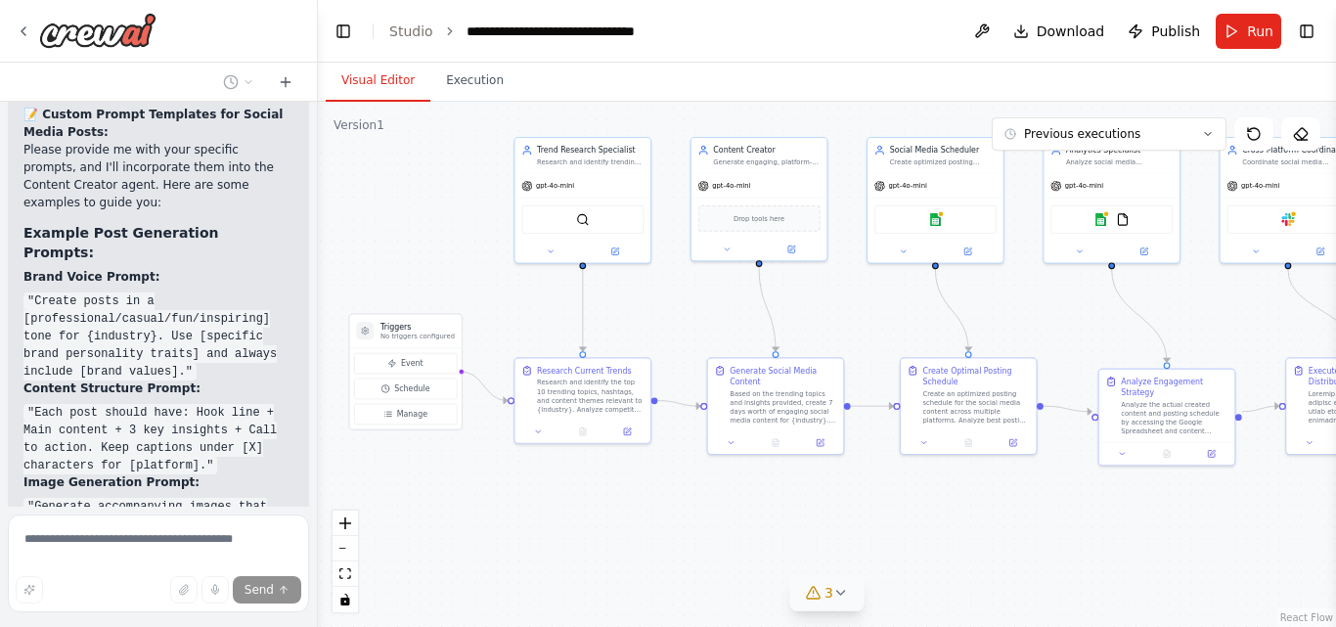
scroll to position [10891, 0]
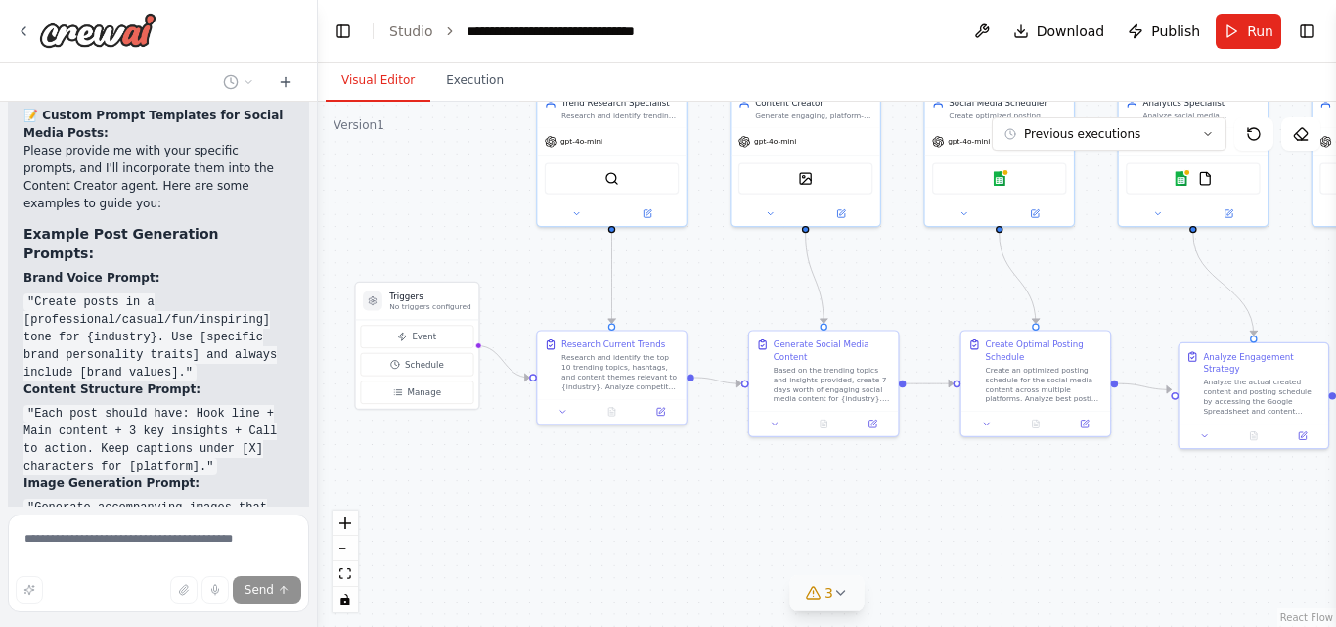
drag, startPoint x: 541, startPoint y: 498, endPoint x: 571, endPoint y: 482, distance: 34.1
click at [571, 482] on div ".deletable-edge-delete-btn { width: 20px; height: 20px; border: 0px solid #ffff…" at bounding box center [827, 364] width 1018 height 525
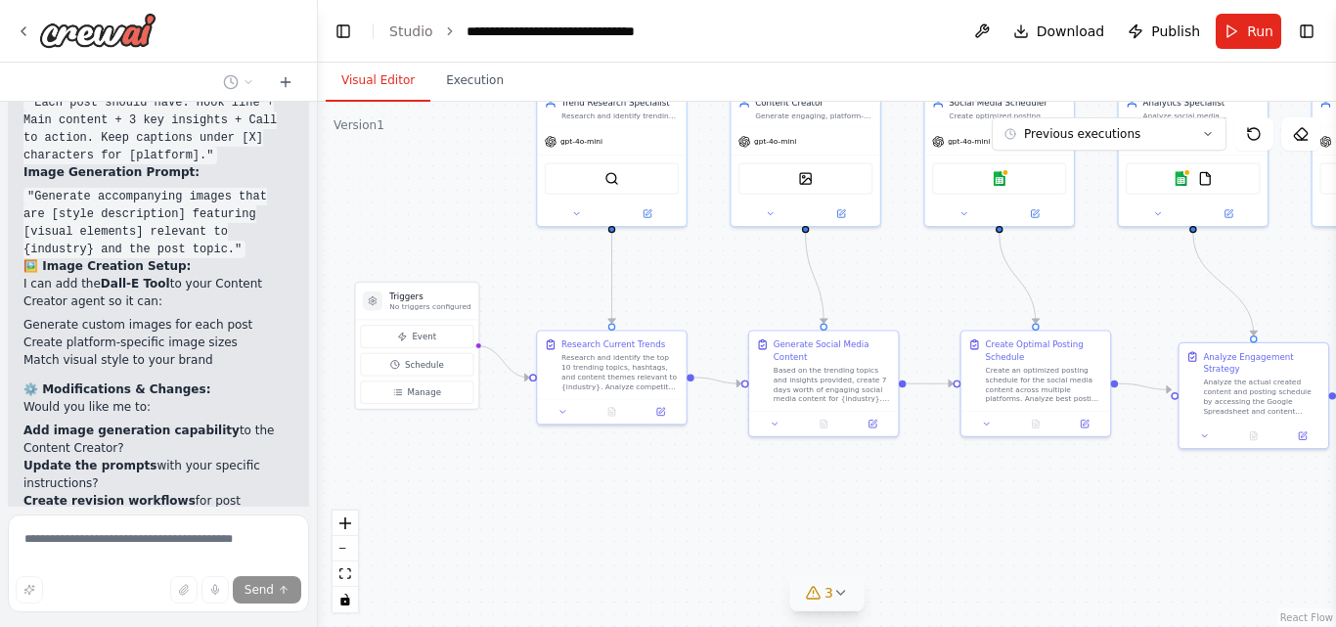
scroll to position [11522, 0]
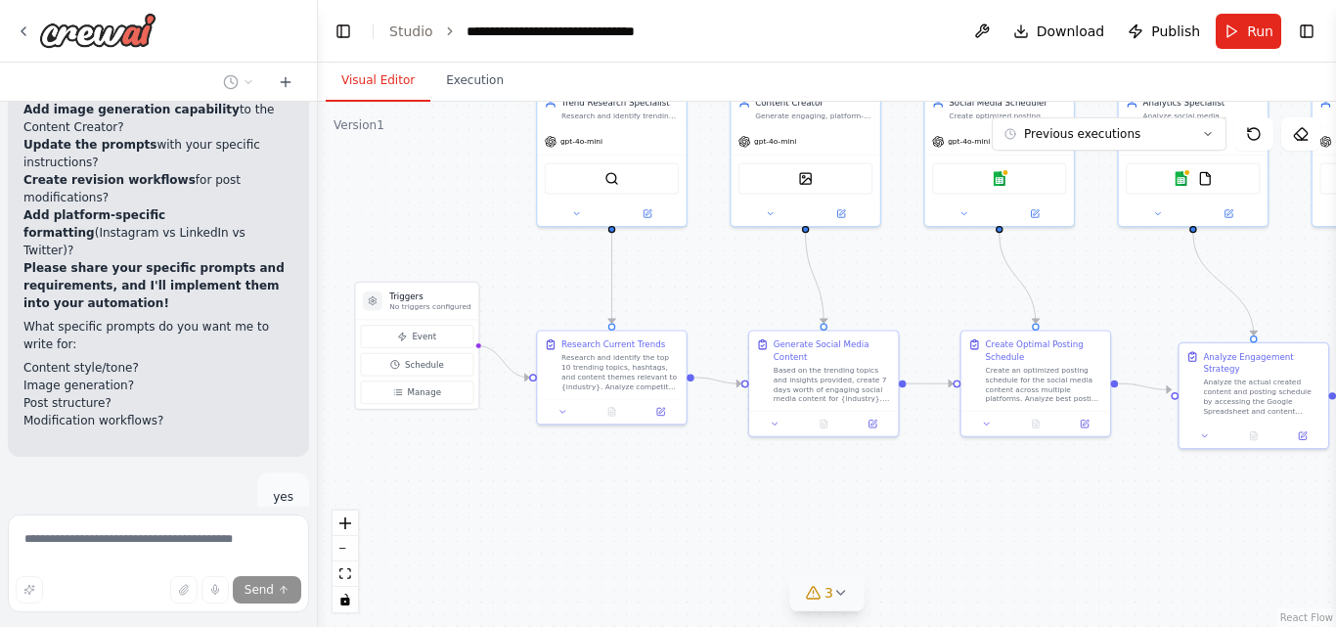
drag, startPoint x: 39, startPoint y: 392, endPoint x: 143, endPoint y: 421, distance: 107.7
click at [143, 421] on div "Create a crew that schedules and publishes social media content across multiple…" at bounding box center [158, 304] width 317 height 405
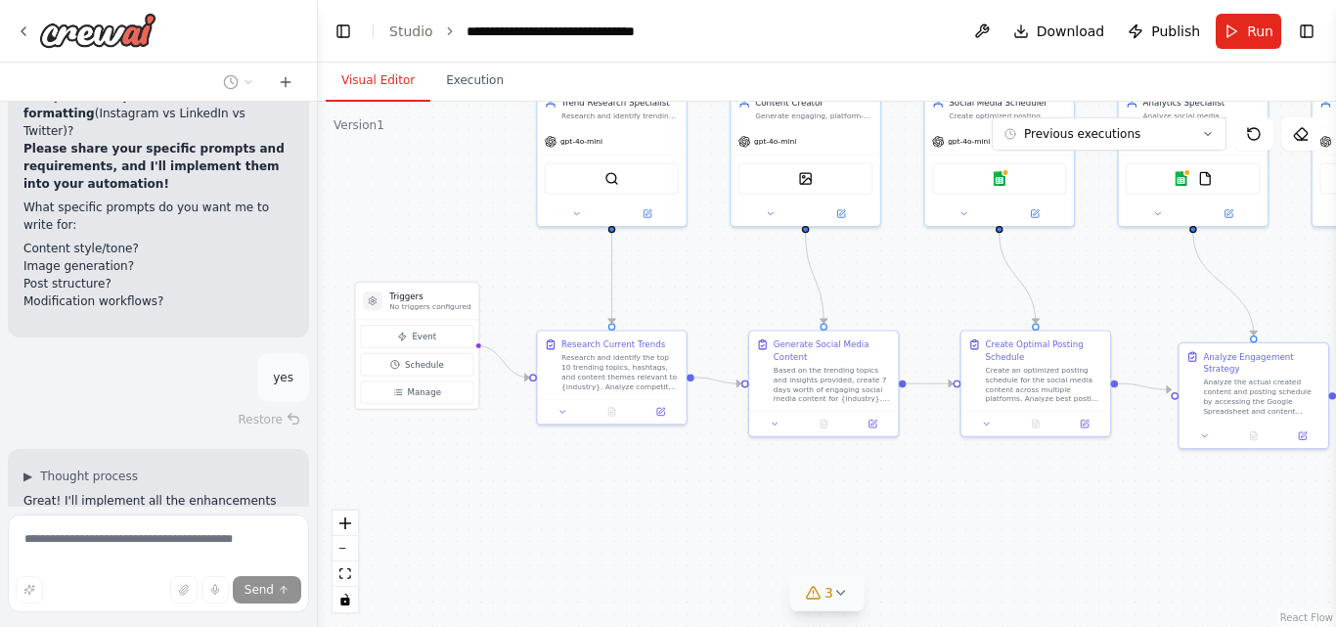
click at [143, 421] on div "Create a crew that schedules and publishes social media content across multiple…" at bounding box center [158, 304] width 317 height 405
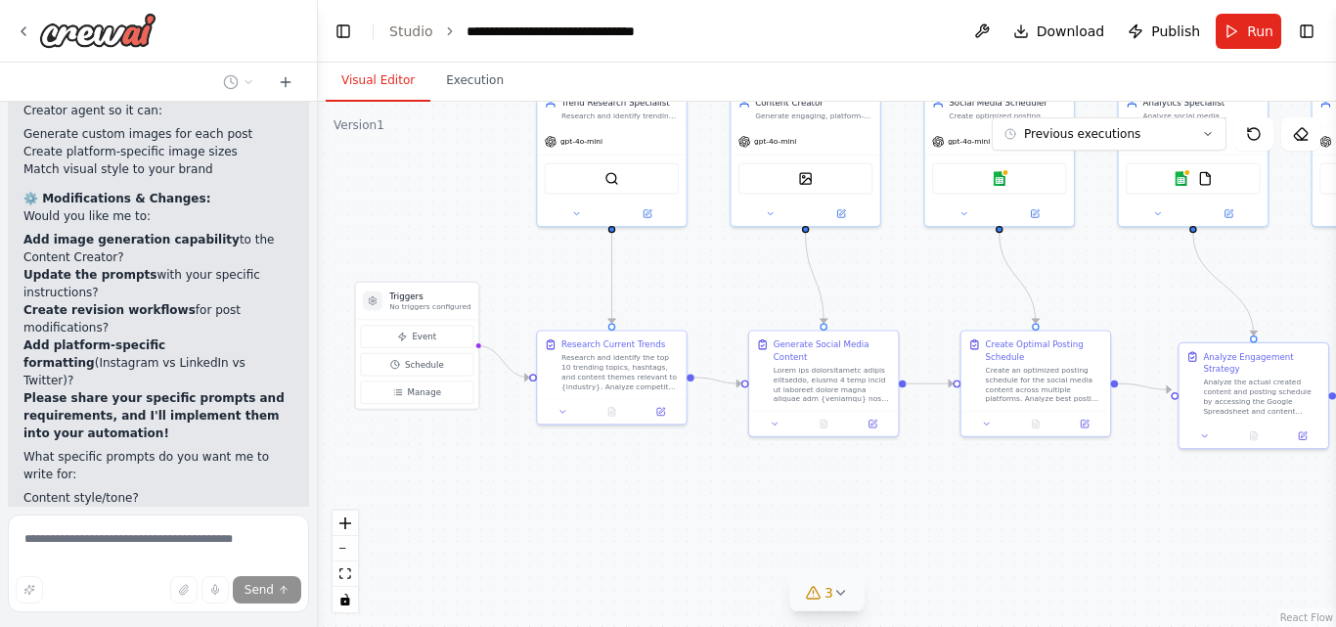
scroll to position [11412, 0]
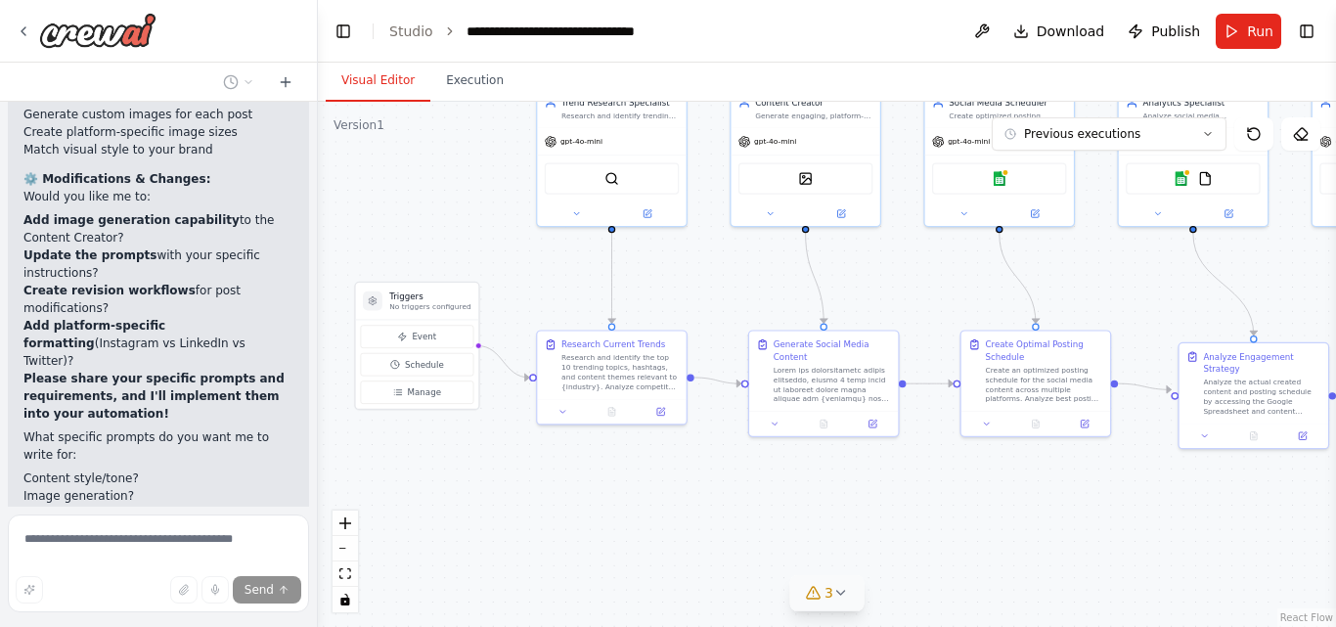
drag, startPoint x: 46, startPoint y: 329, endPoint x: 242, endPoint y: 328, distance: 195.6
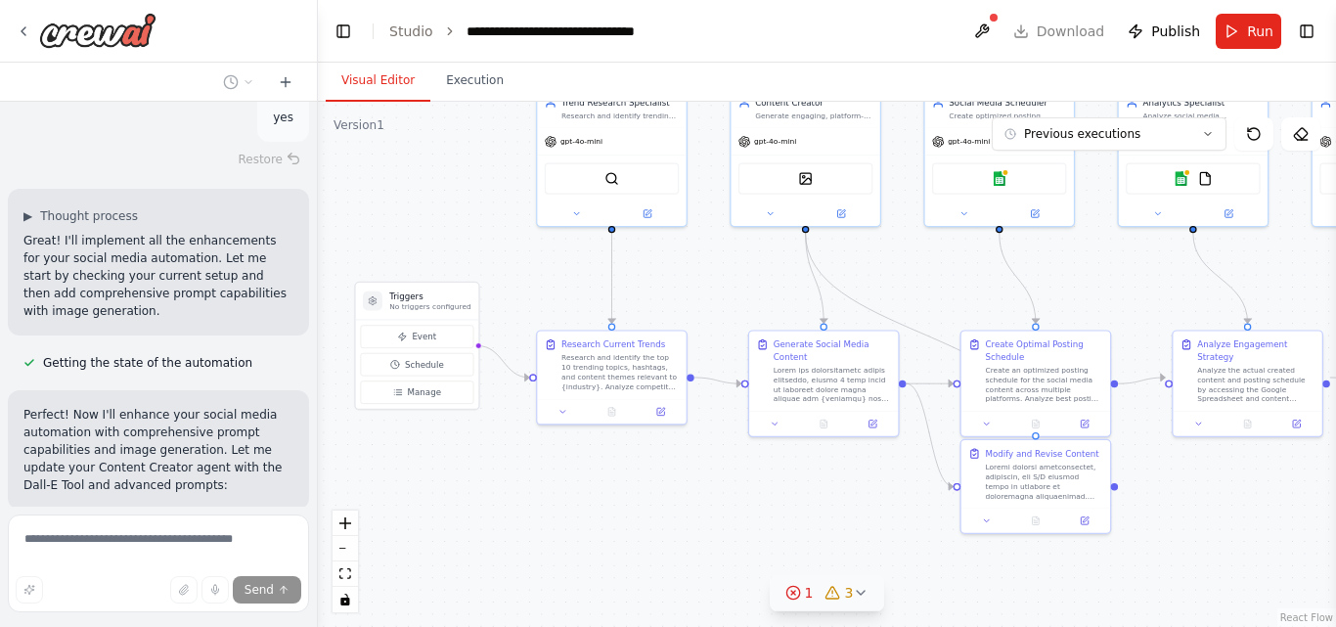
scroll to position [12021, 0]
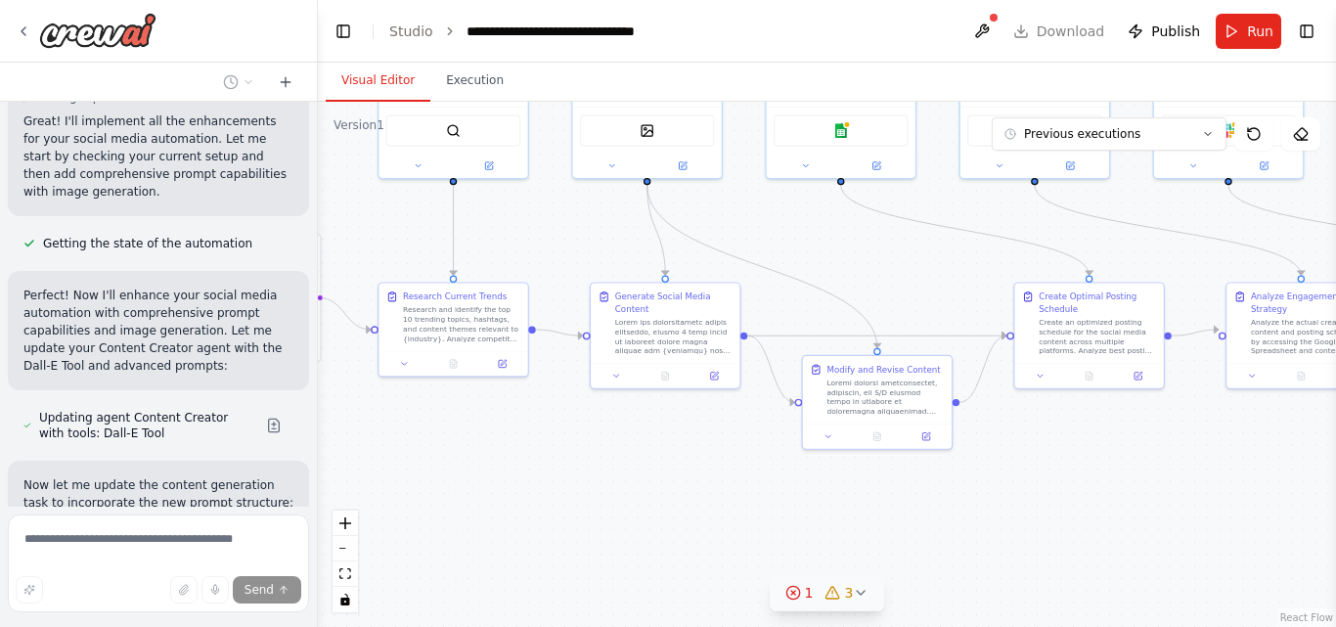
drag, startPoint x: 1227, startPoint y: 489, endPoint x: 1041, endPoint y: 434, distance: 193.7
click at [1041, 434] on div ".deletable-edge-delete-btn { width: 20px; height: 20px; border: 0px solid #ffff…" at bounding box center [827, 364] width 1018 height 525
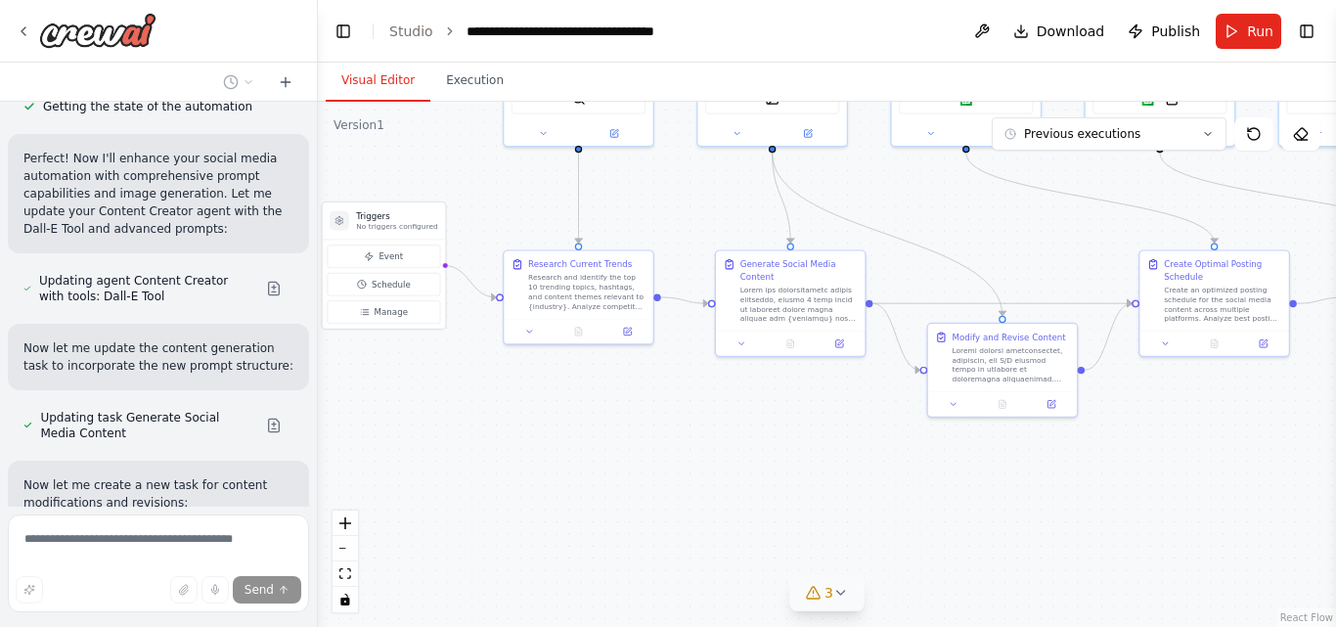
scroll to position [12262, 0]
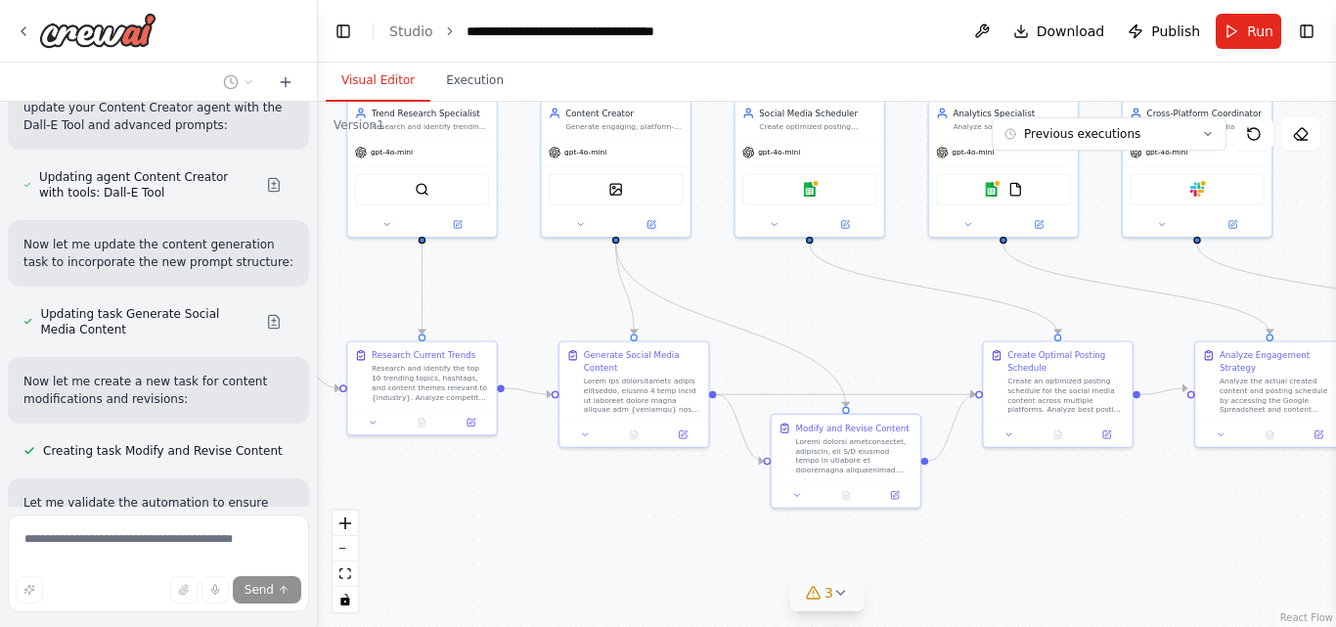
drag, startPoint x: 1101, startPoint y: 451, endPoint x: 1097, endPoint y: 516, distance: 65.6
click at [1097, 516] on div ".deletable-edge-delete-btn { width: 20px; height: 20px; border: 0px solid #ffff…" at bounding box center [827, 364] width 1018 height 525
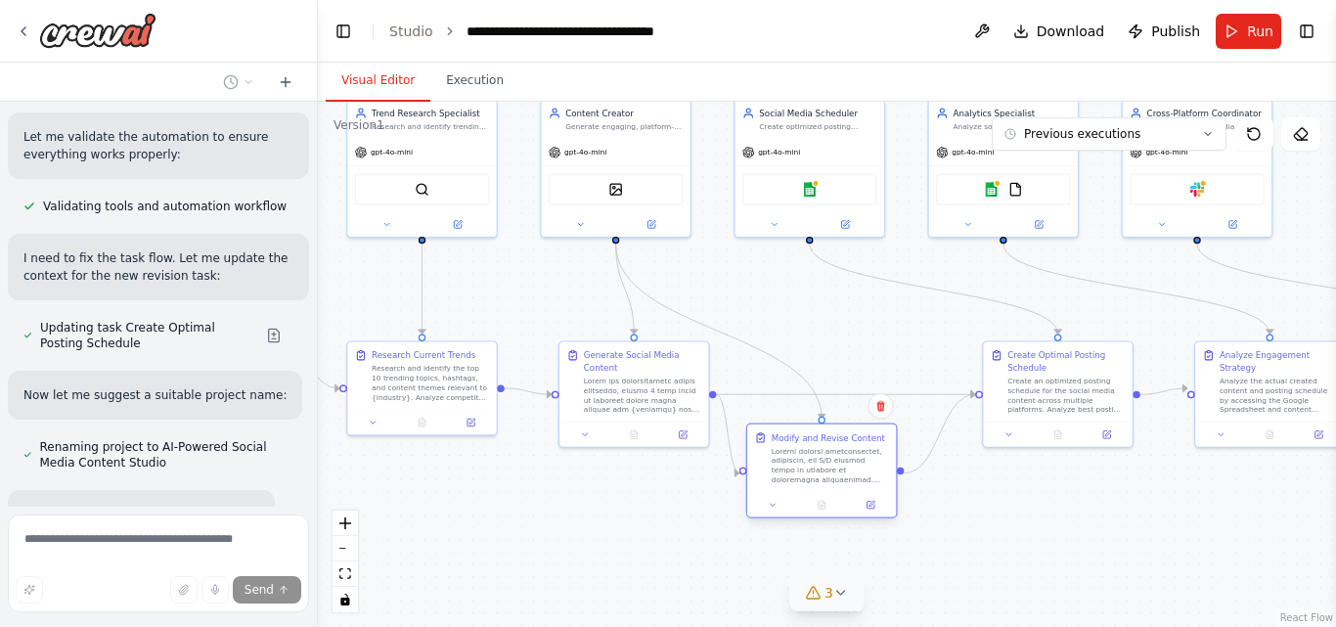
drag, startPoint x: 865, startPoint y: 458, endPoint x: 838, endPoint y: 472, distance: 31.1
click at [838, 472] on div at bounding box center [830, 465] width 117 height 39
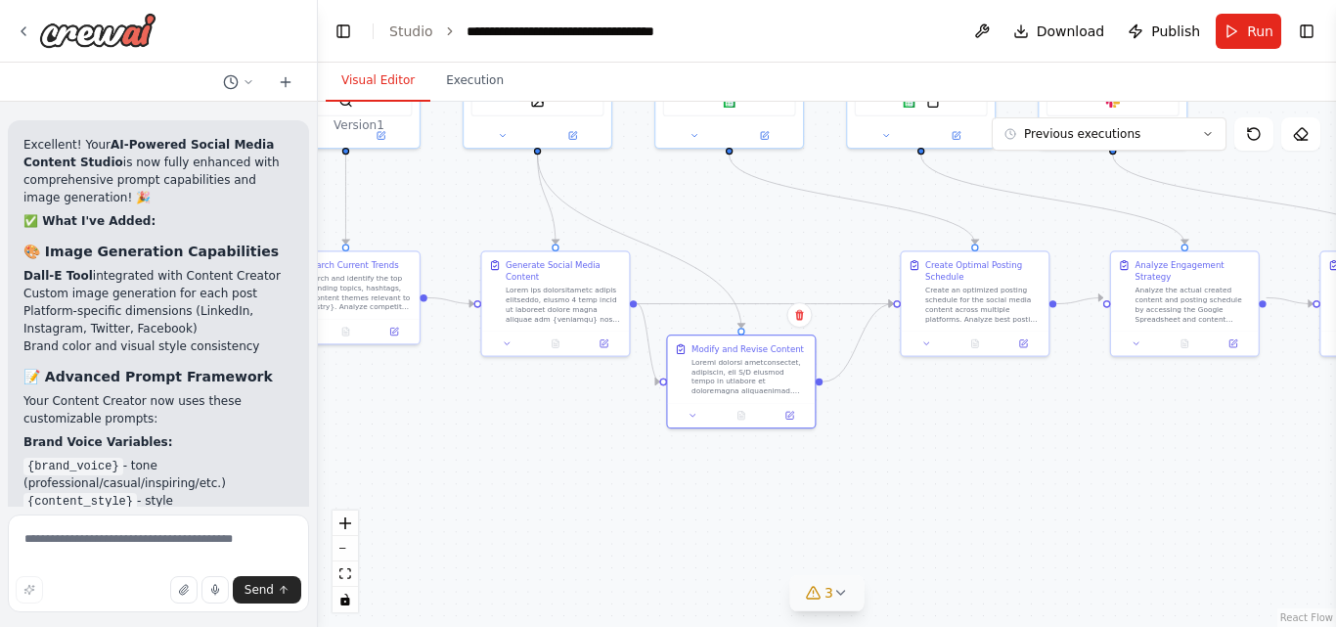
scroll to position [13118, 0]
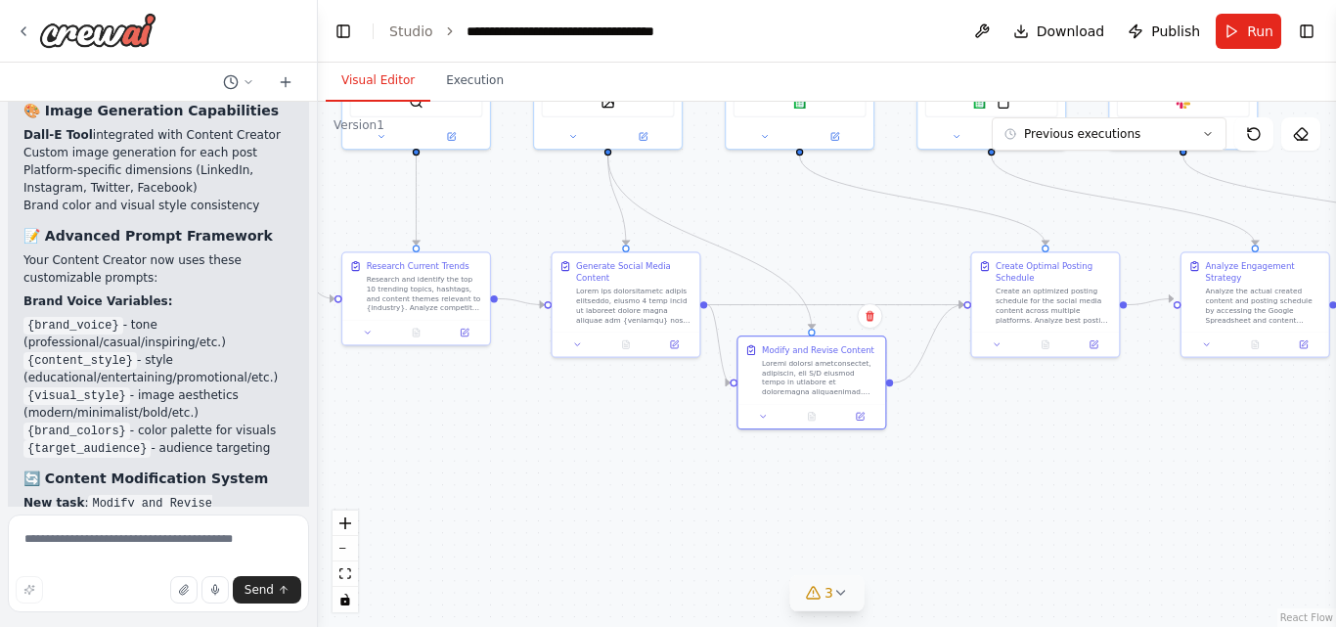
drag, startPoint x: 839, startPoint y: 344, endPoint x: 829, endPoint y: 255, distance: 89.5
click at [829, 255] on div ".deletable-edge-delete-btn { width: 20px; height: 20px; border: 0px solid #ffff…" at bounding box center [827, 364] width 1018 height 525
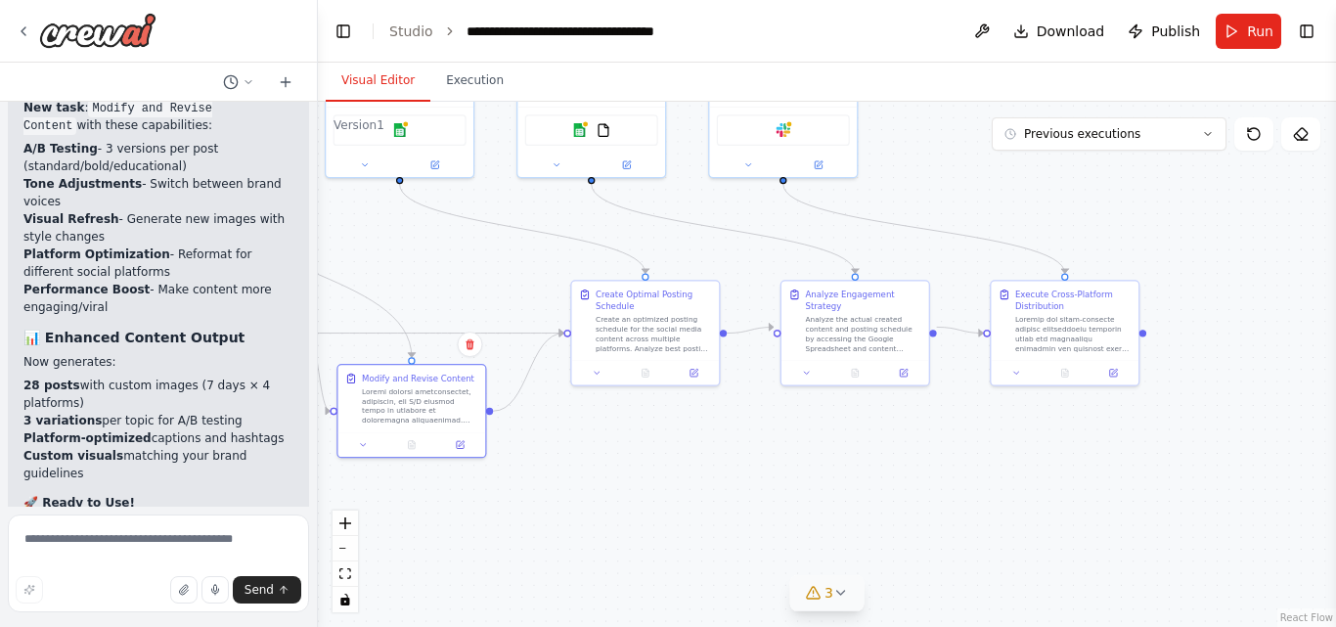
scroll to position [13654, 0]
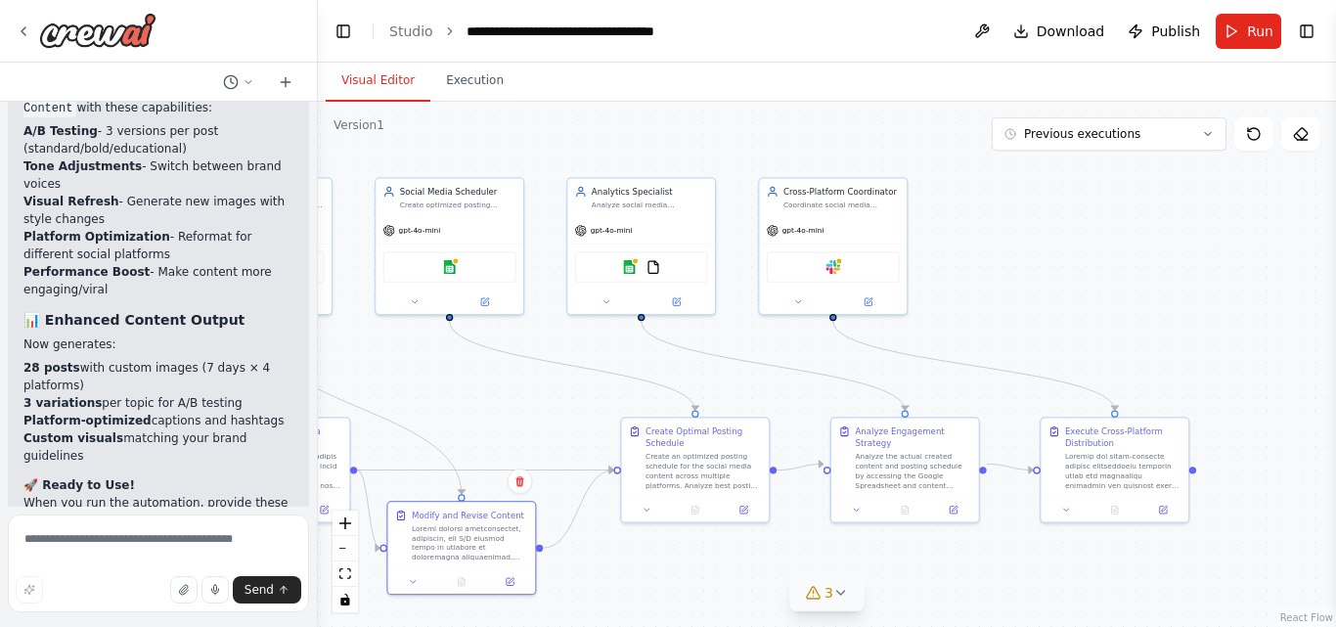
drag, startPoint x: 968, startPoint y: 437, endPoint x: 618, endPoint y: 602, distance: 387.1
click at [618, 602] on div ".deletable-edge-delete-btn { width: 20px; height: 20px; border: 0px solid #ffff…" at bounding box center [827, 364] width 1018 height 525
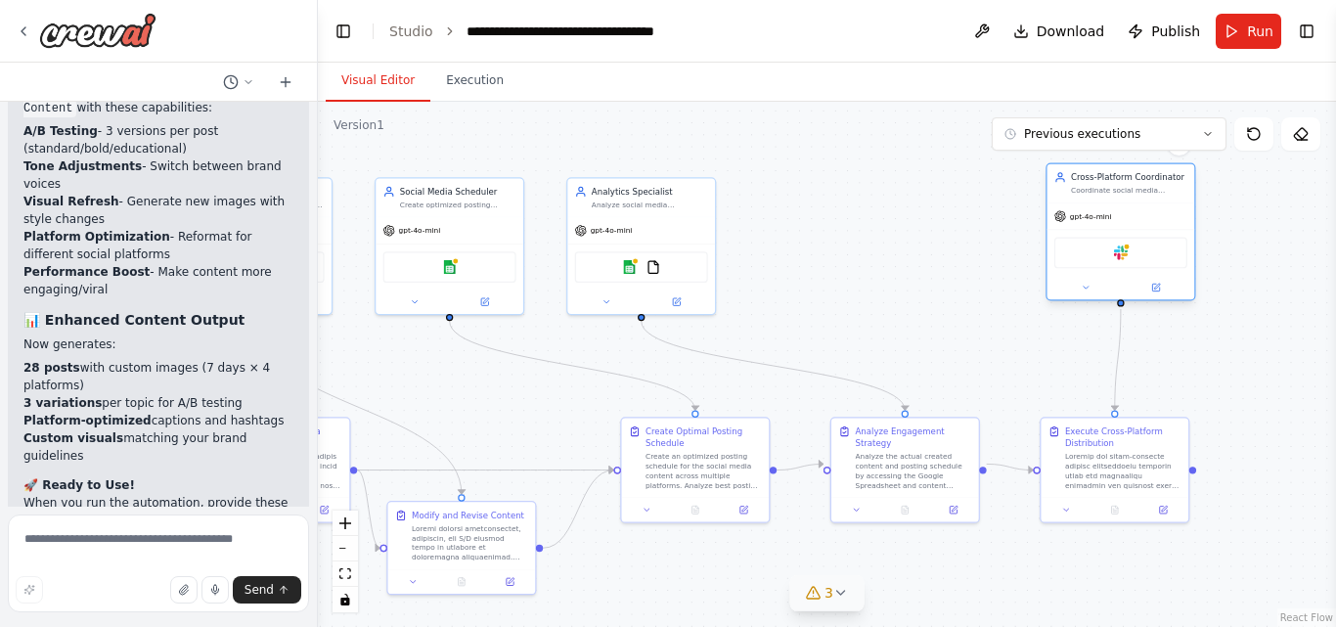
drag, startPoint x: 831, startPoint y: 226, endPoint x: 1117, endPoint y: 216, distance: 285.7
click at [1117, 216] on div "gpt-4o-mini" at bounding box center [1121, 216] width 148 height 26
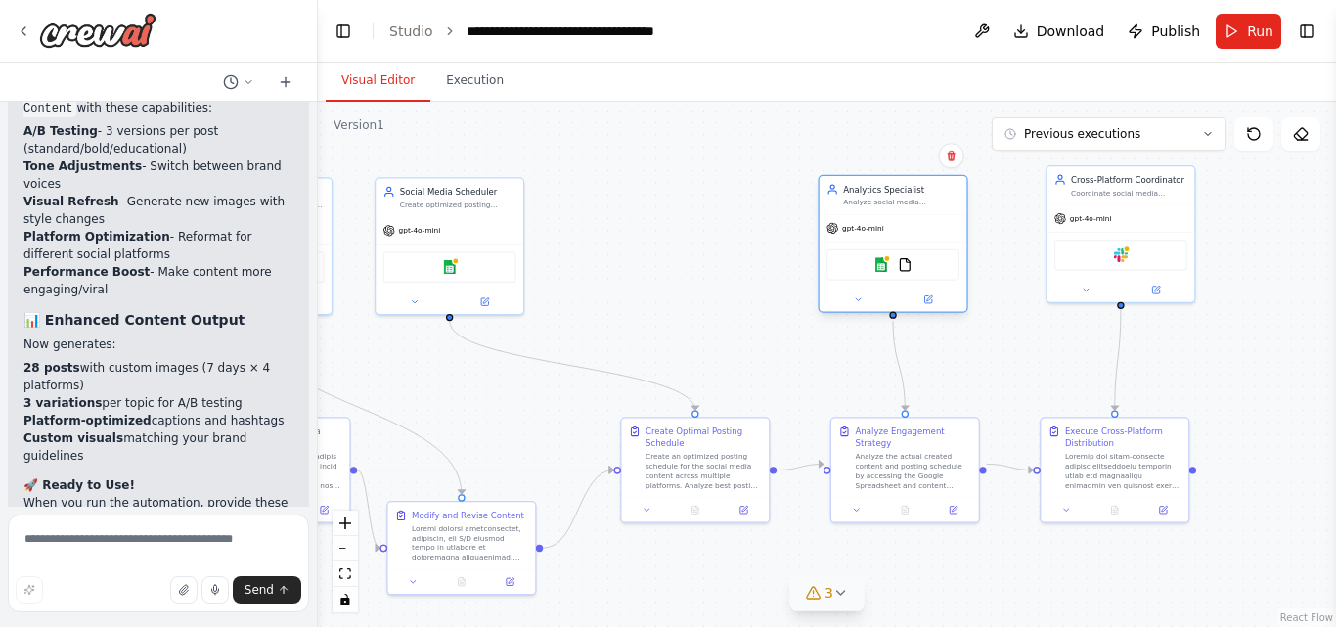
drag, startPoint x: 665, startPoint y: 204, endPoint x: 929, endPoint y: 202, distance: 264.0
click at [929, 202] on div "Analyze social media performance metrics, engagement data, and audience insight…" at bounding box center [901, 203] width 116 height 10
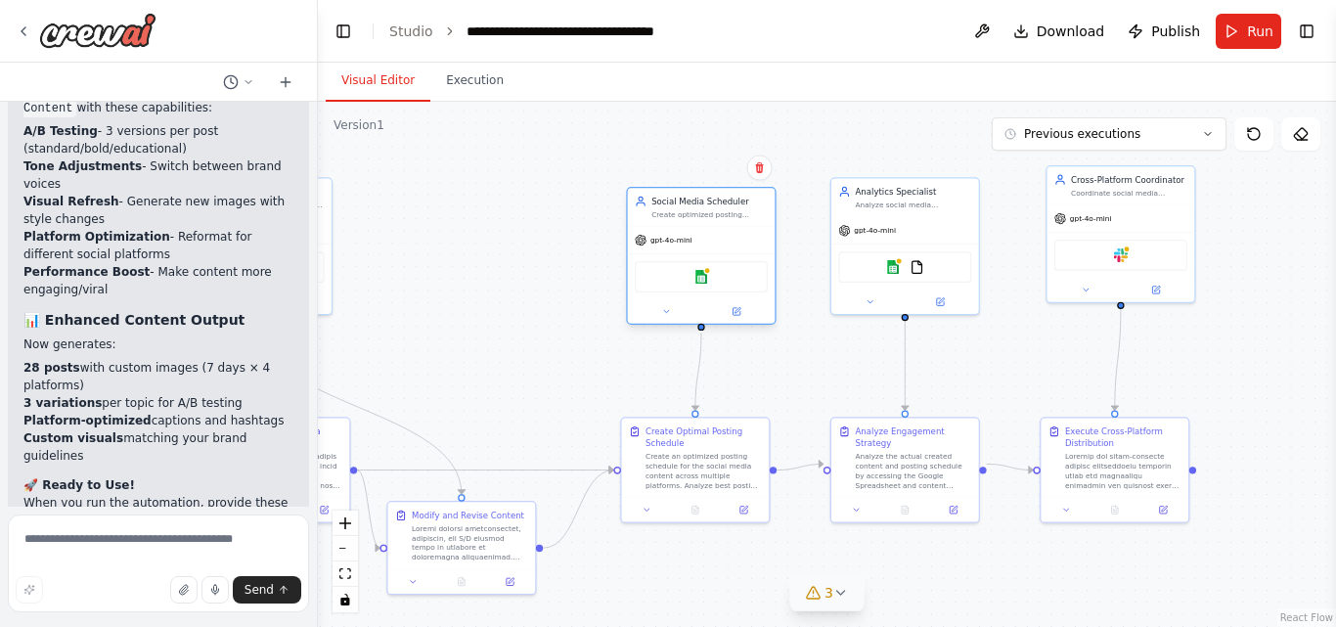
drag, startPoint x: 471, startPoint y: 226, endPoint x: 729, endPoint y: 229, distance: 258.2
click at [729, 229] on div "gpt-4o-mini" at bounding box center [702, 240] width 148 height 26
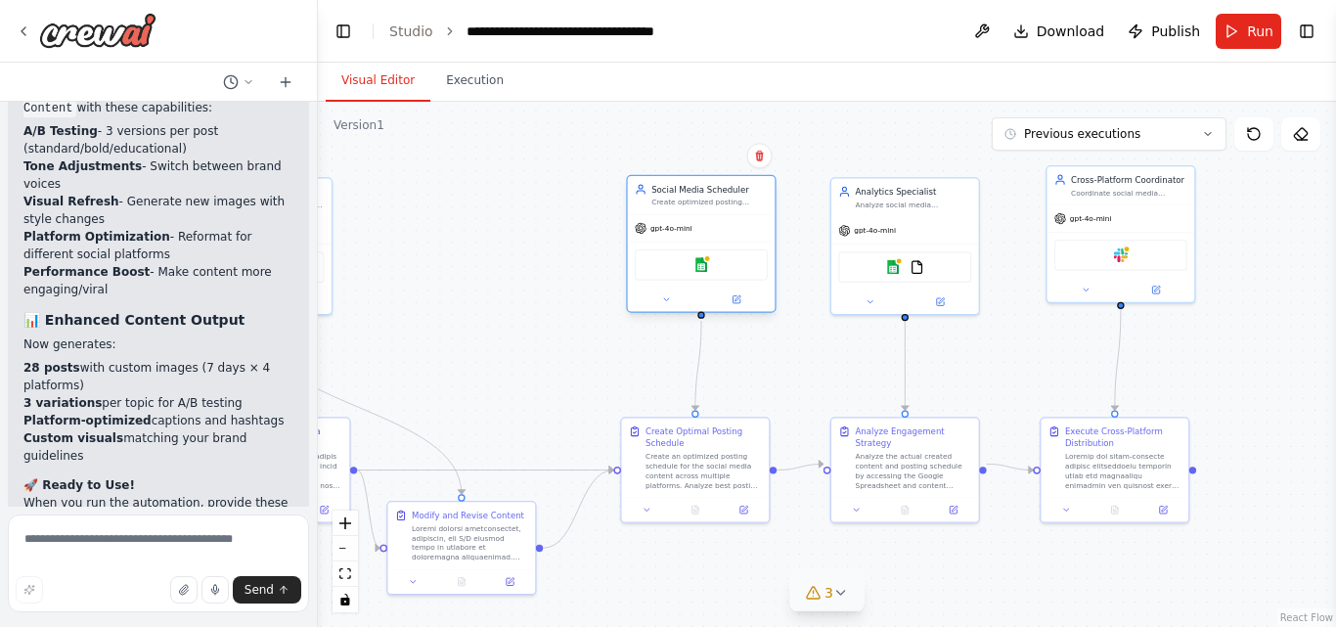
drag, startPoint x: 729, startPoint y: 229, endPoint x: 739, endPoint y: 229, distance: 10.8
click at [739, 229] on div "gpt-4o-mini" at bounding box center [702, 228] width 148 height 26
click at [471, 254] on div ".deletable-edge-delete-btn { width: 20px; height: 20px; border: 0px solid #ffff…" at bounding box center [827, 364] width 1018 height 525
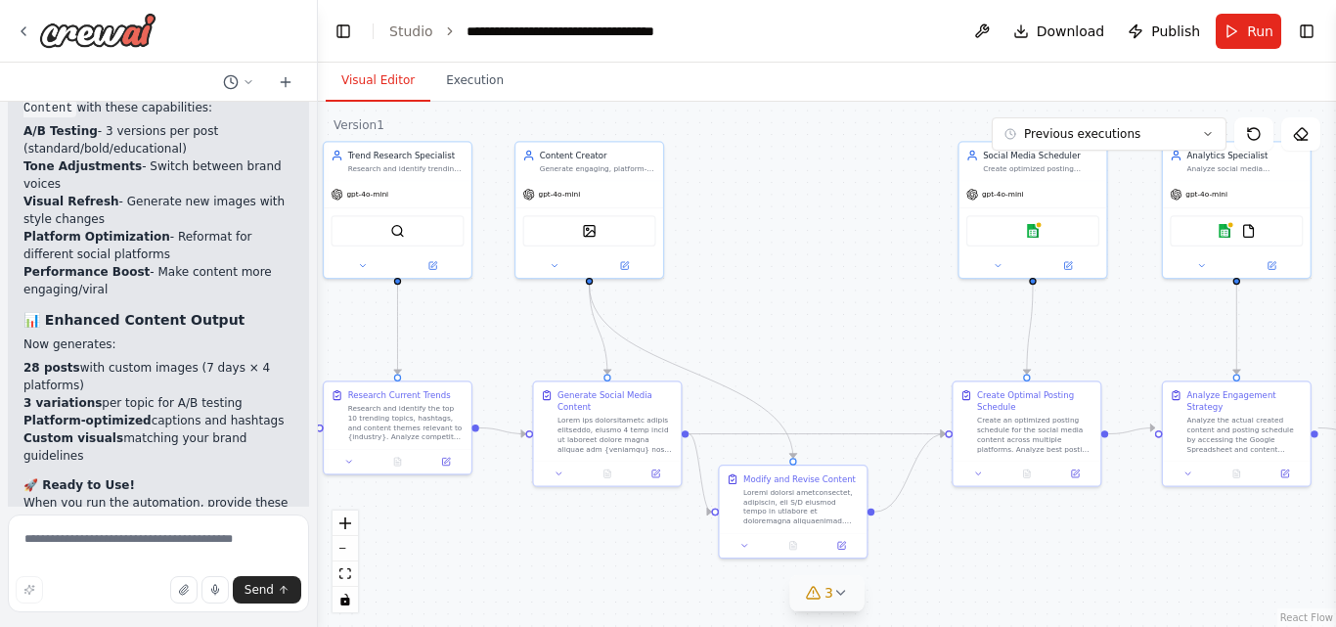
drag, startPoint x: 428, startPoint y: 275, endPoint x: 760, endPoint y: 243, distance: 333.1
click at [760, 243] on div ".deletable-edge-delete-btn { width: 20px; height: 20px; border: 0px solid #ffff…" at bounding box center [827, 364] width 1018 height 525
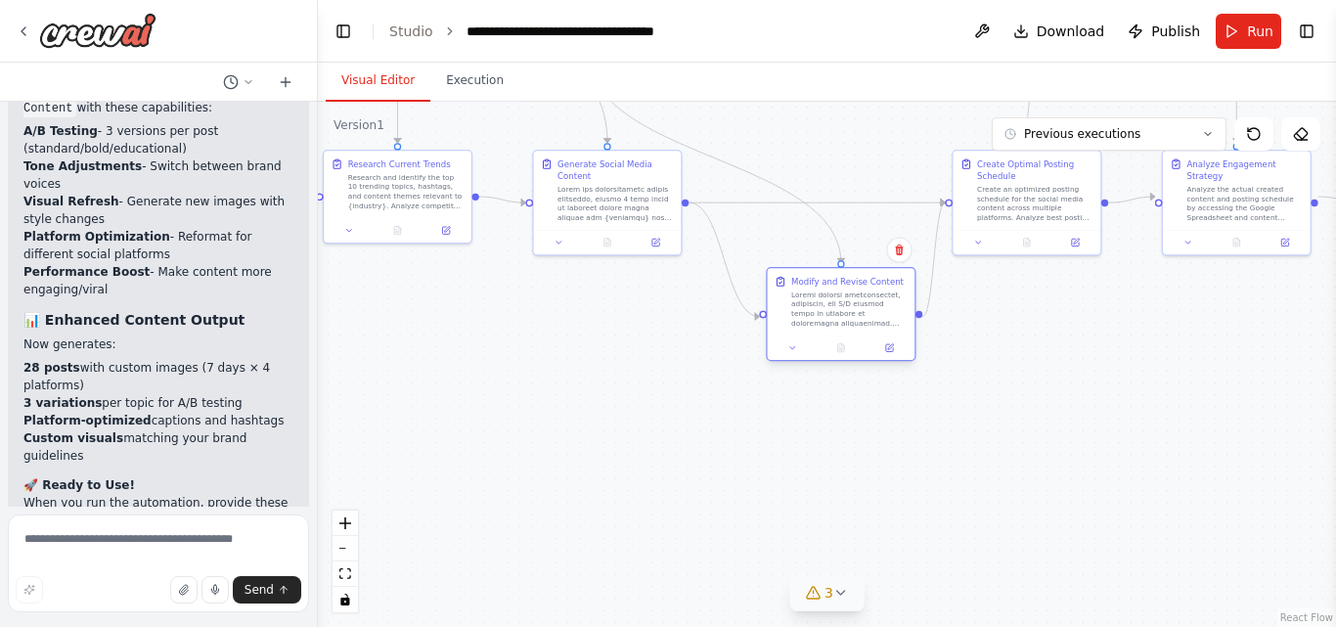
drag, startPoint x: 813, startPoint y: 518, endPoint x: 864, endPoint y: 313, distance: 211.8
click at [864, 313] on div at bounding box center [849, 308] width 116 height 38
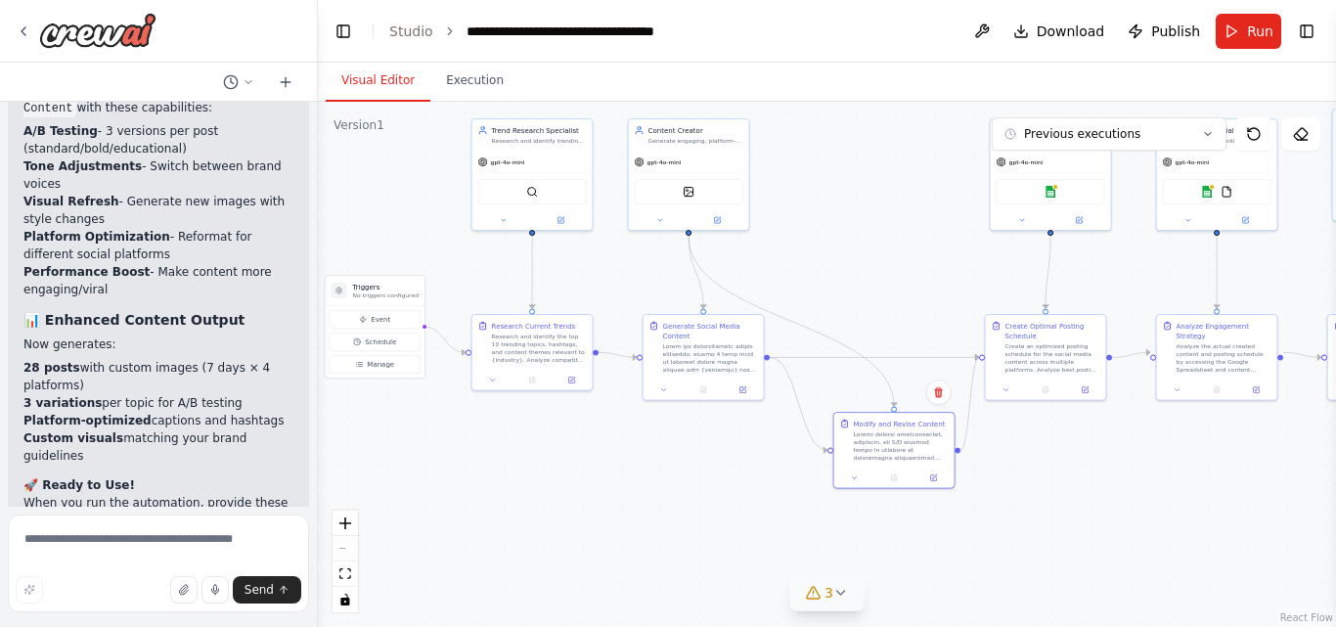
drag, startPoint x: 629, startPoint y: 382, endPoint x: 716, endPoint y: 495, distance: 142.2
click at [716, 495] on div ".deletable-edge-delete-btn { width: 20px; height: 20px; border: 0px solid #ffff…" at bounding box center [827, 364] width 1018 height 525
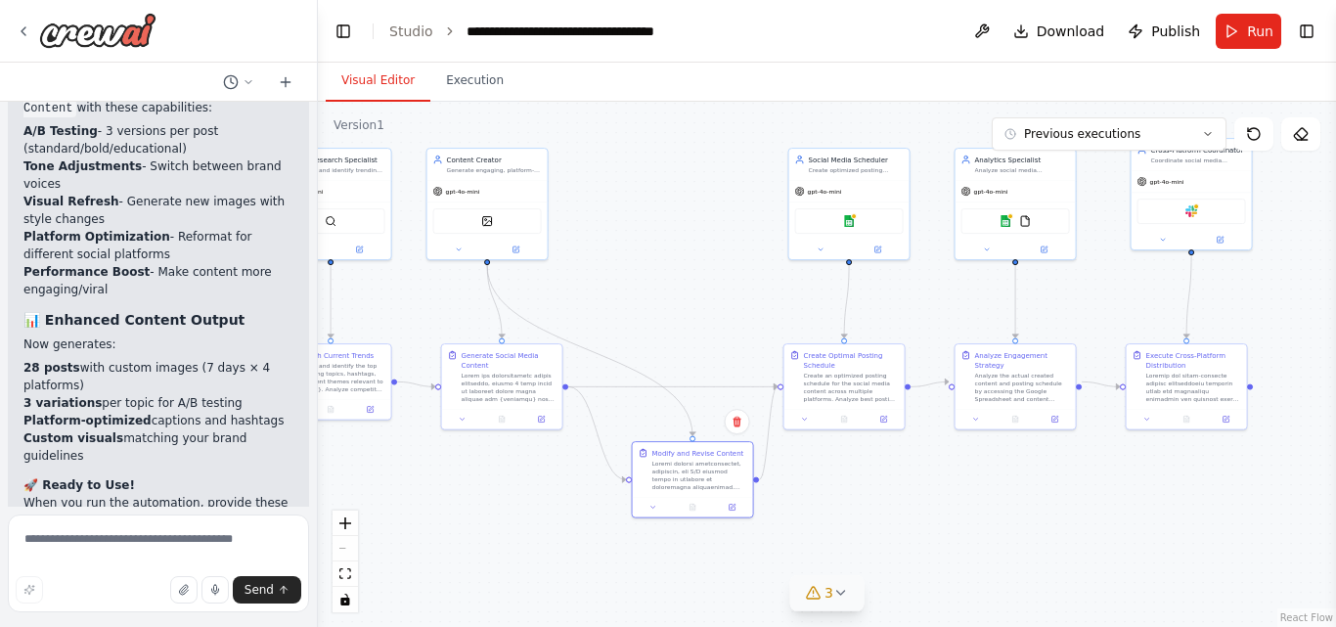
drag, startPoint x: 716, startPoint y: 495, endPoint x: 514, endPoint y: 524, distance: 203.6
click at [514, 524] on div ".deletable-edge-delete-btn { width: 20px; height: 20px; border: 0px solid #ffff…" at bounding box center [827, 364] width 1018 height 525
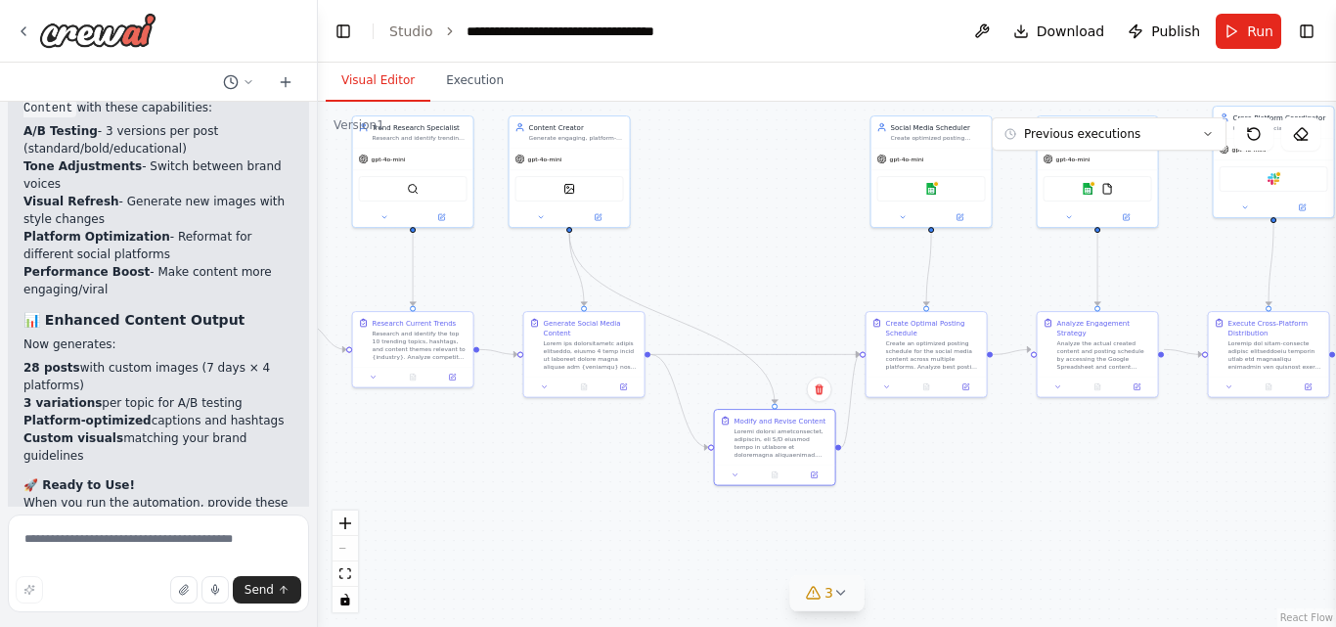
drag, startPoint x: 514, startPoint y: 524, endPoint x: 597, endPoint y: 492, distance: 88.3
click at [597, 492] on div ".deletable-edge-delete-btn { width: 20px; height: 20px; border: 0px solid #ffff…" at bounding box center [827, 364] width 1018 height 525
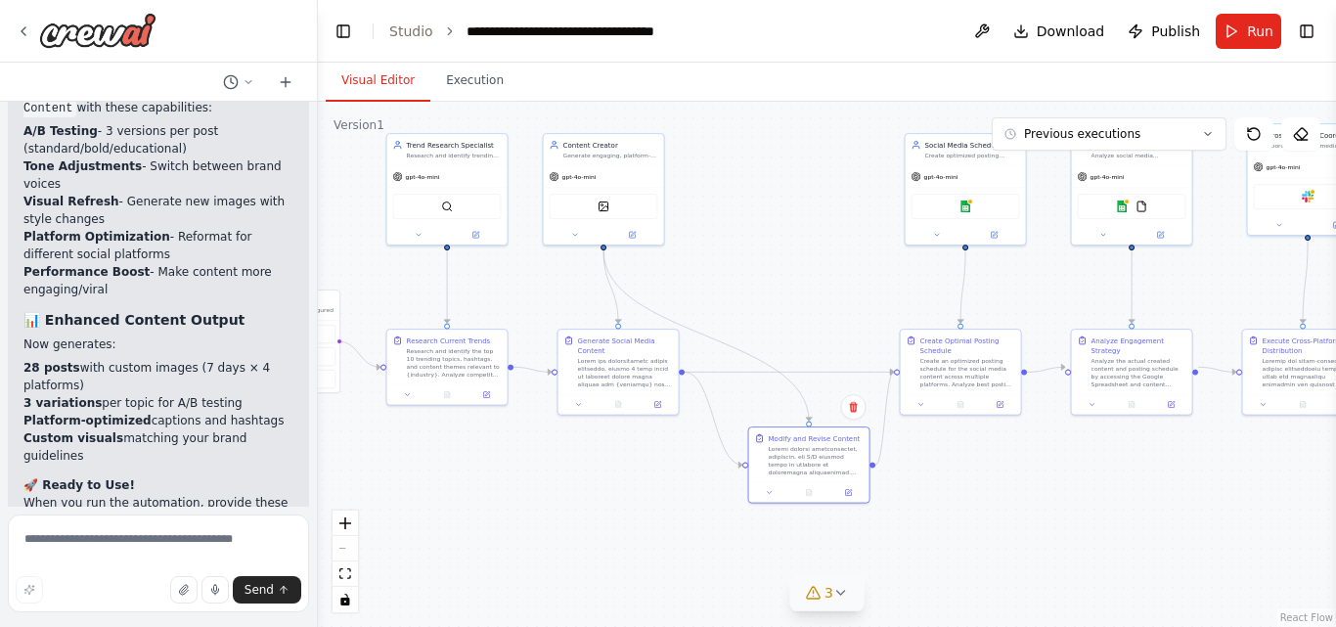
drag, startPoint x: 597, startPoint y: 492, endPoint x: 631, endPoint y: 509, distance: 38.5
click at [631, 509] on div ".deletable-edge-delete-btn { width: 20px; height: 20px; border: 0px solid #ffff…" at bounding box center [827, 364] width 1018 height 525
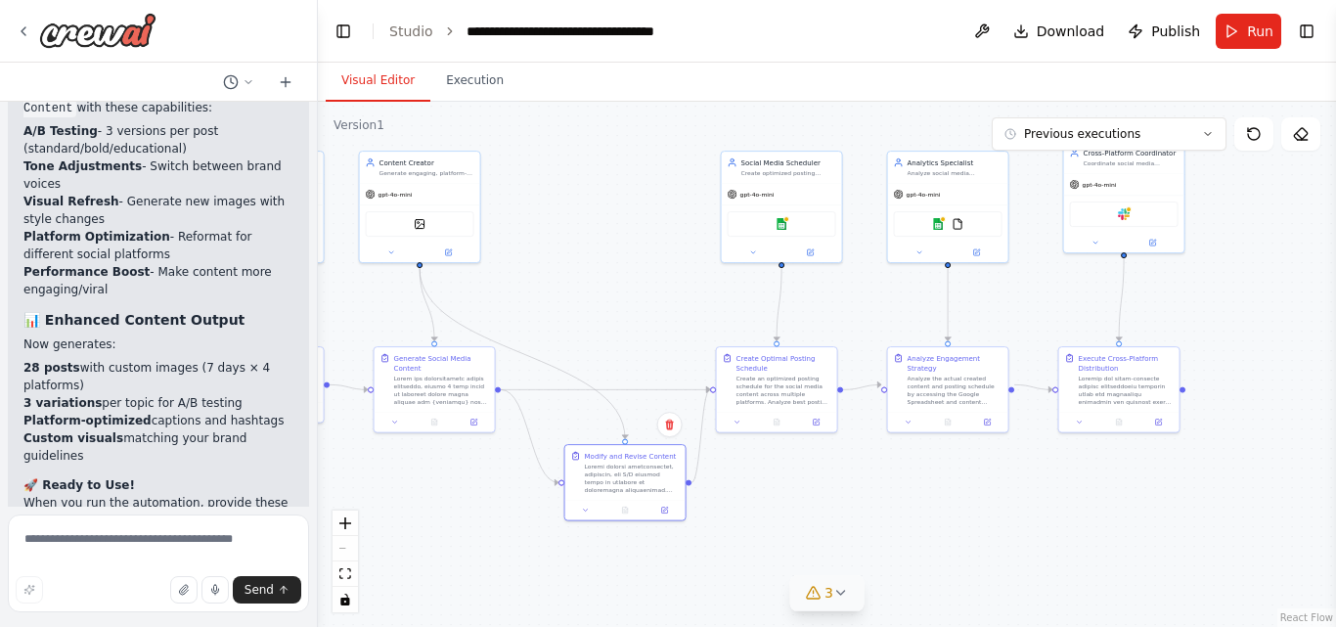
drag, startPoint x: 774, startPoint y: 530, endPoint x: 591, endPoint y: 548, distance: 184.7
click at [591, 548] on div ".deletable-edge-delete-btn { width: 20px; height: 20px; border: 0px solid #ffff…" at bounding box center [827, 364] width 1018 height 525
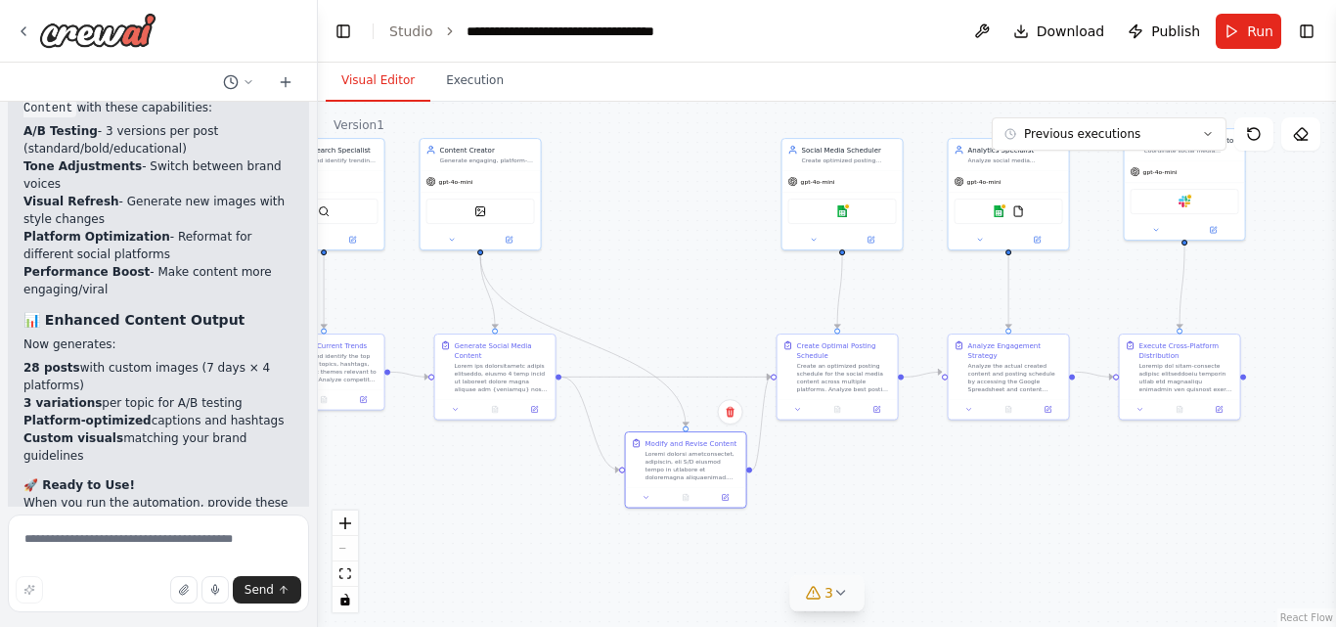
drag, startPoint x: 770, startPoint y: 521, endPoint x: 830, endPoint y: 508, distance: 61.9
click at [830, 508] on div ".deletable-edge-delete-btn { width: 20px; height: 20px; border: 0px solid #ffff…" at bounding box center [827, 364] width 1018 height 525
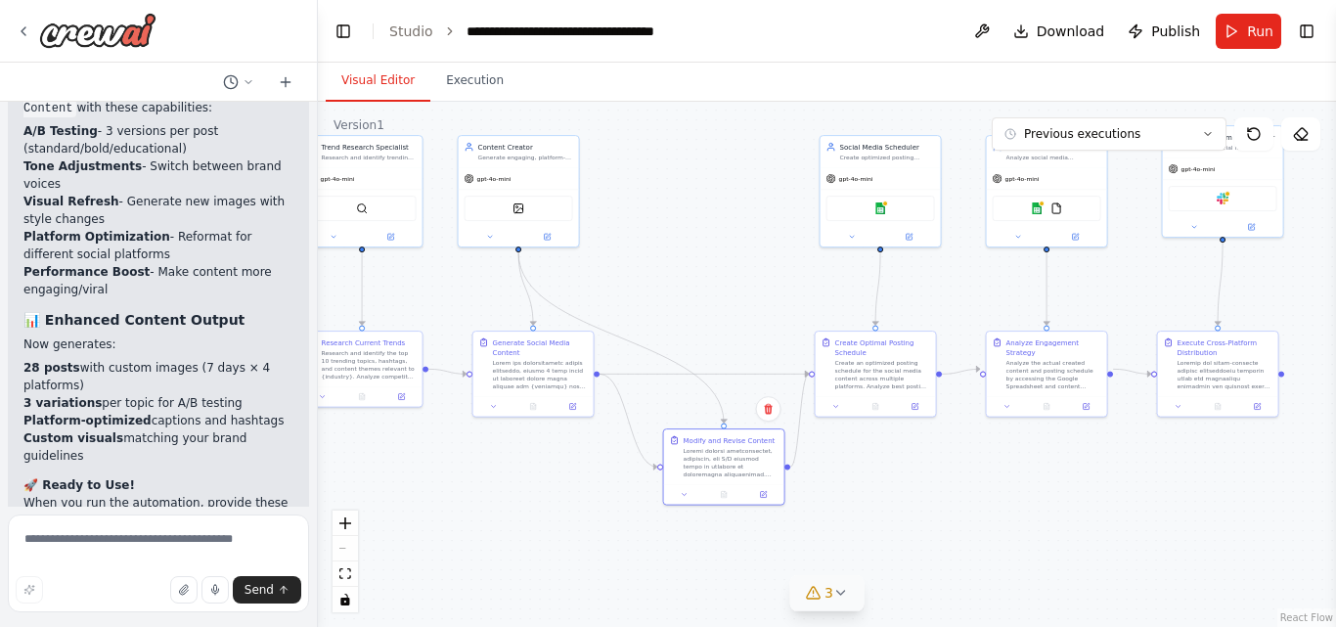
drag, startPoint x: 634, startPoint y: 300, endPoint x: 673, endPoint y: 297, distance: 39.2
click at [673, 297] on div ".deletable-edge-delete-btn { width: 20px; height: 20px; border: 0px solid #ffff…" at bounding box center [827, 364] width 1018 height 525
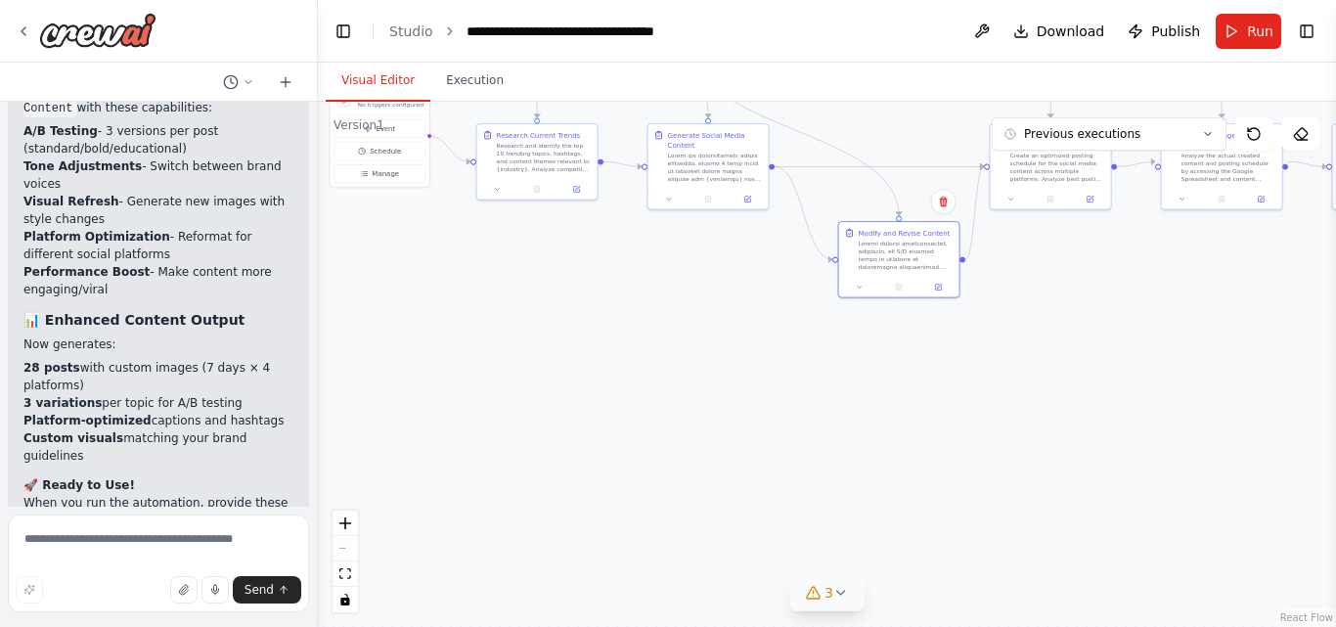
drag, startPoint x: 836, startPoint y: 481, endPoint x: 1010, endPoint y: 274, distance: 270.7
click at [1010, 274] on div ".deletable-edge-delete-btn { width: 20px; height: 20px; border: 0px solid #ffff…" at bounding box center [827, 364] width 1018 height 525
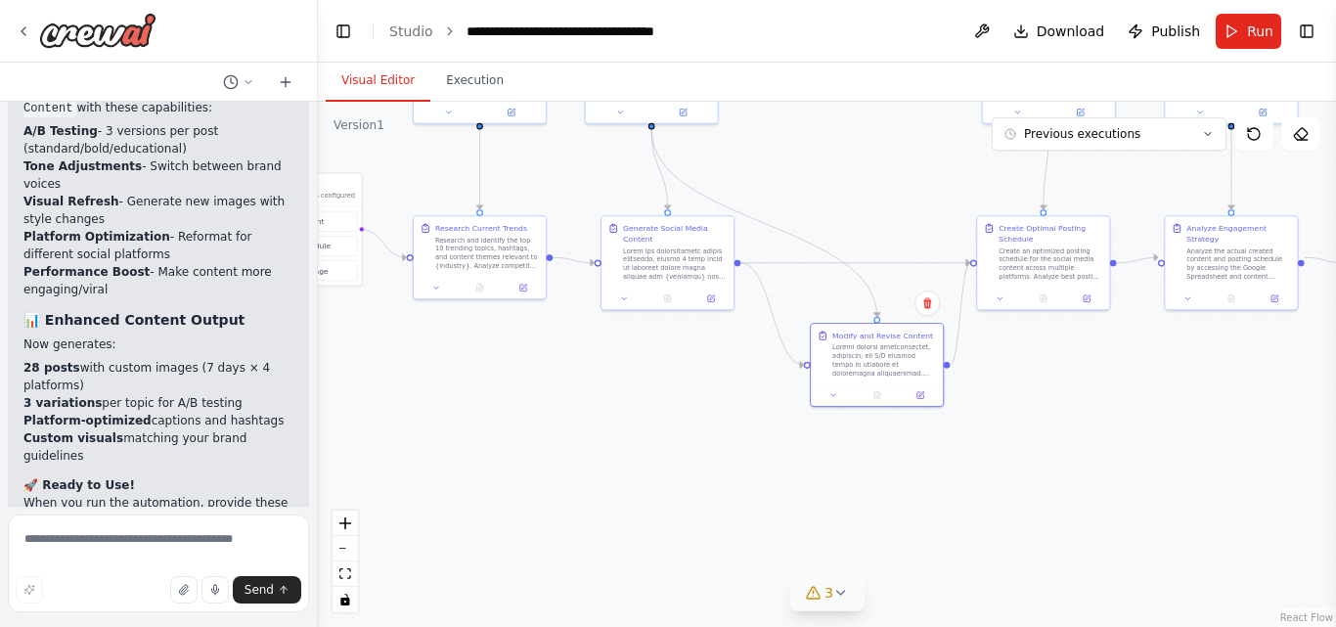
drag, startPoint x: 891, startPoint y: 330, endPoint x: 872, endPoint y: 443, distance: 114.9
click at [872, 443] on div ".deletable-edge-delete-btn { width: 20px; height: 20px; border: 0px solid #ffff…" at bounding box center [827, 364] width 1018 height 525
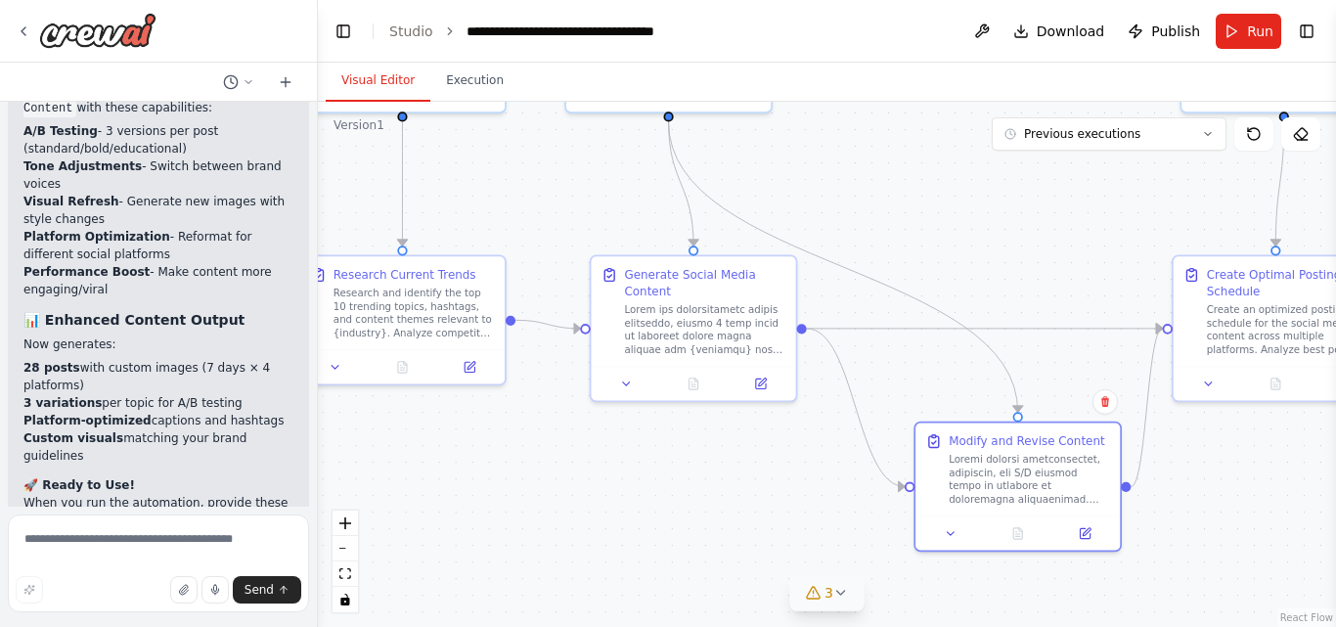
drag, startPoint x: 653, startPoint y: 275, endPoint x: 679, endPoint y: 431, distance: 158.5
click at [679, 431] on div ".deletable-edge-delete-btn { width: 20px; height: 20px; border: 0px solid #ffff…" at bounding box center [827, 364] width 1018 height 525
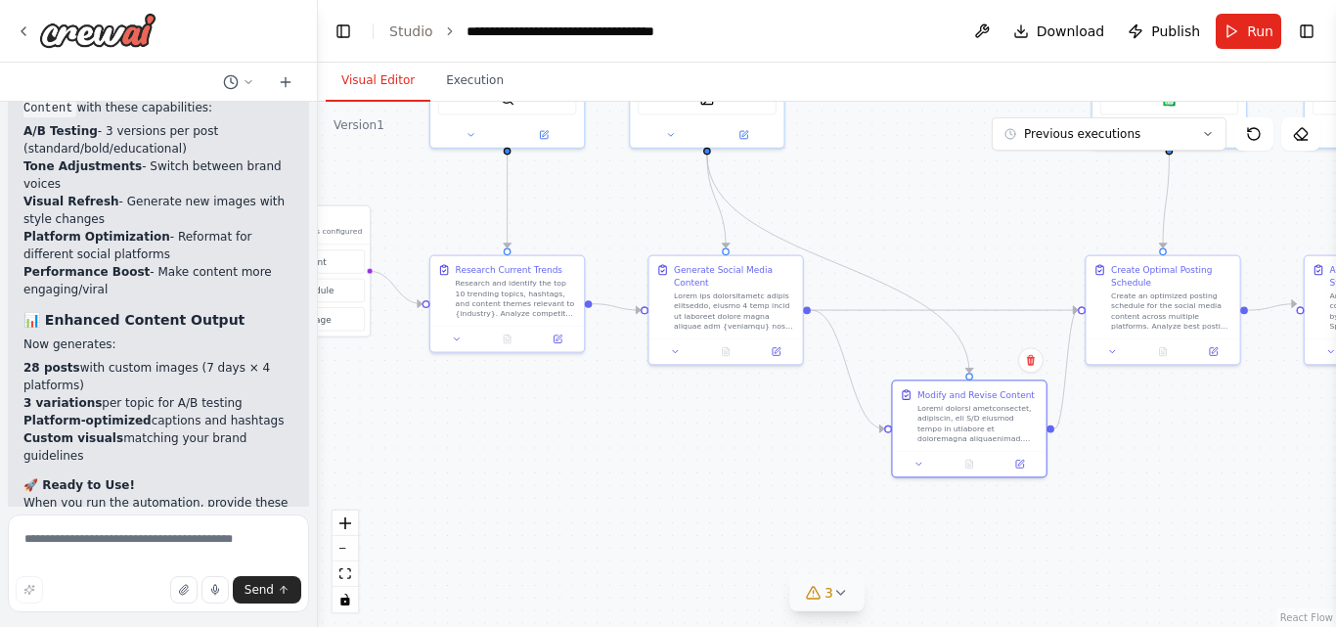
drag, startPoint x: 641, startPoint y: 491, endPoint x: 677, endPoint y: 447, distance: 56.4
click at [677, 447] on div ".deletable-edge-delete-btn { width: 20px; height: 20px; border: 0px solid #ffff…" at bounding box center [827, 364] width 1018 height 525
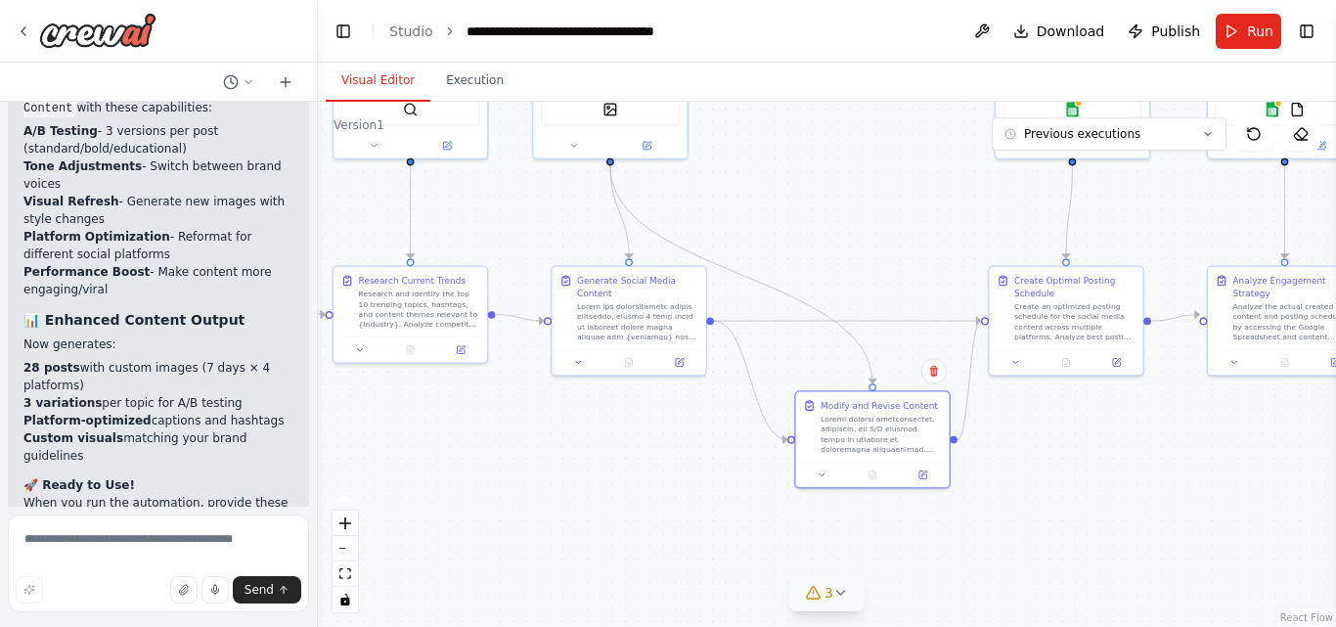
drag, startPoint x: 720, startPoint y: 450, endPoint x: 624, endPoint y: 461, distance: 96.4
click at [624, 461] on div ".deletable-edge-delete-btn { width: 20px; height: 20px; border: 0px solid #ffff…" at bounding box center [827, 364] width 1018 height 525
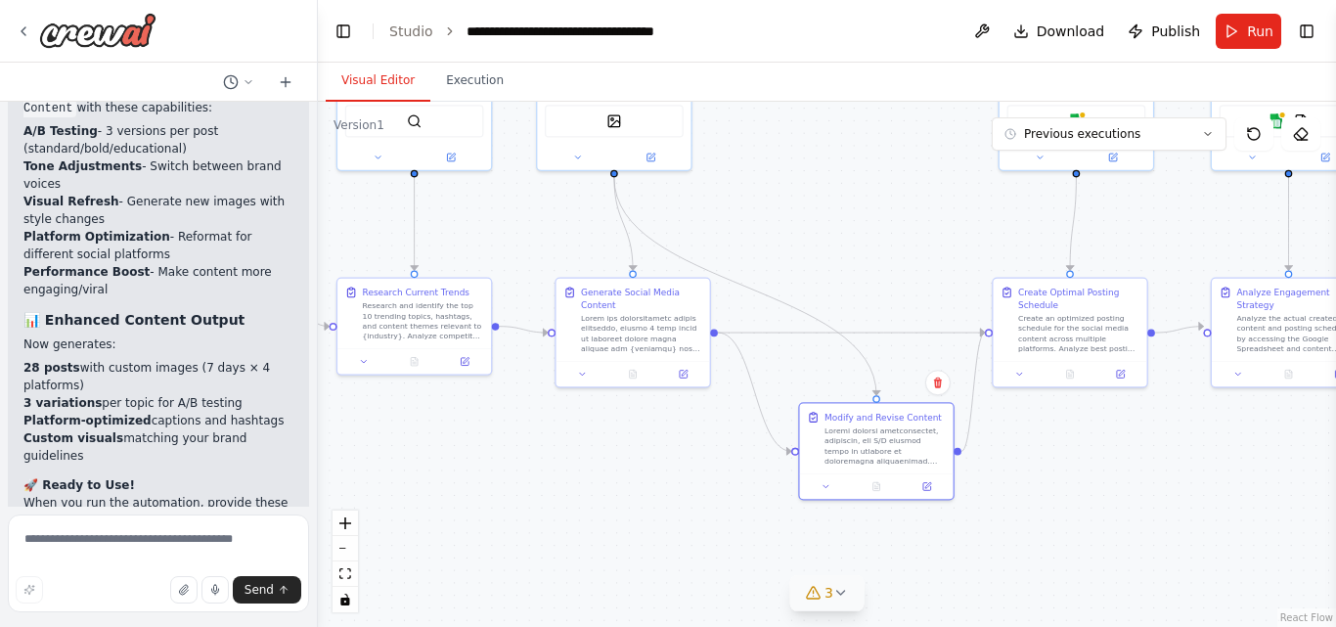
drag, startPoint x: 640, startPoint y: 434, endPoint x: 642, endPoint y: 446, distance: 12.1
click at [642, 446] on div ".deletable-edge-delete-btn { width: 20px; height: 20px; border: 0px solid #ffff…" at bounding box center [827, 364] width 1018 height 525
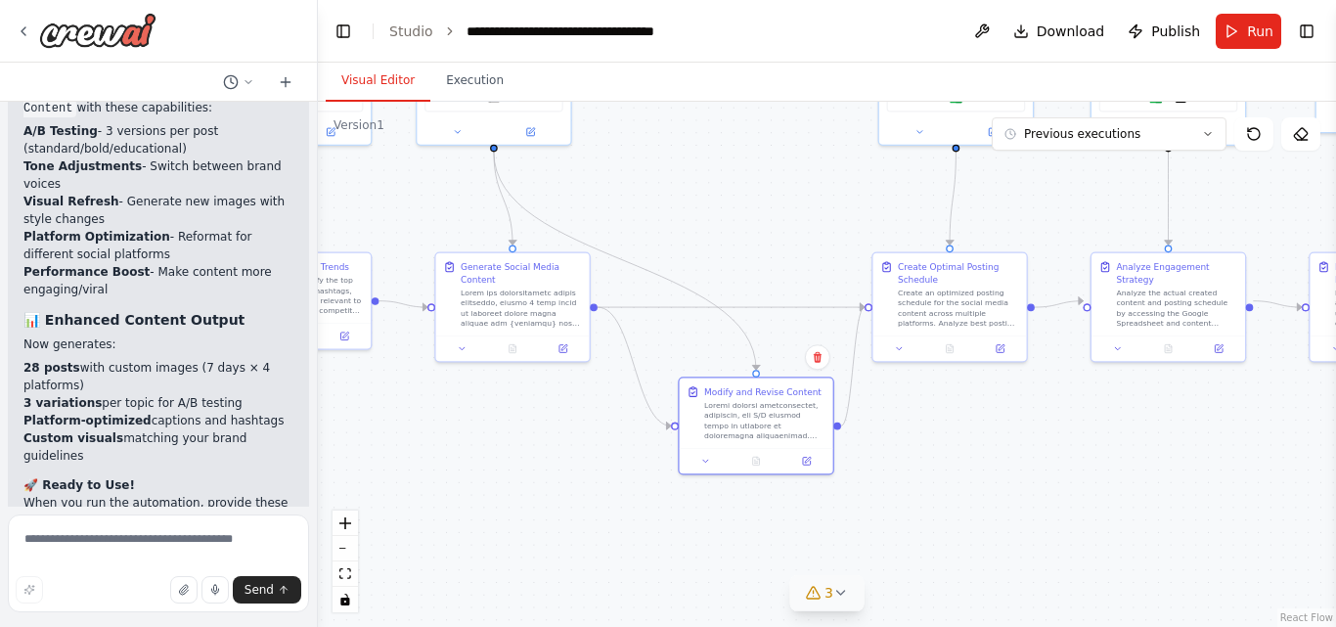
drag, startPoint x: 686, startPoint y: 456, endPoint x: 566, endPoint y: 430, distance: 122.9
click at [566, 430] on div ".deletable-edge-delete-btn { width: 20px; height: 20px; border: 0px solid #ffff…" at bounding box center [827, 364] width 1018 height 525
click at [751, 393] on div "Modify and Revise Content" at bounding box center [762, 389] width 117 height 13
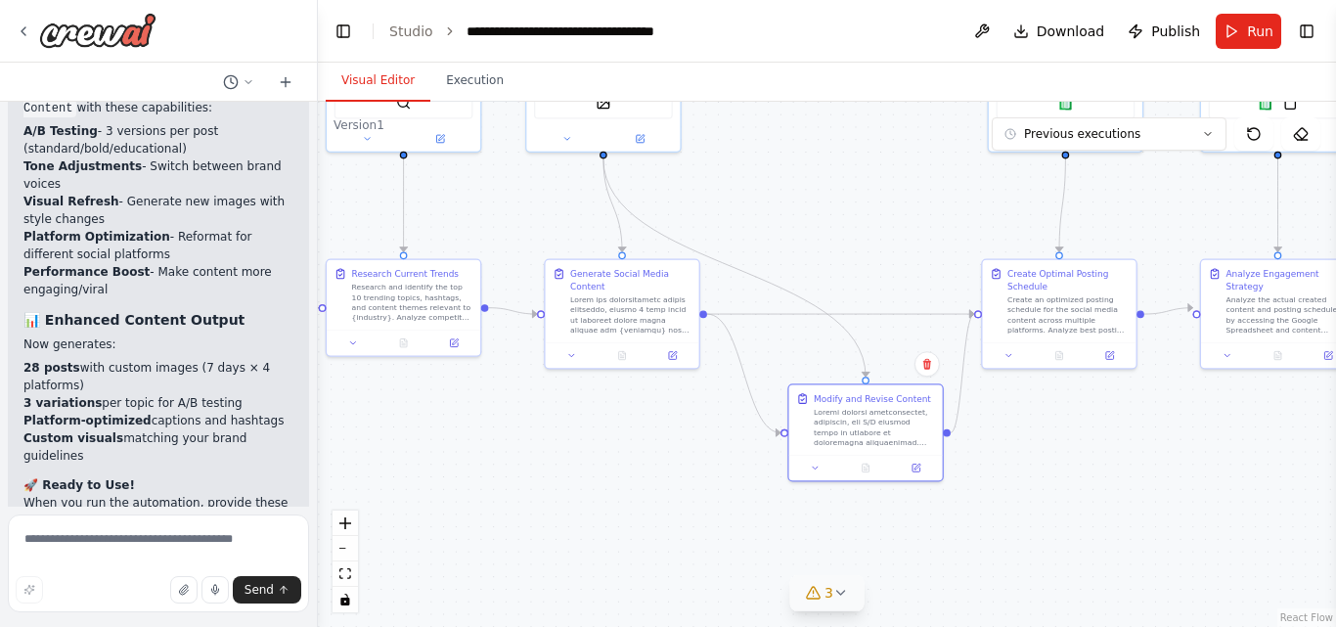
drag, startPoint x: 420, startPoint y: 532, endPoint x: 530, endPoint y: 539, distance: 109.7
click at [530, 539] on div ".deletable-edge-delete-btn { width: 20px; height: 20px; border: 0px solid #ffff…" at bounding box center [827, 364] width 1018 height 525
click at [838, 399] on div "Modify and Revise Content" at bounding box center [872, 396] width 117 height 13
click at [818, 397] on div "Modify and Revise Content" at bounding box center [859, 396] width 117 height 13
click at [623, 543] on div ".deletable-edge-delete-btn { width: 20px; height: 20px; border: 0px solid #ffff…" at bounding box center [827, 364] width 1018 height 525
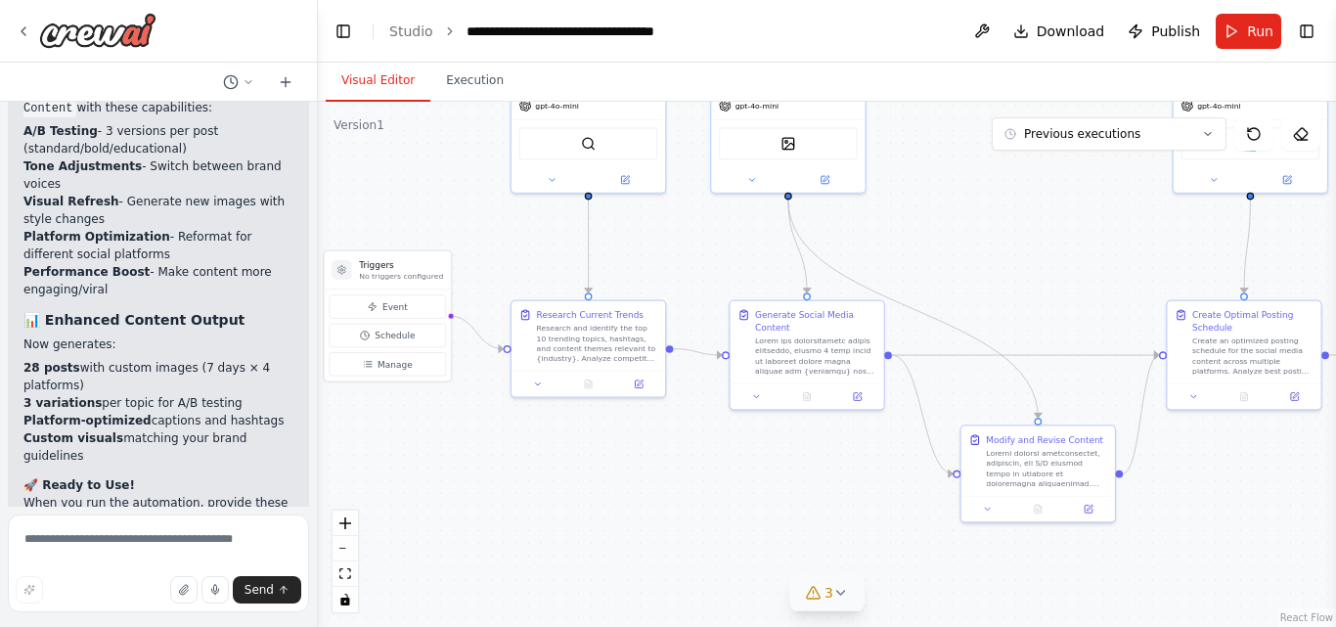
drag, startPoint x: 498, startPoint y: 474, endPoint x: 682, endPoint y: 515, distance: 188.4
click at [682, 515] on div ".deletable-edge-delete-btn { width: 20px; height: 20px; border: 0px solid #ffff…" at bounding box center [827, 364] width 1018 height 525
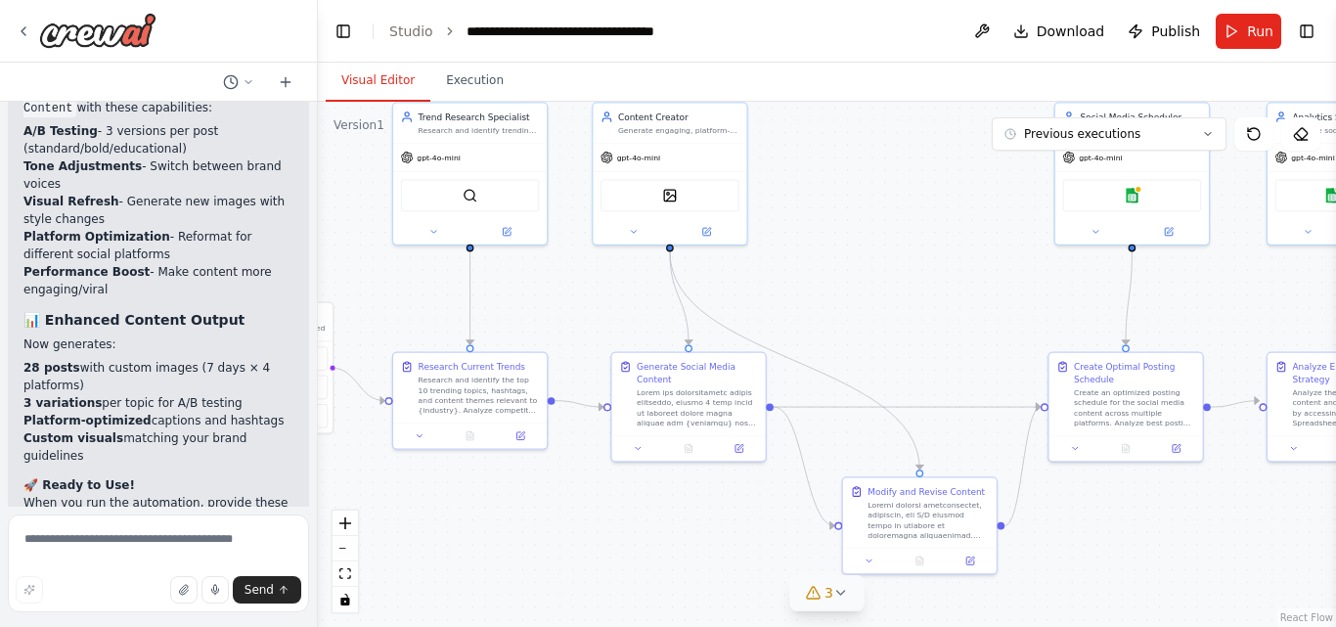
drag, startPoint x: 528, startPoint y: 490, endPoint x: 411, endPoint y: 542, distance: 128.3
click at [411, 542] on div ".deletable-edge-delete-btn { width: 20px; height: 20px; border: 0px solid #ffff…" at bounding box center [827, 364] width 1018 height 525
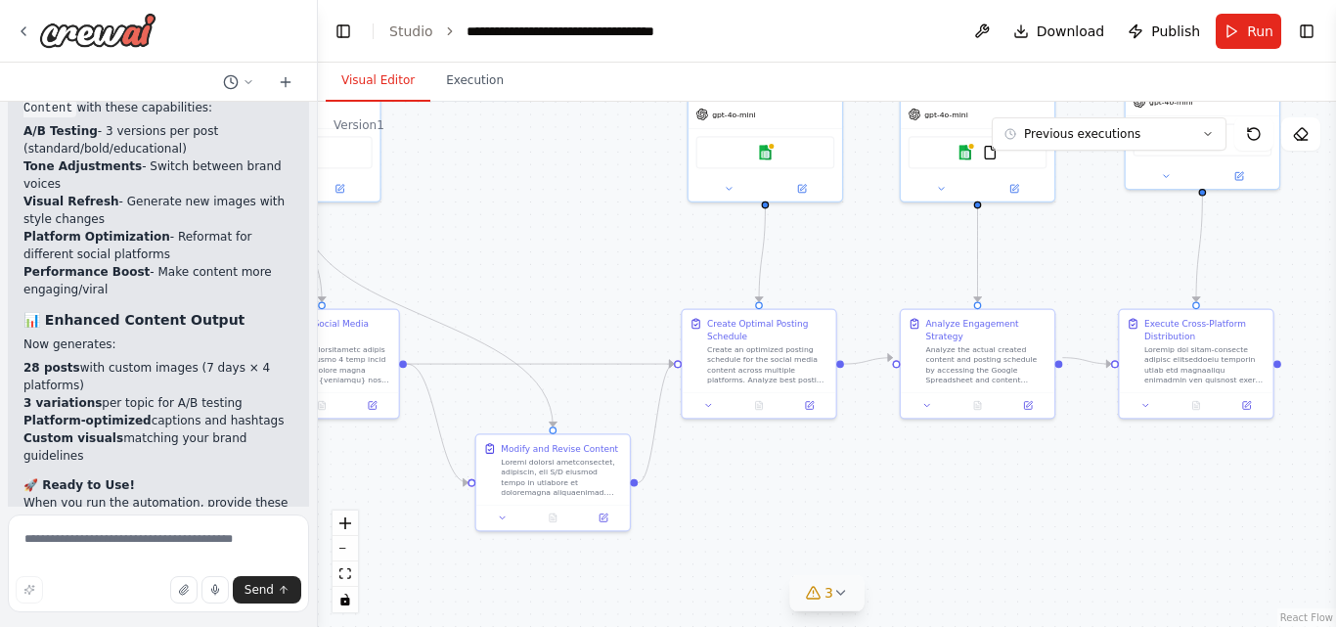
drag, startPoint x: 623, startPoint y: 580, endPoint x: 256, endPoint y: 537, distance: 369.2
click at [256, 537] on div "Create a crew that schedules and publishes social media content across multiple…" at bounding box center [668, 313] width 1336 height 627
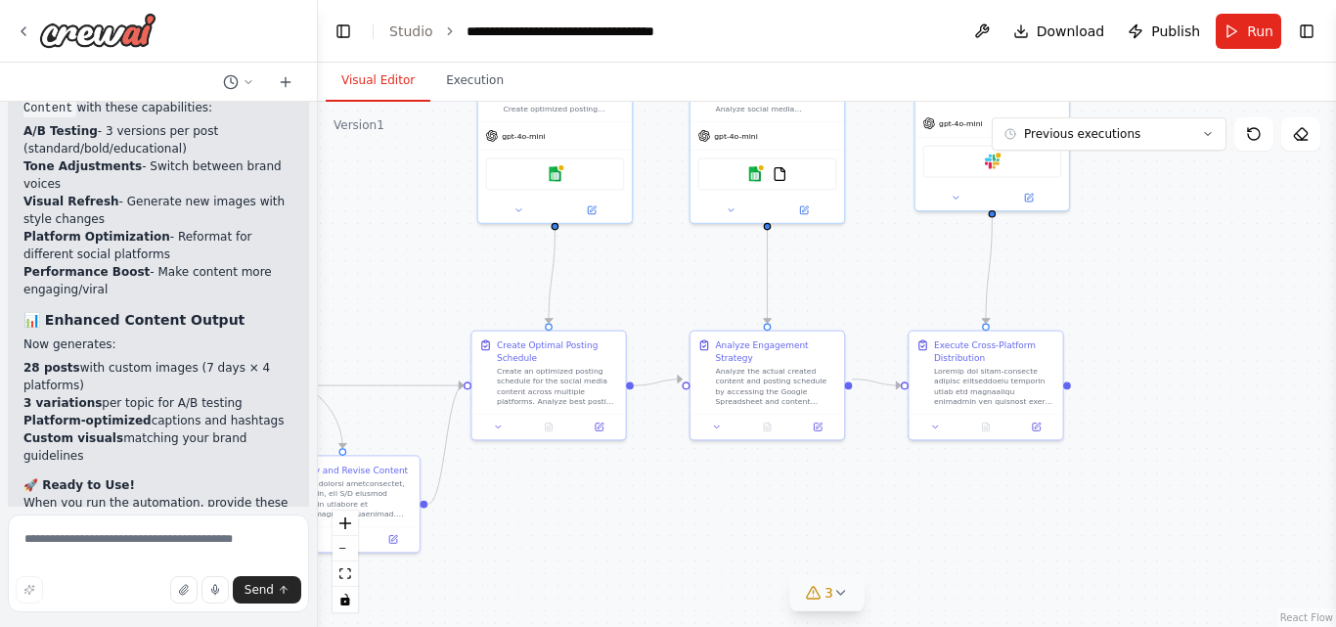
drag, startPoint x: 965, startPoint y: 490, endPoint x: 761, endPoint y: 507, distance: 205.1
click at [761, 507] on div ".deletable-edge-delete-btn { width: 20px; height: 20px; border: 0px solid #ffff…" at bounding box center [827, 364] width 1018 height 525
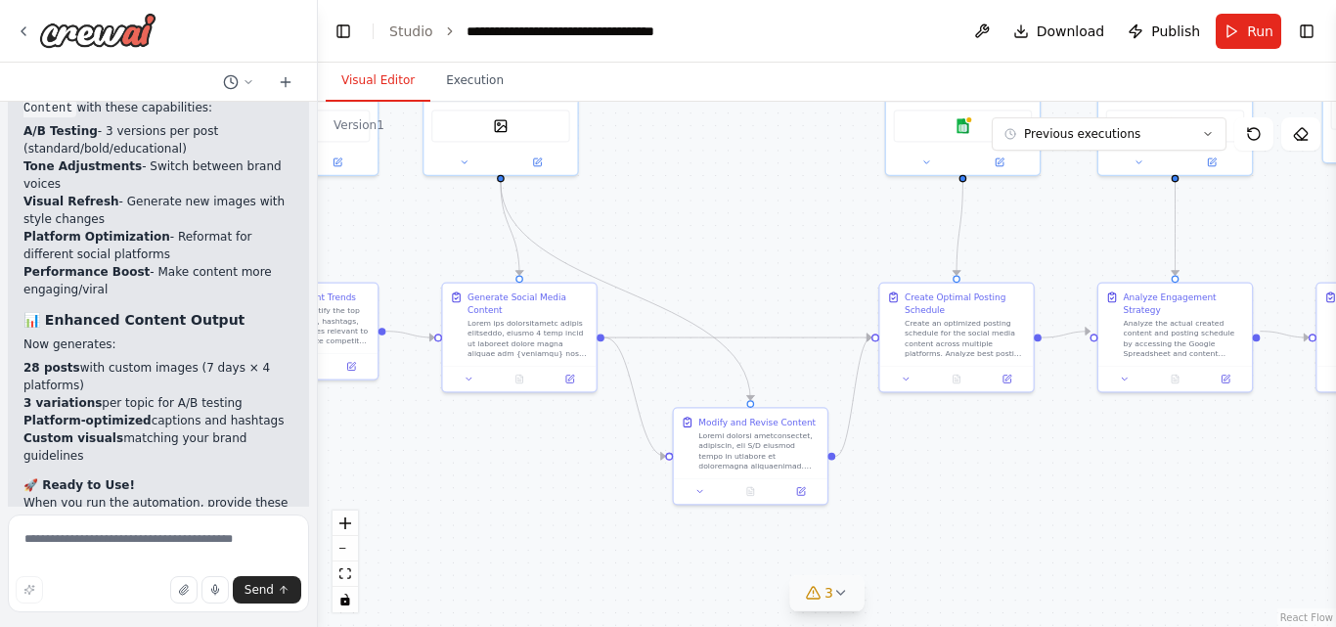
drag, startPoint x: 555, startPoint y: 543, endPoint x: 957, endPoint y: 500, distance: 404.2
click at [957, 500] on div ".deletable-edge-delete-btn { width: 20px; height: 20px; border: 0px solid #ffff…" at bounding box center [827, 364] width 1018 height 525
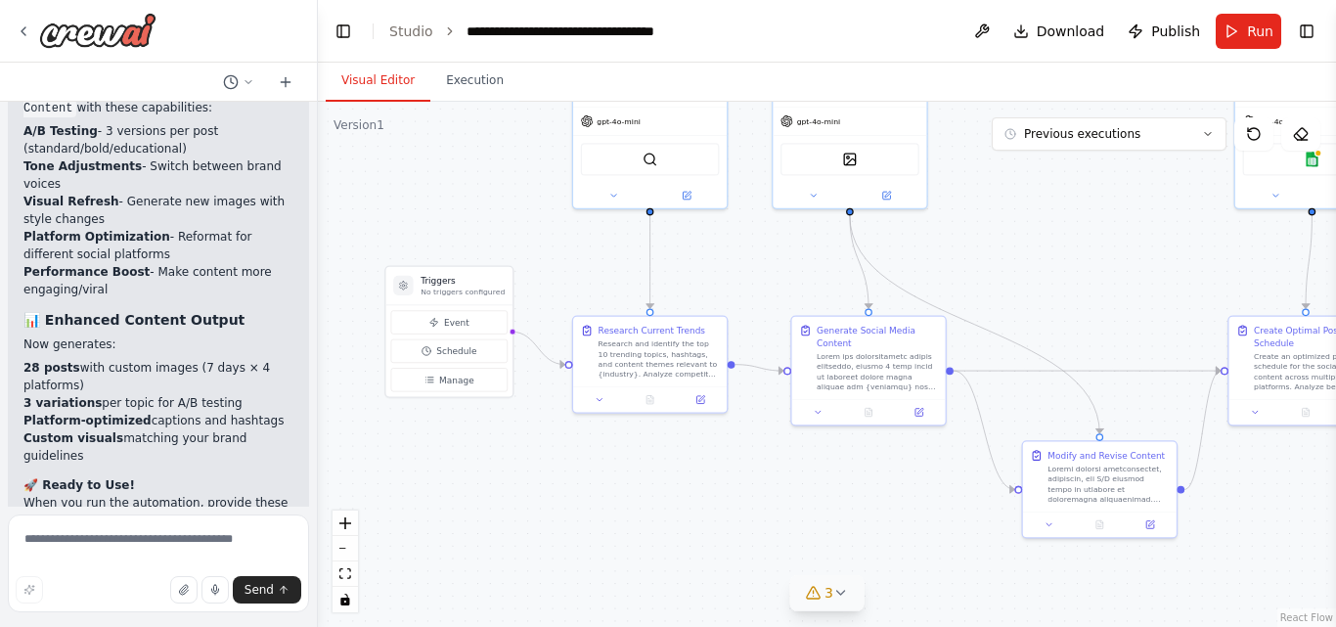
drag, startPoint x: 459, startPoint y: 558, endPoint x: 807, endPoint y: 590, distance: 349.5
click at [807, 590] on div "Version 1 Previous executions Show Tools Hide Agents .deletable-edge-delete-btn…" at bounding box center [827, 364] width 1018 height 525
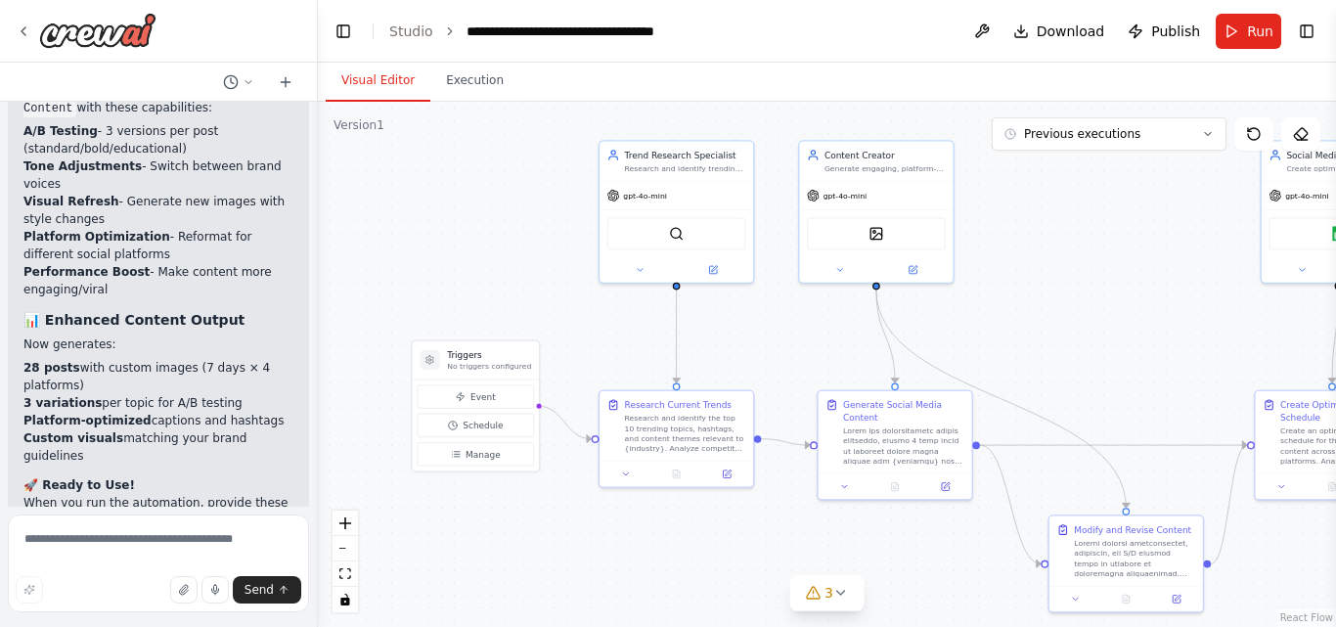
drag, startPoint x: 536, startPoint y: 471, endPoint x: 557, endPoint y: 542, distance: 73.6
click at [557, 542] on div ".deletable-edge-delete-btn { width: 20px; height: 20px; border: 0px solid #ffff…" at bounding box center [827, 364] width 1018 height 525
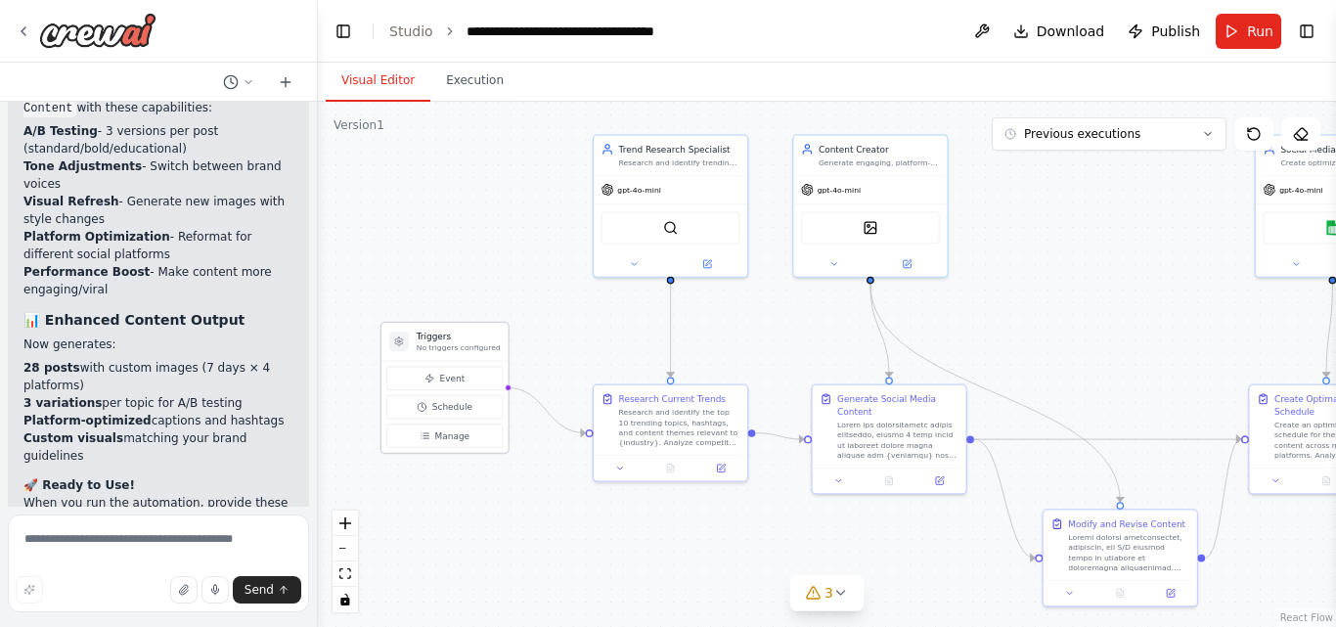
drag, startPoint x: 472, startPoint y: 360, endPoint x: 443, endPoint y: 349, distance: 31.2
click at [443, 349] on p "No triggers configured" at bounding box center [459, 347] width 84 height 10
click at [613, 350] on div ".deletable-edge-delete-btn { width: 20px; height: 20px; border: 0px solid #ffff…" at bounding box center [827, 364] width 1018 height 525
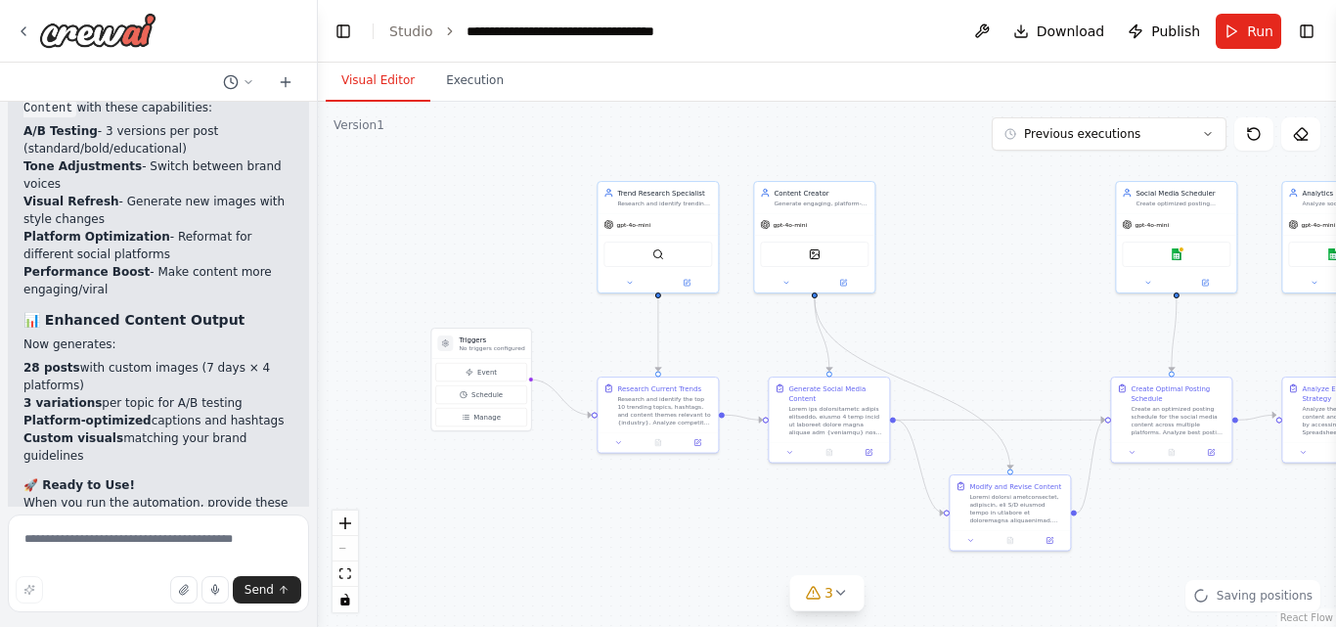
click at [761, 556] on div ".deletable-edge-delete-btn { width: 20px; height: 20px; border: 0px solid #ffff…" at bounding box center [827, 364] width 1018 height 525
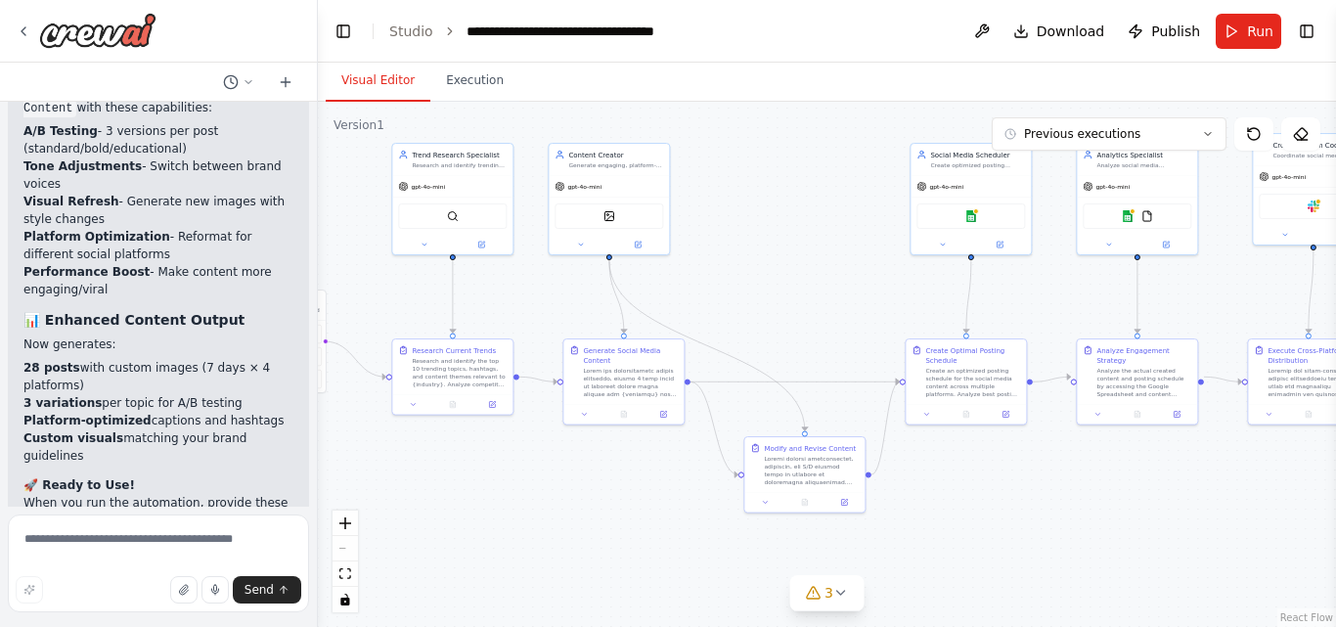
drag, startPoint x: 787, startPoint y: 501, endPoint x: 583, endPoint y: 463, distance: 207.9
click at [583, 463] on div ".deletable-edge-delete-btn { width: 20px; height: 20px; border: 0px solid #ffff…" at bounding box center [827, 364] width 1018 height 525
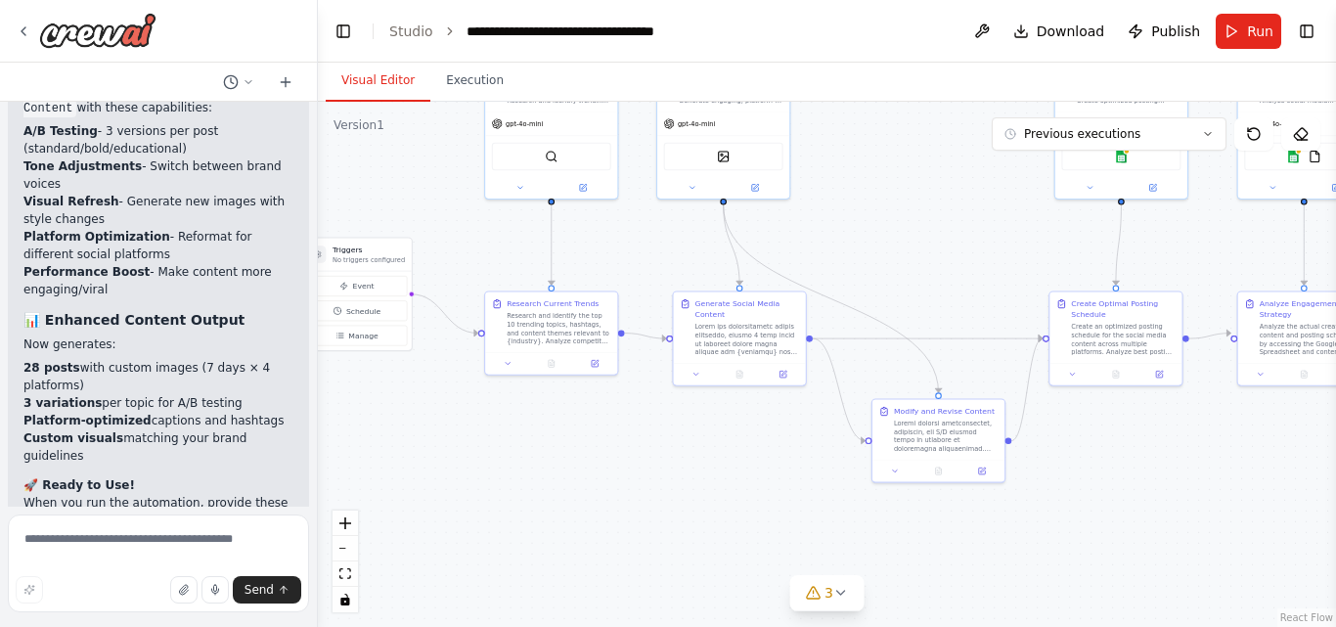
drag, startPoint x: 717, startPoint y: 477, endPoint x: 827, endPoint y: 442, distance: 116.0
click at [827, 442] on div ".deletable-edge-delete-btn { width: 20px; height: 20px; border: 0px solid #ffff…" at bounding box center [827, 364] width 1018 height 525
click at [165, 541] on textarea at bounding box center [158, 563] width 301 height 98
click at [127, 544] on textarea "**********" at bounding box center [158, 563] width 301 height 98
click at [162, 550] on textarea "**********" at bounding box center [158, 563] width 301 height 98
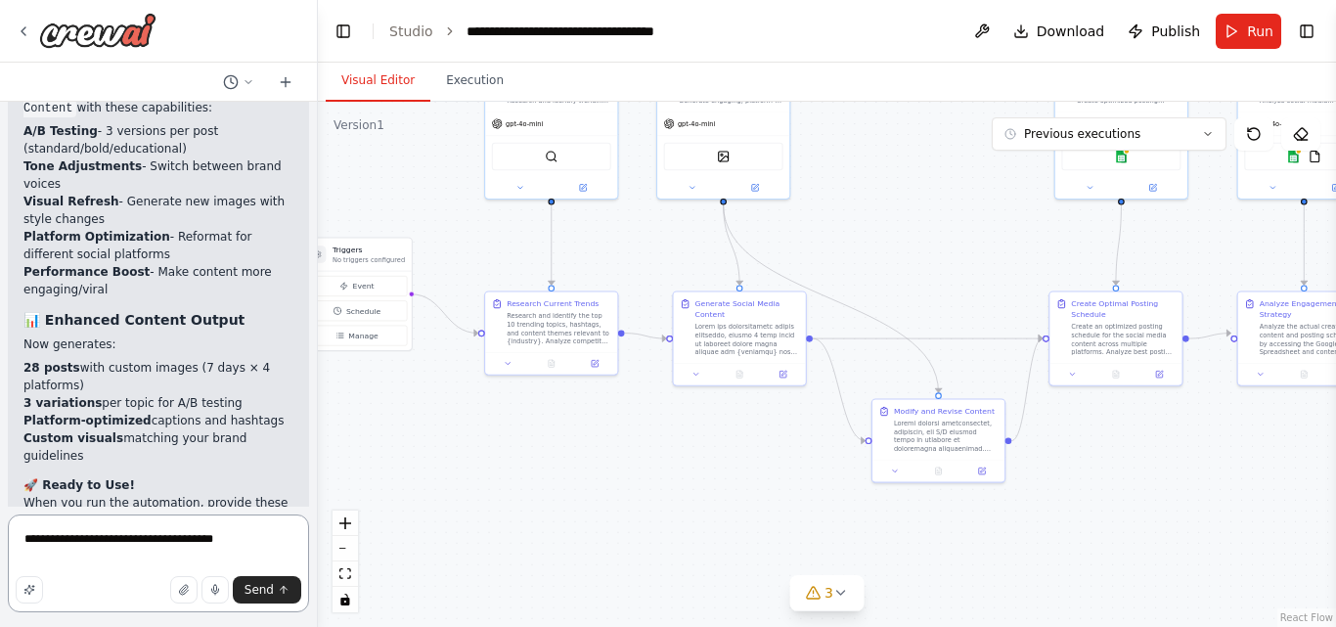
type textarea "**********"
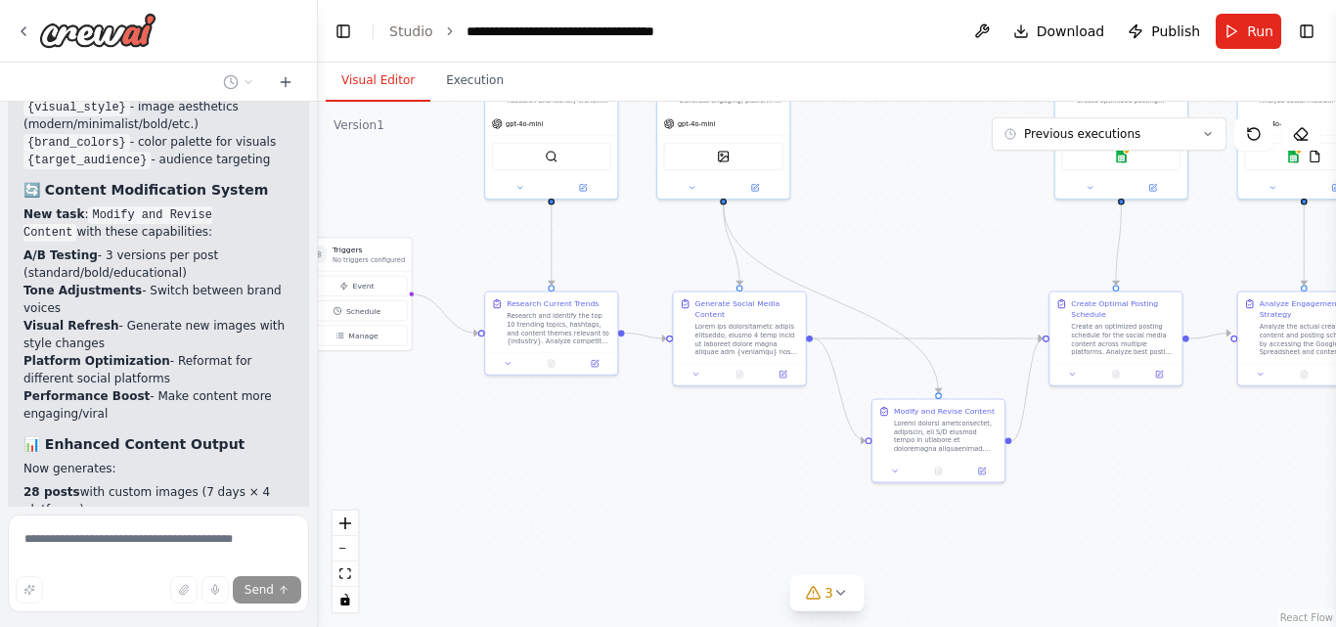
scroll to position [13529, 0]
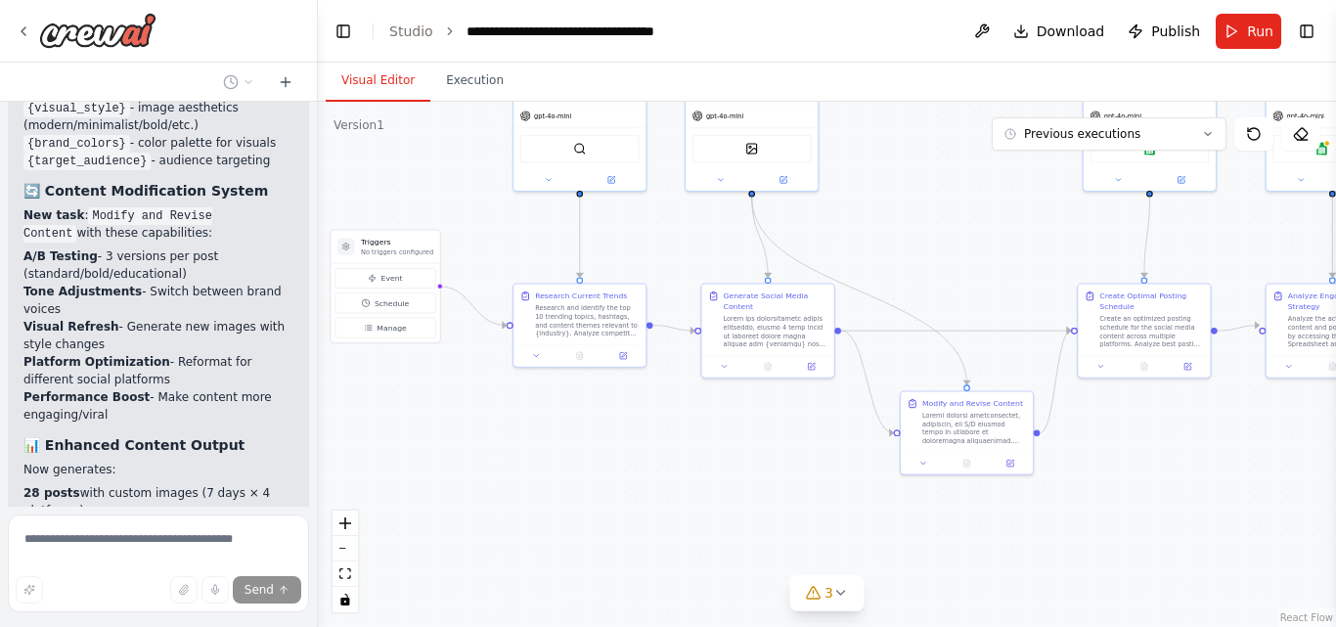
drag, startPoint x: 580, startPoint y: 449, endPoint x: 608, endPoint y: 441, distance: 29.4
click at [608, 441] on div ".deletable-edge-delete-btn { width: 20px; height: 20px; border: 0px solid #ffff…" at bounding box center [827, 364] width 1018 height 525
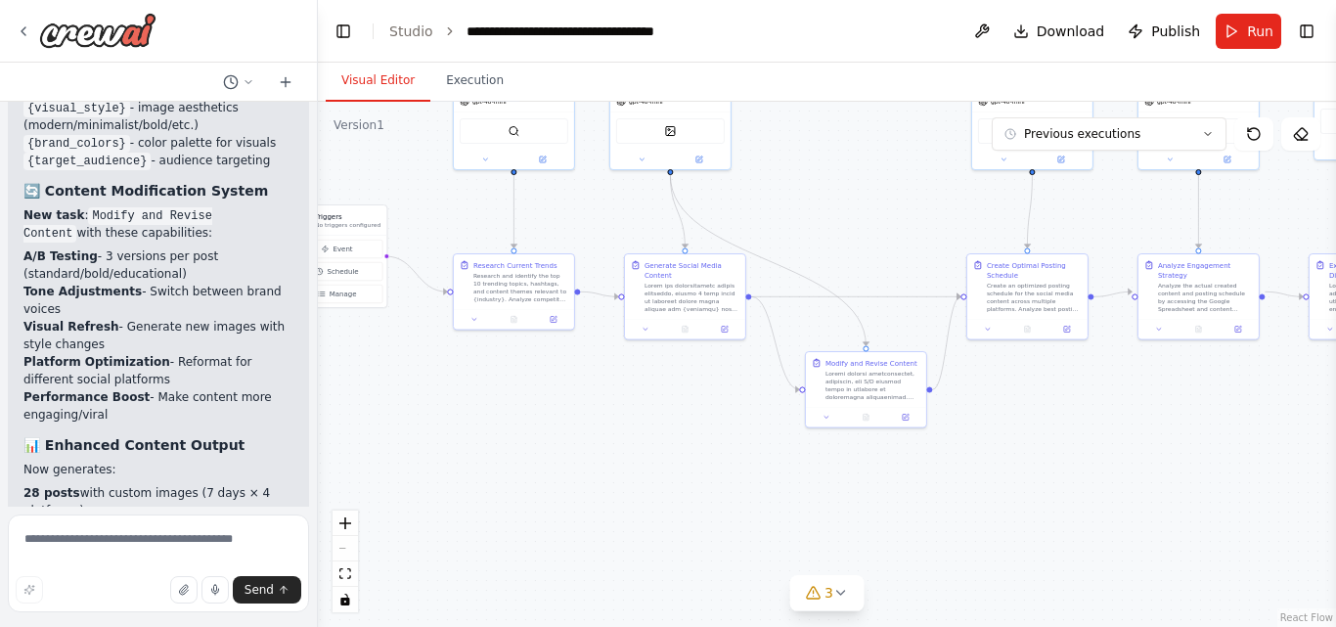
drag, startPoint x: 458, startPoint y: 498, endPoint x: 389, endPoint y: 454, distance: 81.4
click at [389, 454] on div ".deletable-edge-delete-btn { width: 20px; height: 20px; border: 0px solid #ffff…" at bounding box center [827, 364] width 1018 height 525
click at [136, 538] on textarea at bounding box center [158, 563] width 301 height 98
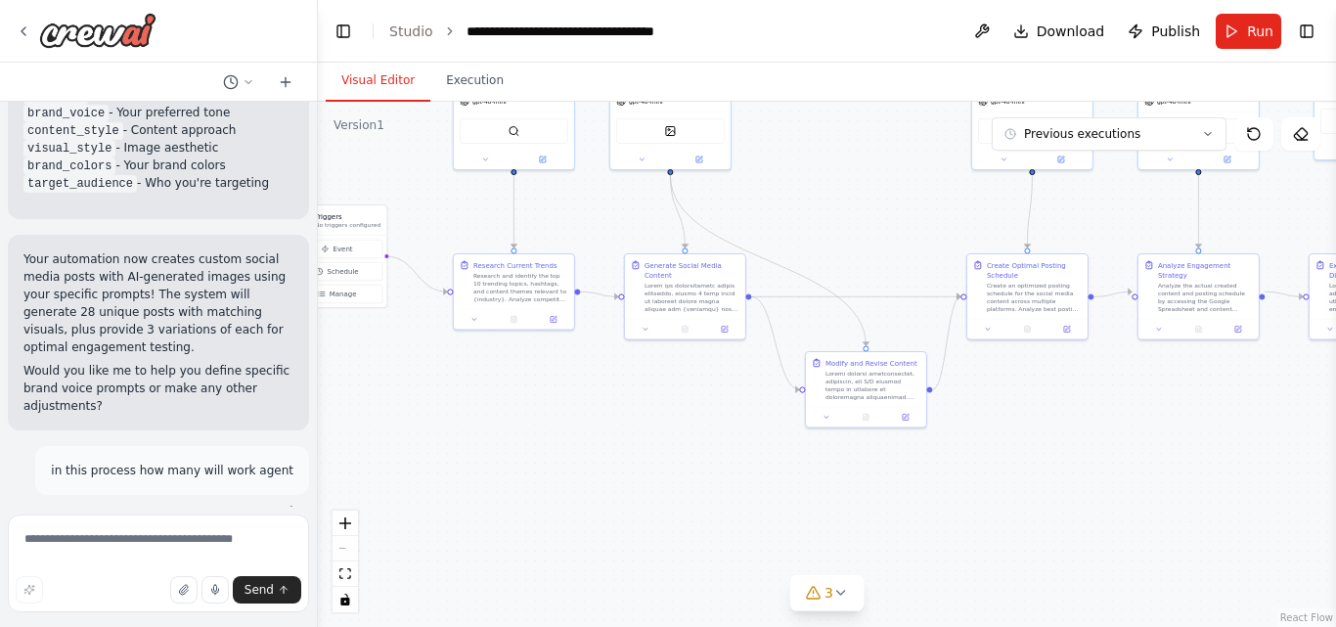
scroll to position [14092, 0]
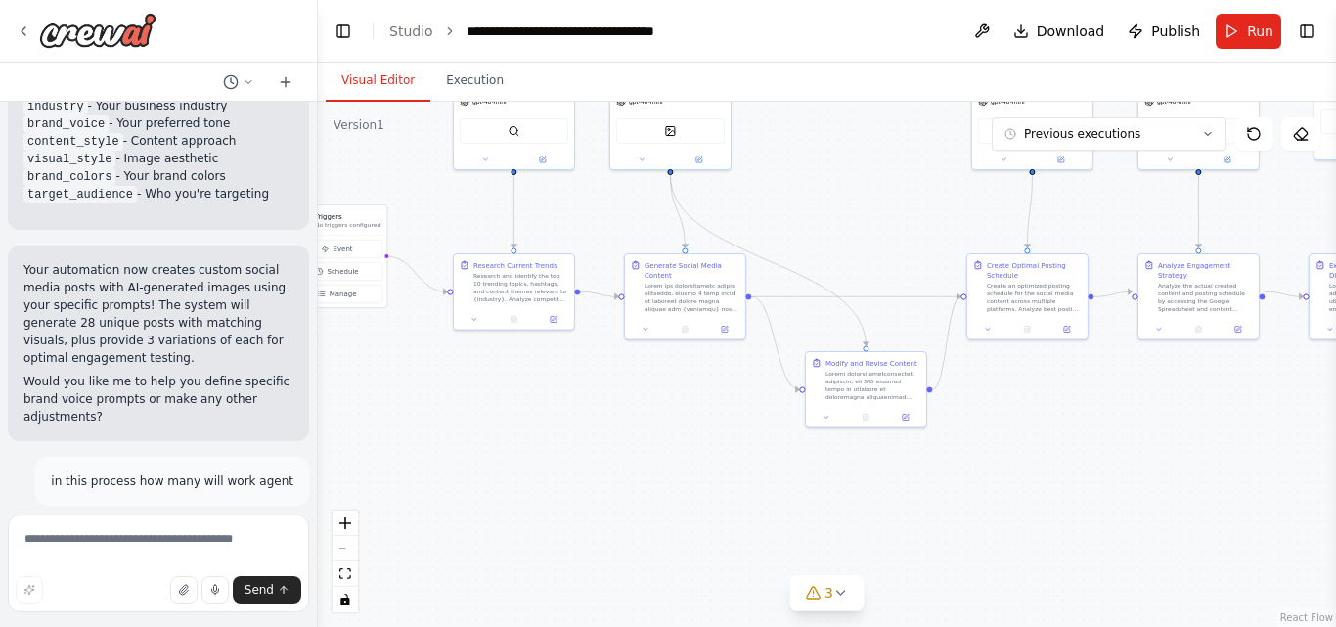
drag, startPoint x: 40, startPoint y: 145, endPoint x: 208, endPoint y: 137, distance: 168.4
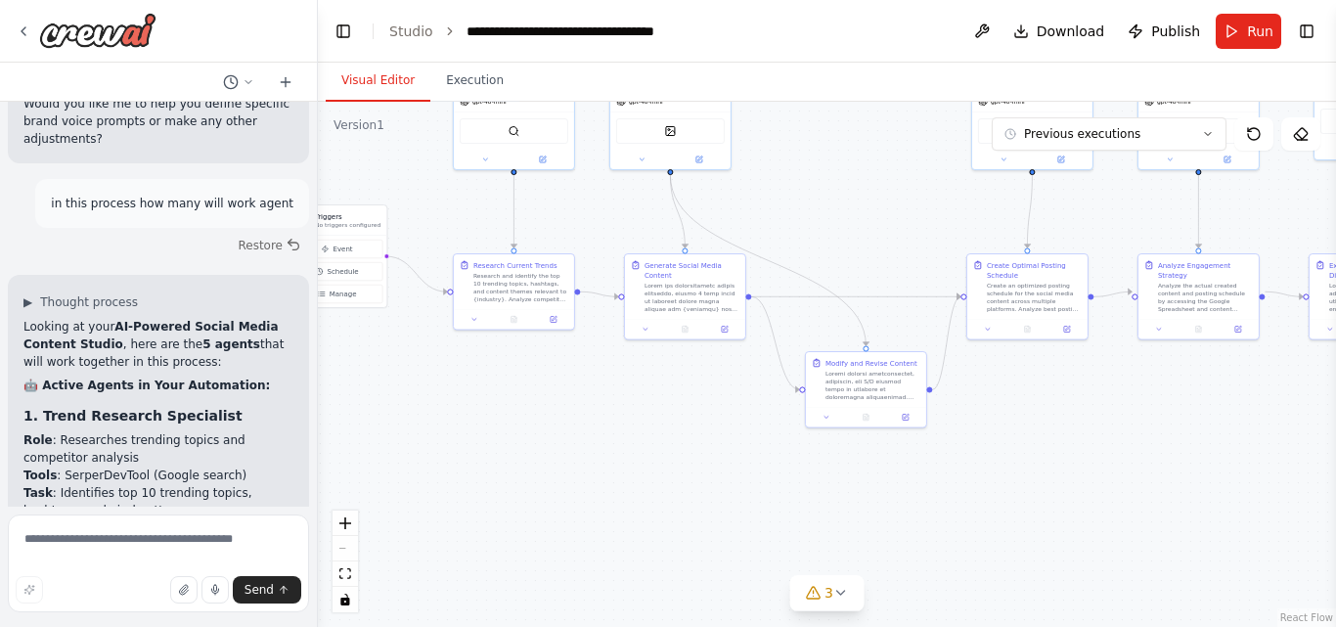
scroll to position [14375, 0]
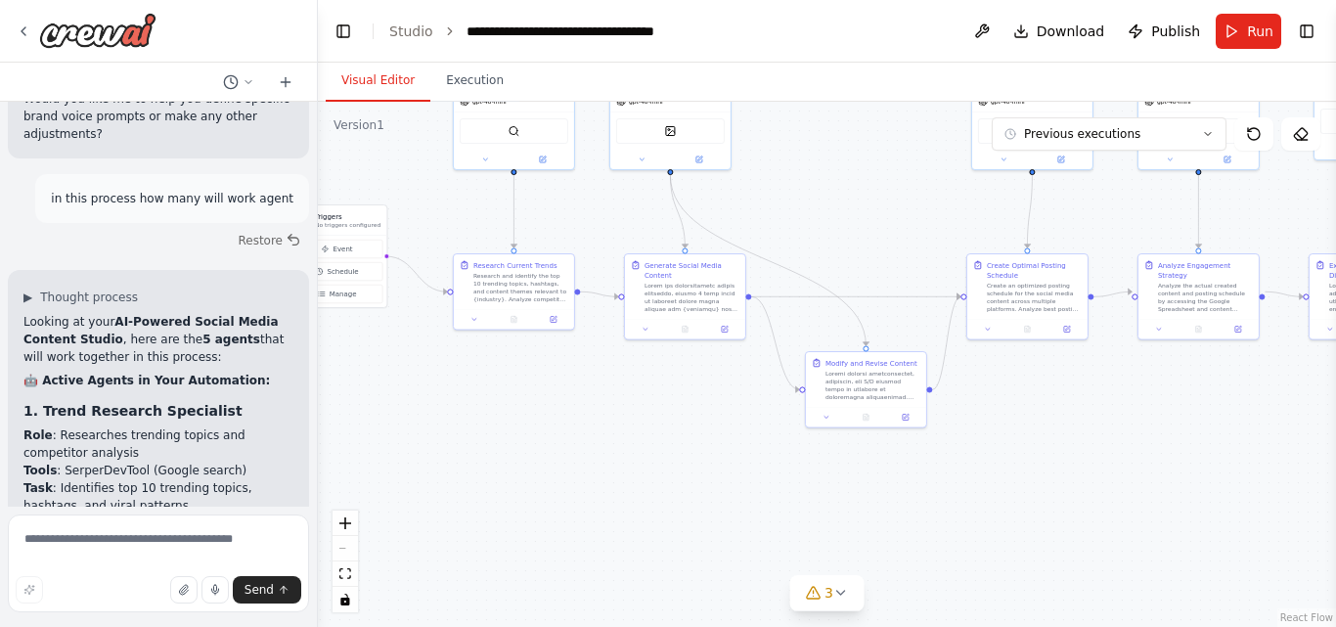
drag, startPoint x: 41, startPoint y: 317, endPoint x: 175, endPoint y: 317, distance: 134.0
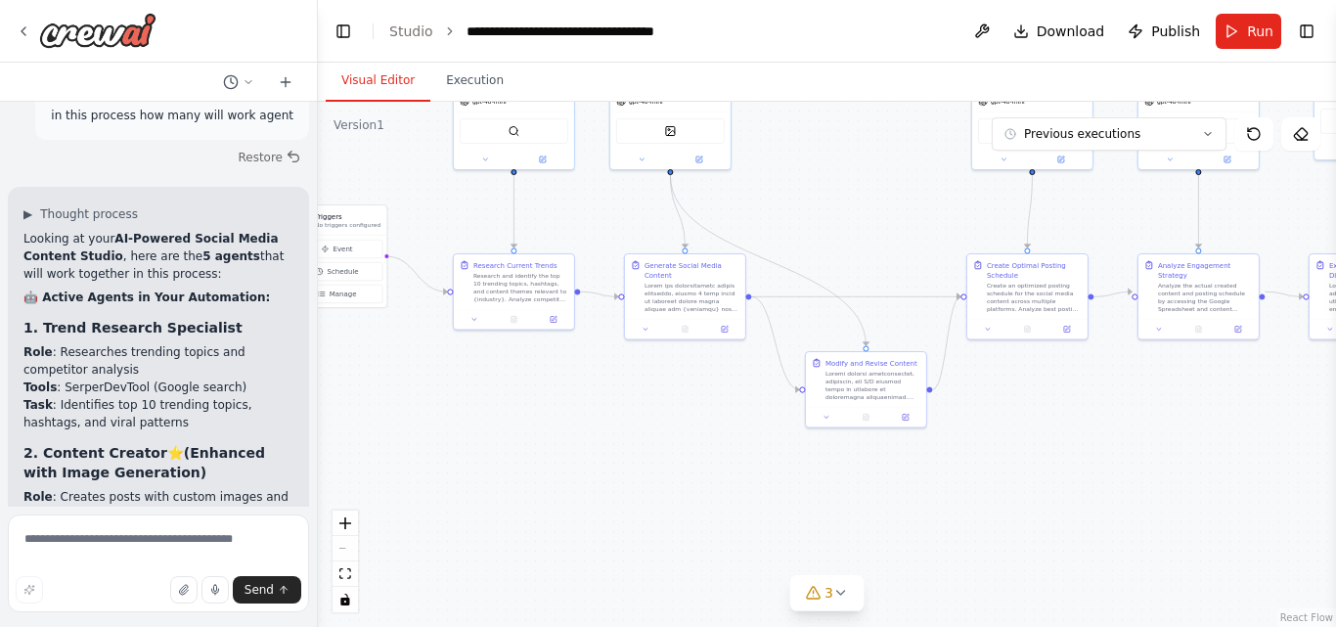
scroll to position [14459, 0]
drag, startPoint x: 40, startPoint y: 358, endPoint x: 233, endPoint y: 355, distance: 192.7
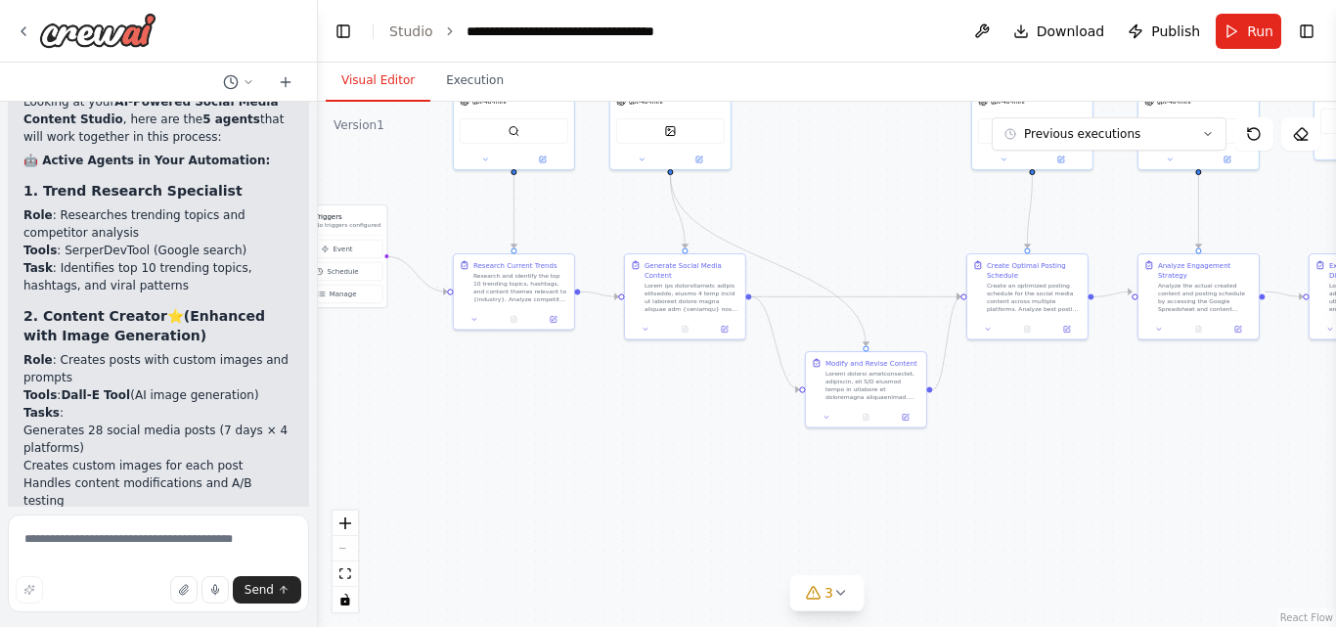
scroll to position [14598, 0]
drag, startPoint x: 42, startPoint y: 325, endPoint x: 198, endPoint y: 322, distance: 155.5
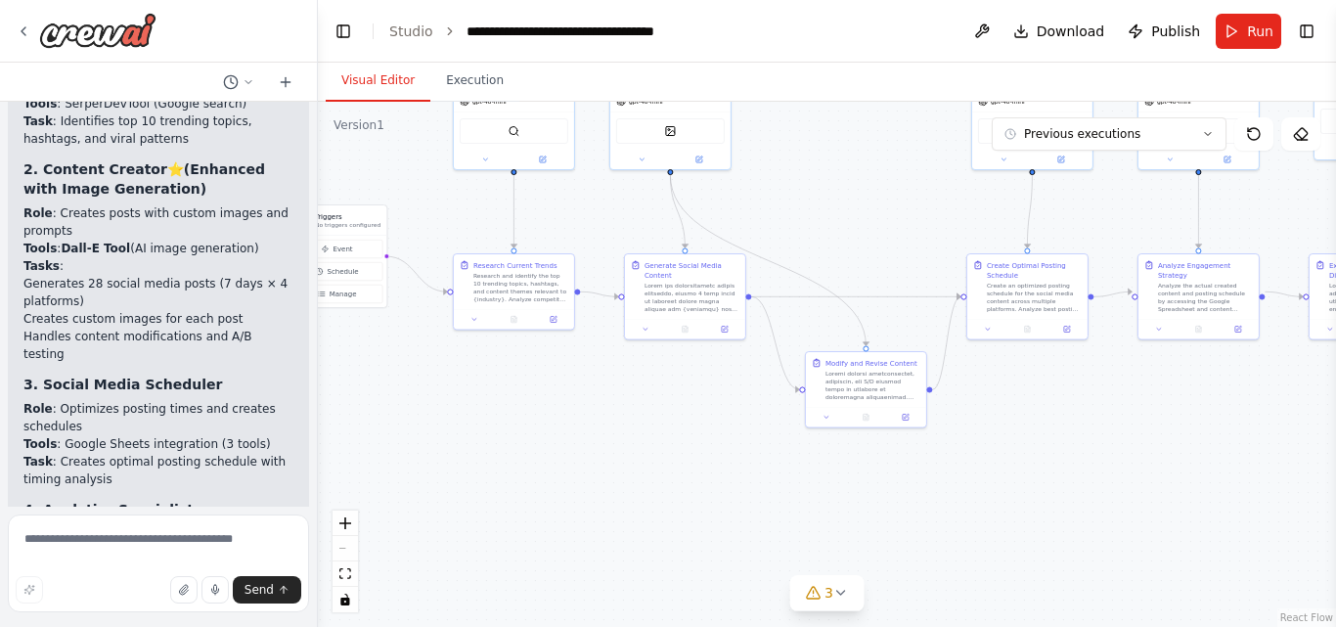
scroll to position [14746, 0]
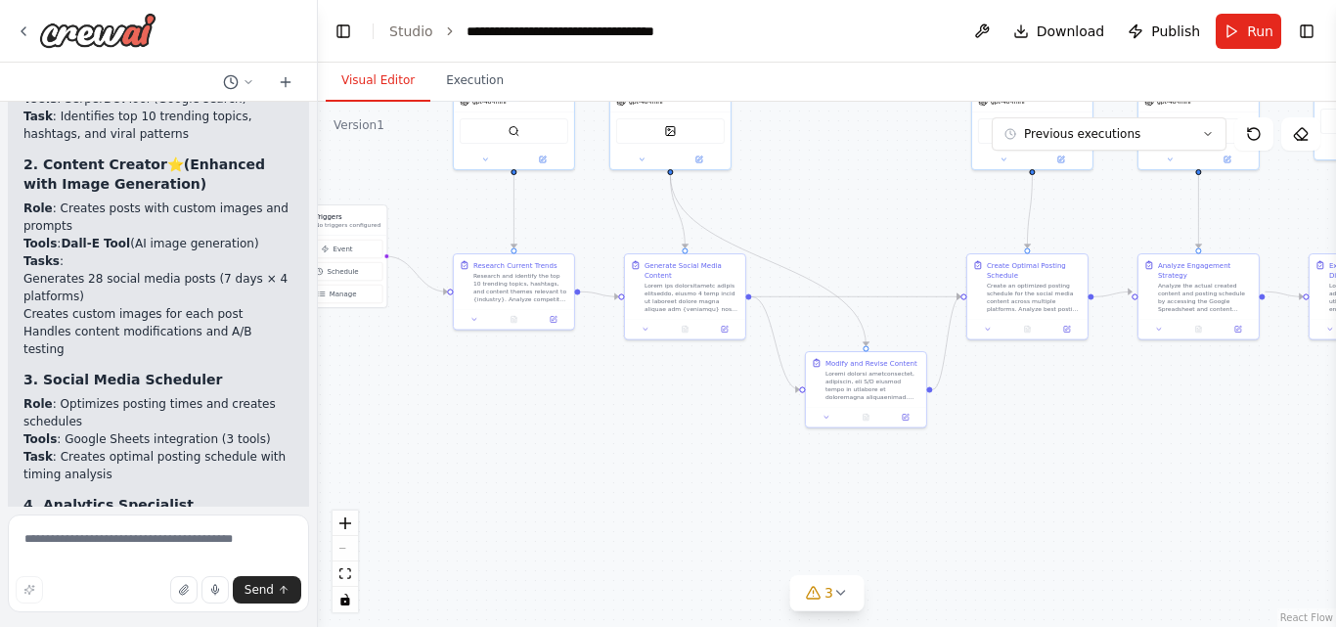
drag, startPoint x: 39, startPoint y: 261, endPoint x: 183, endPoint y: 266, distance: 143.8
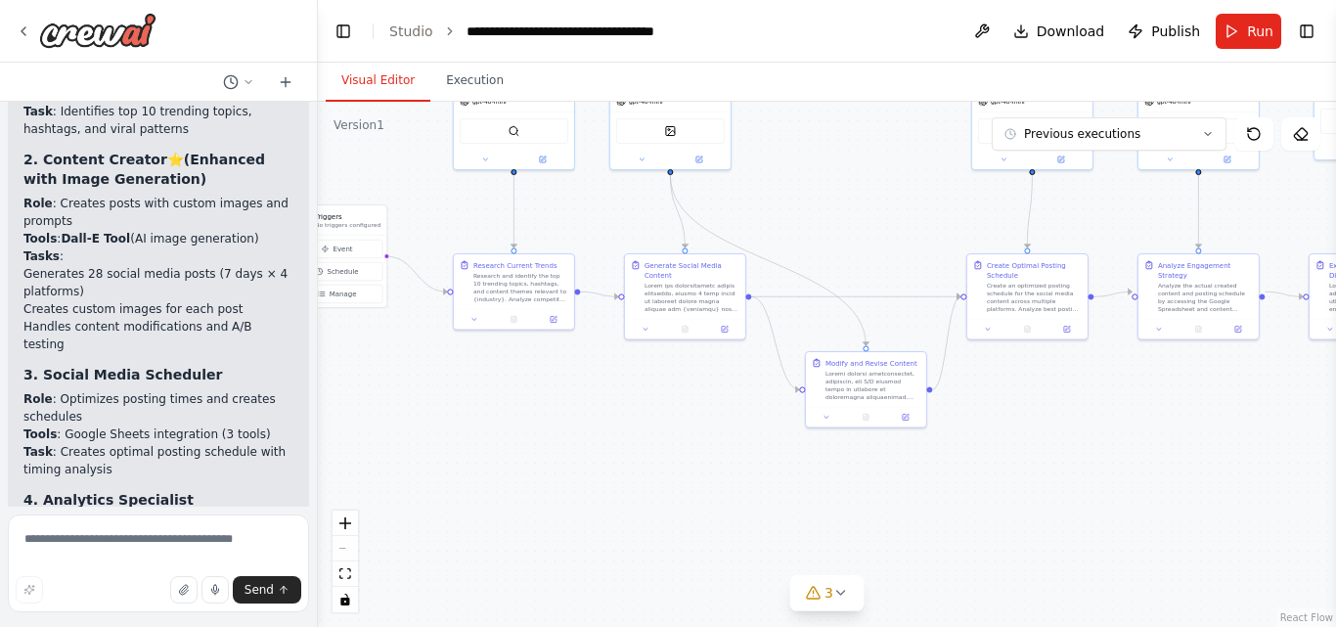
click at [597, 335] on div ".deletable-edge-delete-btn { width: 20px; height: 20px; border: 0px solid #ffff…" at bounding box center [827, 364] width 1018 height 525
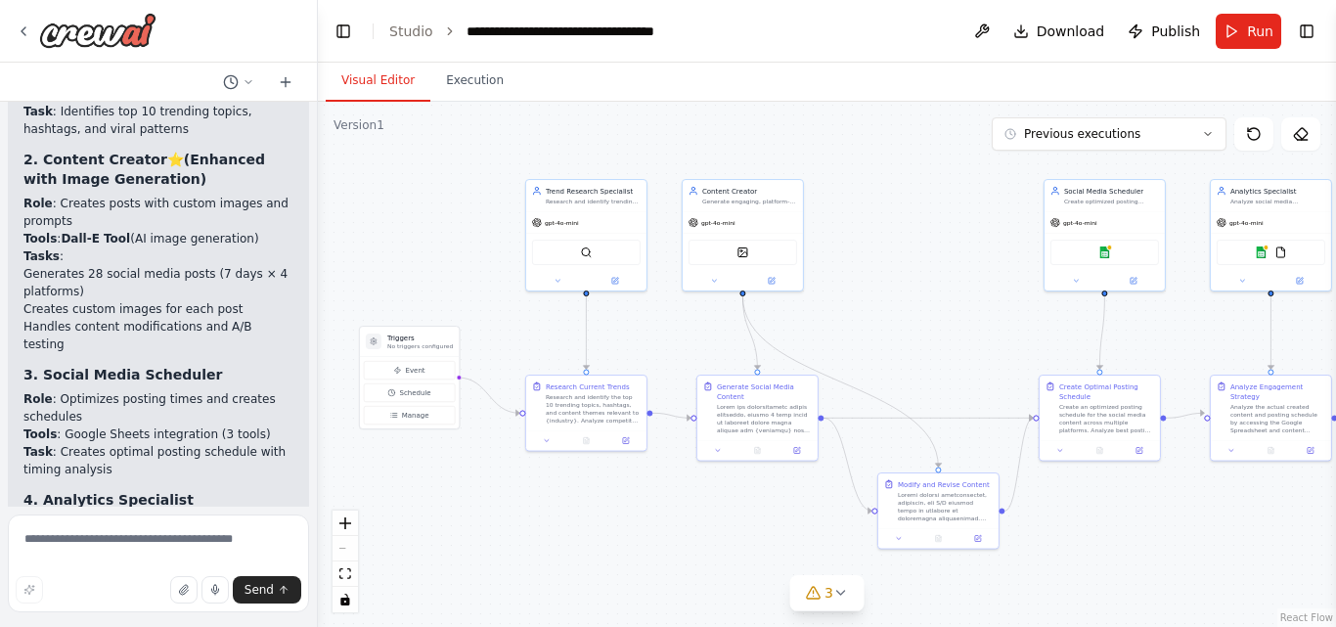
drag, startPoint x: 533, startPoint y: 427, endPoint x: 605, endPoint y: 549, distance: 141.2
click at [605, 549] on div ".deletable-edge-delete-btn { width: 20px; height: 20px; border: 0px solid #ffff…" at bounding box center [827, 364] width 1018 height 525
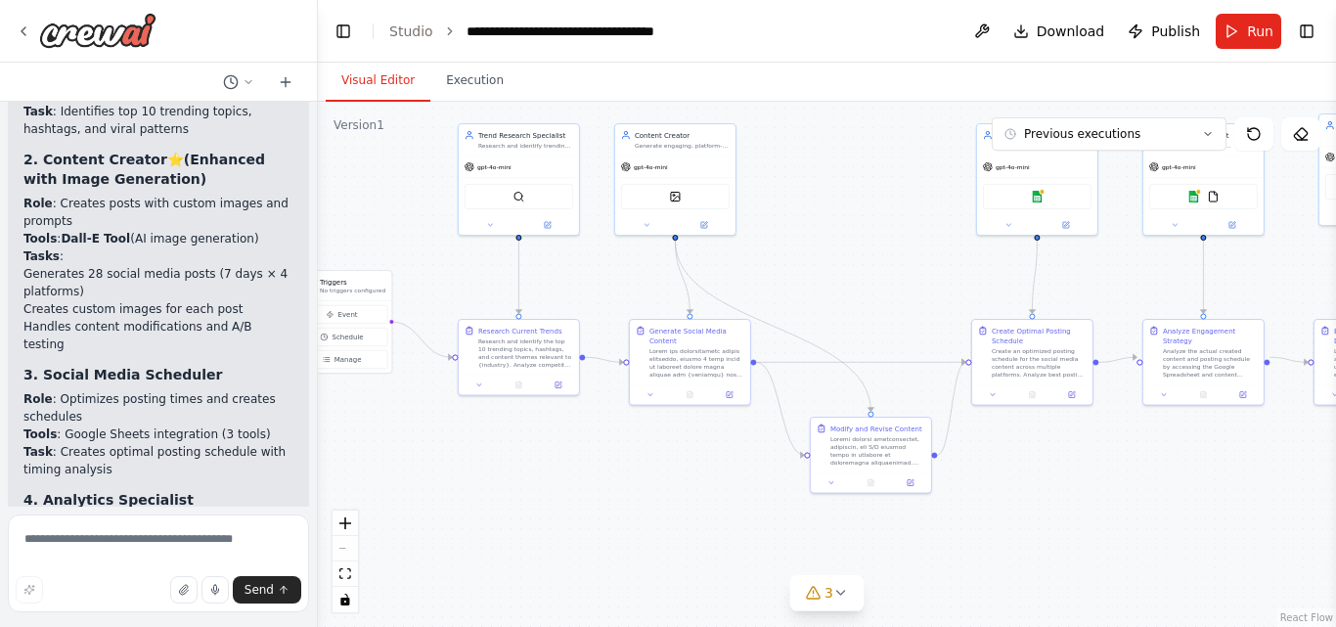
drag, startPoint x: 605, startPoint y: 549, endPoint x: 538, endPoint y: 493, distance: 87.5
click at [538, 493] on div ".deletable-edge-delete-btn { width: 20px; height: 20px; border: 0px solid #ffff…" at bounding box center [827, 364] width 1018 height 525
click at [554, 525] on div ".deletable-edge-delete-btn { width: 20px; height: 20px; border: 0px solid #ffff…" at bounding box center [827, 364] width 1018 height 525
click at [343, 37] on button "Toggle Left Sidebar" at bounding box center [343, 31] width 27 height 27
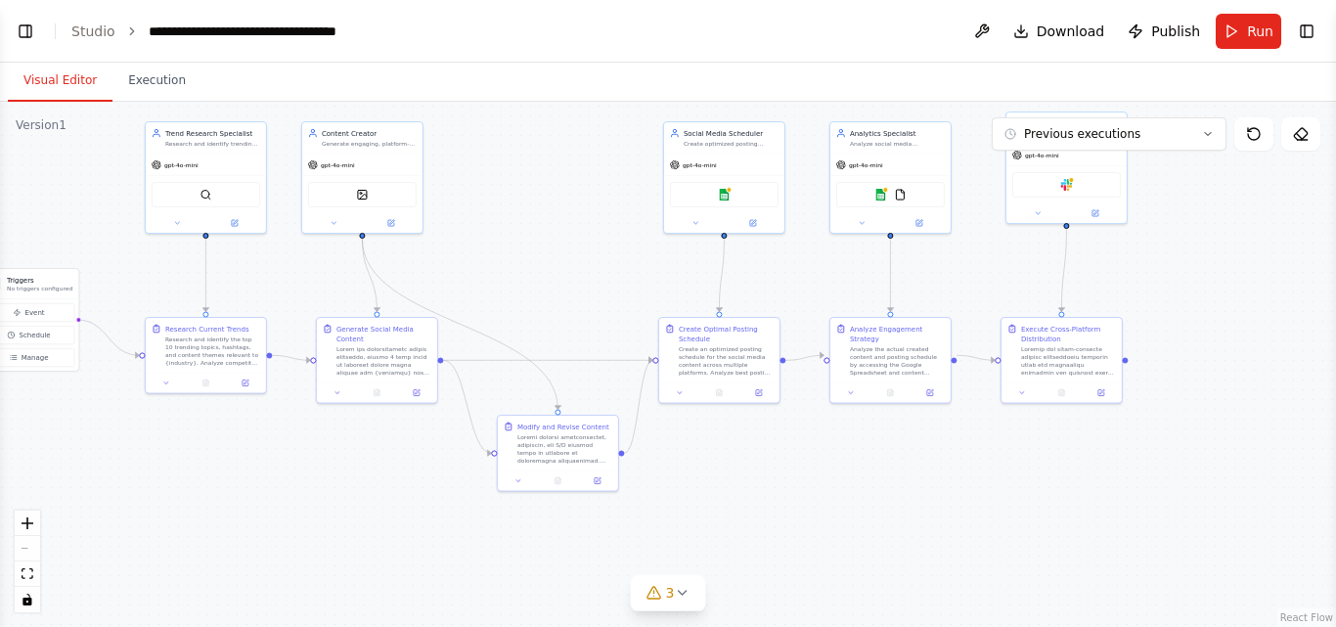
click at [305, 565] on div ".deletable-edge-delete-btn { width: 20px; height: 20px; border: 0px solid #ffff…" at bounding box center [668, 364] width 1336 height 525
click at [985, 33] on button at bounding box center [981, 31] width 31 height 35
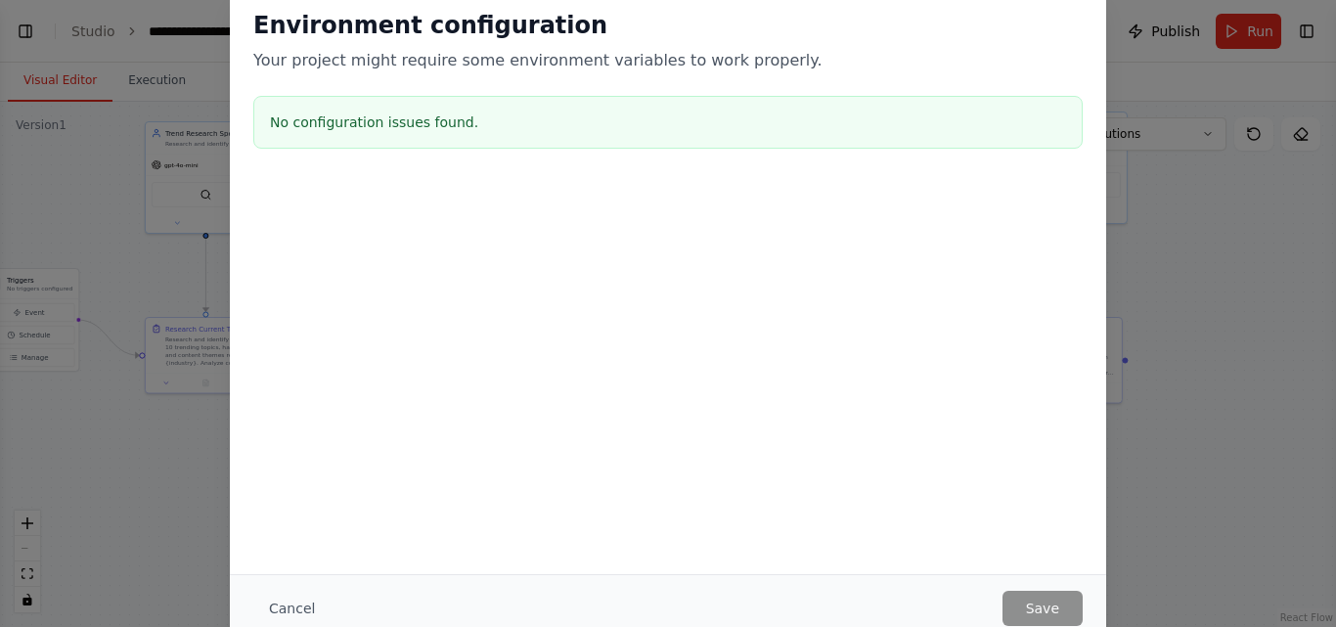
click at [748, 133] on div "No configuration issues found." at bounding box center [667, 122] width 829 height 53
click at [430, 110] on div "No configuration issues found." at bounding box center [667, 122] width 829 height 53
click at [1290, 357] on div "Environment configuration Your project might require some environment variables…" at bounding box center [668, 313] width 1336 height 627
click at [1161, 341] on div "Environment configuration Your project might require some environment variables…" at bounding box center [668, 313] width 1336 height 627
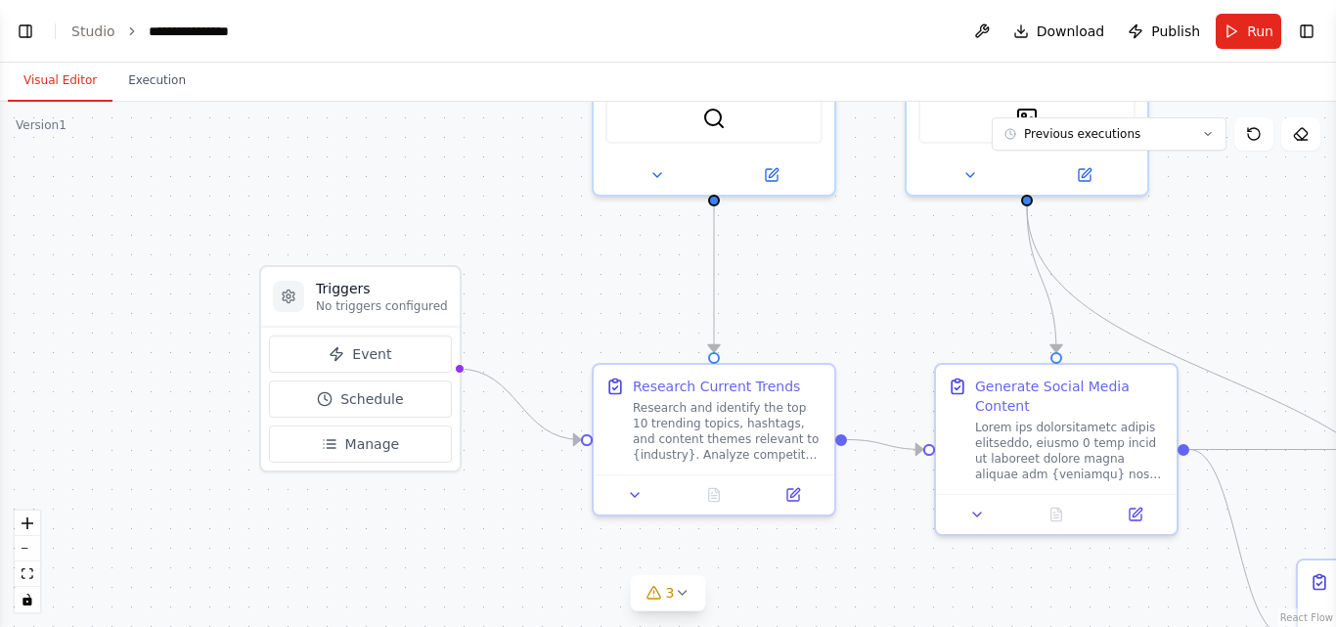
drag, startPoint x: 340, startPoint y: 454, endPoint x: 474, endPoint y: 235, distance: 256.8
click at [474, 235] on div ".deletable-edge-delete-btn { width: 20px; height: 20px; border: 0px solid #ffff…" at bounding box center [668, 364] width 1336 height 525
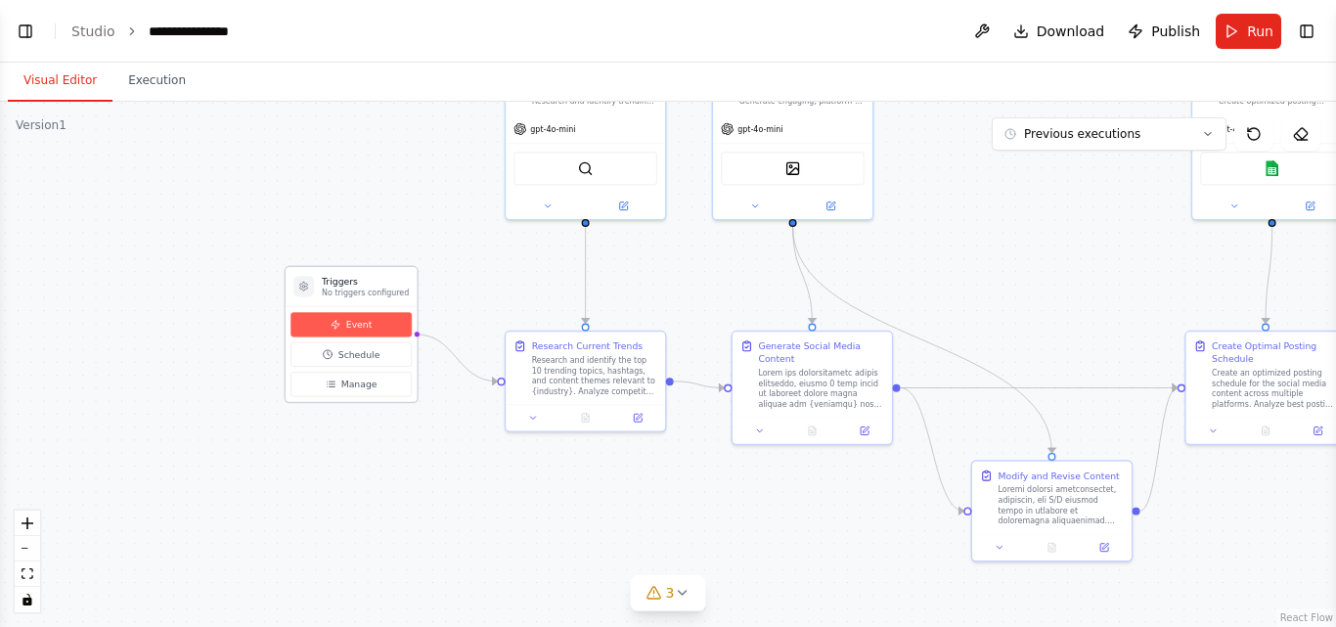
scroll to position [14751, 0]
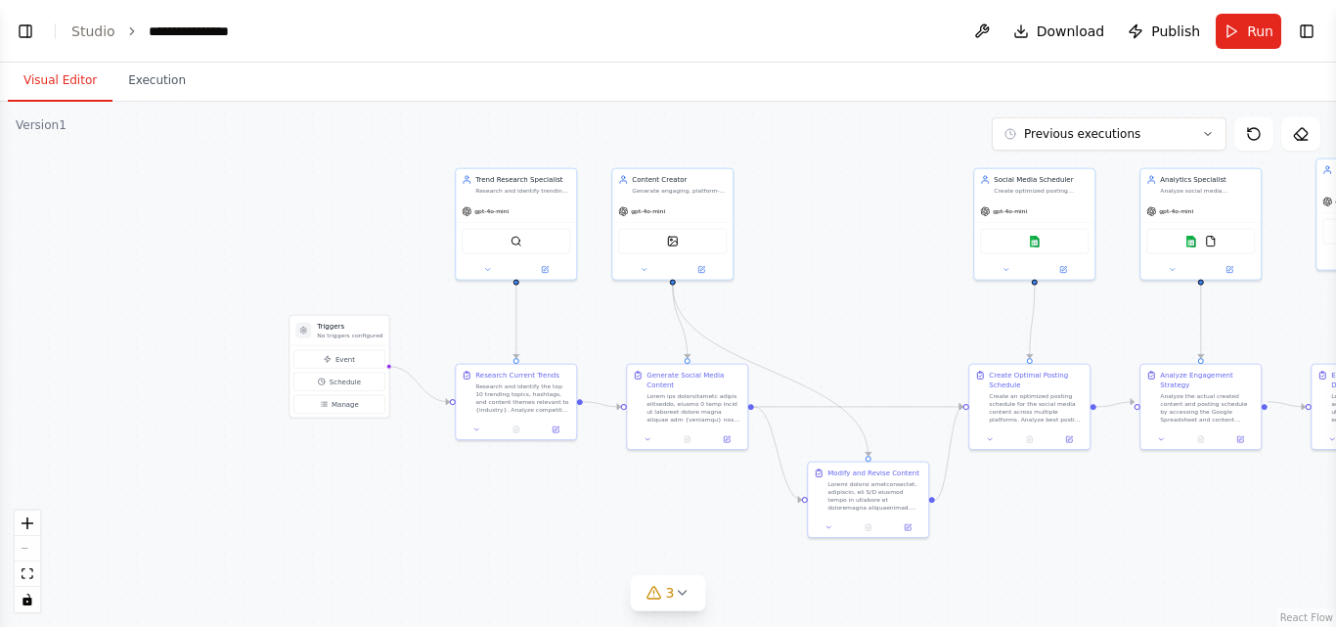
click at [27, 549] on div "React Flow controls" at bounding box center [27, 561] width 25 height 102
click at [27, 548] on div "React Flow controls" at bounding box center [27, 561] width 25 height 102
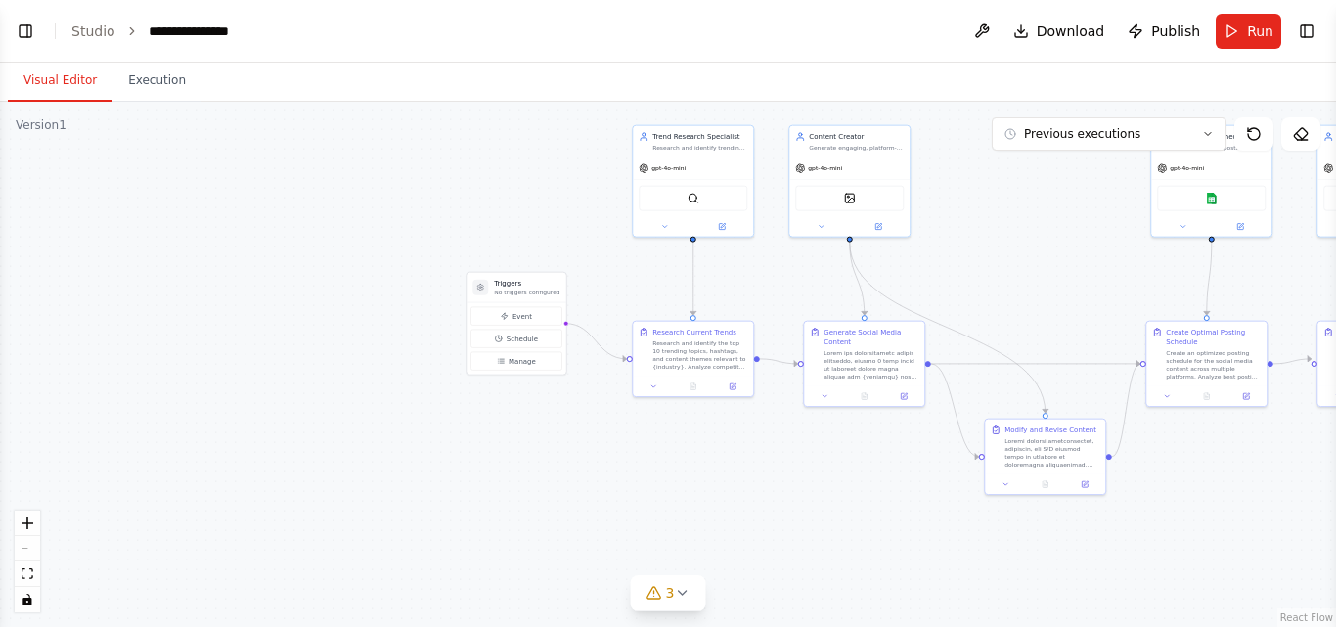
drag, startPoint x: 114, startPoint y: 334, endPoint x: 0, endPoint y: 259, distance: 137.0
click at [0, 259] on div ".deletable-edge-delete-btn { width: 20px; height: 20px; border: 0px solid #ffff…" at bounding box center [668, 364] width 1336 height 525
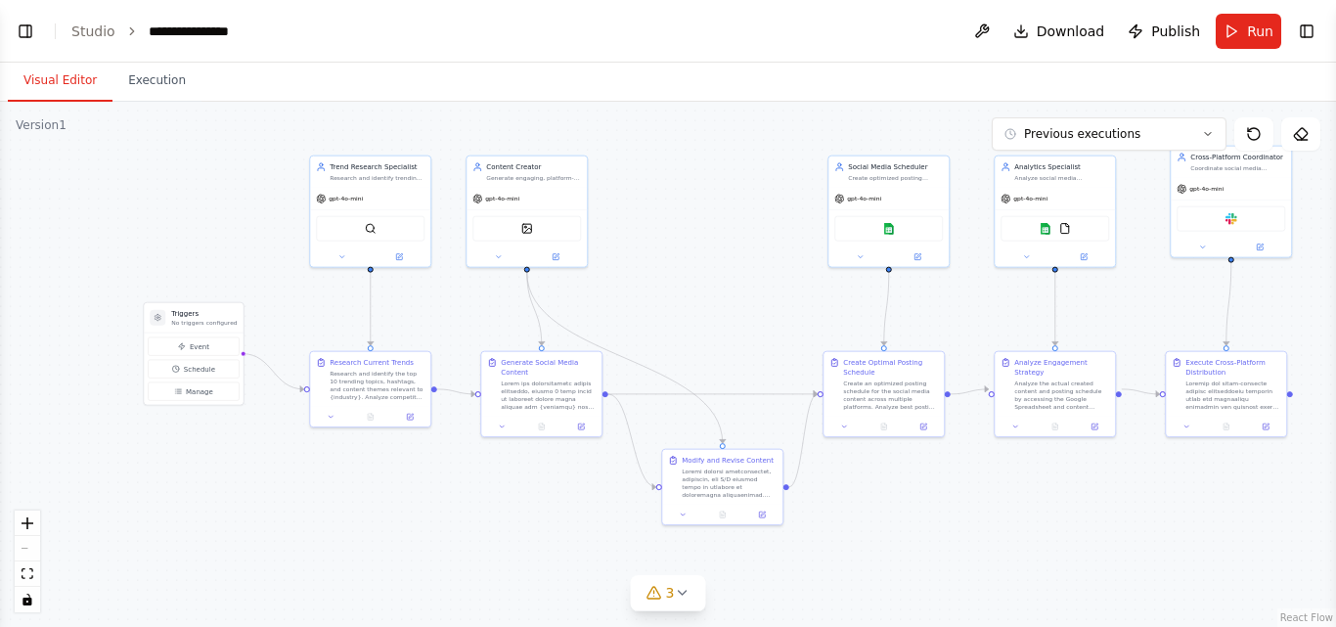
drag, startPoint x: 239, startPoint y: 170, endPoint x: 205, endPoint y: 227, distance: 65.7
click at [205, 227] on div ".deletable-edge-delete-btn { width: 20px; height: 20px; border: 0px solid #ffff…" at bounding box center [668, 364] width 1336 height 525
click at [1309, 28] on button "Toggle Right Sidebar" at bounding box center [1306, 31] width 27 height 27
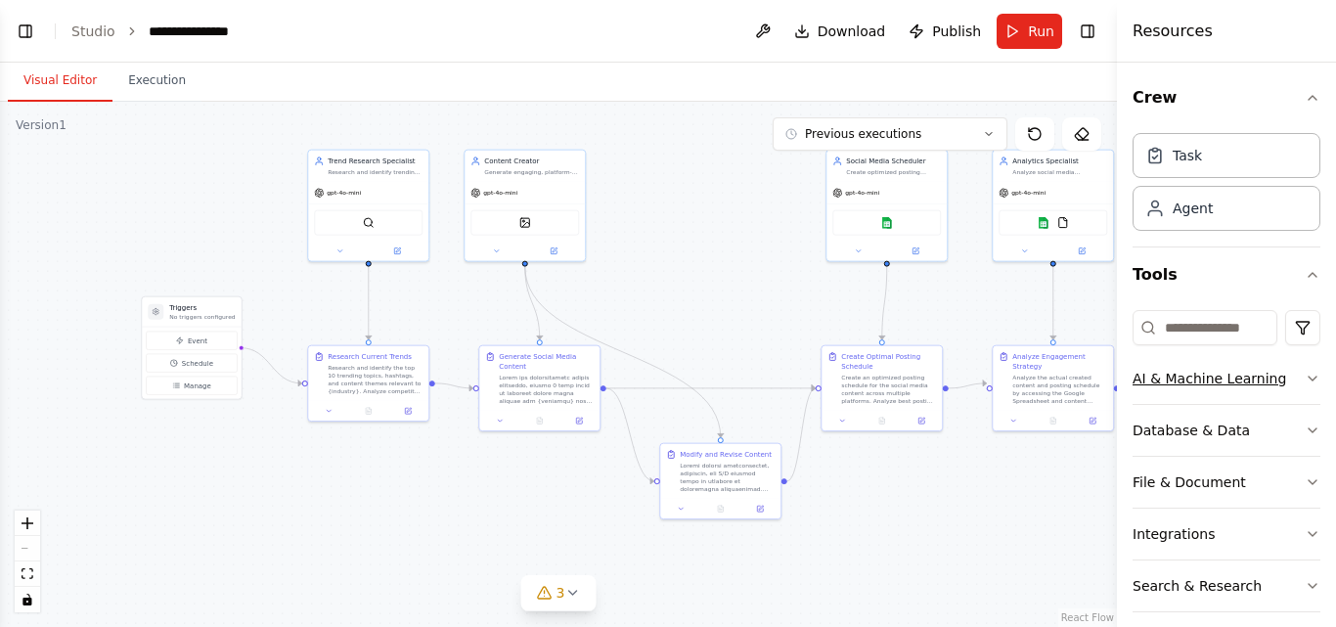
scroll to position [120, 0]
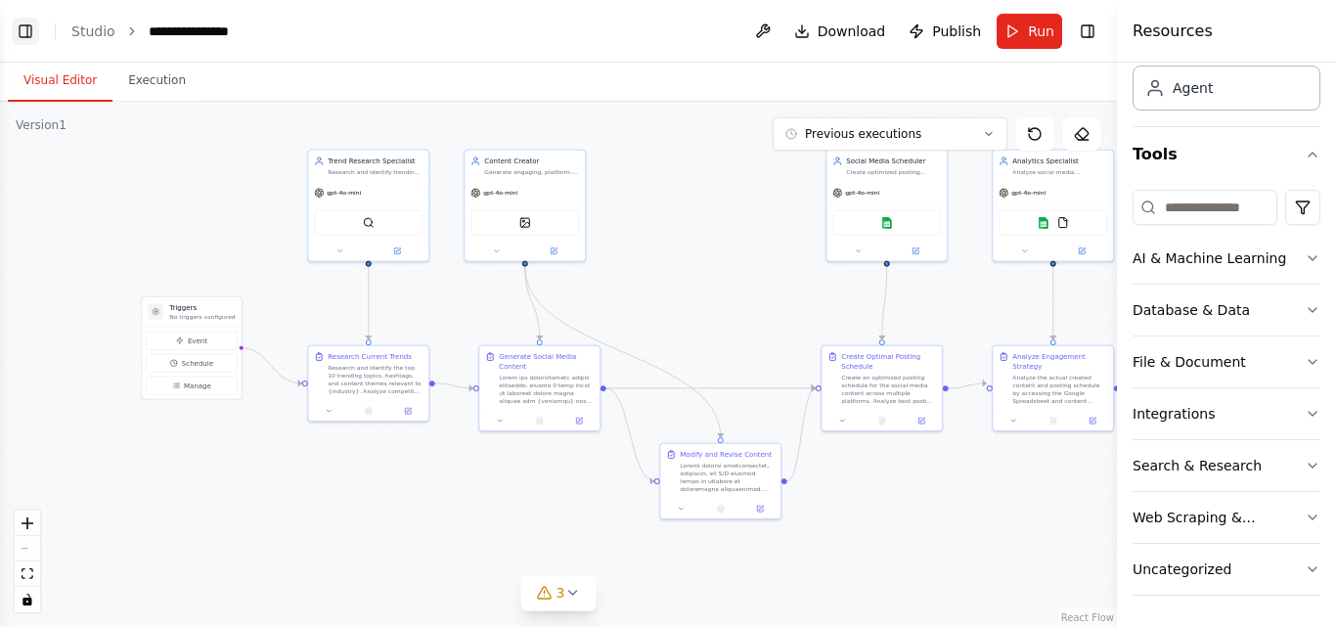
click at [37, 40] on button "Toggle Left Sidebar" at bounding box center [25, 31] width 27 height 27
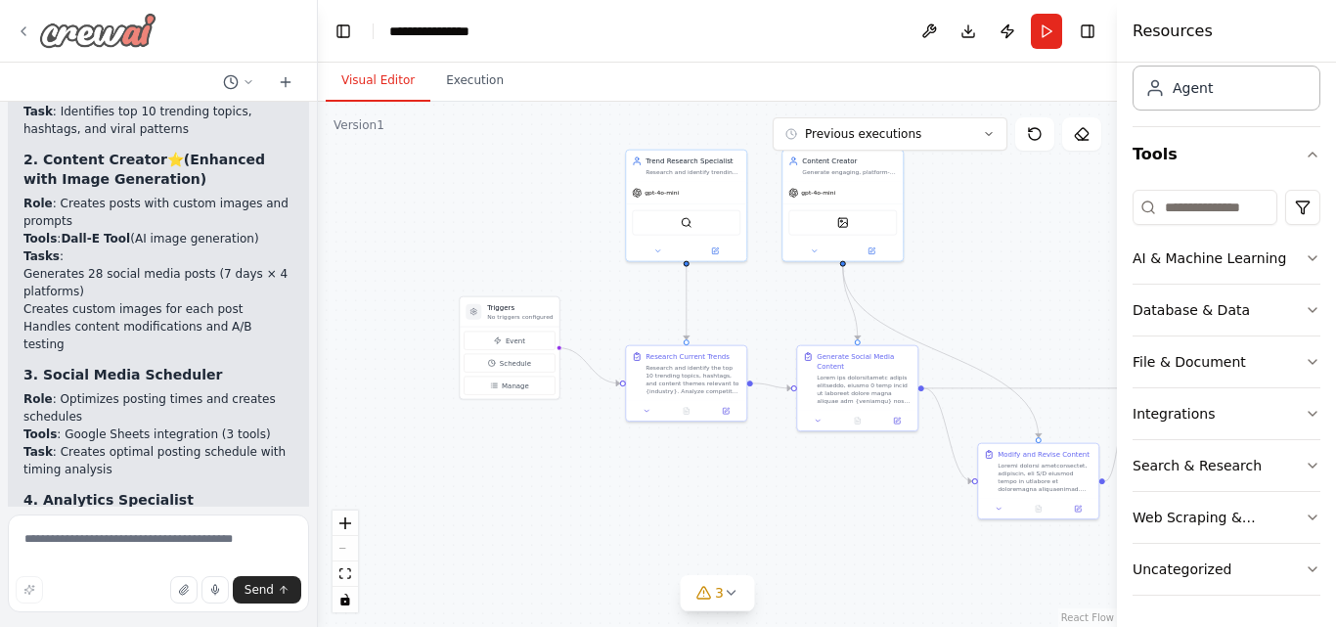
click at [37, 39] on div at bounding box center [86, 30] width 141 height 35
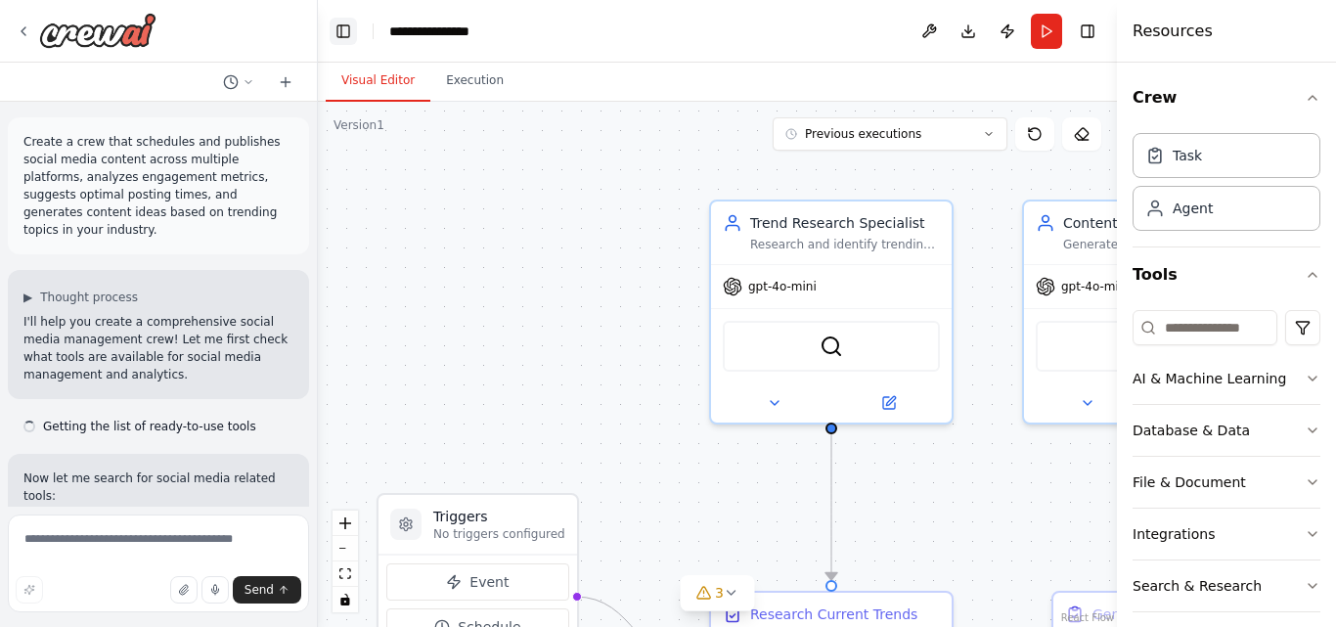
scroll to position [14720, 0]
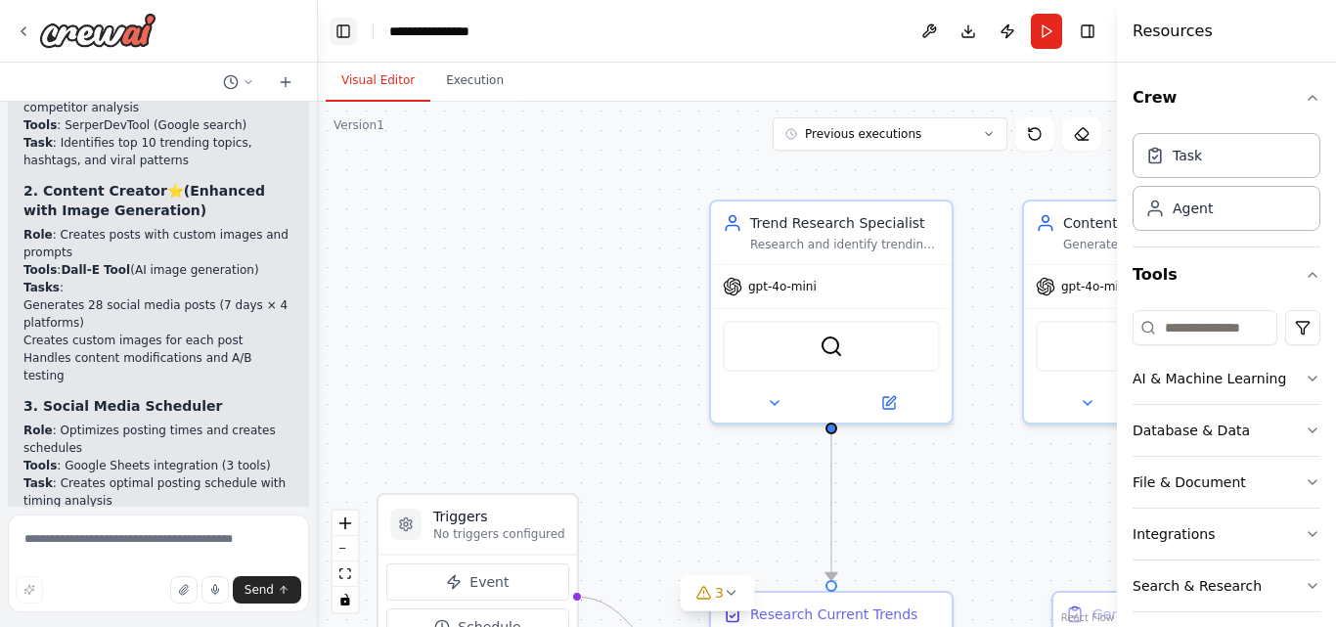
click at [344, 31] on button "Toggle Left Sidebar" at bounding box center [343, 31] width 27 height 27
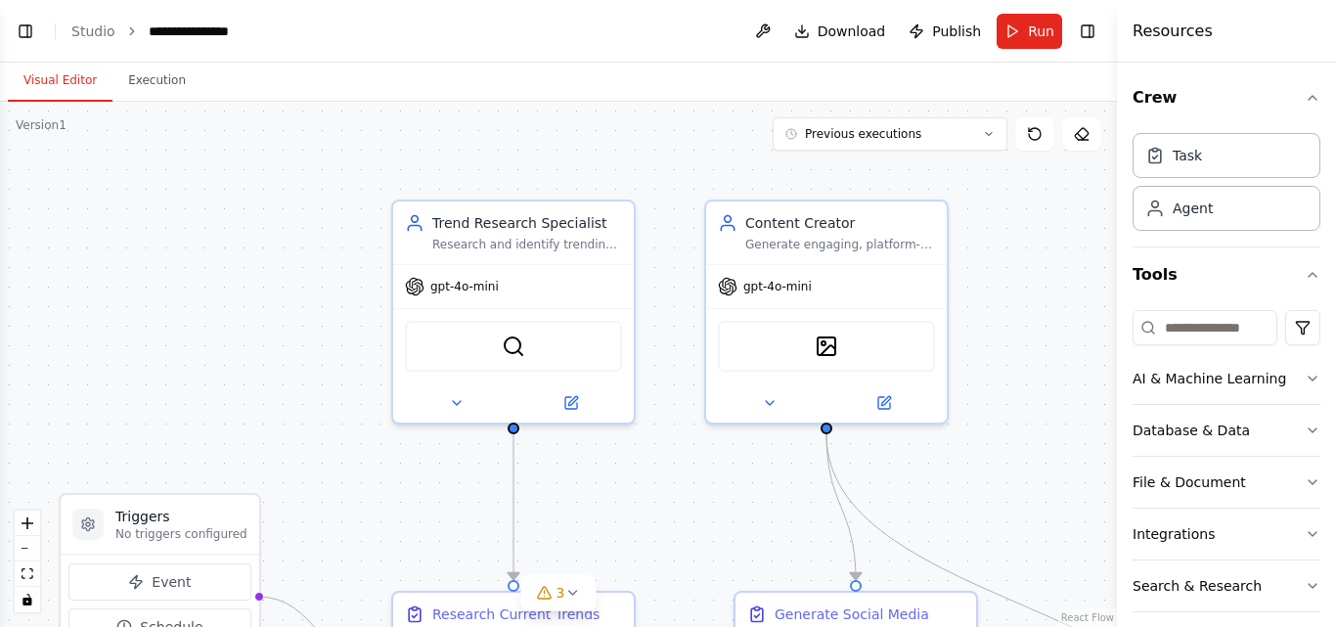
scroll to position [14751, 0]
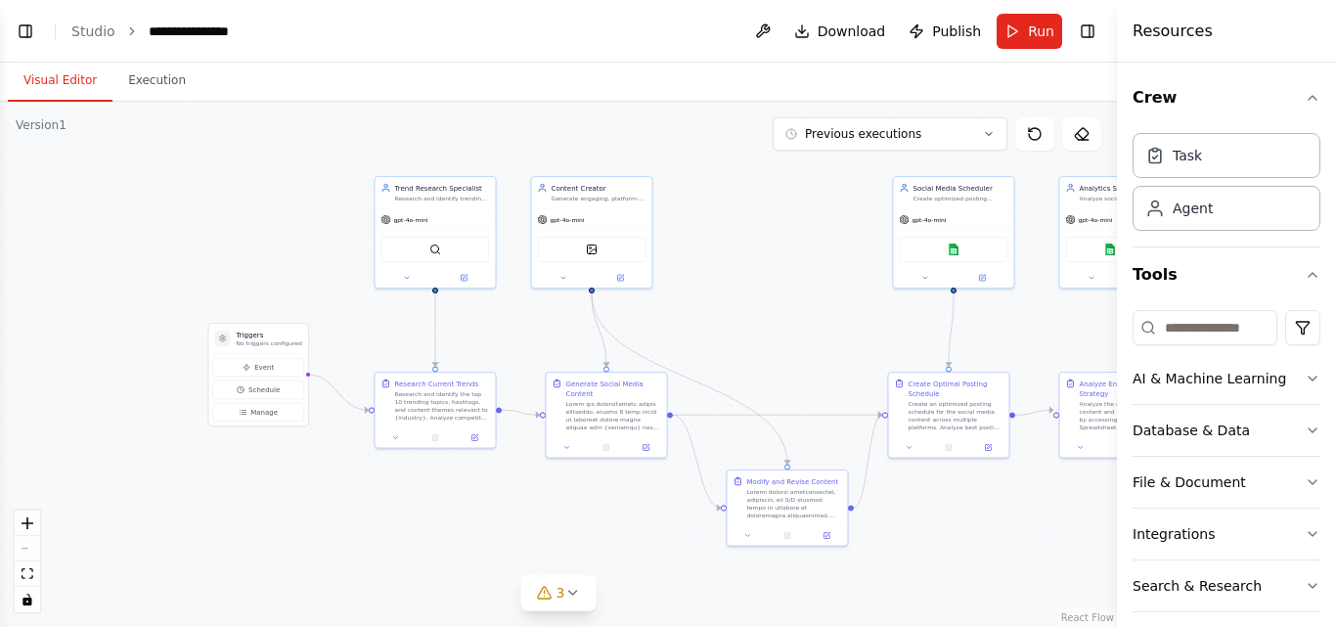
drag, startPoint x: 518, startPoint y: 468, endPoint x: 354, endPoint y: 309, distance: 228.9
click at [354, 309] on div ".deletable-edge-delete-btn { width: 20px; height: 20px; border: 0px solid #ffff…" at bounding box center [558, 364] width 1117 height 525
click at [1304, 269] on icon "button" at bounding box center [1312, 275] width 16 height 16
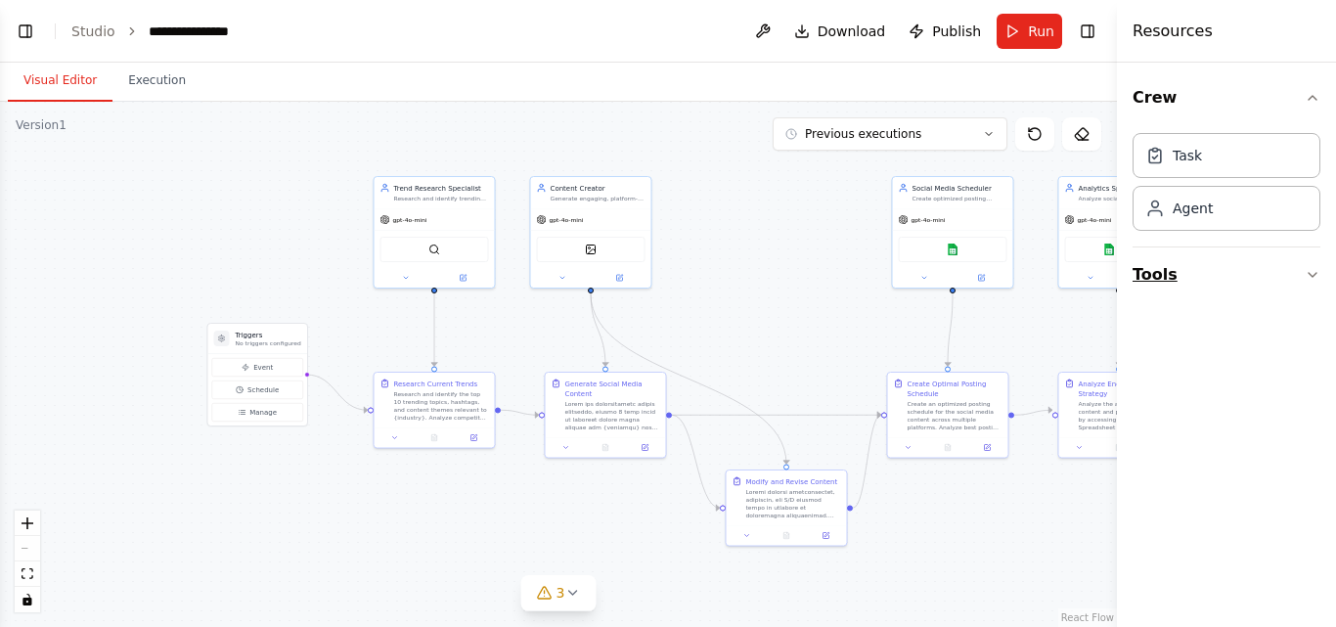
click at [1302, 269] on button "Tools" at bounding box center [1226, 274] width 188 height 55
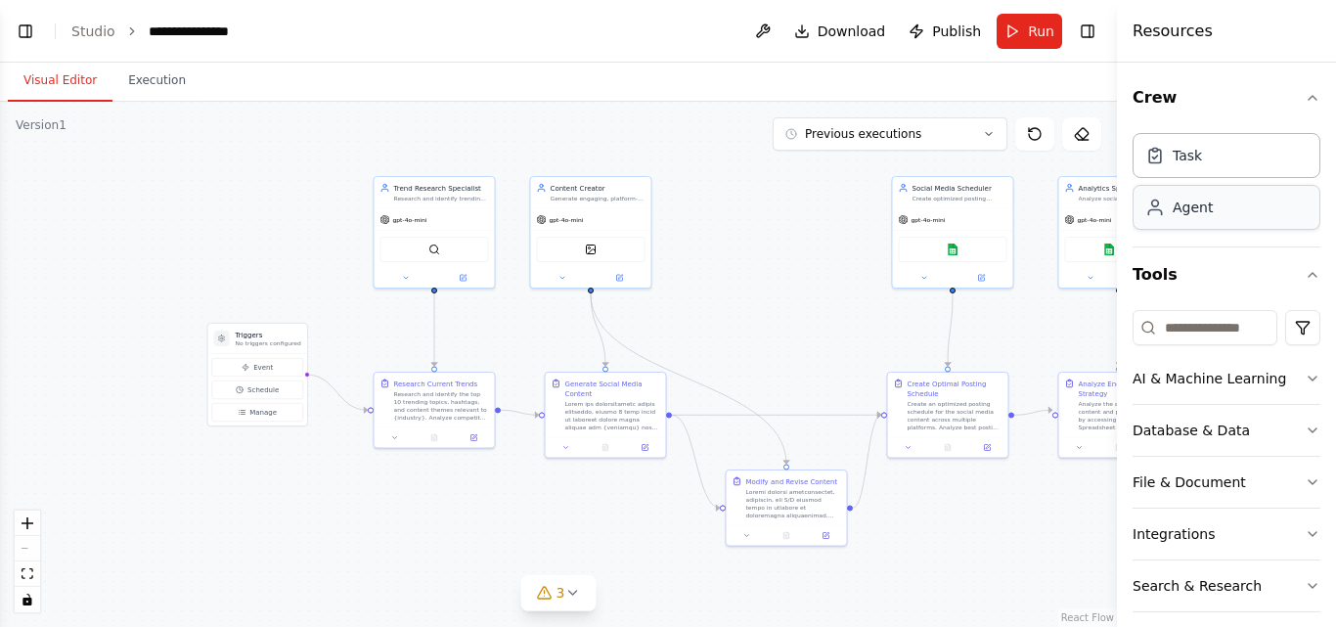
click at [1217, 213] on div "Agent" at bounding box center [1226, 207] width 188 height 45
click at [1183, 215] on div "Agent" at bounding box center [1192, 208] width 40 height 20
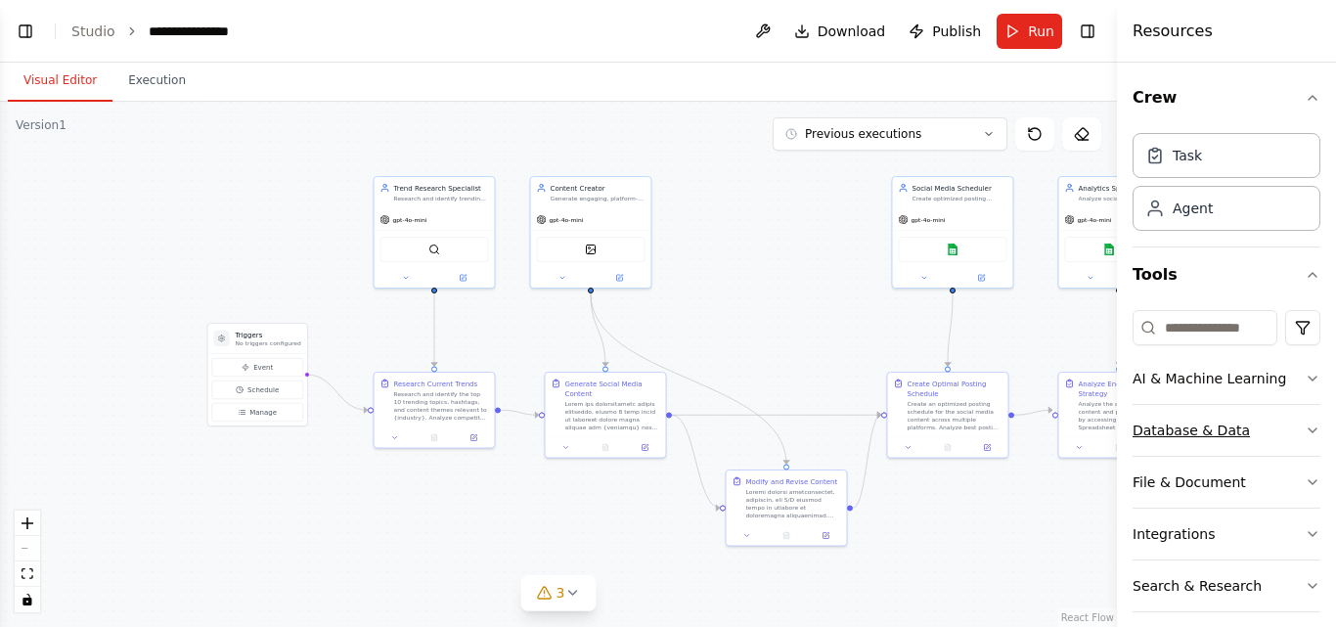
scroll to position [120, 0]
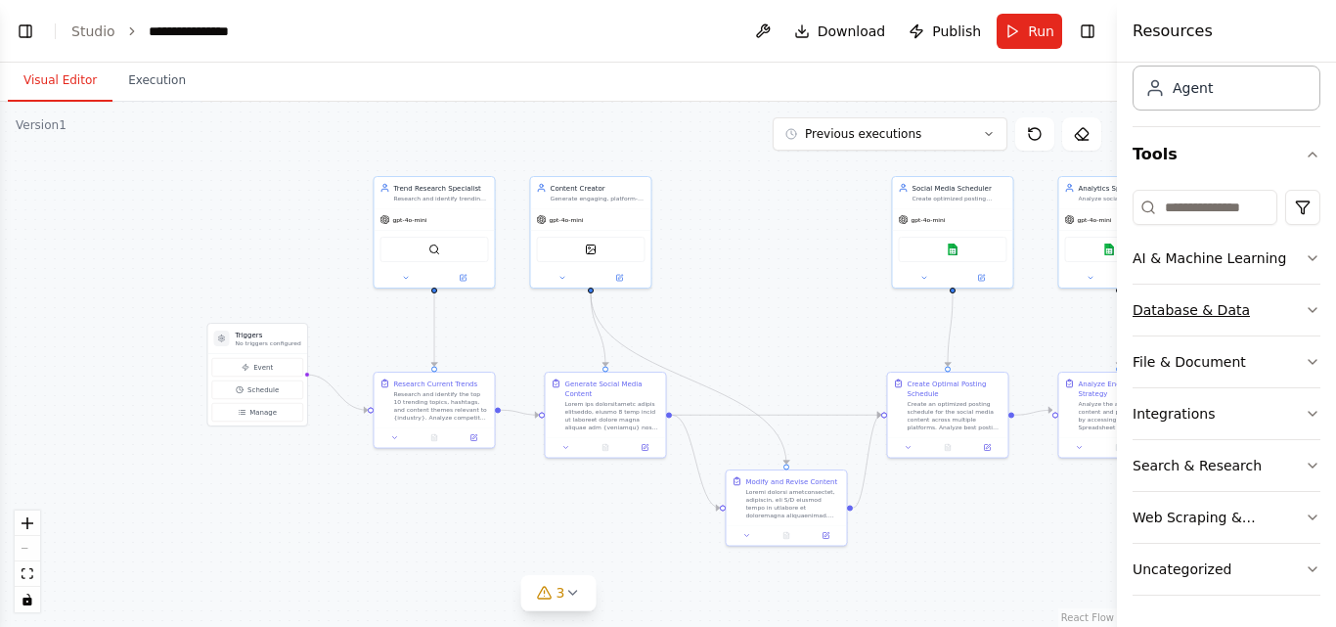
click at [1304, 303] on icon "button" at bounding box center [1312, 310] width 16 height 16
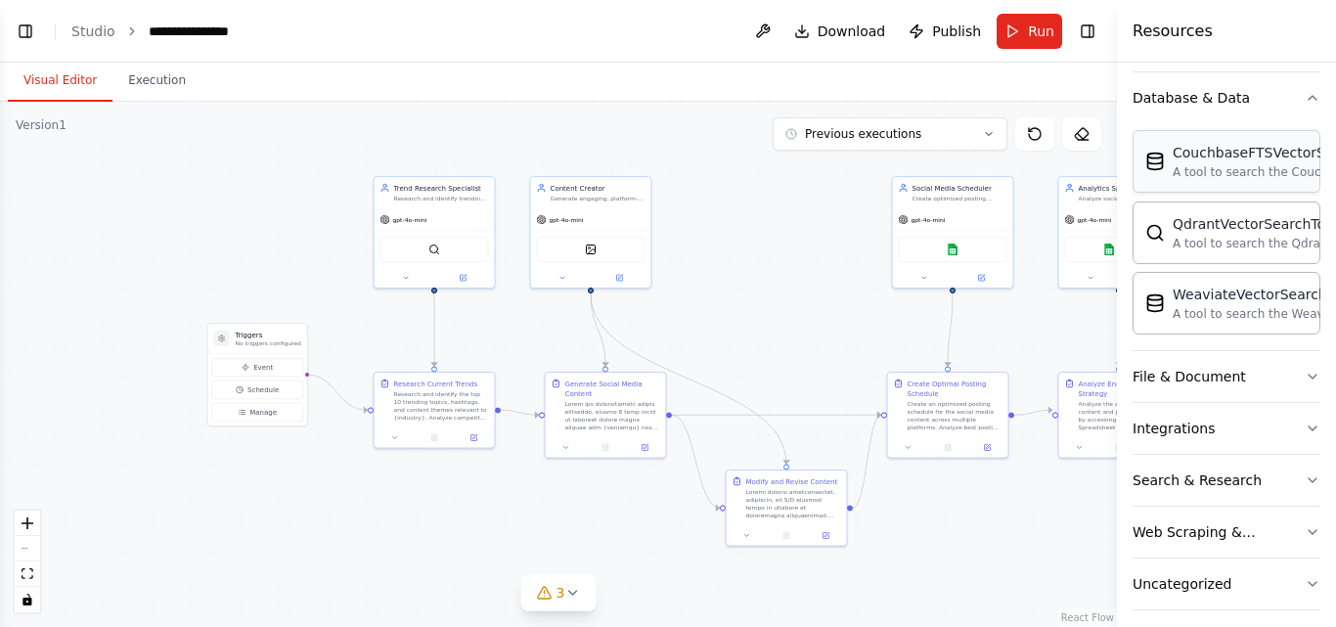
scroll to position [333, 0]
click at [1282, 98] on button "Database & Data" at bounding box center [1226, 96] width 188 height 51
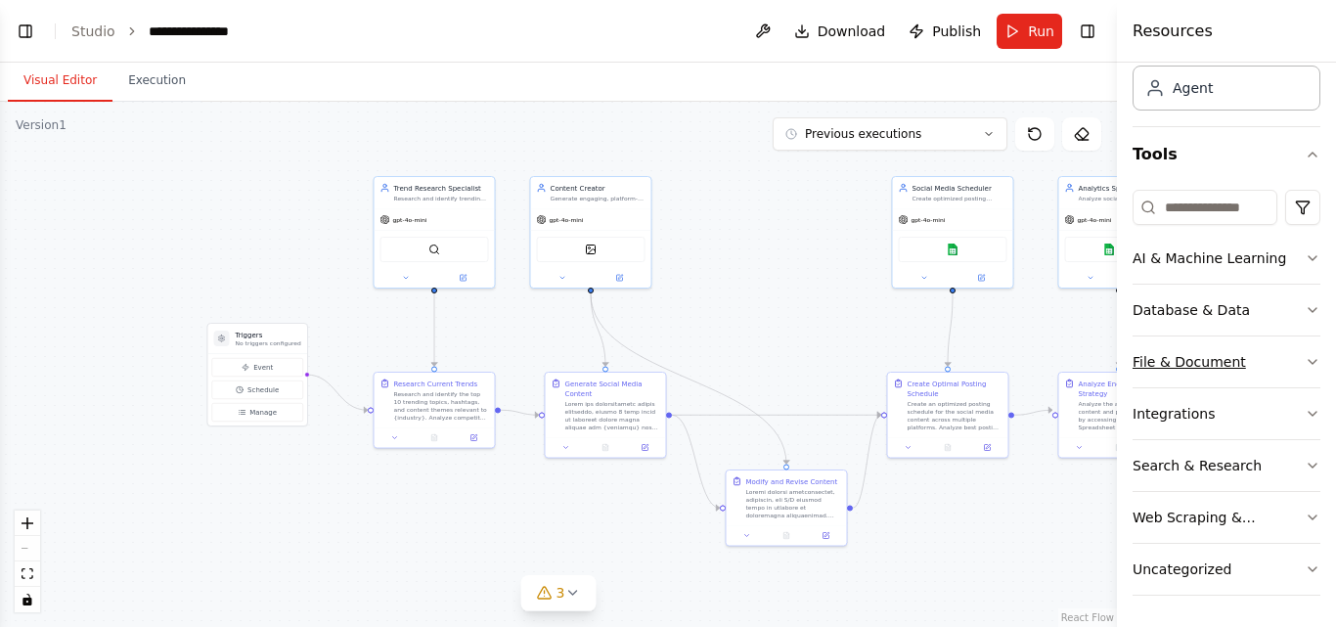
click at [1293, 351] on button "File & Document" at bounding box center [1226, 361] width 188 height 51
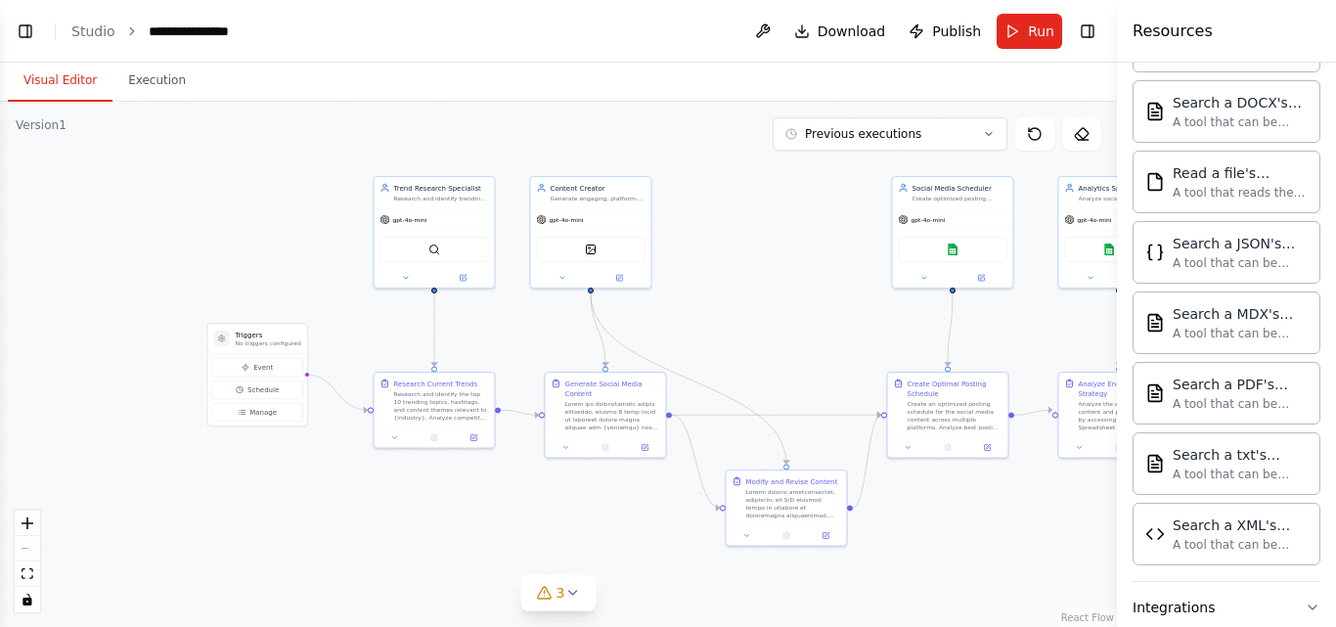
scroll to position [699, 0]
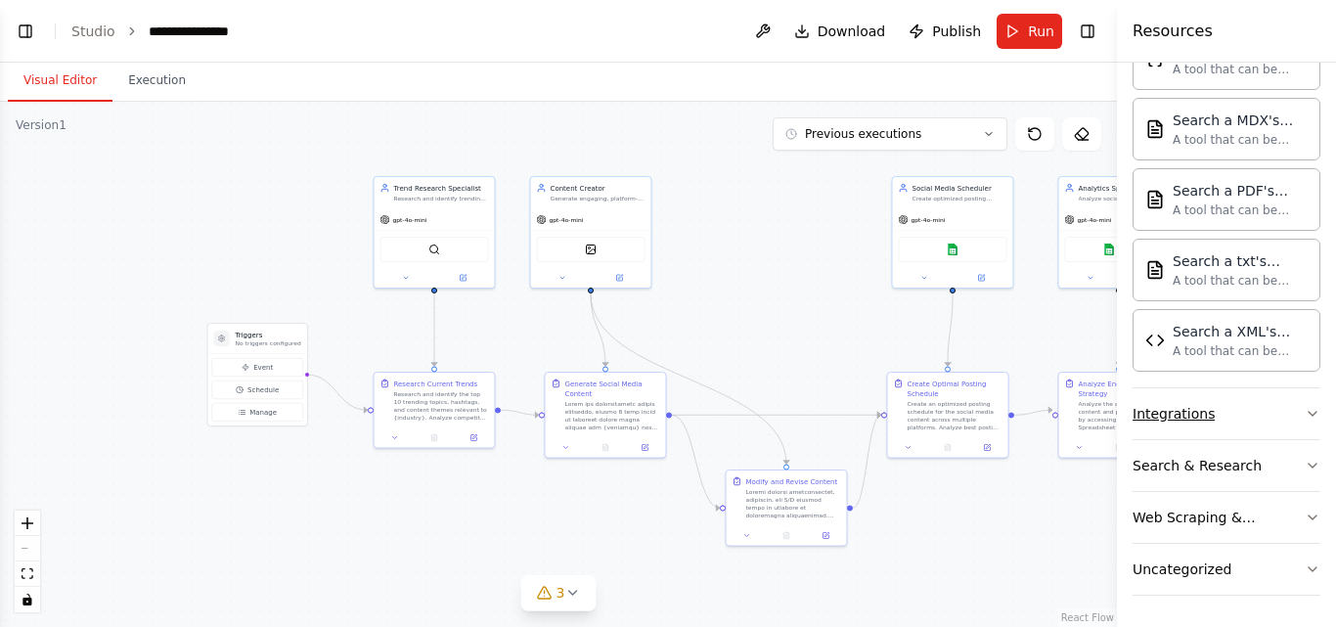
click at [1304, 415] on icon "button" at bounding box center [1312, 414] width 16 height 16
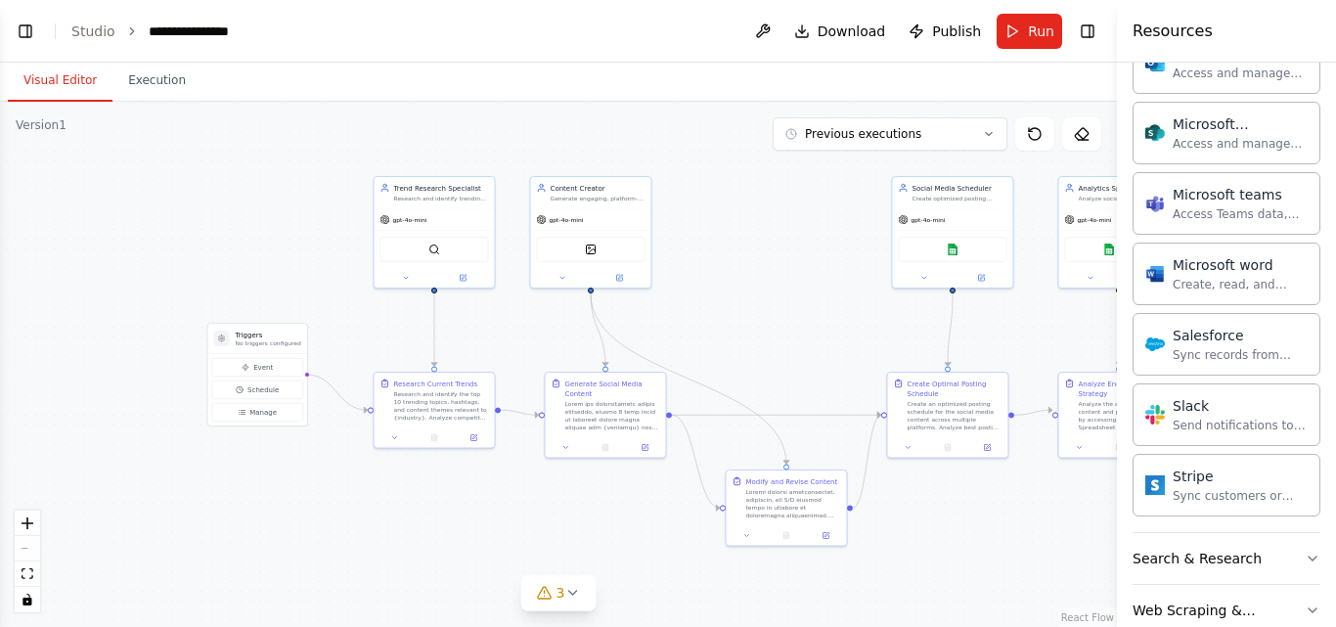
scroll to position [1912, 0]
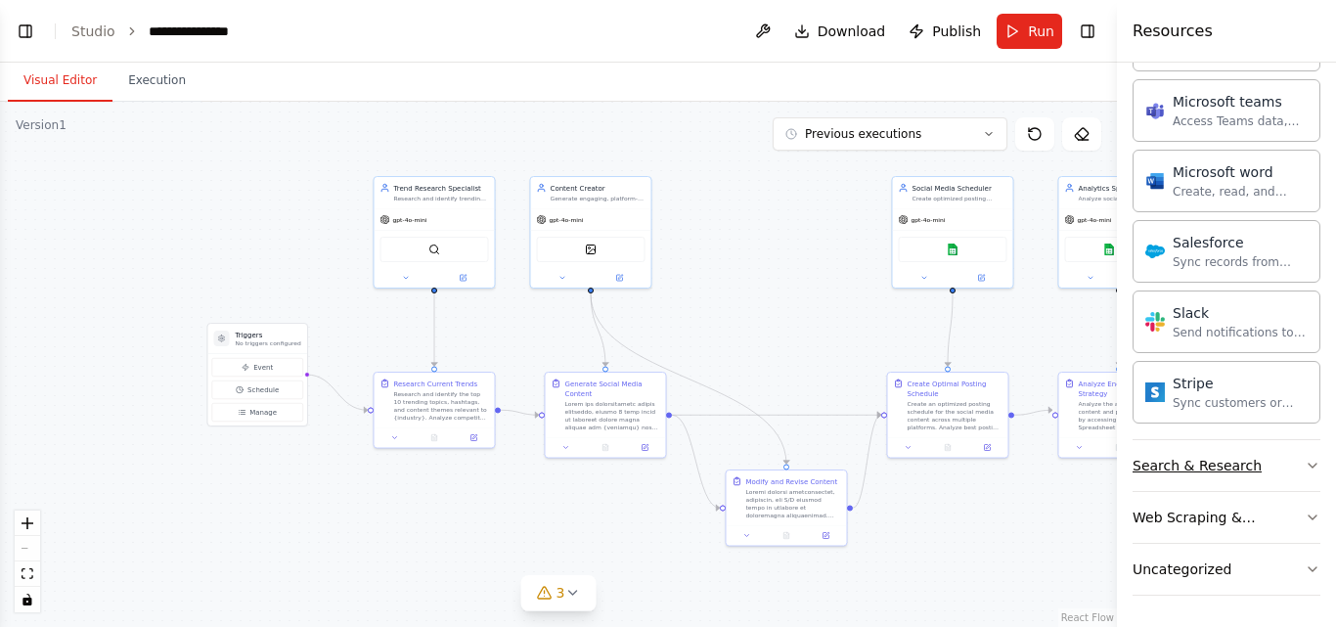
click at [1248, 468] on button "Search & Research" at bounding box center [1226, 465] width 188 height 51
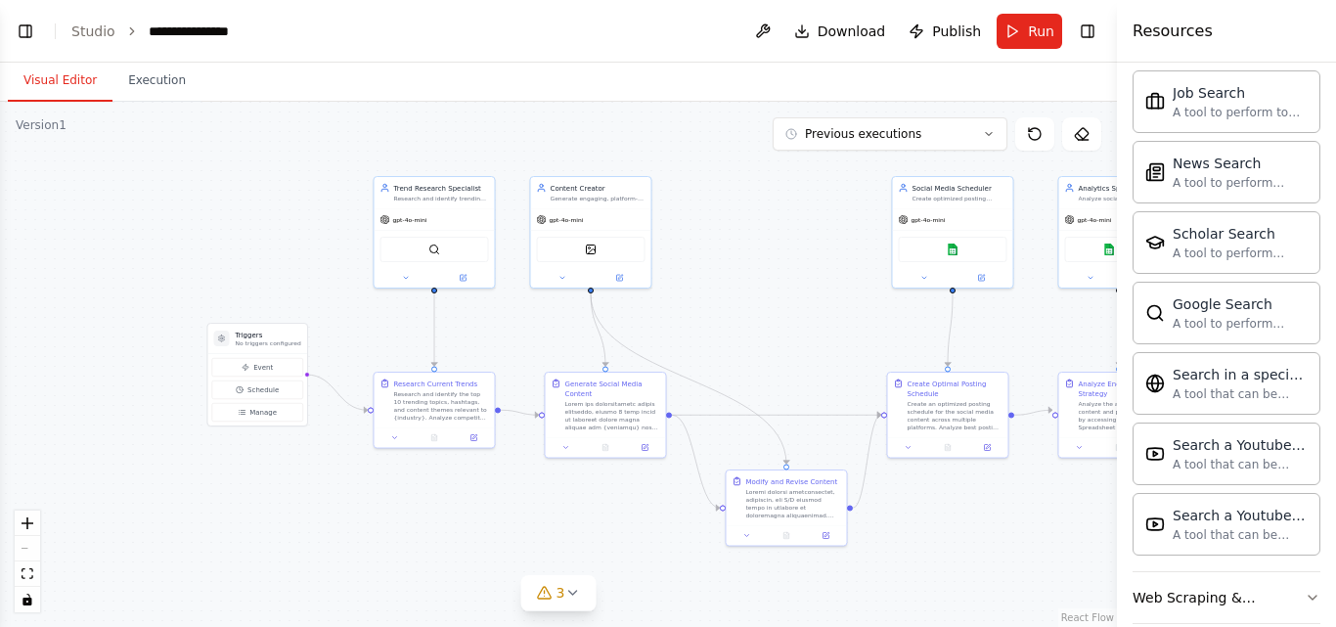
scroll to position [2913, 0]
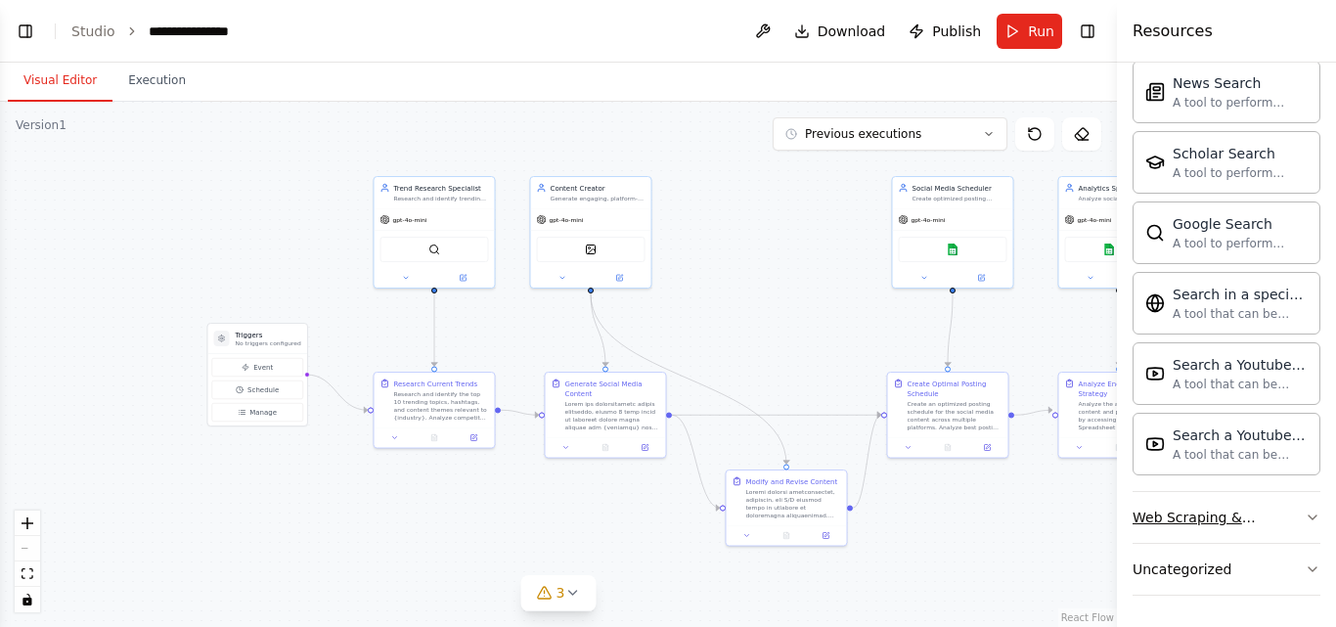
click at [1261, 519] on div "Web Scraping & Browsing" at bounding box center [1218, 518] width 172 height 20
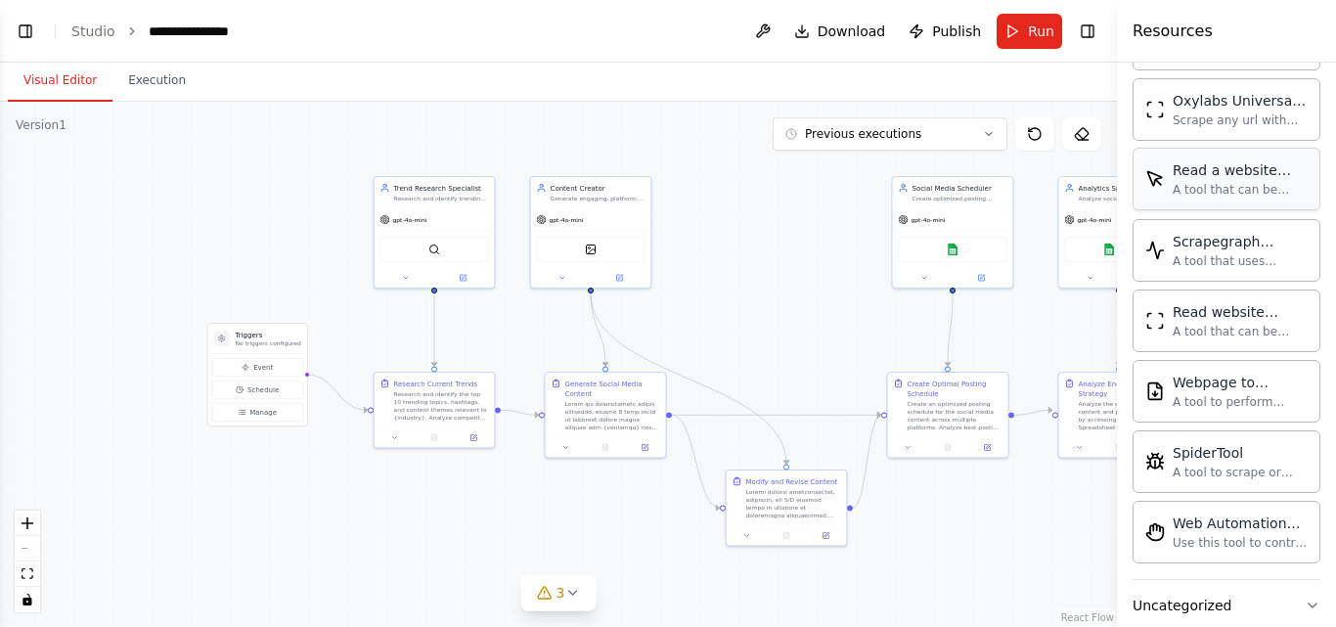
scroll to position [3985, 0]
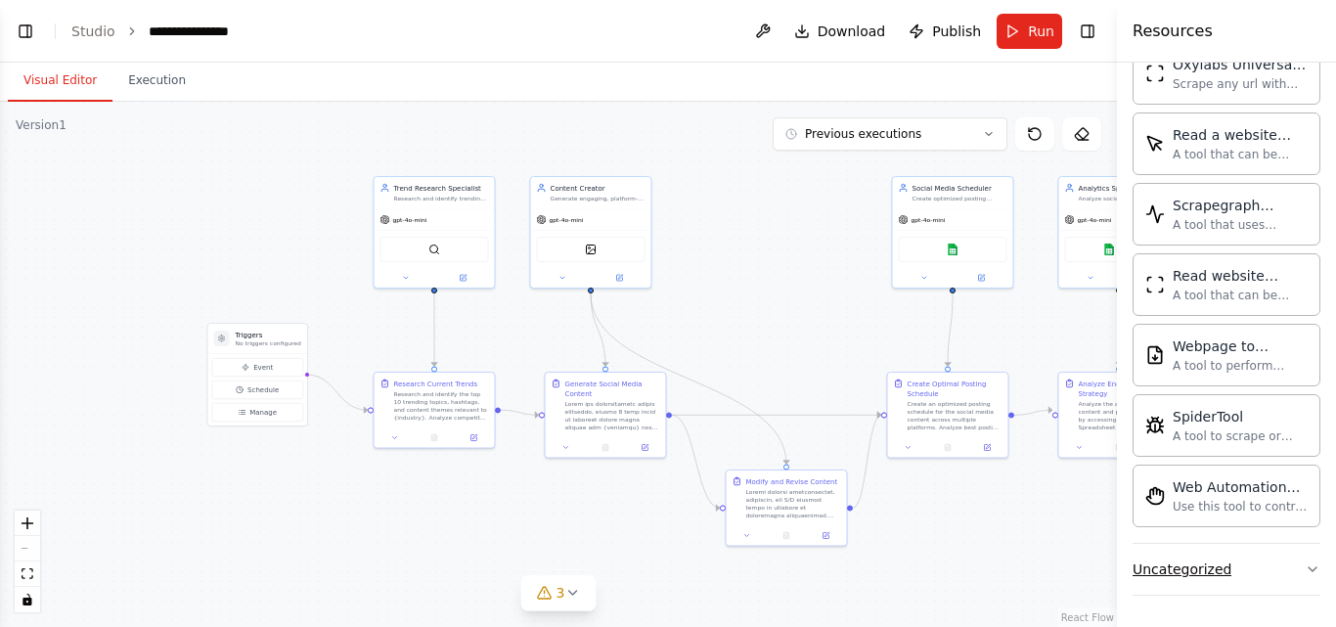
click at [1256, 570] on button "Uncategorized" at bounding box center [1226, 569] width 188 height 51
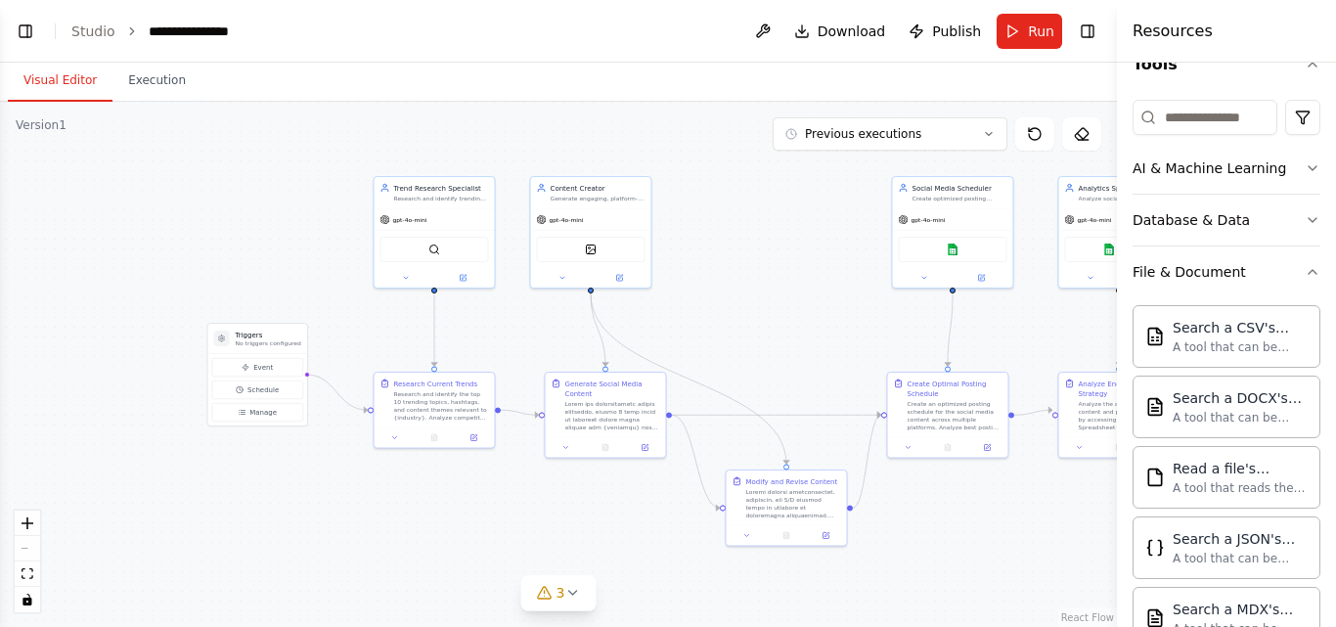
scroll to position [0, 0]
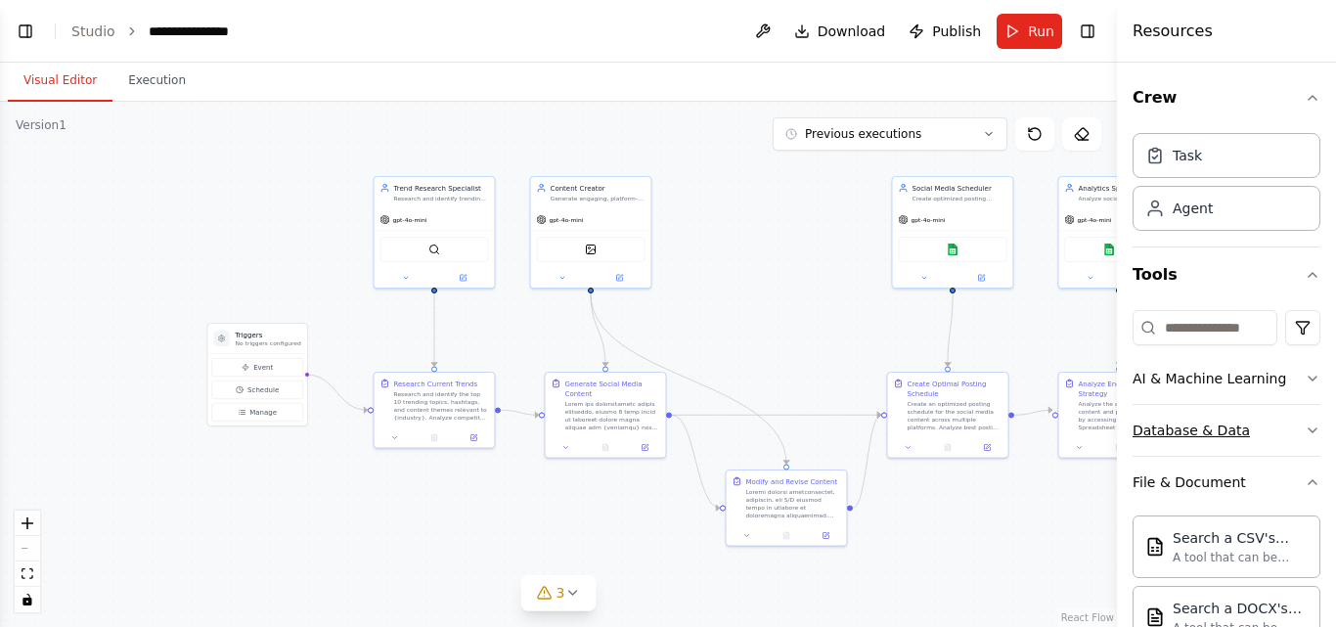
click at [1296, 420] on button "Database & Data" at bounding box center [1226, 430] width 188 height 51
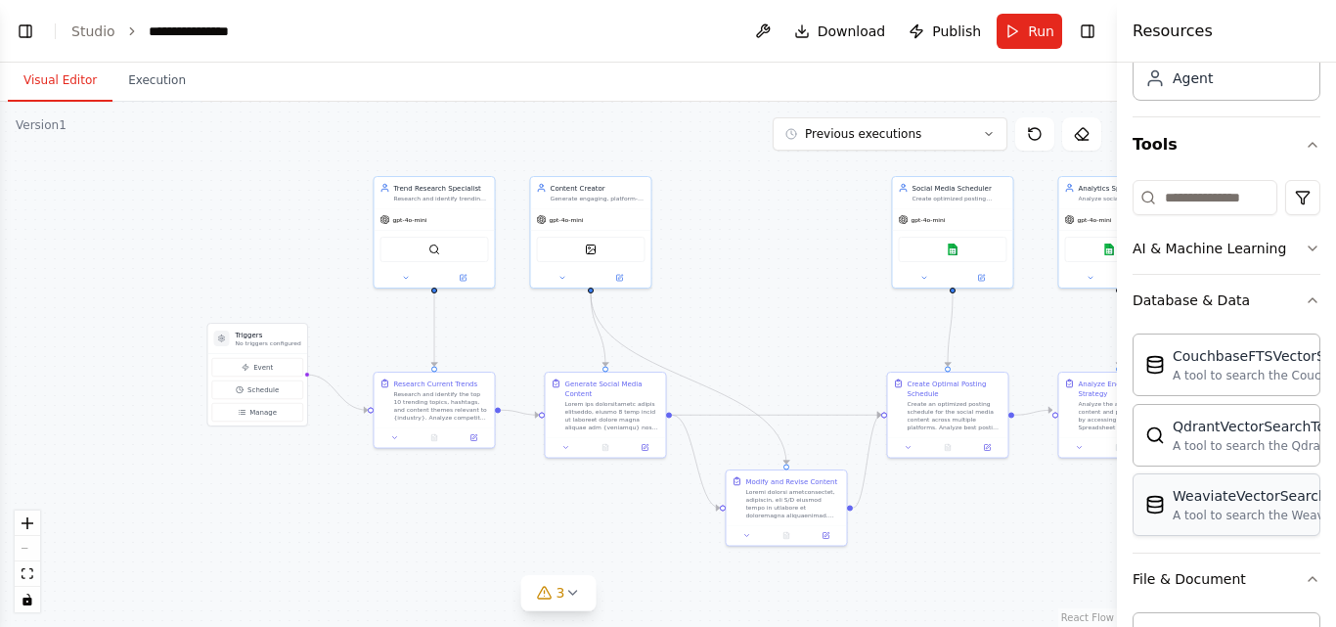
scroll to position [129, 0]
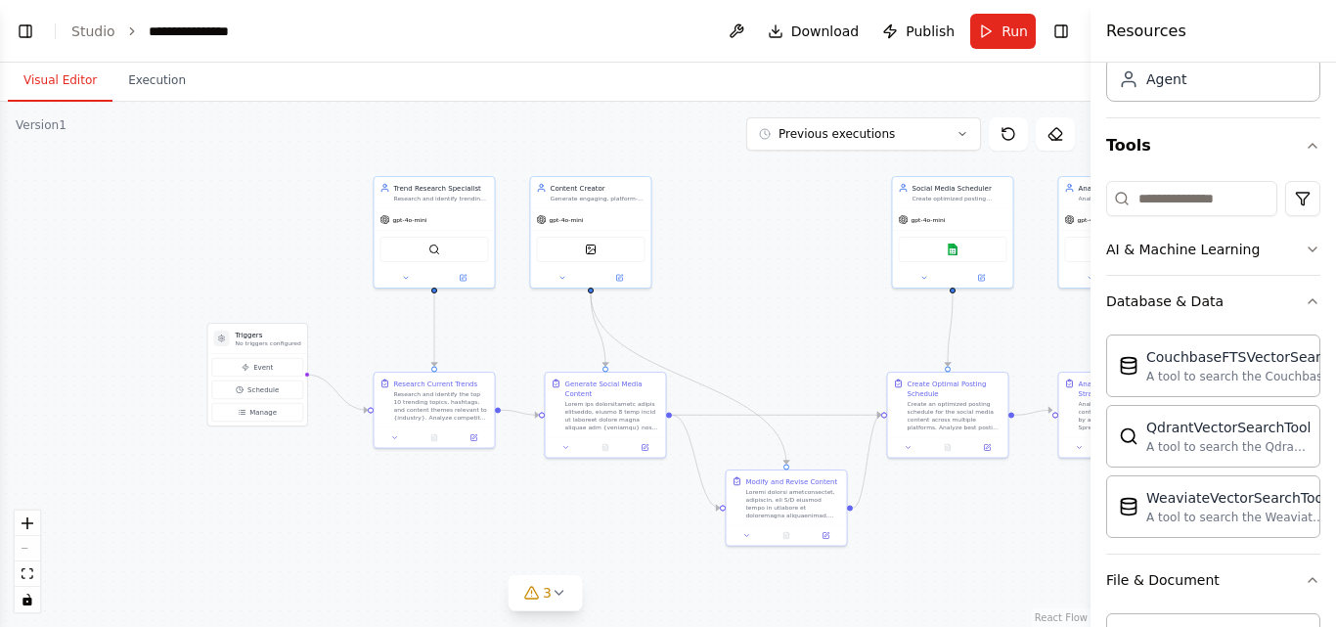
drag, startPoint x: 1120, startPoint y: 372, endPoint x: 1087, endPoint y: 376, distance: 32.5
click at [1090, 376] on div at bounding box center [1094, 313] width 8 height 627
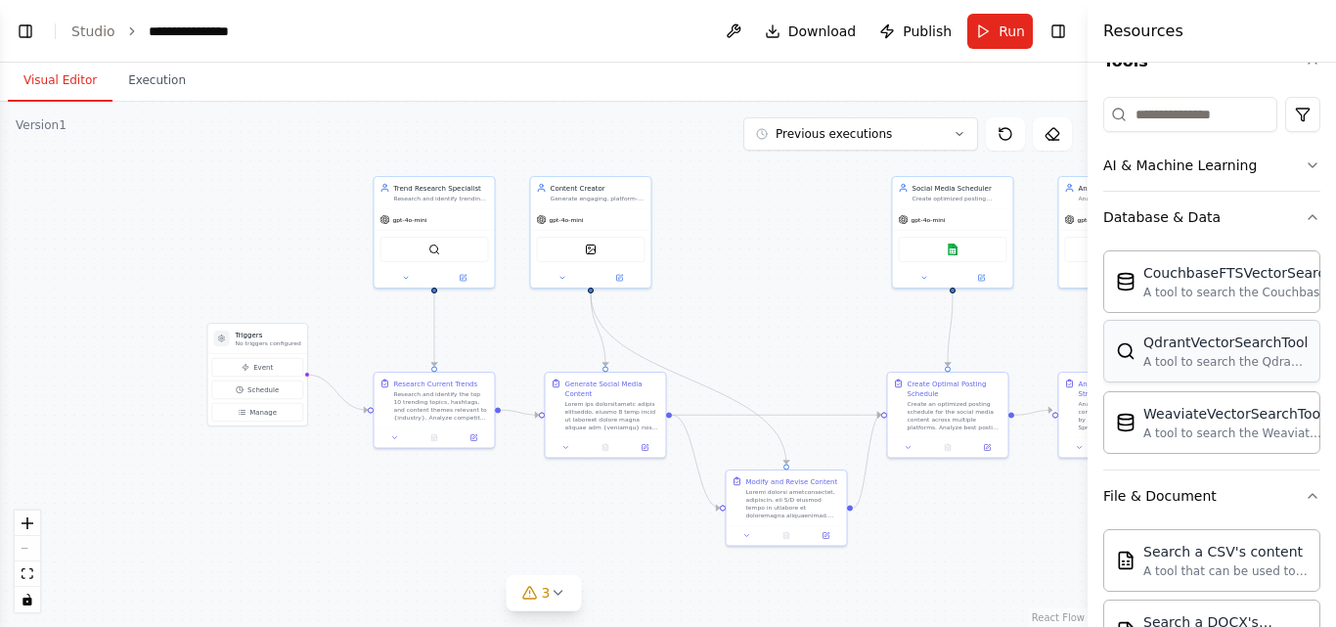
scroll to position [216, 0]
click at [1183, 281] on div "A tool to search the Couchbase database for relevant information on internal do…" at bounding box center [1251, 289] width 217 height 16
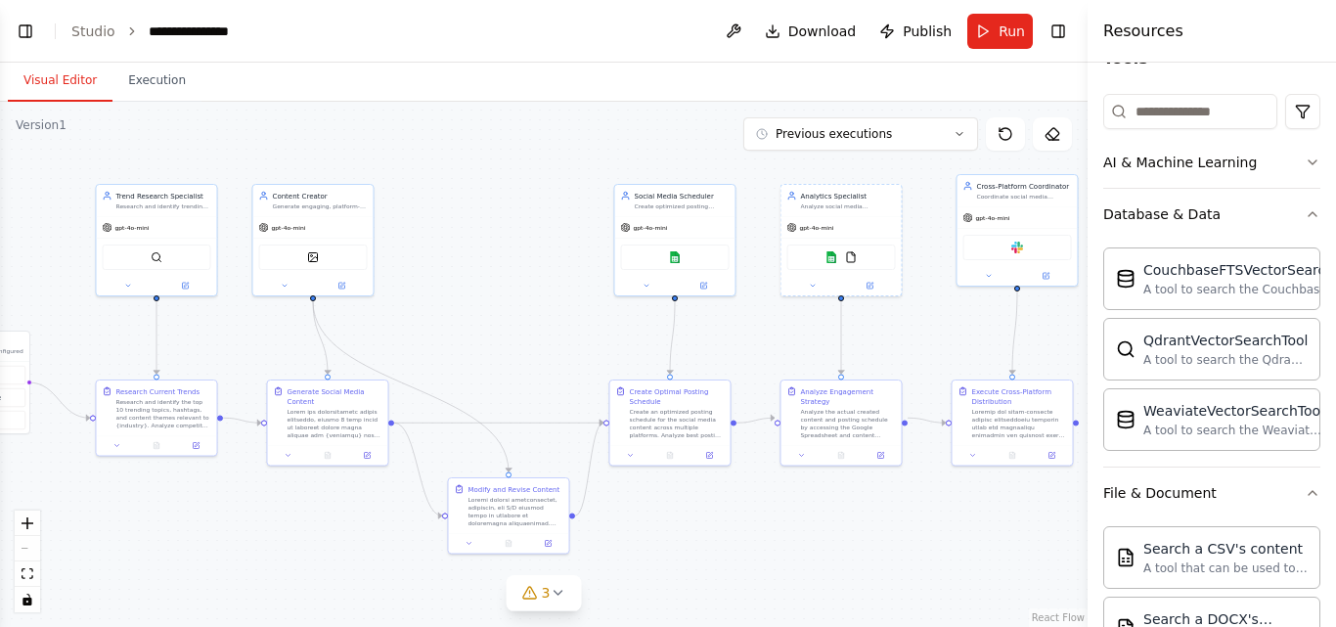
drag, startPoint x: 856, startPoint y: 312, endPoint x: 571, endPoint y: 322, distance: 284.7
click at [571, 322] on div ".deletable-edge-delete-btn { width: 20px; height: 20px; border: 0px solid #ffff…" at bounding box center [543, 364] width 1087 height 525
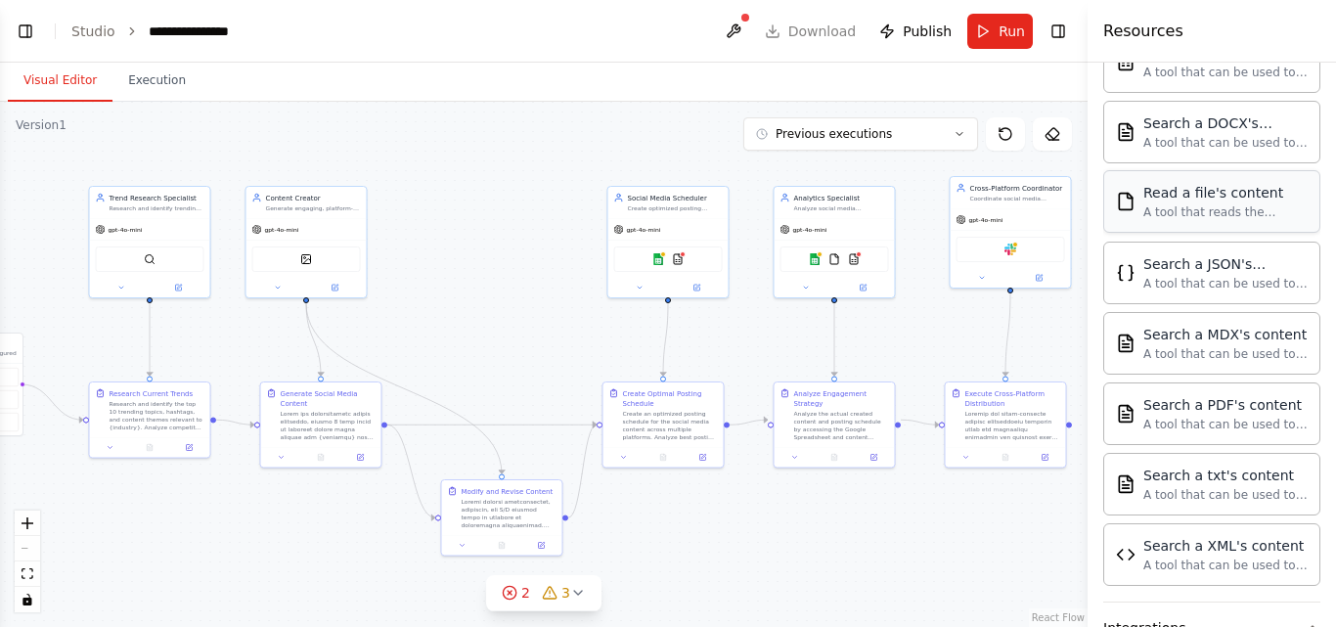
scroll to position [714, 0]
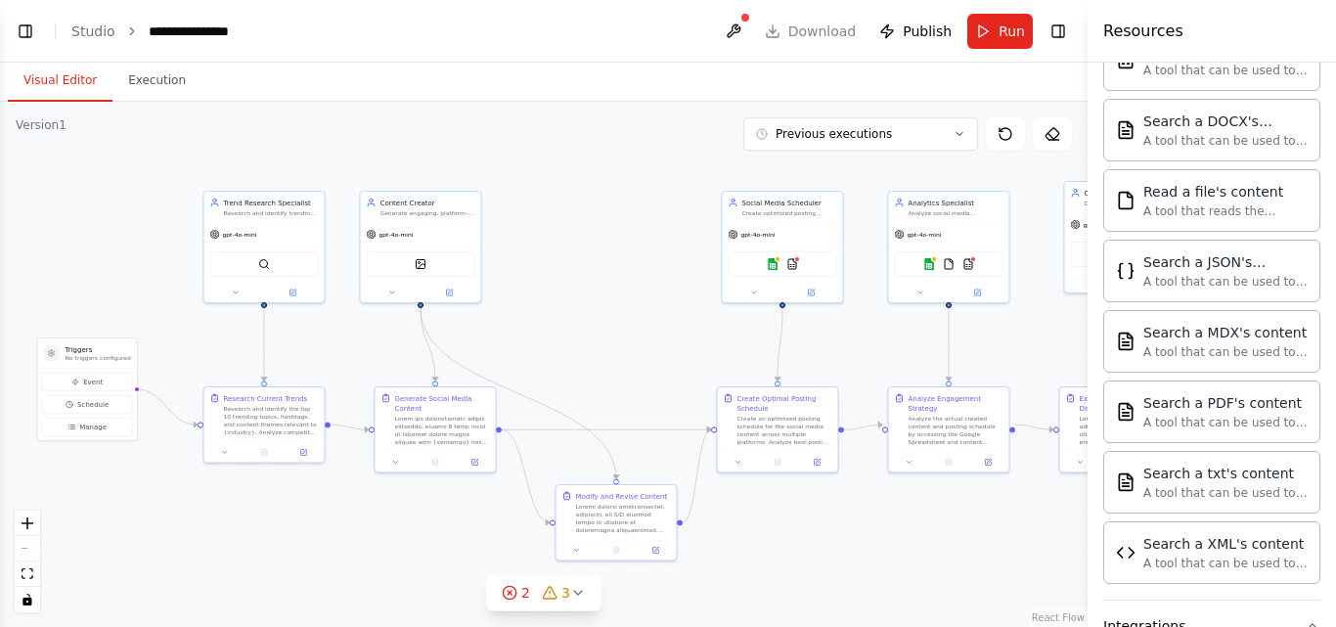
drag, startPoint x: 751, startPoint y: 319, endPoint x: 836, endPoint y: 316, distance: 85.1
click at [836, 316] on div ".deletable-edge-delete-btn { width: 20px; height: 20px; border: 0px solid #ffff…" at bounding box center [543, 364] width 1087 height 525
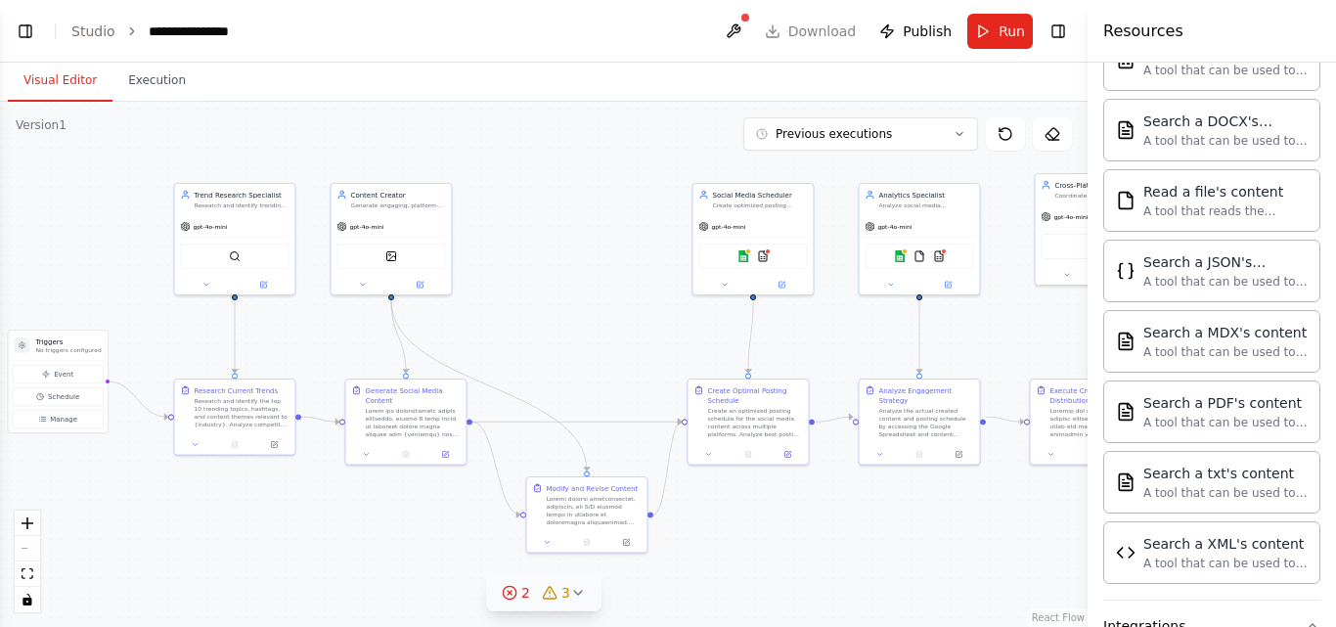
click at [576, 597] on icon at bounding box center [578, 593] width 16 height 16
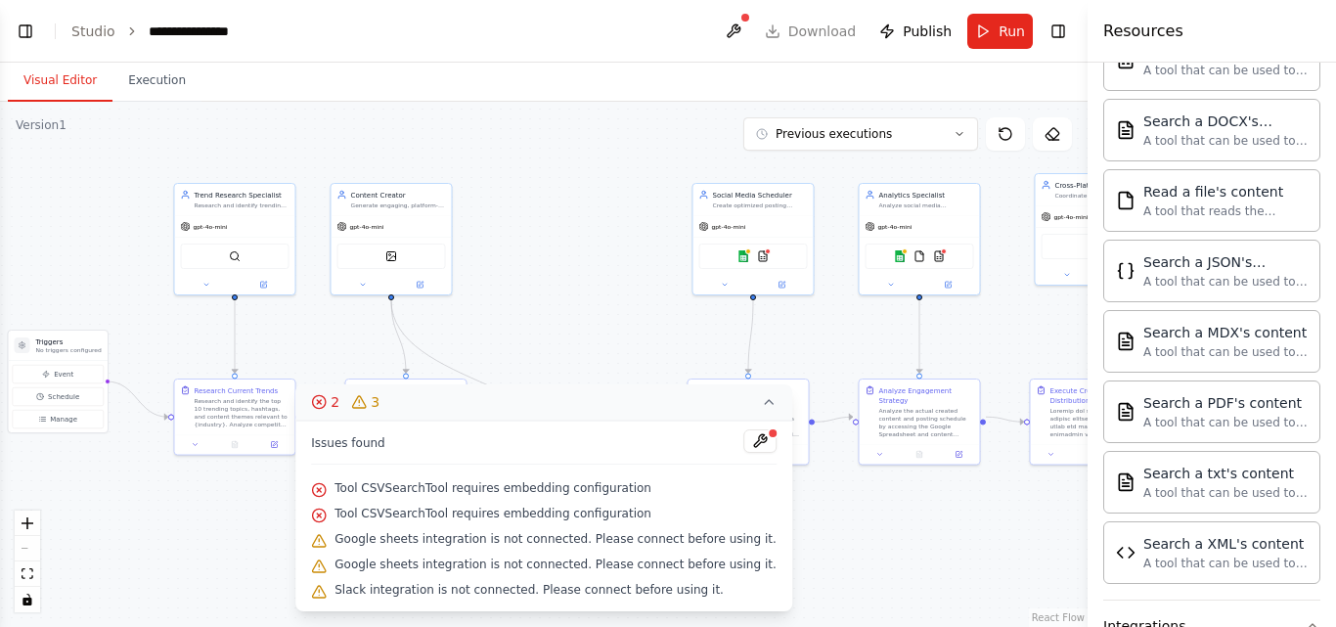
click at [327, 493] on icon at bounding box center [319, 490] width 16 height 16
click at [743, 443] on button at bounding box center [759, 440] width 33 height 23
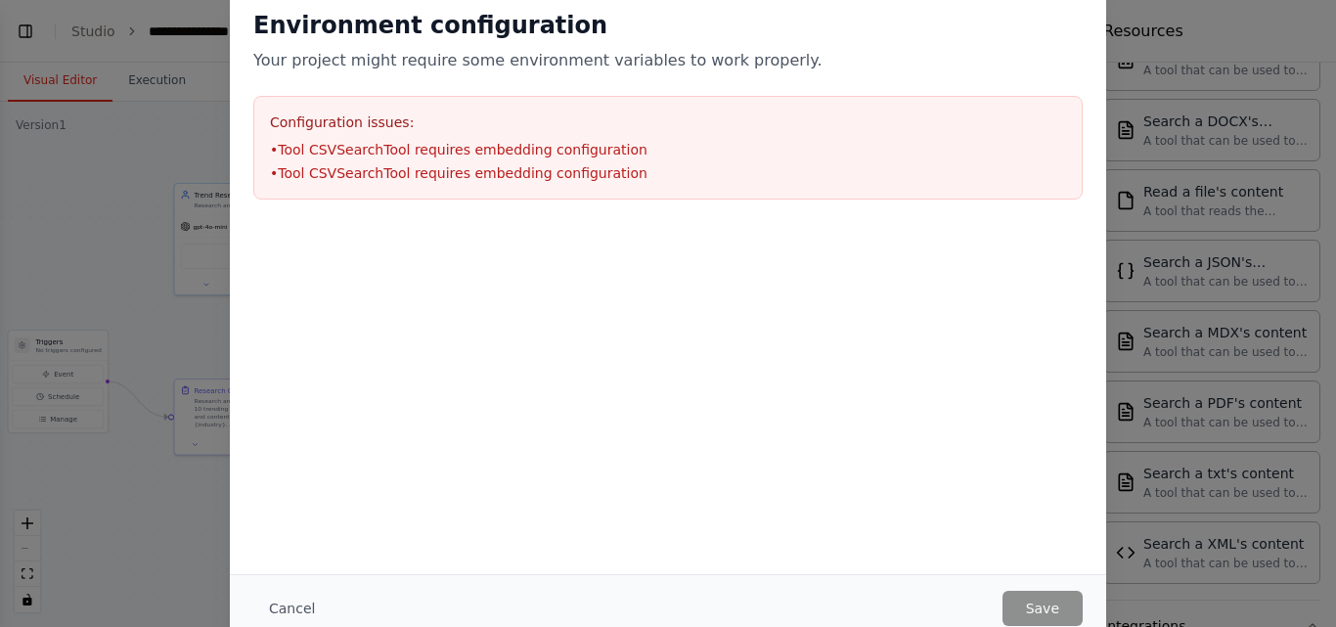
click at [371, 149] on li "• Tool CSVSearchTool requires embedding configuration" at bounding box center [668, 150] width 796 height 20
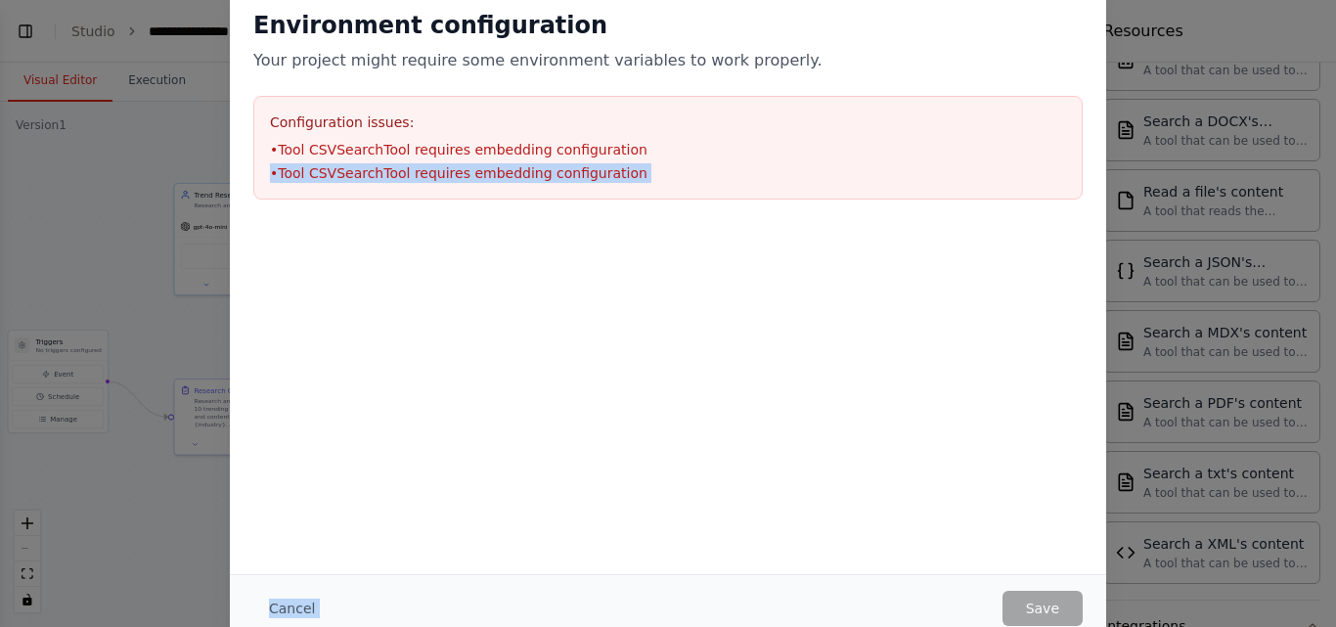
click at [1035, 621] on div "Environment configuration Your project might require some environment variables…" at bounding box center [668, 313] width 876 height 655
click at [88, 167] on div "Environment configuration Your project might require some environment variables…" at bounding box center [668, 313] width 1336 height 627
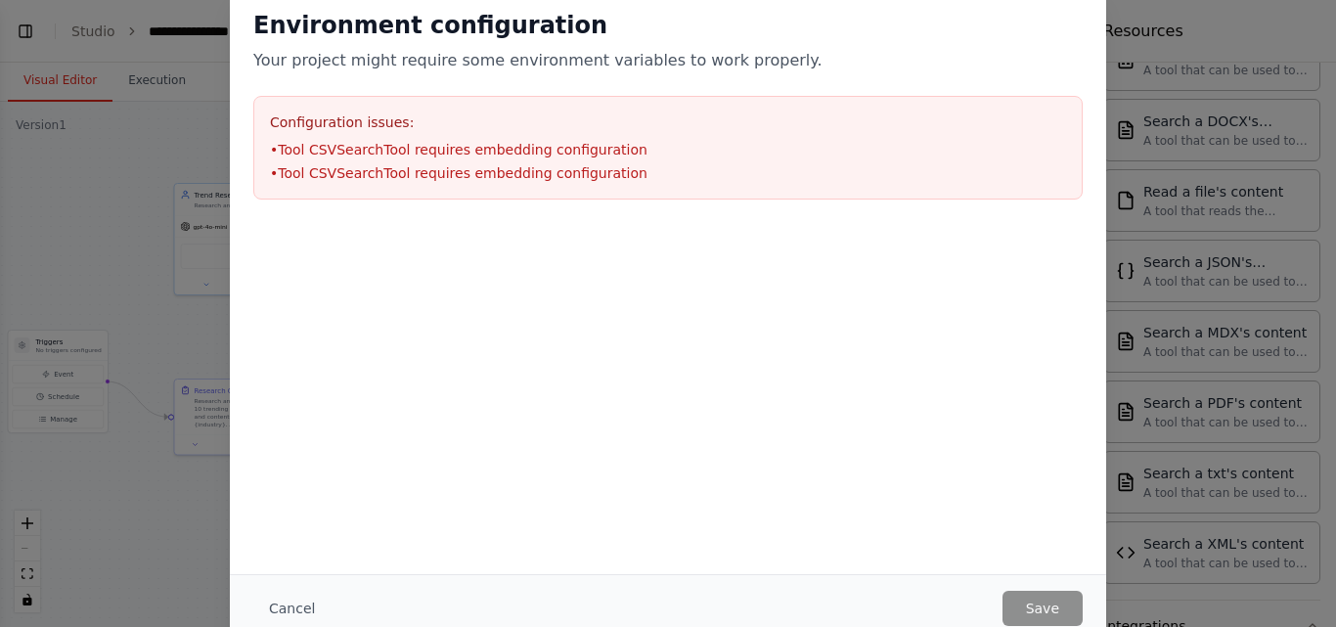
click at [1173, 37] on div "Environment configuration Your project might require some environment variables…" at bounding box center [668, 313] width 1336 height 627
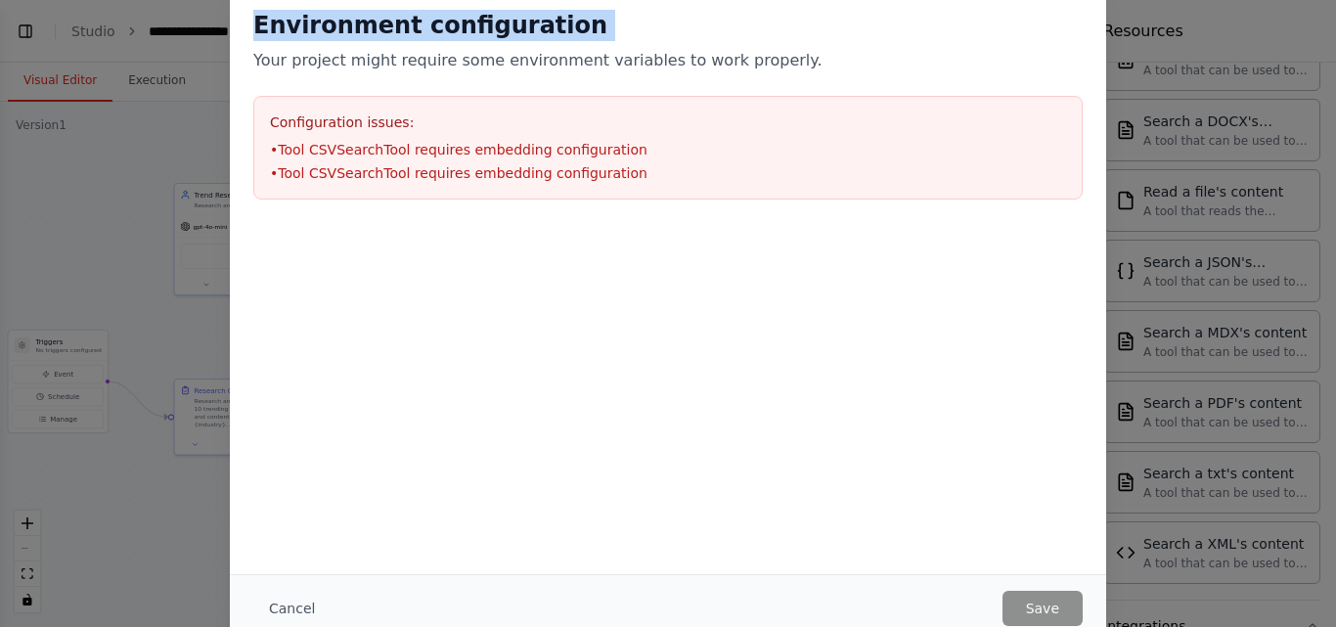
click at [1173, 37] on div "Environment configuration Your project might require some environment variables…" at bounding box center [668, 313] width 1336 height 627
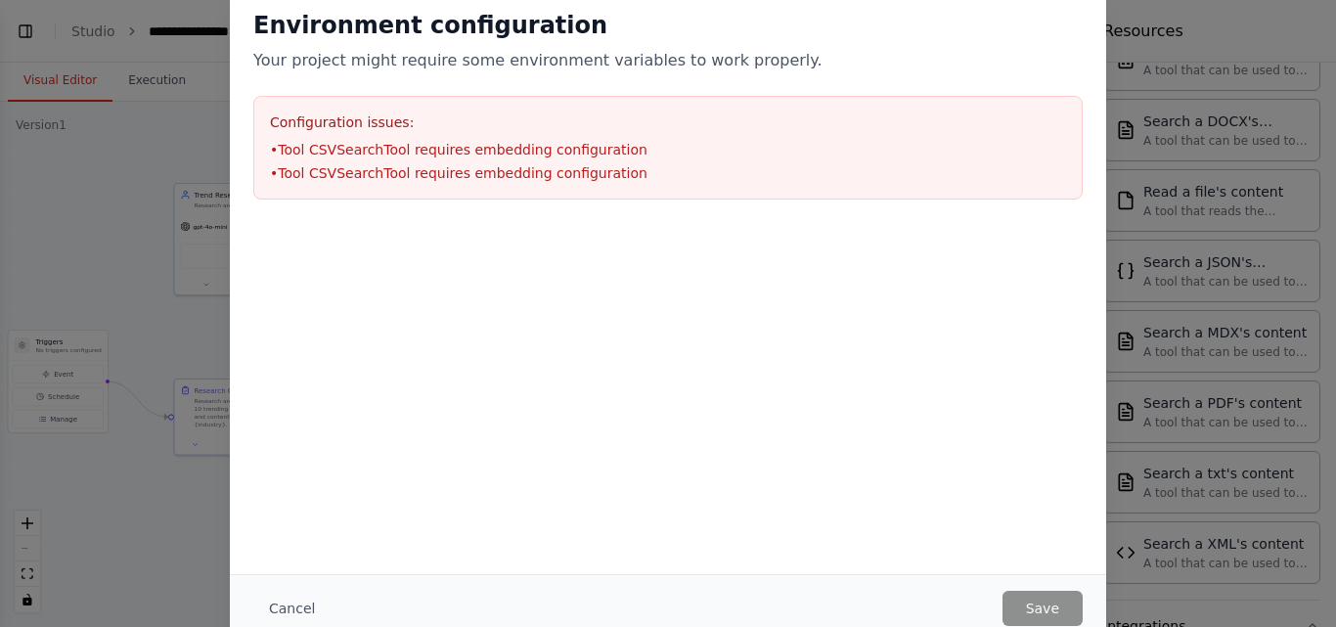
click at [523, 73] on div "Environment configuration Your project might require some environment variables…" at bounding box center [668, 104] width 876 height 237
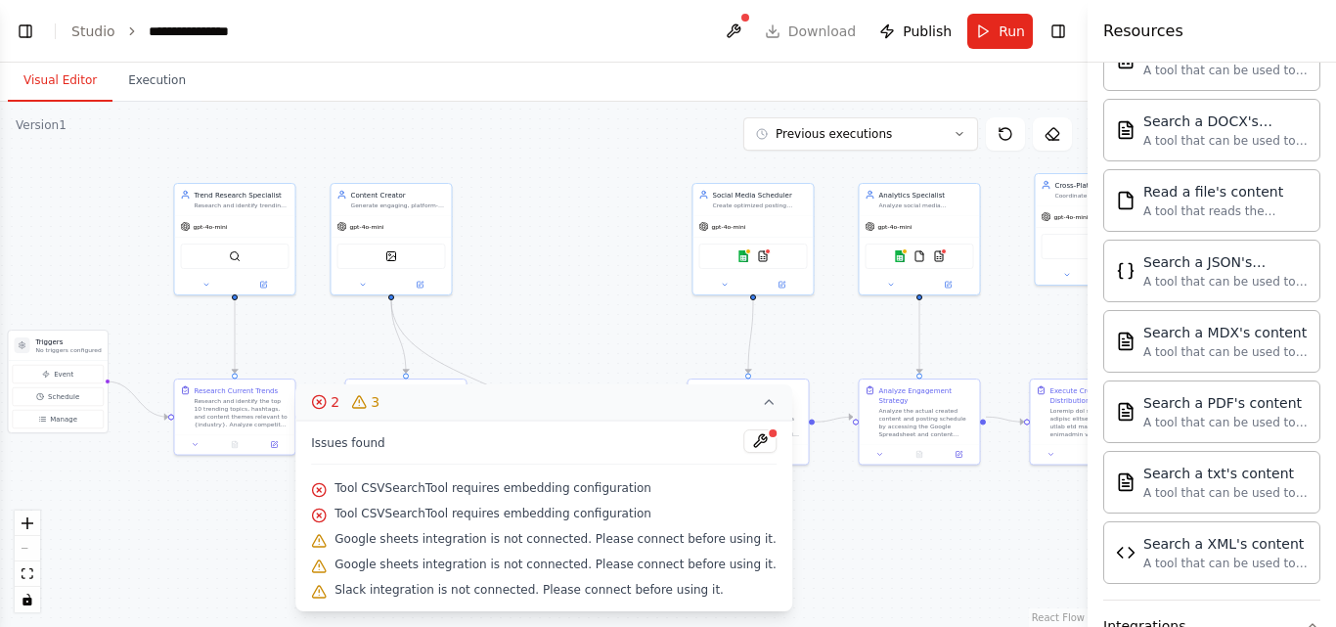
click at [884, 560] on div ".deletable-edge-delete-btn { width: 20px; height: 20px; border: 0px solid #ffff…" at bounding box center [543, 364] width 1087 height 525
click at [595, 276] on div ".deletable-edge-delete-btn { width: 20px; height: 20px; border: 0px solid #ffff…" at bounding box center [543, 364] width 1087 height 525
click at [765, 403] on icon at bounding box center [769, 402] width 8 height 4
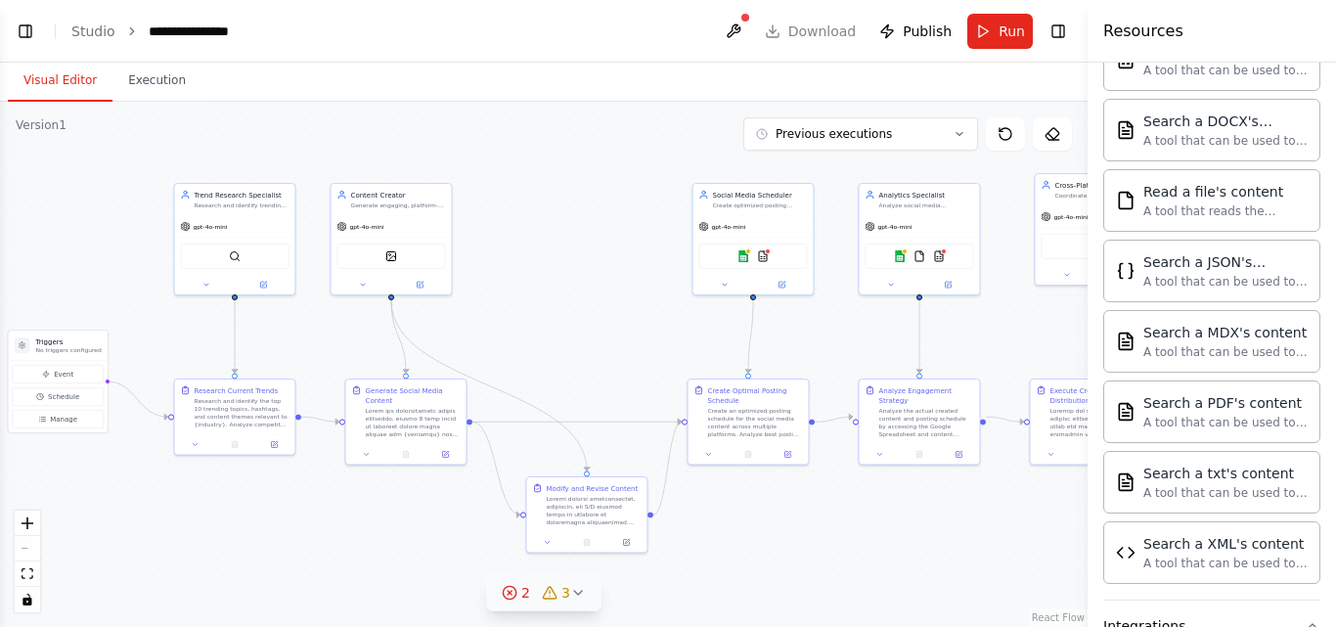
drag, startPoint x: 770, startPoint y: 269, endPoint x: 641, endPoint y: 254, distance: 128.9
click at [641, 254] on div ".deletable-edge-delete-btn { width: 20px; height: 20px; border: 0px solid #ffff…" at bounding box center [543, 364] width 1087 height 525
click at [785, 291] on div at bounding box center [753, 283] width 120 height 20
click at [789, 293] on div "Social Media Scheduler Create optimized posting schedules for multiple social m…" at bounding box center [753, 239] width 122 height 112
click at [788, 292] on div "Social Media Scheduler Create optimized posting schedules for multiple social m…" at bounding box center [753, 237] width 122 height 112
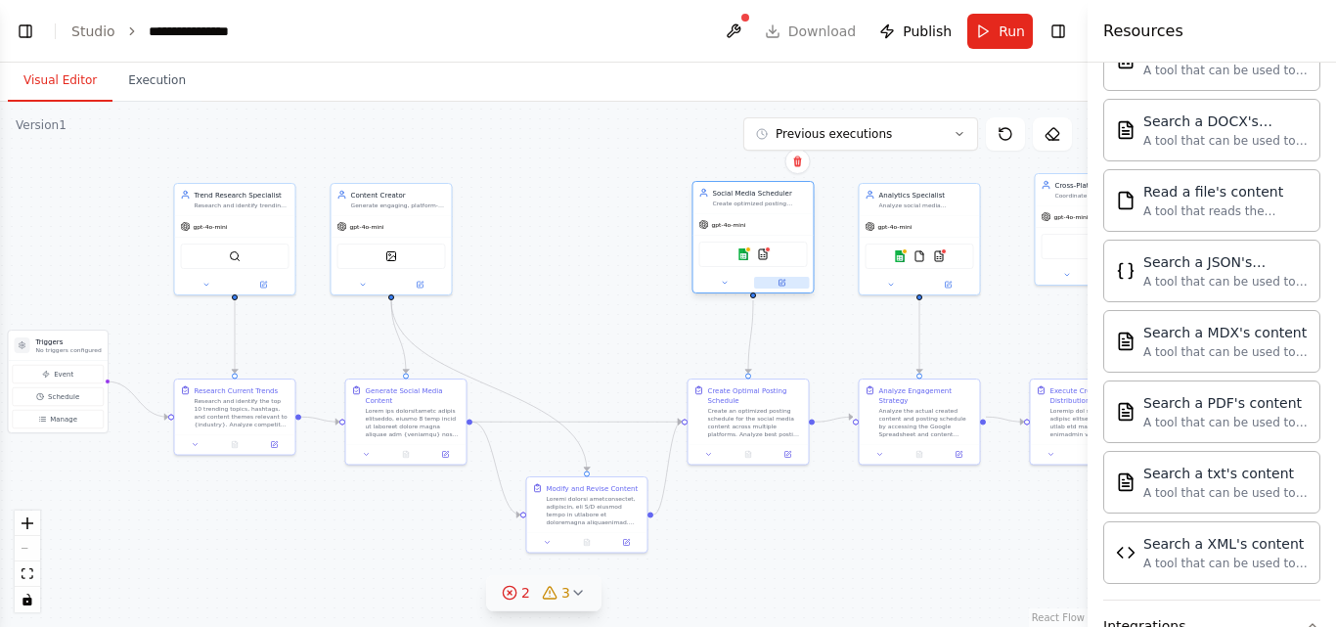
click at [778, 284] on icon at bounding box center [781, 283] width 6 height 6
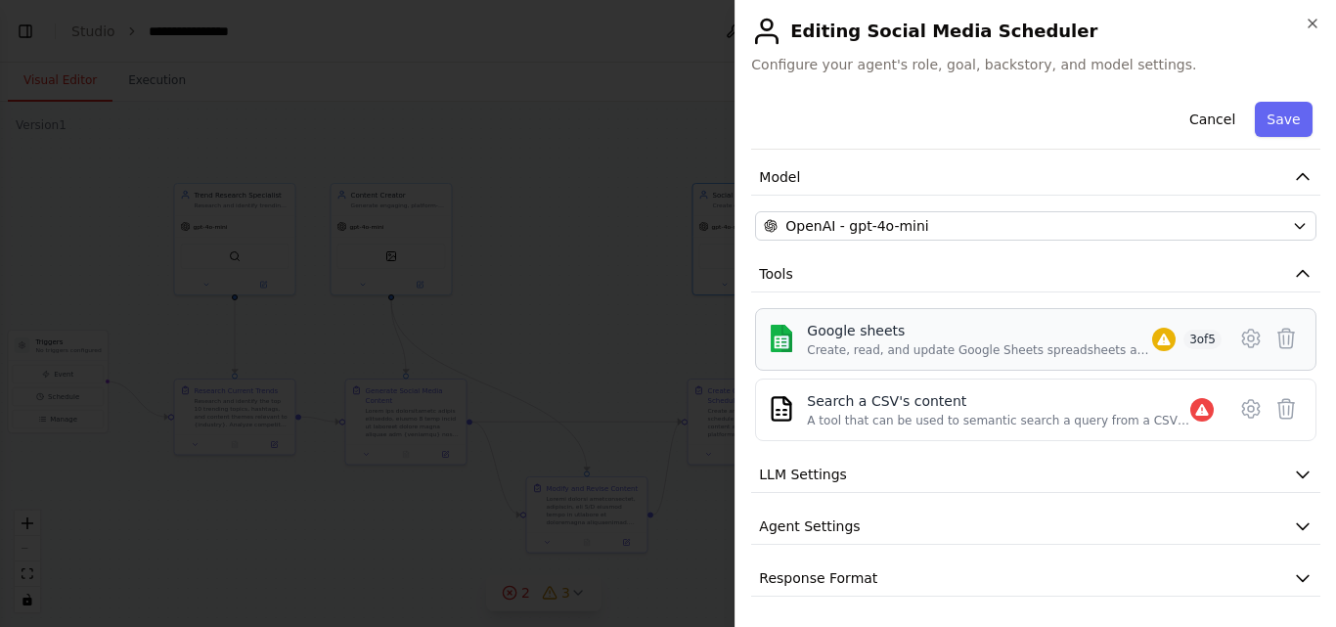
scroll to position [129, 0]
click at [1274, 404] on icon at bounding box center [1285, 407] width 23 height 23
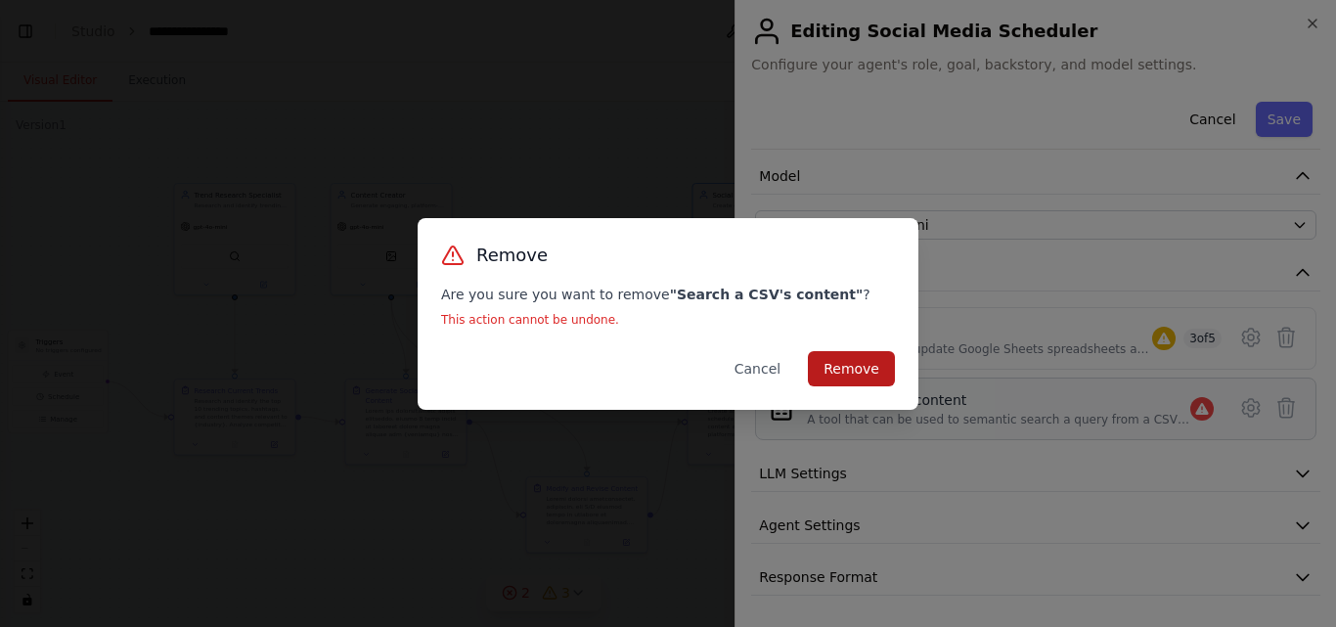
click at [861, 364] on button "Remove" at bounding box center [851, 368] width 87 height 35
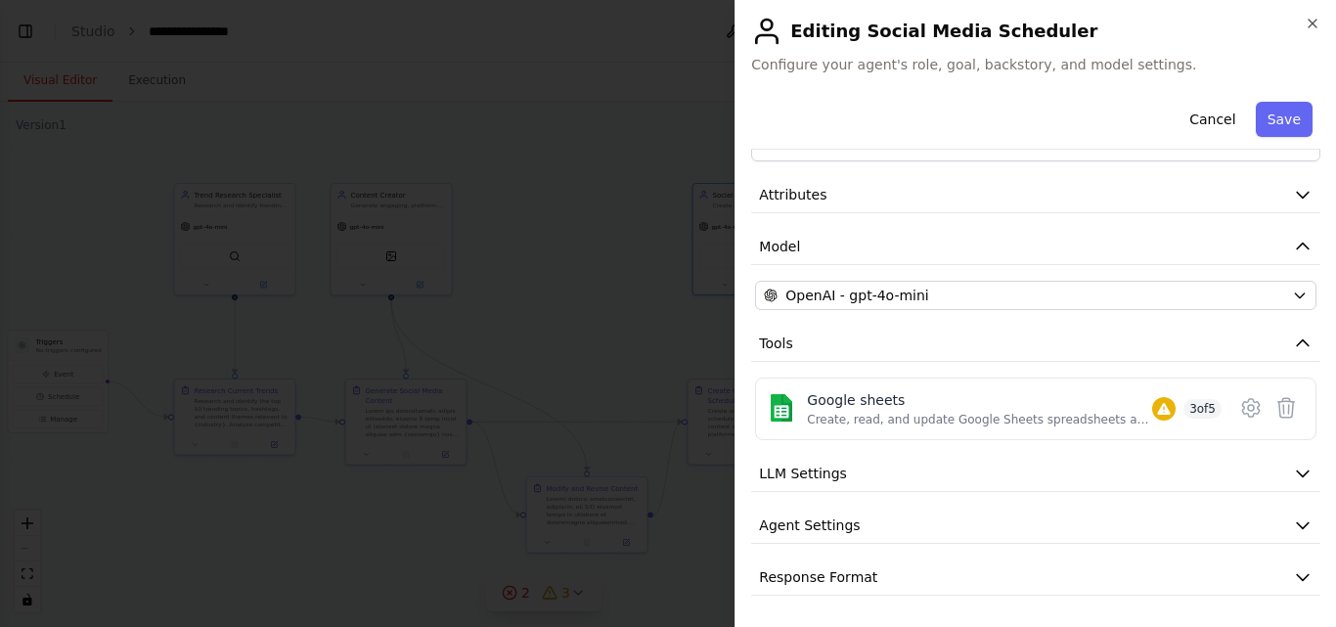
scroll to position [59, 0]
click at [1187, 415] on span "3 of 5" at bounding box center [1202, 409] width 38 height 20
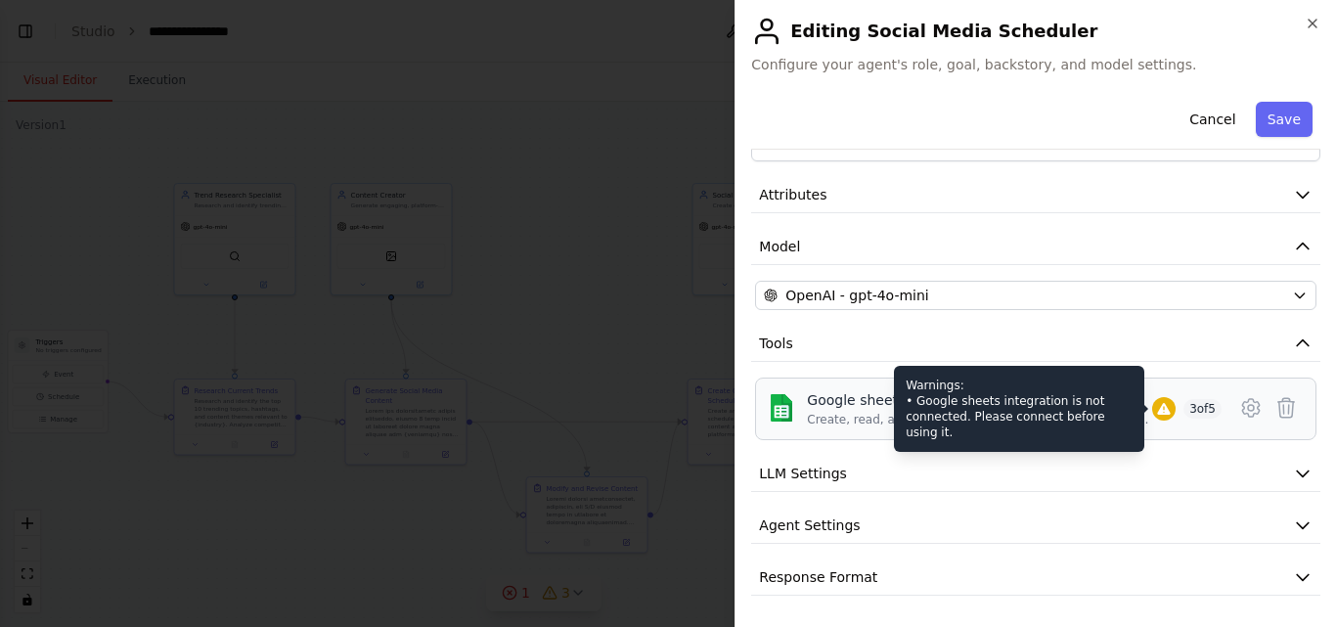
click at [1157, 412] on icon at bounding box center [1163, 409] width 13 height 12
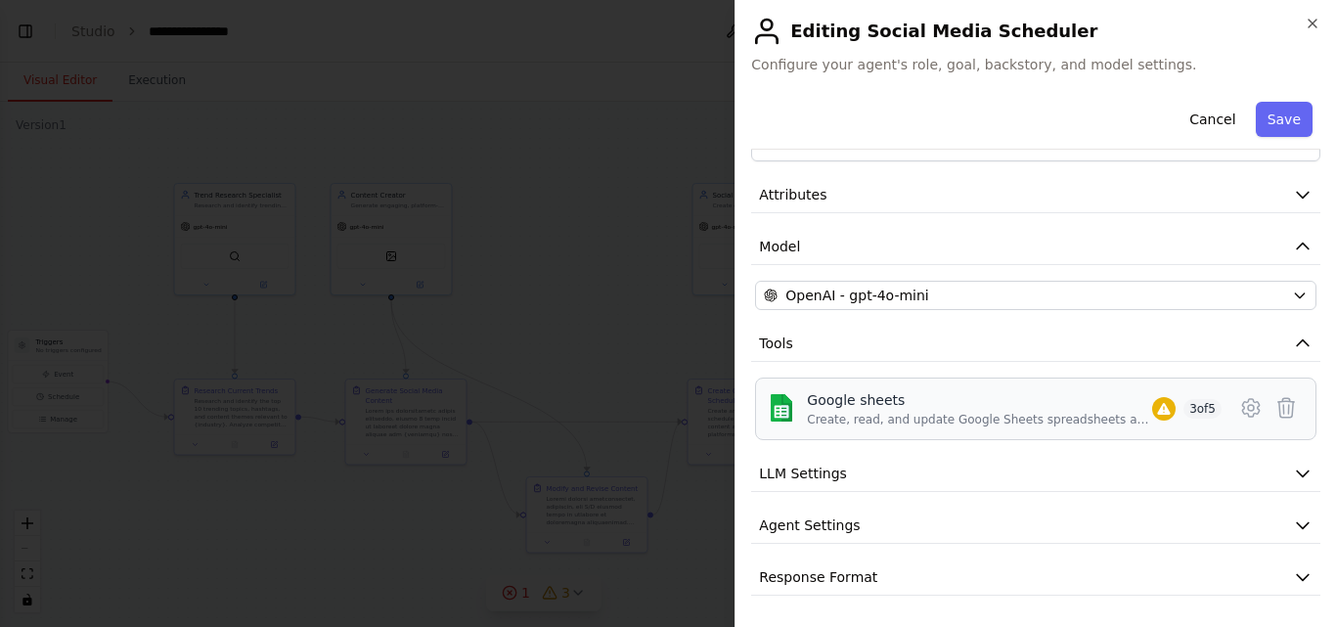
scroll to position [0, 0]
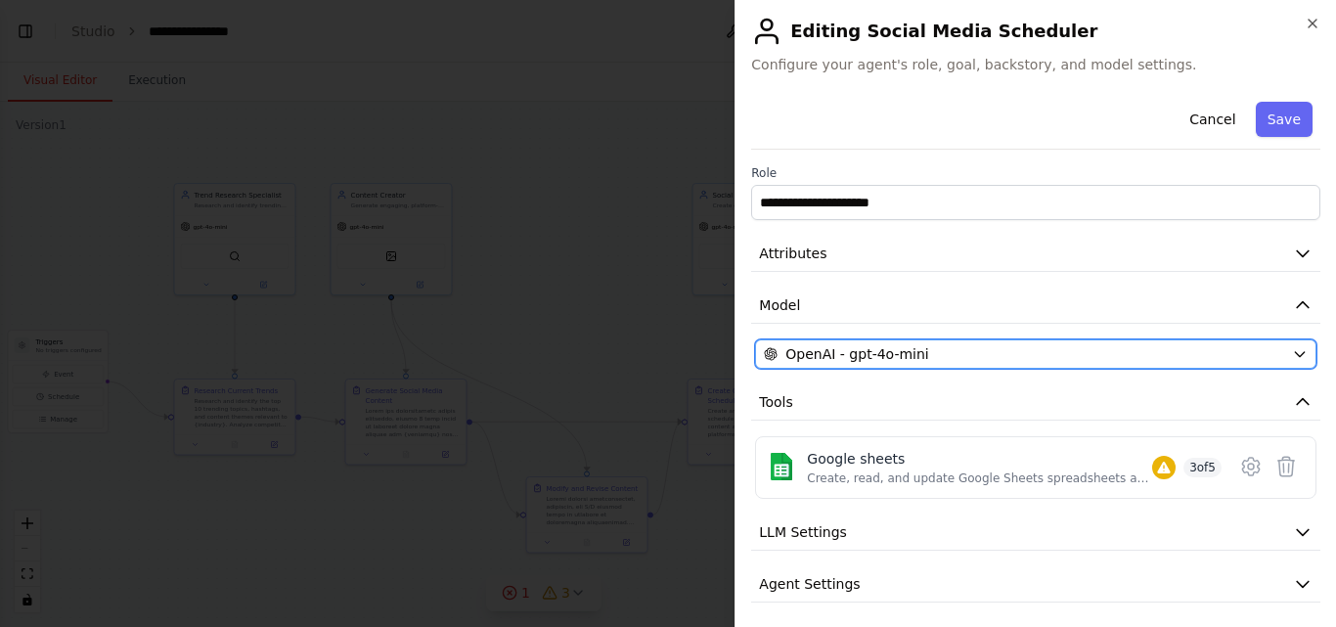
click at [1017, 346] on div "OpenAI - gpt-4o-mini" at bounding box center [1024, 354] width 520 height 20
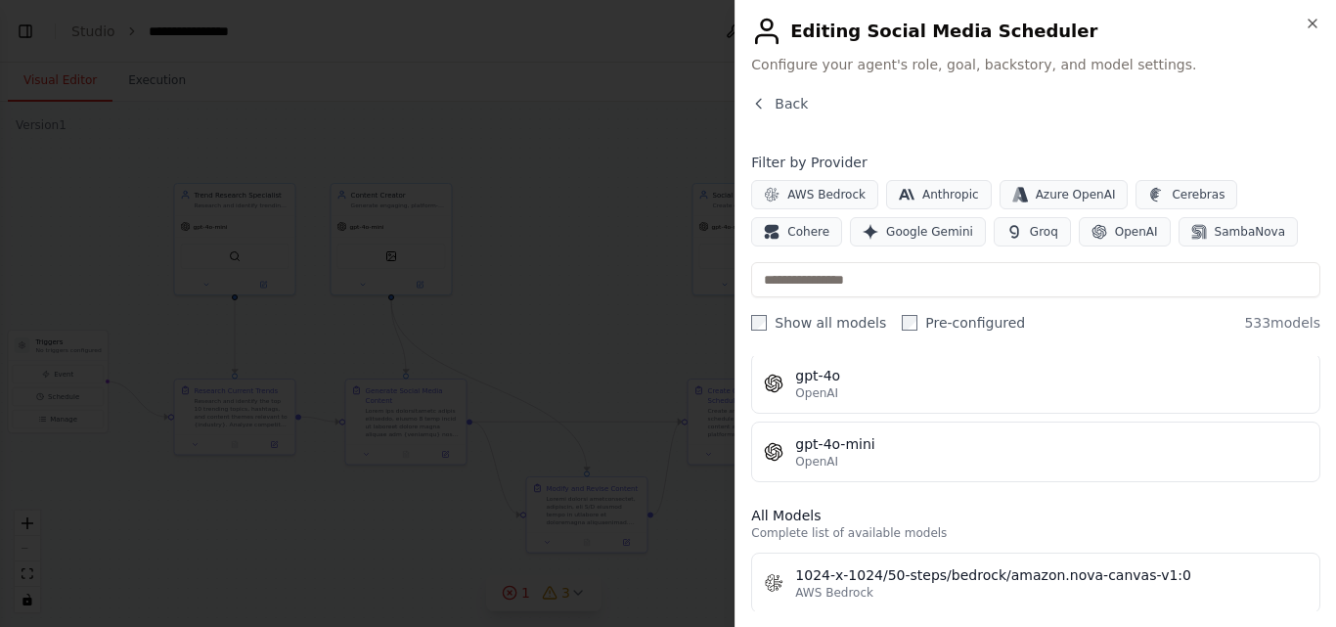
scroll to position [206, 0]
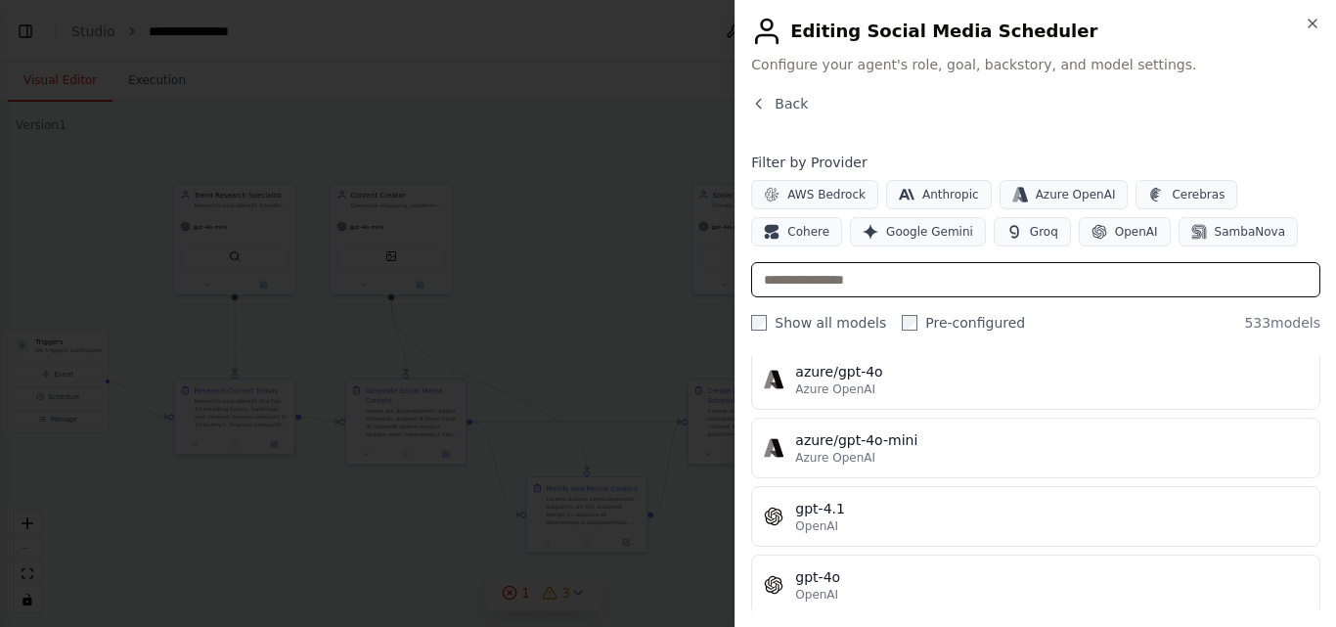
click at [840, 282] on input "text" at bounding box center [1035, 279] width 569 height 35
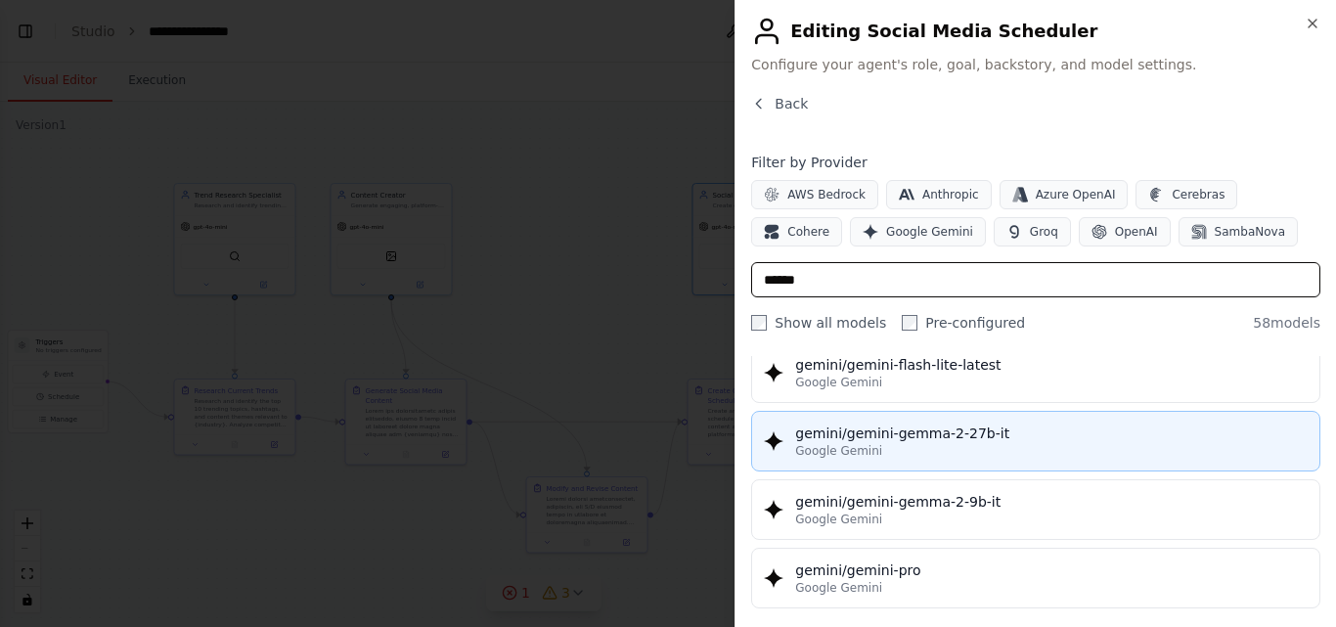
scroll to position [3042, 0]
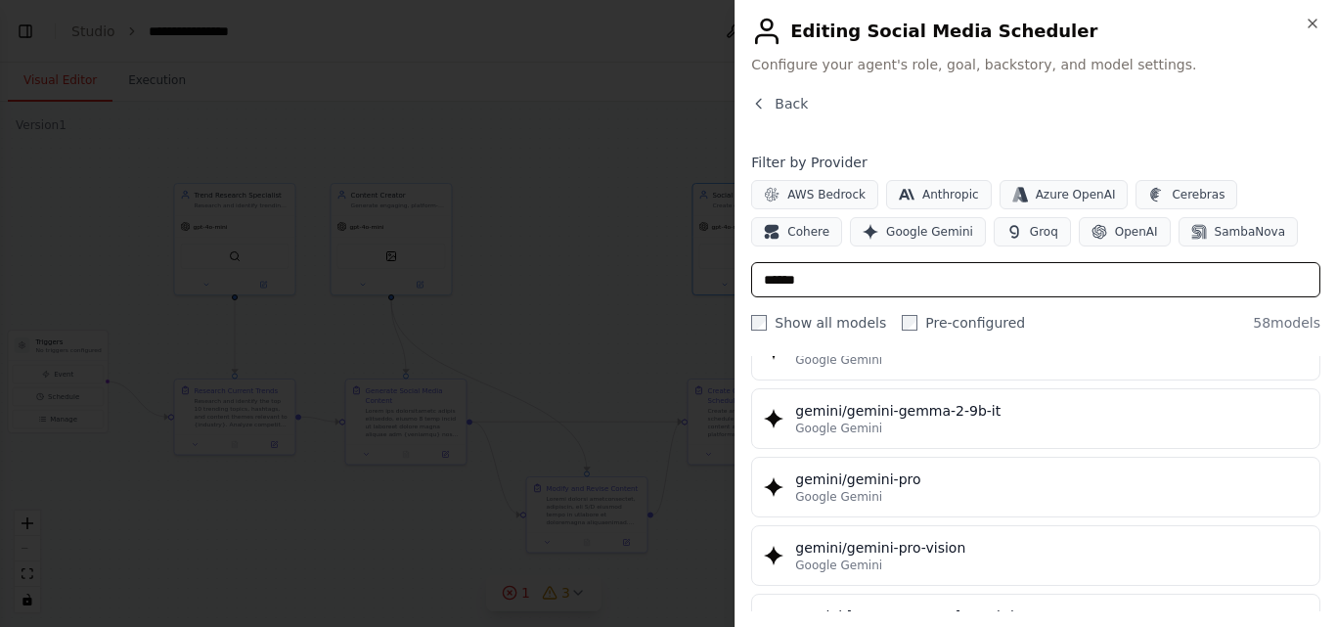
click at [843, 277] on input "******" at bounding box center [1035, 279] width 569 height 35
type input "*"
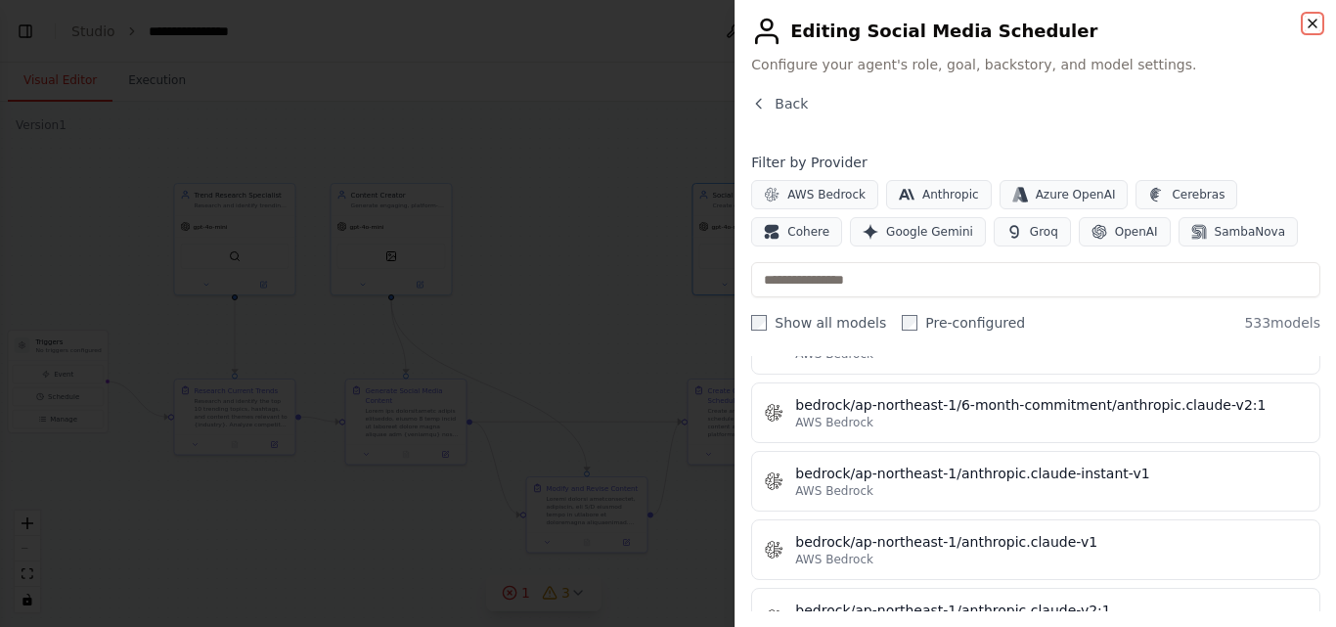
click at [1308, 25] on icon "button" at bounding box center [1312, 24] width 16 height 16
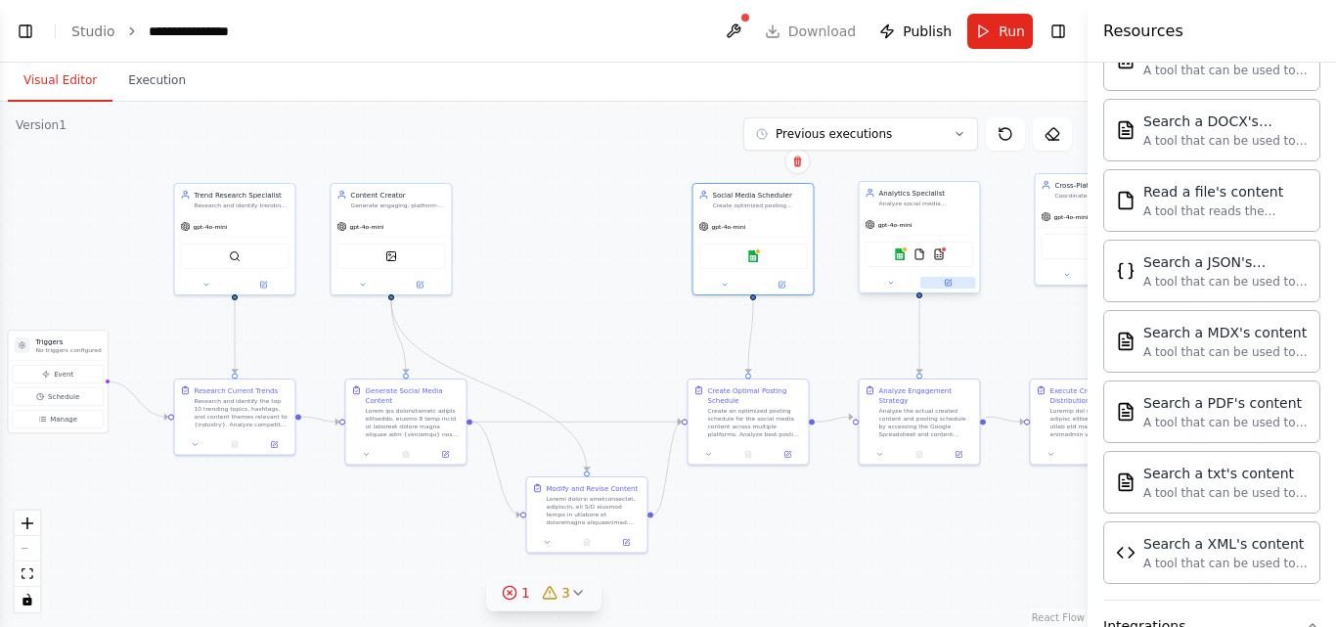
click at [951, 287] on button at bounding box center [948, 283] width 56 height 12
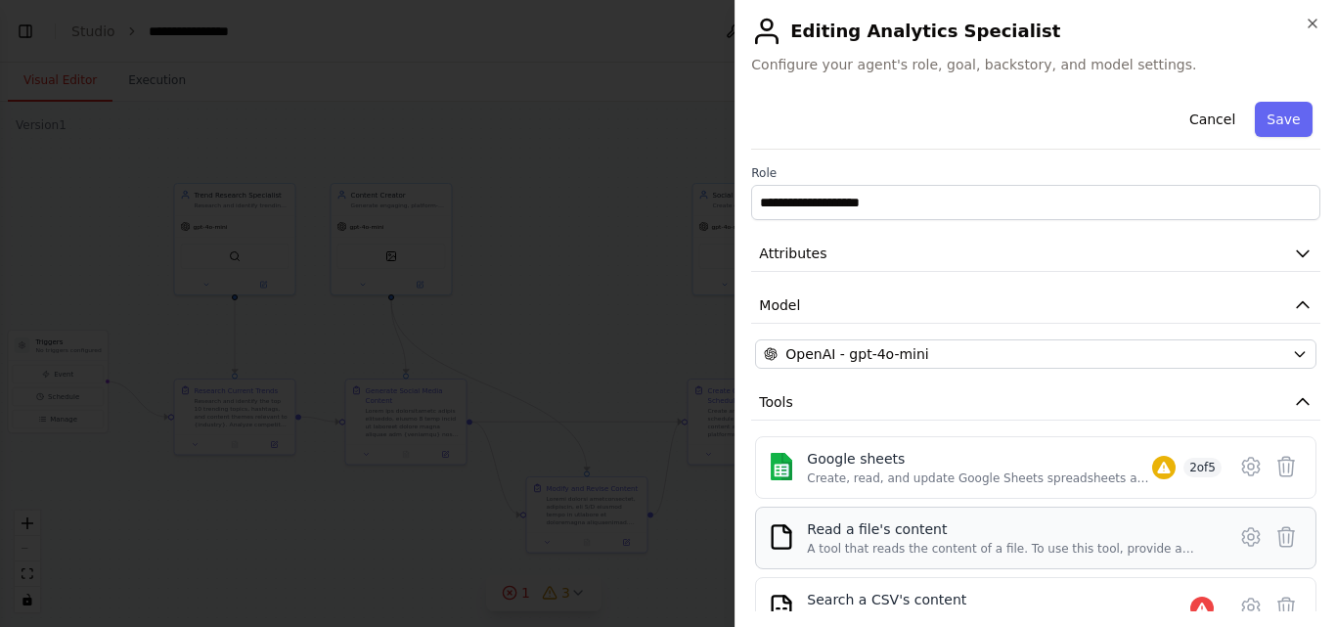
scroll to position [199, 0]
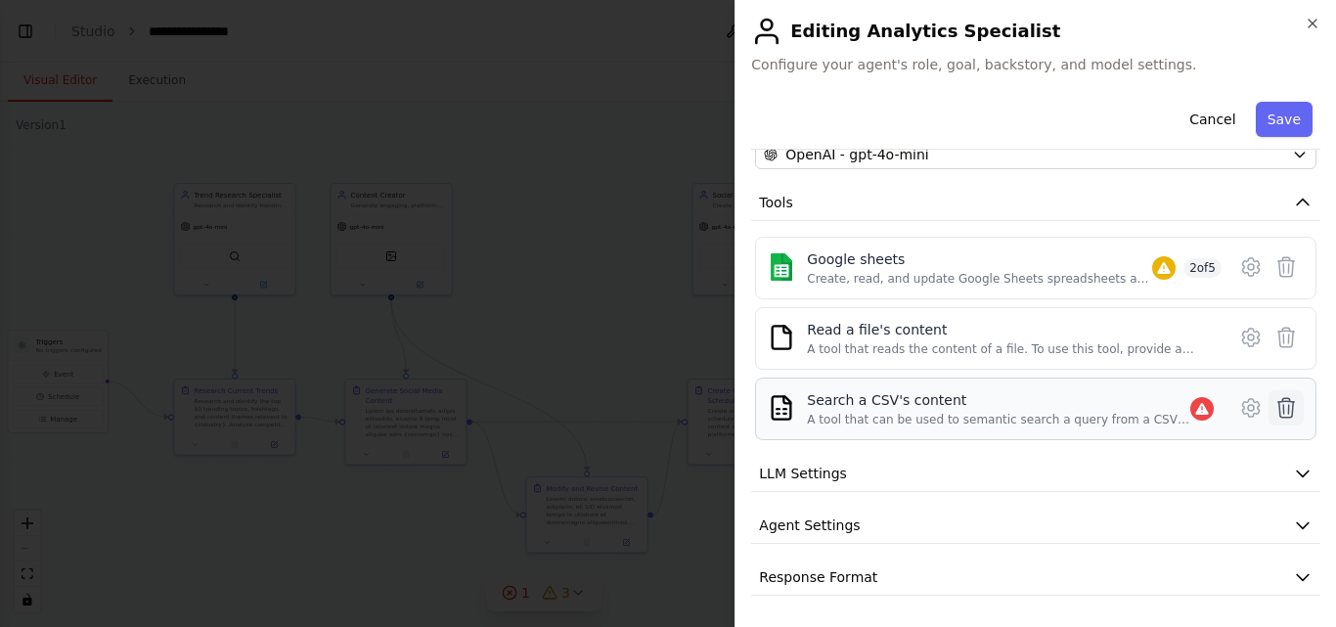
click at [1274, 411] on icon at bounding box center [1285, 407] width 23 height 23
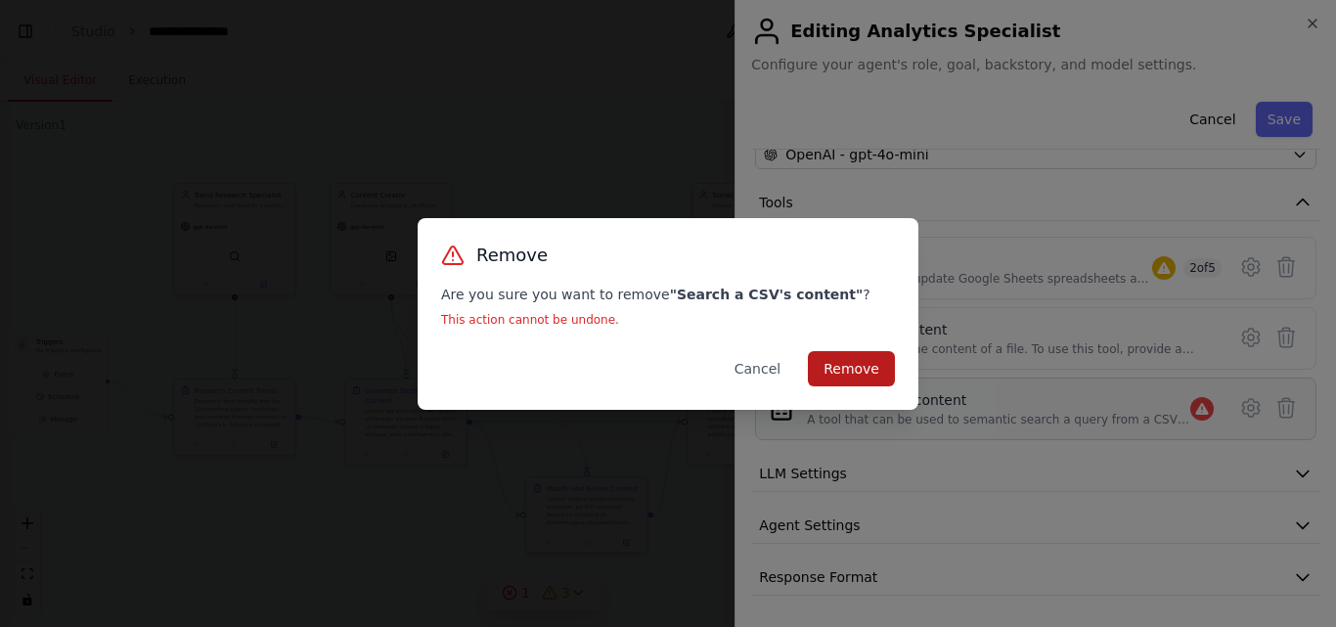
click at [854, 383] on button "Remove" at bounding box center [851, 368] width 87 height 35
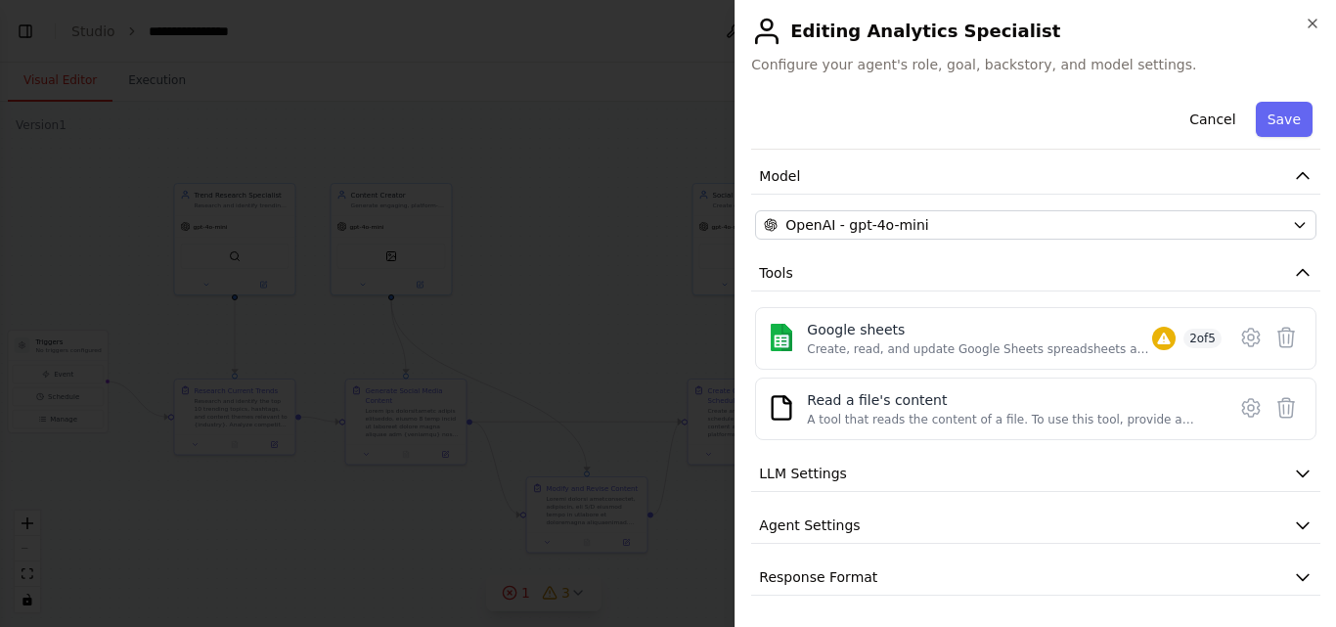
scroll to position [129, 0]
click at [1186, 334] on span "2 of 5" at bounding box center [1202, 339] width 38 height 20
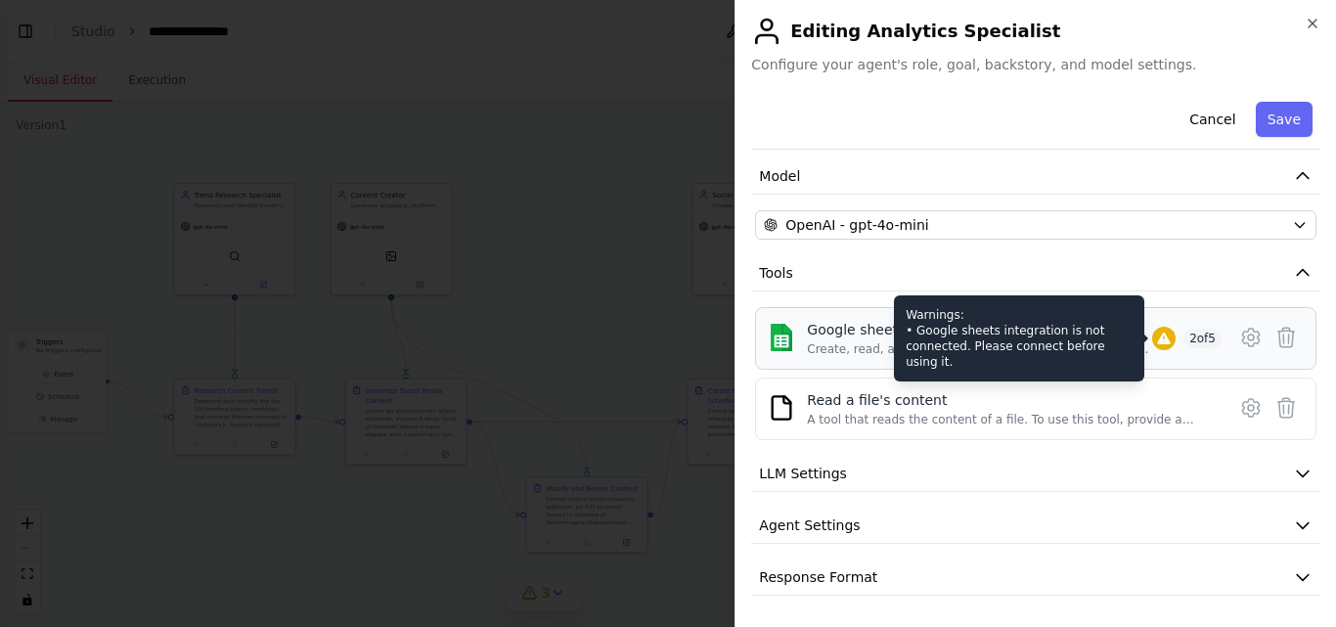
click at [1162, 334] on icon at bounding box center [1164, 339] width 16 height 16
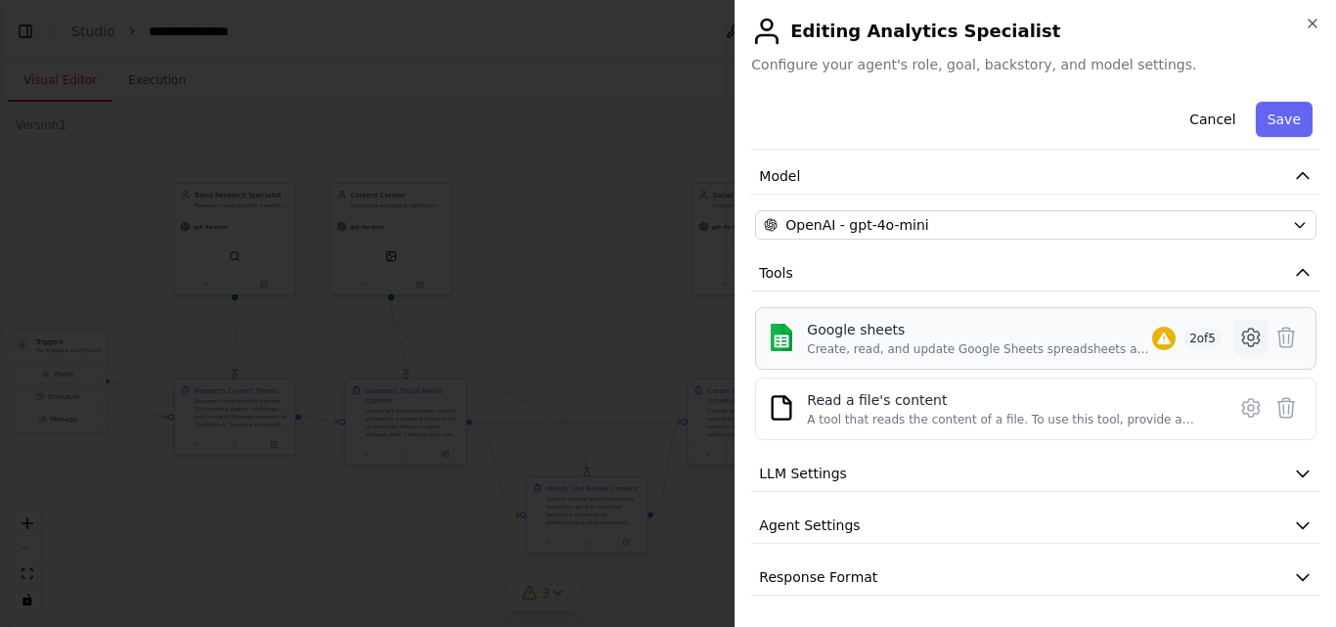
click at [1242, 344] on icon at bounding box center [1250, 338] width 17 height 18
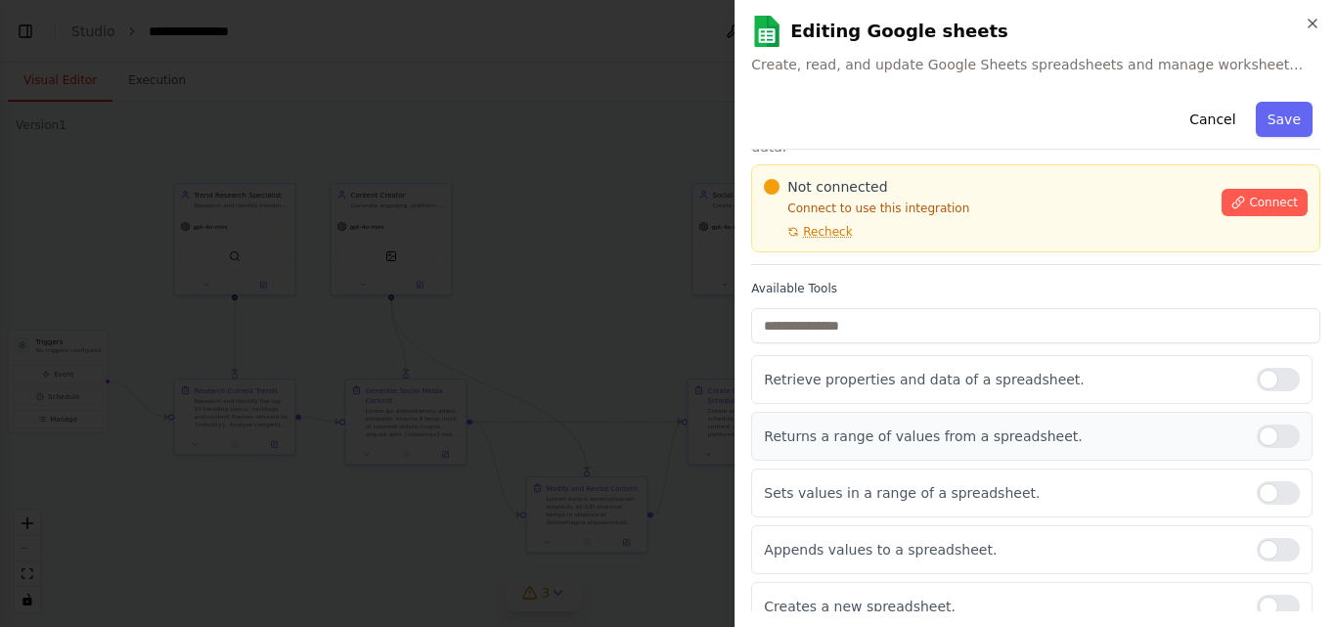
scroll to position [0, 0]
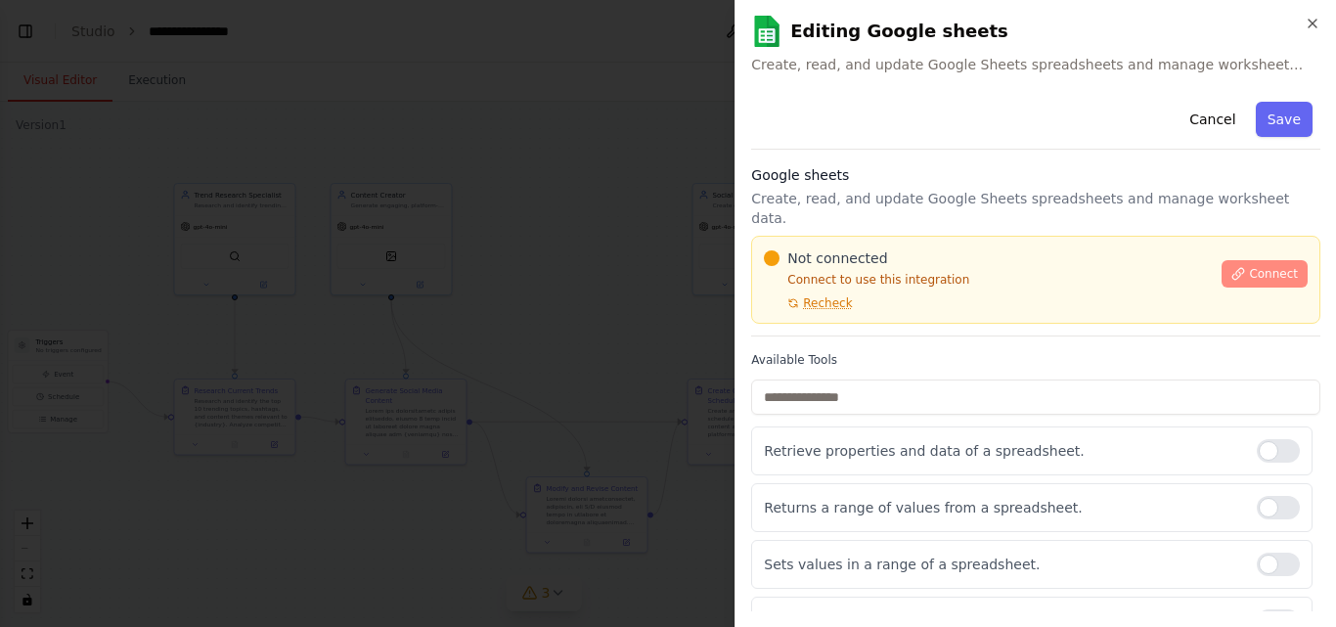
click at [1237, 260] on button "Connect" at bounding box center [1264, 273] width 86 height 27
click at [821, 295] on span "Recheck" at bounding box center [827, 303] width 49 height 16
click at [1249, 266] on span "Connect" at bounding box center [1273, 274] width 49 height 16
click at [1274, 130] on button "Save" at bounding box center [1284, 119] width 57 height 35
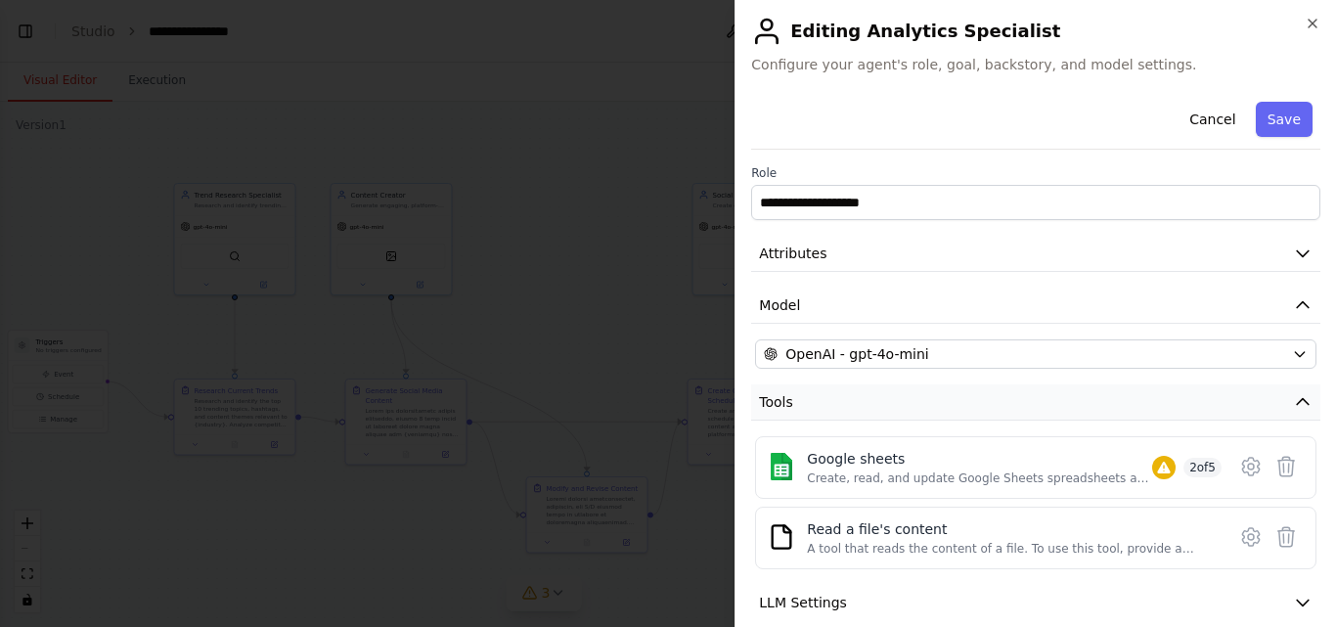
scroll to position [129, 0]
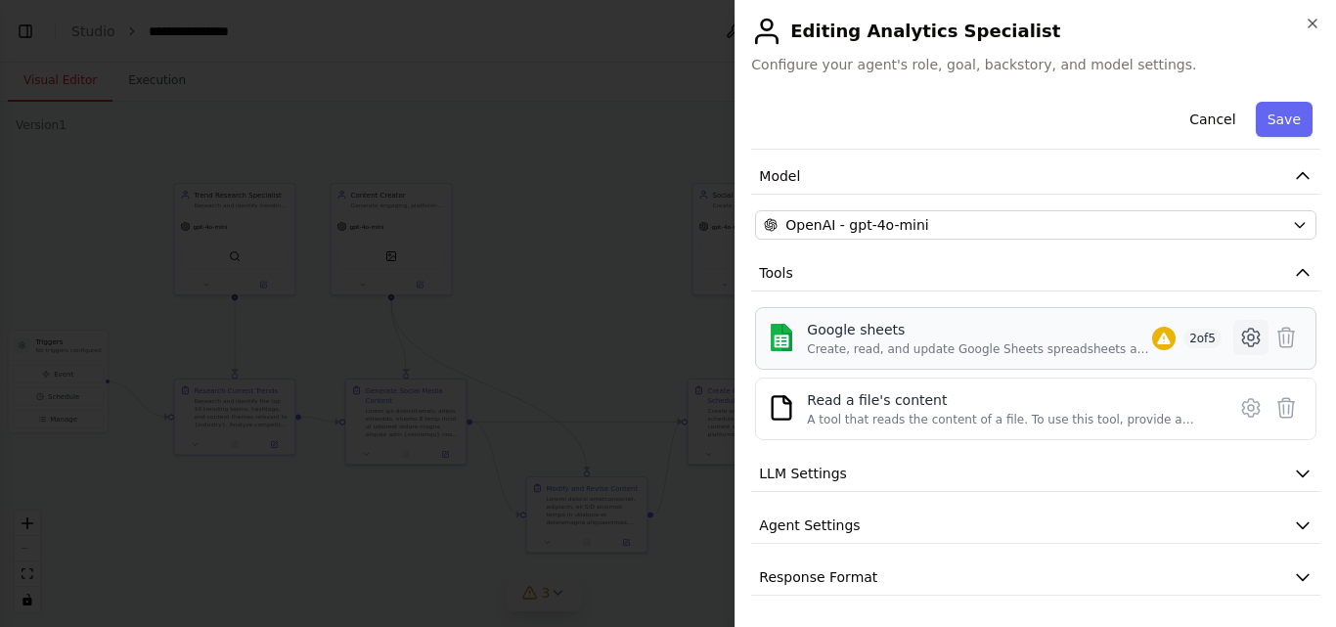
click at [1242, 342] on icon at bounding box center [1250, 338] width 17 height 18
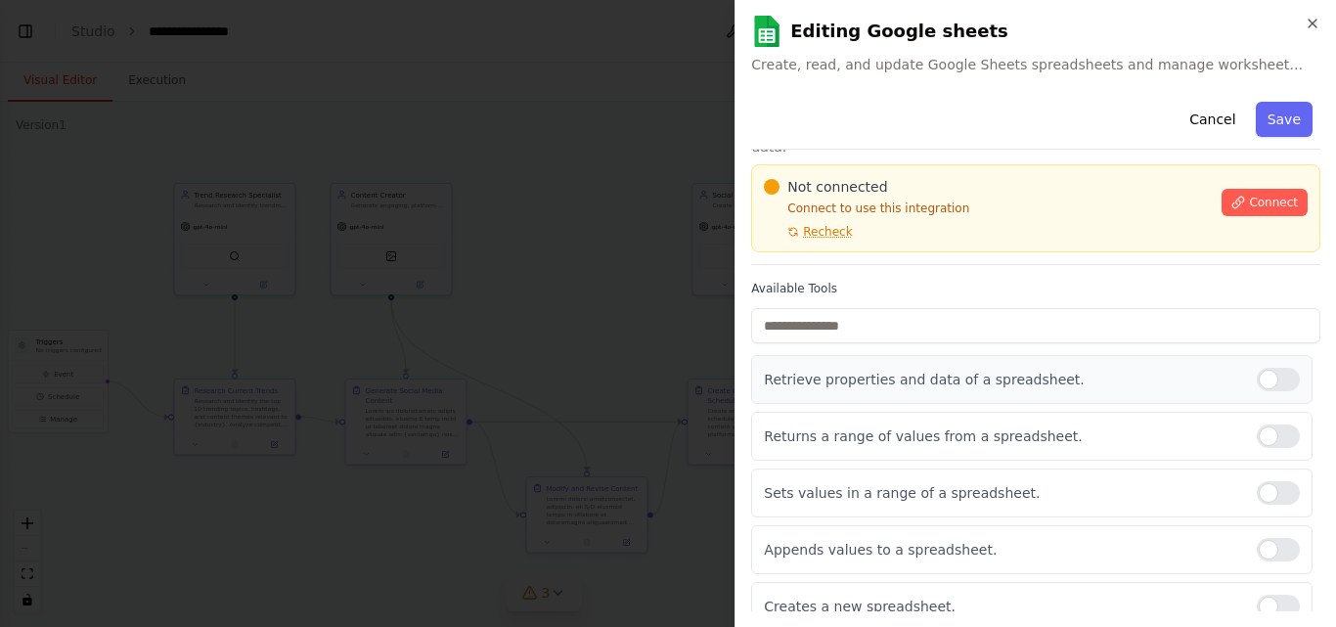
scroll to position [0, 0]
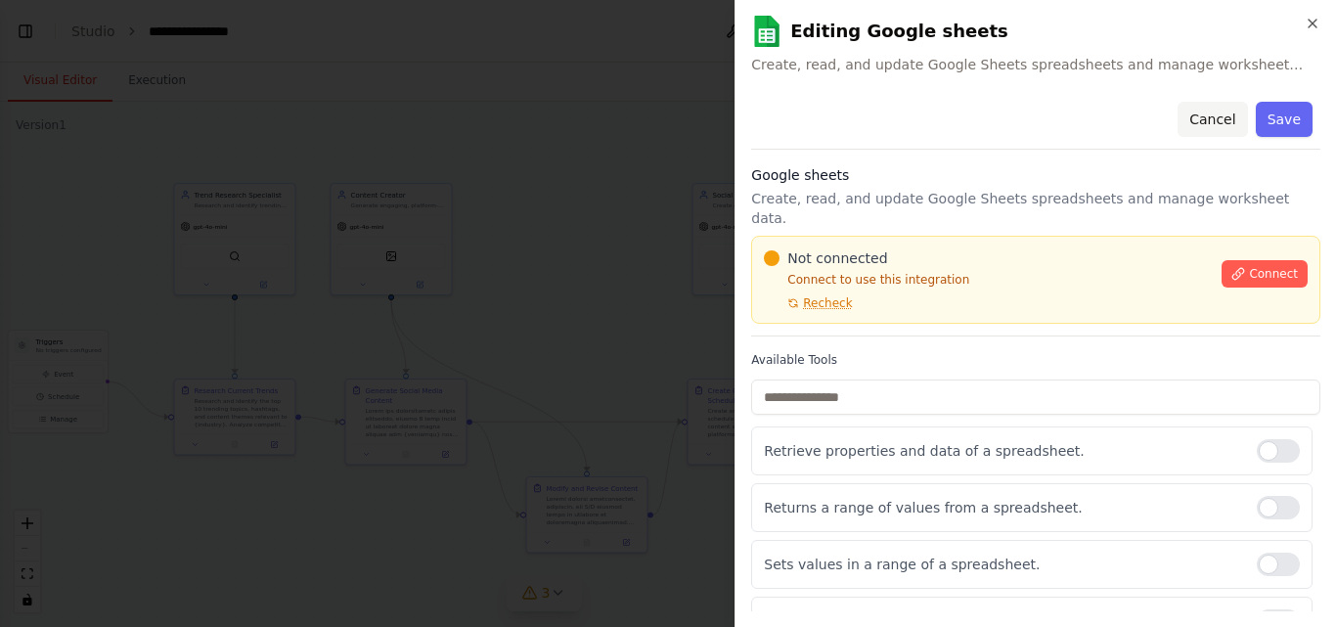
click at [1188, 117] on button "Cancel" at bounding box center [1211, 119] width 69 height 35
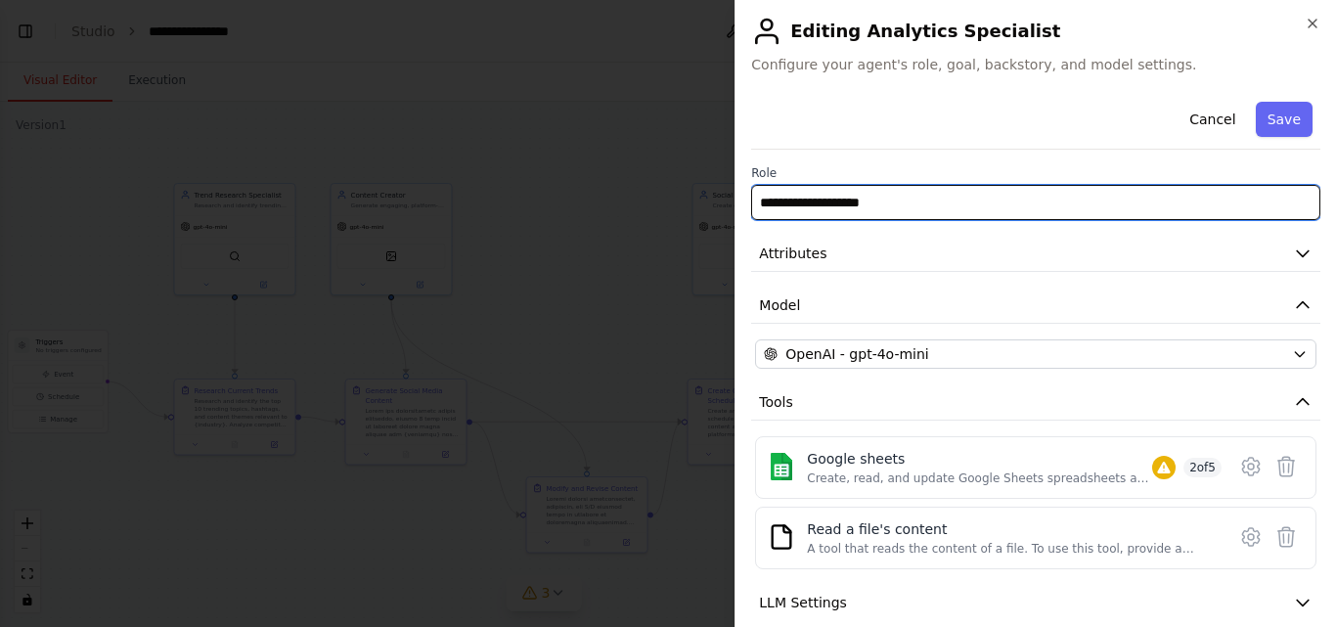
click at [1104, 207] on input "**********" at bounding box center [1035, 202] width 569 height 35
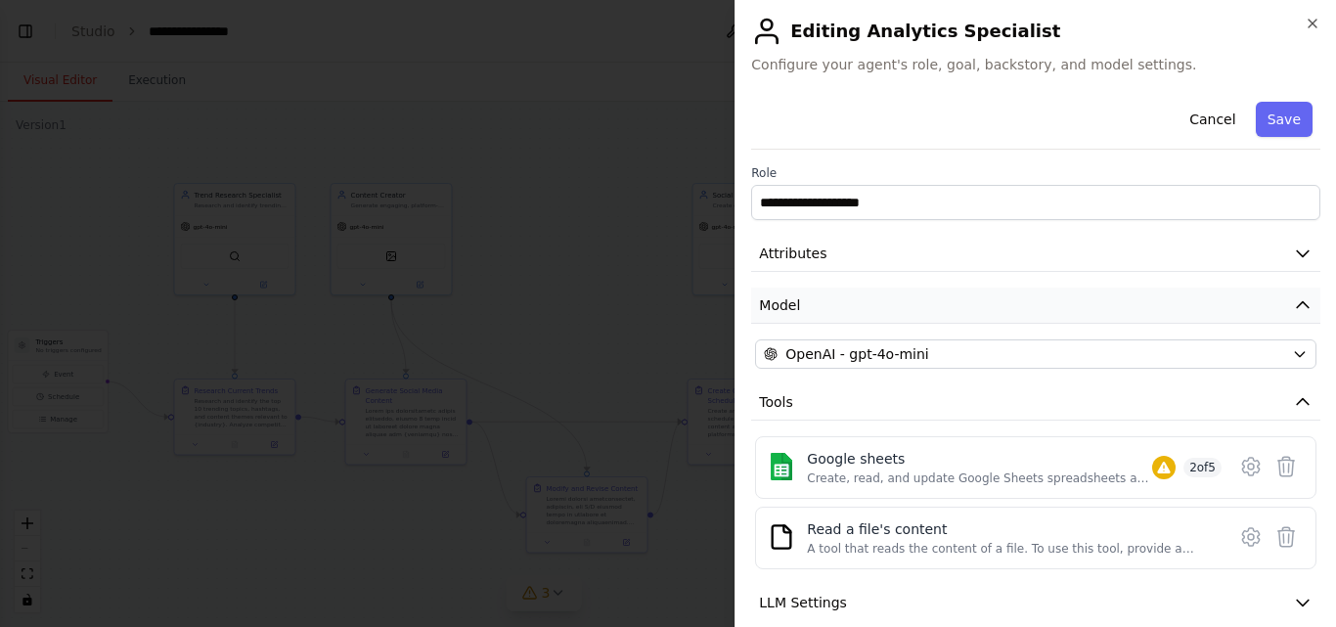
click at [1178, 311] on button "Model" at bounding box center [1035, 305] width 569 height 36
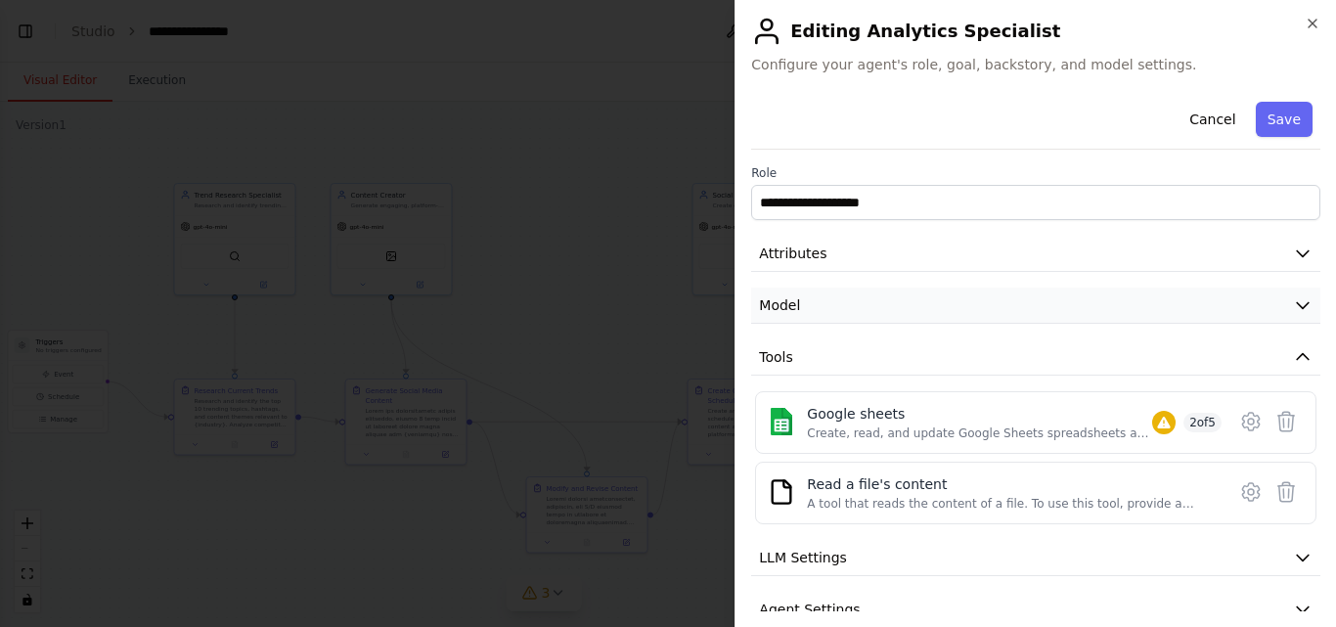
click at [1178, 311] on button "Model" at bounding box center [1035, 305] width 569 height 36
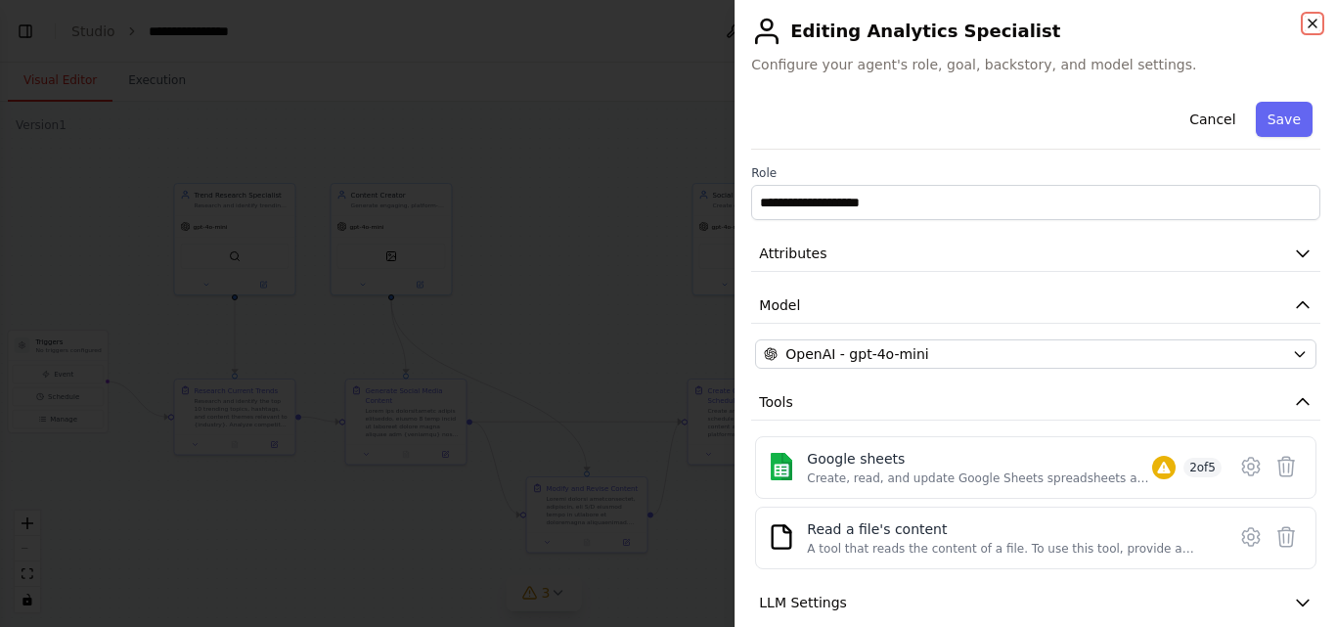
click at [1315, 29] on icon "button" at bounding box center [1312, 24] width 16 height 16
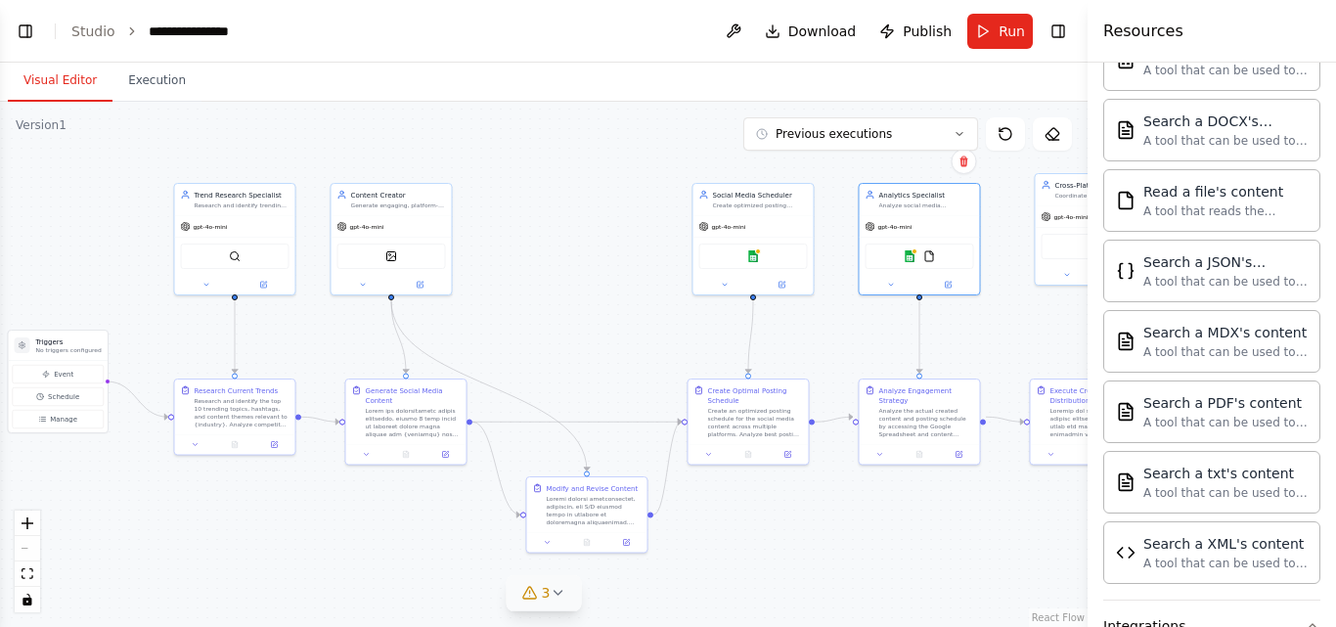
click at [910, 556] on div ".deletable-edge-delete-btn { width: 20px; height: 20px; border: 0px solid #ffff…" at bounding box center [543, 364] width 1087 height 525
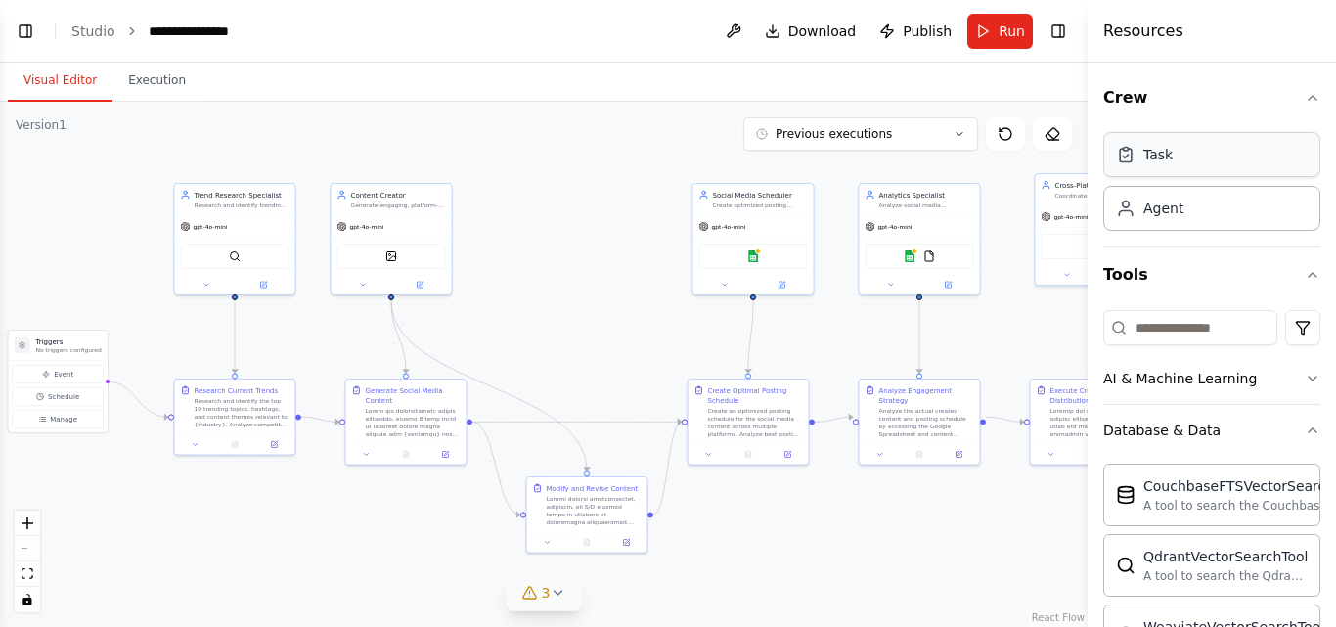
click at [1171, 169] on div "Task" at bounding box center [1211, 154] width 217 height 45
click at [1133, 163] on icon at bounding box center [1126, 155] width 20 height 20
click at [1188, 213] on div "Agent" at bounding box center [1211, 207] width 217 height 45
click at [1152, 216] on div "Agent" at bounding box center [1163, 208] width 40 height 20
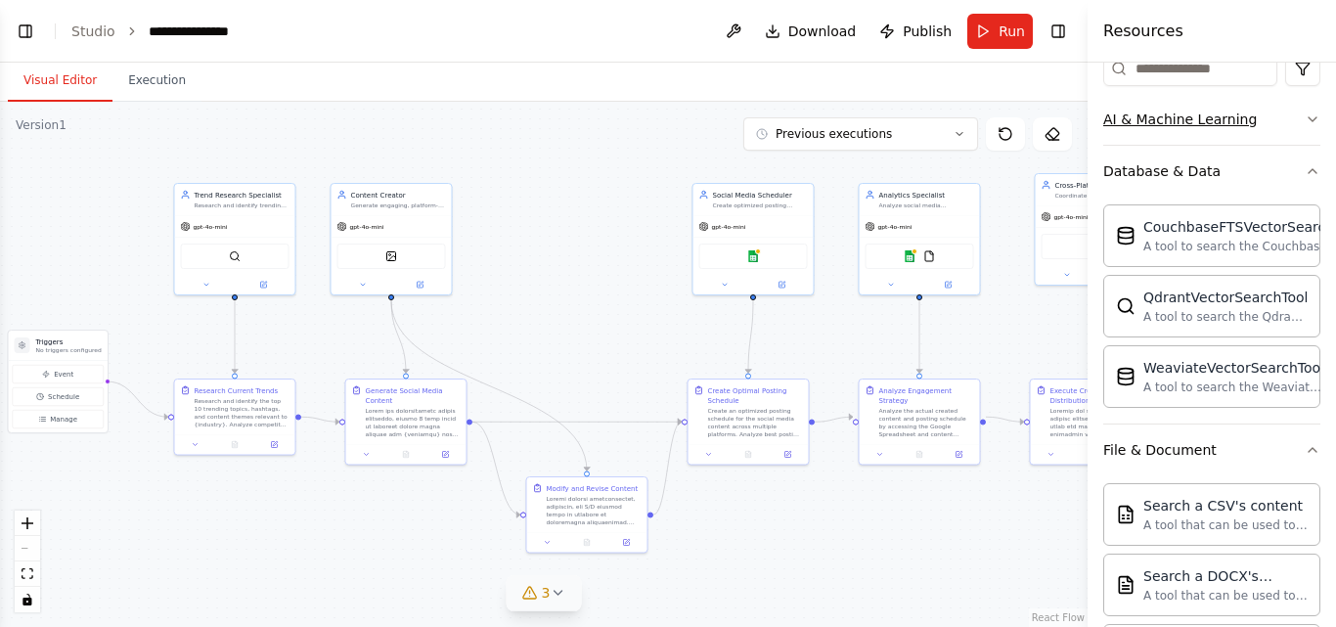
scroll to position [261, 0]
click at [1194, 113] on div "AI & Machine Learning" at bounding box center [1180, 118] width 154 height 20
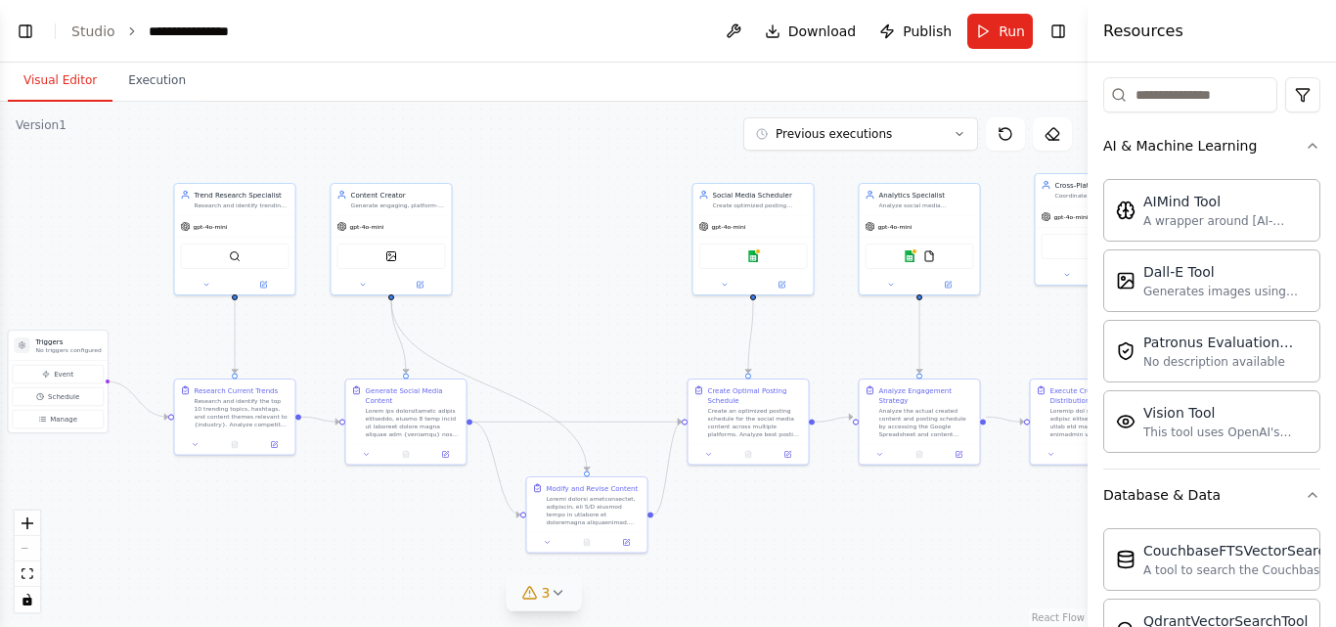
scroll to position [234, 0]
click at [562, 593] on icon at bounding box center [558, 593] width 16 height 16
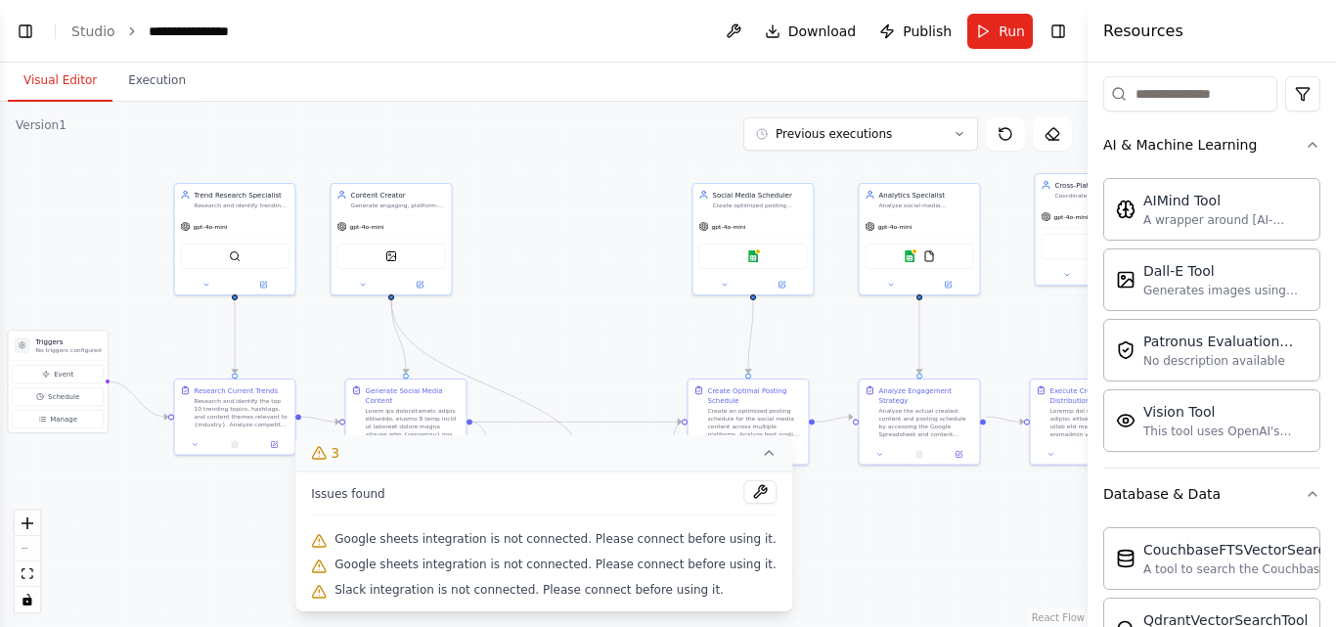
click at [903, 569] on div ".deletable-edge-delete-btn { width: 20px; height: 20px; border: 0px solid #ffff…" at bounding box center [543, 364] width 1087 height 525
click at [761, 453] on icon at bounding box center [769, 453] width 16 height 16
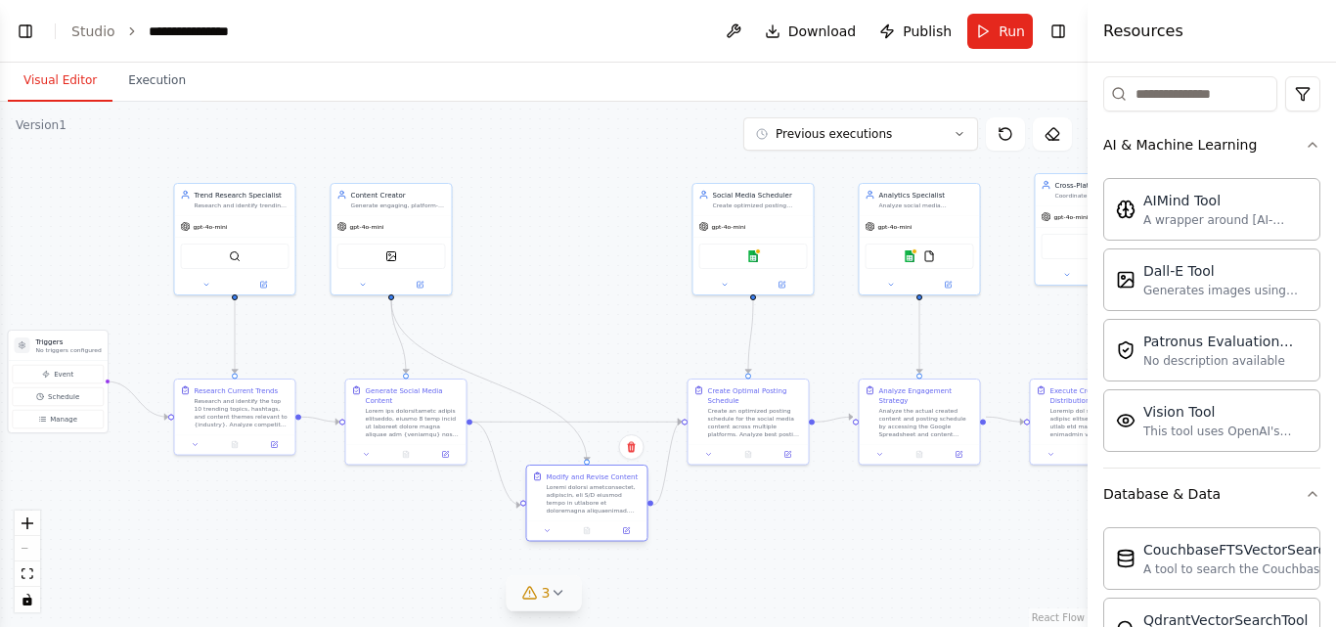
drag, startPoint x: 584, startPoint y: 492, endPoint x: 585, endPoint y: 477, distance: 14.7
click at [585, 477] on div "Modify and Revise Content" at bounding box center [594, 492] width 95 height 43
click at [1028, 581] on div "Version 1 Previous executions Show Tools Hide Agents .deletable-edge-delete-btn…" at bounding box center [543, 364] width 1087 height 525
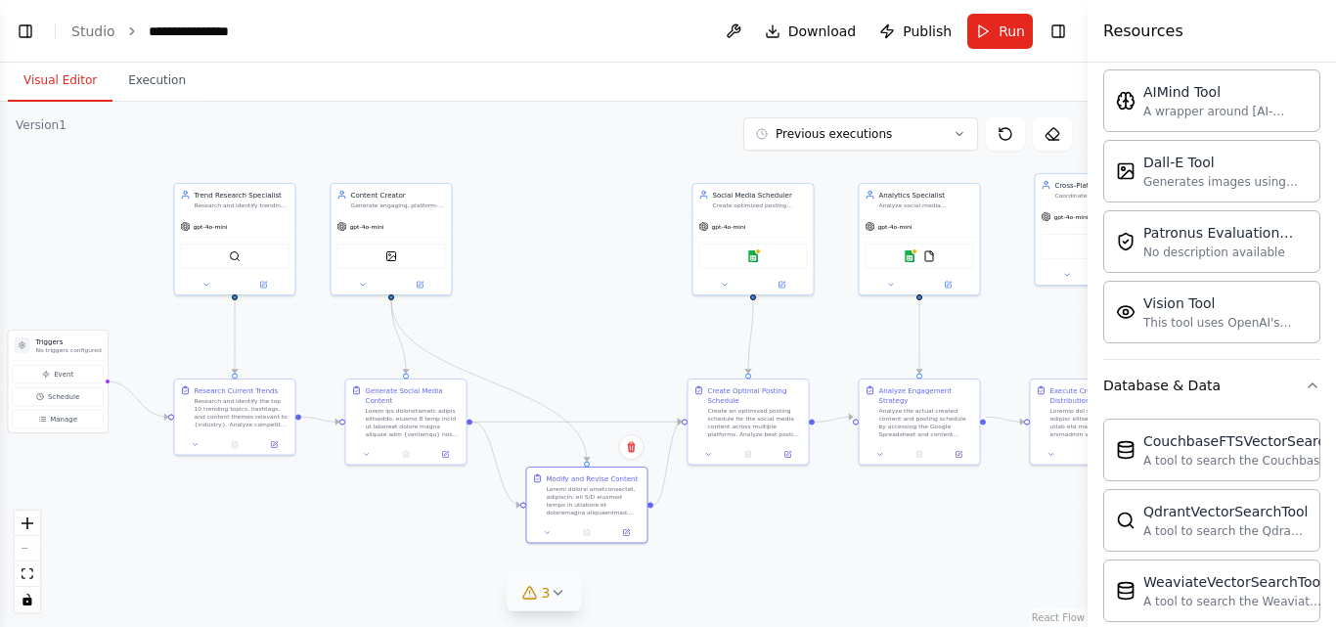
scroll to position [341, 0]
click at [1024, 344] on div ".deletable-edge-delete-btn { width: 20px; height: 20px; border: 0px solid #ffff…" at bounding box center [543, 364] width 1087 height 525
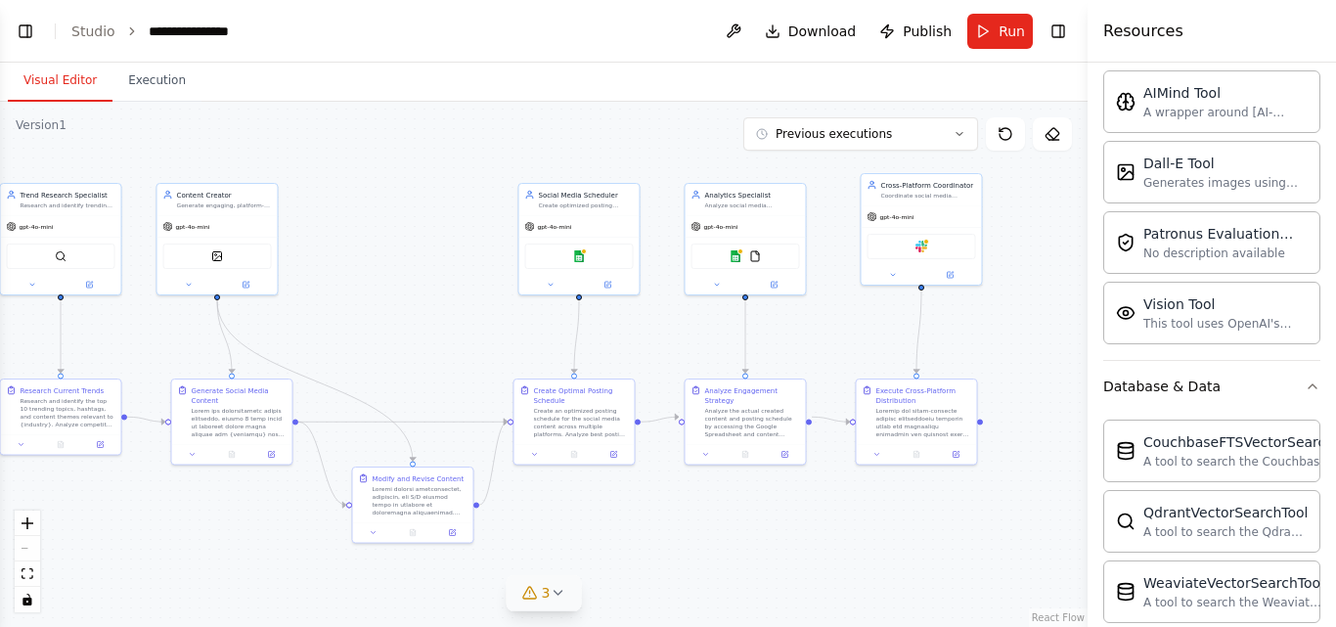
drag, startPoint x: 1016, startPoint y: 314, endPoint x: 842, endPoint y: 314, distance: 174.1
click at [842, 314] on div ".deletable-edge-delete-btn { width: 20px; height: 20px; border: 0px solid #ffff…" at bounding box center [543, 364] width 1087 height 525
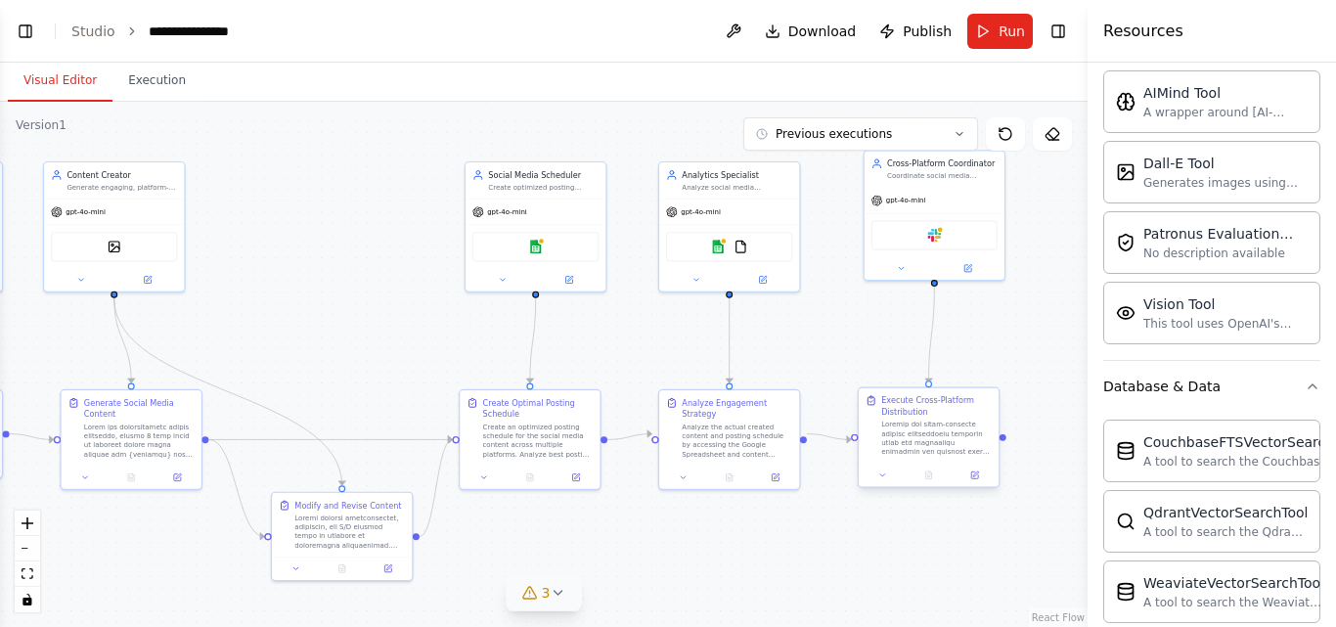
click at [978, 487] on div "Execute Cross-Platform Distribution" at bounding box center [929, 437] width 143 height 101
click at [977, 487] on div "Execute Cross-Platform Distribution" at bounding box center [929, 437] width 143 height 101
click at [974, 477] on icon at bounding box center [974, 474] width 7 height 7
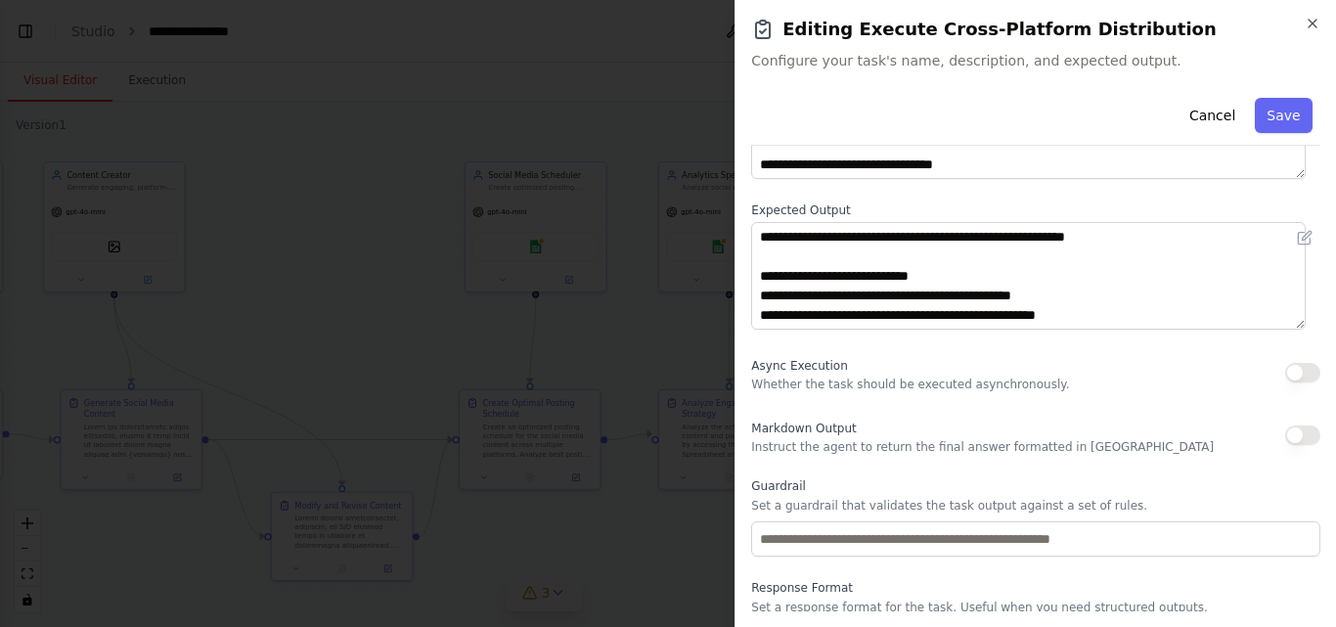
scroll to position [256, 0]
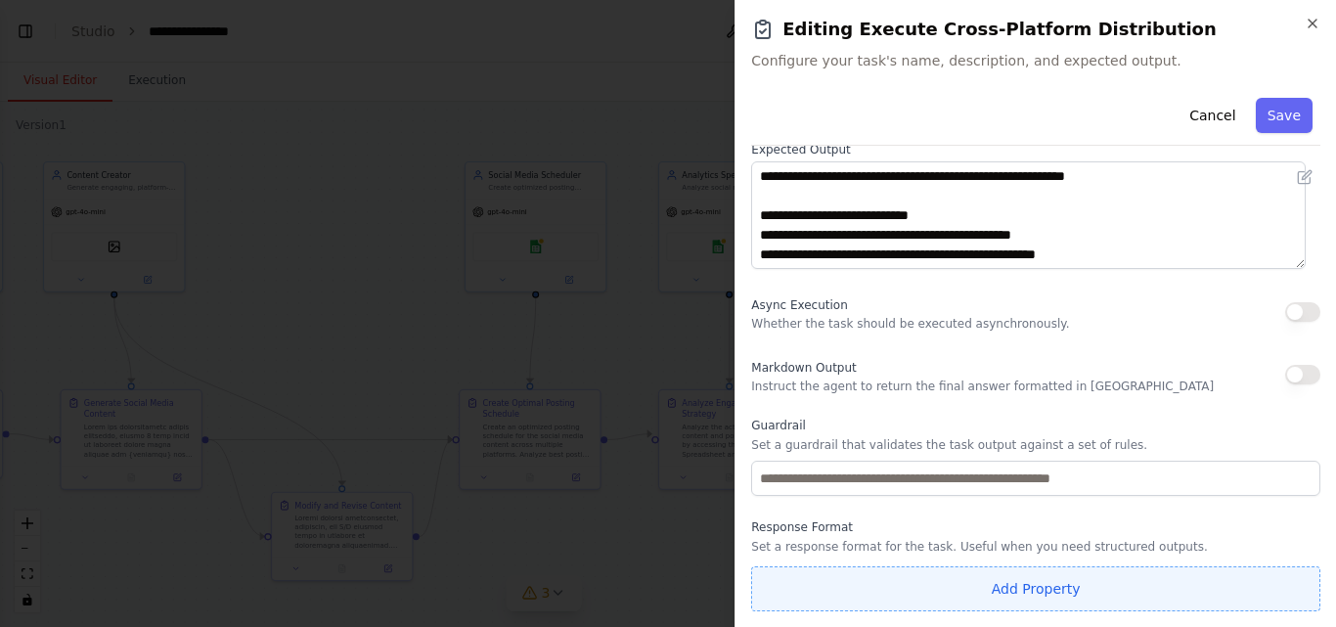
click at [1048, 597] on button "Add Property" at bounding box center [1035, 588] width 569 height 45
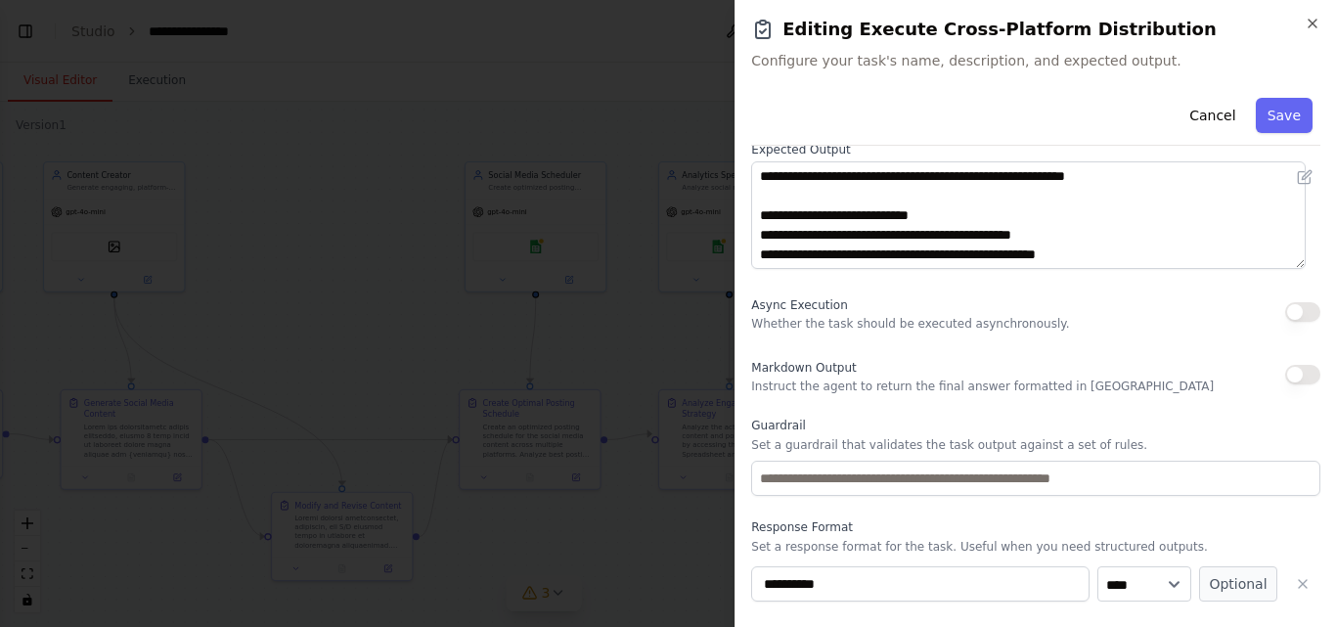
click at [1131, 526] on label "Response Format" at bounding box center [1035, 527] width 569 height 16
click at [1295, 584] on icon "button" at bounding box center [1303, 584] width 16 height 16
click at [1197, 111] on button "Cancel" at bounding box center [1211, 115] width 69 height 35
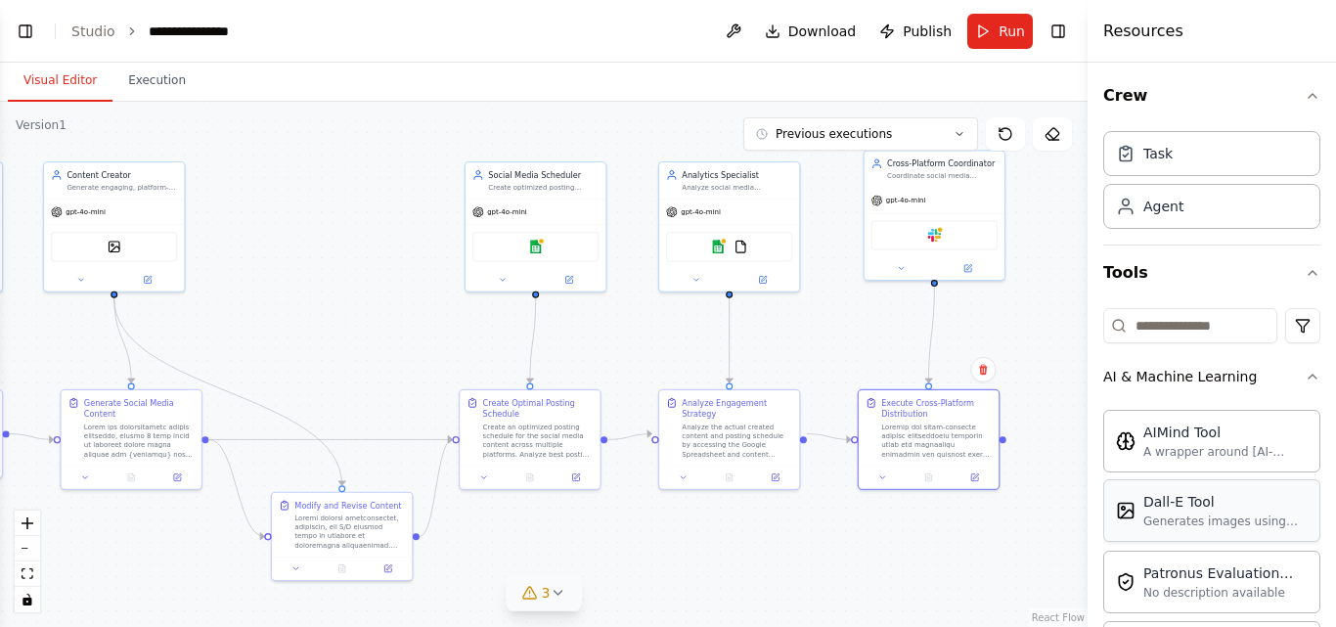
scroll to position [0, 0]
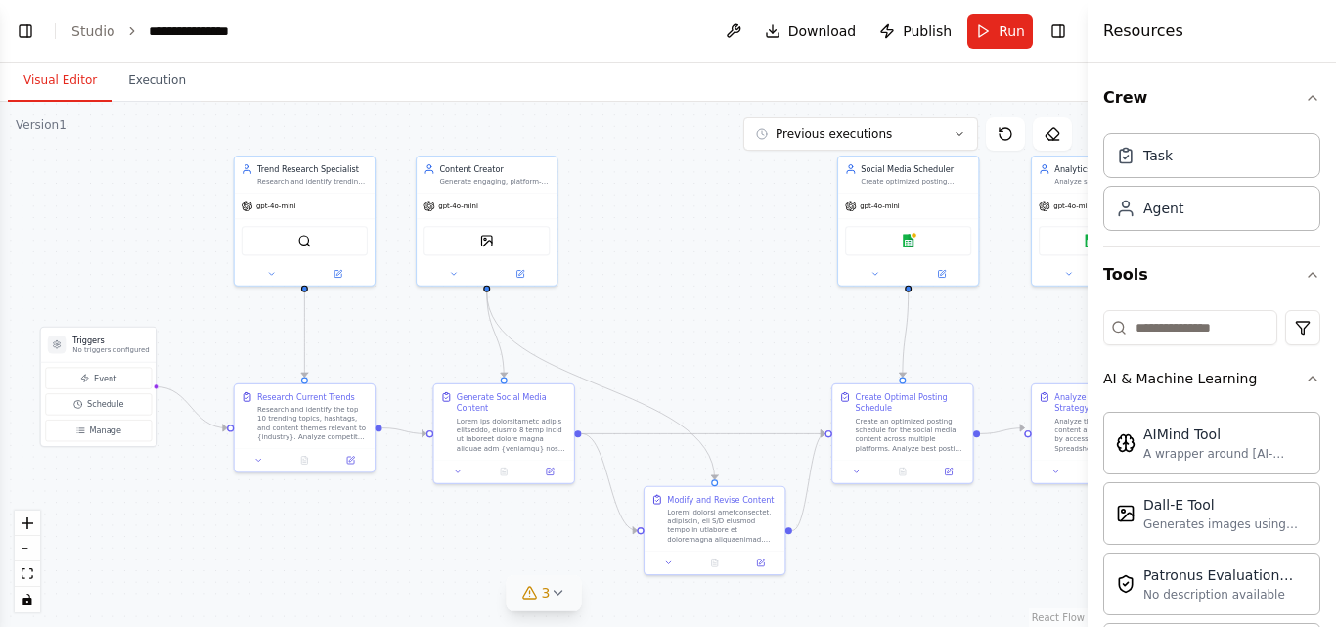
drag, startPoint x: 271, startPoint y: 328, endPoint x: 643, endPoint y: 322, distance: 372.6
click at [643, 322] on div ".deletable-edge-delete-btn { width: 20px; height: 20px; border: 0px solid #ffff…" at bounding box center [543, 364] width 1087 height 525
click at [521, 273] on icon at bounding box center [519, 271] width 7 height 7
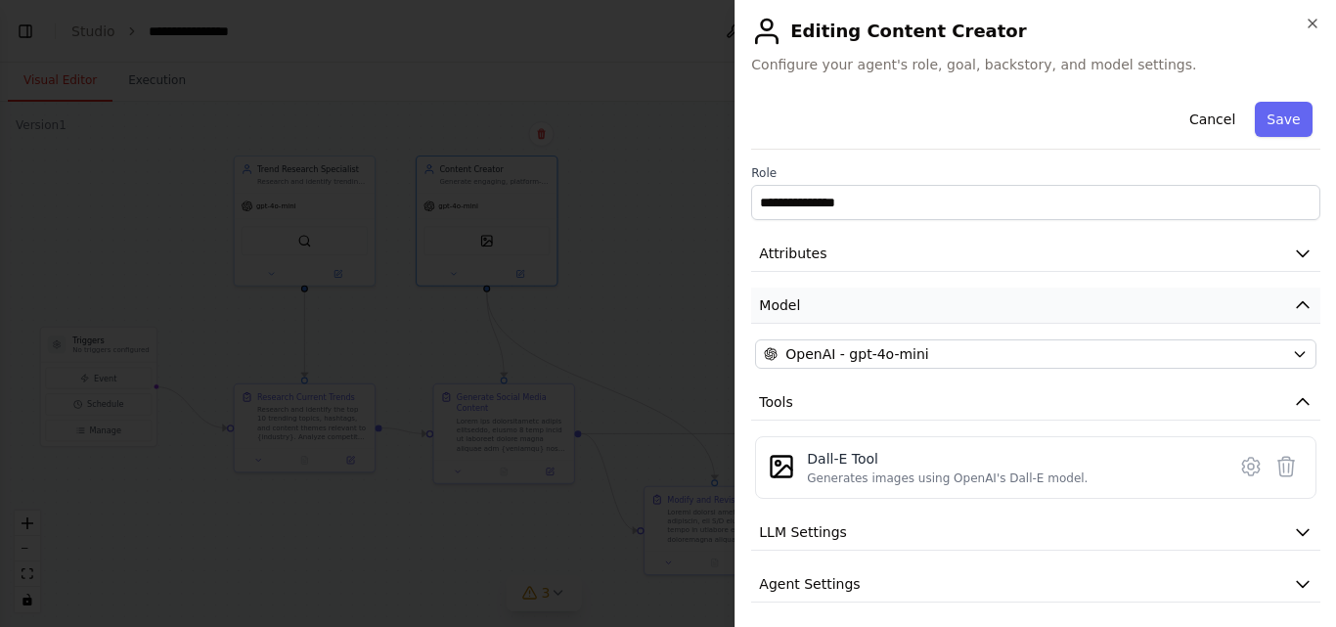
scroll to position [59, 0]
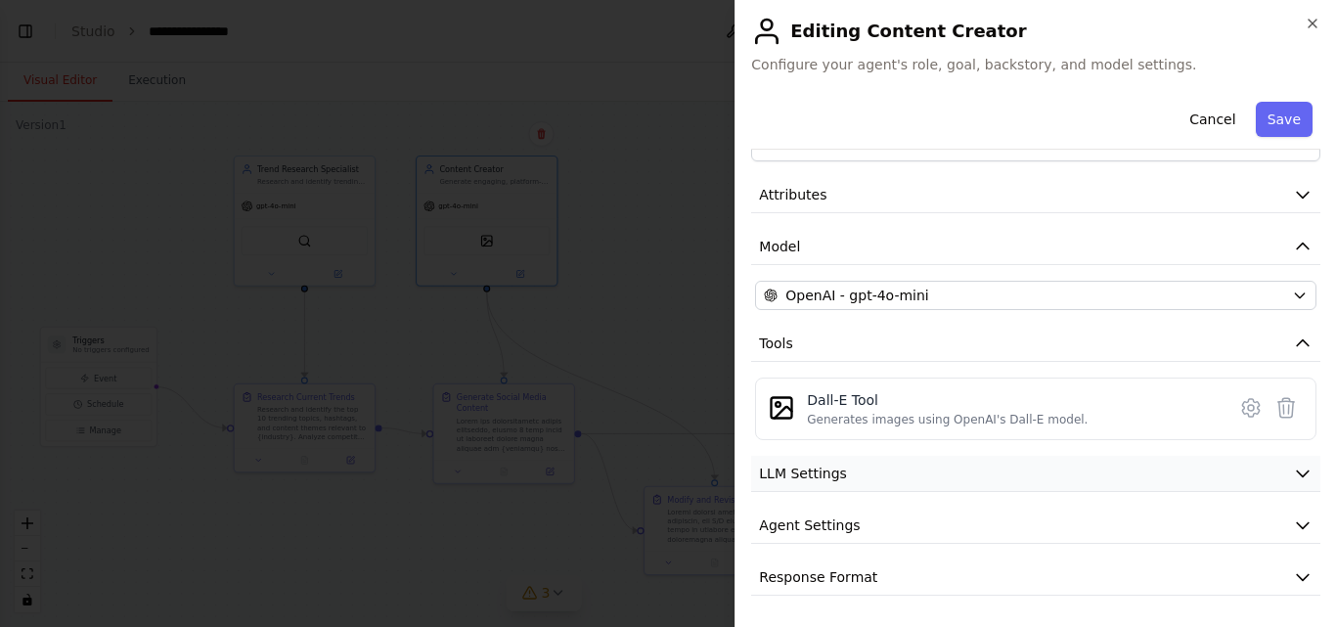
click at [960, 480] on button "LLM Settings" at bounding box center [1035, 474] width 569 height 36
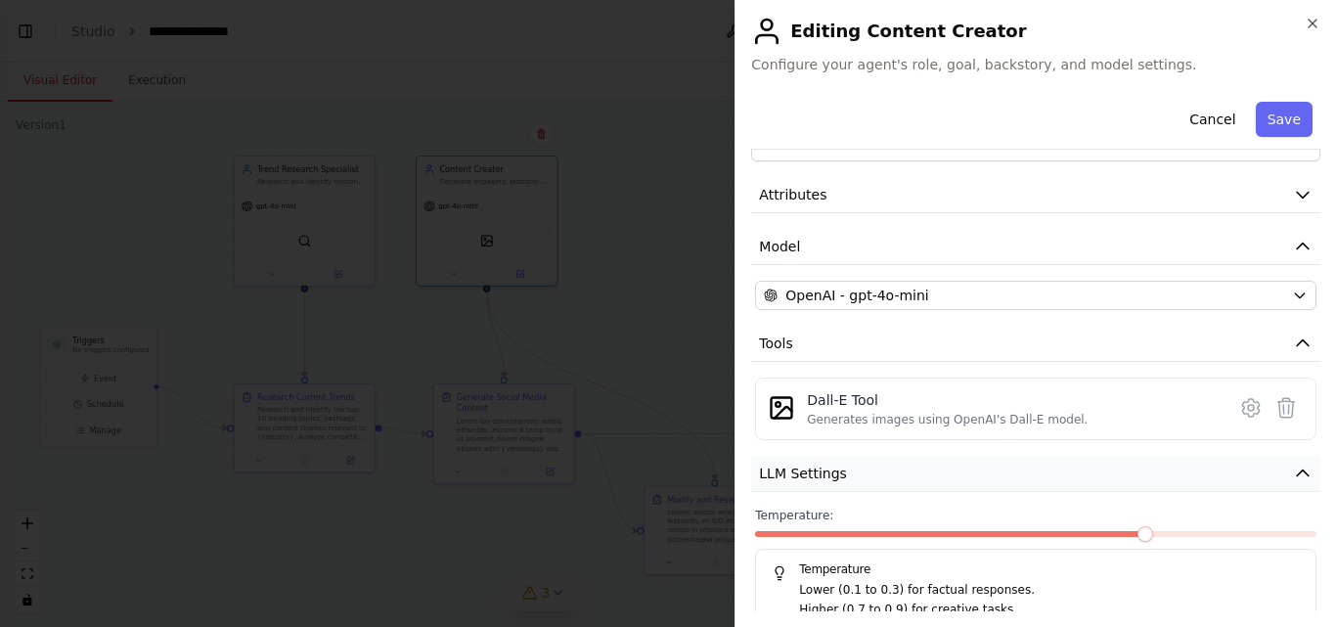
scroll to position [199, 0]
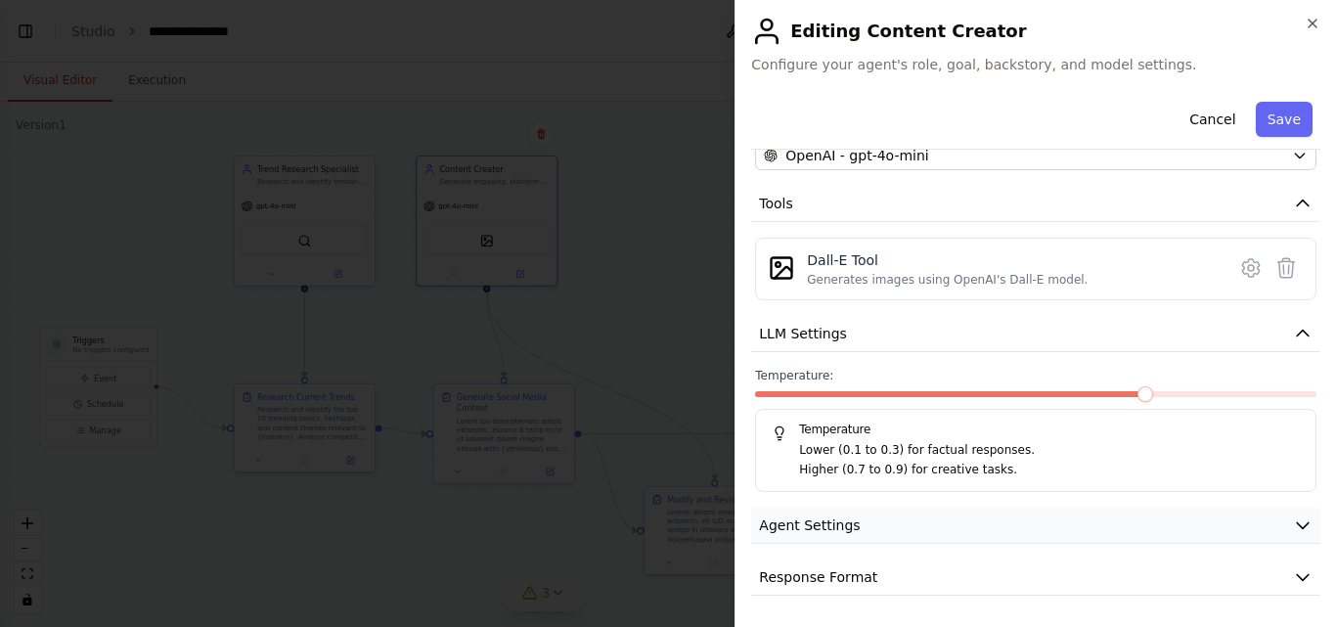
click at [1012, 515] on button "Agent Settings" at bounding box center [1035, 526] width 569 height 36
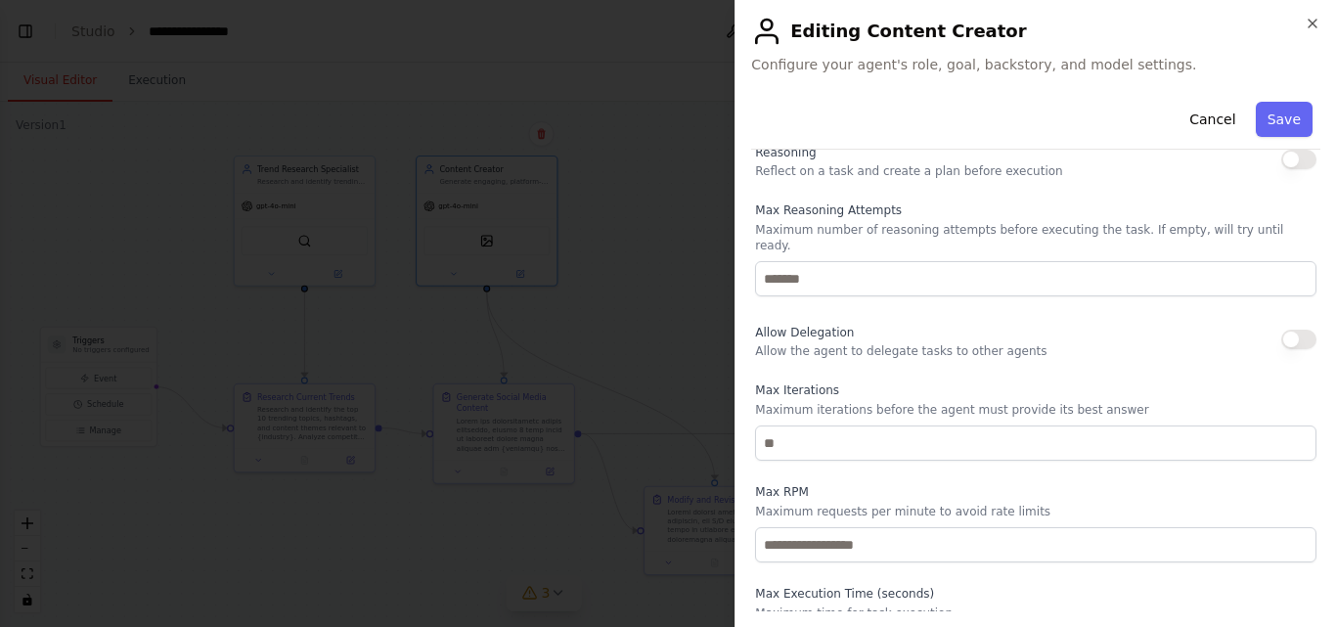
scroll to position [723, 0]
